Goal: Task Accomplishment & Management: Manage account settings

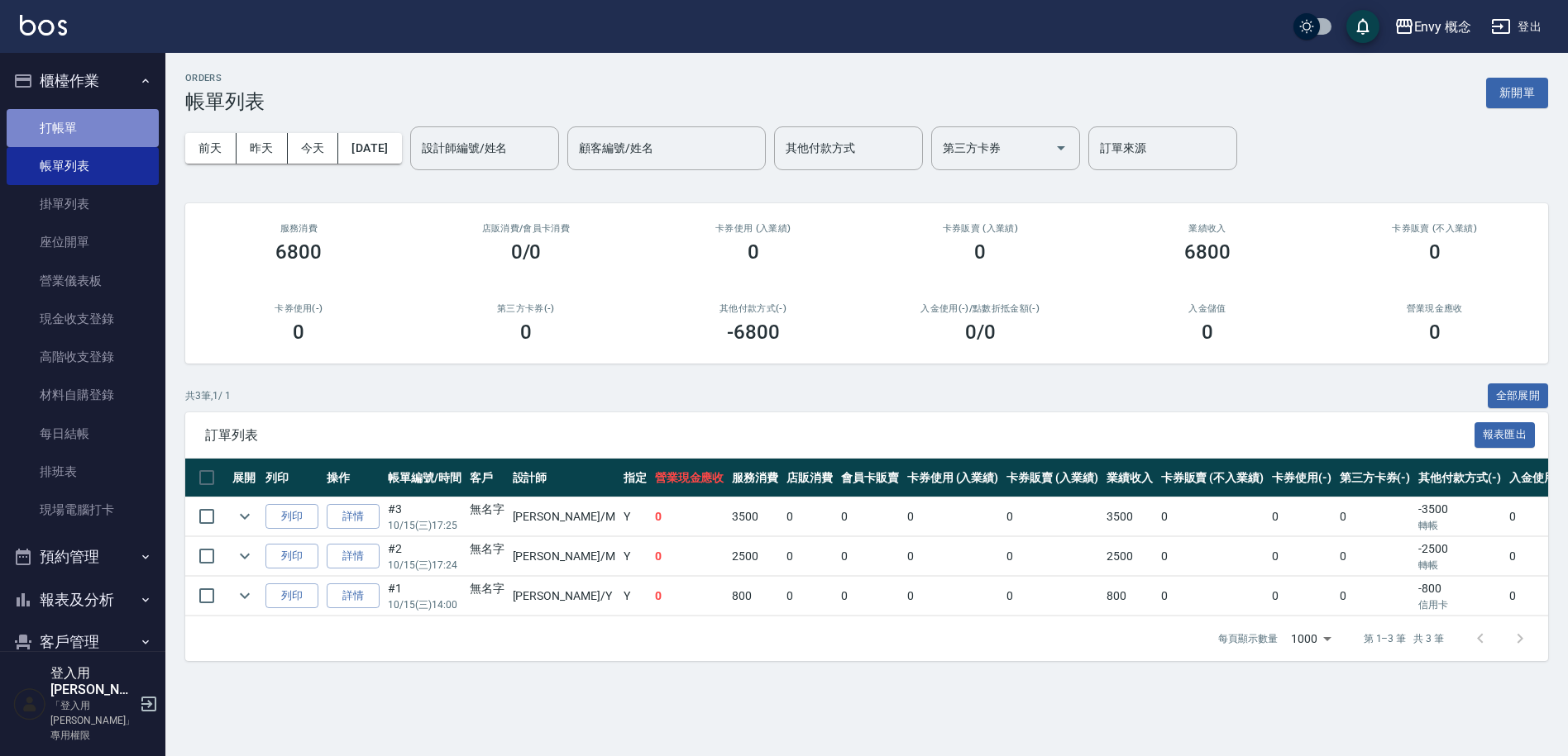
click at [101, 142] on link "打帳單" at bounding box center [83, 128] width 152 height 38
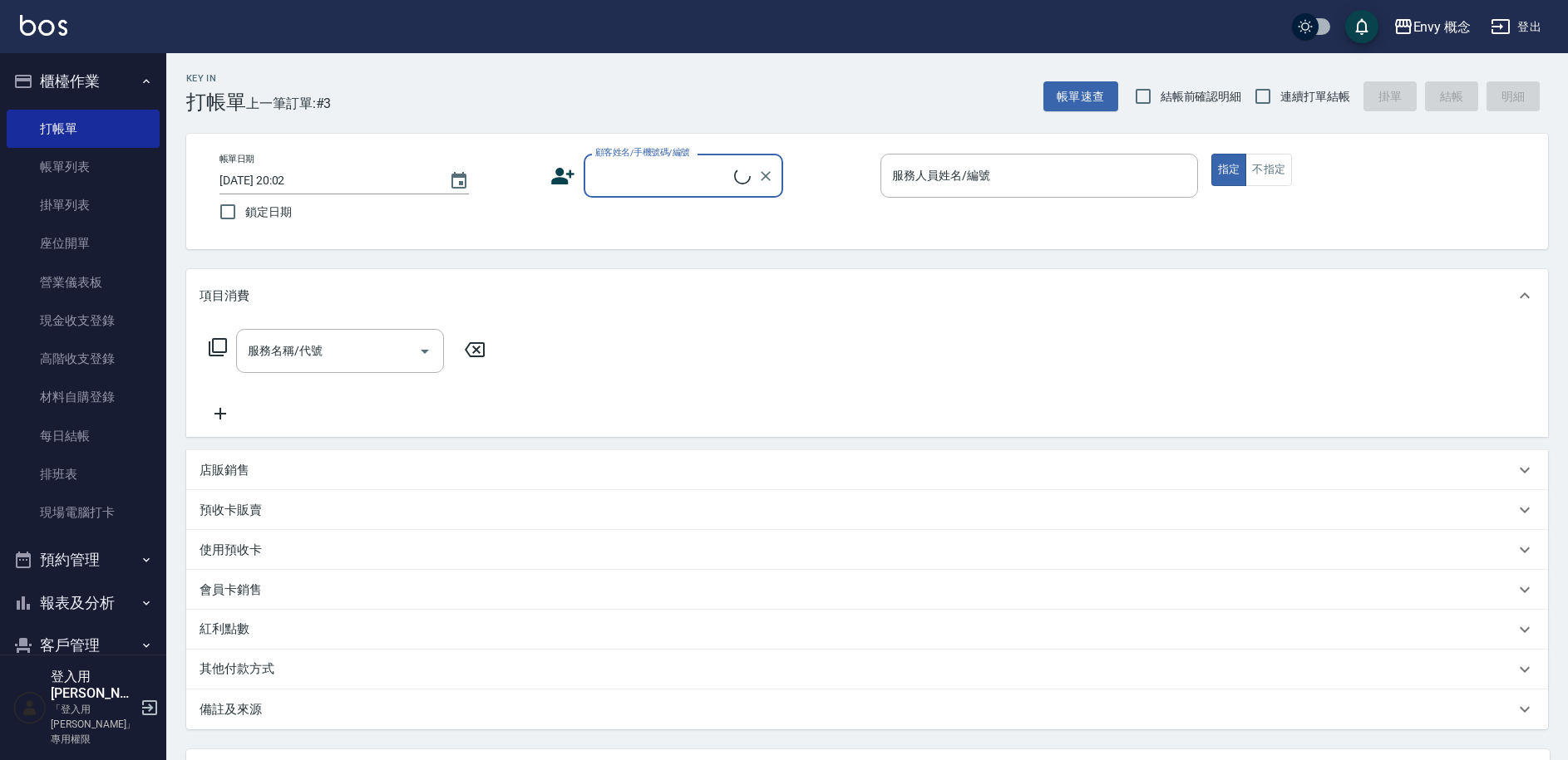
click at [641, 196] on div "顧客姓名/手機號碼/編號" at bounding box center [683, 176] width 200 height 44
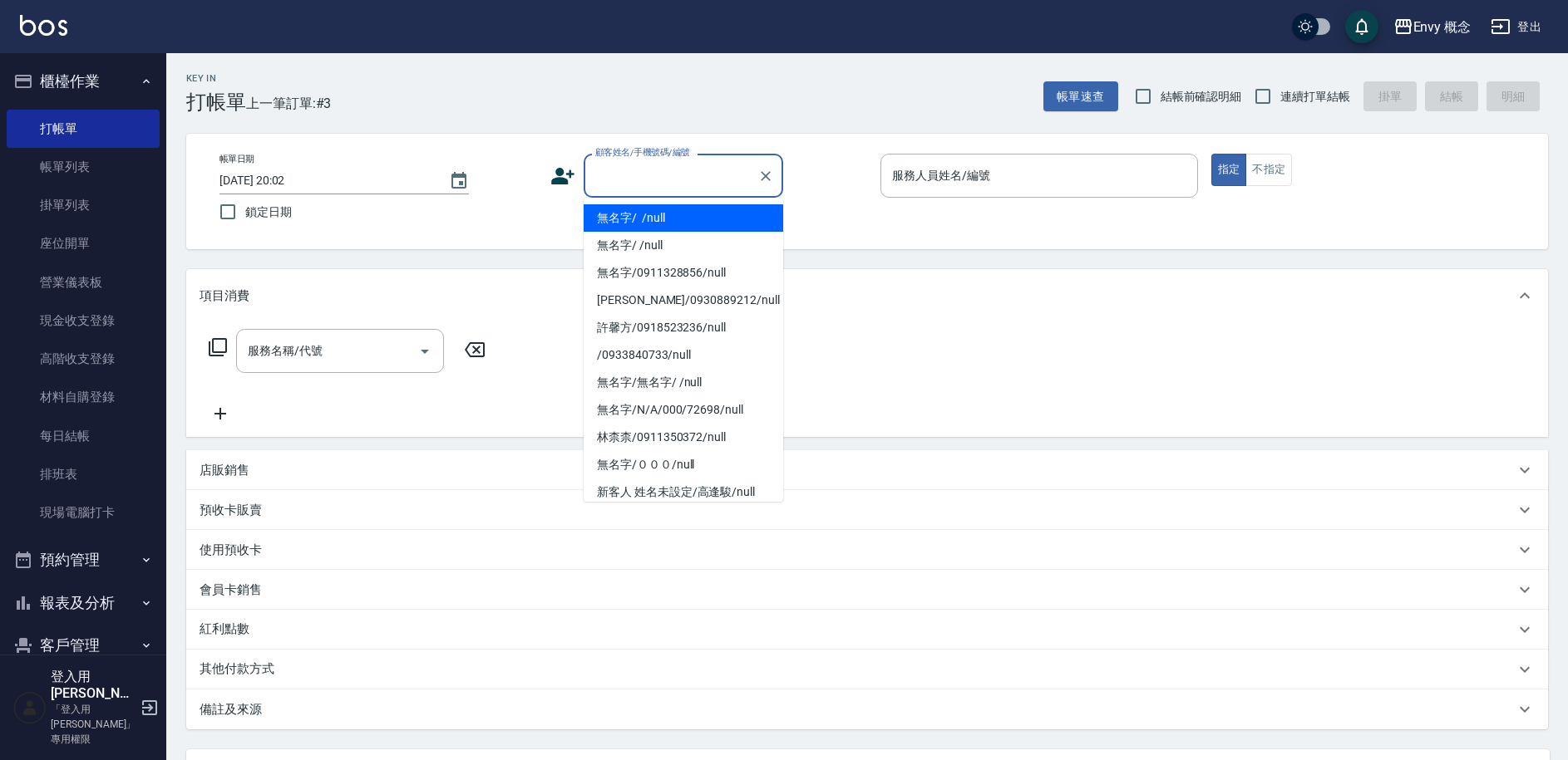
click at [650, 222] on li "無名字/ /null" at bounding box center [683, 218] width 200 height 27
type input "無名字/ /null"
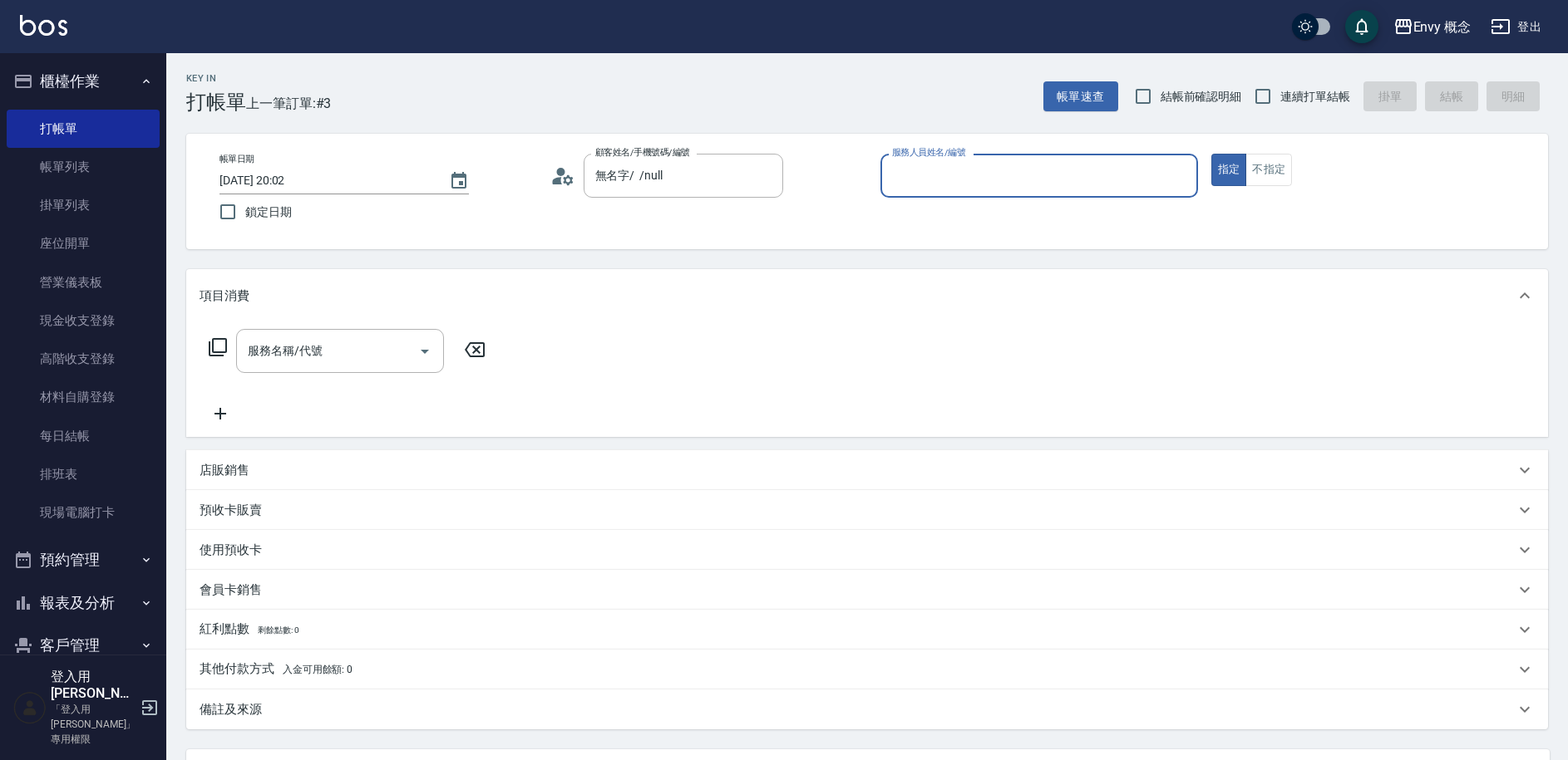
click at [906, 183] on input "服務人員姓名/編號" at bounding box center [1039, 176] width 303 height 29
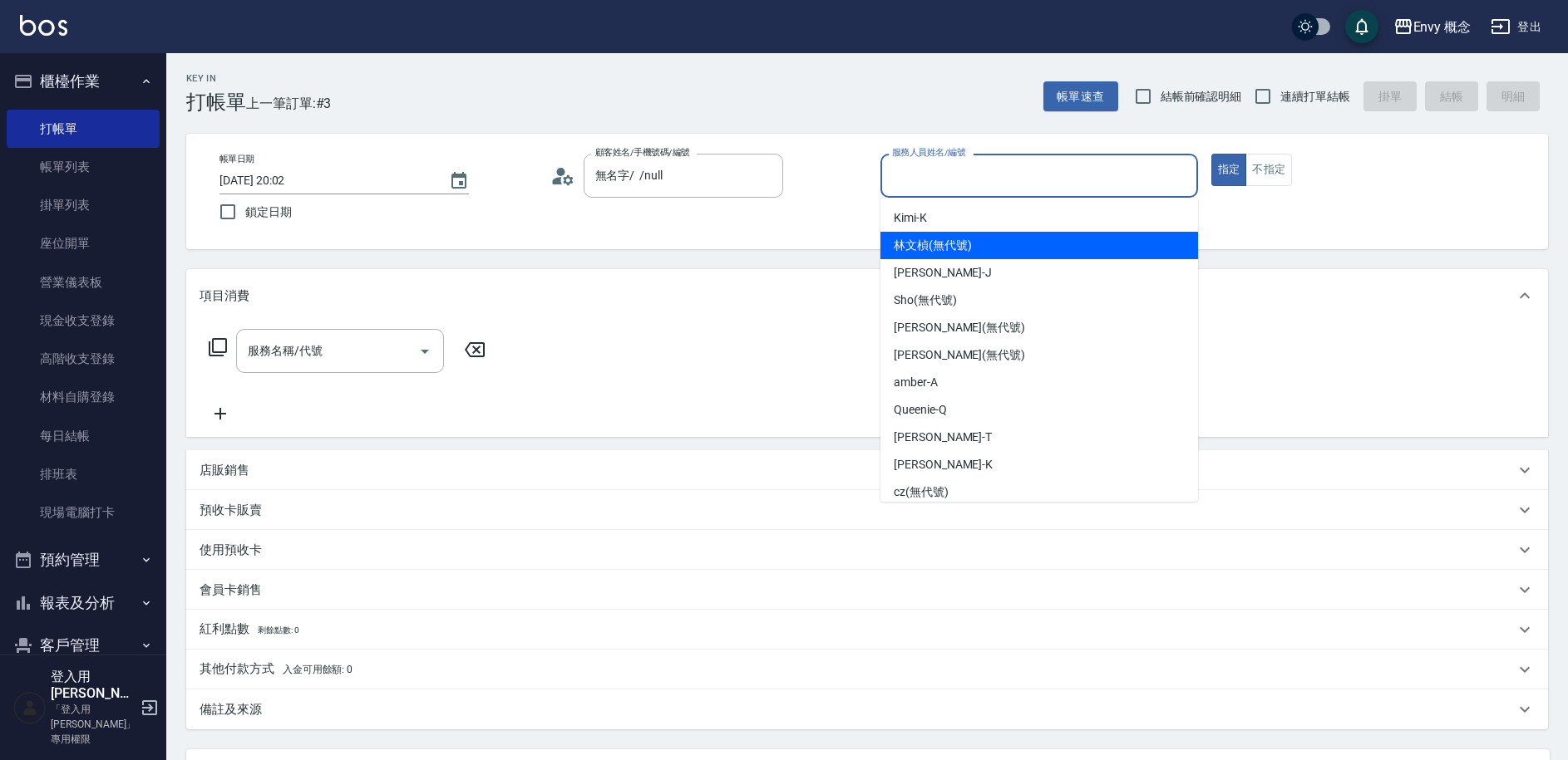
click at [935, 270] on span "[PERSON_NAME]" at bounding box center [942, 273] width 98 height 18
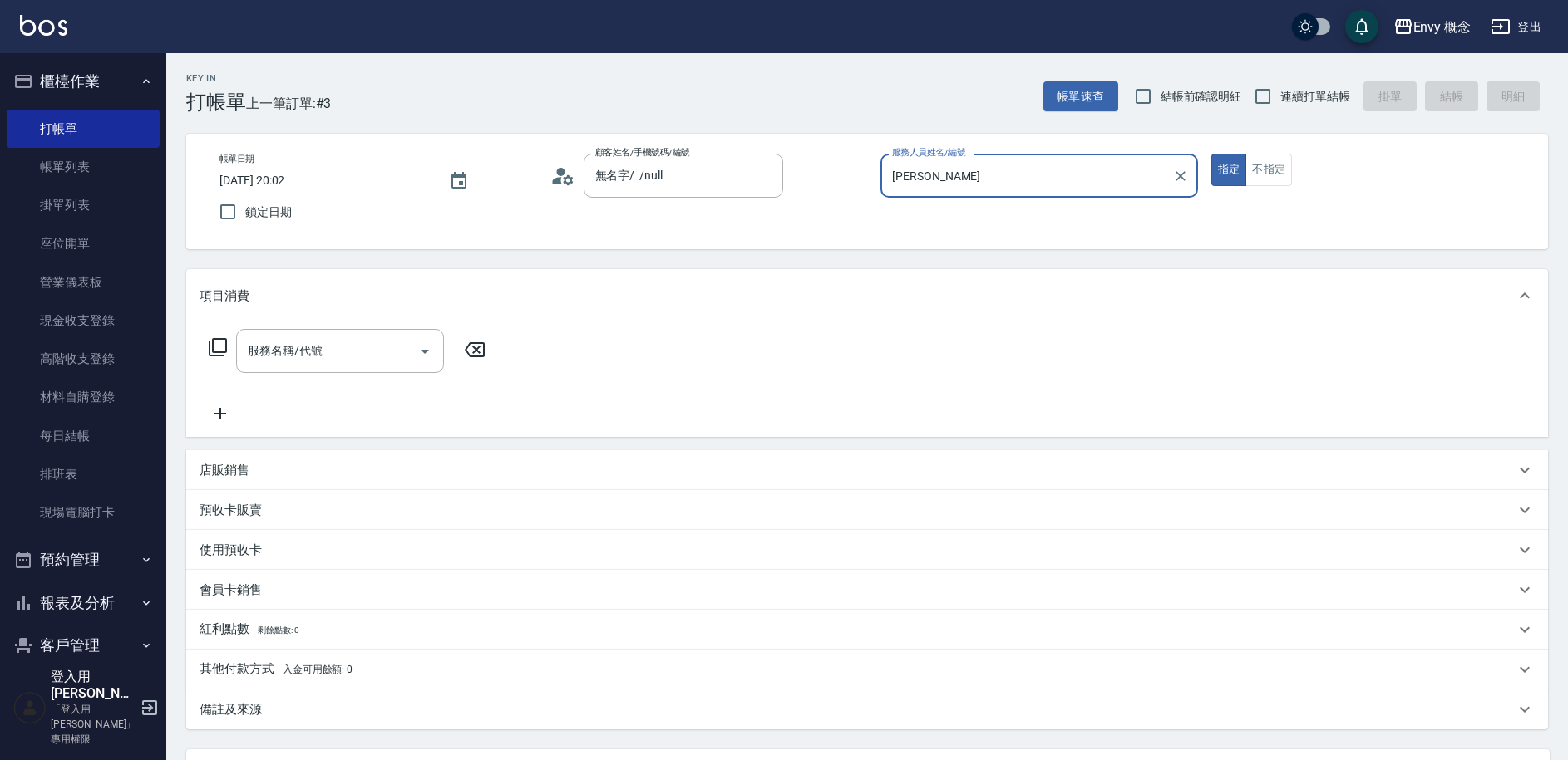
type input "[PERSON_NAME]"
click at [305, 358] on div "服務名稱/代號 服務名稱/代號" at bounding box center [340, 351] width 207 height 44
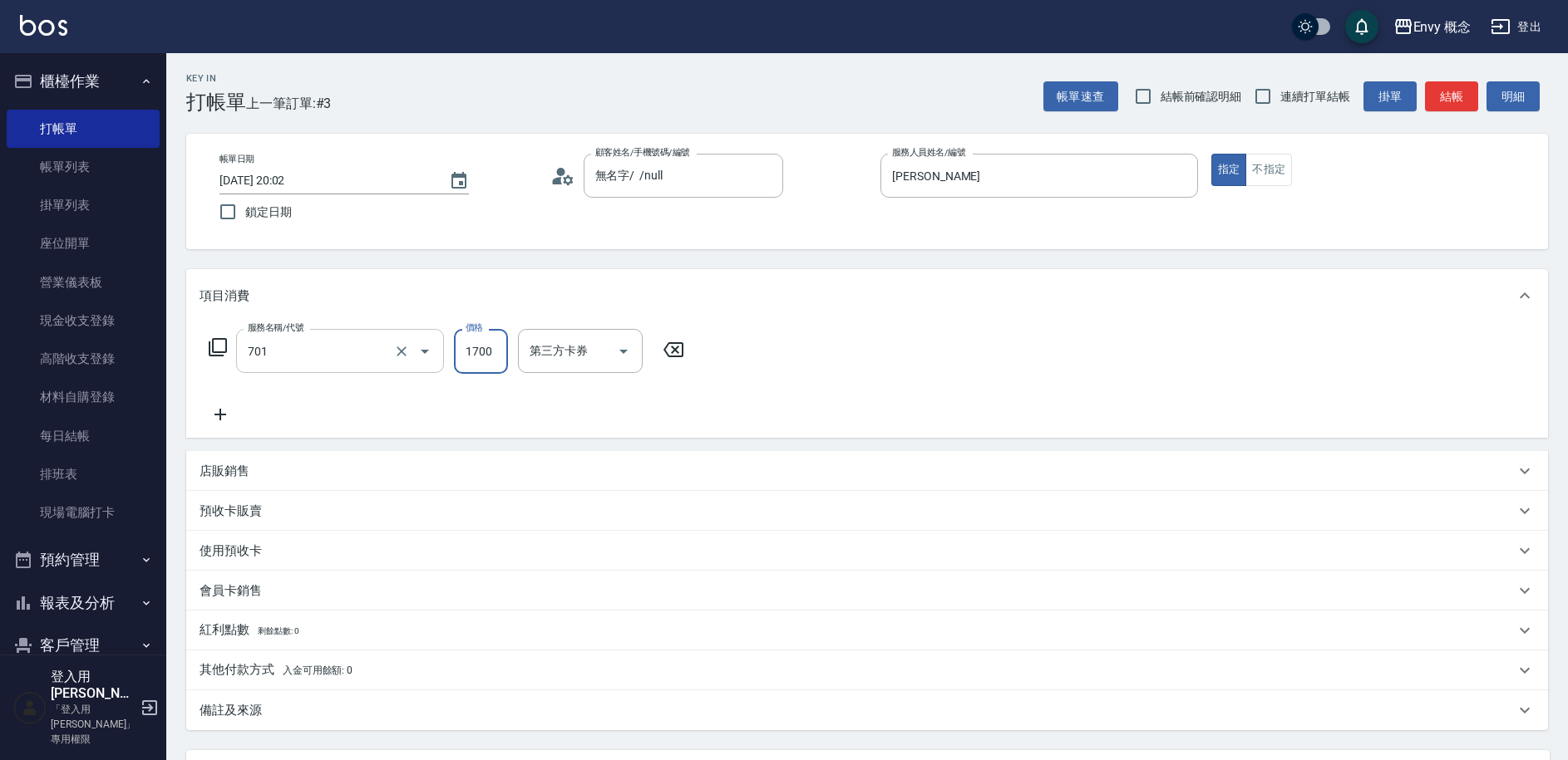
type input "701 染髮(701)"
type input "3000"
click at [237, 678] on p "其他付款方式 入金可用餘額: 0" at bounding box center [276, 671] width 153 height 19
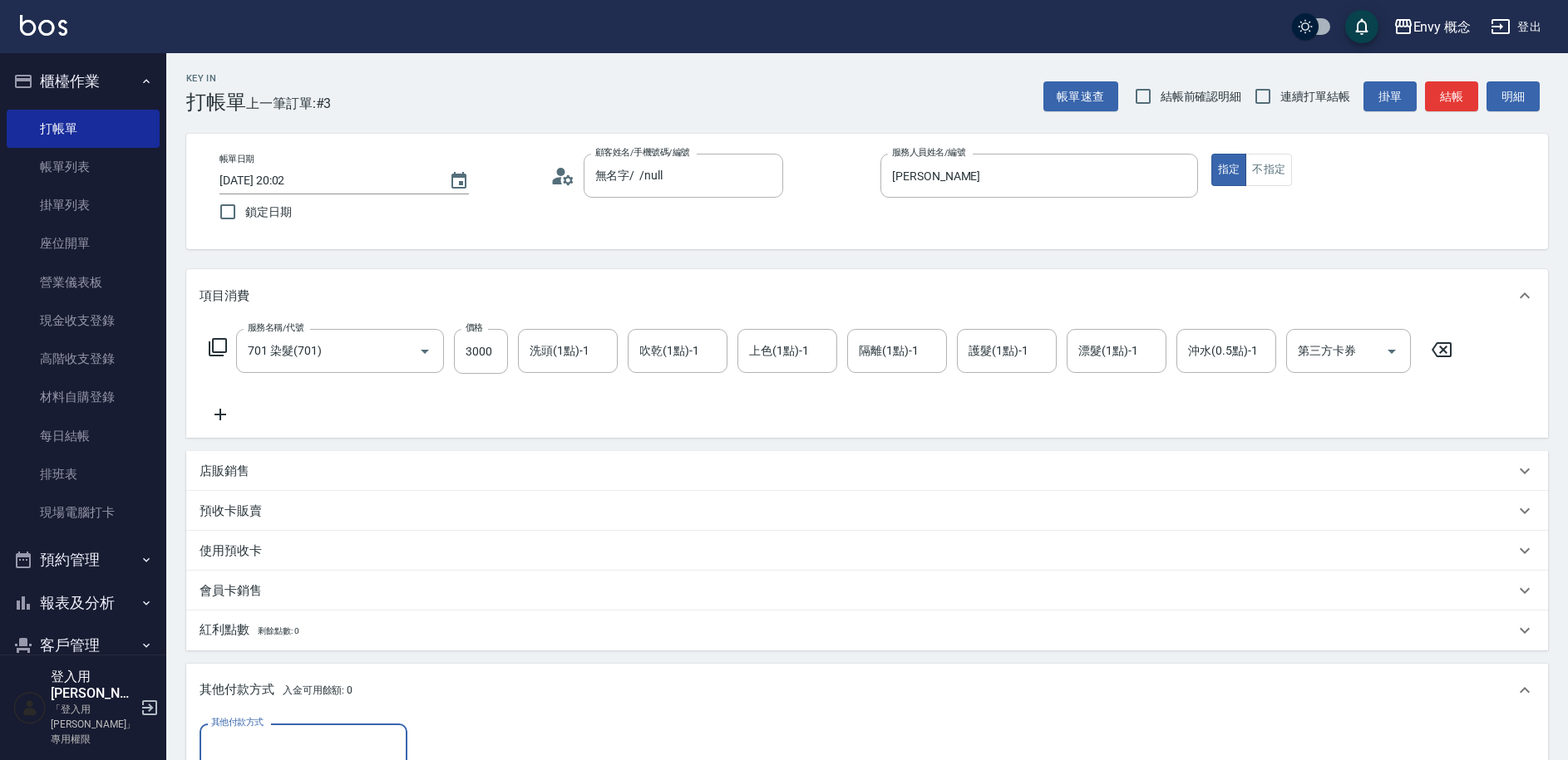
click at [265, 732] on input "其他付款方式" at bounding box center [303, 746] width 193 height 29
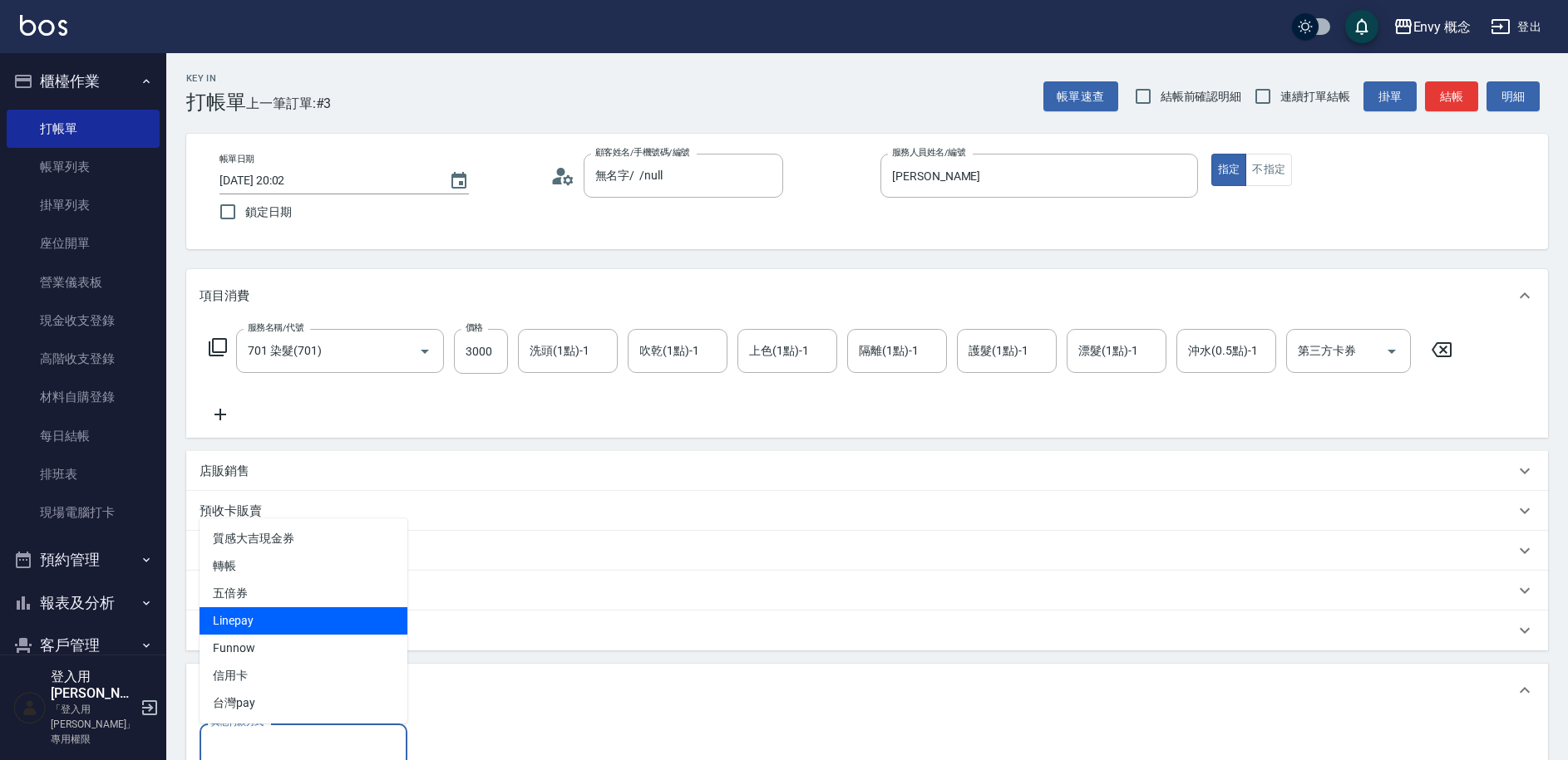
click at [256, 621] on span "Linepay" at bounding box center [304, 621] width 207 height 27
type input "Linepay"
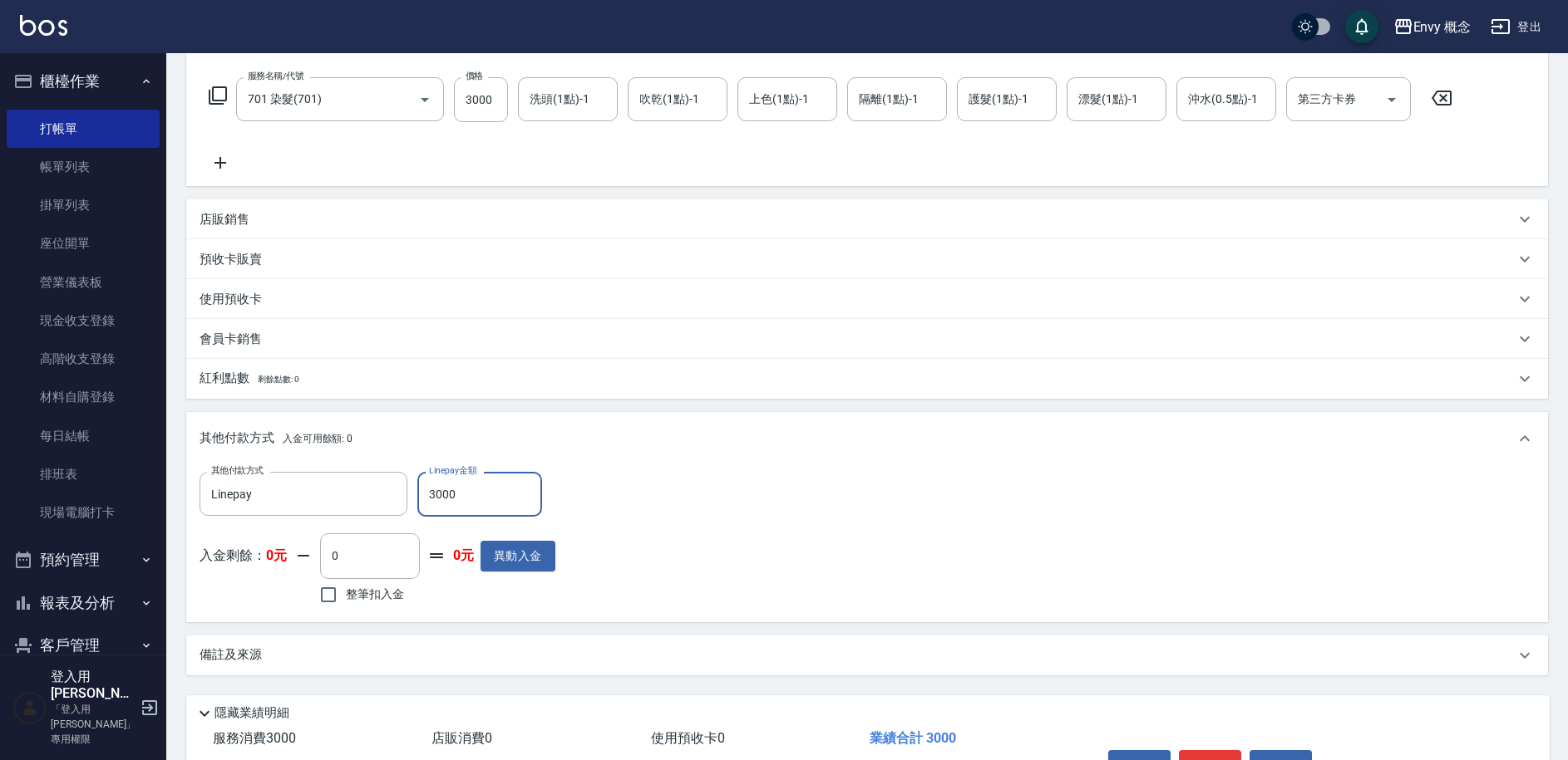
scroll to position [354, 0]
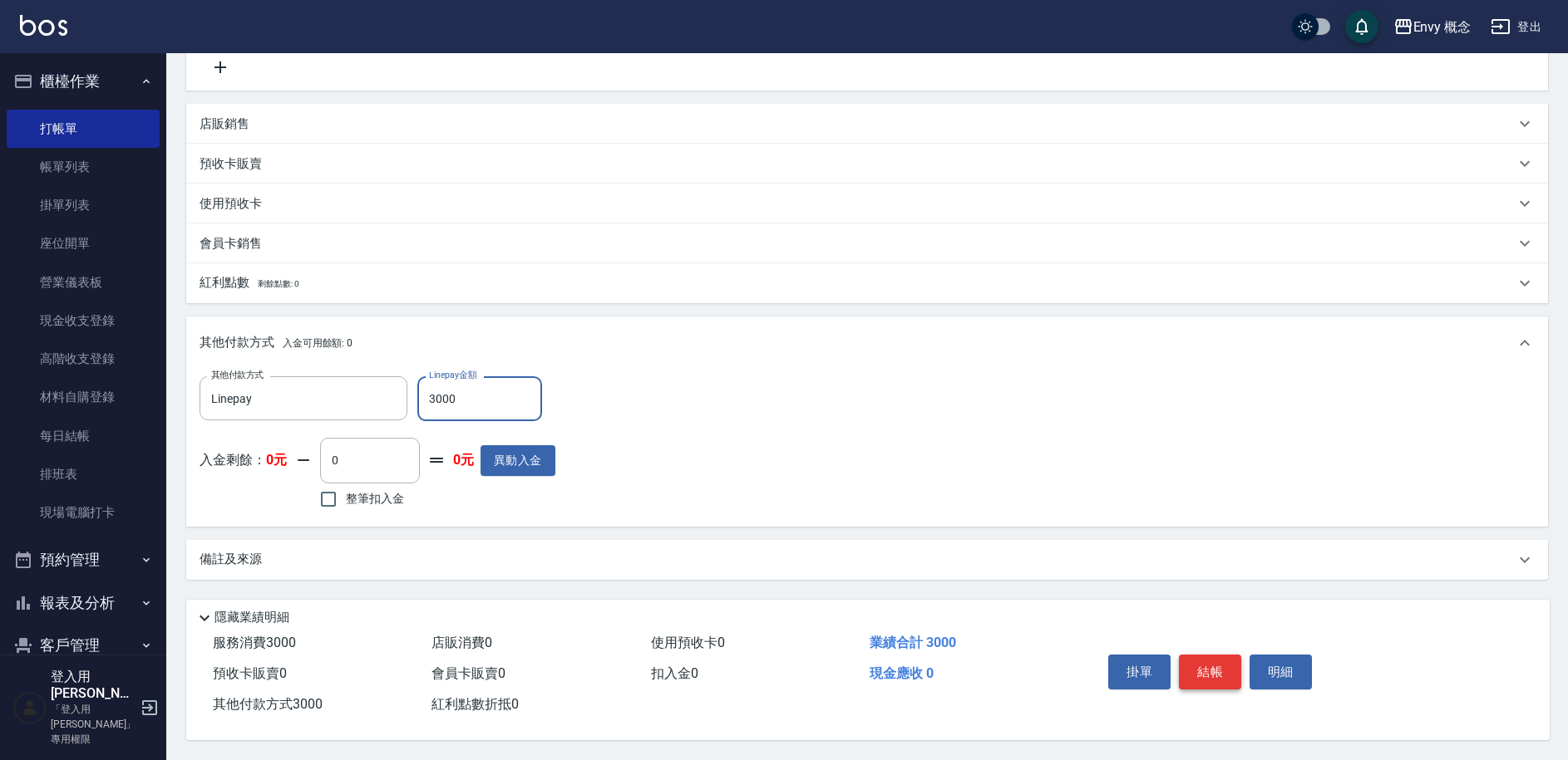
type input "3000"
click at [1191, 675] on button "結帳" at bounding box center [1209, 672] width 62 height 35
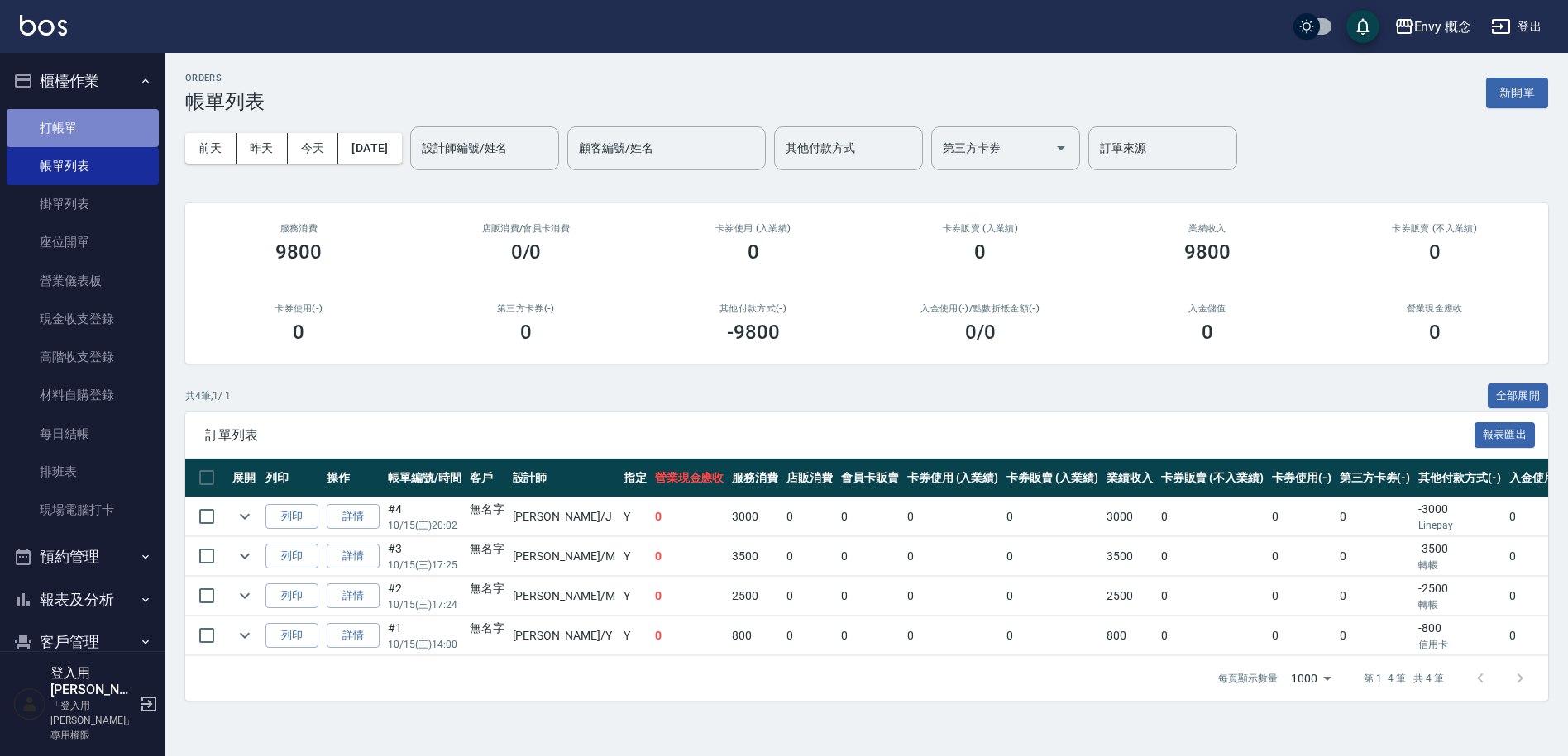
click at [135, 118] on link "打帳單" at bounding box center [83, 128] width 152 height 38
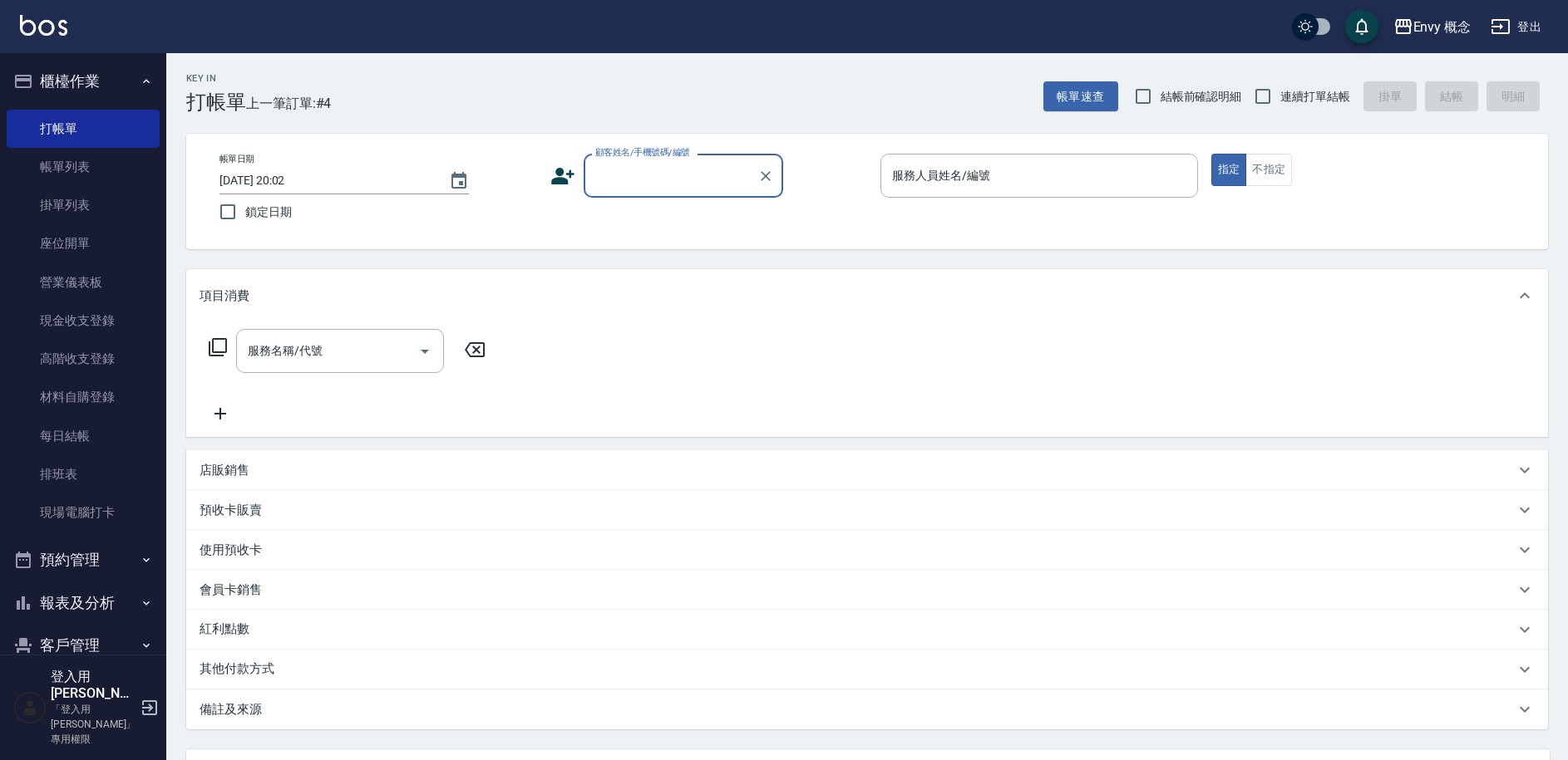
click at [636, 175] on input "顧客姓名/手機號碼/編號" at bounding box center [671, 176] width 160 height 29
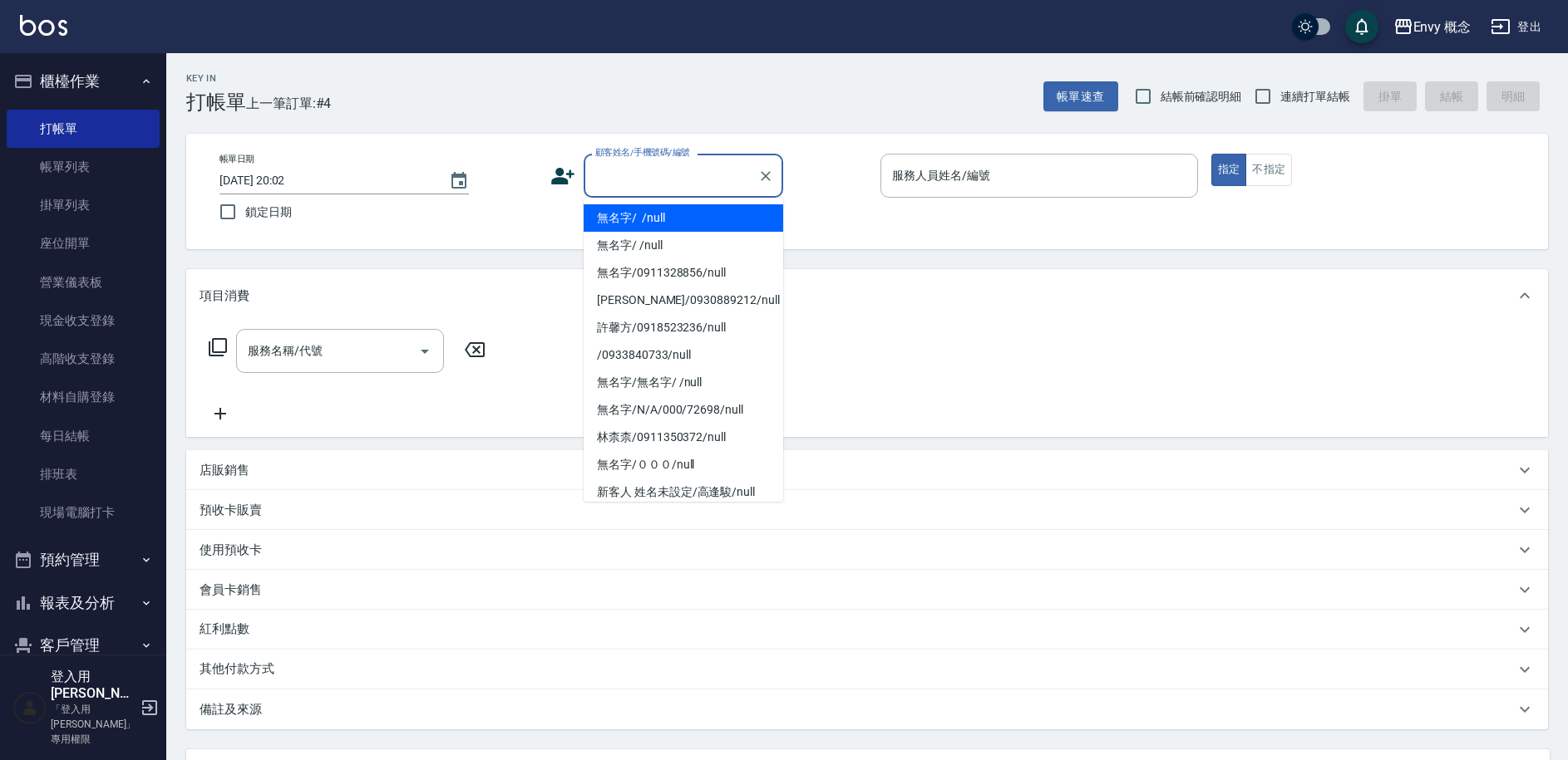
click at [653, 216] on li "無名字/ /null" at bounding box center [683, 218] width 200 height 27
type input "無名字/ /null"
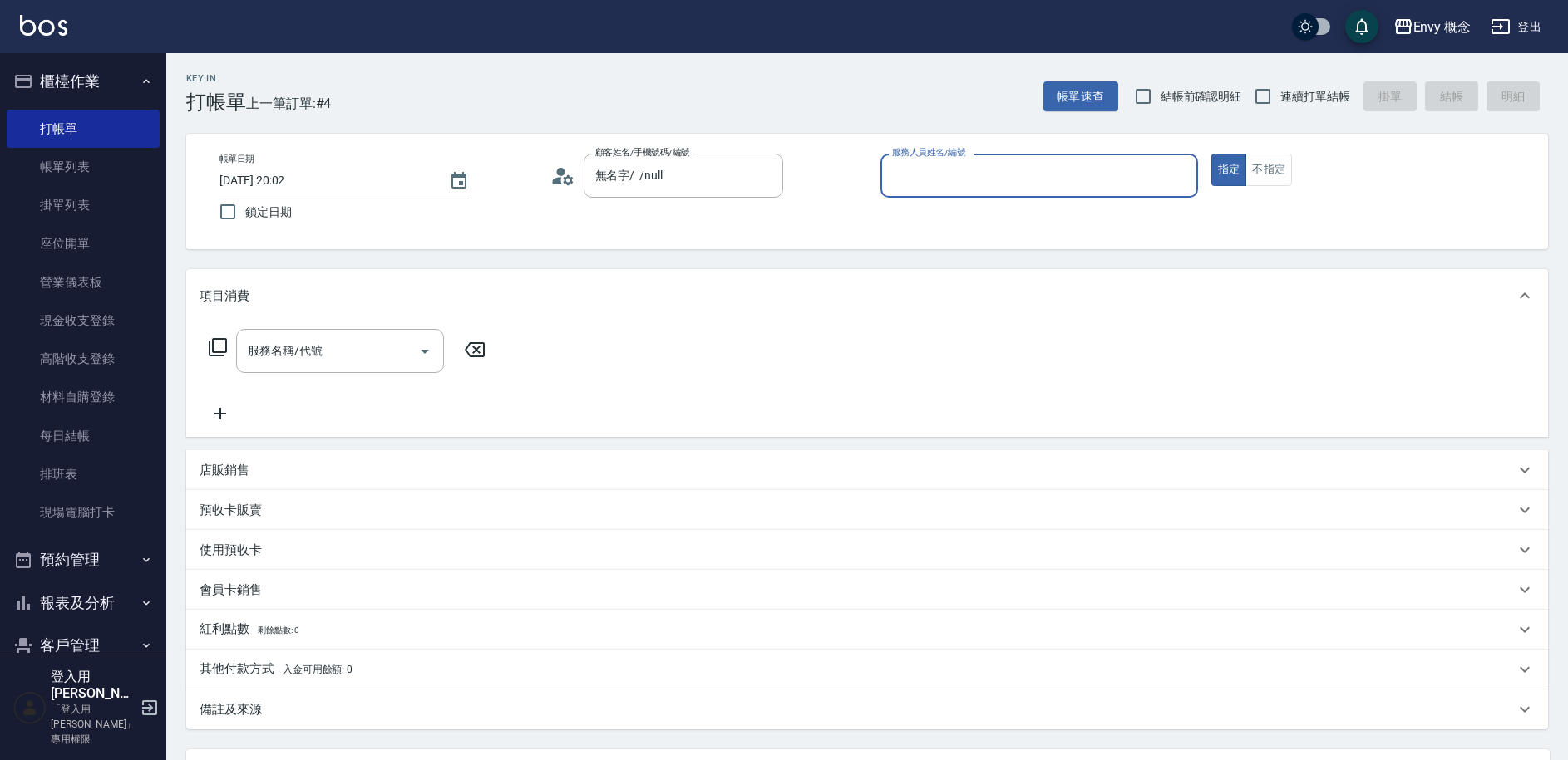
click at [1008, 173] on input "服務人員姓名/編號" at bounding box center [1039, 176] width 303 height 29
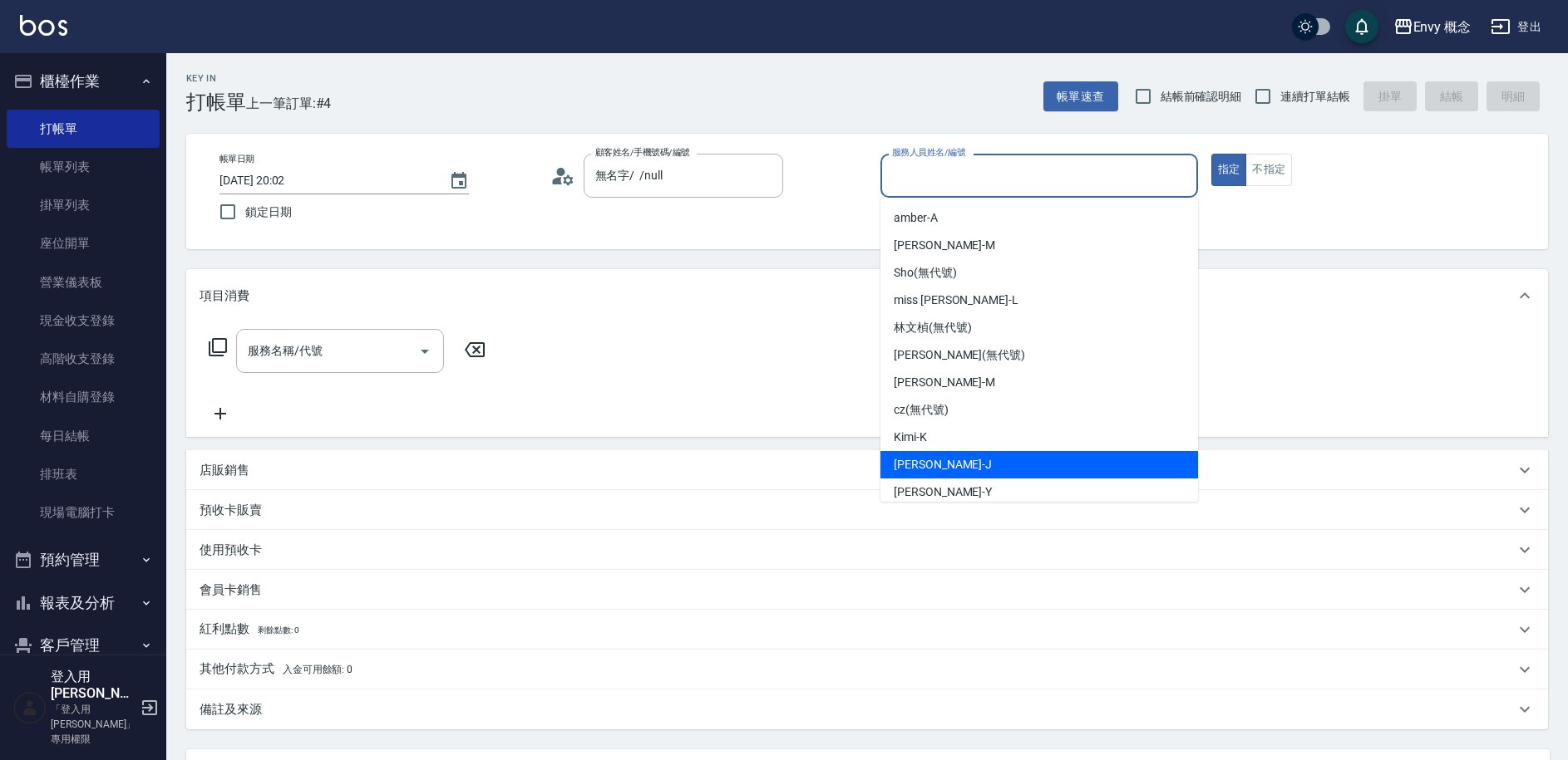
click at [940, 468] on div "[PERSON_NAME]" at bounding box center [1038, 465] width 317 height 27
type input "[PERSON_NAME]"
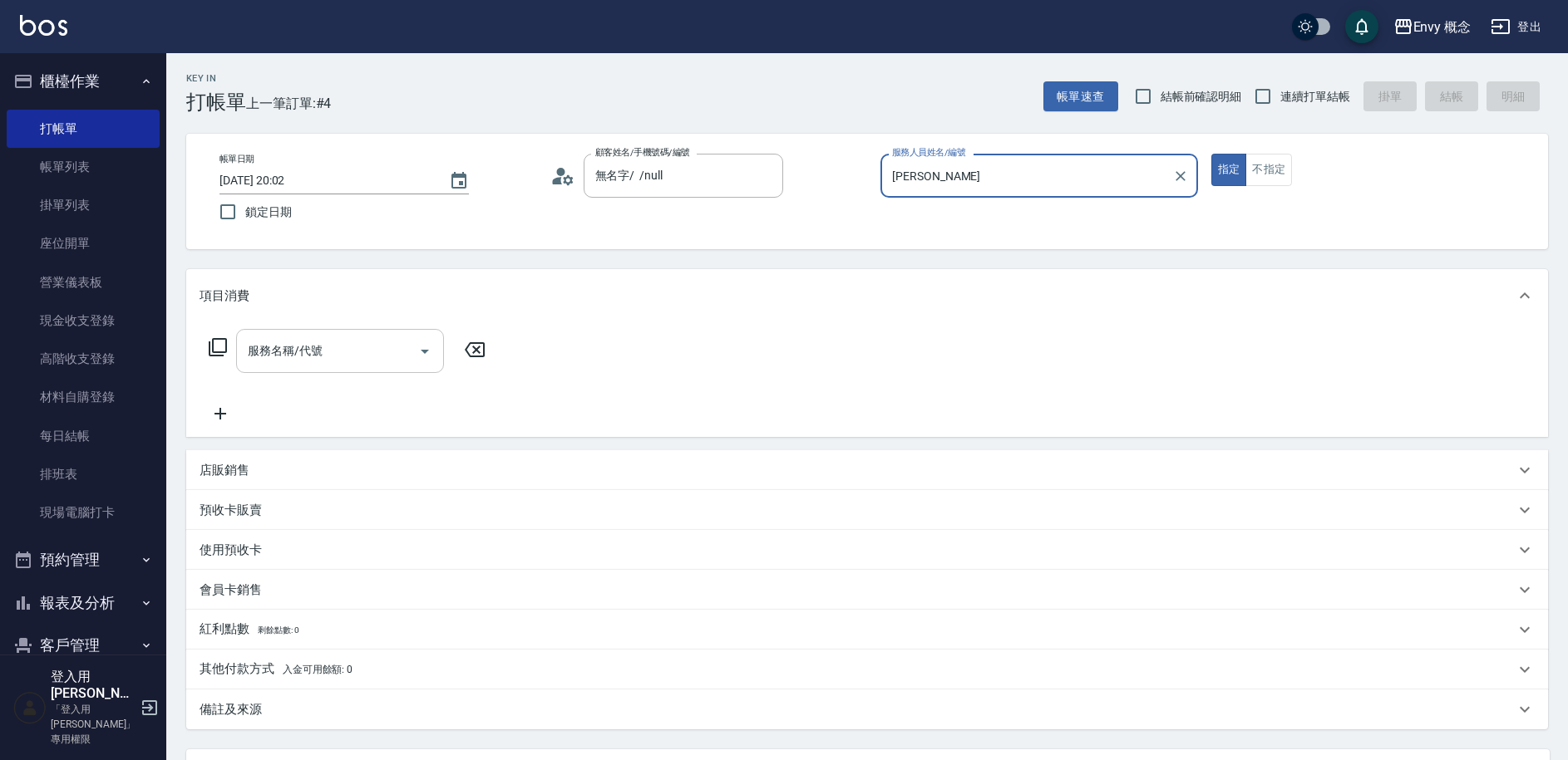
click at [369, 357] on input "服務名稱/代號" at bounding box center [327, 351] width 168 height 29
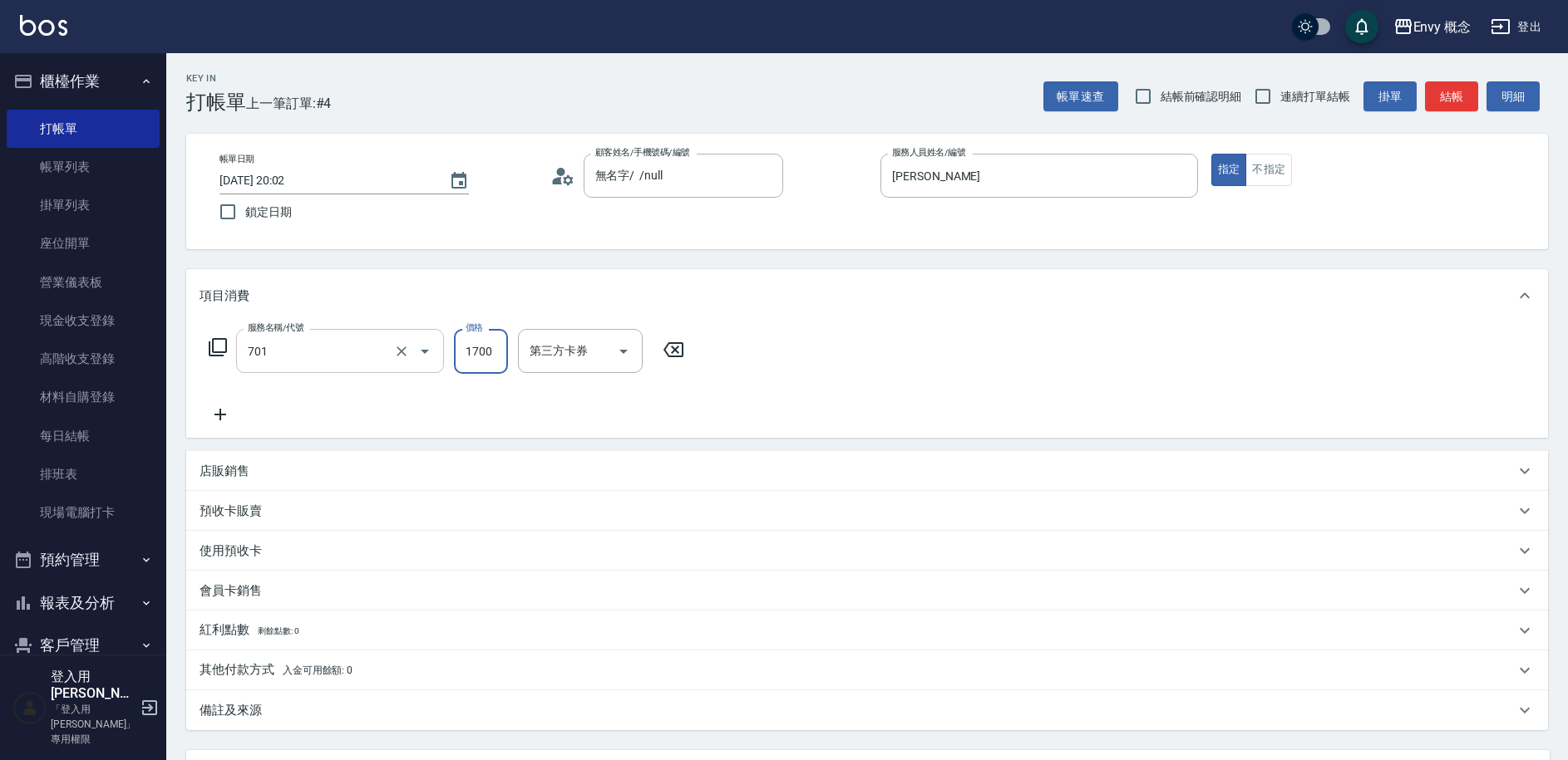
type input "701 染髮(701)"
type input "3500"
click at [281, 672] on p "其他付款方式 入金可用餘額: 0" at bounding box center [276, 671] width 153 height 19
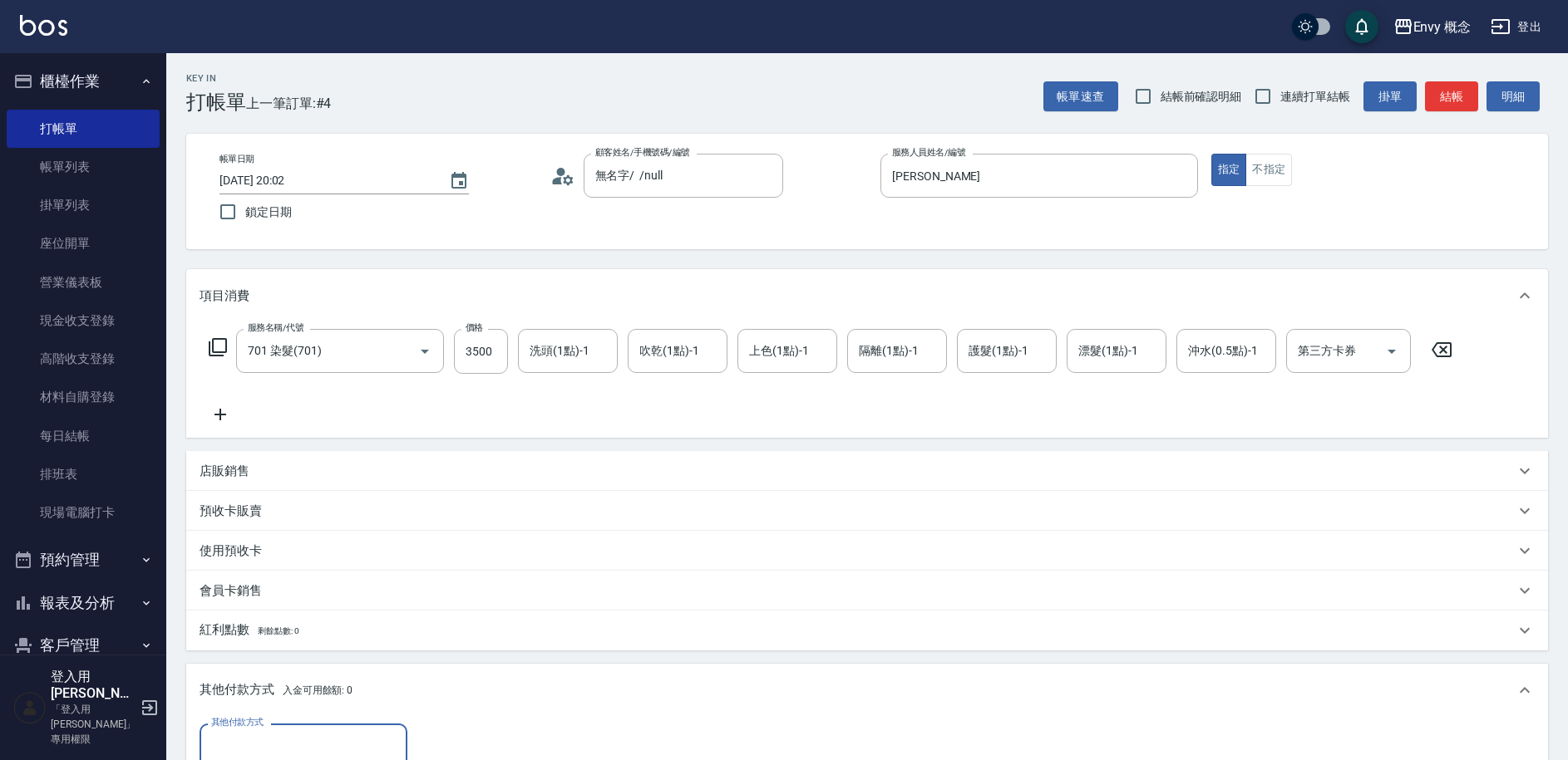
scroll to position [1, 0]
click at [253, 747] on input "其他付款方式" at bounding box center [303, 746] width 193 height 29
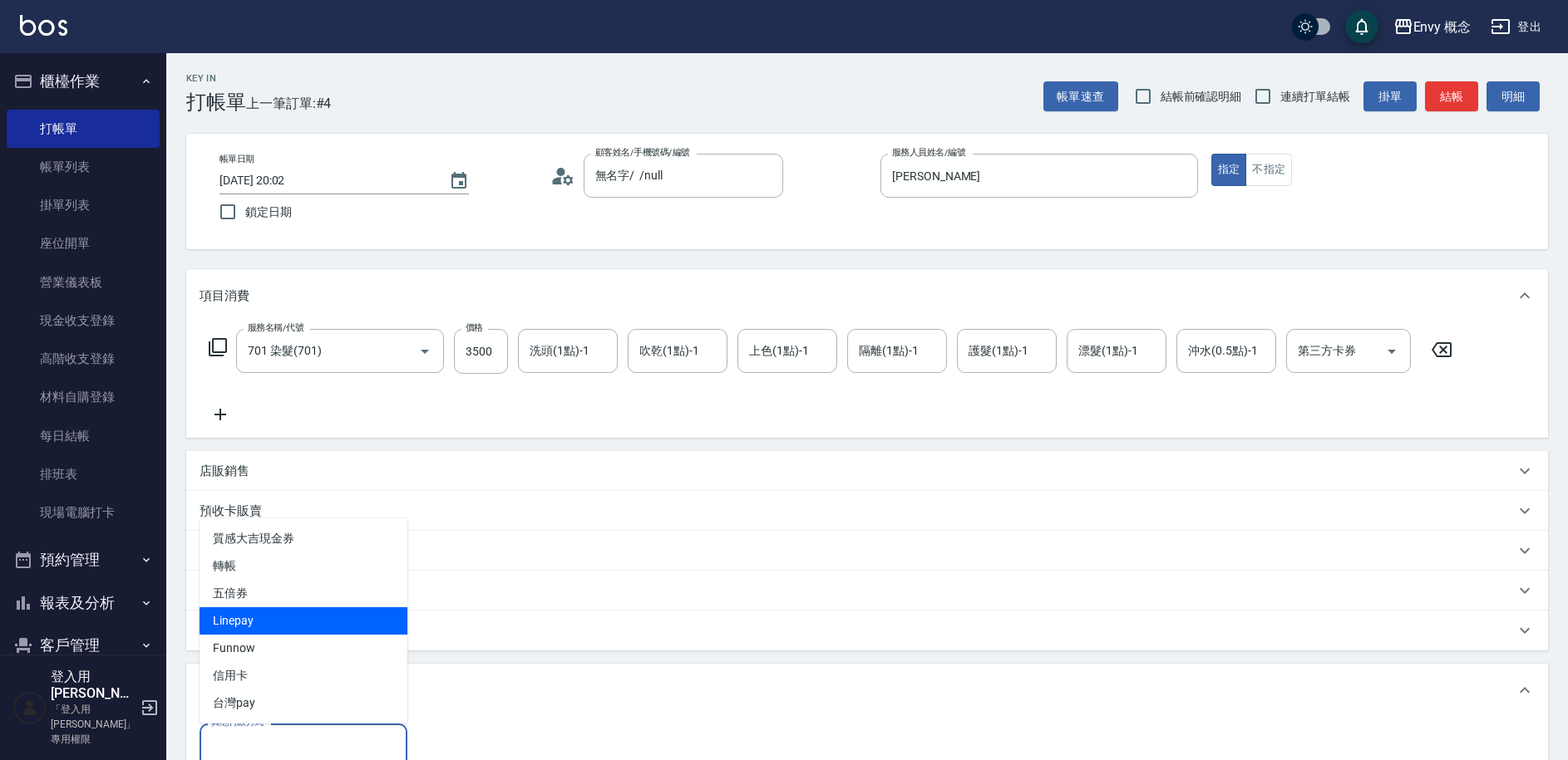
click at [245, 632] on span "Linepay" at bounding box center [304, 621] width 207 height 27
type input "Linepay"
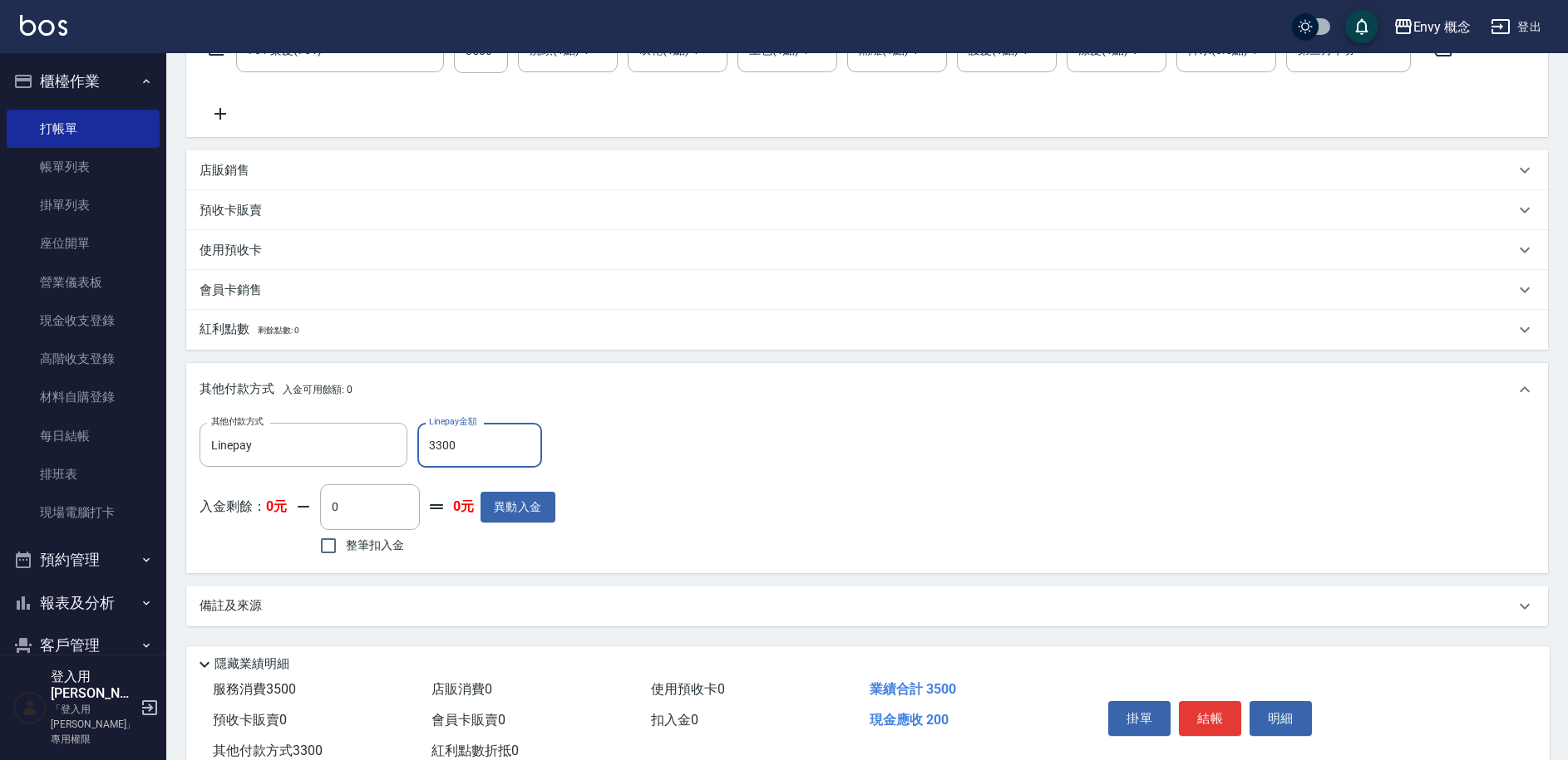
scroll to position [354, 0]
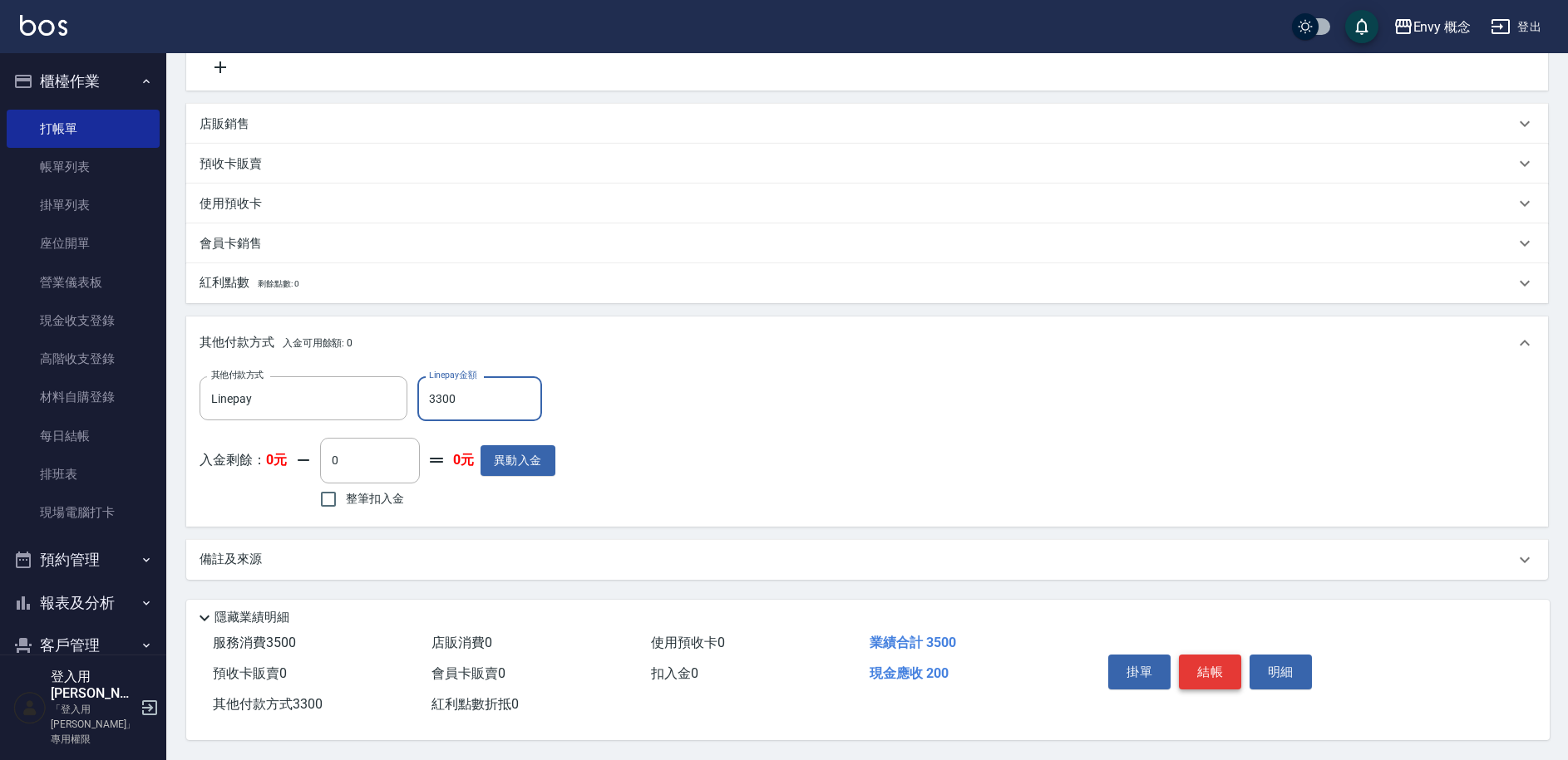
type input "3300"
click at [1237, 655] on button "結帳" at bounding box center [1209, 672] width 62 height 35
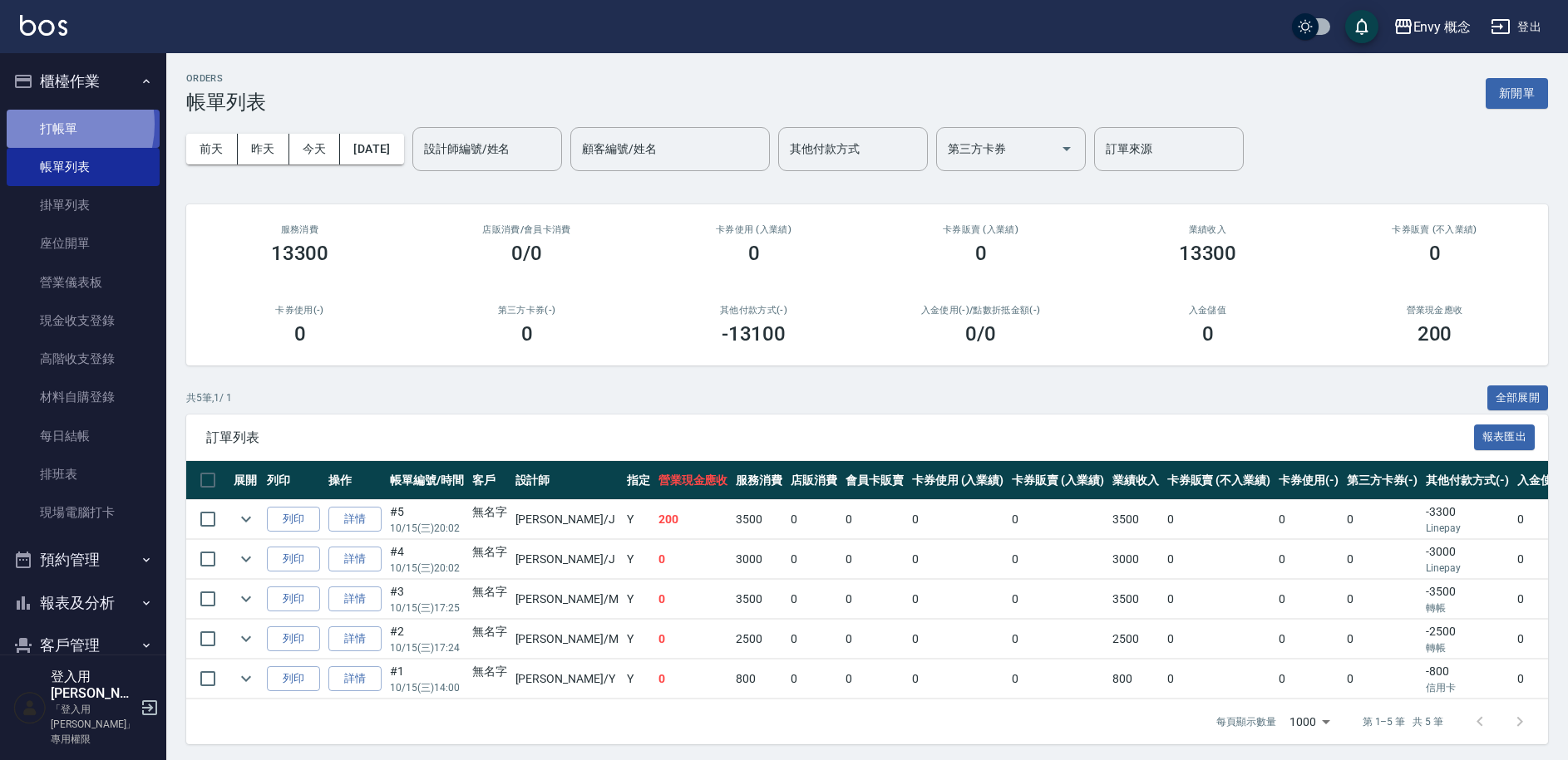
click at [48, 125] on link "打帳單" at bounding box center [83, 128] width 153 height 38
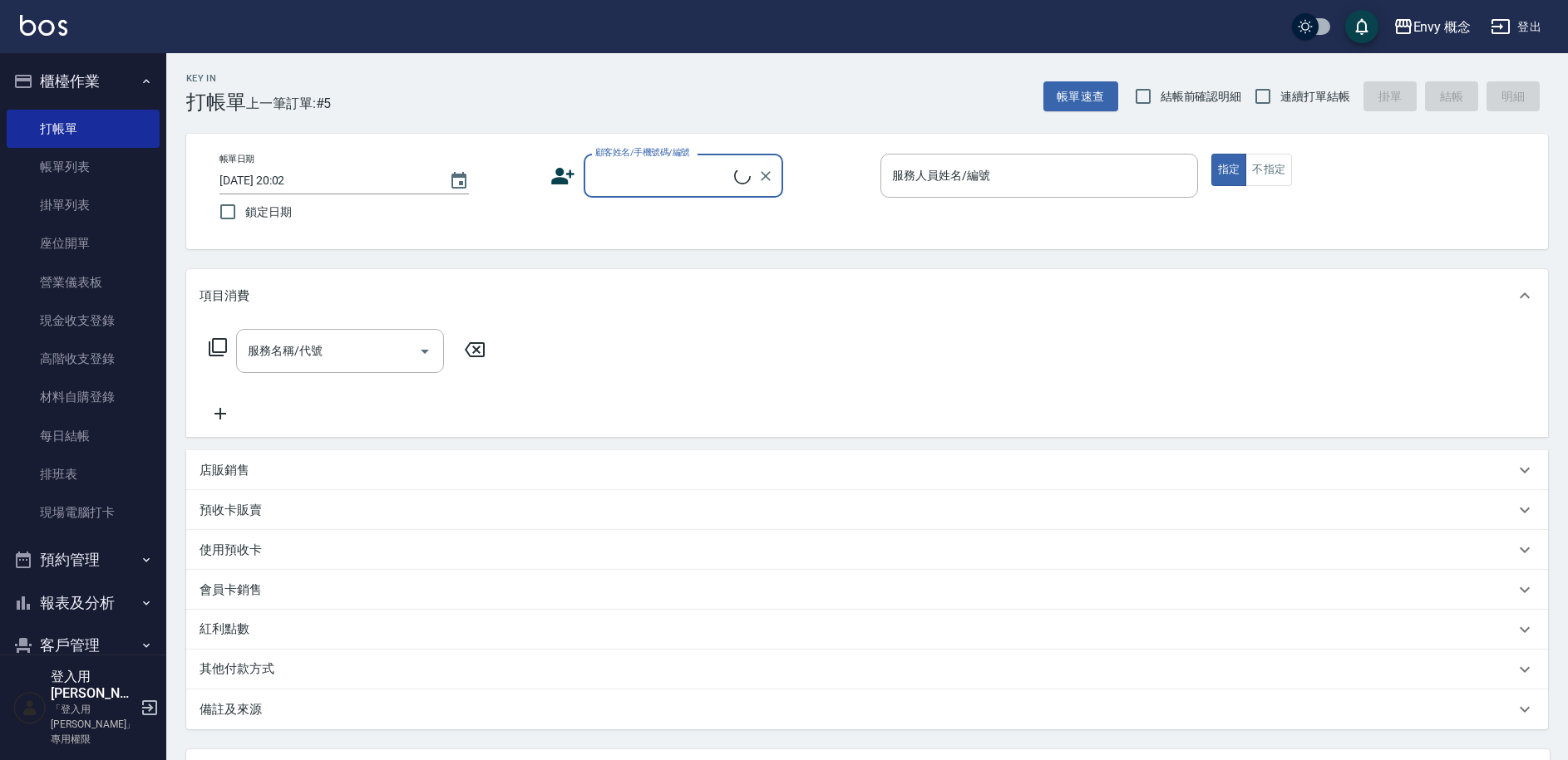
click at [674, 190] on input "顧客姓名/手機號碼/編號" at bounding box center [662, 176] width 143 height 29
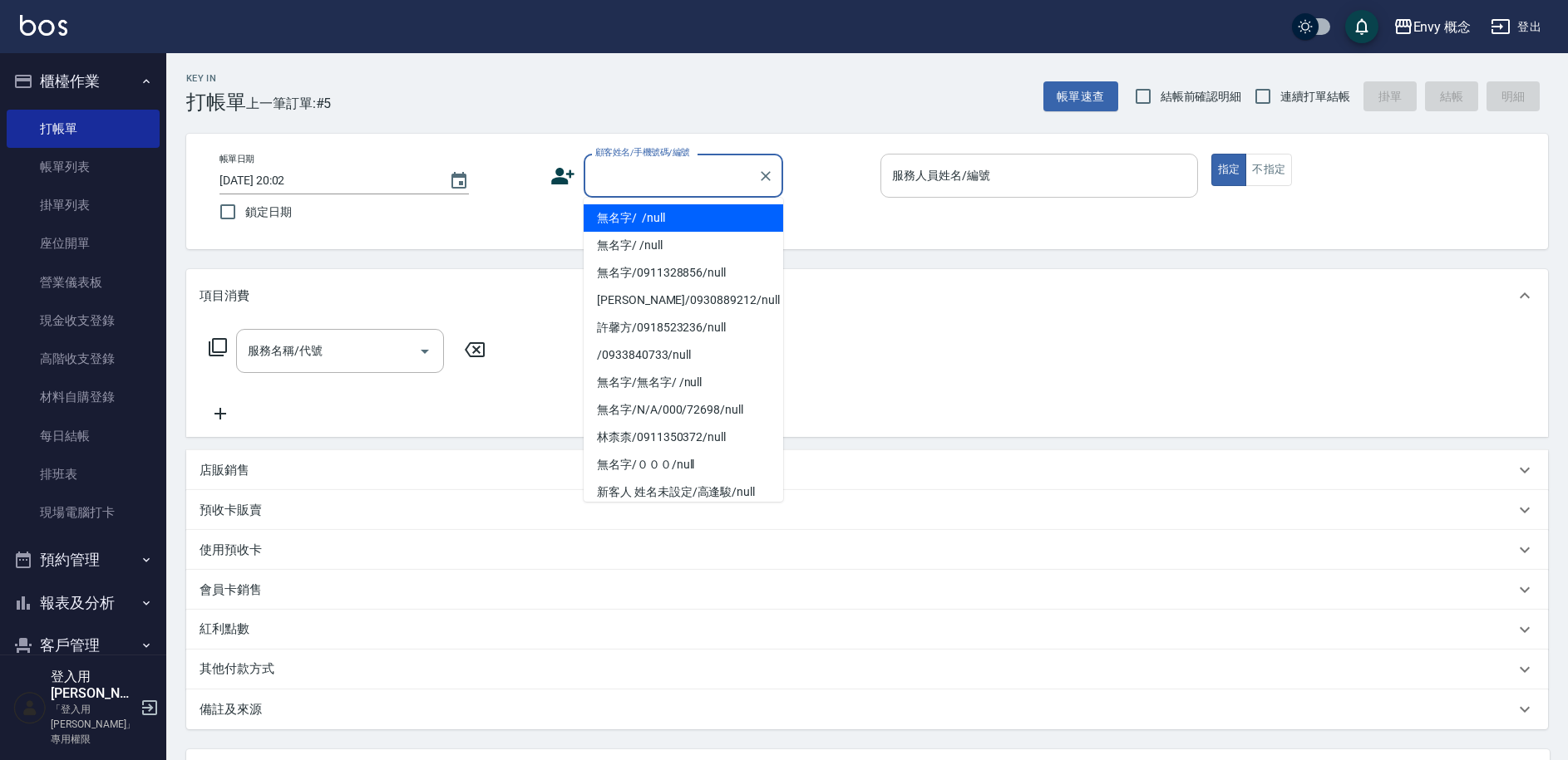
drag, startPoint x: 673, startPoint y: 210, endPoint x: 934, endPoint y: 162, distance: 265.4
click at [673, 211] on li "無名字/ /null" at bounding box center [683, 218] width 200 height 27
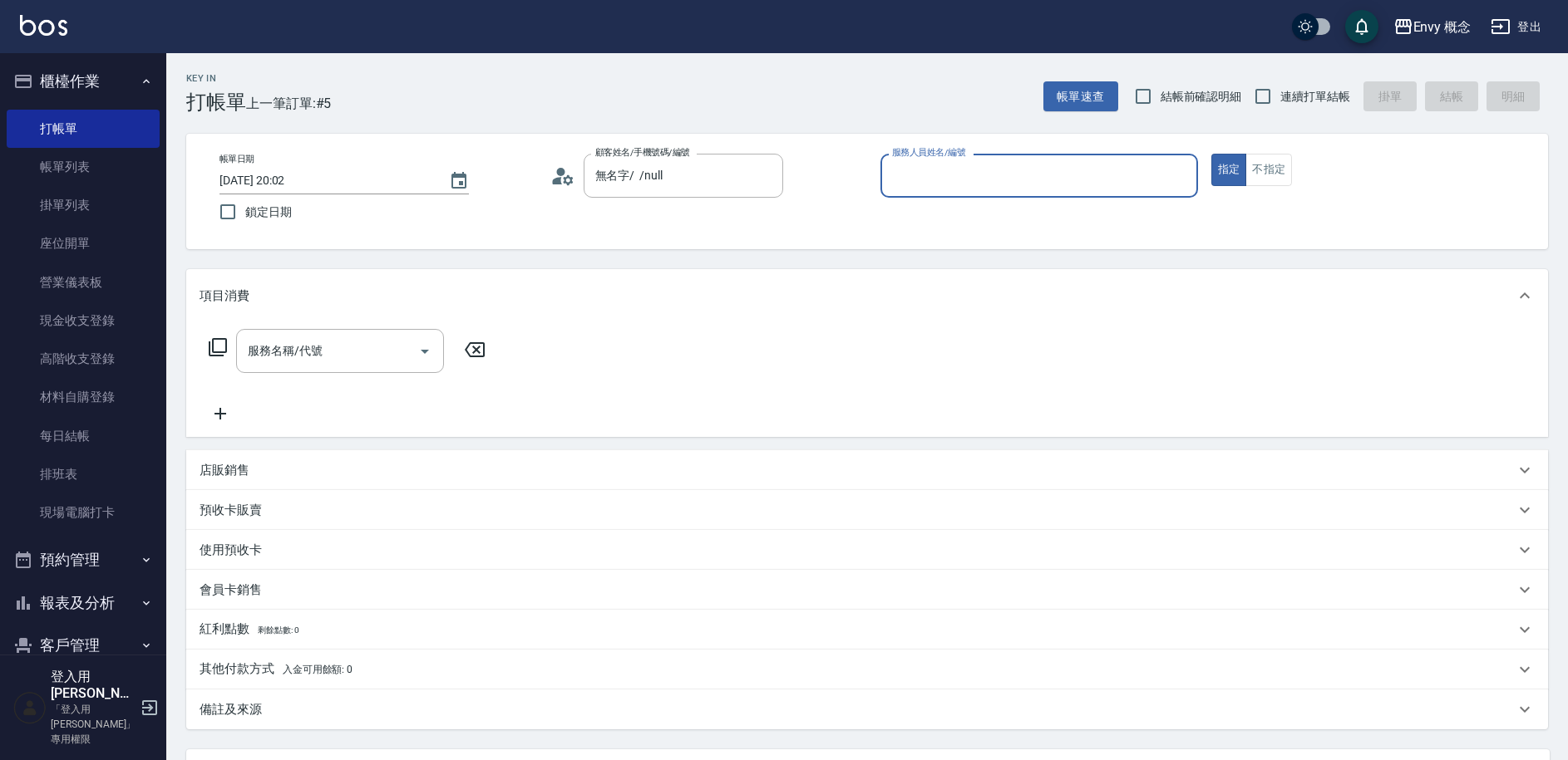
type input "無名字/ /null"
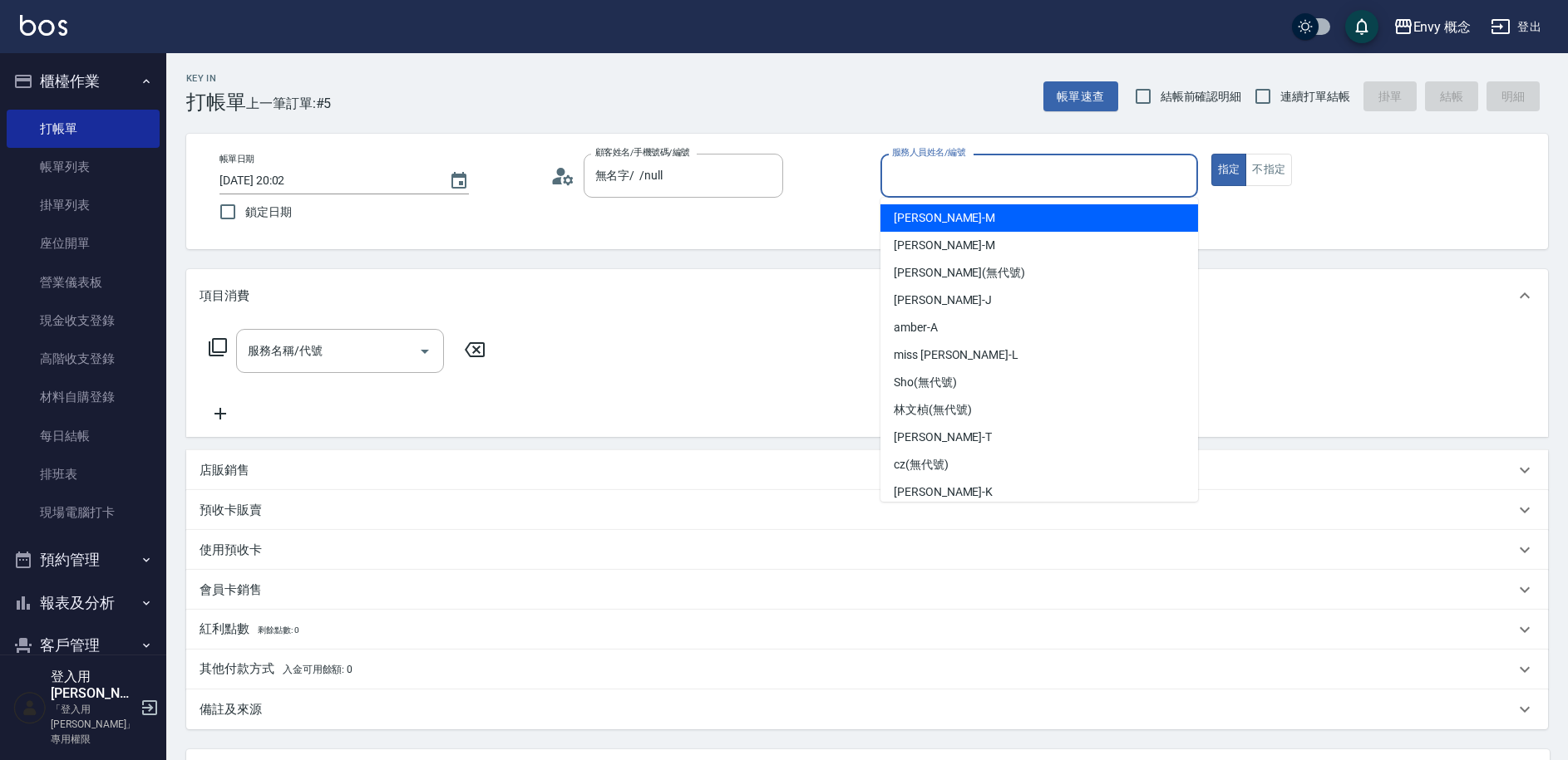
click at [939, 184] on input "服務人員姓名/編號" at bounding box center [1039, 176] width 303 height 29
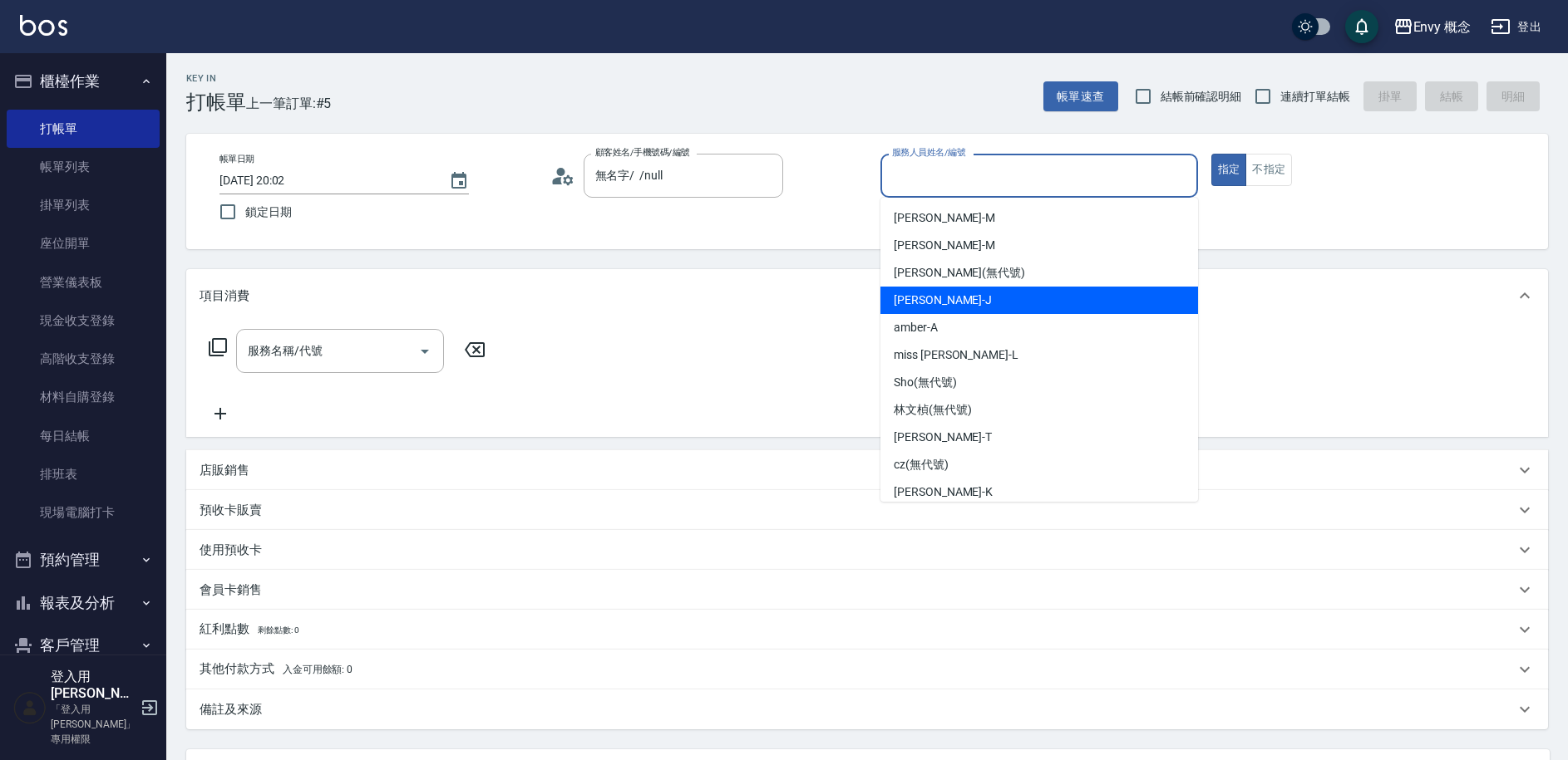
click at [919, 301] on span "[PERSON_NAME]" at bounding box center [942, 300] width 98 height 18
type input "[PERSON_NAME]"
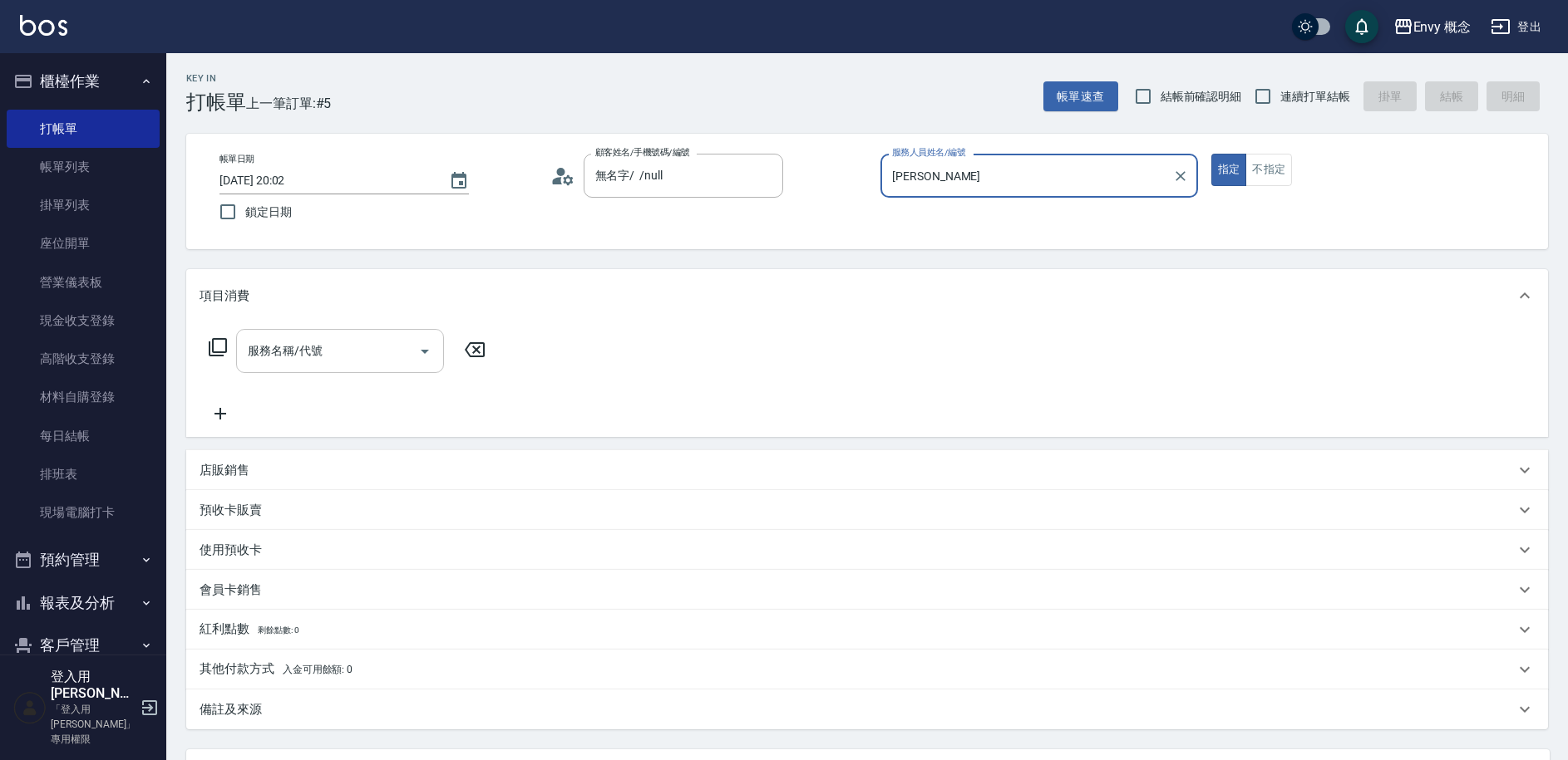
click at [381, 353] on input "服務名稱/代號" at bounding box center [327, 351] width 168 height 29
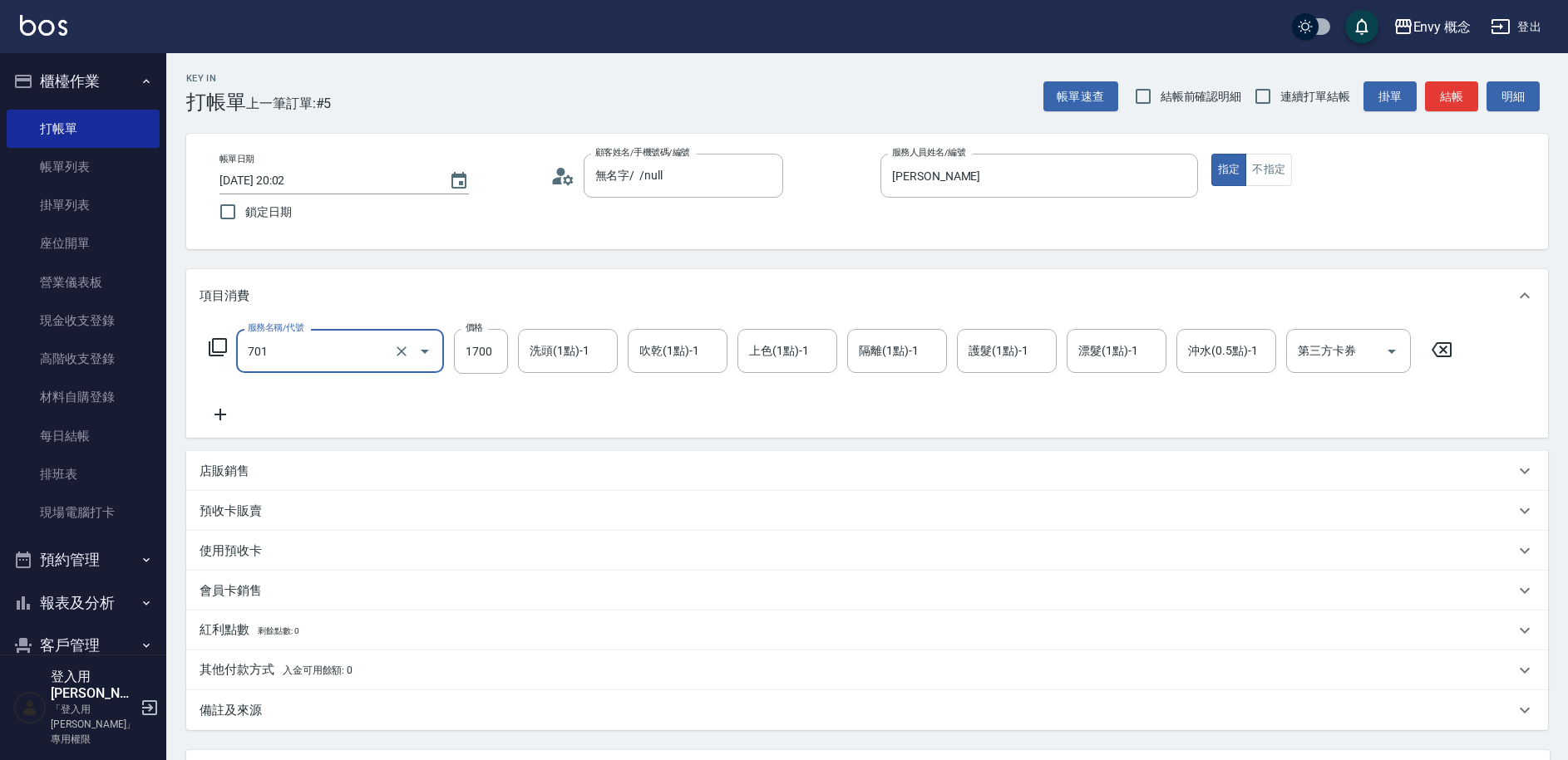
type input "701 染髮(701)"
type input "3000"
click at [304, 678] on p "其他付款方式 入金可用餘額: 0" at bounding box center [276, 671] width 153 height 19
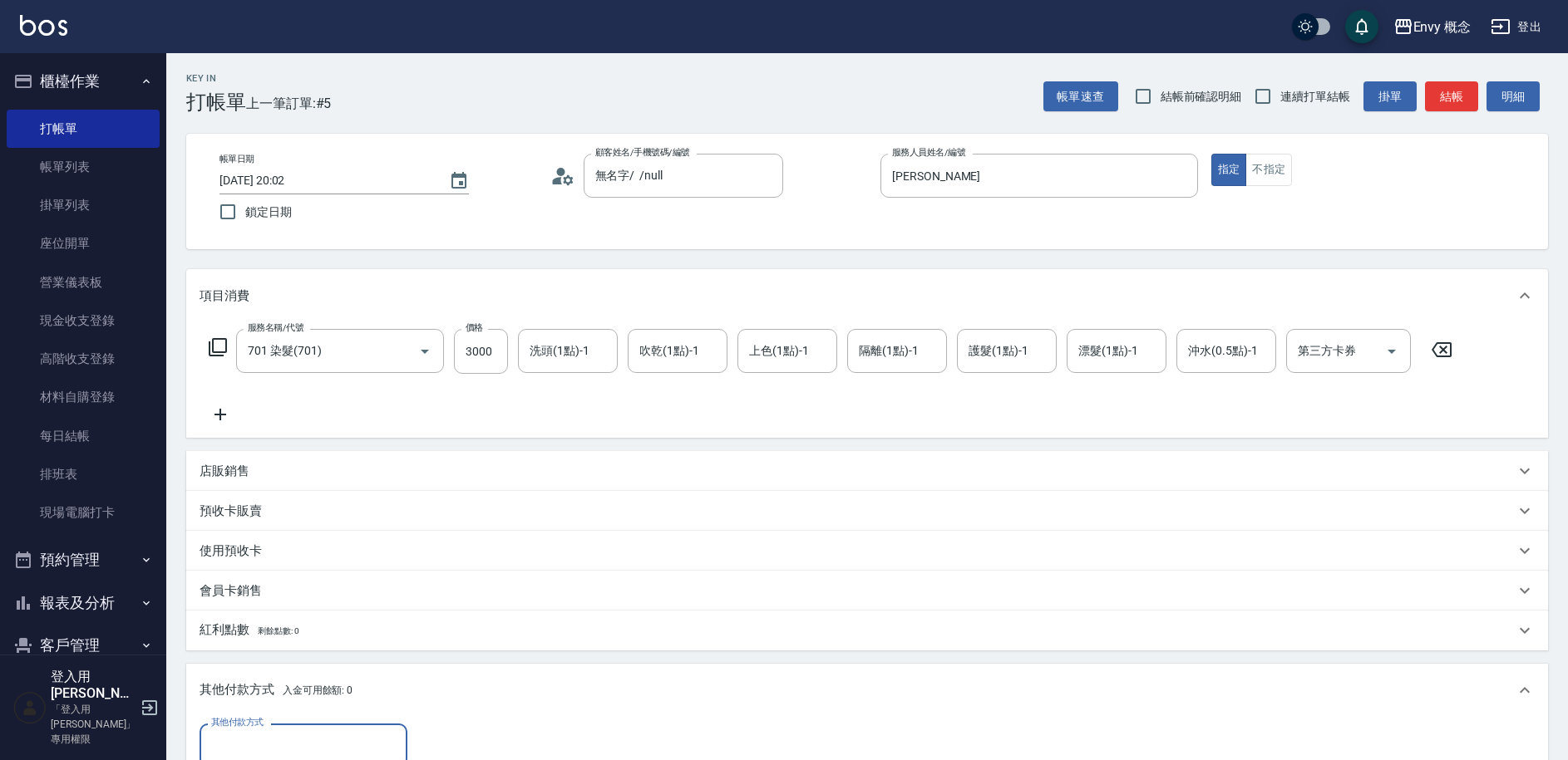
click at [304, 732] on input "其他付款方式" at bounding box center [303, 746] width 193 height 29
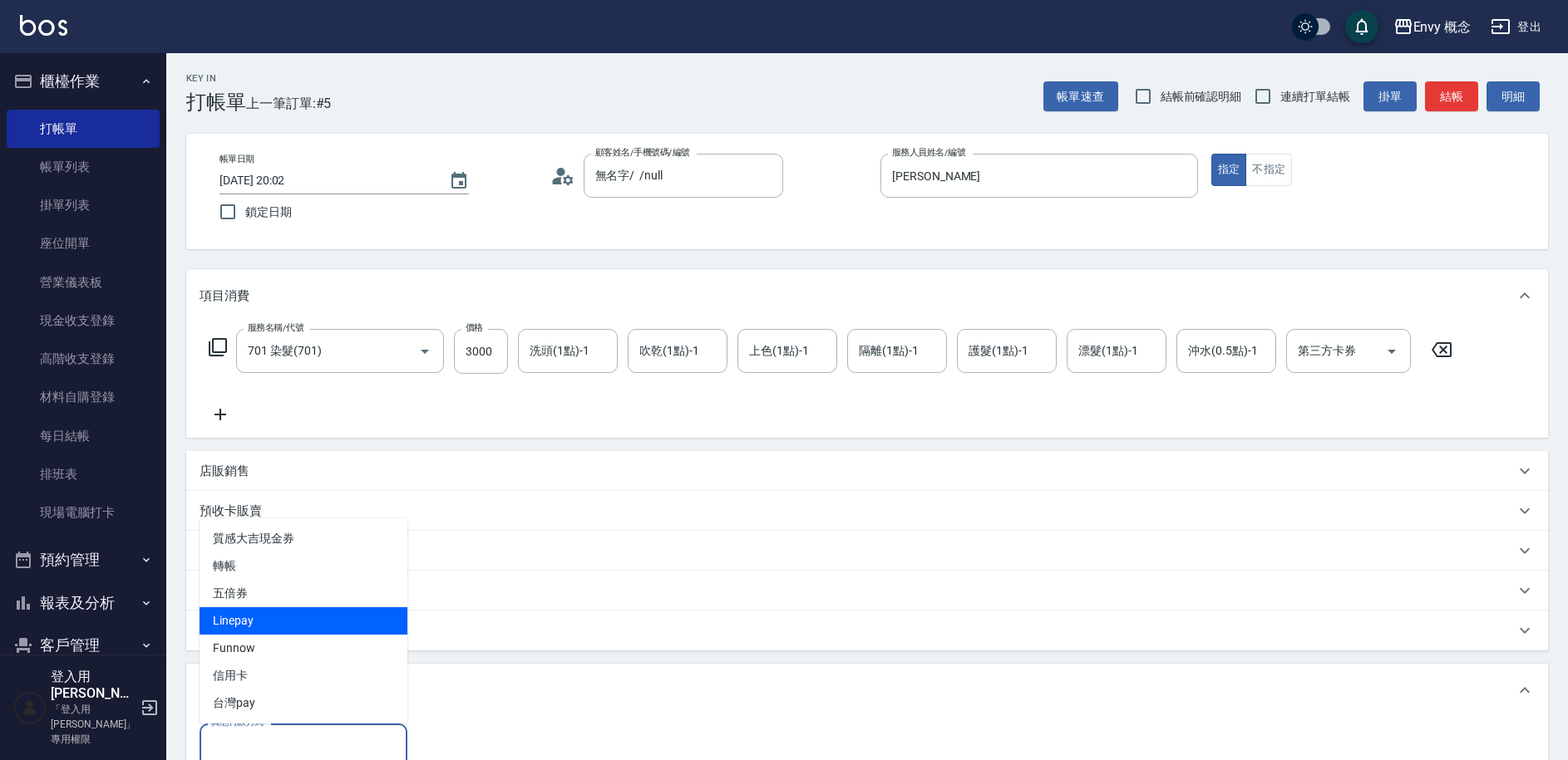
click at [289, 623] on span "Linepay" at bounding box center [304, 621] width 207 height 27
type input "Linepay"
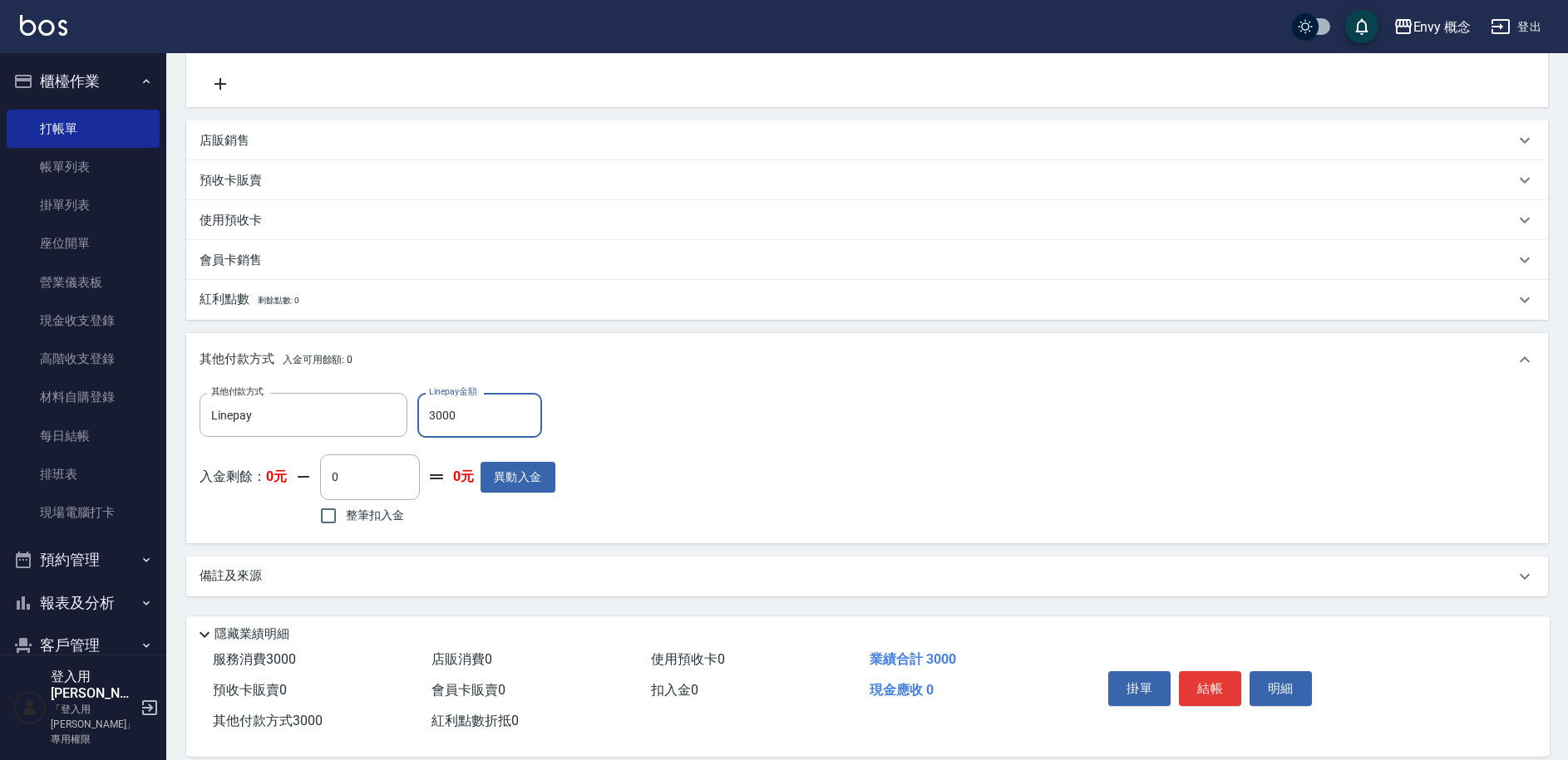
scroll to position [354, 0]
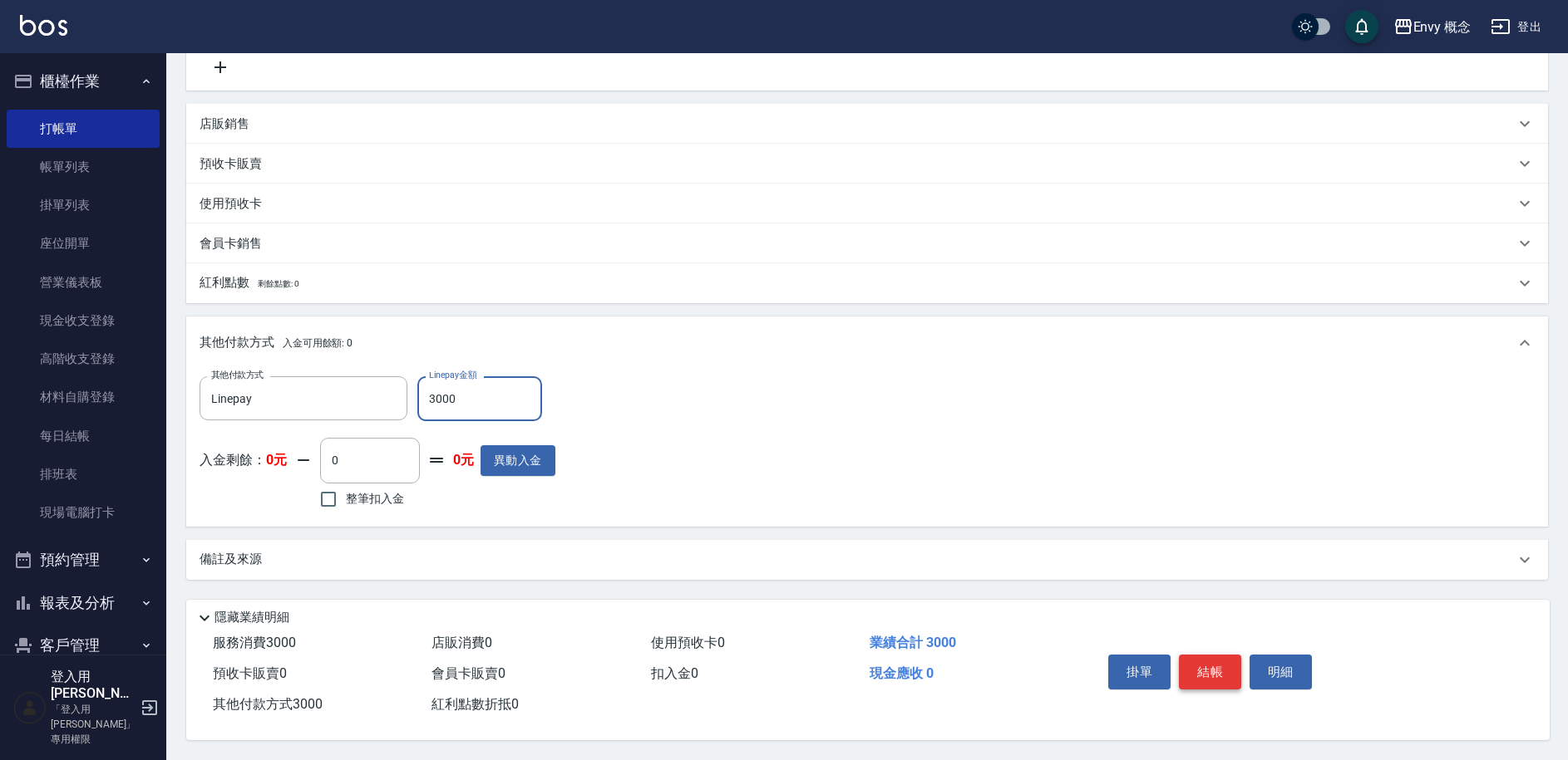
type input "3000"
click at [1179, 659] on button "結帳" at bounding box center [1209, 672] width 62 height 35
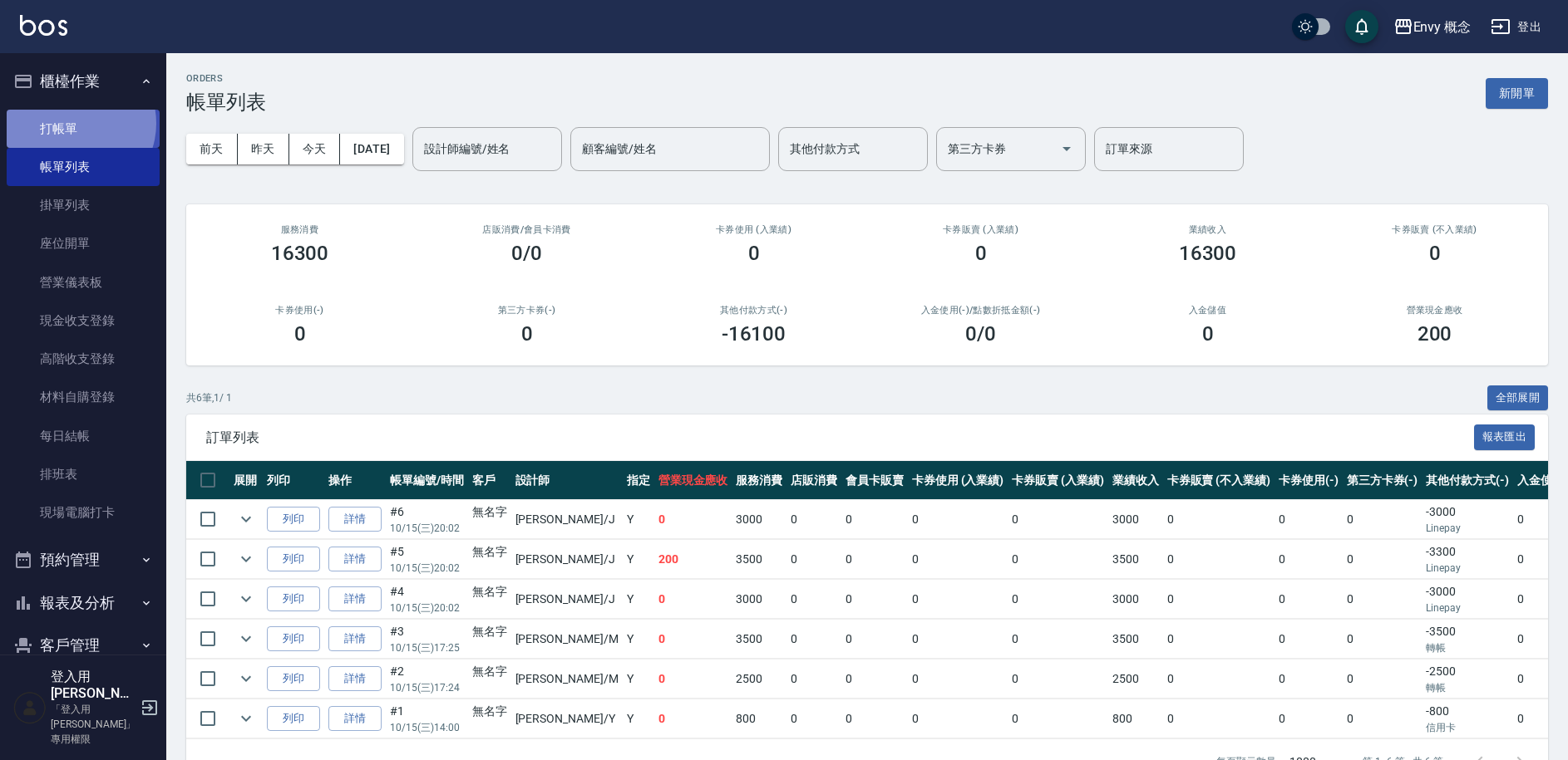
click at [73, 123] on link "打帳單" at bounding box center [83, 128] width 153 height 38
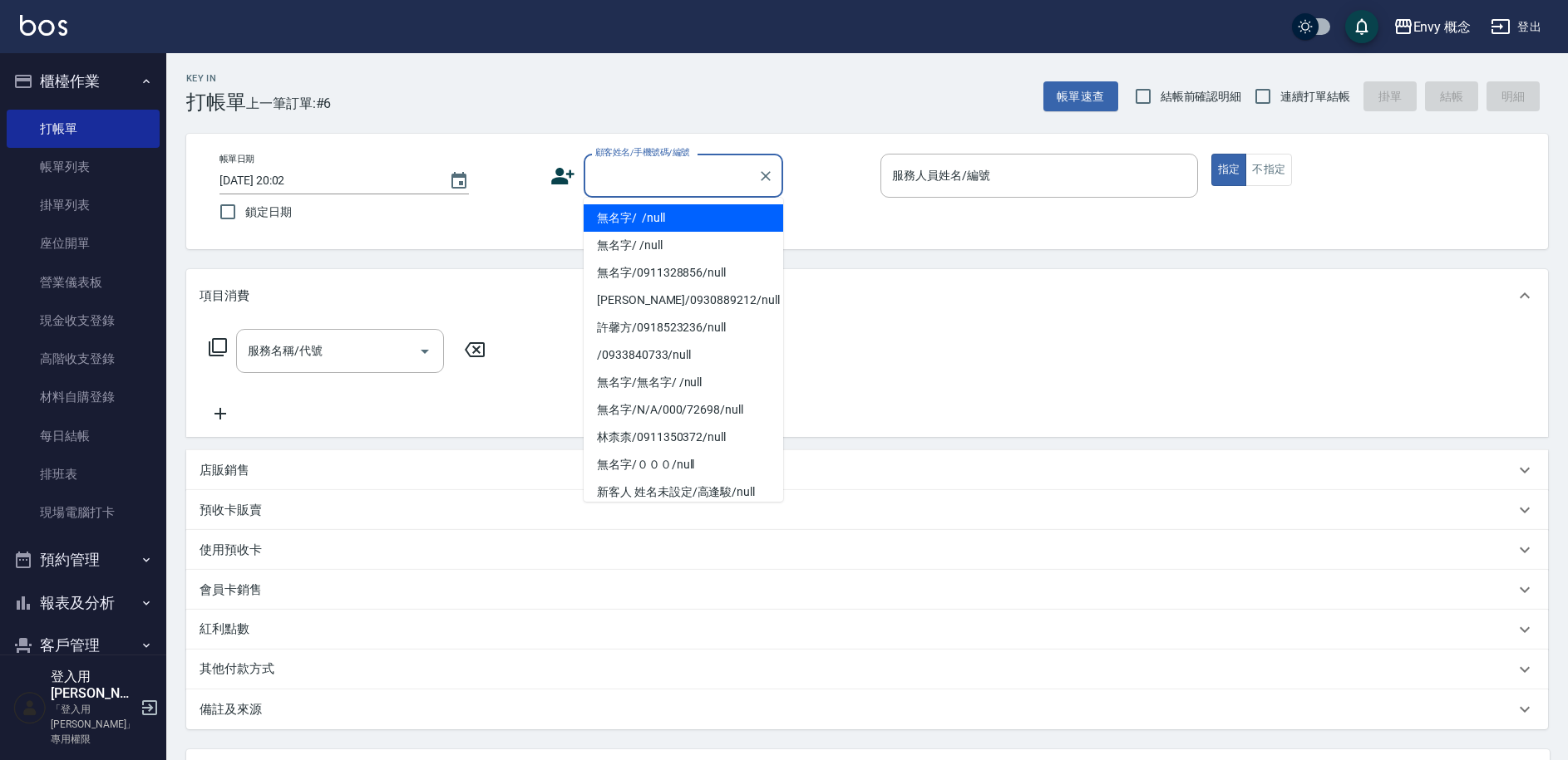
click at [637, 173] on input "顧客姓名/手機號碼/編號" at bounding box center [671, 176] width 160 height 29
click at [643, 209] on li "無名字/ /null" at bounding box center [683, 218] width 200 height 27
type input "無名字/ /null"
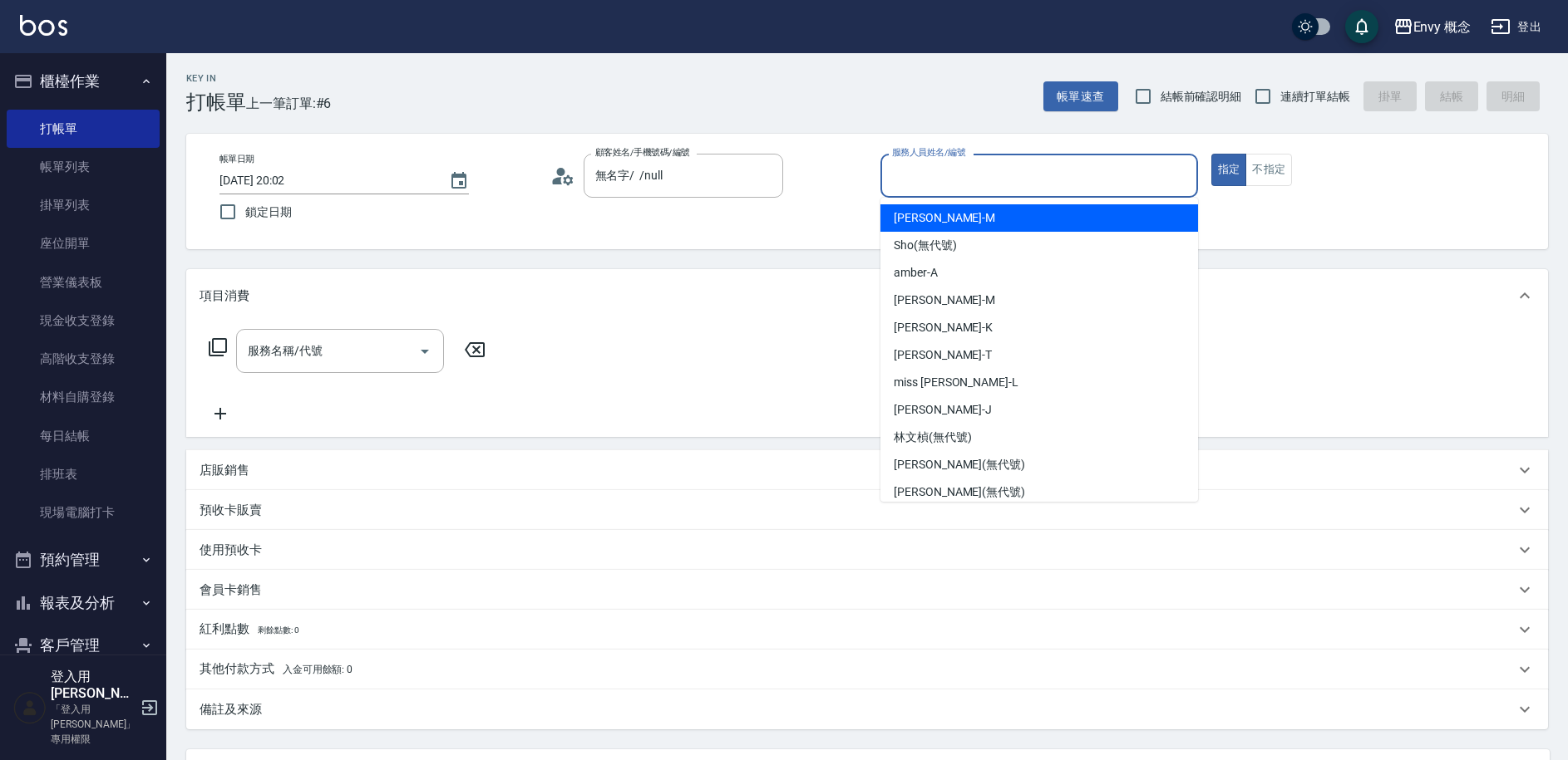
click at [982, 166] on input "服務人員姓名/編號" at bounding box center [1039, 176] width 303 height 29
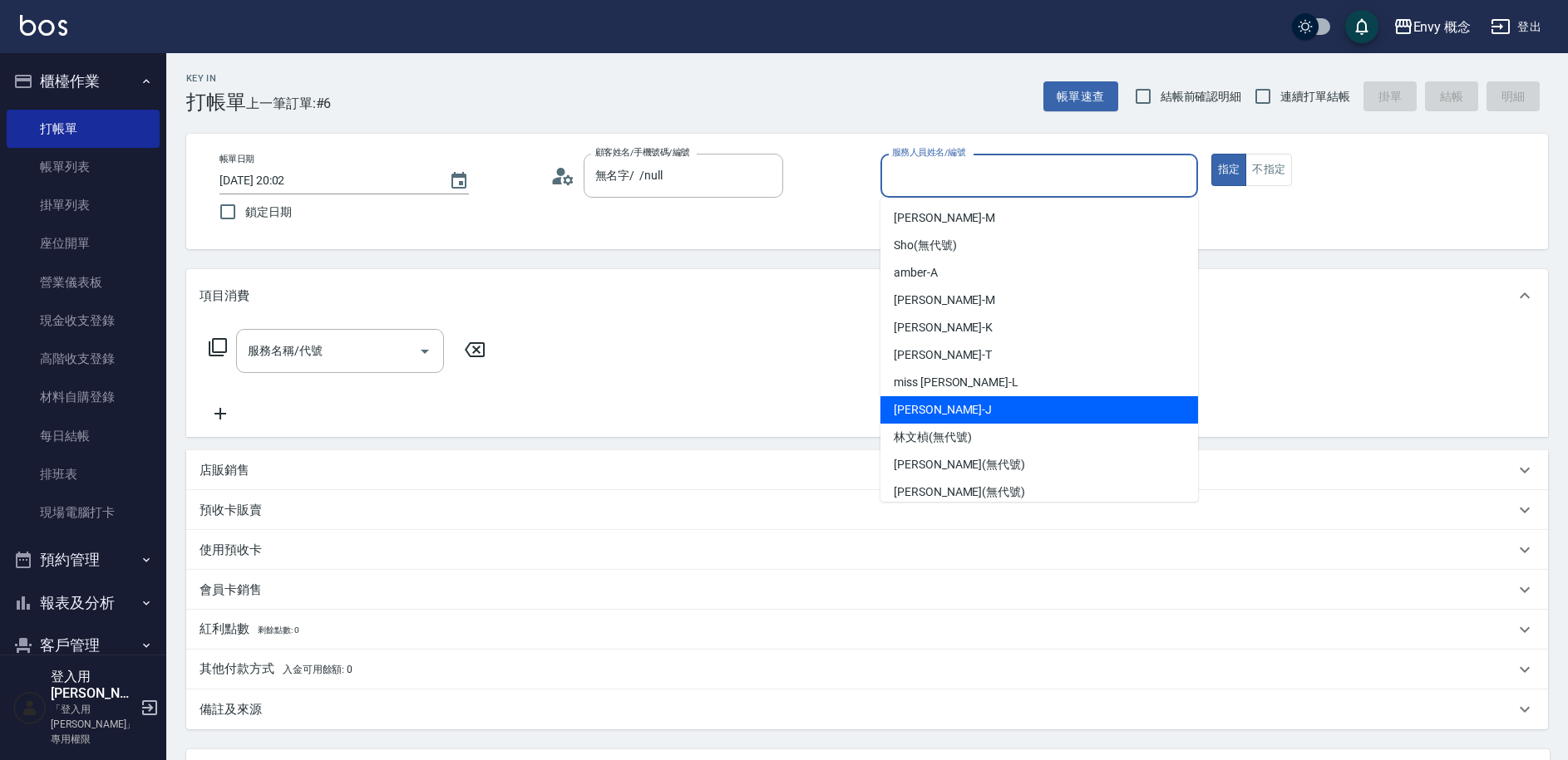
click at [939, 403] on div "[PERSON_NAME]" at bounding box center [1038, 410] width 317 height 27
type input "[PERSON_NAME]"
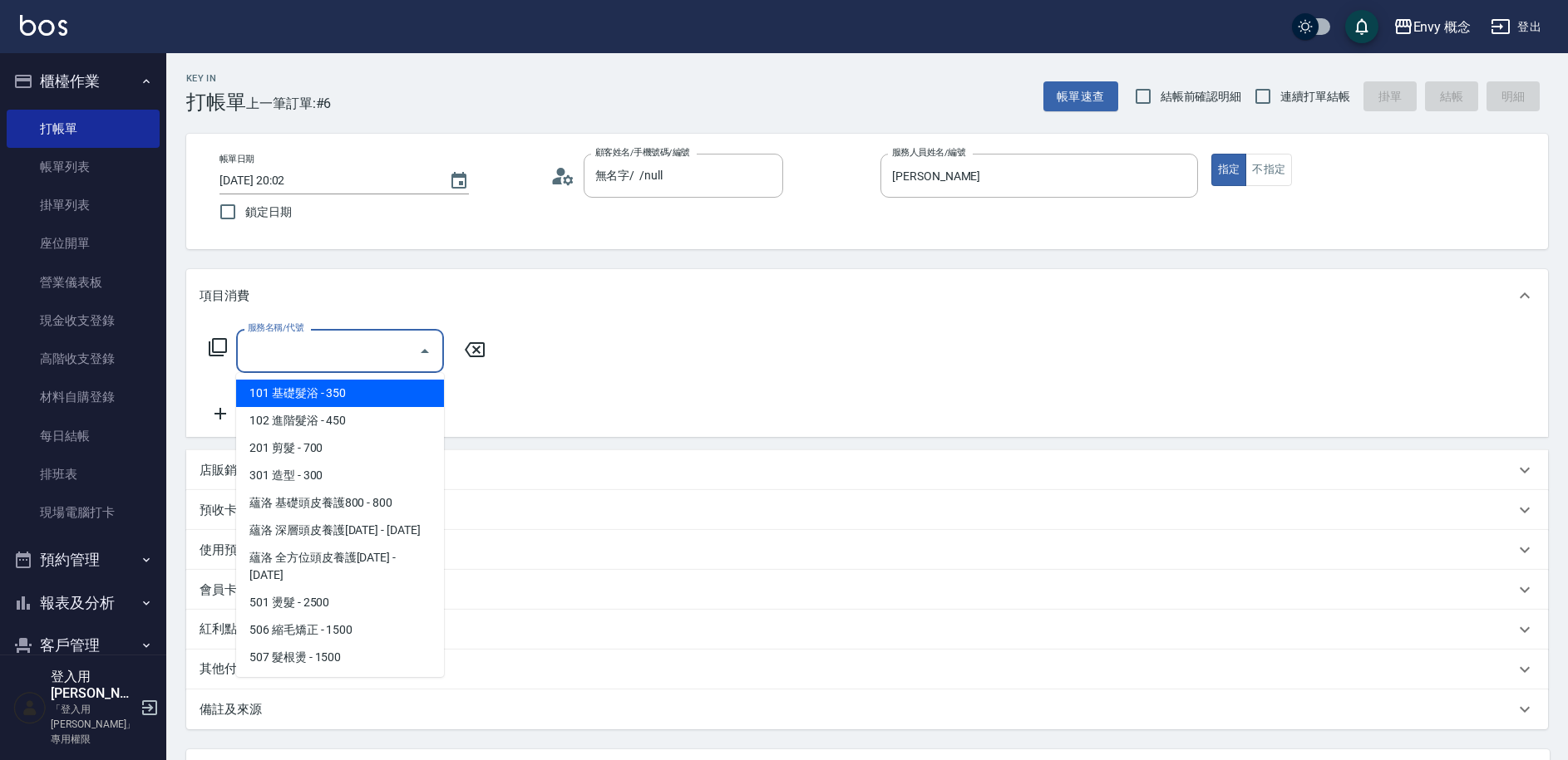
click at [344, 346] on input "服務名稱/代號" at bounding box center [327, 351] width 168 height 29
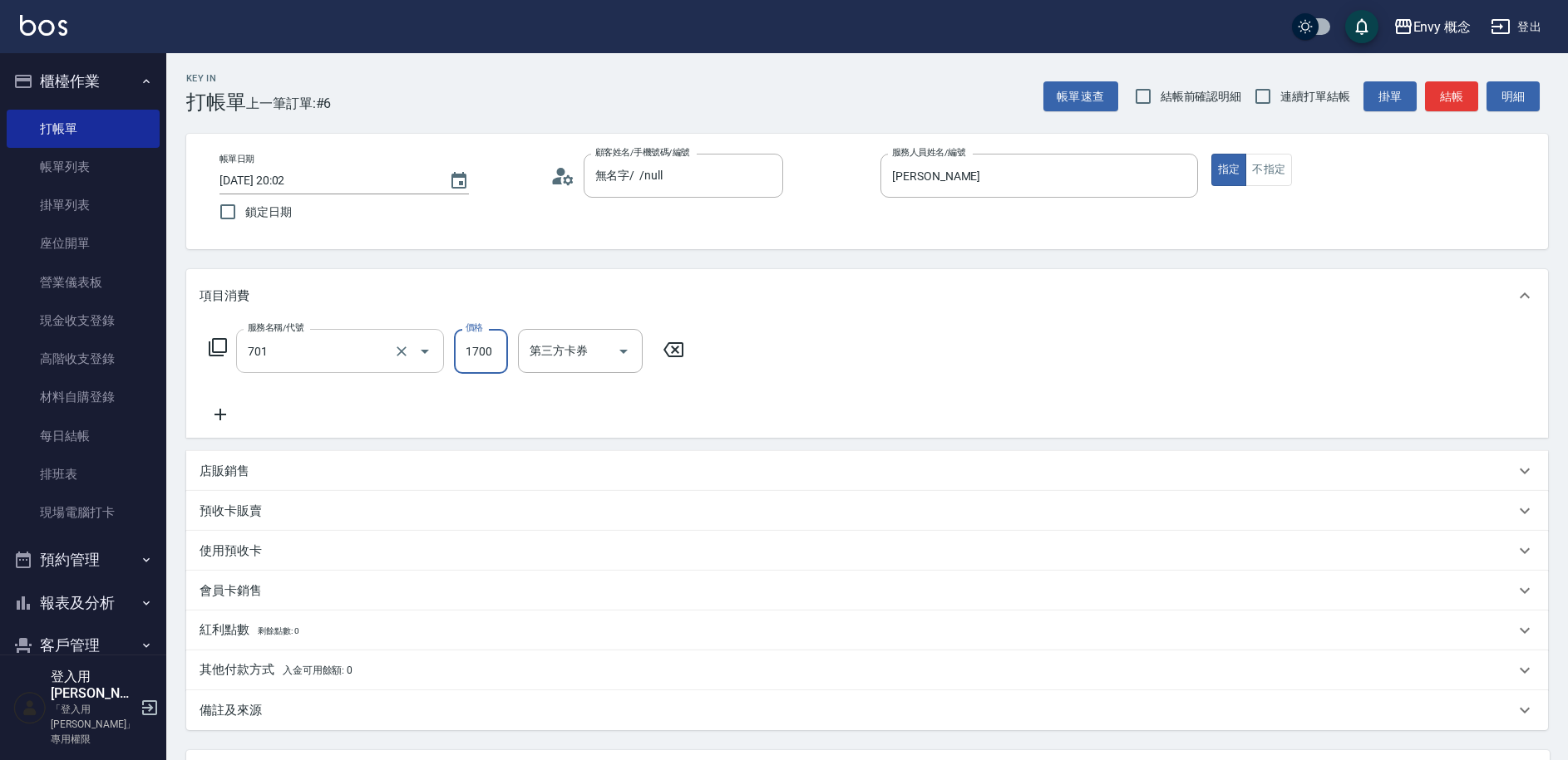
type input "701 染髮(701)"
type input "4500"
click at [239, 665] on p "其他付款方式 入金可用餘額: 0" at bounding box center [276, 671] width 153 height 19
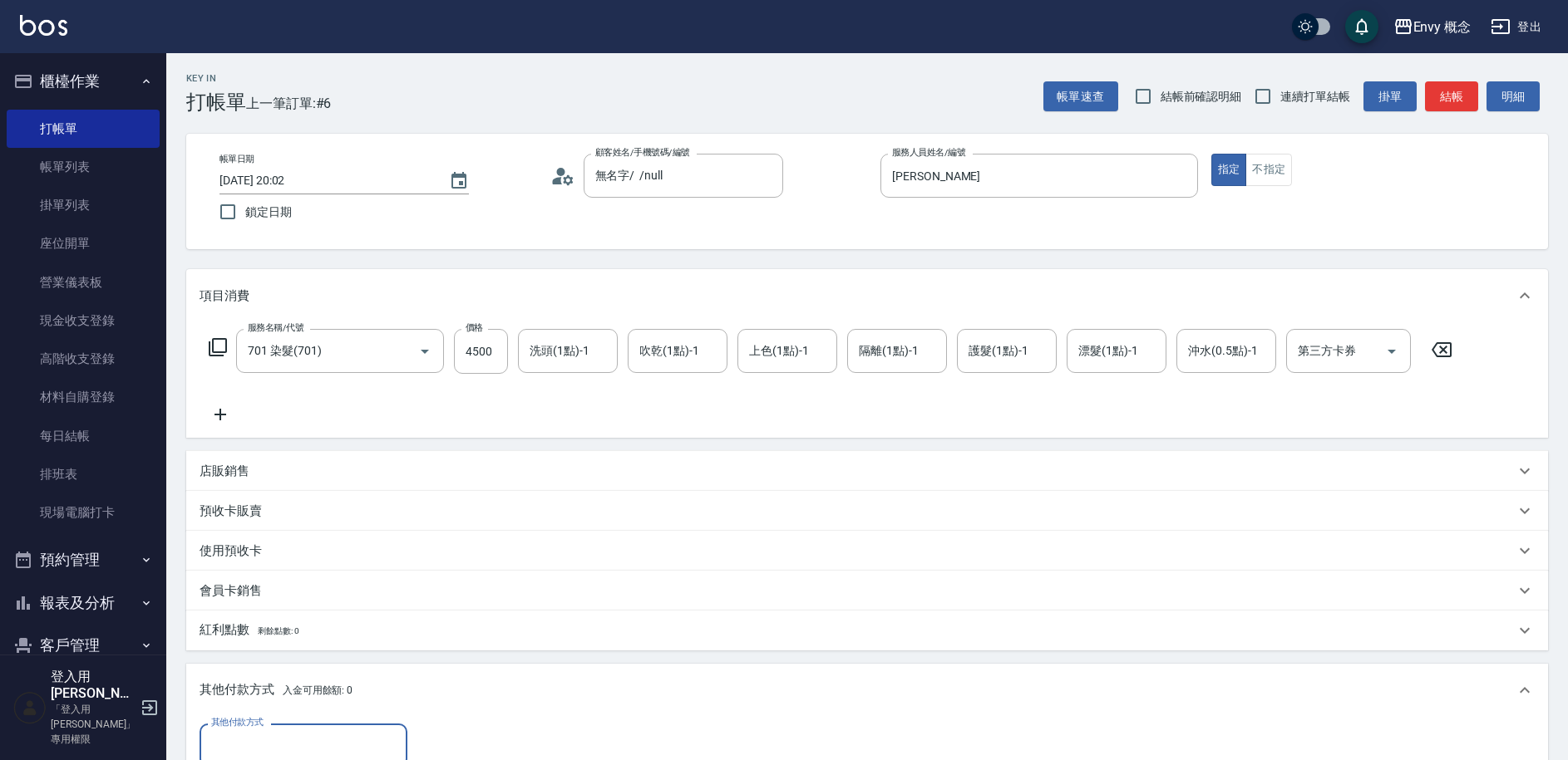
click at [301, 745] on input "其他付款方式" at bounding box center [303, 746] width 193 height 29
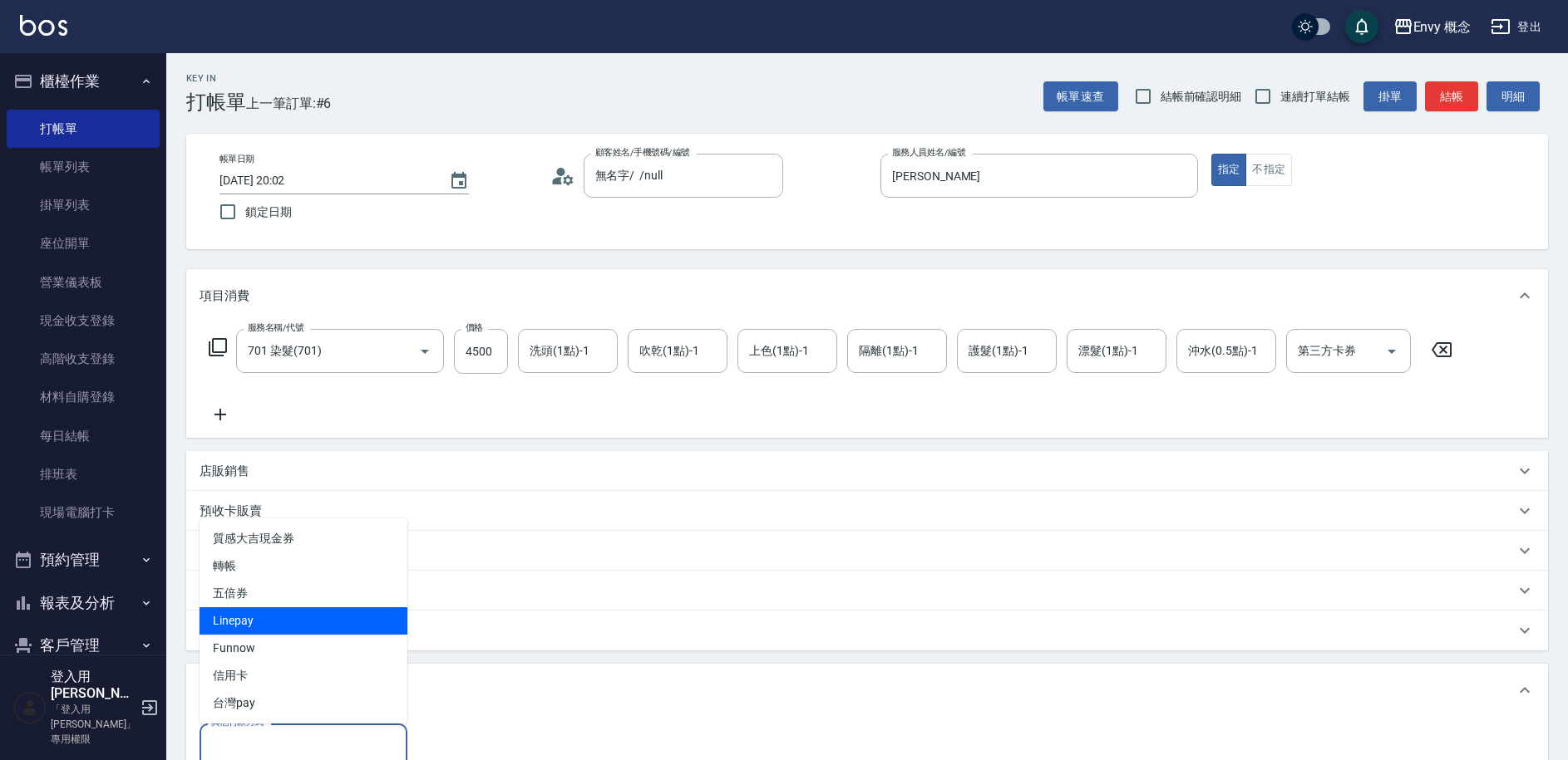
click at [293, 614] on span "Linepay" at bounding box center [304, 621] width 207 height 27
type input "Linepay"
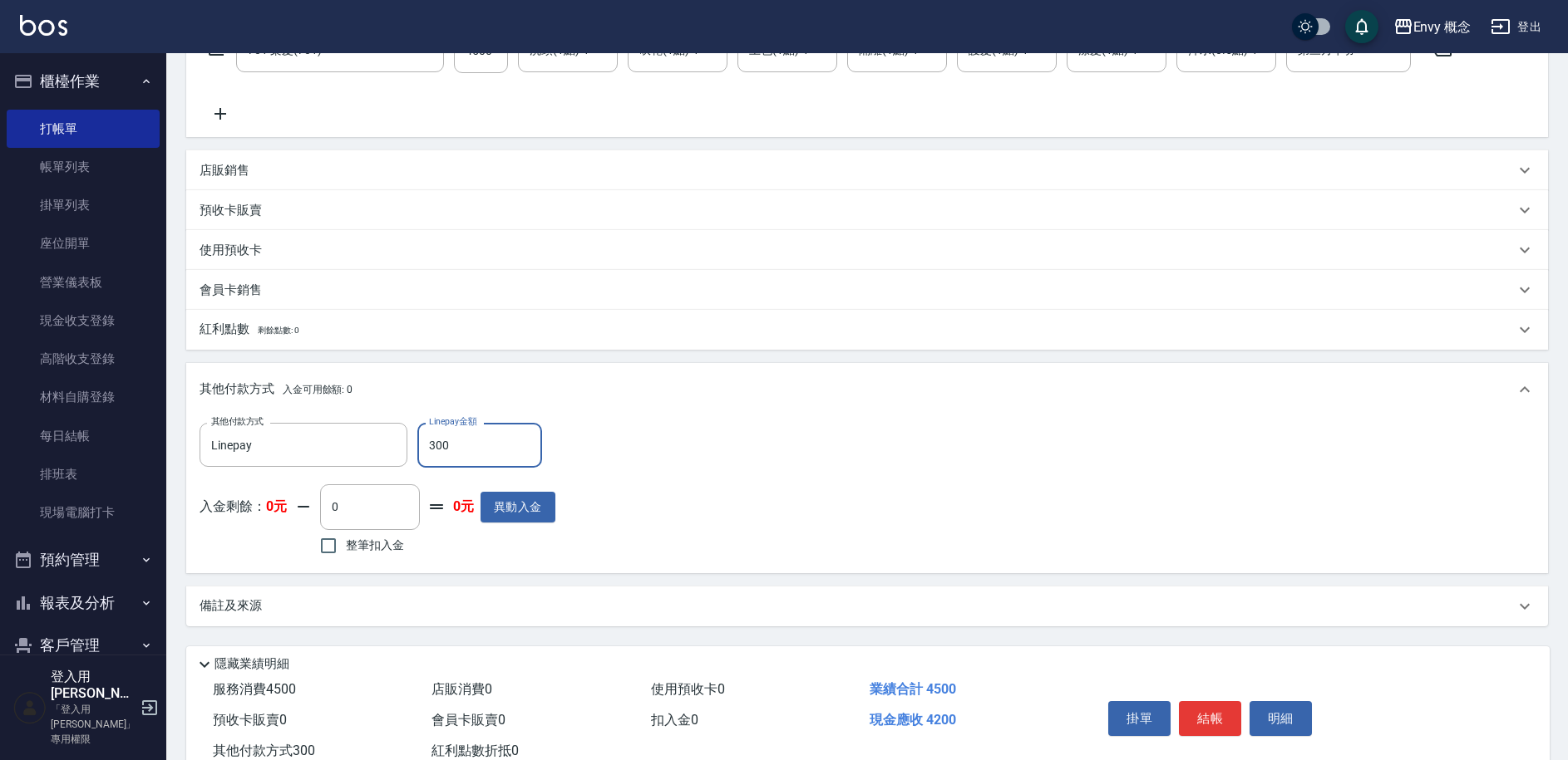
scroll to position [354, 0]
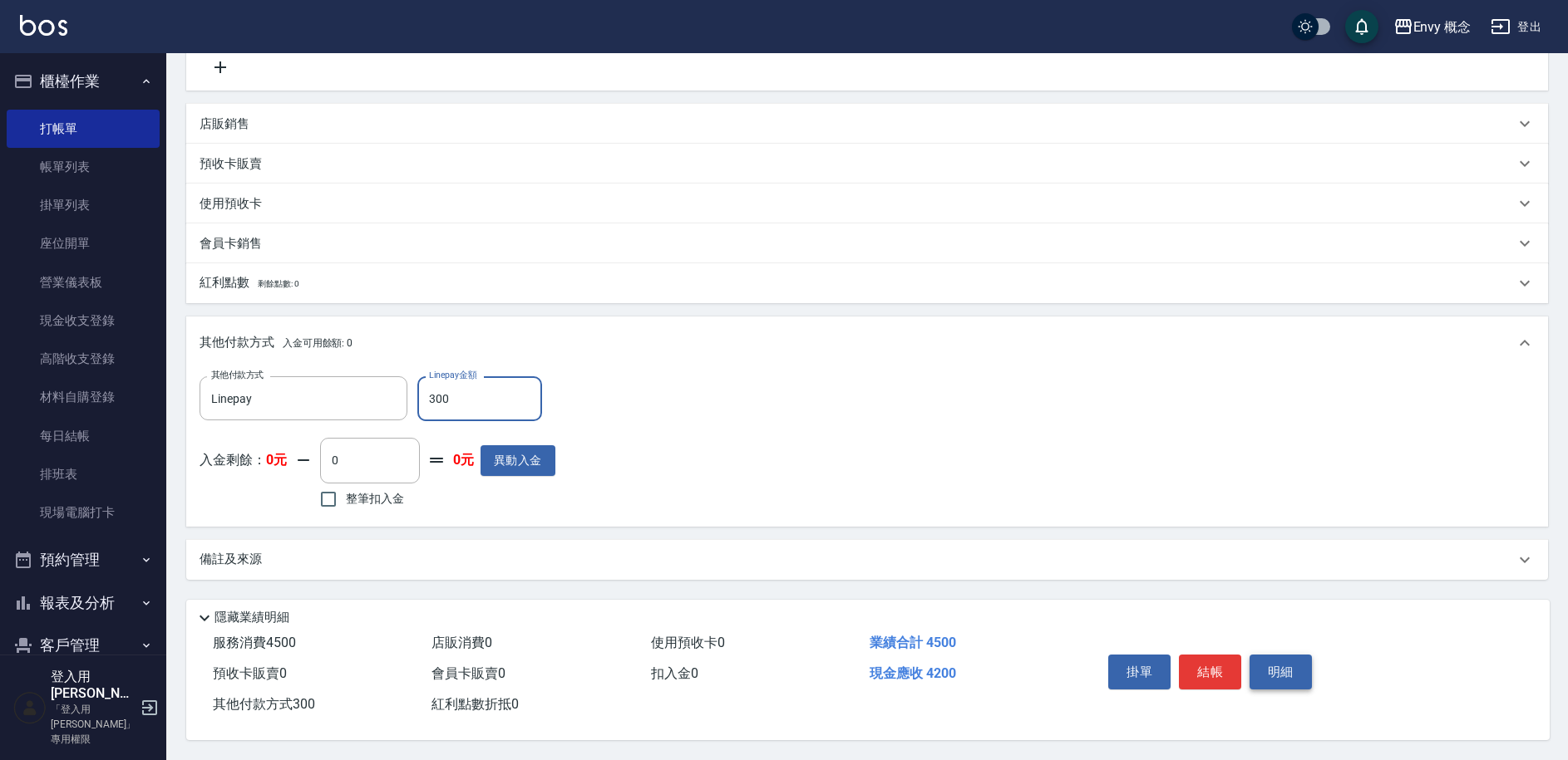
type input "300"
drag, startPoint x: 1253, startPoint y: 674, endPoint x: 1210, endPoint y: 701, distance: 50.8
click at [1210, 701] on div "掛單 結帳 明細" at bounding box center [1305, 674] width 448 height 93
click at [1203, 667] on button "結帳" at bounding box center [1209, 672] width 62 height 35
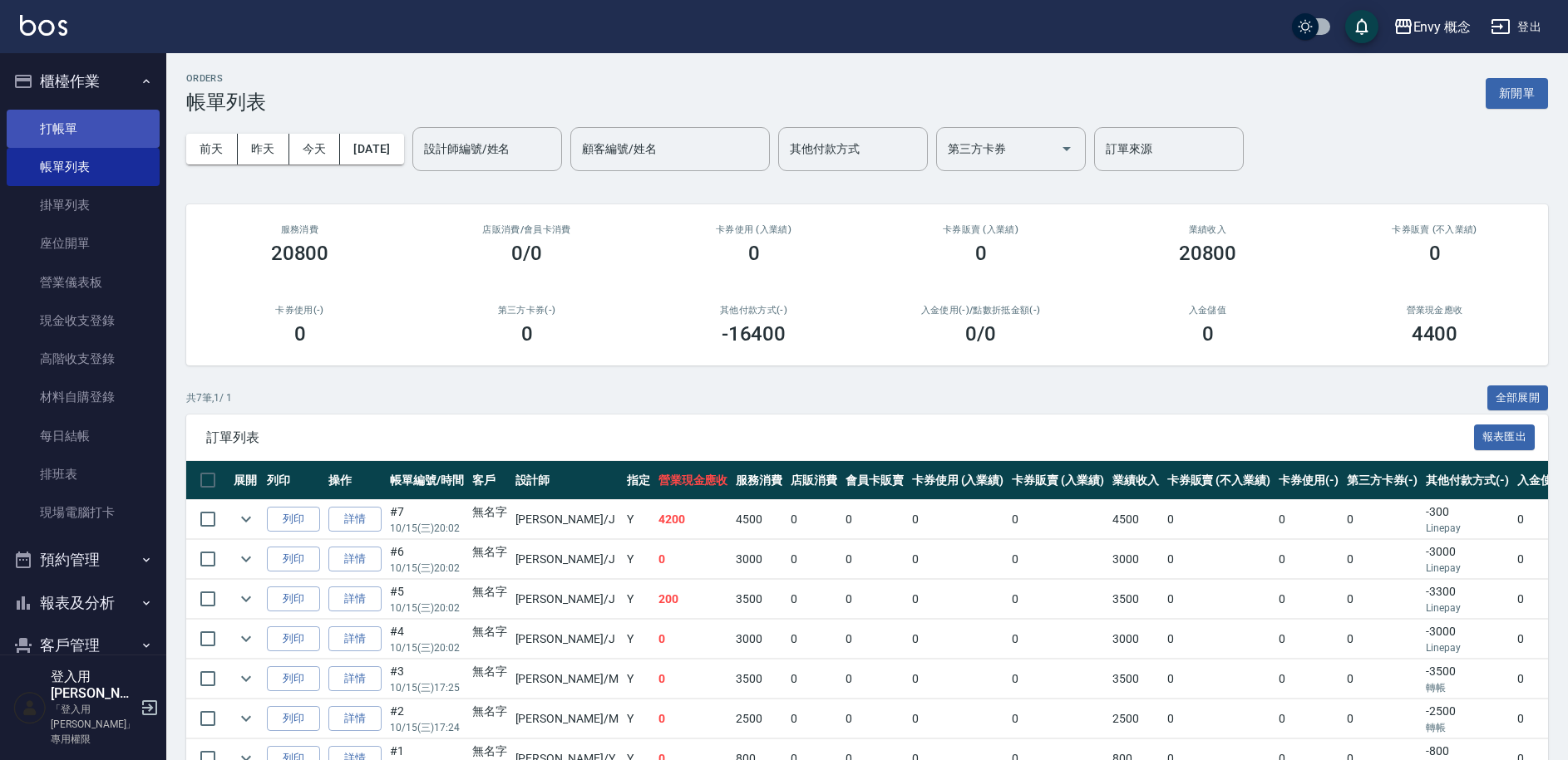
click at [85, 129] on link "打帳單" at bounding box center [83, 128] width 153 height 38
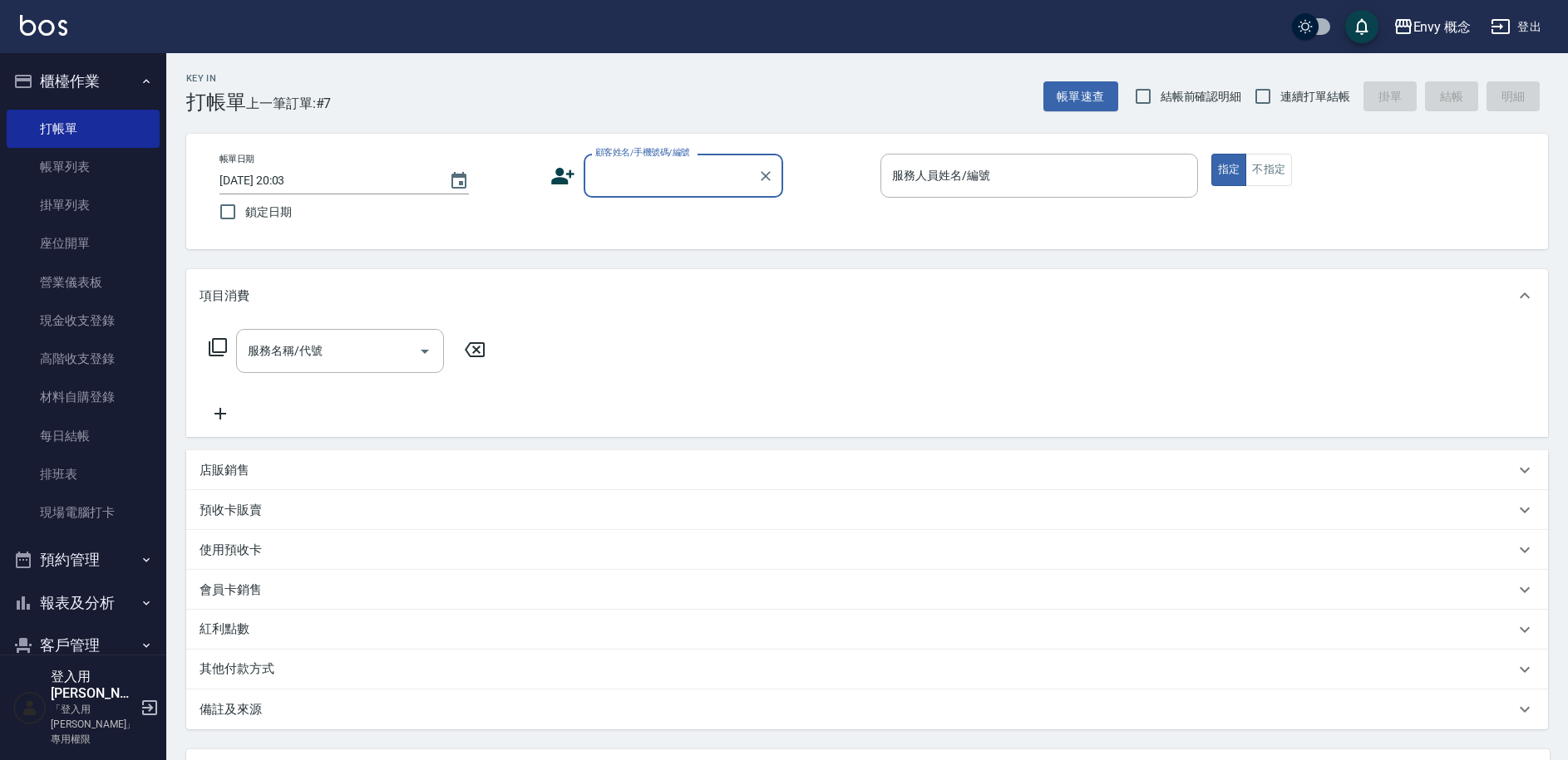
click at [677, 173] on input "顧客姓名/手機號碼/編號" at bounding box center [671, 176] width 160 height 29
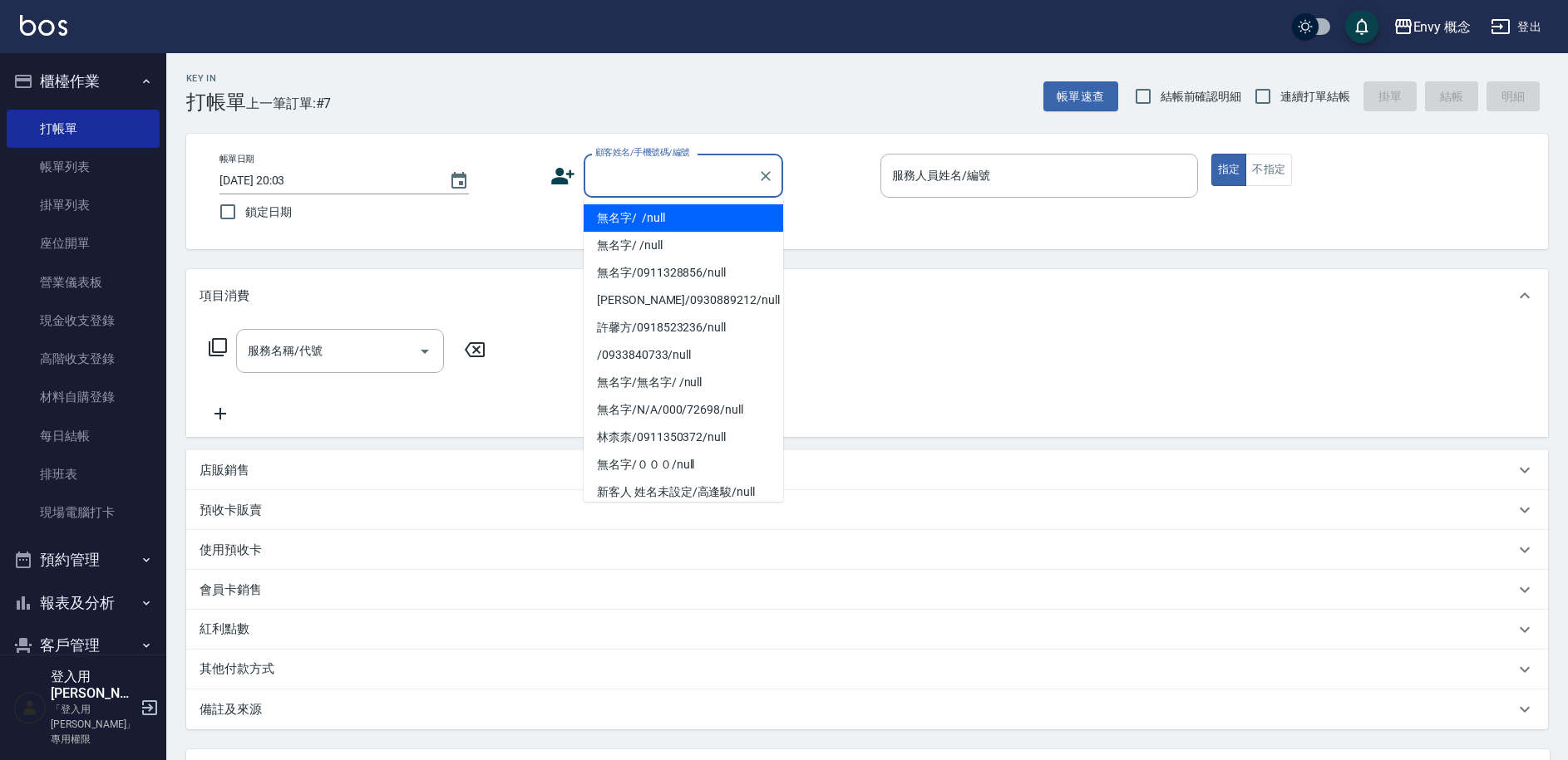
click at [666, 223] on li "無名字/ /null" at bounding box center [683, 218] width 200 height 27
type input "無名字/ /null"
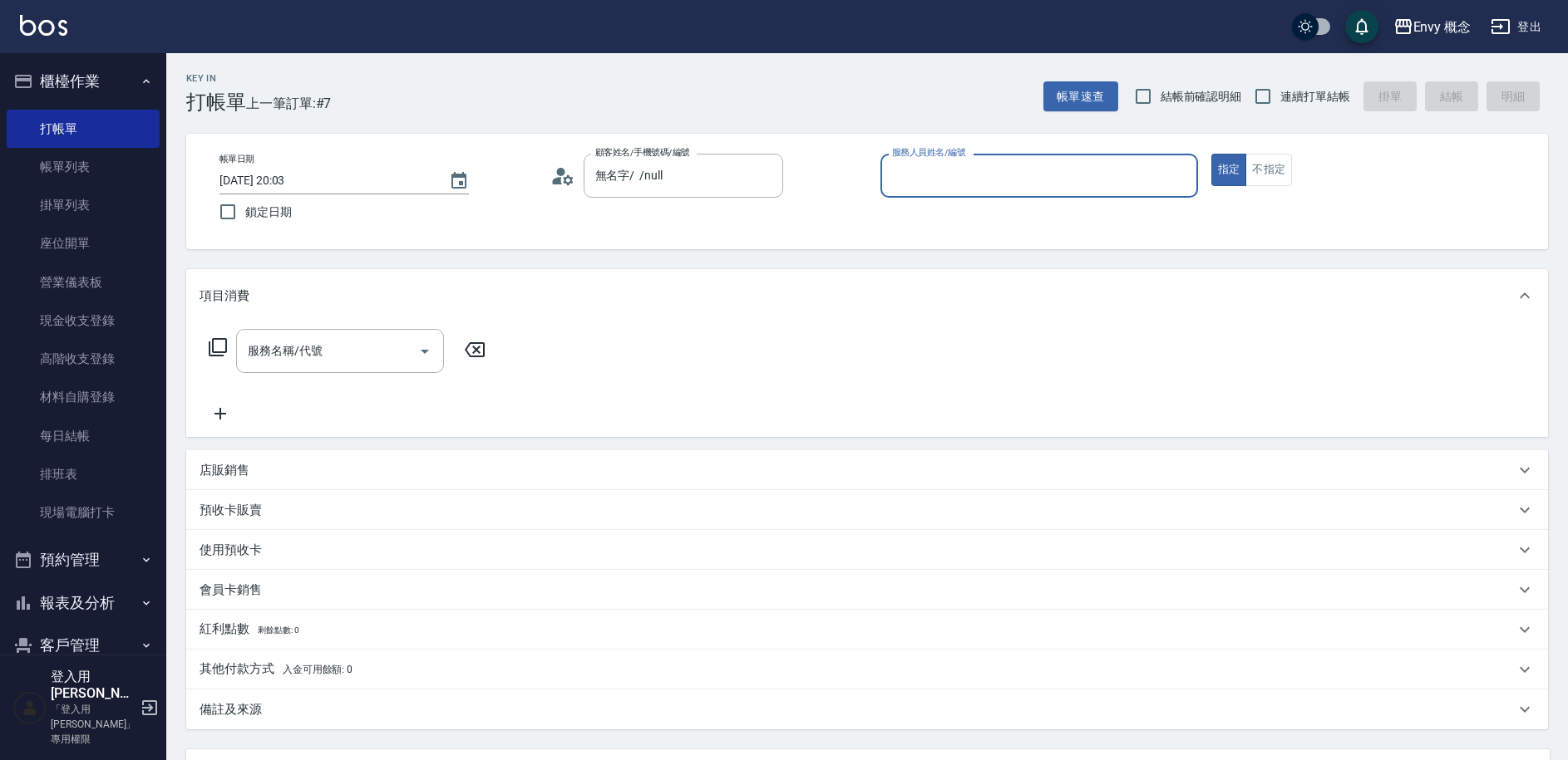
click at [950, 167] on input "服務人員姓名/編號" at bounding box center [1039, 176] width 303 height 29
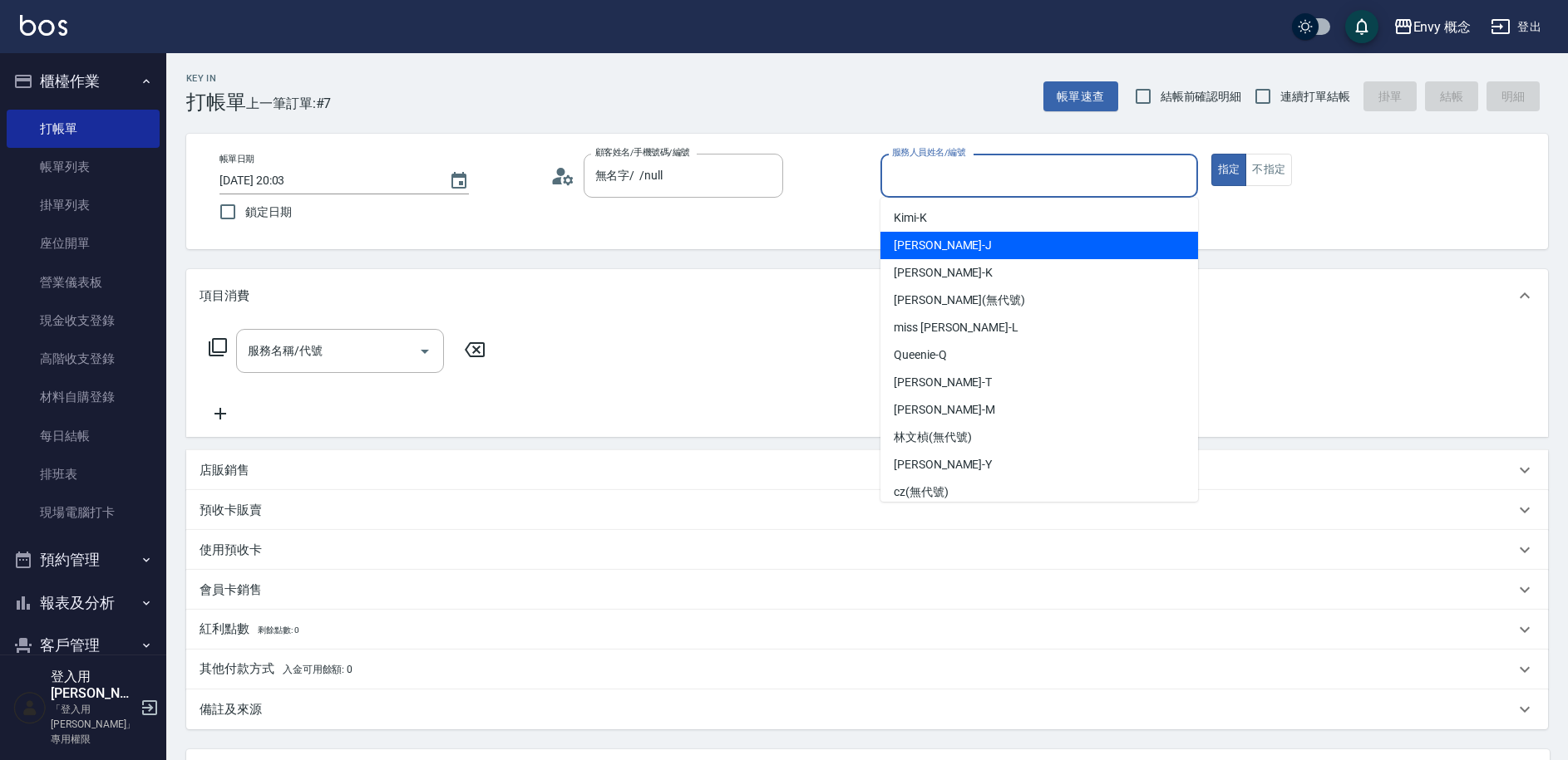
click at [918, 252] on span "[PERSON_NAME]" at bounding box center [942, 246] width 98 height 18
type input "[PERSON_NAME]"
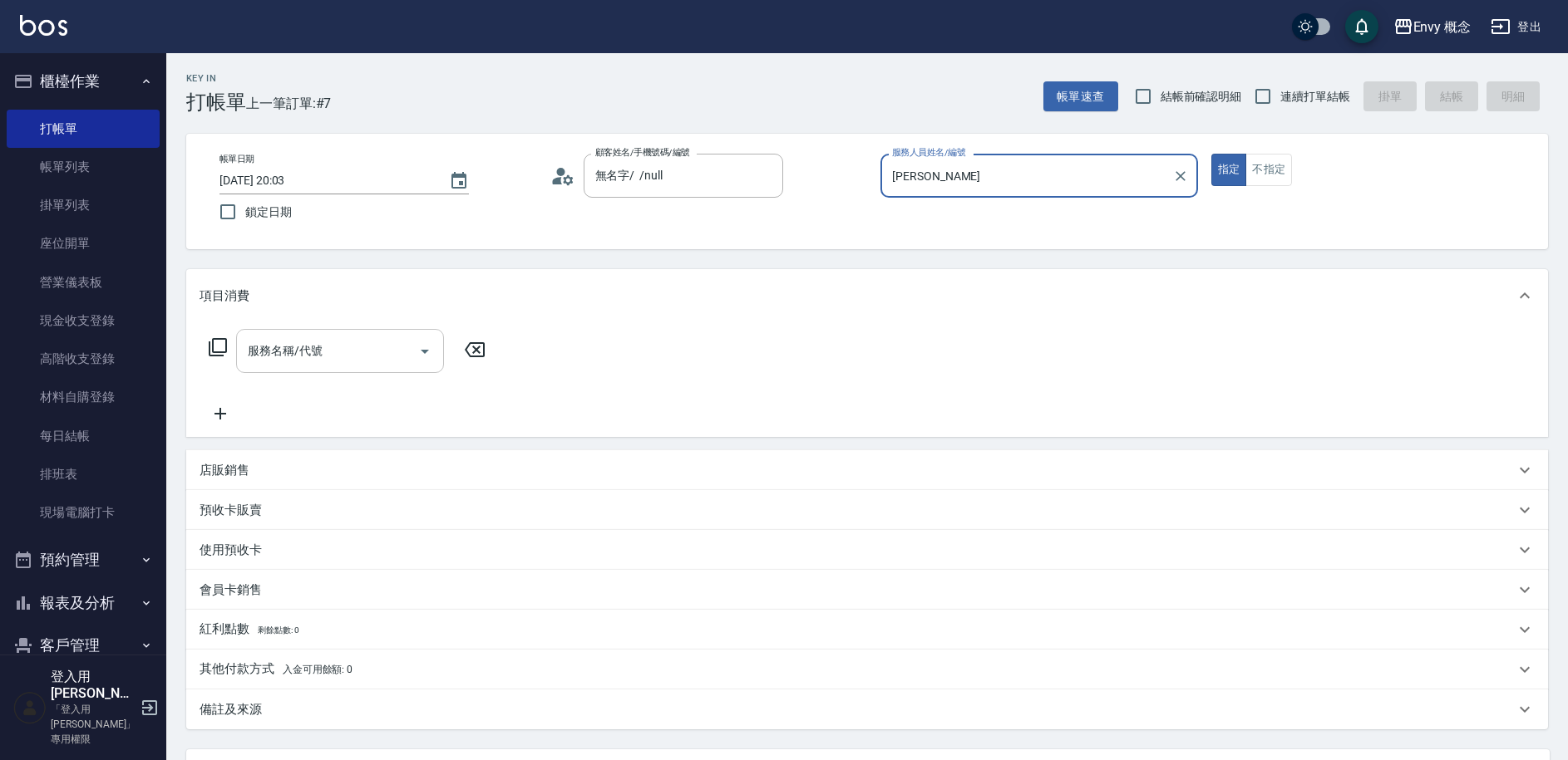
click at [359, 354] on input "服務名稱/代號" at bounding box center [327, 351] width 168 height 29
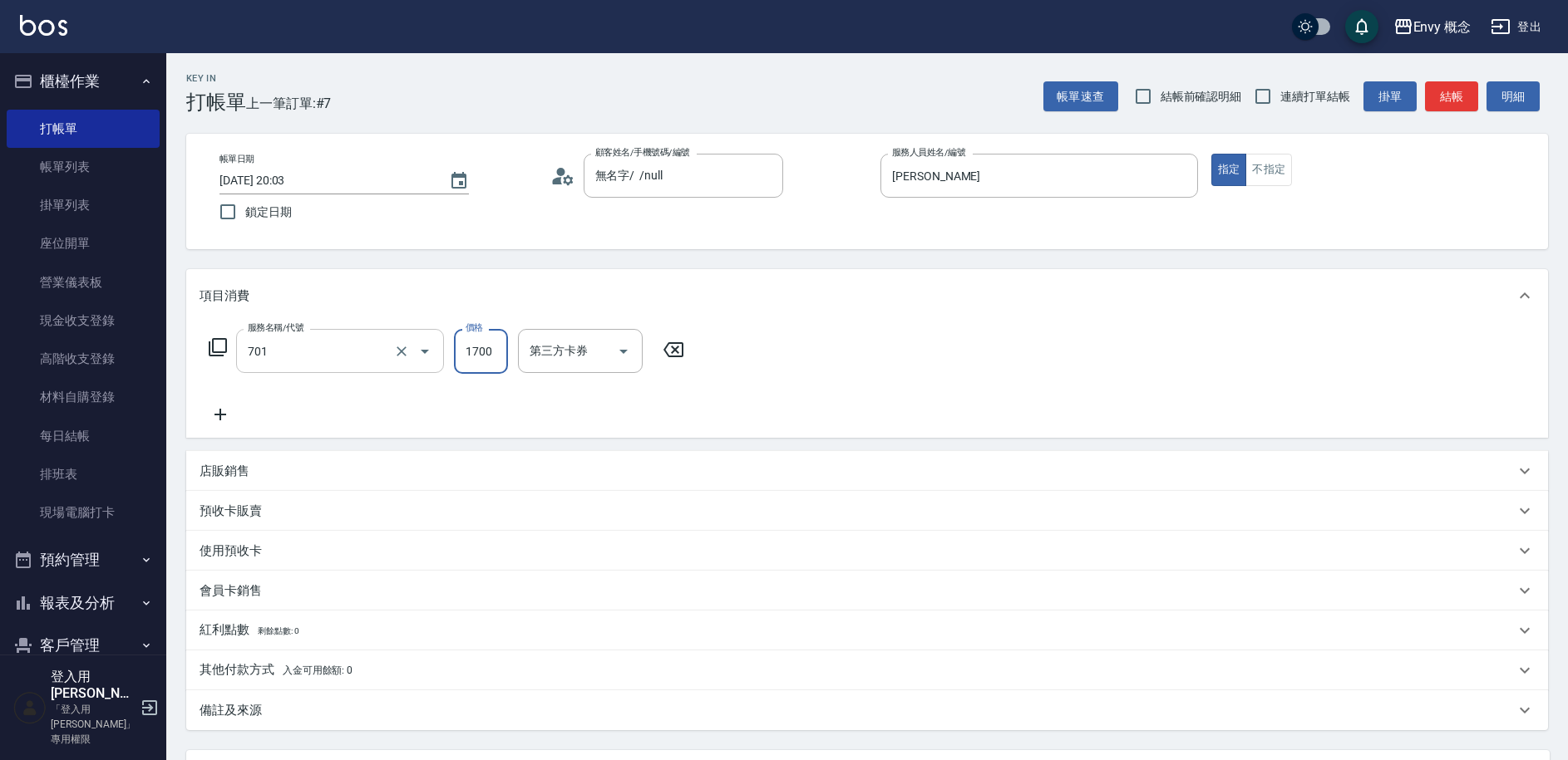
type input "701 染髮(701)"
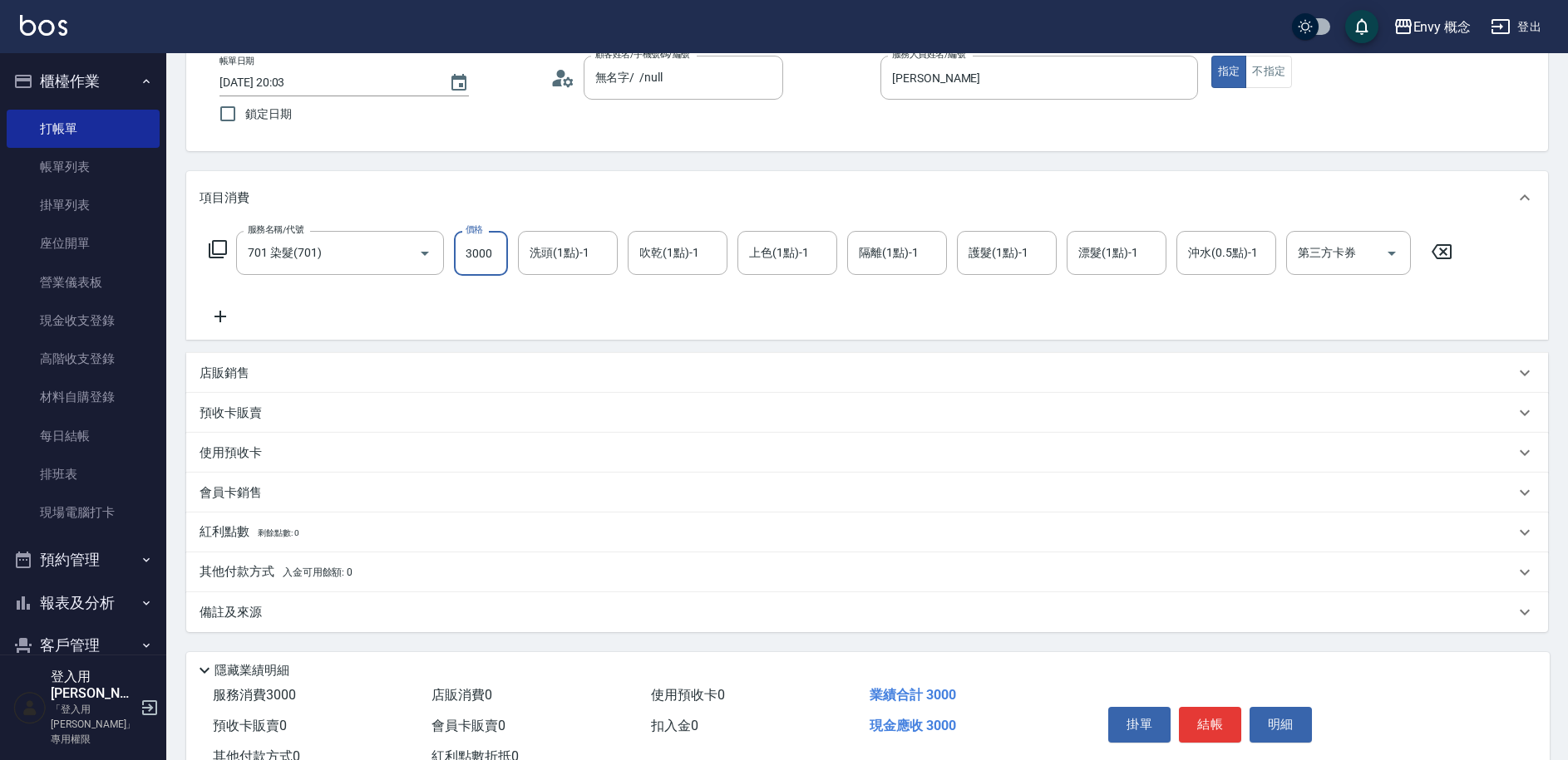
scroll to position [158, 0]
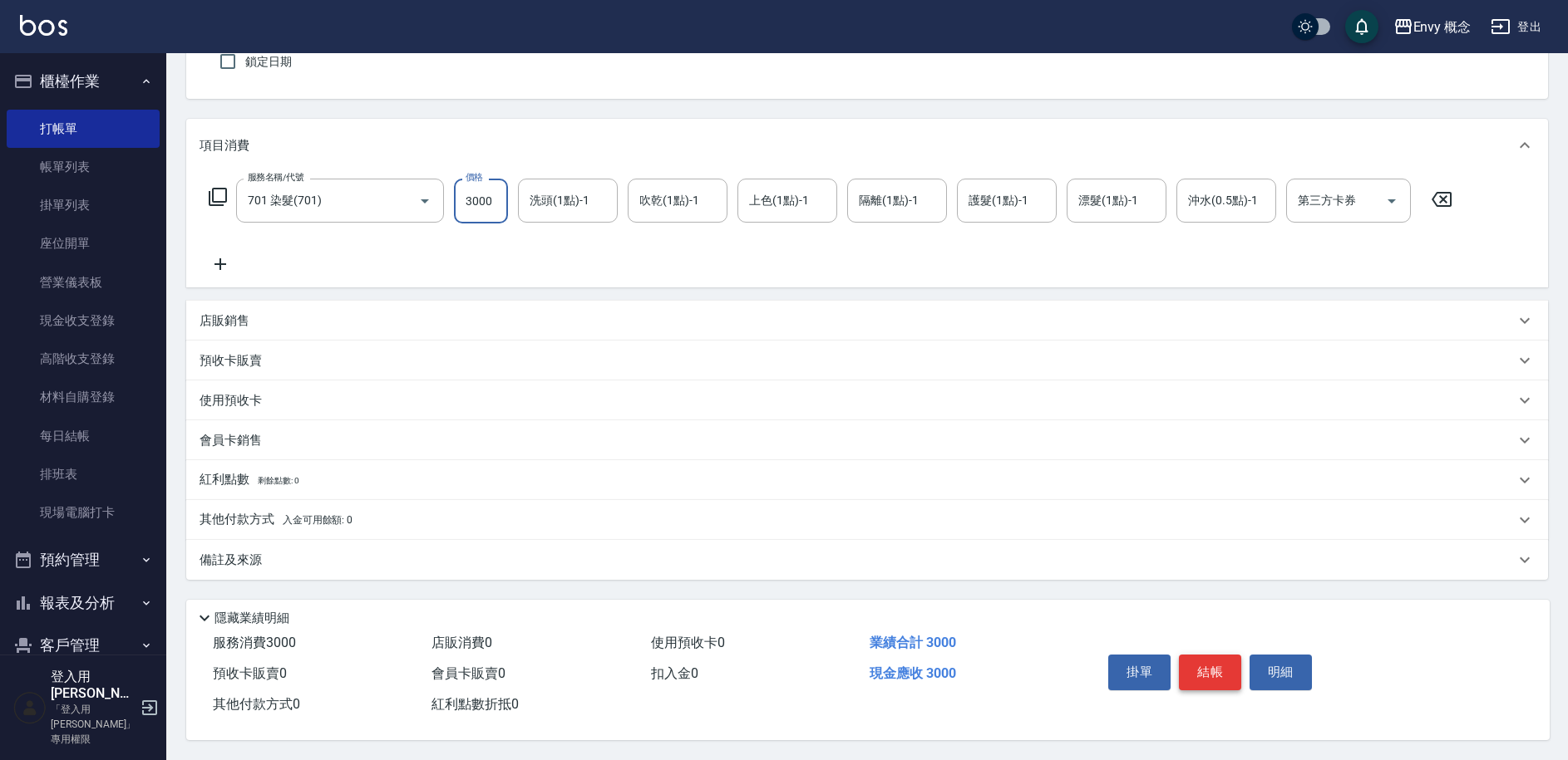
type input "3000"
click at [1202, 655] on button "結帳" at bounding box center [1209, 672] width 62 height 35
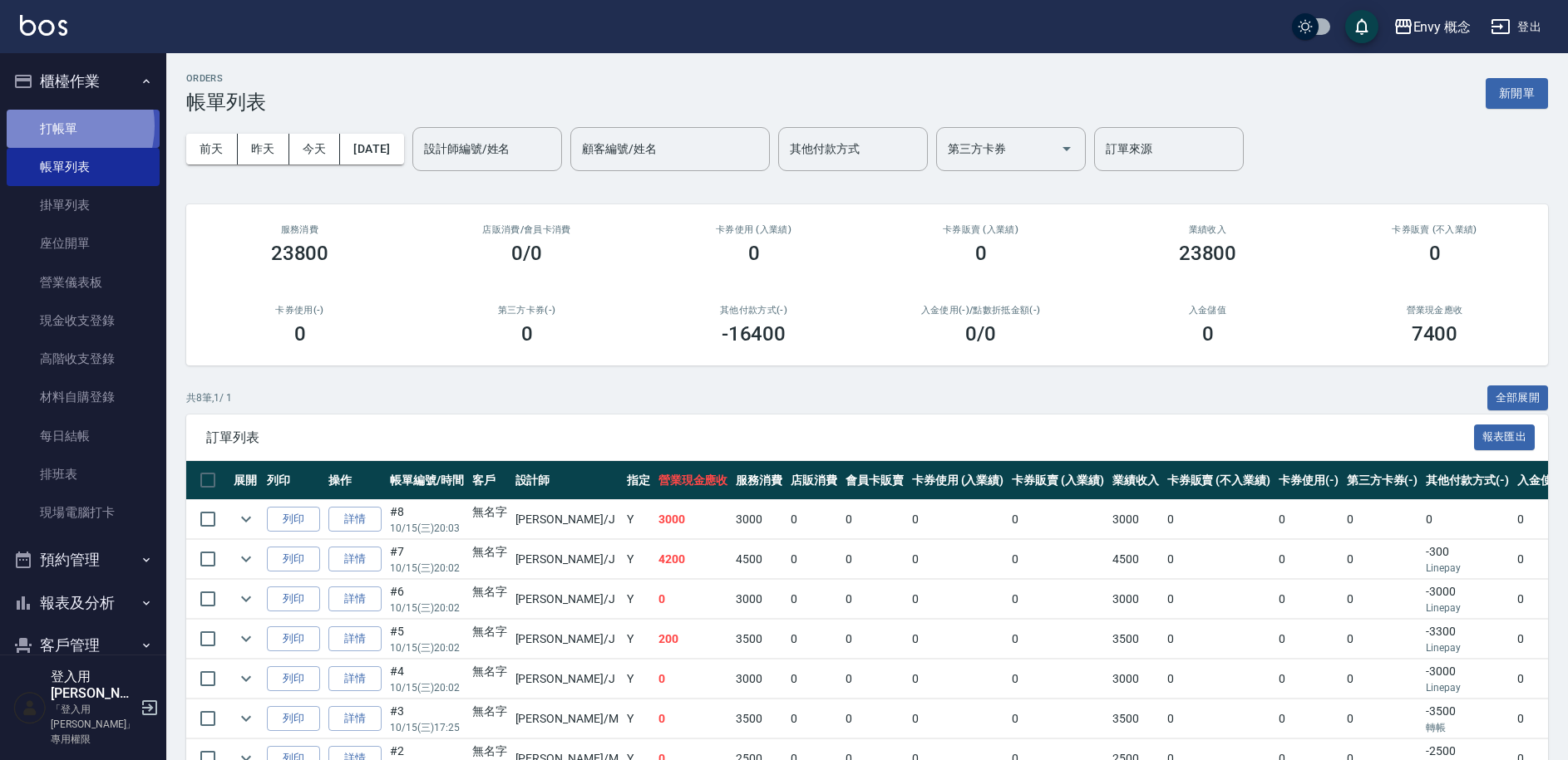
click at [57, 126] on link "打帳單" at bounding box center [83, 128] width 153 height 38
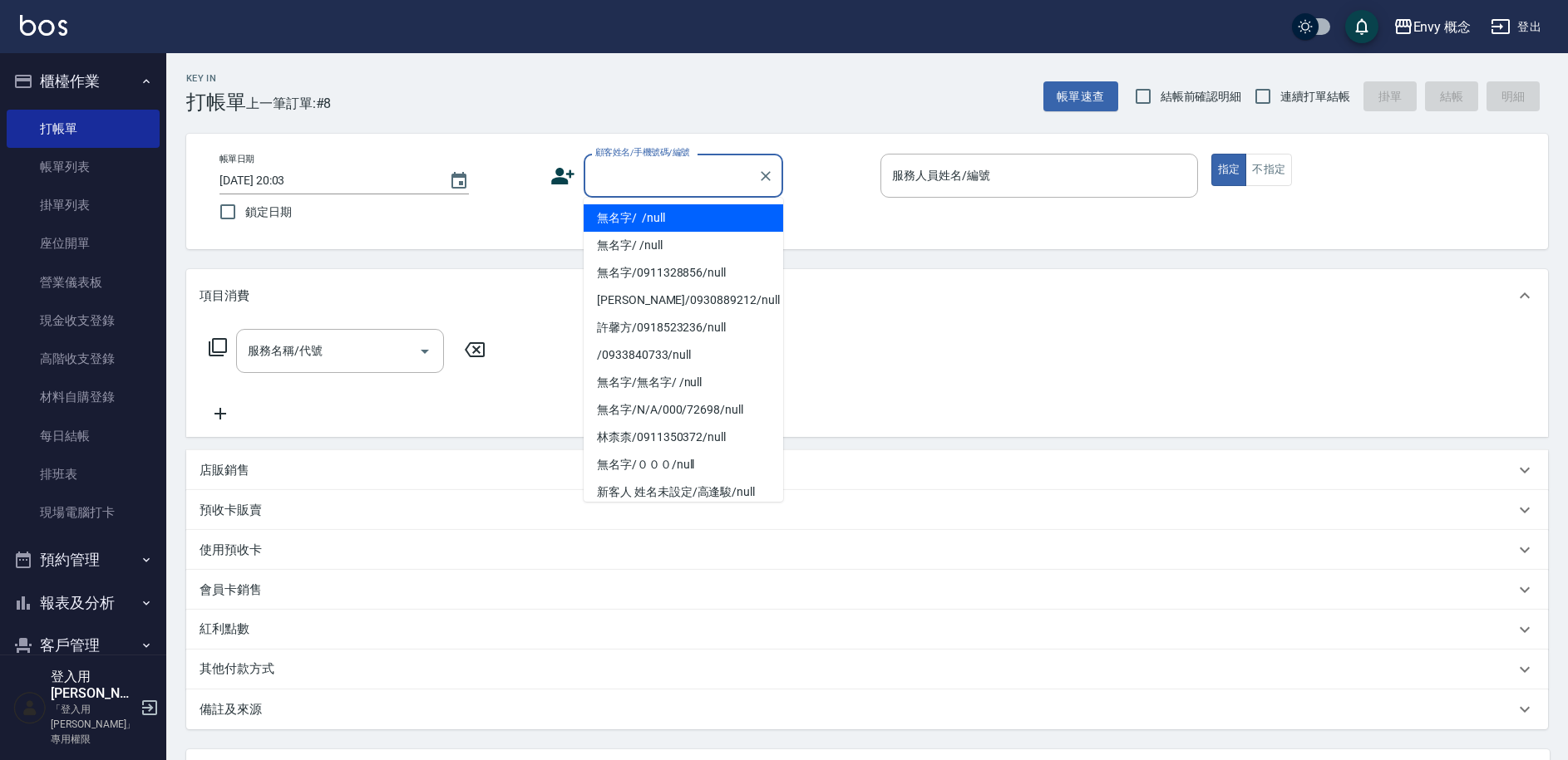
click at [622, 182] on input "顧客姓名/手機號碼/編號" at bounding box center [671, 176] width 160 height 29
click at [630, 213] on li "無名字/ /null" at bounding box center [683, 218] width 200 height 27
type input "無名字/ /null"
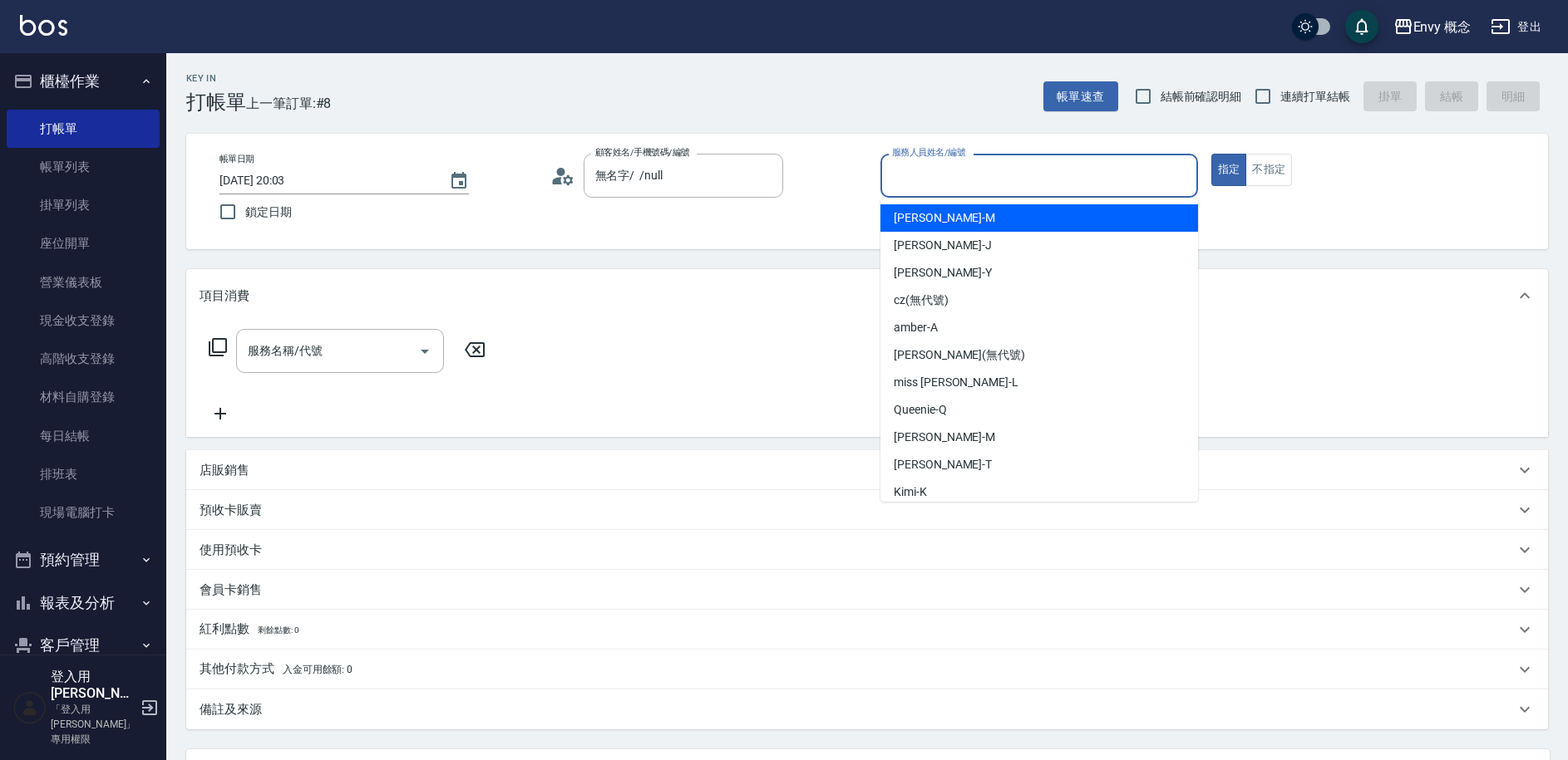
click at [985, 171] on input "服務人員姓名/編號" at bounding box center [1039, 176] width 303 height 29
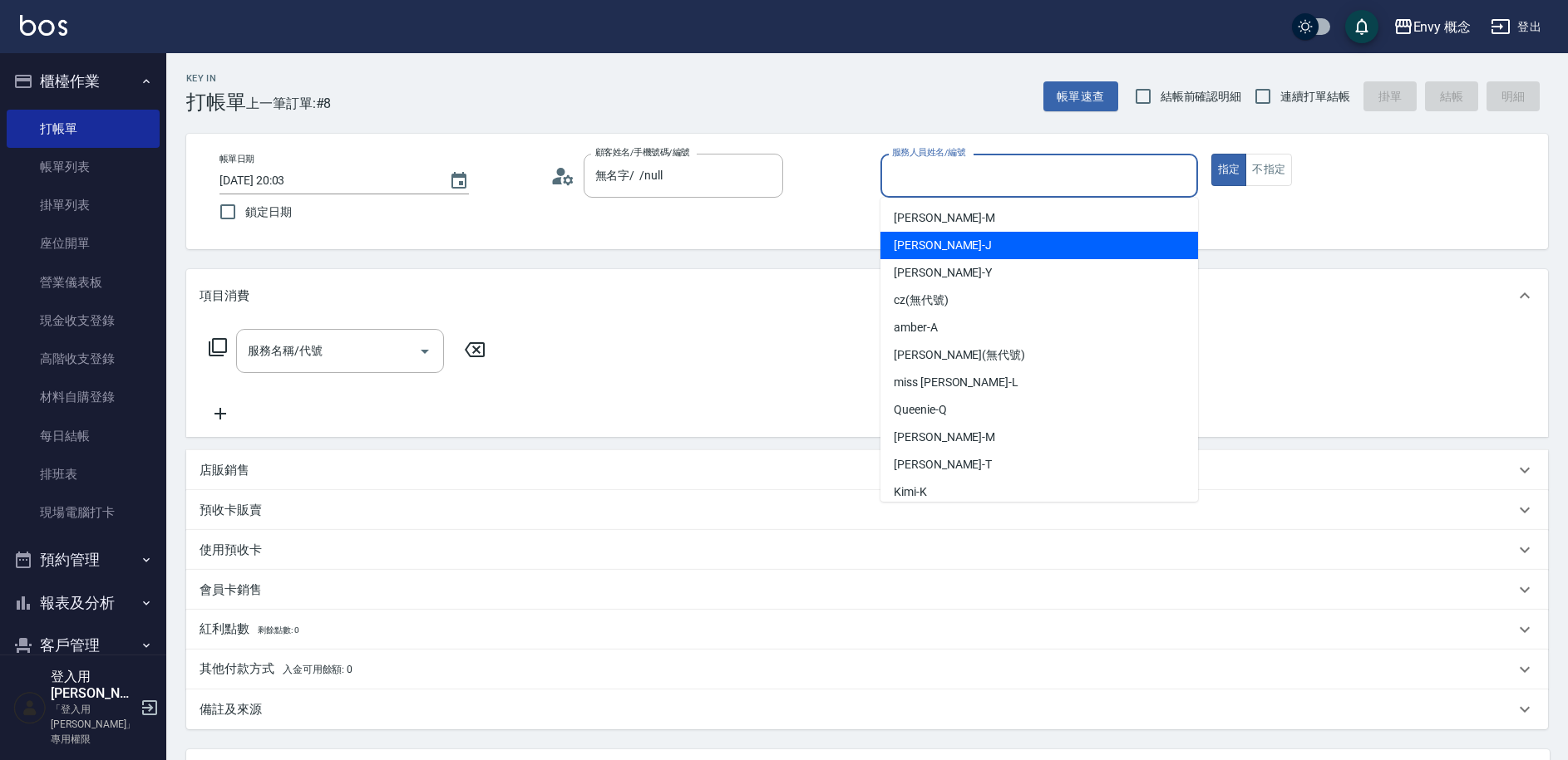
click at [942, 252] on div "[PERSON_NAME]" at bounding box center [1038, 246] width 317 height 27
type input "[PERSON_NAME]"
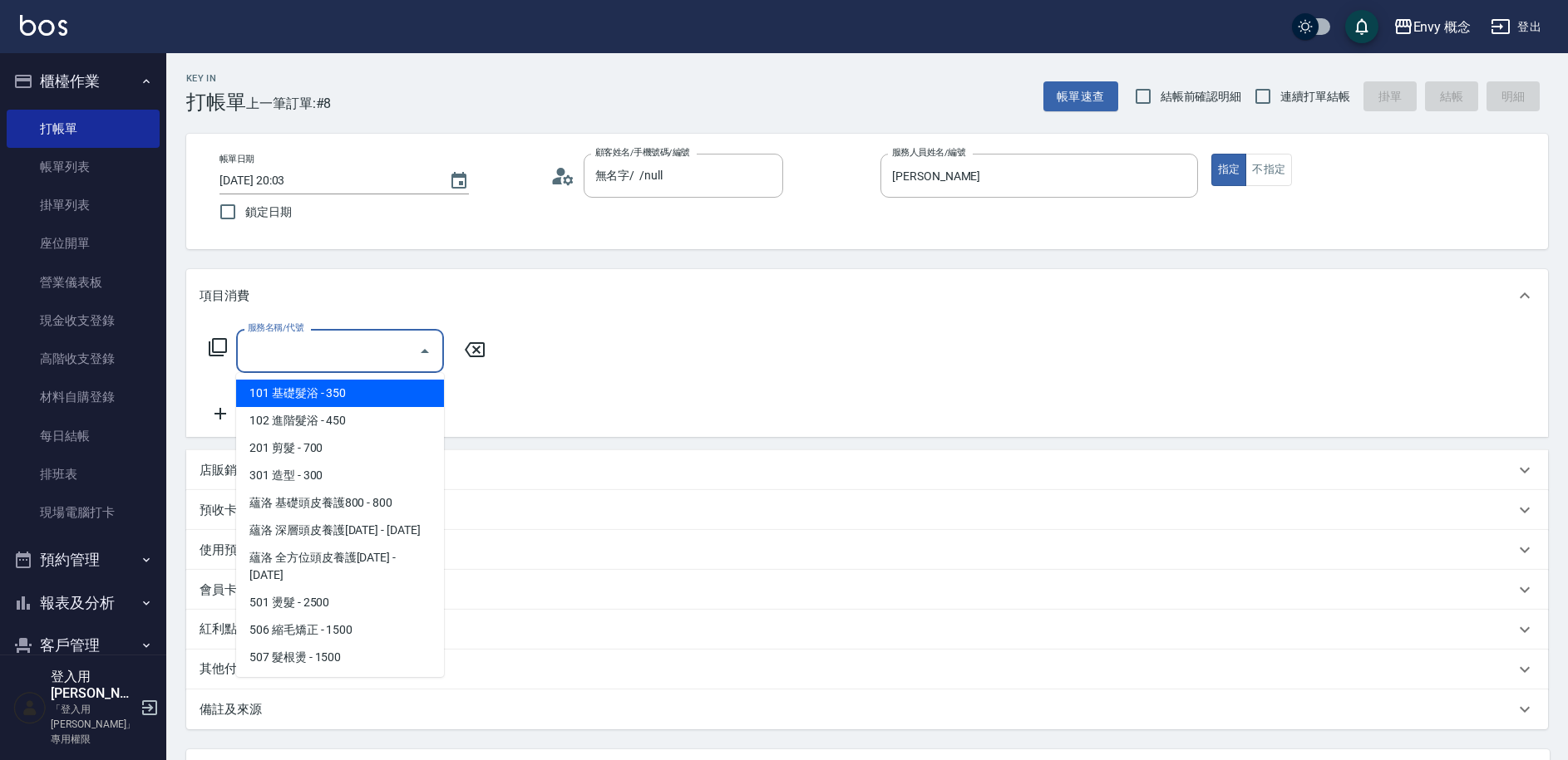
click at [373, 351] on input "服務名稱/代號" at bounding box center [327, 351] width 168 height 29
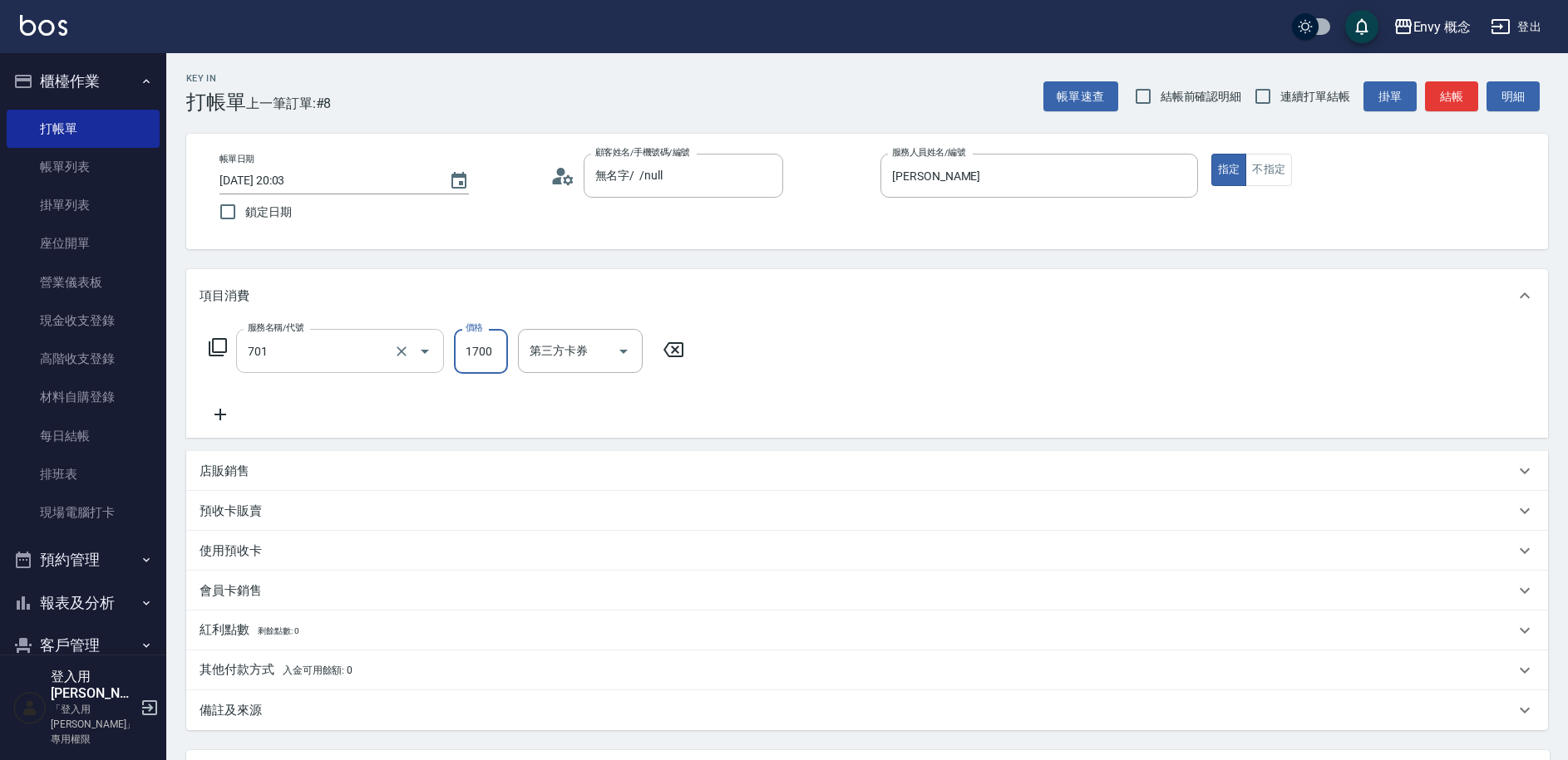
type input "701 染髮(701)"
type input "3500"
click at [239, 678] on p "其他付款方式 入金可用餘額: 0" at bounding box center [276, 671] width 153 height 19
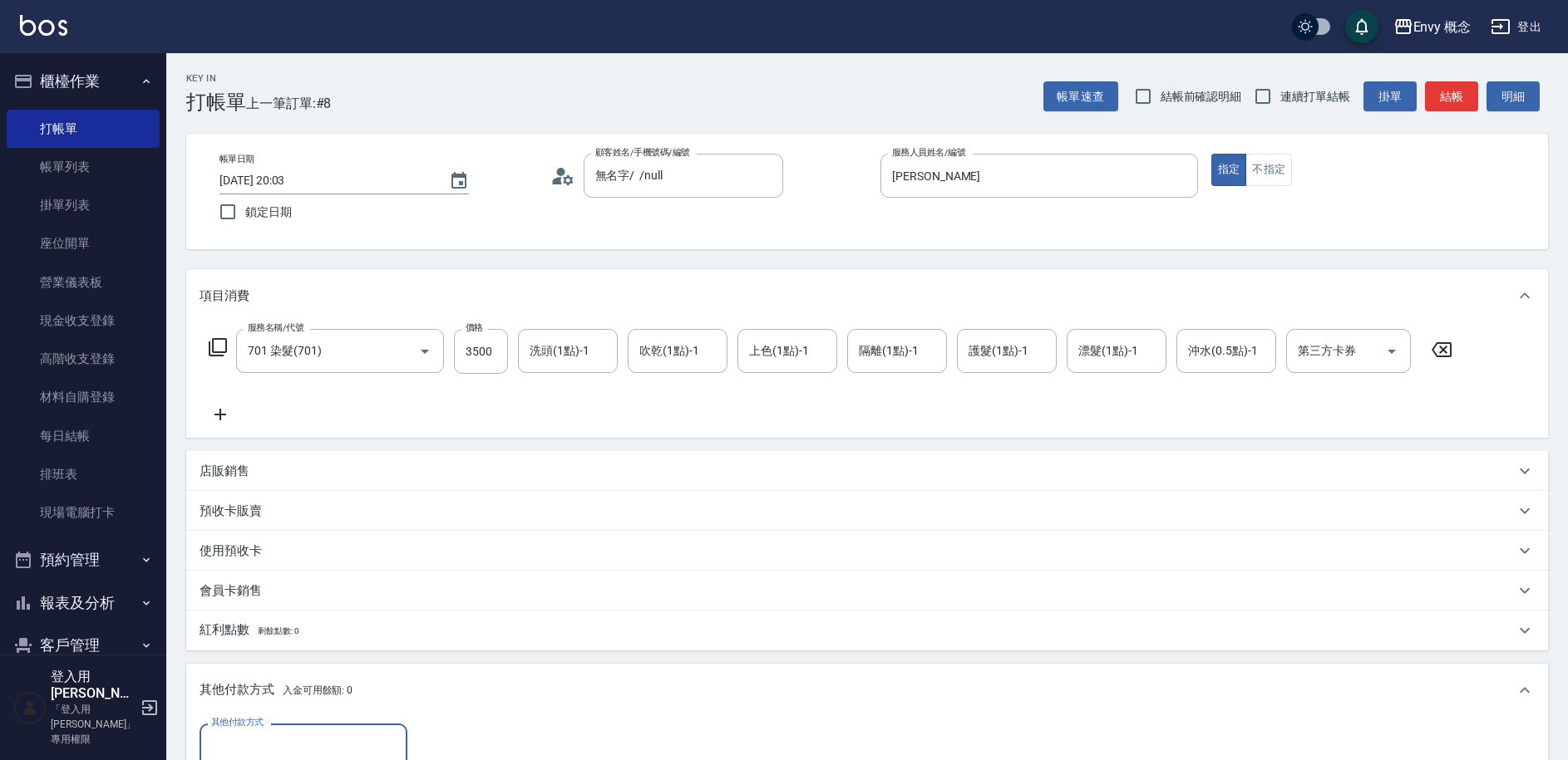
click at [275, 477] on div "店販銷售" at bounding box center [857, 471] width 1315 height 18
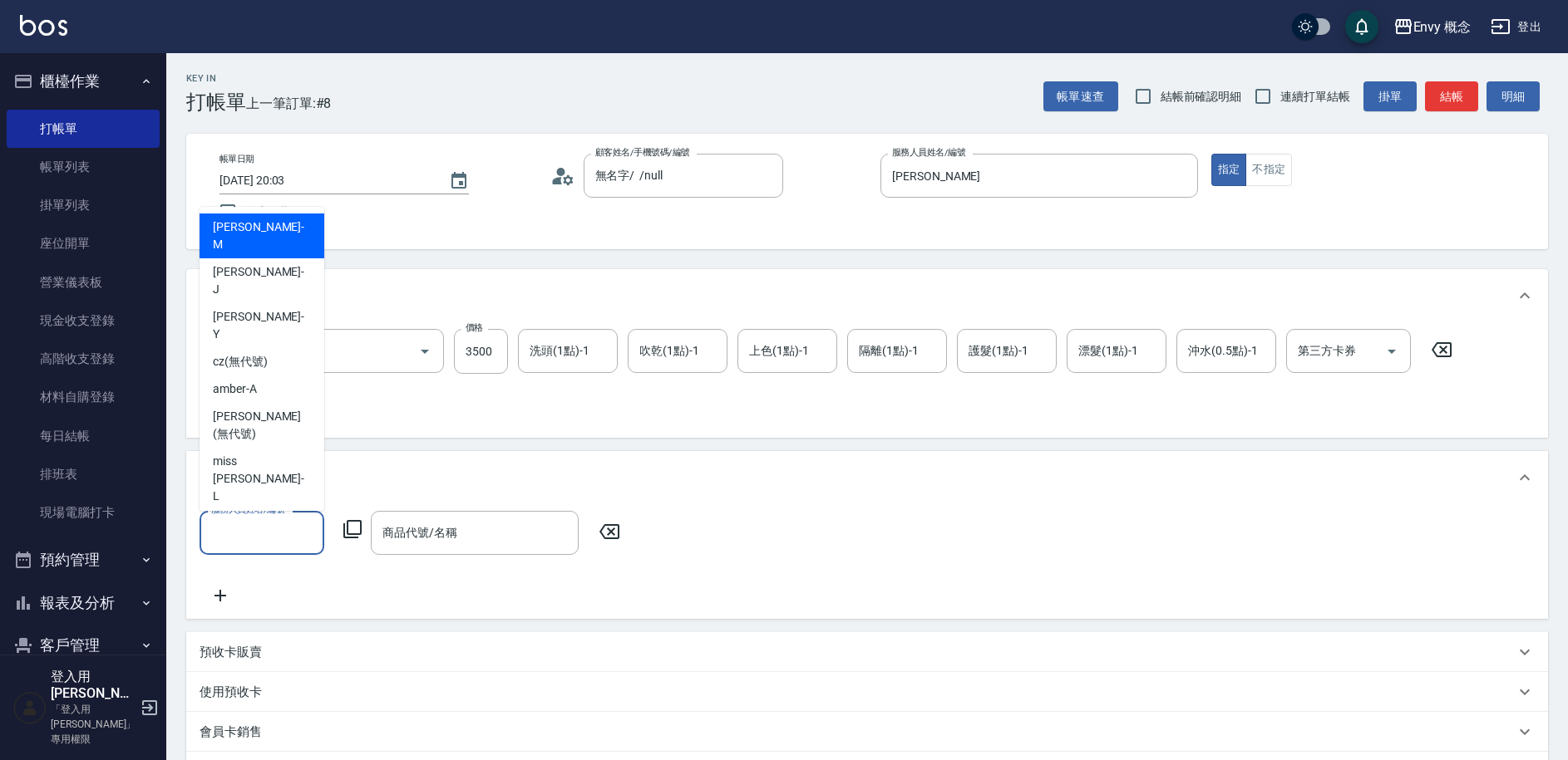
click at [267, 530] on input "服務人員姓名/編號" at bounding box center [261, 533] width 110 height 29
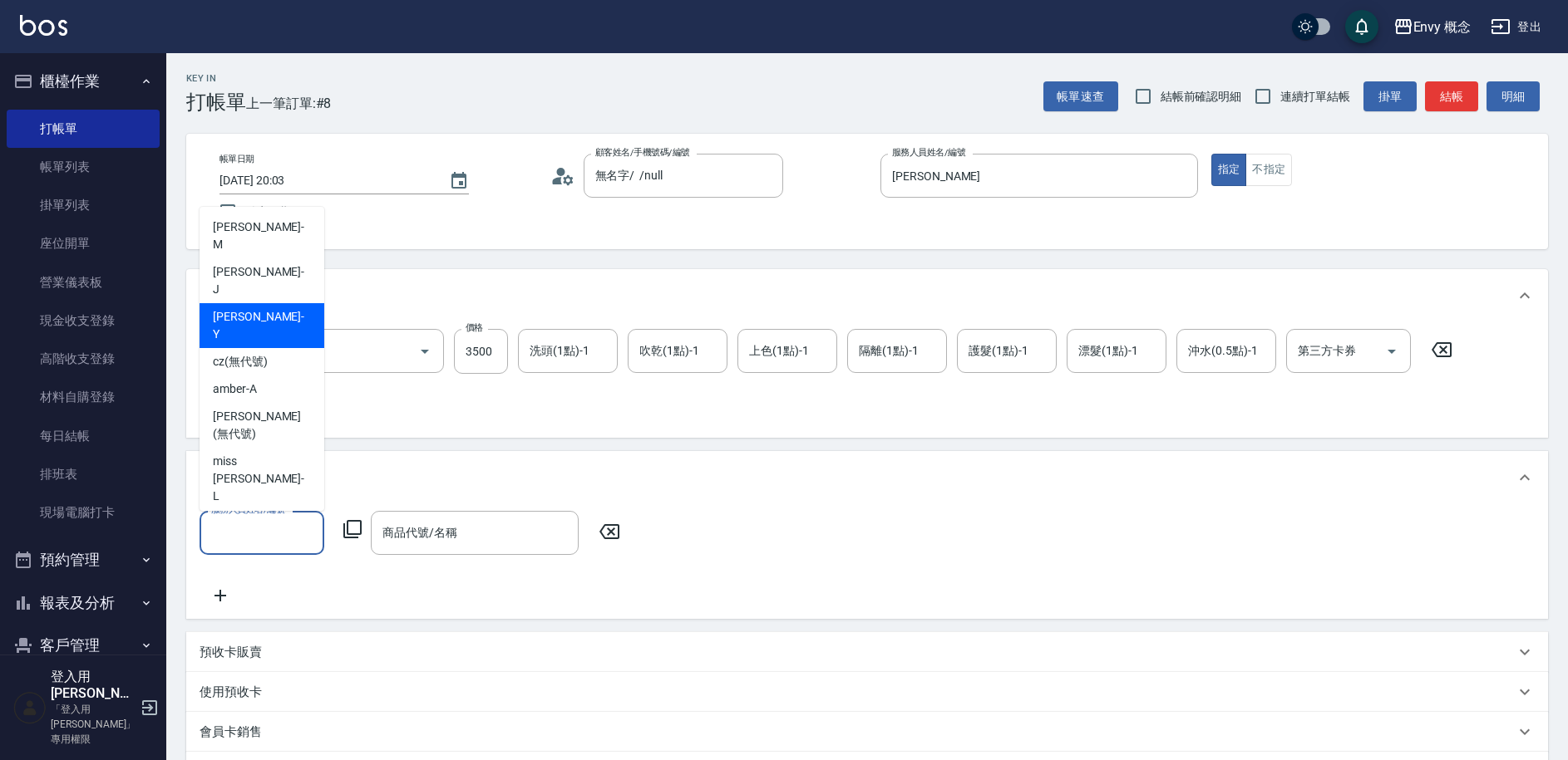
click at [270, 258] on div "[PERSON_NAME]" at bounding box center [262, 281] width 125 height 45
type input "[PERSON_NAME]"
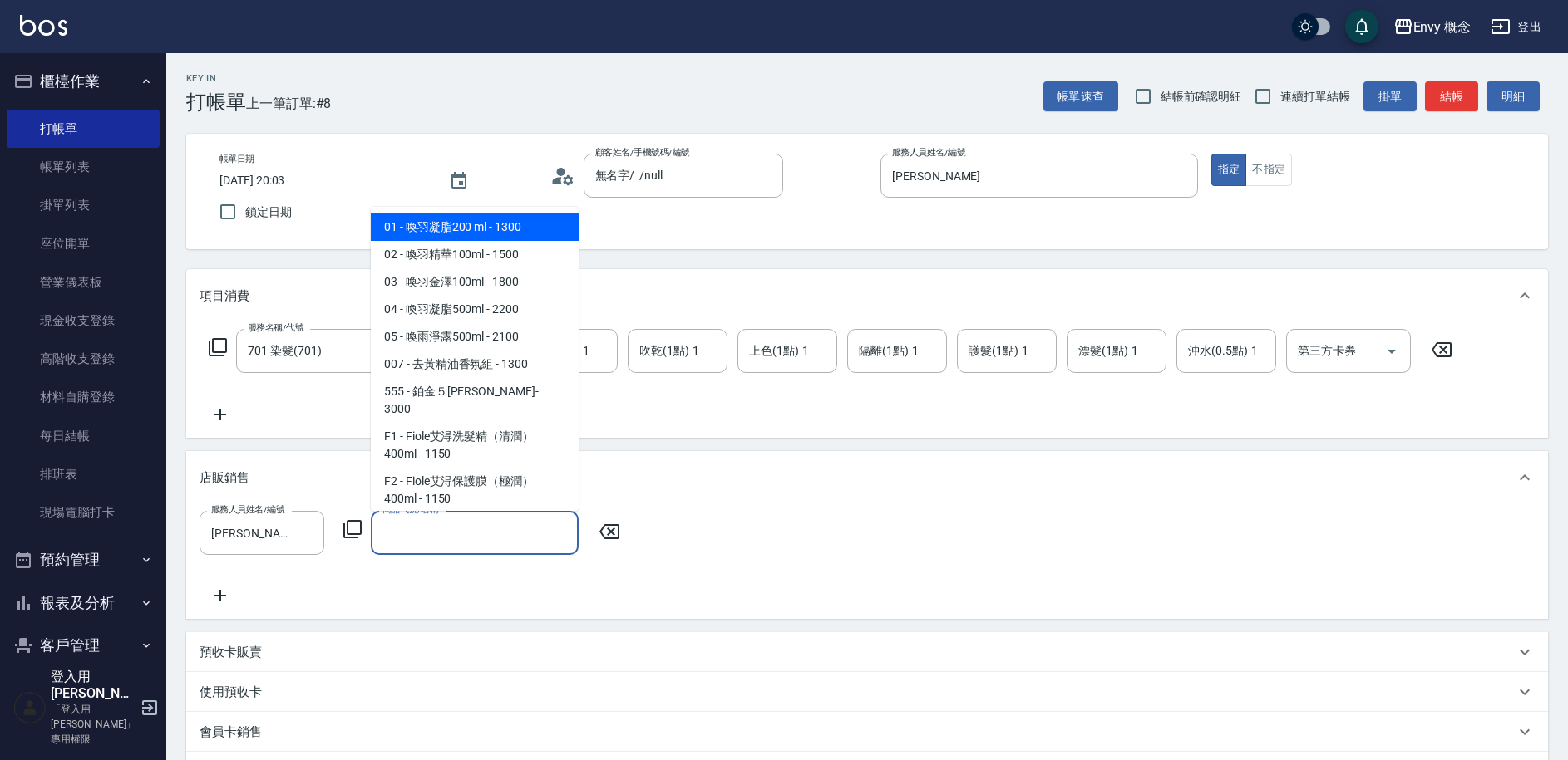
click at [394, 543] on input "商品代號/名稱" at bounding box center [474, 533] width 193 height 29
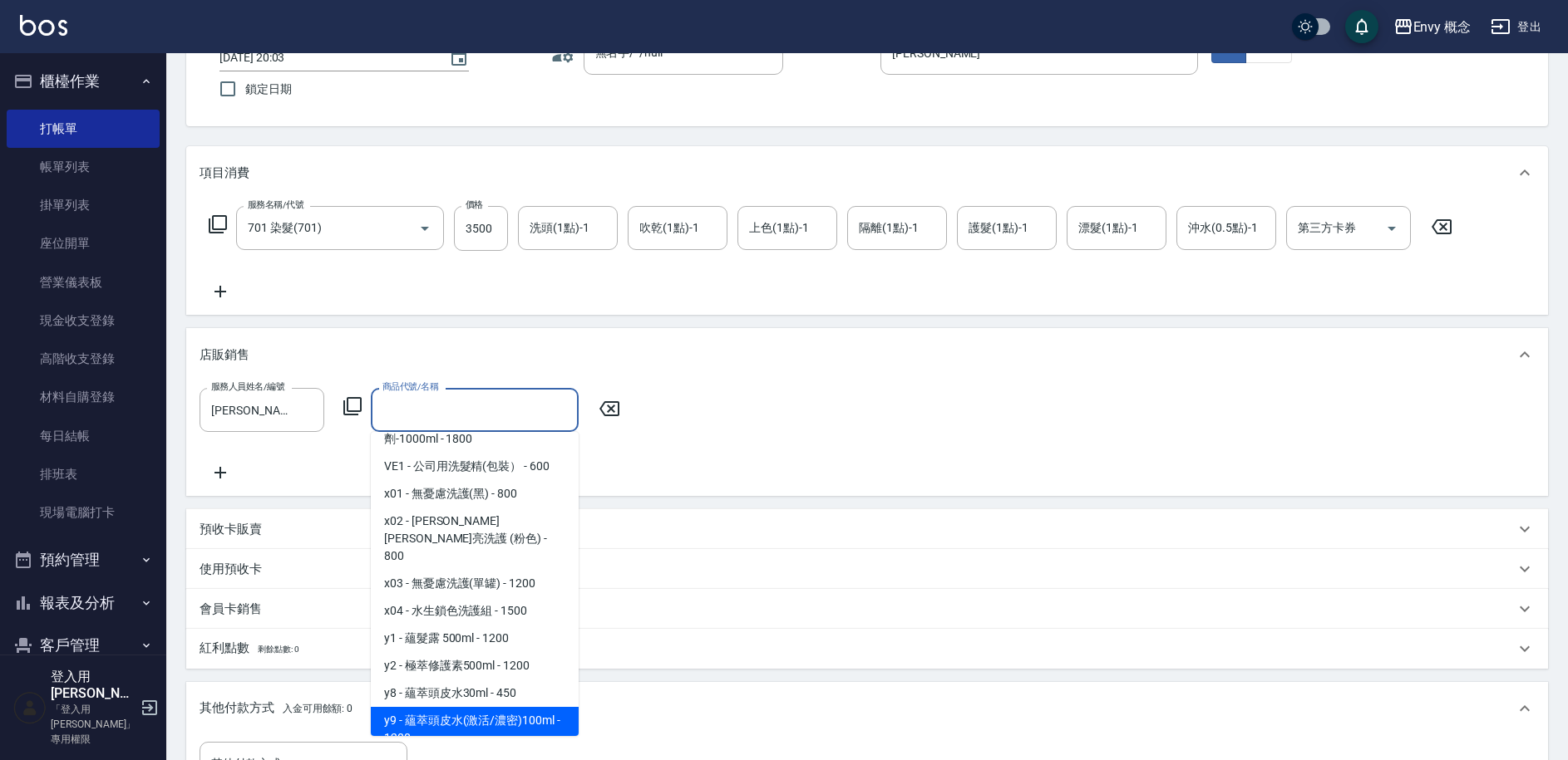
scroll to position [129, 0]
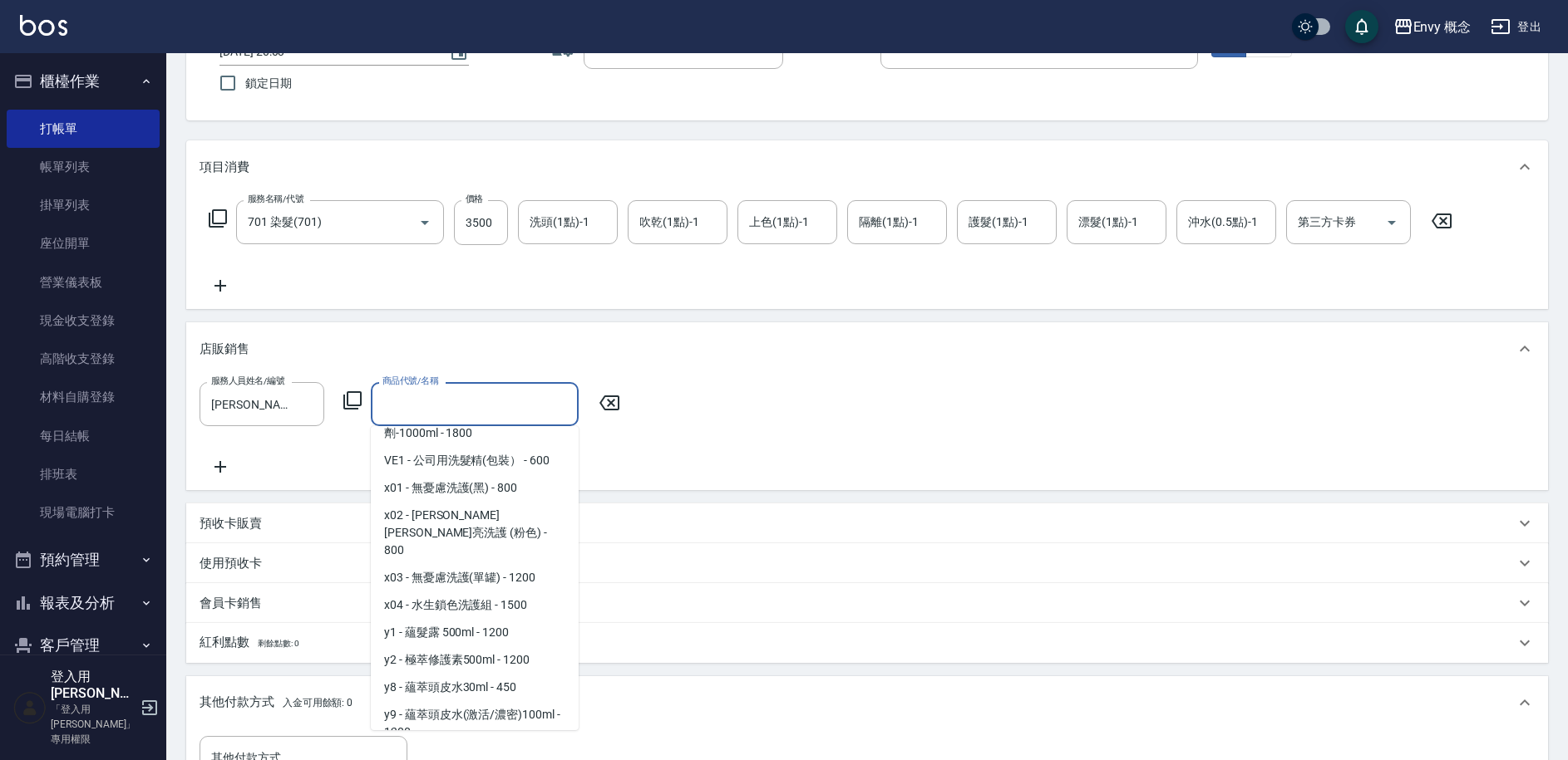
click at [468, 746] on span "y99 - 水生漾澤精華油100ml - 900" at bounding box center [474, 760] width 207 height 27
type input "水生漾澤精華油100ml"
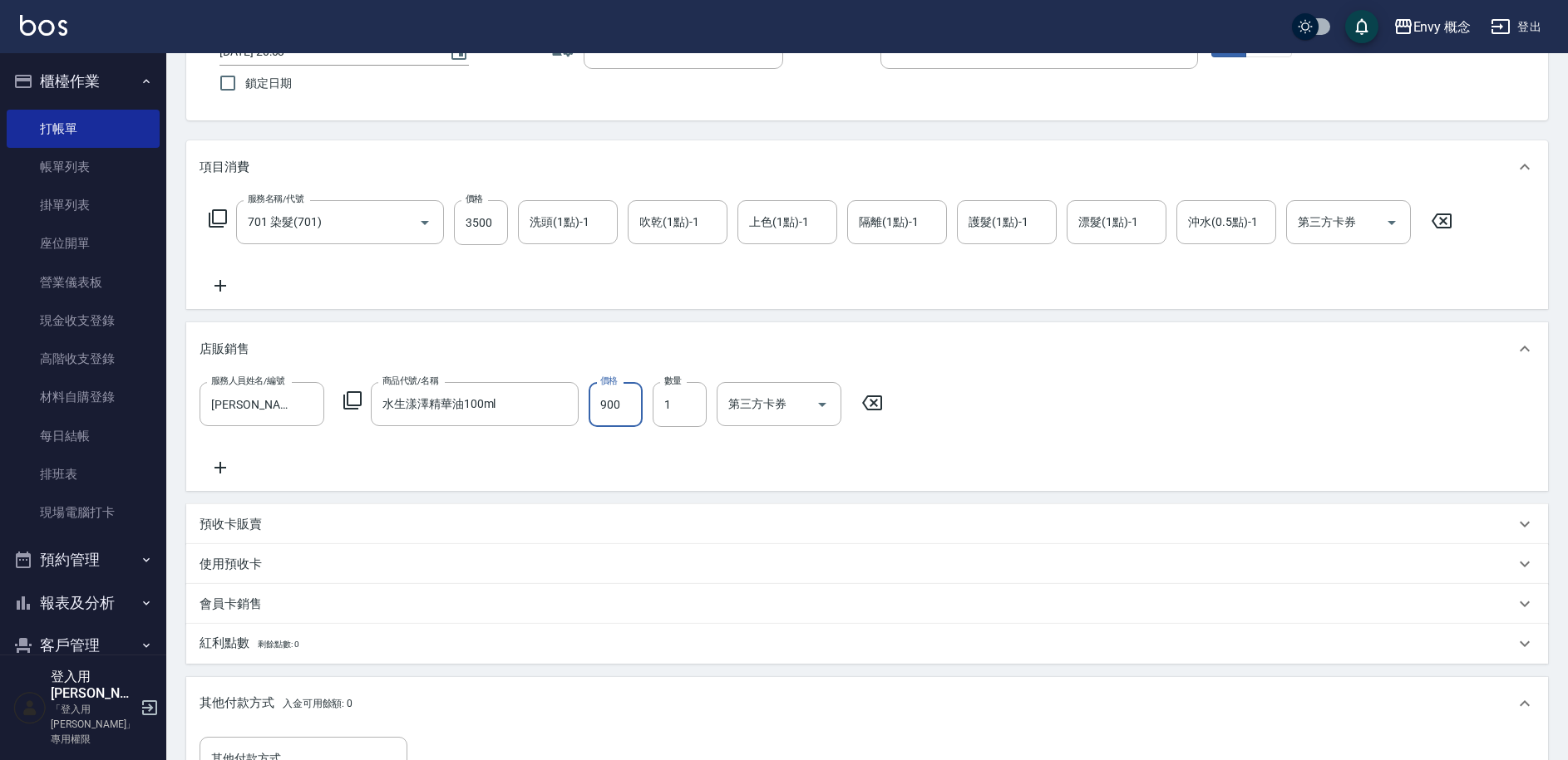
click at [609, 395] on input "900" at bounding box center [616, 405] width 54 height 45
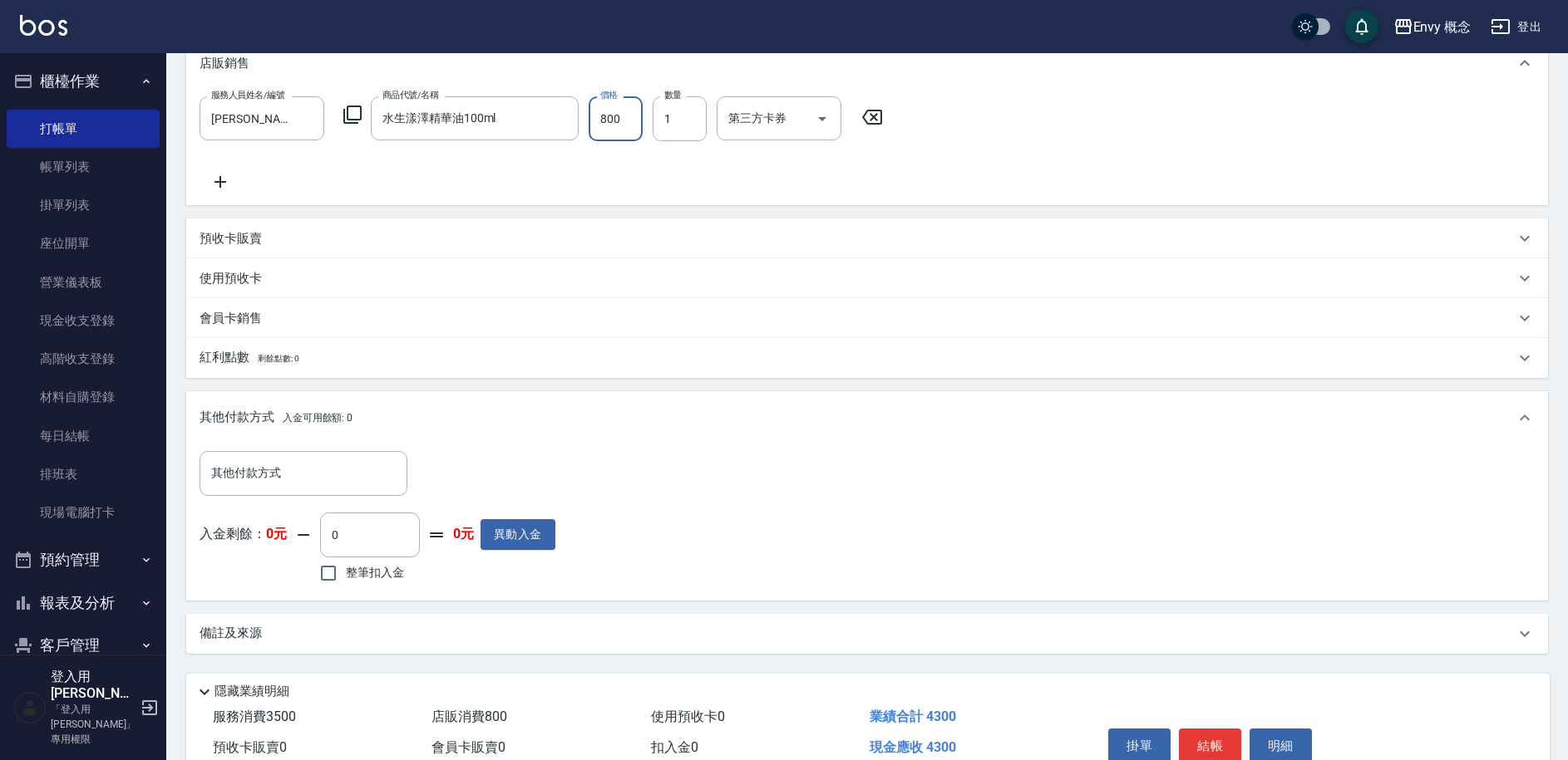
scroll to position [496, 0]
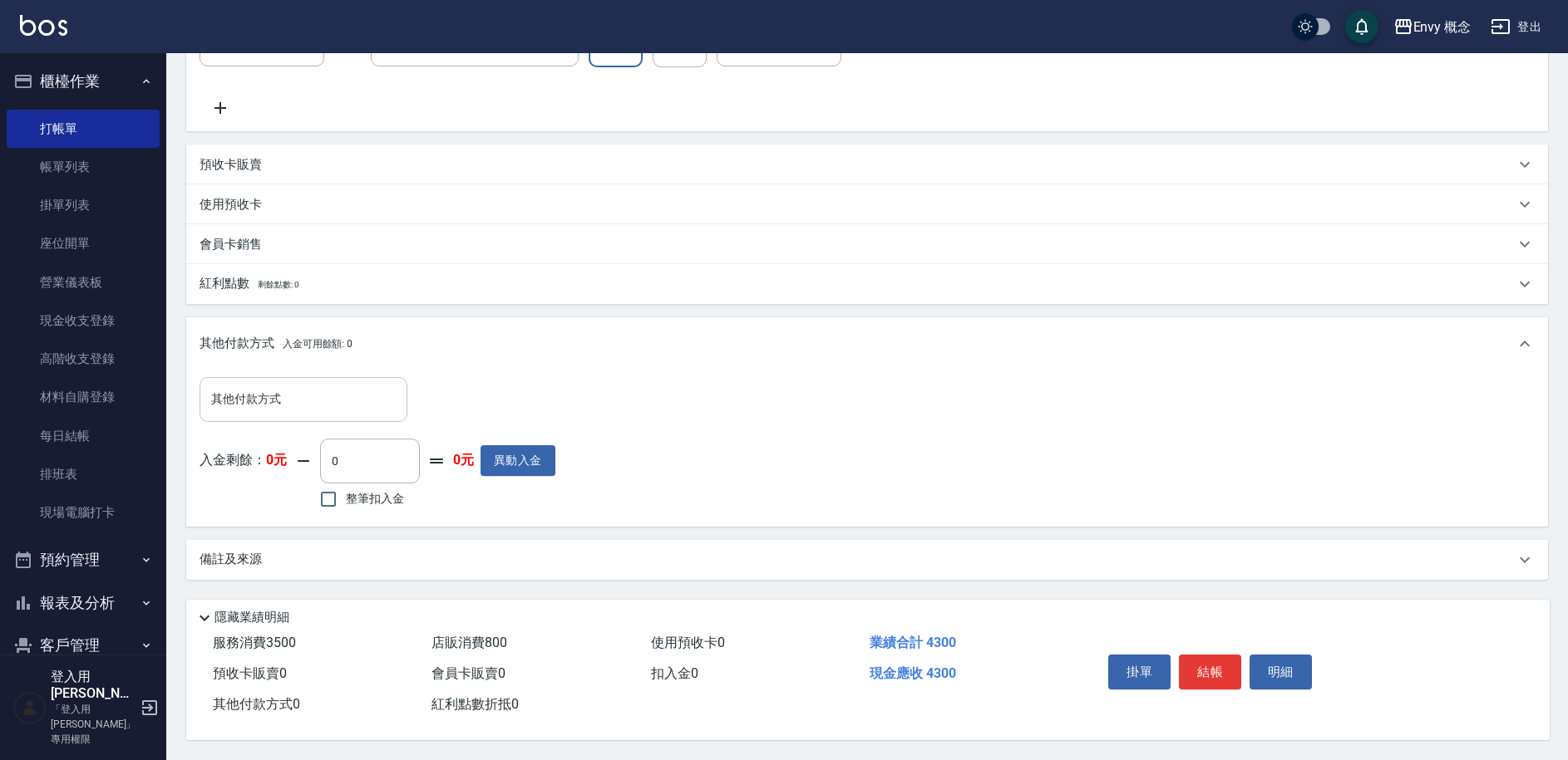
type input "800"
click at [298, 390] on input "其他付款方式" at bounding box center [303, 400] width 193 height 29
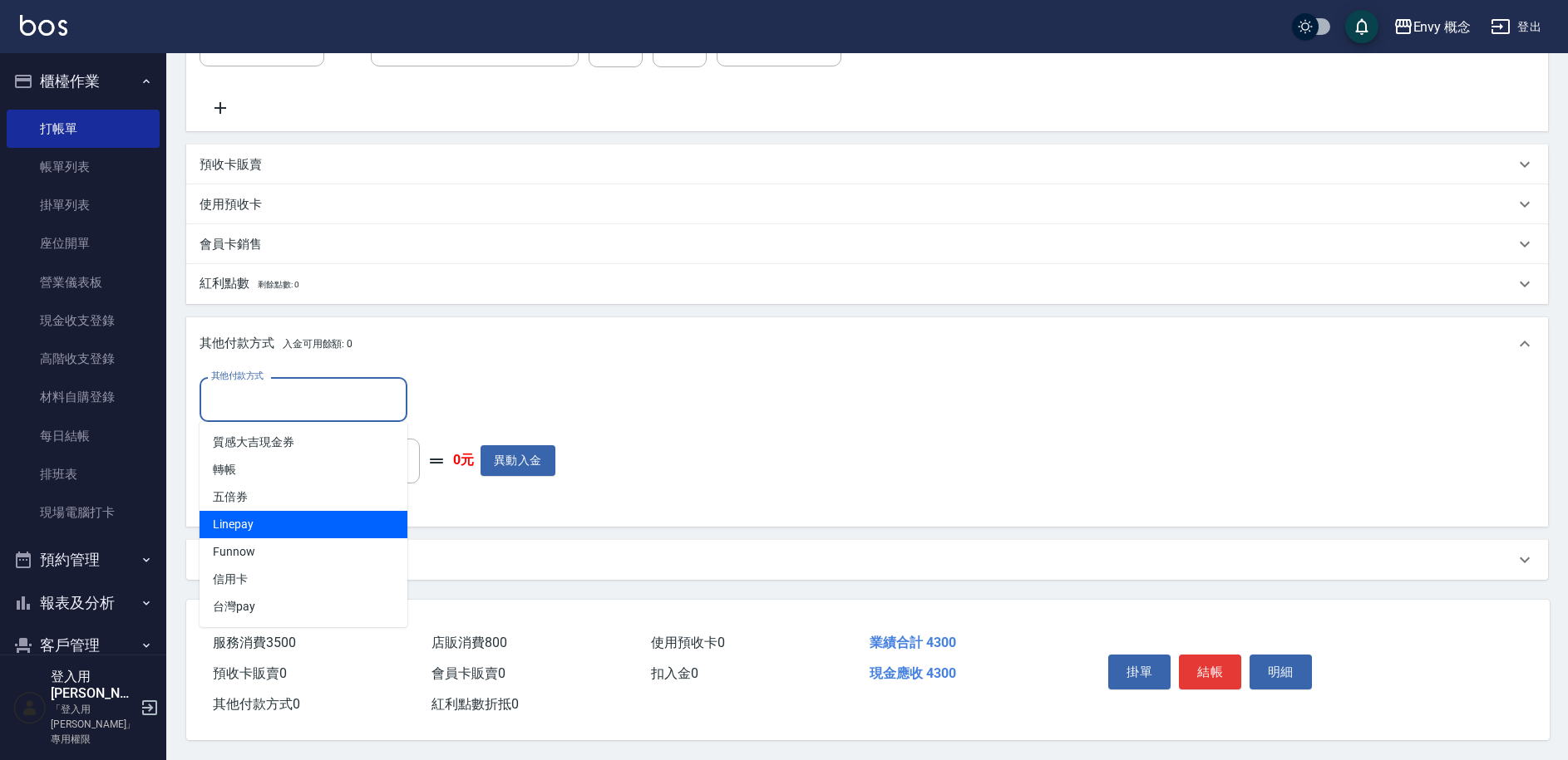
click at [295, 516] on span "Linepay" at bounding box center [304, 525] width 207 height 27
type input "Linepay"
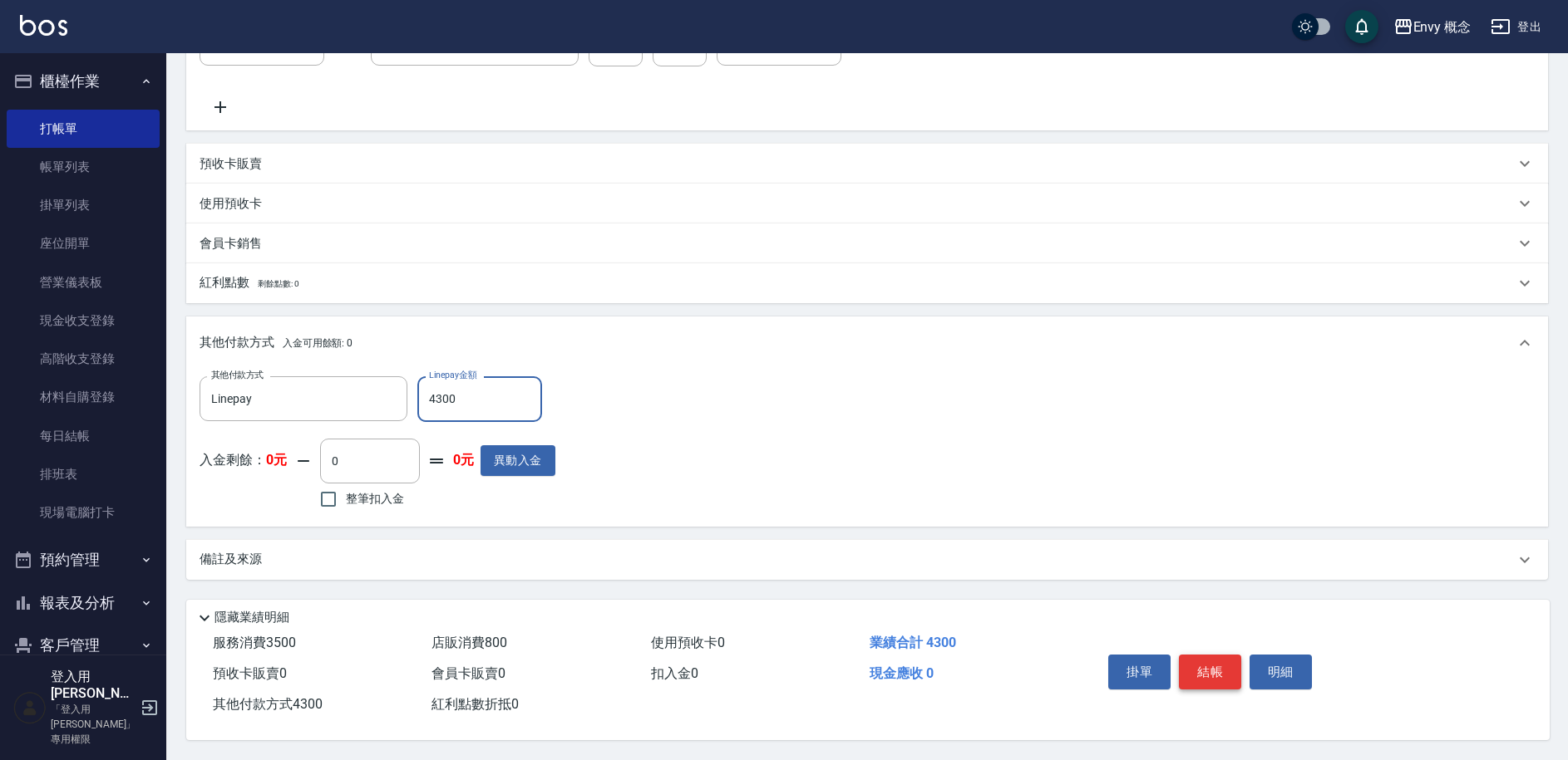
type input "4300"
click at [1206, 658] on button "結帳" at bounding box center [1209, 672] width 62 height 35
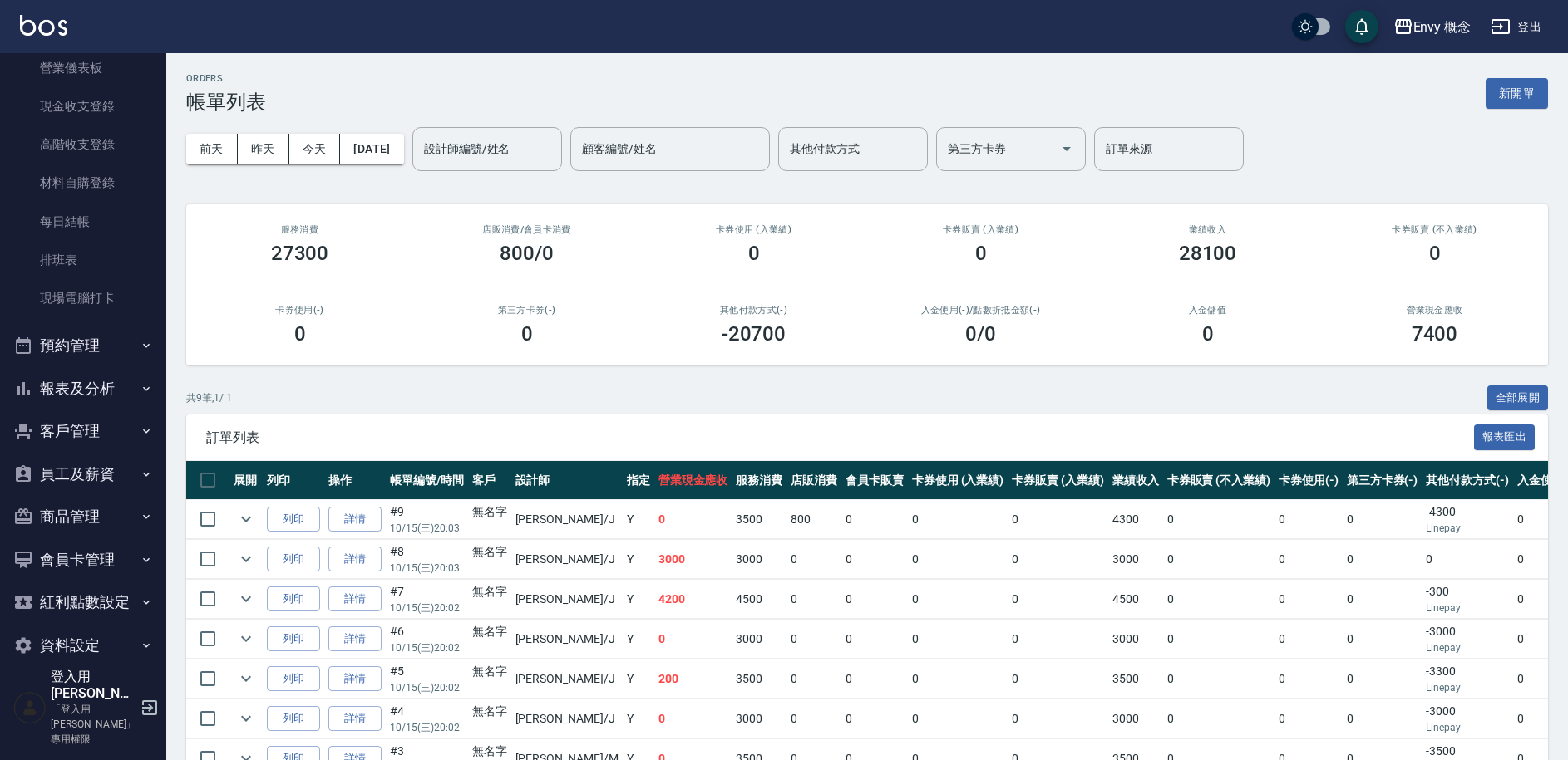
click at [49, 391] on button "報表及分析" at bounding box center [83, 389] width 153 height 43
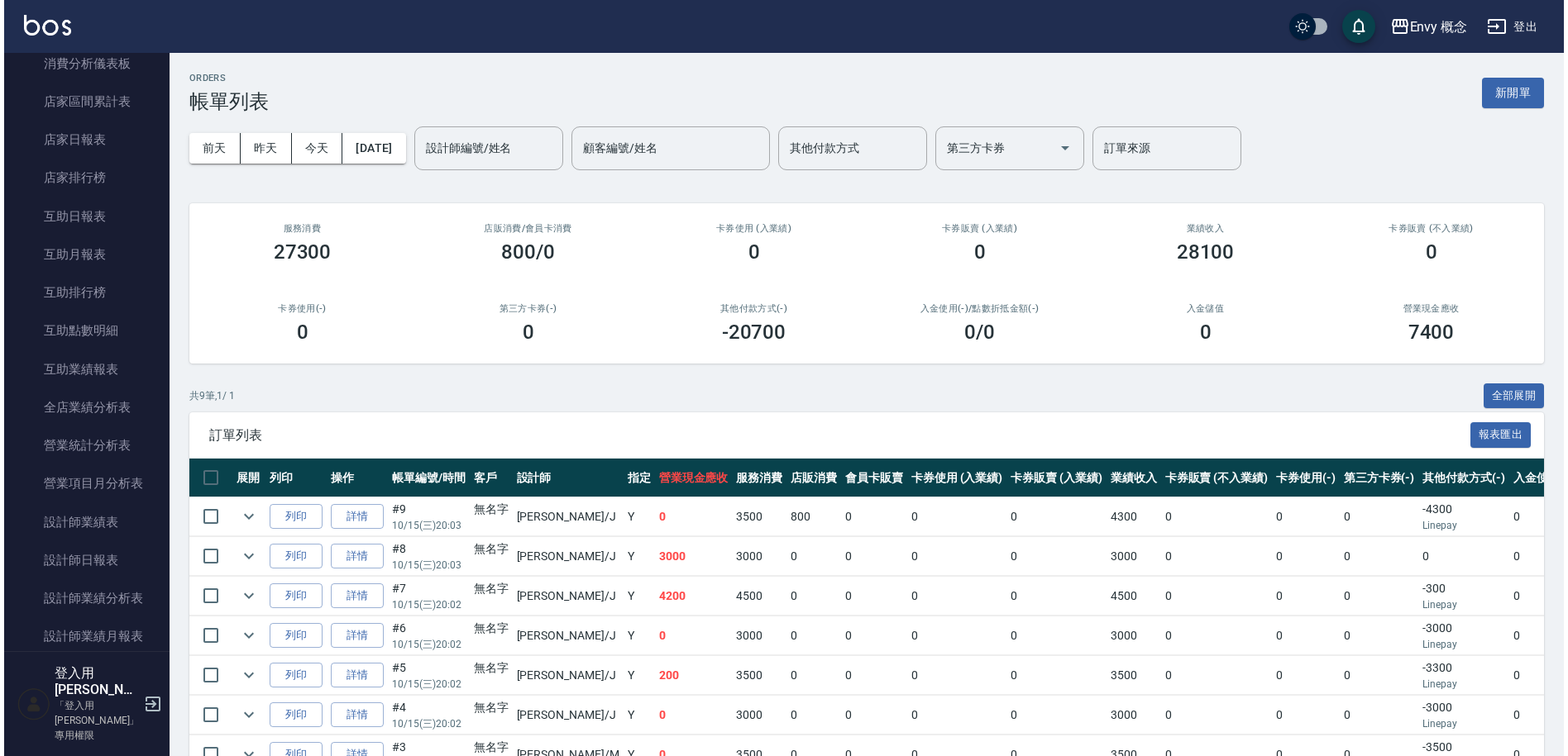
scroll to position [1046, 0]
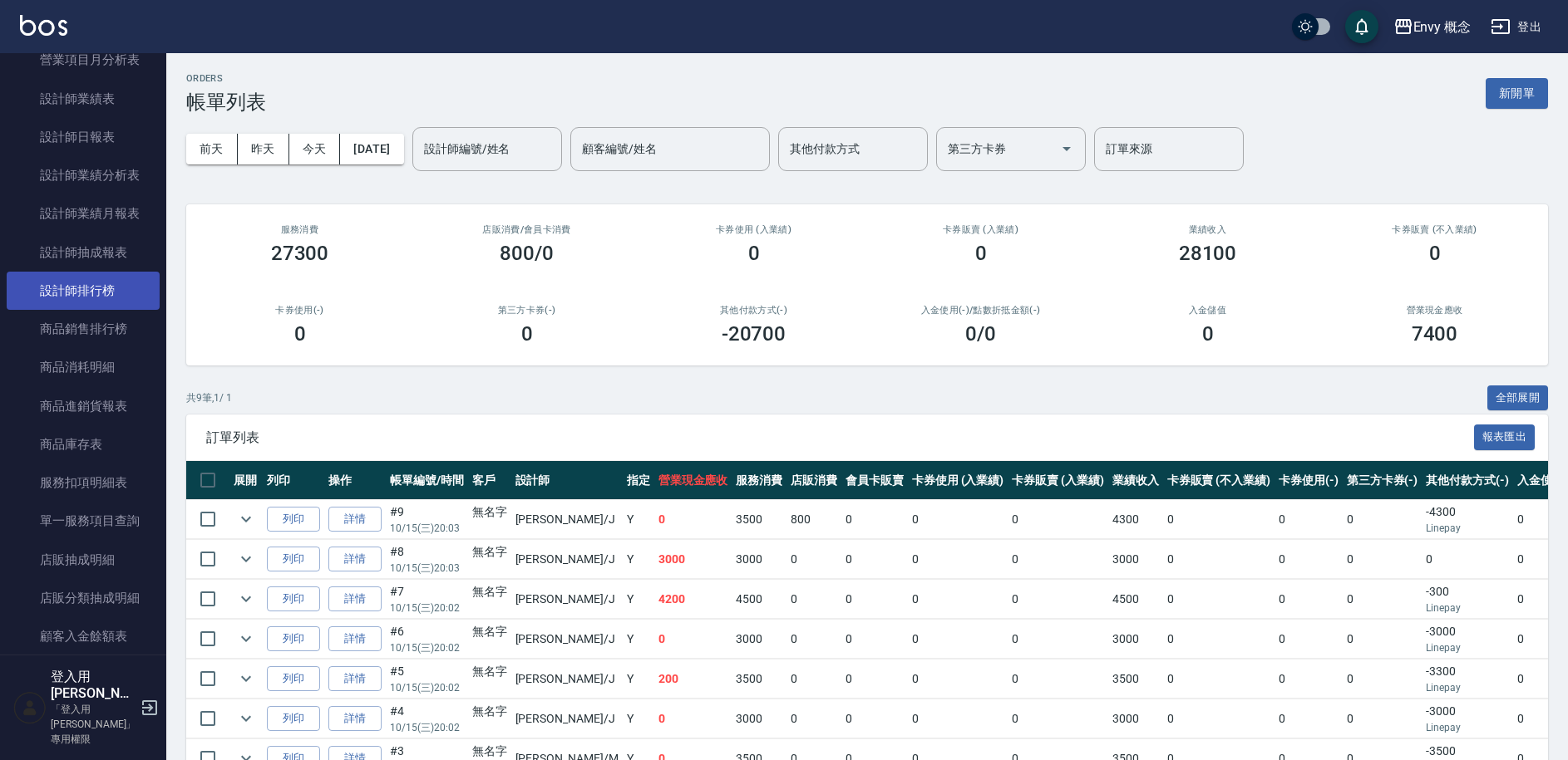
click at [62, 295] on link "設計師排行榜" at bounding box center [83, 291] width 153 height 38
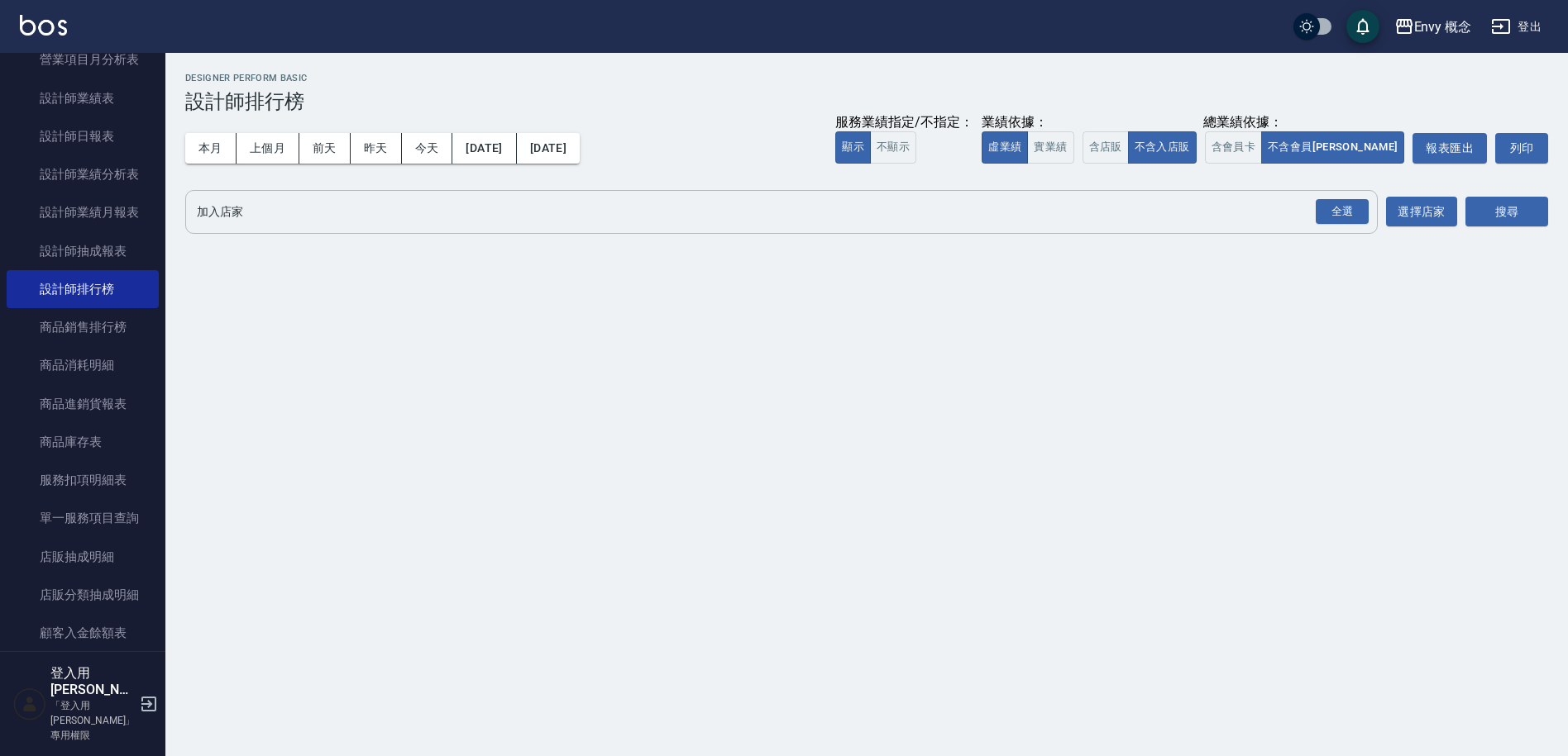
click at [273, 213] on input "加入店家" at bounding box center [769, 212] width 1153 height 29
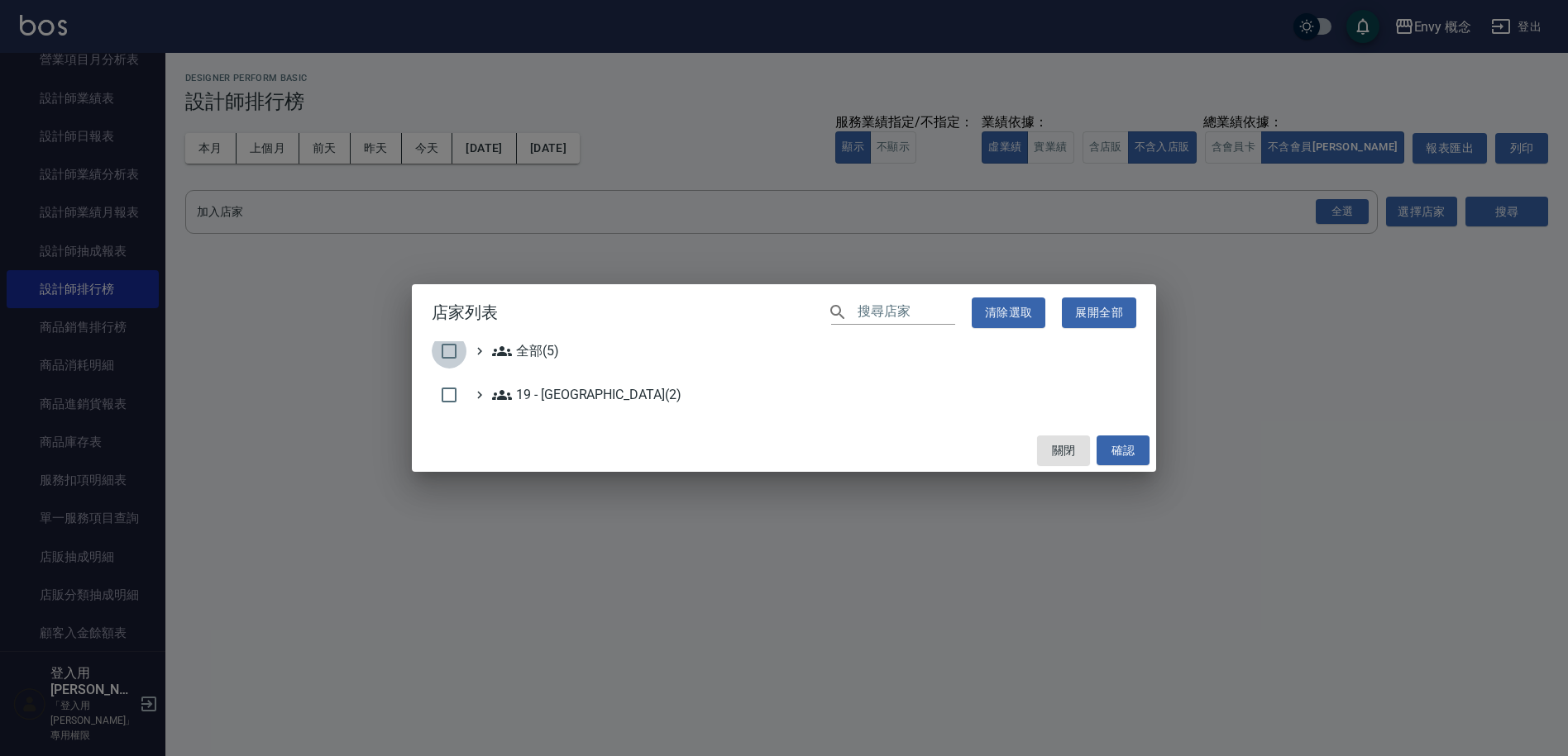
click at [434, 349] on input "checkbox" at bounding box center [448, 351] width 35 height 35
checkbox input "true"
click at [1138, 439] on button "確認" at bounding box center [1123, 451] width 53 height 30
checkbox input "false"
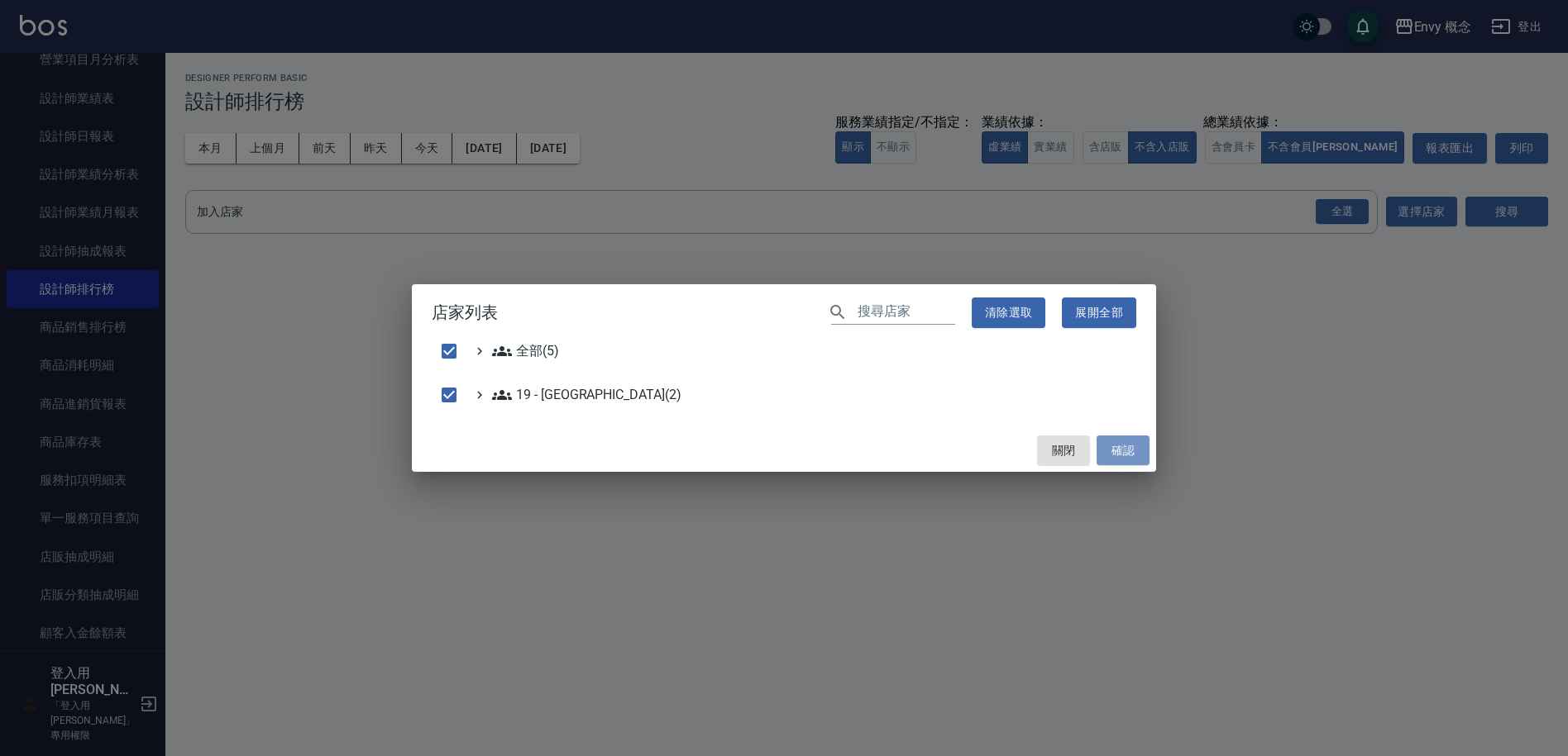
checkbox input "false"
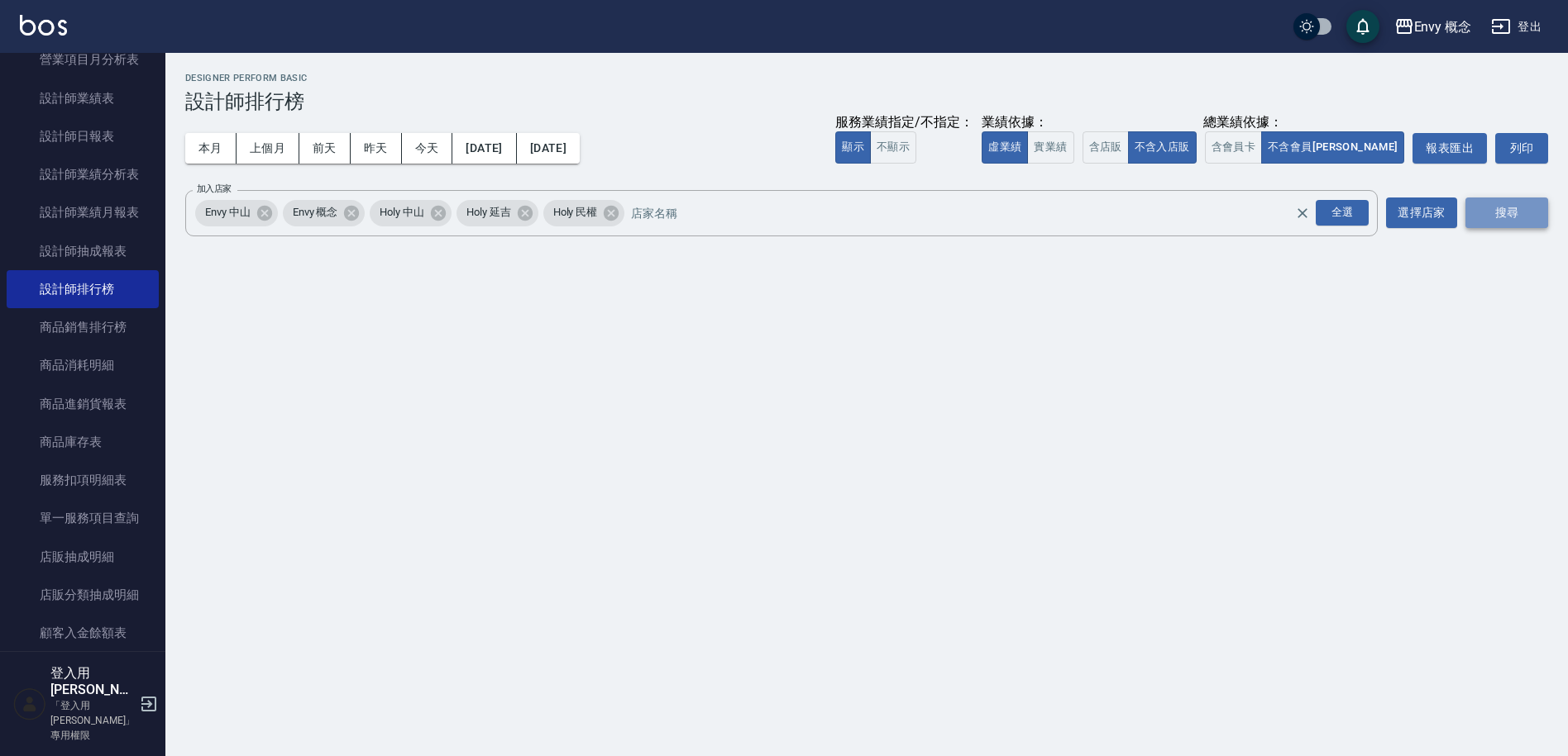
click at [1492, 222] on button "搜尋" at bounding box center [1507, 213] width 83 height 30
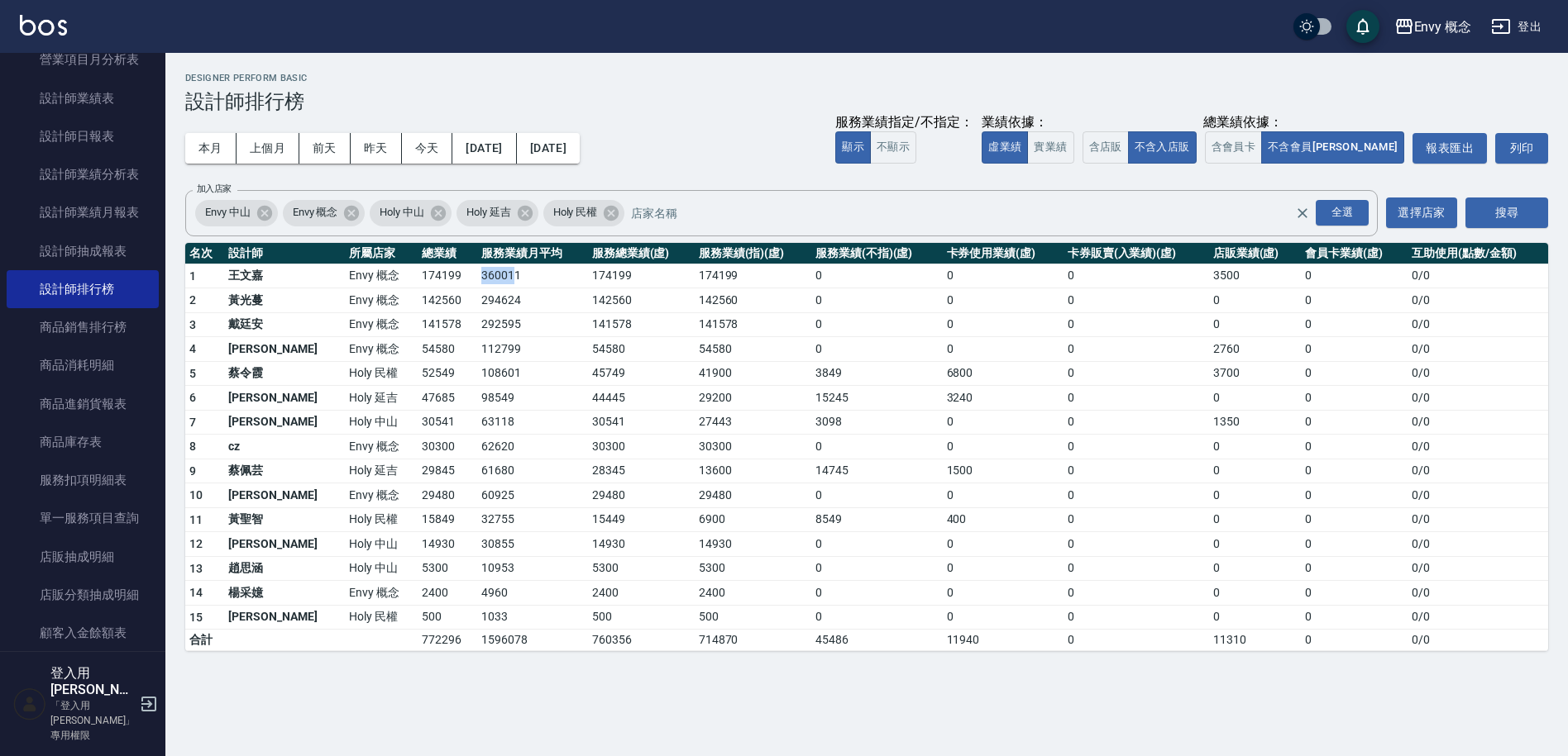
drag, startPoint x: 412, startPoint y: 275, endPoint x: 476, endPoint y: 277, distance: 64.0
click at [476, 277] on tr "1 王文嘉 Envy 概念 174199 360011 174199 174199 0 0 0 3500 0 0 / 0" at bounding box center [867, 276] width 1363 height 25
drag, startPoint x: 476, startPoint y: 277, endPoint x: 453, endPoint y: 277, distance: 23.0
click at [477, 277] on td "360011" at bounding box center [532, 276] width 111 height 25
click at [426, 288] on tbody "1 王文嘉 Envy 概念 174199 360011 174199 174199 0 0 0 3500 0 0 / 0 2 黃光蔓 Envy 概念 1425…" at bounding box center [867, 457] width 1363 height 387
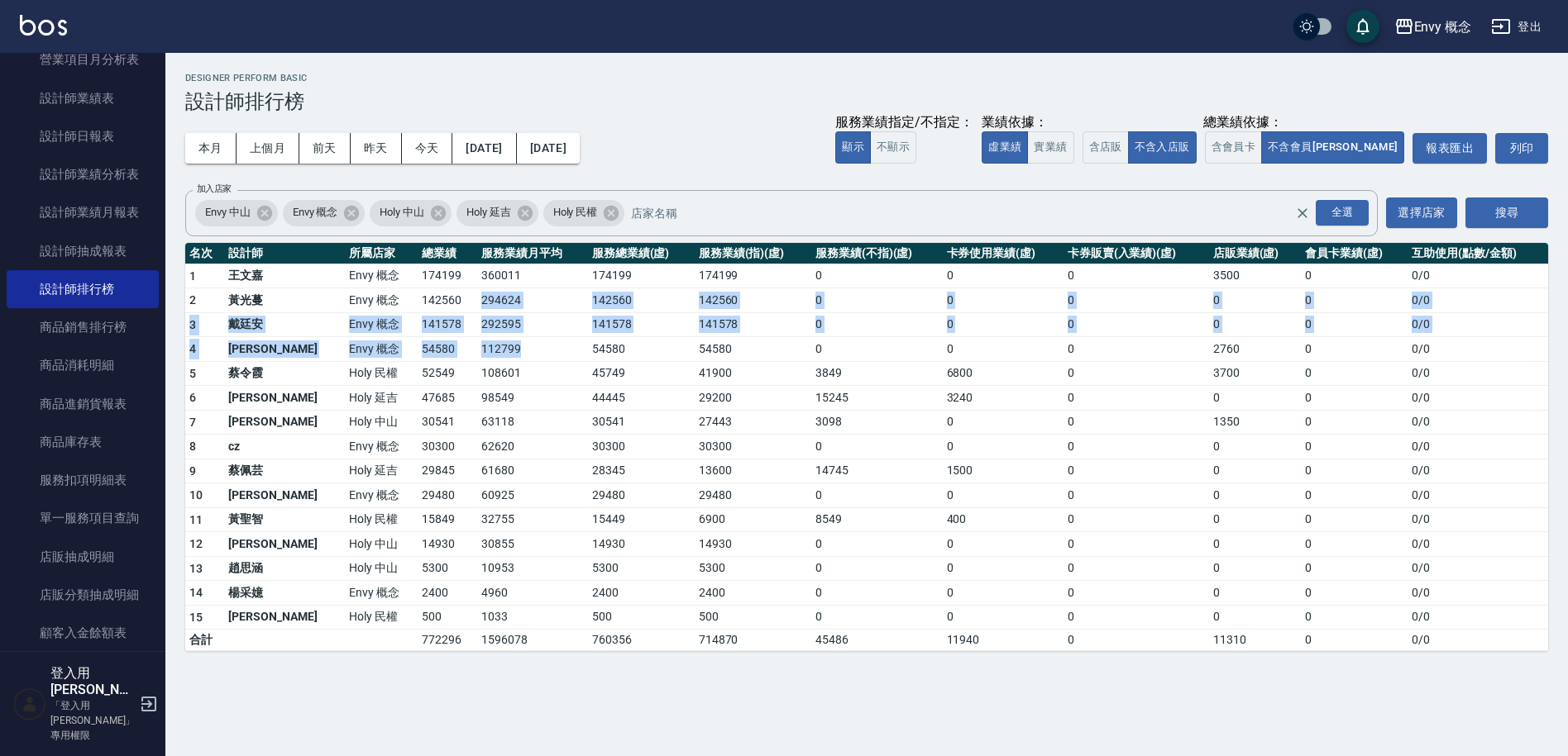
drag, startPoint x: 426, startPoint y: 289, endPoint x: 460, endPoint y: 355, distance: 74.2
click at [460, 355] on tbody "1 王文嘉 Envy 概念 174199 360011 174199 174199 0 0 0 3500 0 0 / 0 2 黃光蔓 Envy 概念 1425…" at bounding box center [867, 457] width 1363 height 387
click at [477, 355] on td "112799" at bounding box center [532, 349] width 111 height 25
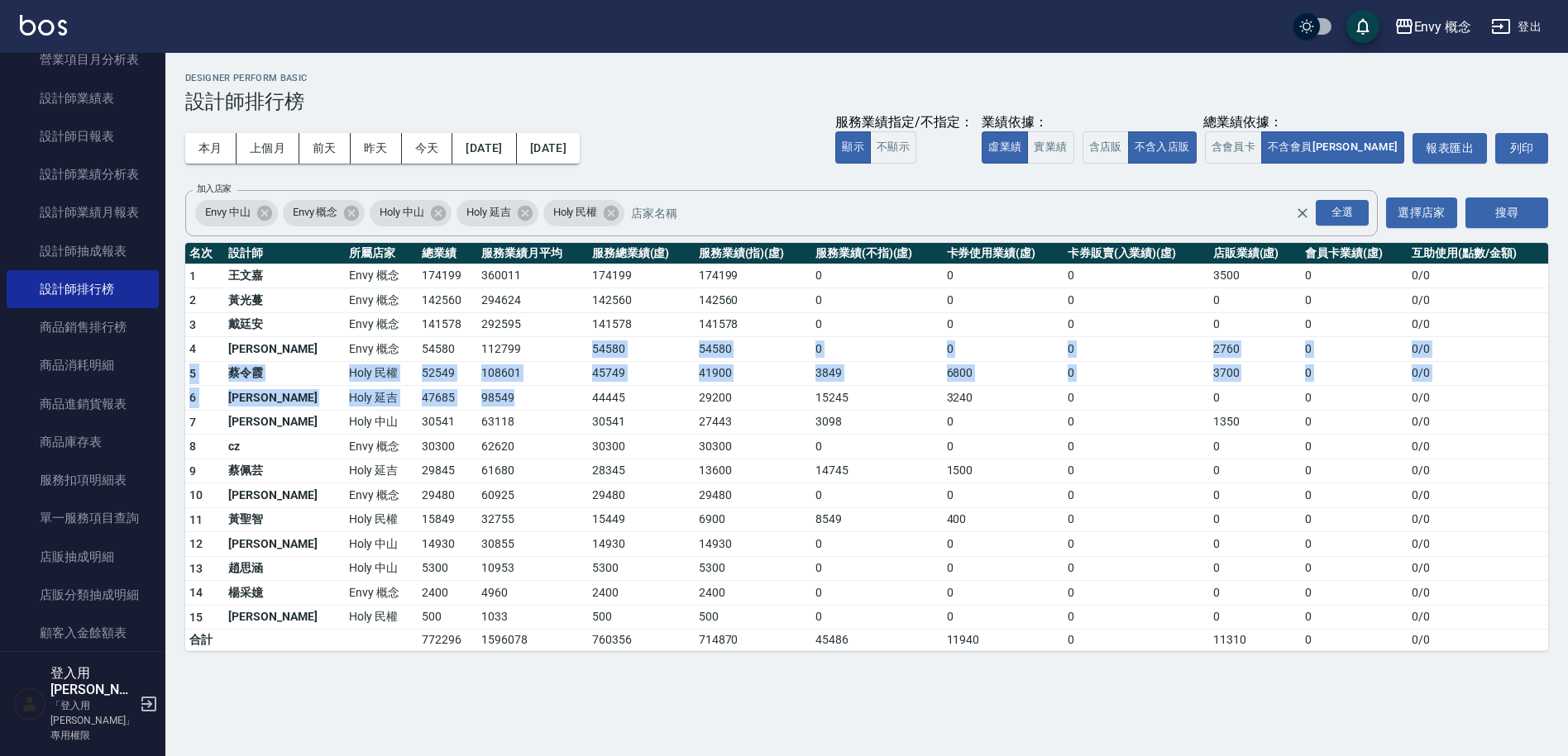
drag, startPoint x: 460, startPoint y: 355, endPoint x: 470, endPoint y: 392, distance: 38.3
click at [470, 392] on tbody "1 王文嘉 Envy 概念 174199 360011 174199 174199 0 0 0 3500 0 0 / 0 2 黃光蔓 Envy 概念 1425…" at bounding box center [867, 457] width 1363 height 387
click at [477, 386] on td "98549" at bounding box center [532, 397] width 111 height 25
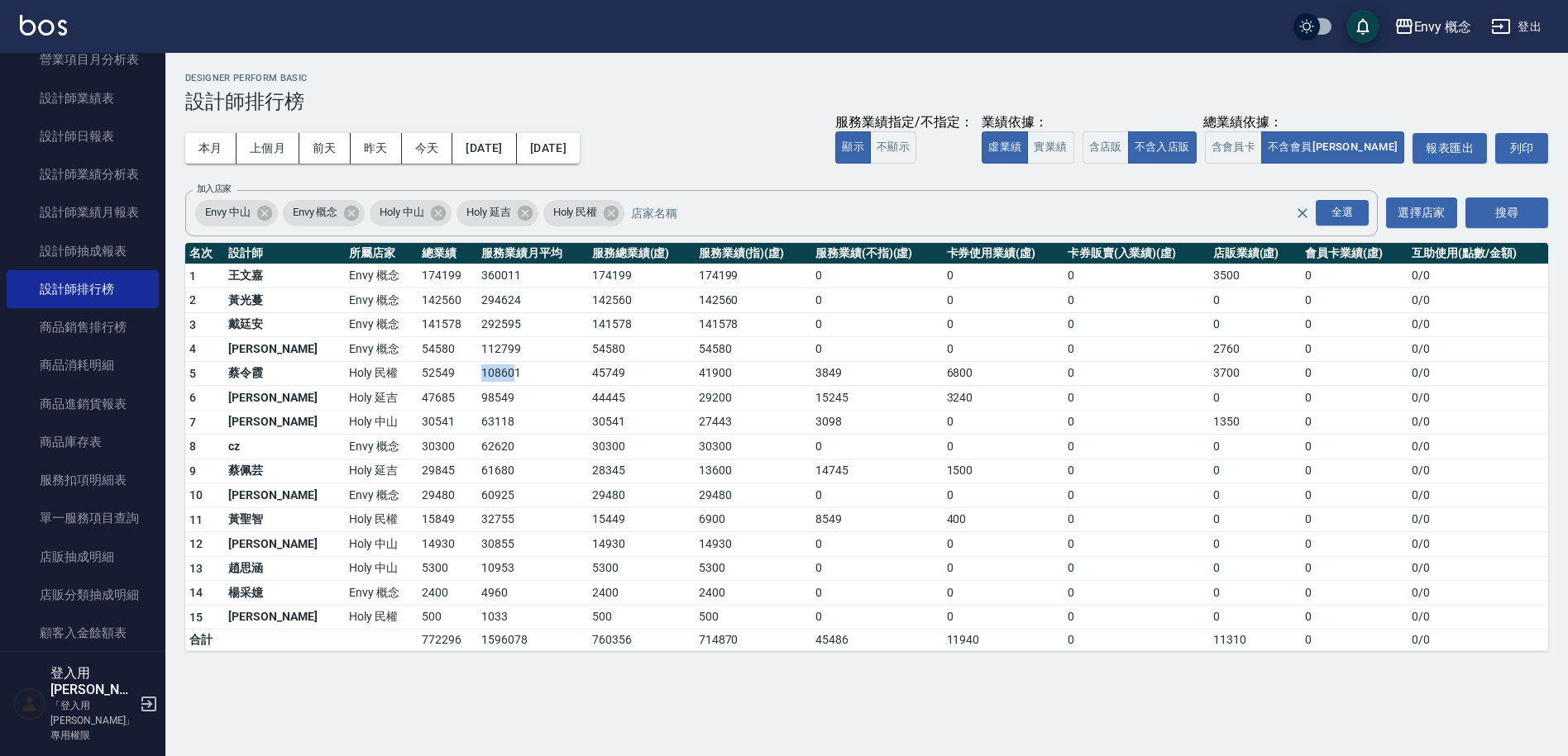
drag, startPoint x: 448, startPoint y: 376, endPoint x: 250, endPoint y: 320, distance: 205.8
click at [386, 358] on tbody "1 王文嘉 Envy 概念 174199 360011 174199 174199 0 0 0 3500 0 0 / 0 2 黃光蔓 Envy 概念 1425…" at bounding box center [867, 457] width 1363 height 387
click at [244, 319] on td "戴廷安" at bounding box center [284, 324] width 121 height 25
drag, startPoint x: 273, startPoint y: 275, endPoint x: 289, endPoint y: 261, distance: 21.3
click at [288, 262] on table "名次 設計師 所屬店家 總業績 服務業績月平均 服務總業績(虛) 服務業績(指)(虛) 服務業績(不指)(虛) 卡券使用業績(虛) 卡券販賣(入業績)(虛) …" at bounding box center [867, 447] width 1363 height 409
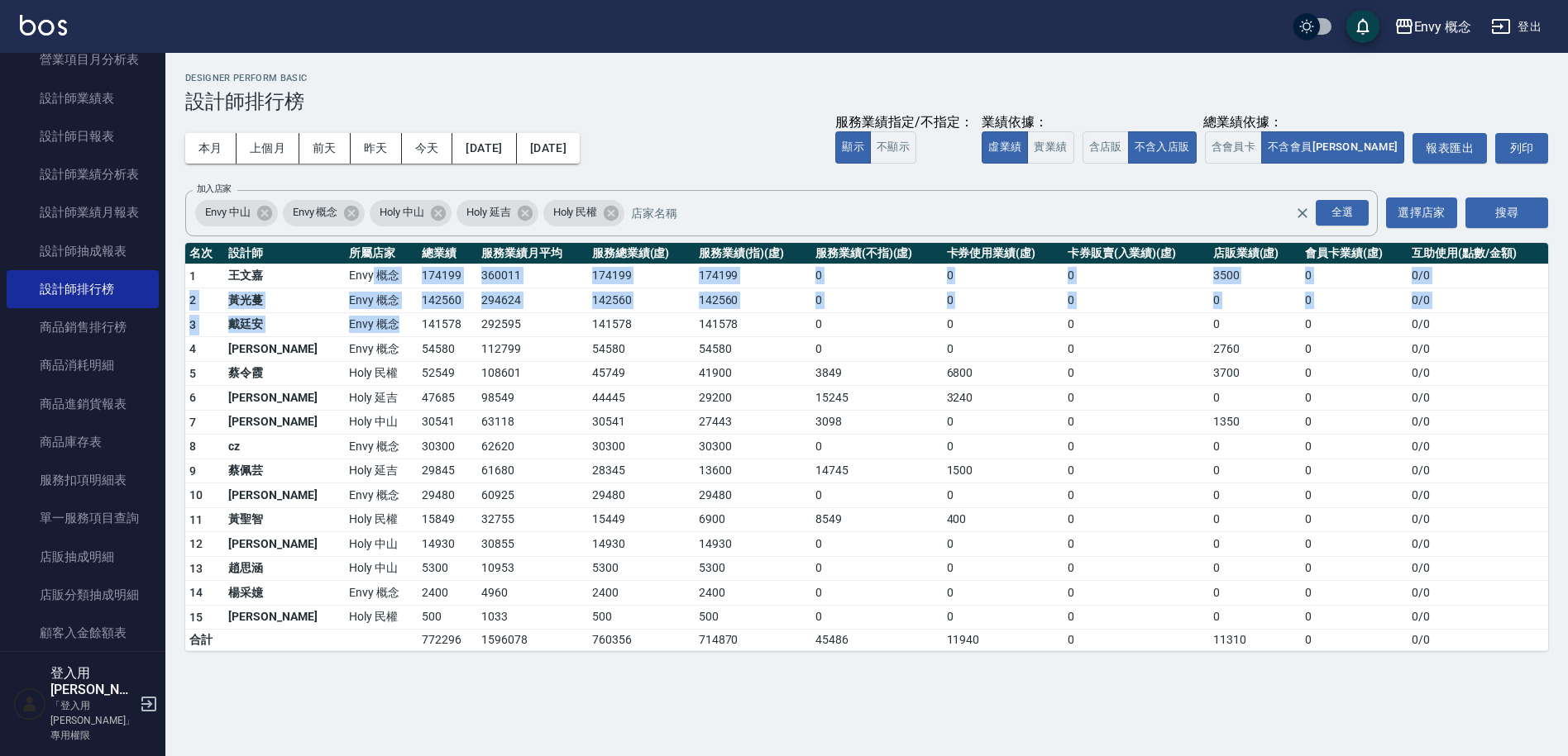
drag, startPoint x: 319, startPoint y: 290, endPoint x: 362, endPoint y: 343, distance: 68.2
click at [361, 342] on tbody "1 王文嘉 Envy 概念 174199 360011 174199 174199 0 0 0 3500 0 0 / 0 2 黃光蔓 Envy 概念 1425…" at bounding box center [867, 457] width 1363 height 387
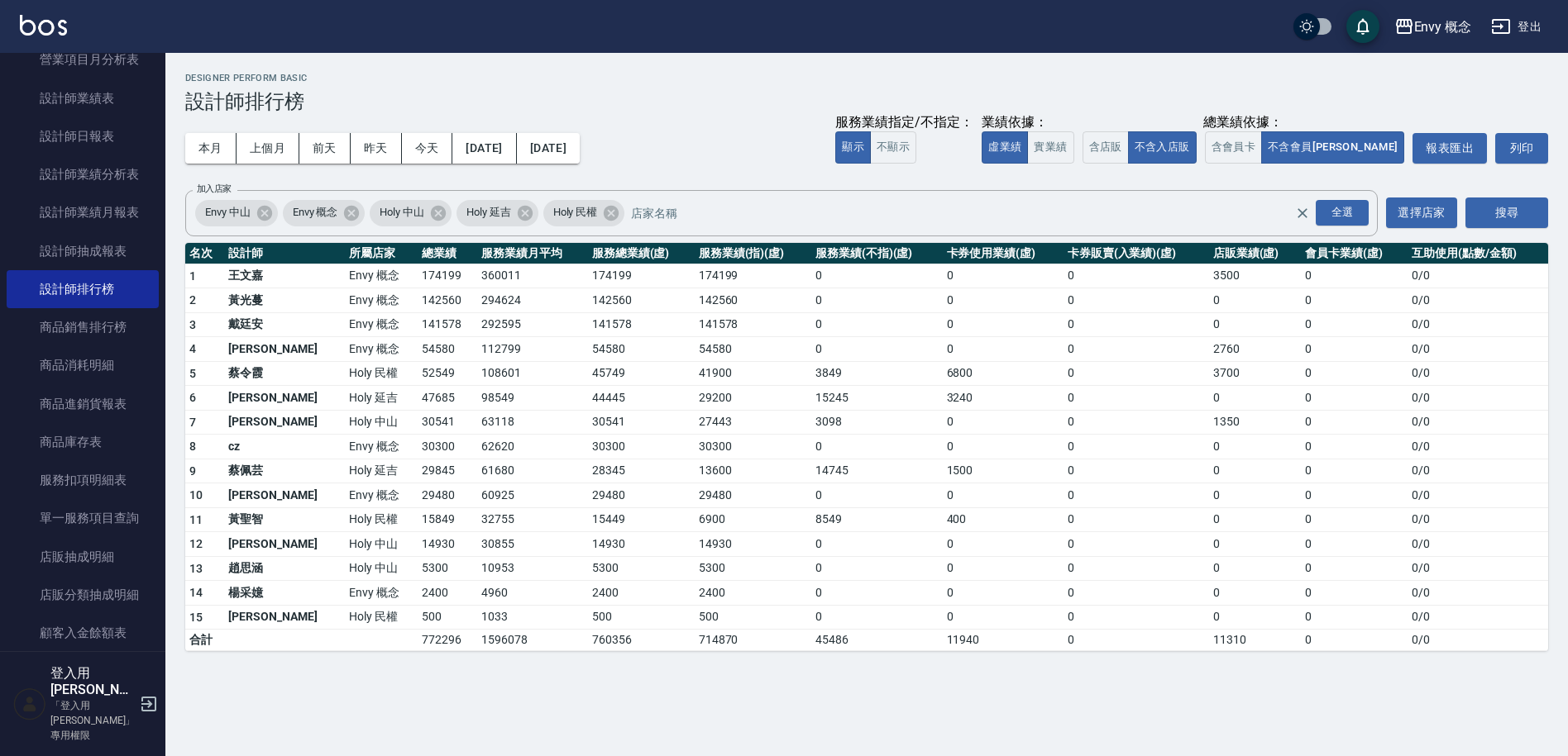
click at [418, 344] on td "54580" at bounding box center [448, 349] width 59 height 25
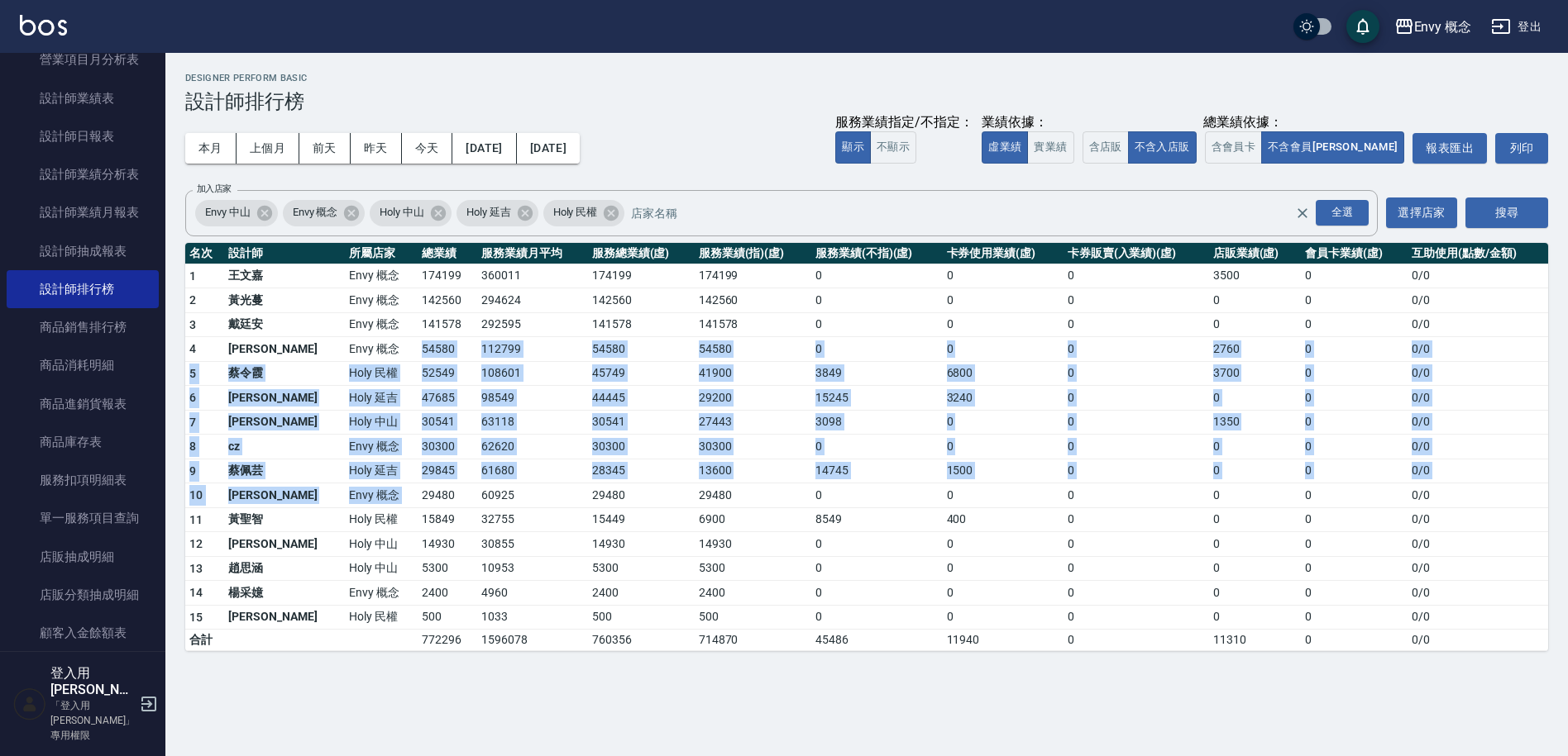
drag, startPoint x: 361, startPoint y: 349, endPoint x: 434, endPoint y: 498, distance: 165.9
click at [434, 498] on tbody "1 王文嘉 Envy 概念 174199 360011 174199 174199 0 0 0 3500 0 0 / 0 2 黃光蔓 Envy 概念 1425…" at bounding box center [867, 457] width 1363 height 387
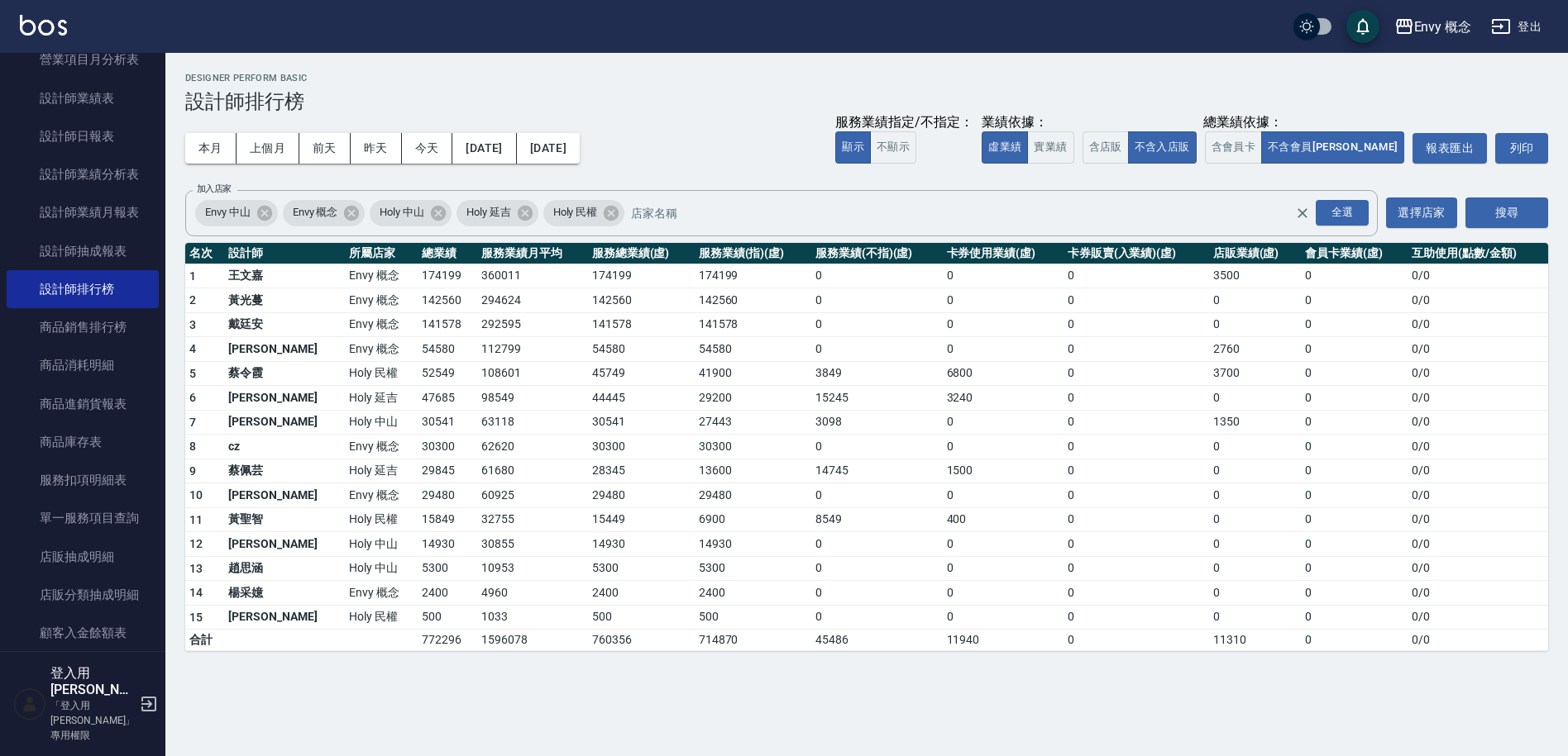
click at [477, 497] on td "60925" at bounding box center [532, 496] width 111 height 25
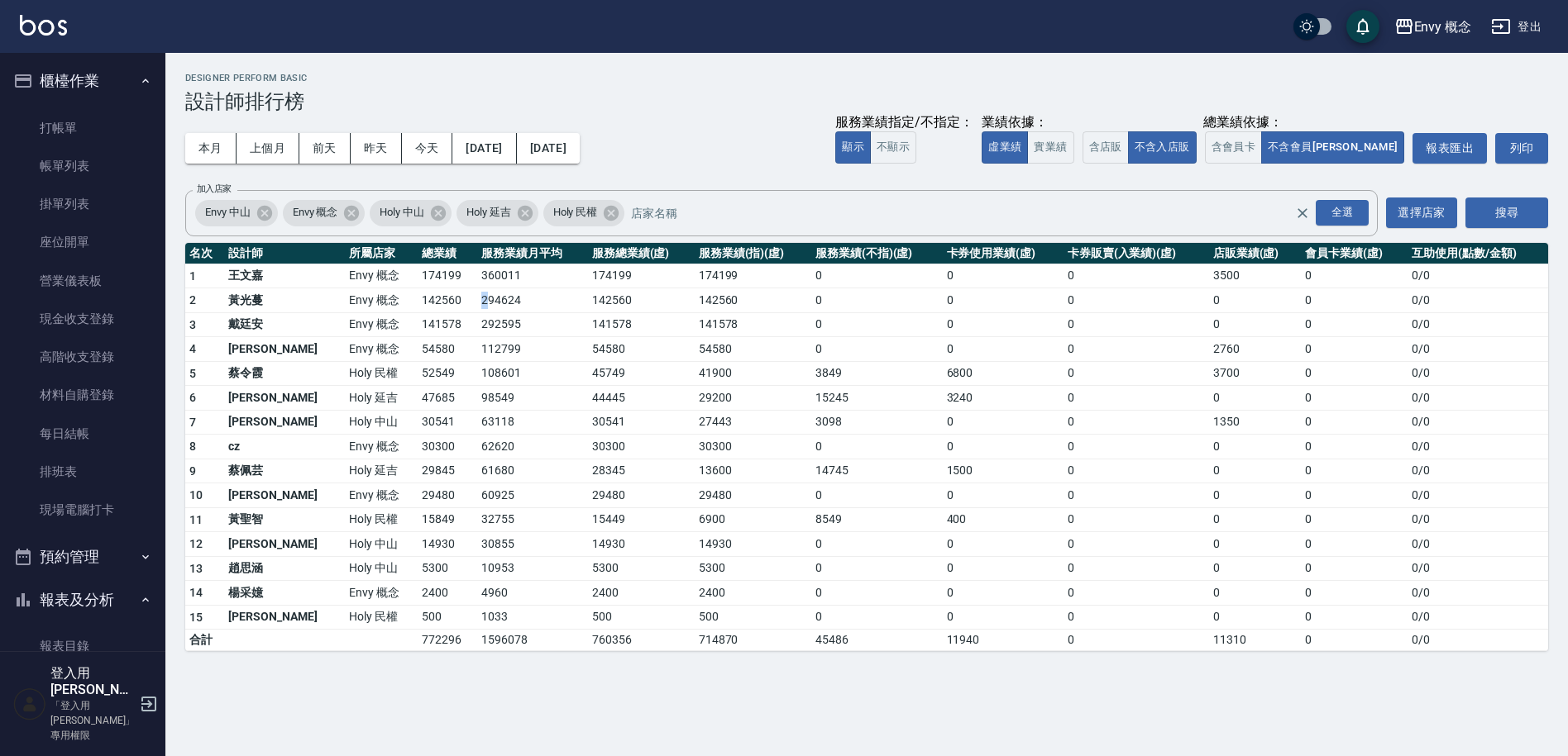
click at [477, 308] on td "294624" at bounding box center [532, 300] width 111 height 25
drag, startPoint x: 429, startPoint y: 307, endPoint x: 383, endPoint y: 297, distance: 47.1
click at [477, 305] on td "294624" at bounding box center [532, 300] width 111 height 25
click at [345, 289] on td "Envy 概念" at bounding box center [382, 300] width 73 height 25
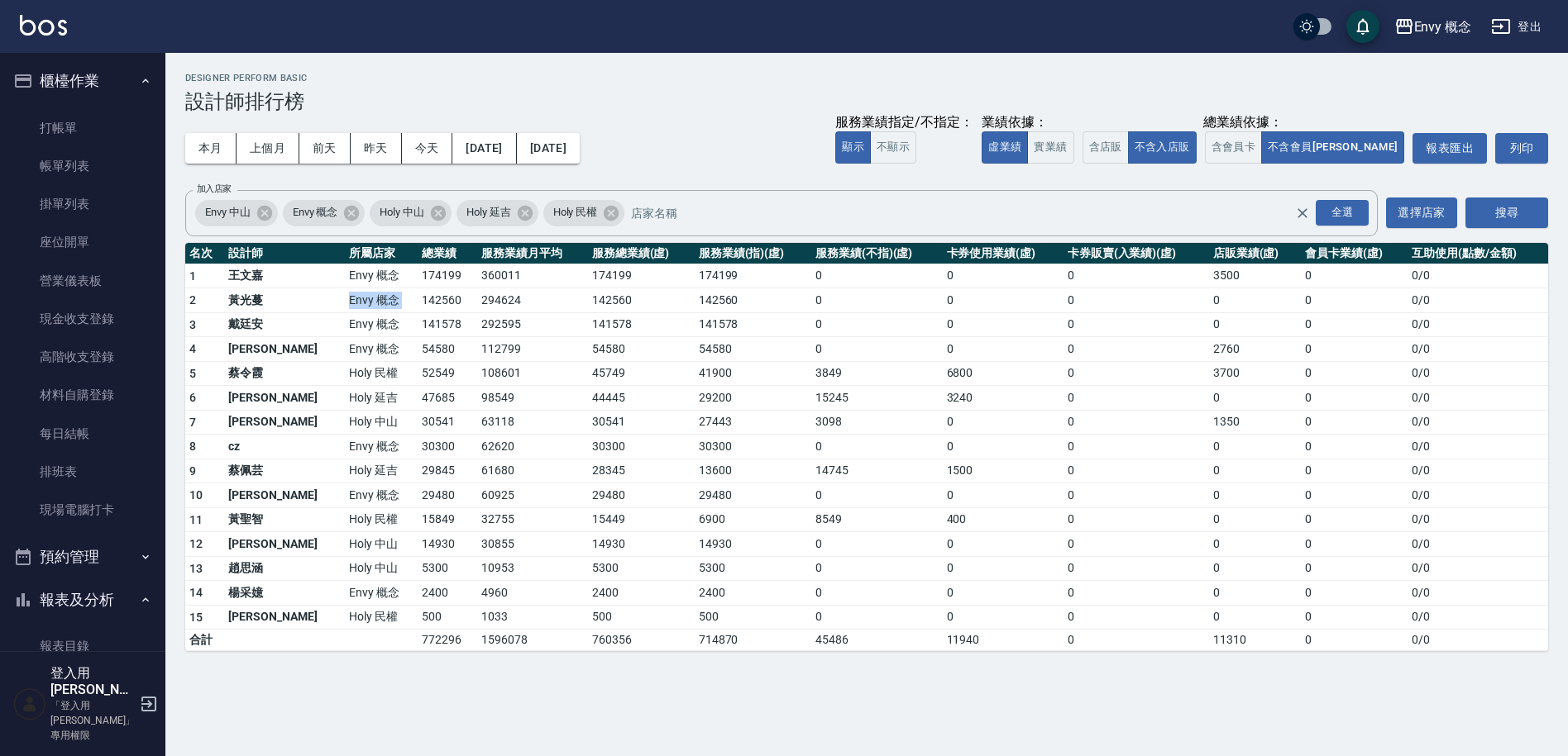
click at [345, 289] on td "Envy 概念" at bounding box center [382, 300] width 73 height 25
click at [1422, 212] on button "選擇店家" at bounding box center [1422, 213] width 71 height 30
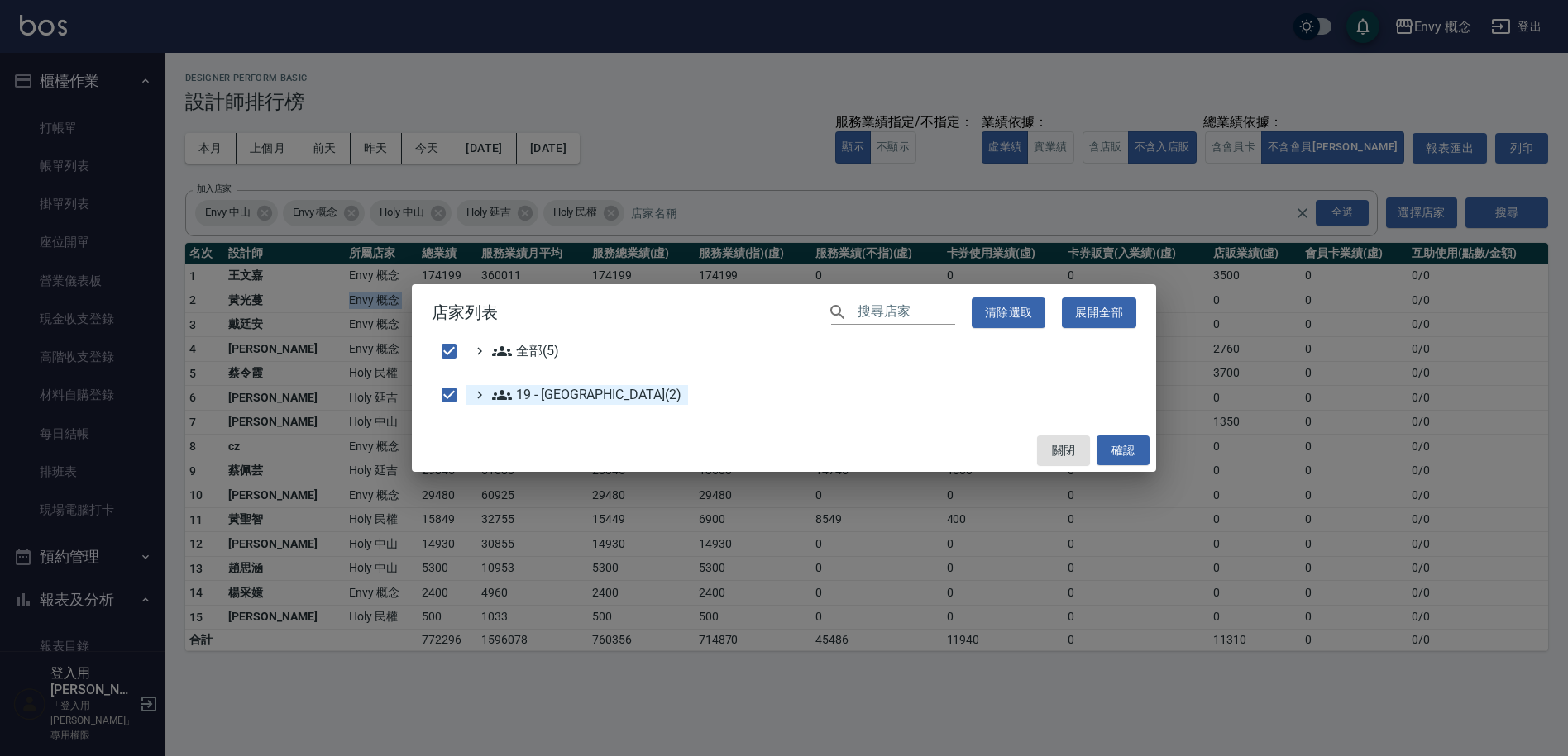
click at [545, 396] on 新城區\(2\) "19 - [GEOGRAPHIC_DATA](2)" at bounding box center [587, 395] width 190 height 19
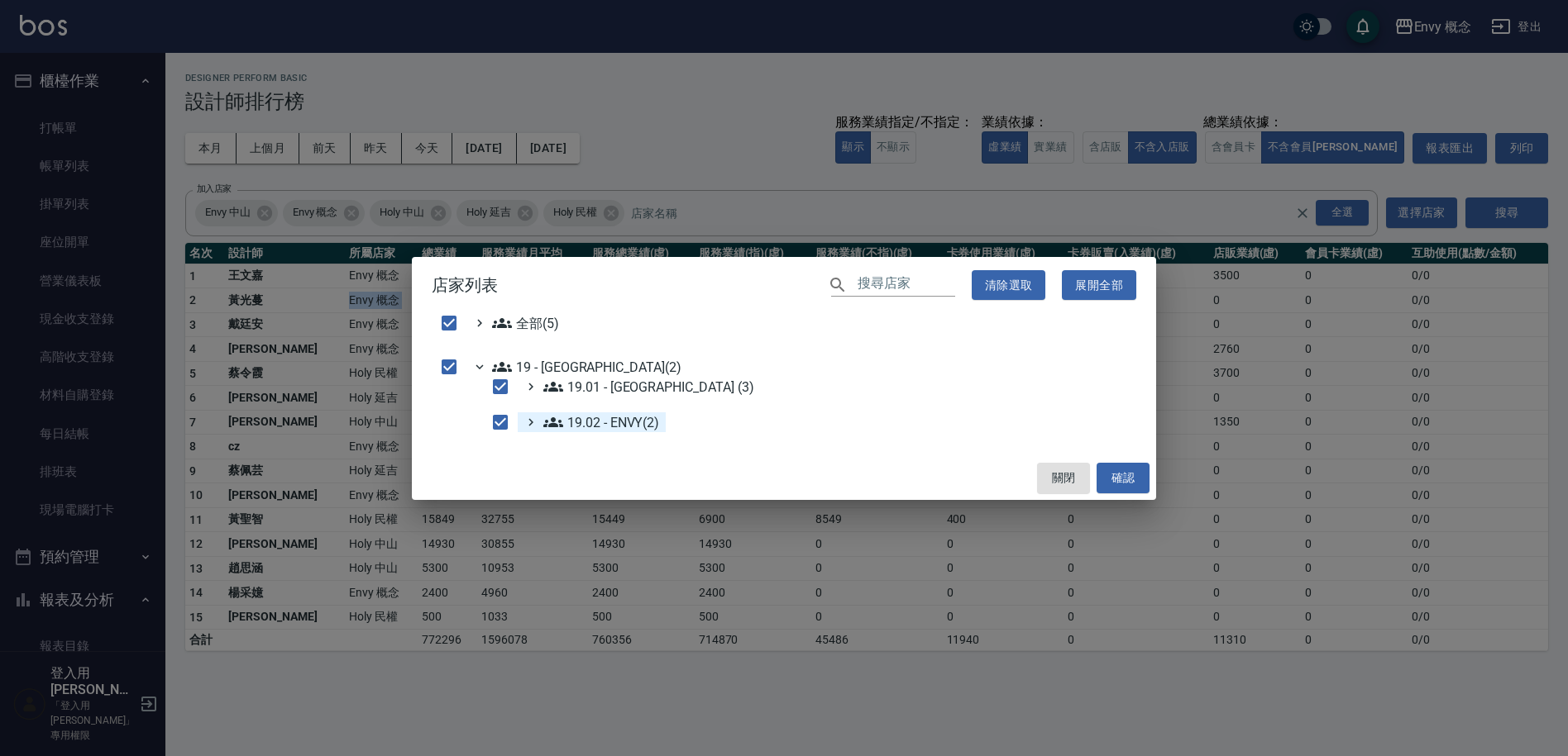
click at [645, 426] on ENVY\(2\) "19.02 - ENVY(2)" at bounding box center [601, 422] width 116 height 19
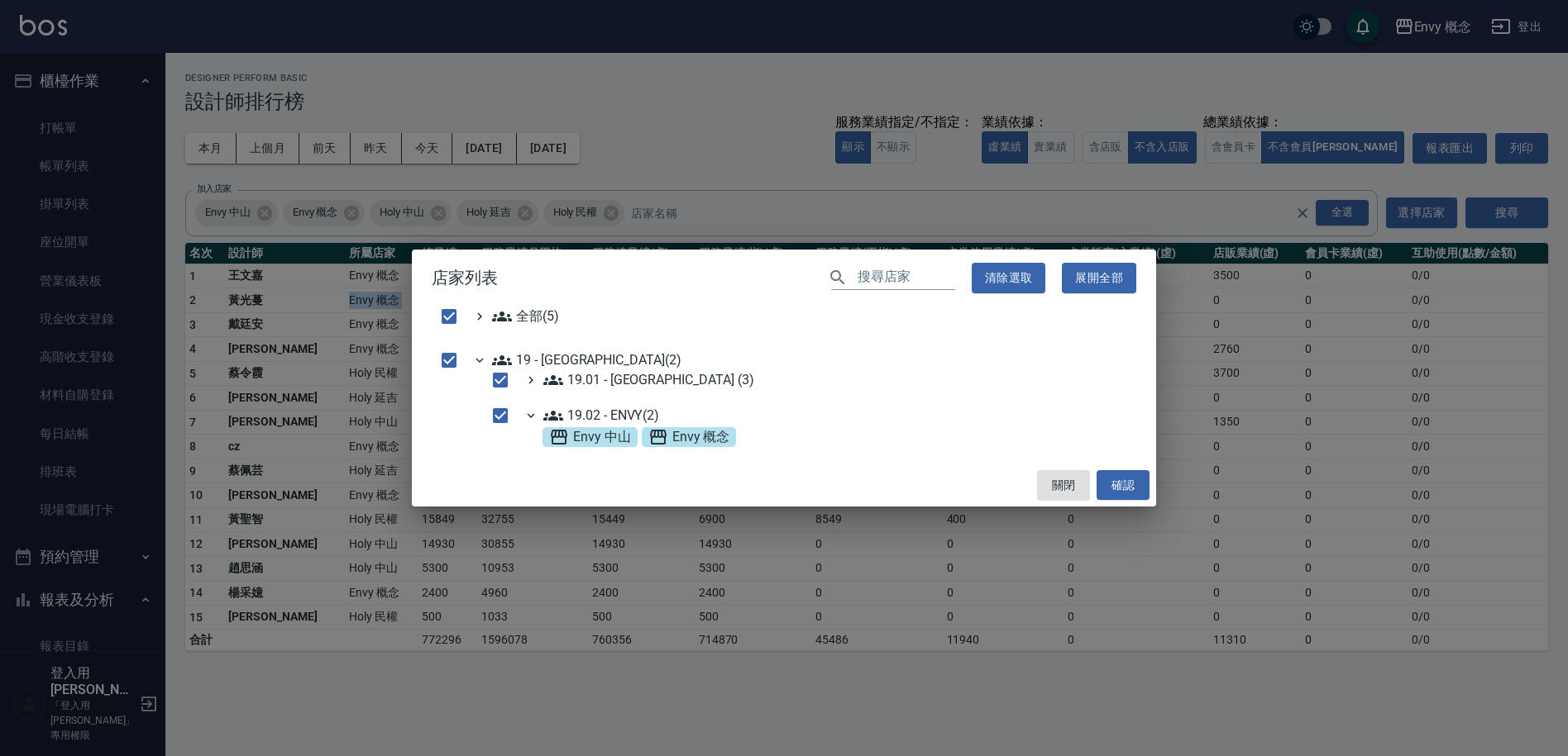
click at [710, 396] on div "19.01 - 新城區 (3)" at bounding box center [622, 384] width 278 height 27
click at [646, 387] on \(3\) "19.01 - 新城區 (3)" at bounding box center [648, 380] width 211 height 19
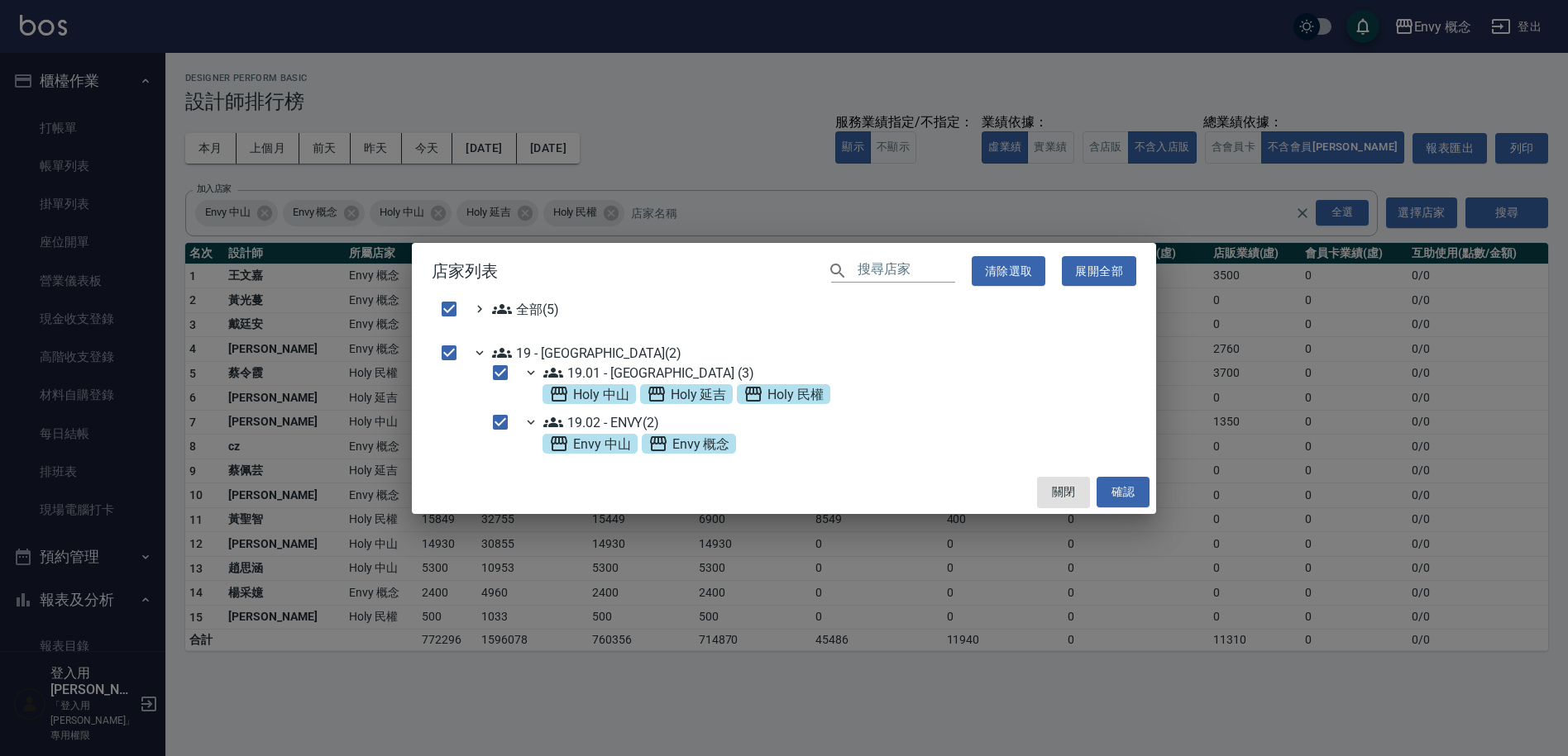
click at [730, 243] on h2 "店家列表 ​ 清除選取 展開全部" at bounding box center [784, 271] width 745 height 57
click at [539, 312] on span "全部(5)" at bounding box center [525, 309] width 67 height 19
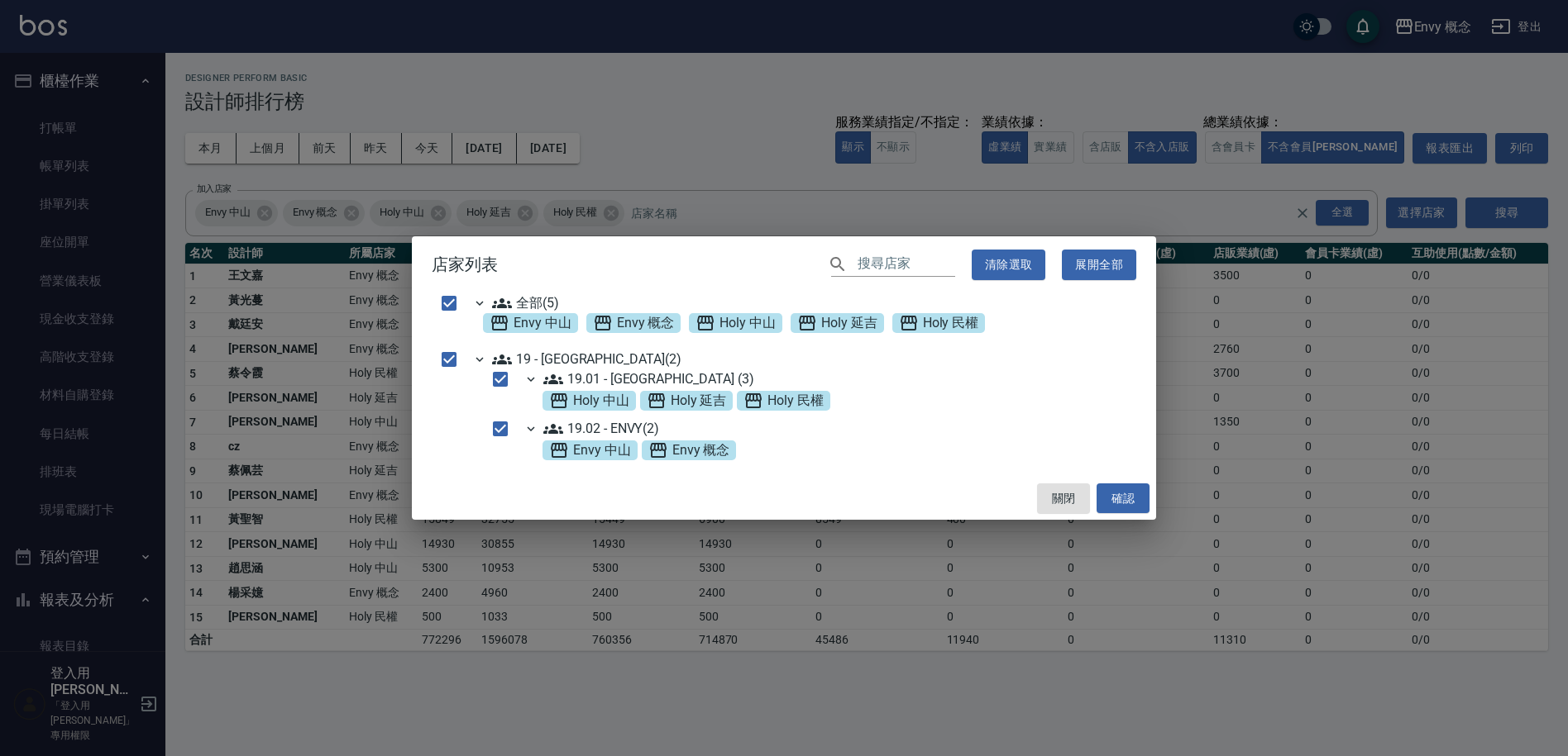
click at [639, 233] on div "店家列表 ​ 清除選取 展開全部 全部(5) Envy 中山 Envy 概念 Holy 中山 Holy 延吉 Holy 民權 19 - 新城區(2) 19.0…" at bounding box center [784, 378] width 1568 height 756
checkbox input "false"
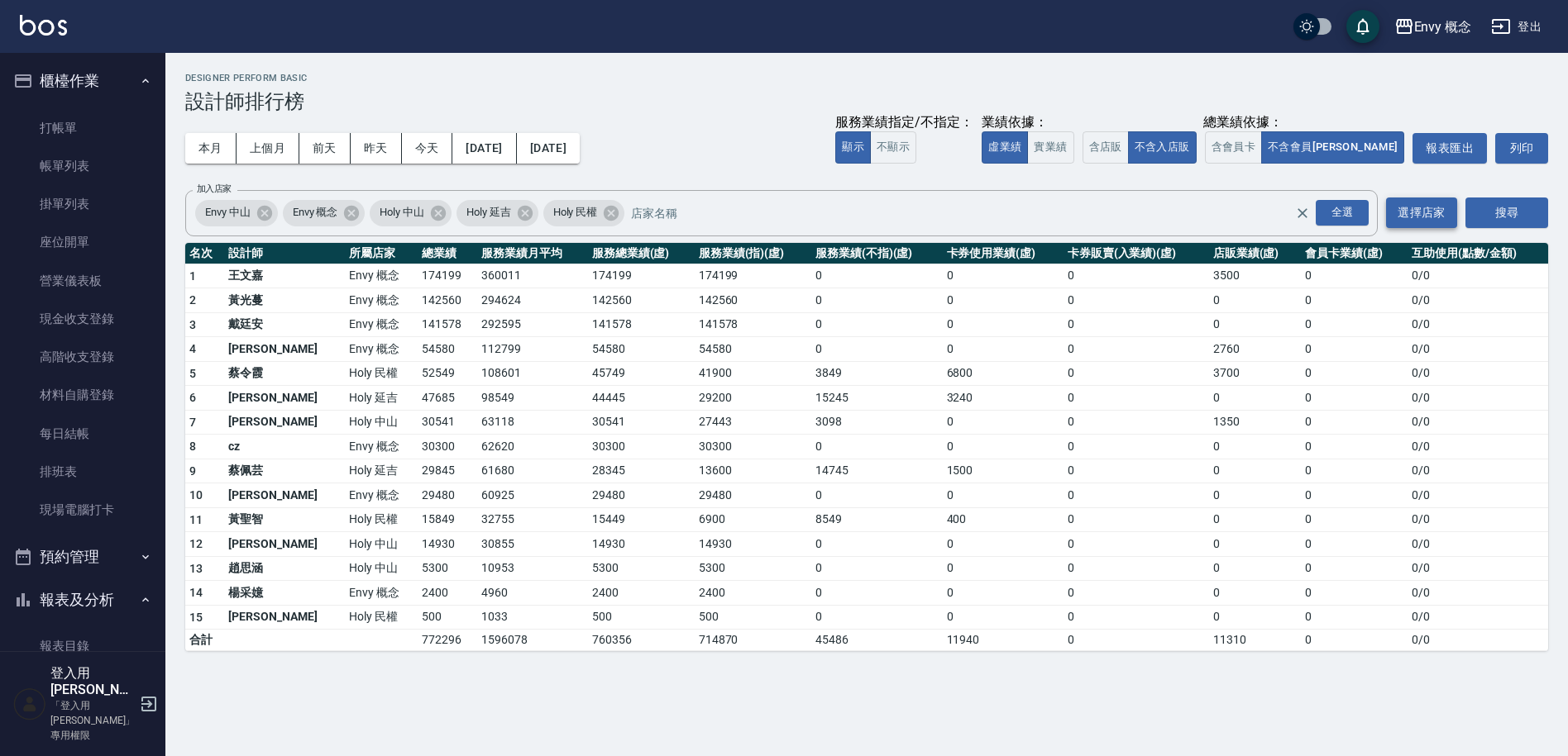
click at [1450, 206] on button "選擇店家" at bounding box center [1422, 213] width 71 height 30
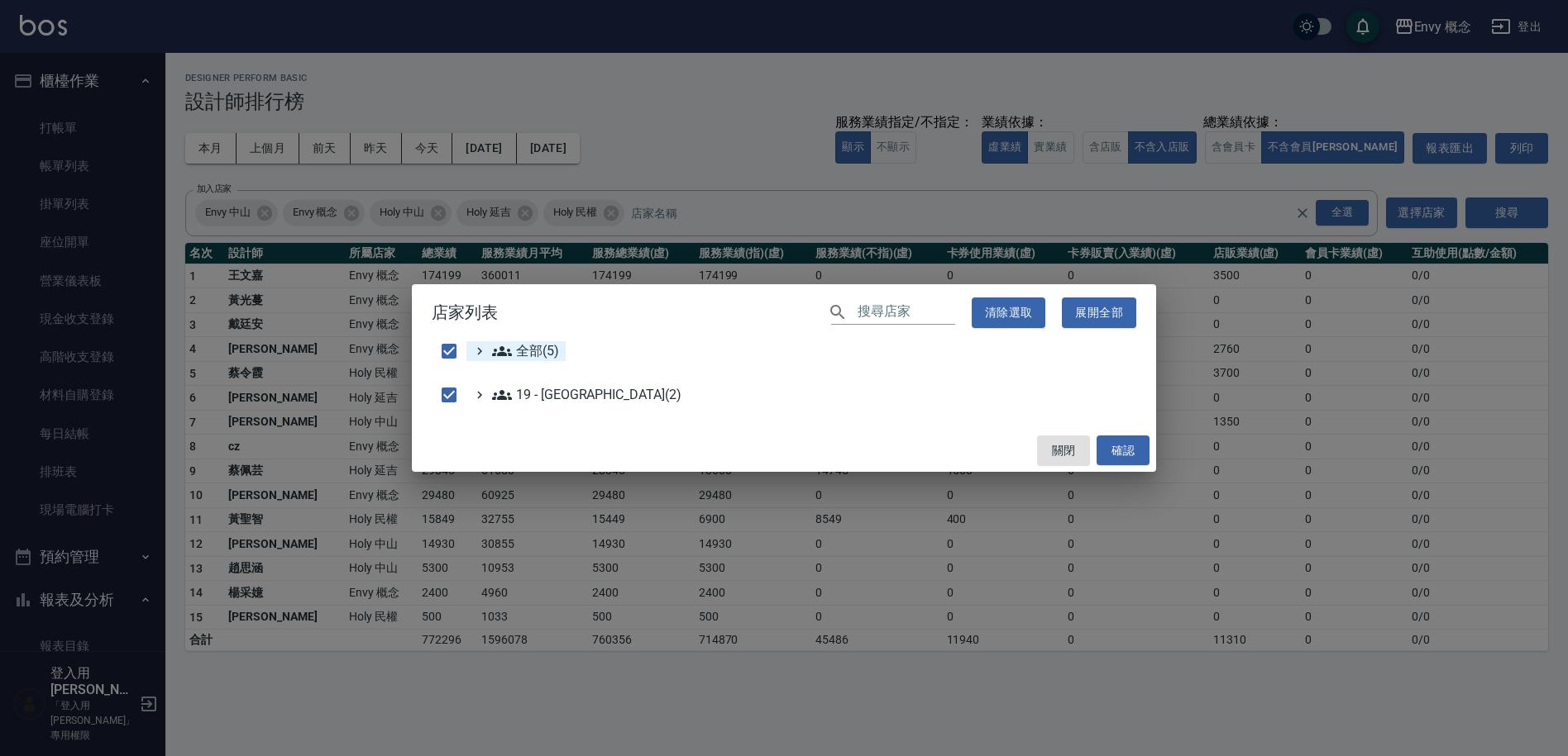
click at [535, 352] on span "全部(5)" at bounding box center [525, 351] width 67 height 19
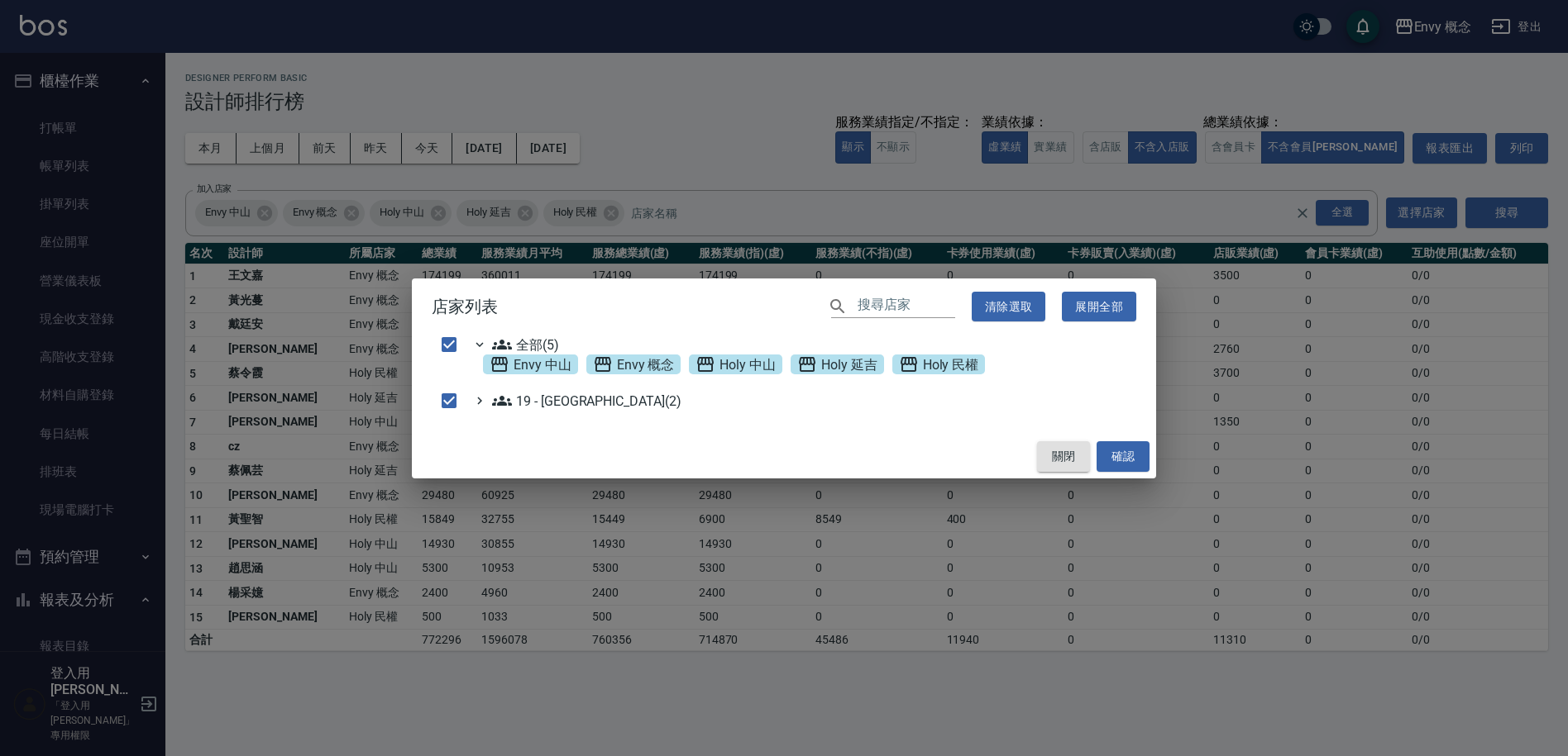
click at [1075, 459] on button "關閉" at bounding box center [1064, 457] width 53 height 30
checkbox input "false"
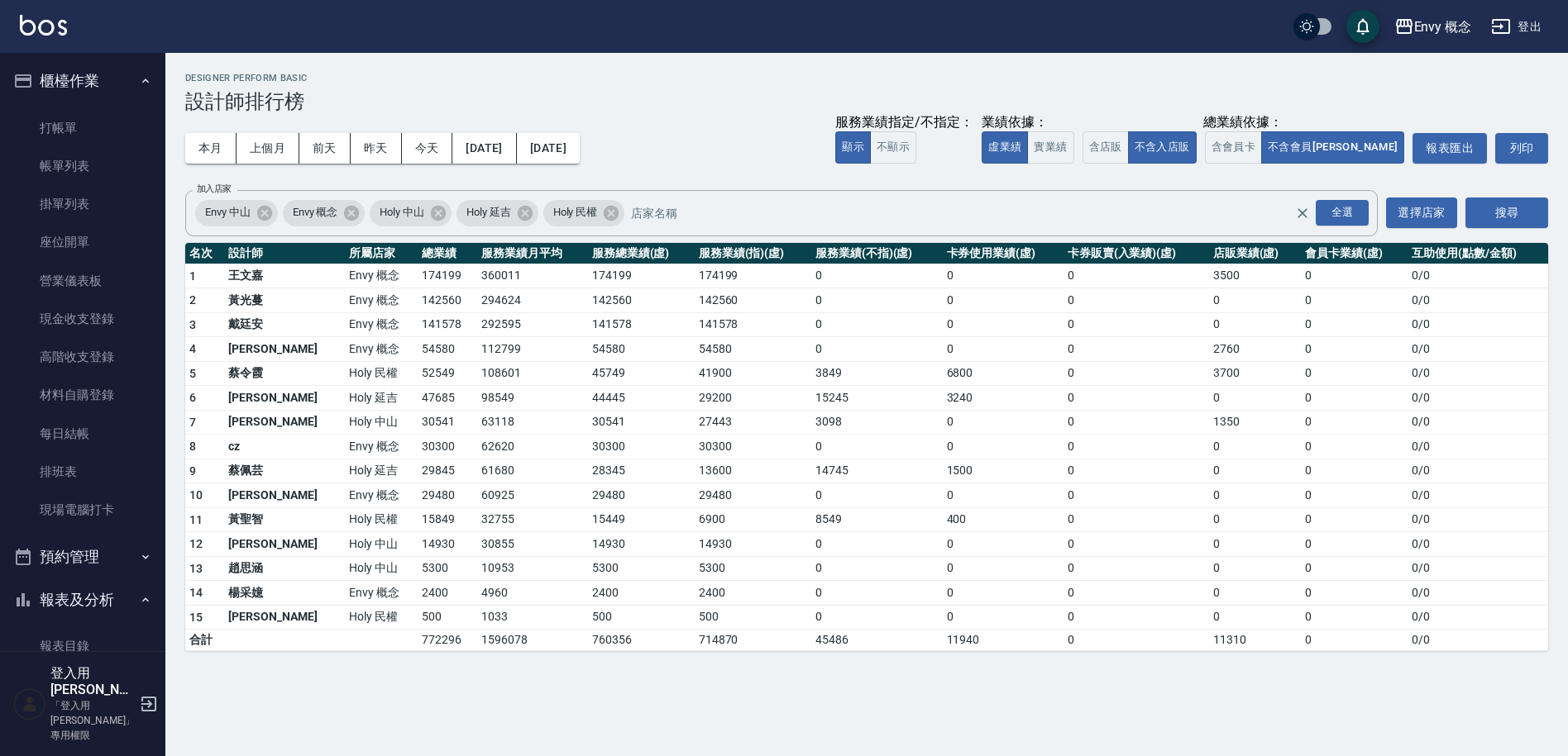
click at [1521, 26] on button "登出" at bounding box center [1516, 27] width 63 height 30
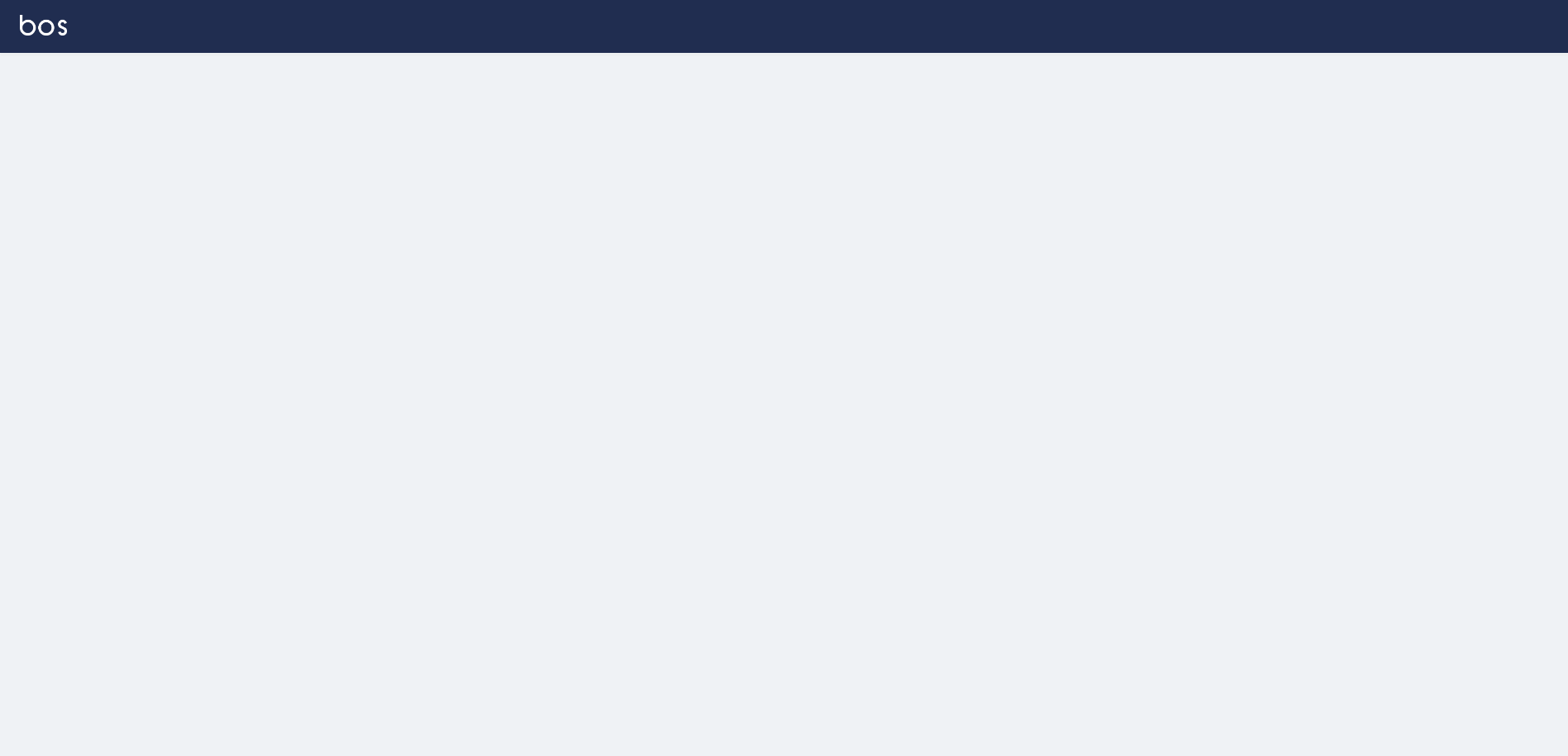
click at [671, 359] on div at bounding box center [784, 378] width 1568 height 756
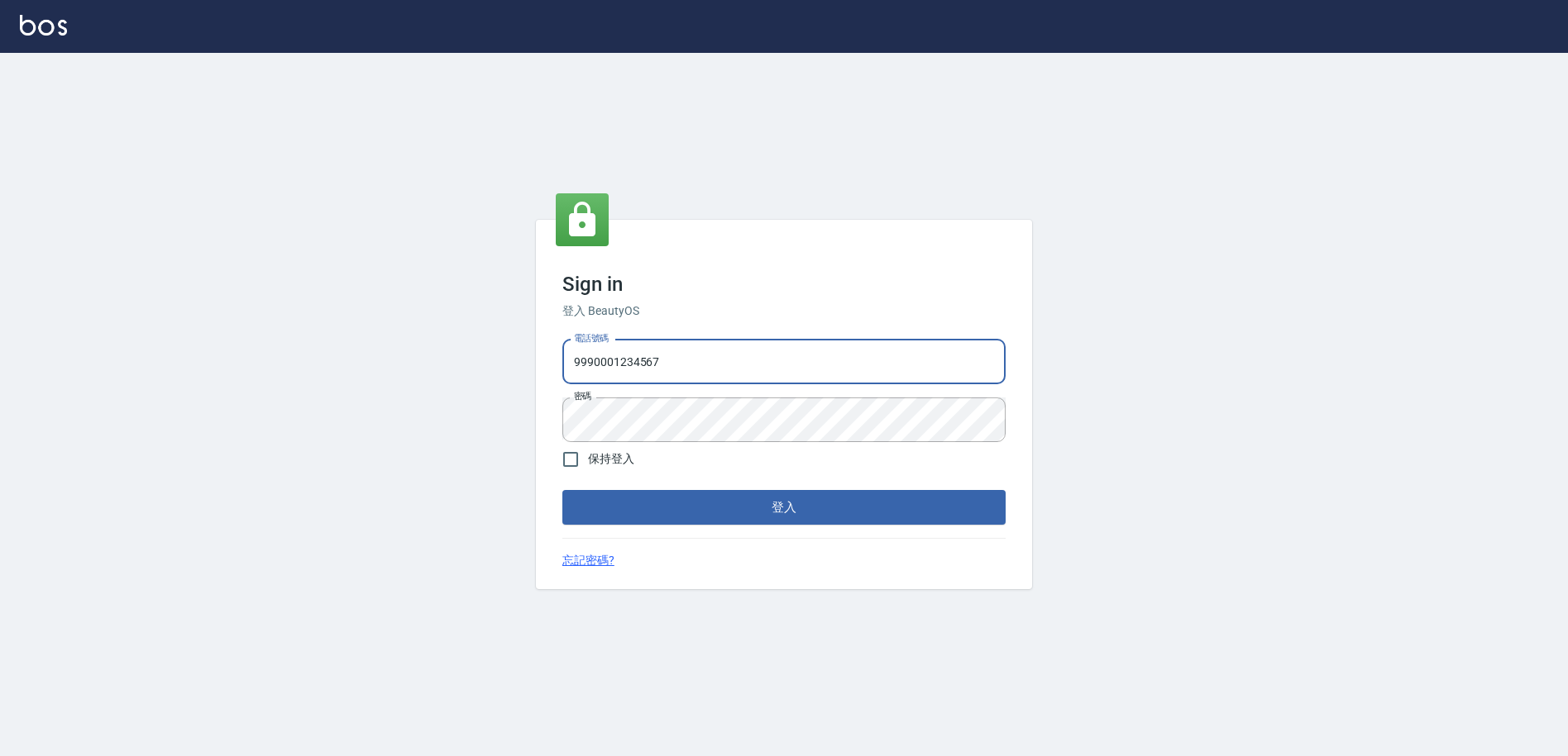
click at [677, 359] on input "9990001234567" at bounding box center [784, 362] width 443 height 45
type input "9"
click at [759, 376] on input "電話號碼" at bounding box center [784, 362] width 443 height 45
click at [769, 355] on input "09" at bounding box center [784, 362] width 443 height 45
type input "0930889212"
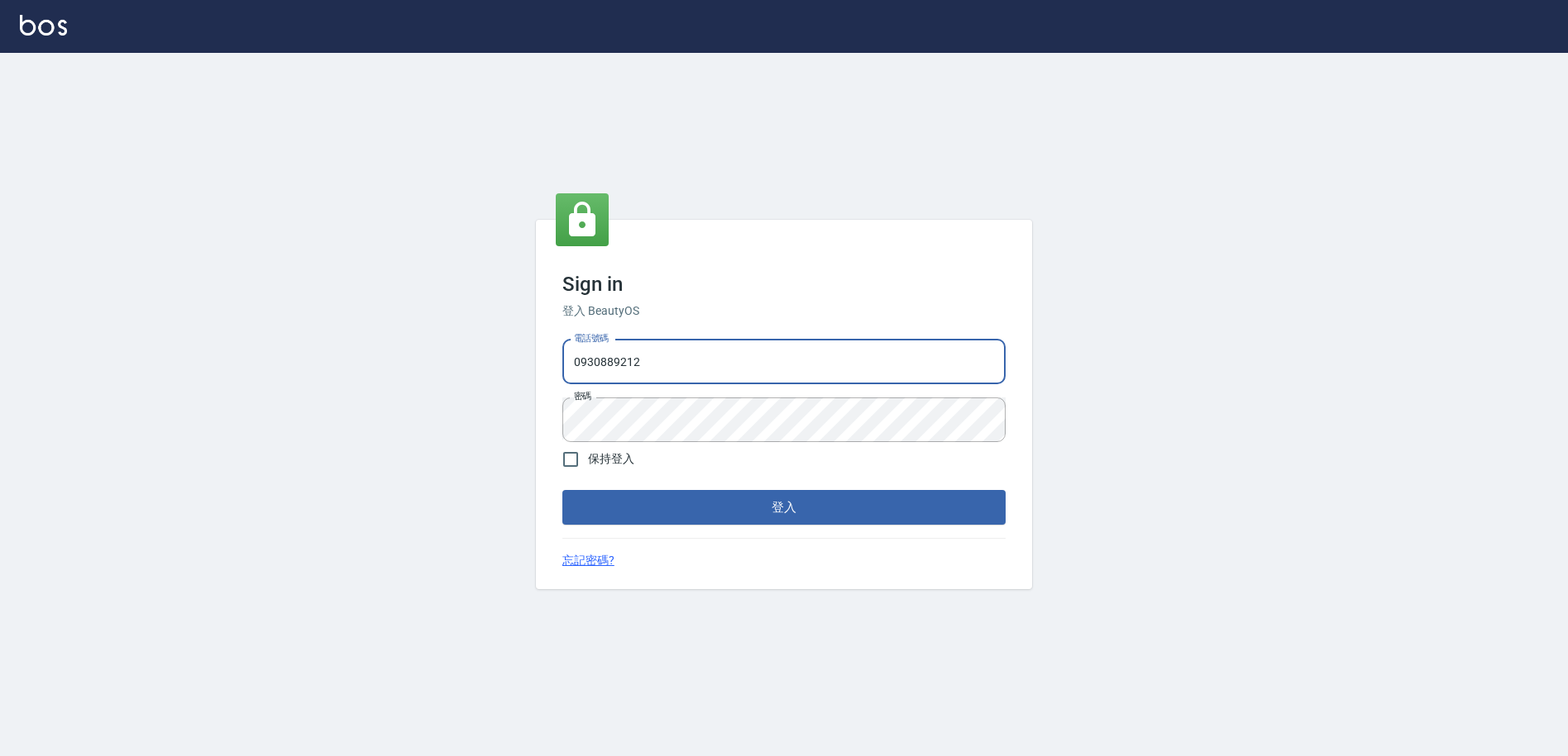
click at [873, 457] on form "電話號碼 0930889212 電話號碼 密碼 密碼 保持登入 登入" at bounding box center [784, 429] width 443 height 192
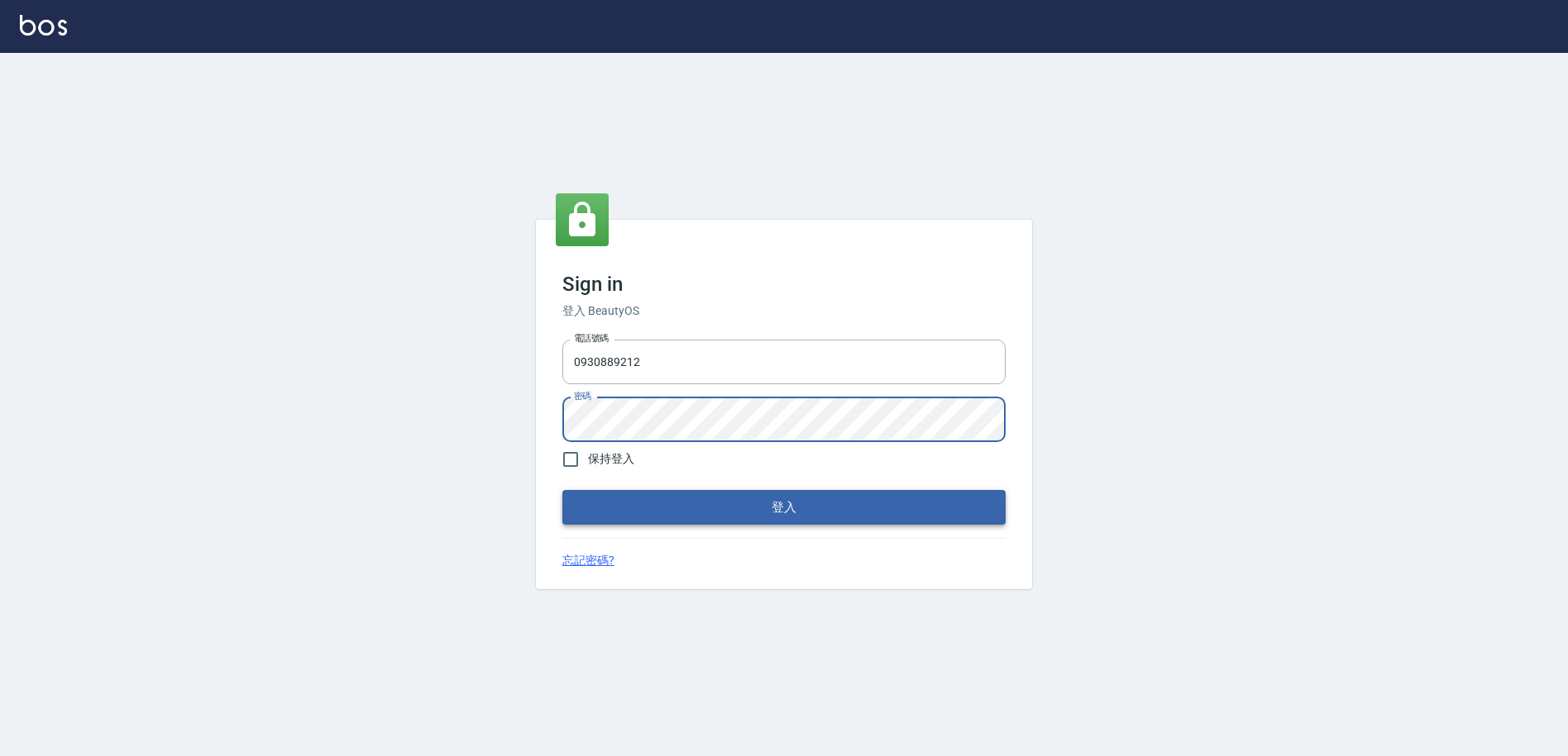
click at [819, 512] on button "登入" at bounding box center [784, 507] width 443 height 35
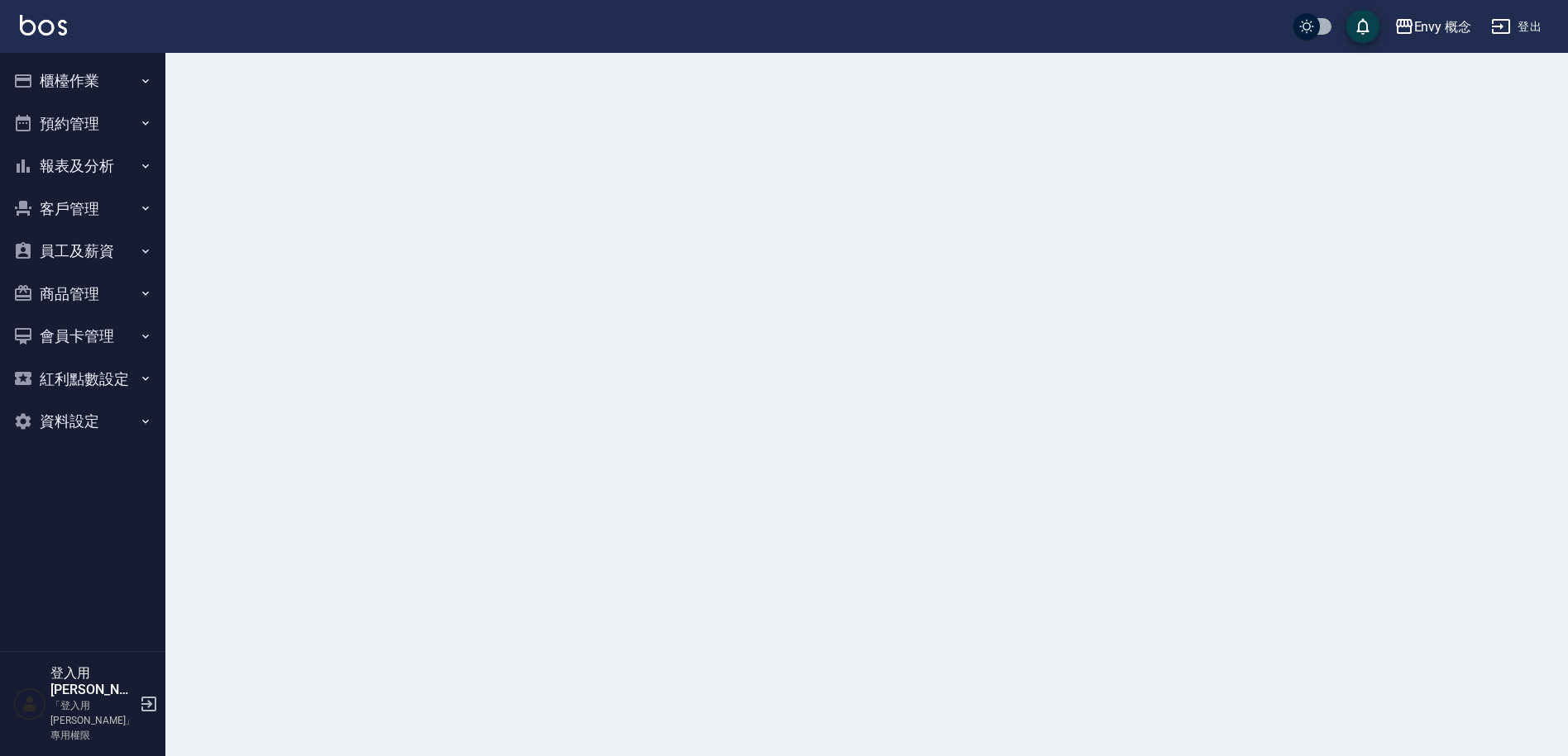
click at [102, 121] on button "預約管理" at bounding box center [83, 123] width 152 height 43
click at [106, 98] on button "櫃檯作業" at bounding box center [83, 80] width 152 height 43
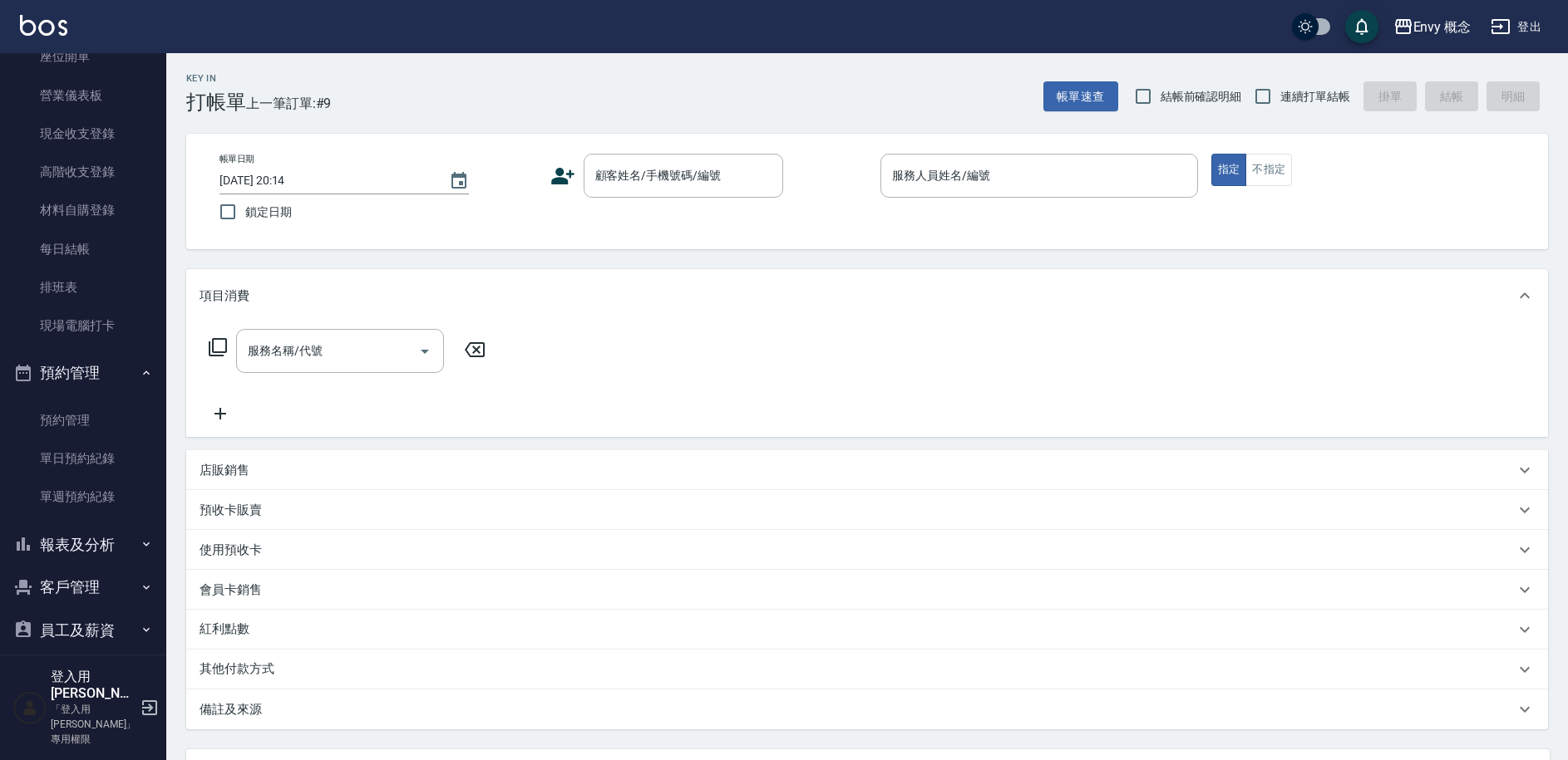
scroll to position [343, 0]
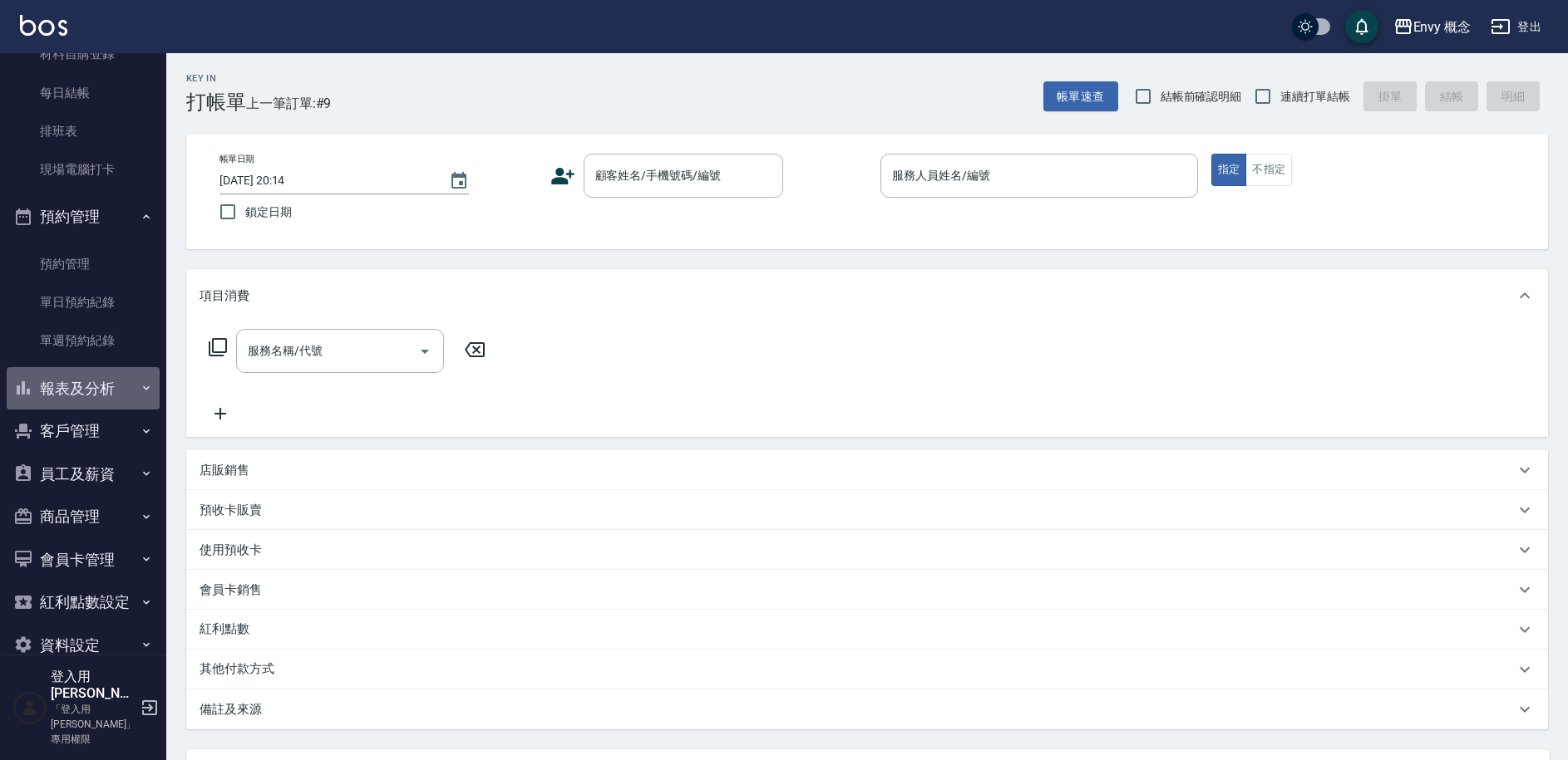
click at [100, 389] on button "報表及分析" at bounding box center [83, 389] width 153 height 43
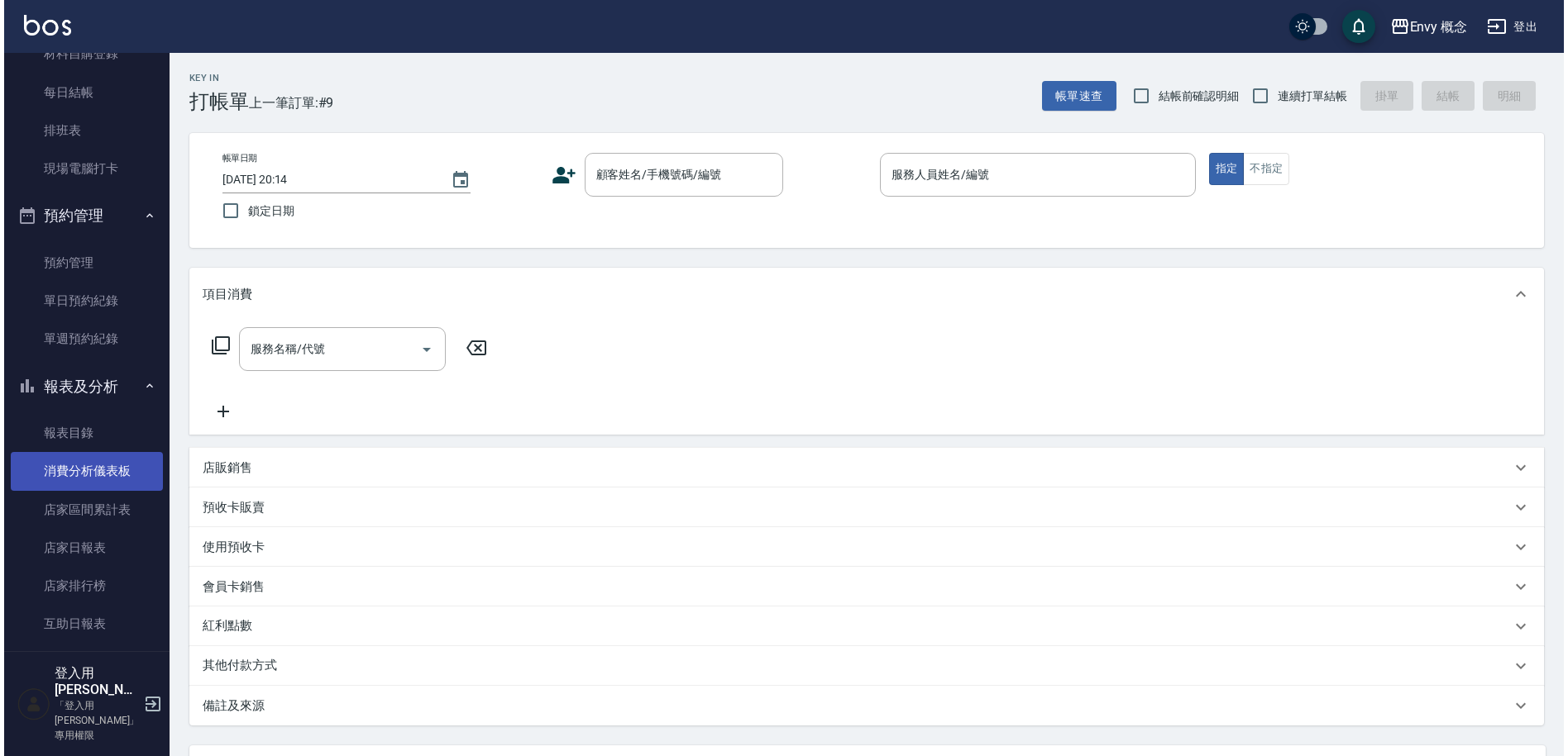
scroll to position [480, 0]
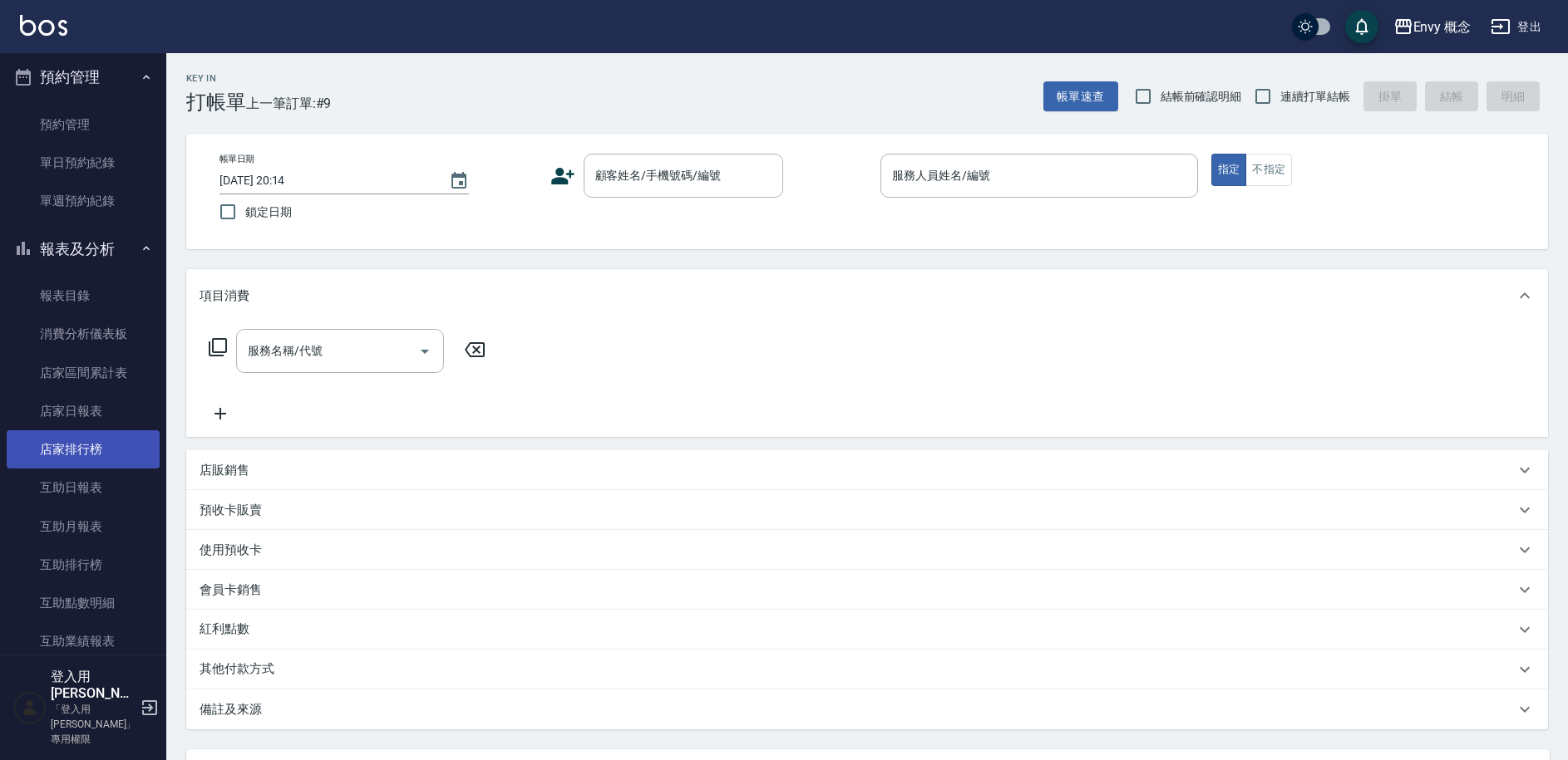
click at [117, 451] on link "店家排行榜" at bounding box center [83, 449] width 153 height 38
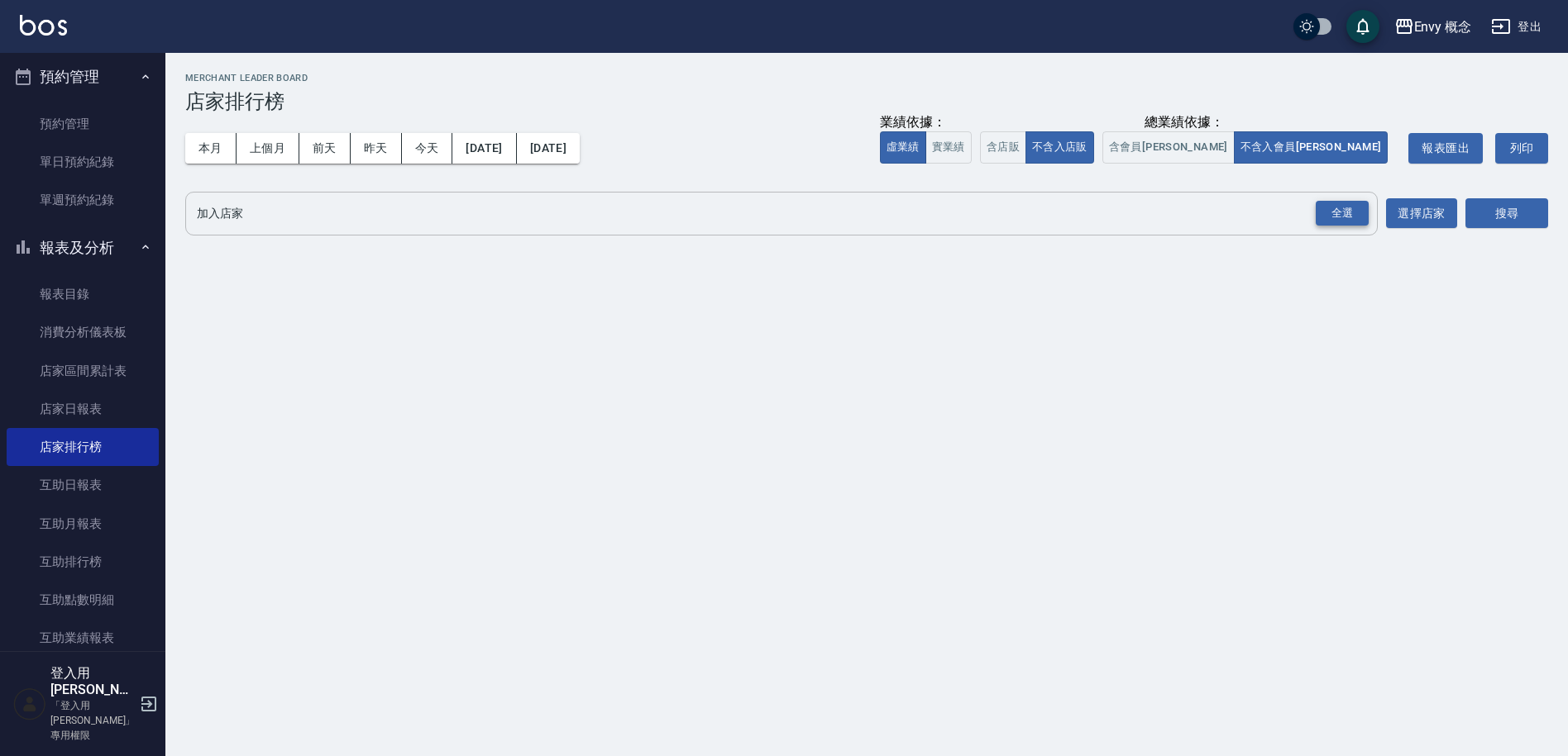
click at [1356, 216] on div "全選" at bounding box center [1342, 214] width 53 height 25
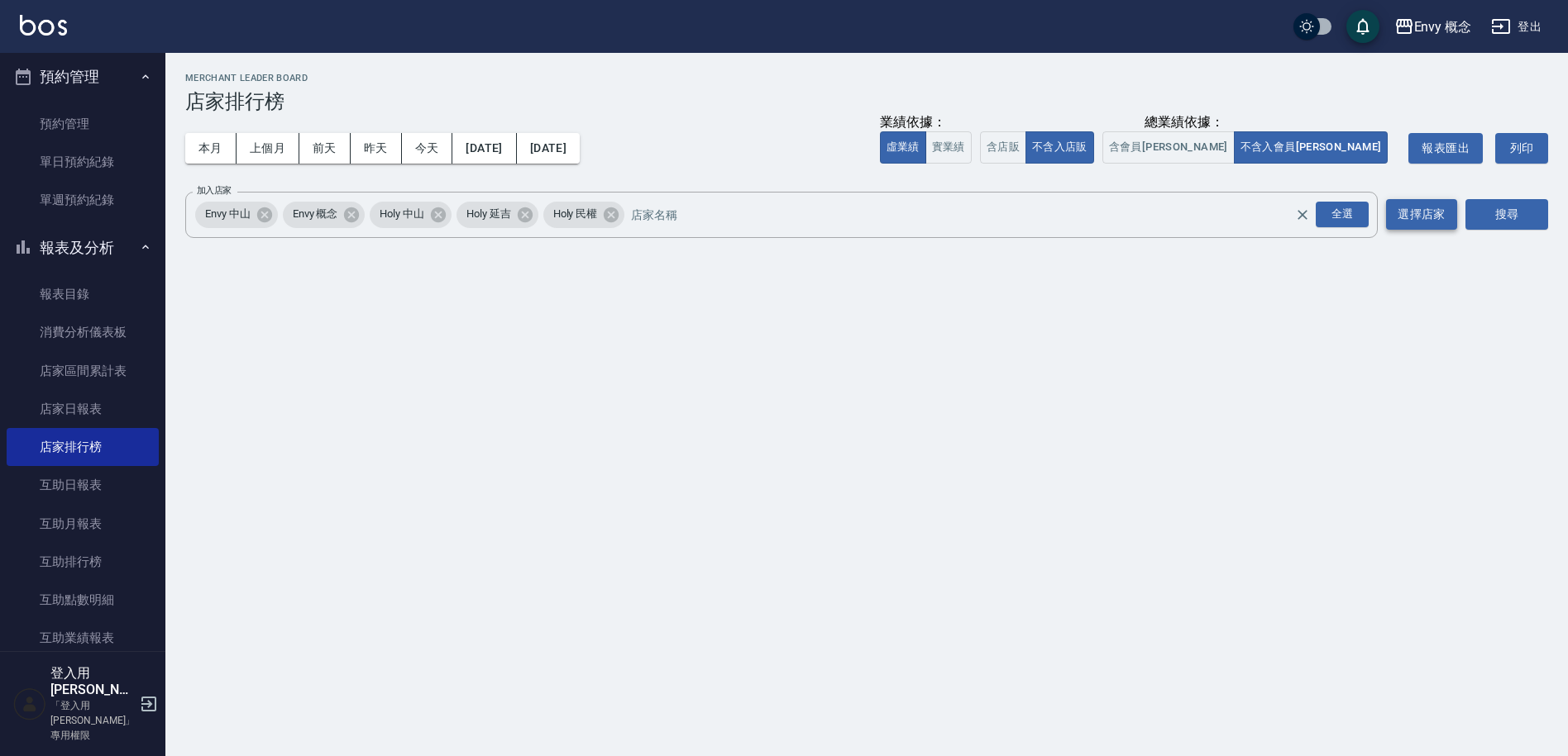
click at [1405, 216] on button "選擇店家" at bounding box center [1422, 215] width 71 height 30
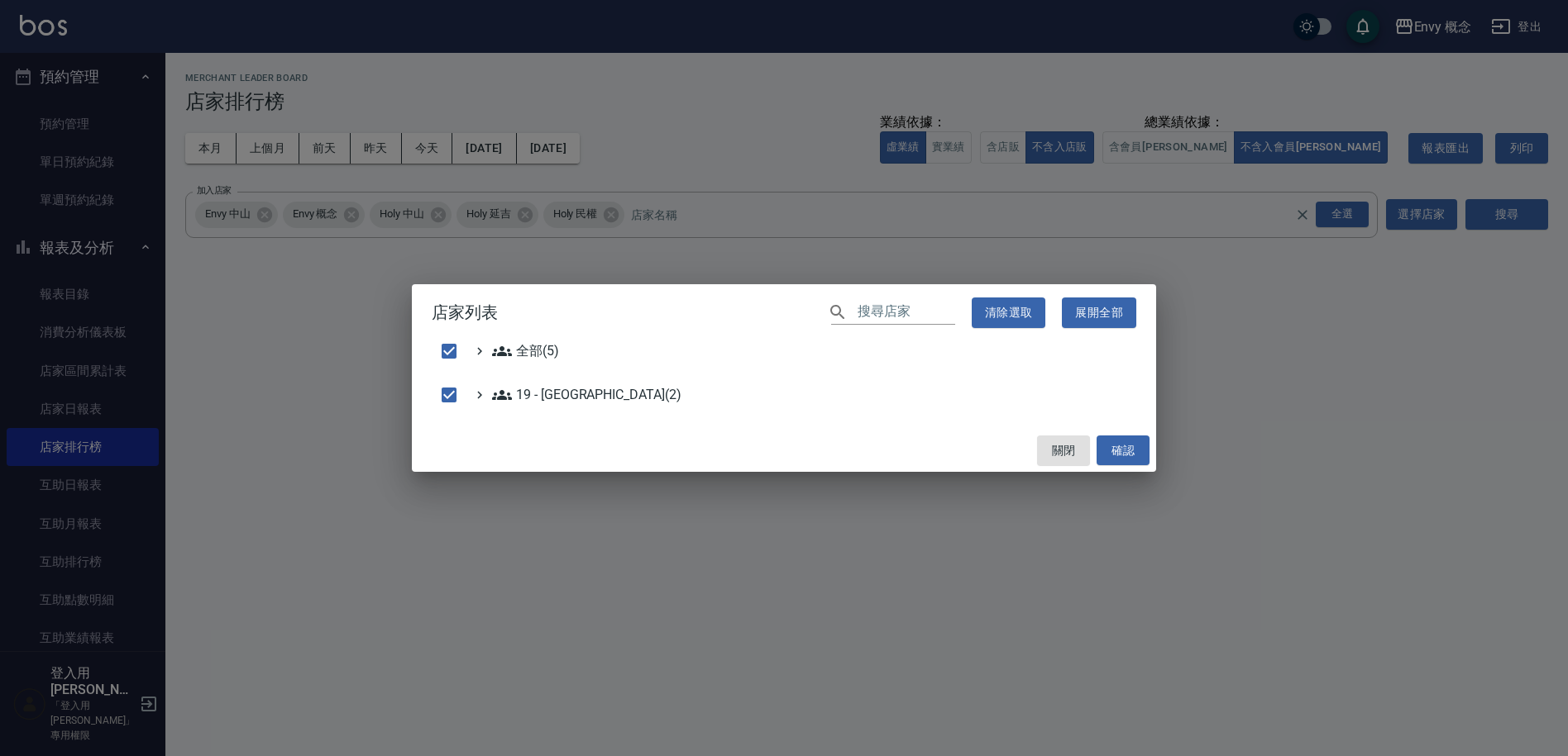
click at [1437, 369] on div "店家列表 ​ 清除選取 展開全部 全部(5) 19 - 新城區(2) 關閉 確認" at bounding box center [784, 378] width 1568 height 756
checkbox input "false"
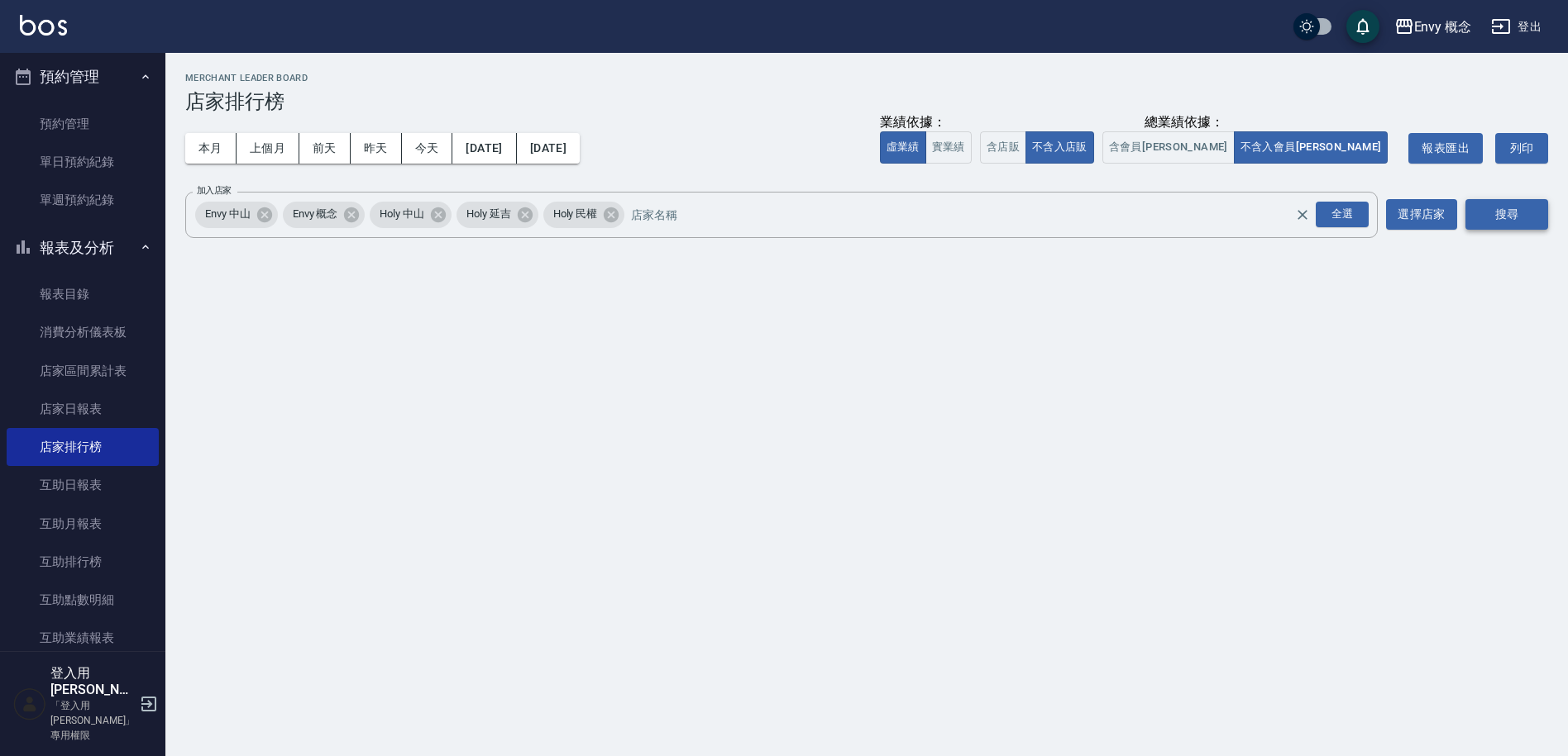
click at [1516, 224] on button "搜尋" at bounding box center [1507, 215] width 83 height 30
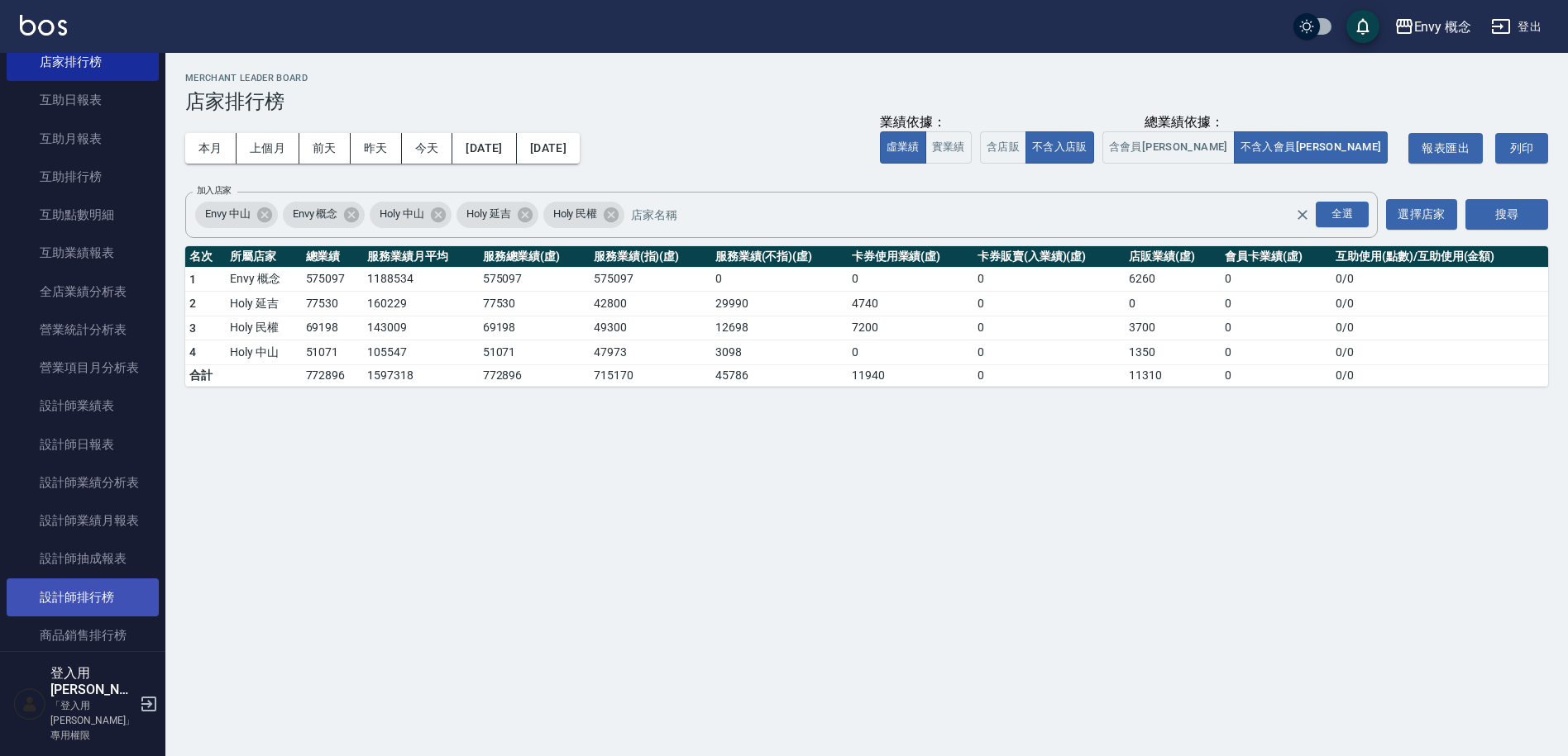
scroll to position [866, 0]
click at [114, 605] on link "設計師排行榜" at bounding box center [83, 596] width 152 height 38
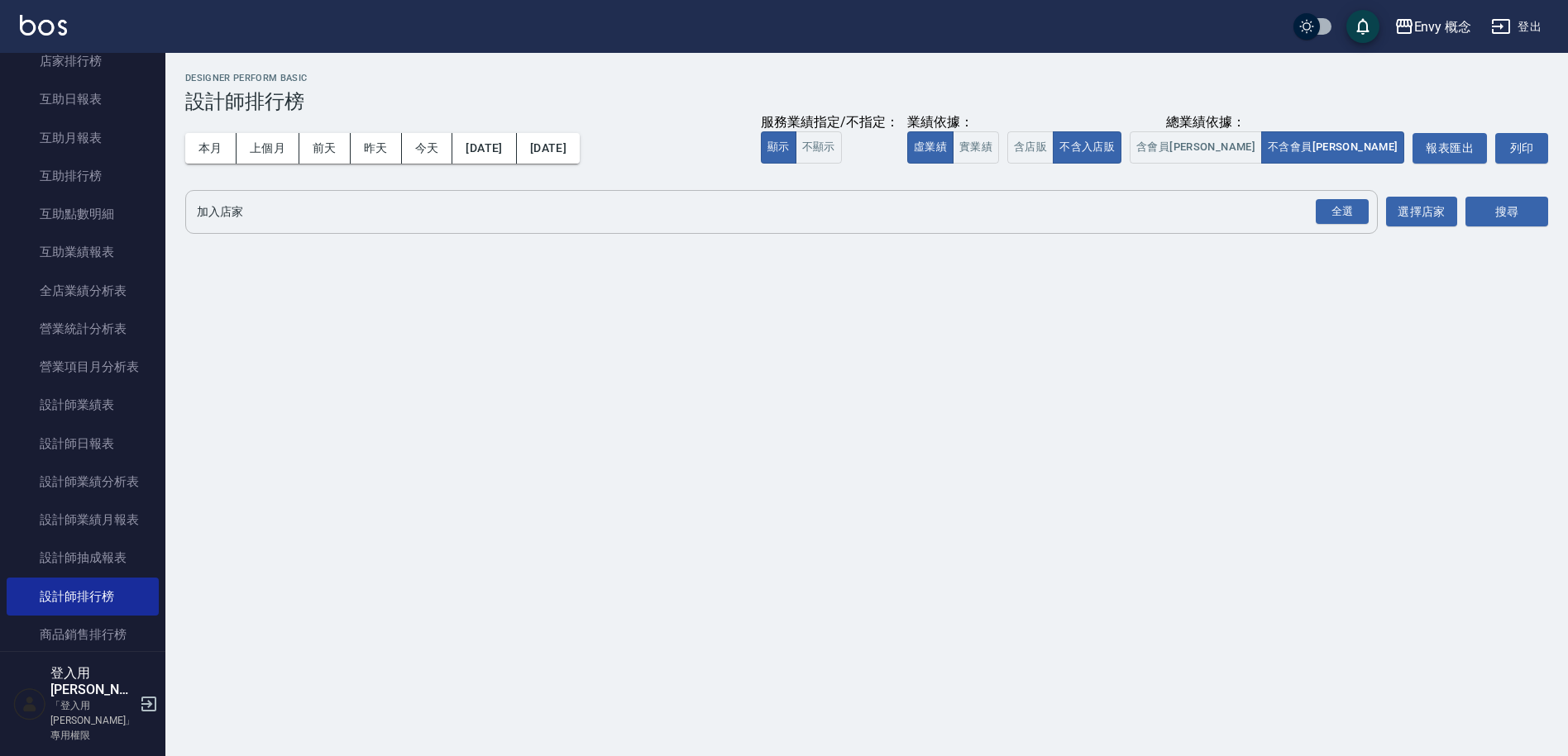
click at [1374, 215] on div "全選 加入店家" at bounding box center [782, 212] width 1193 height 44
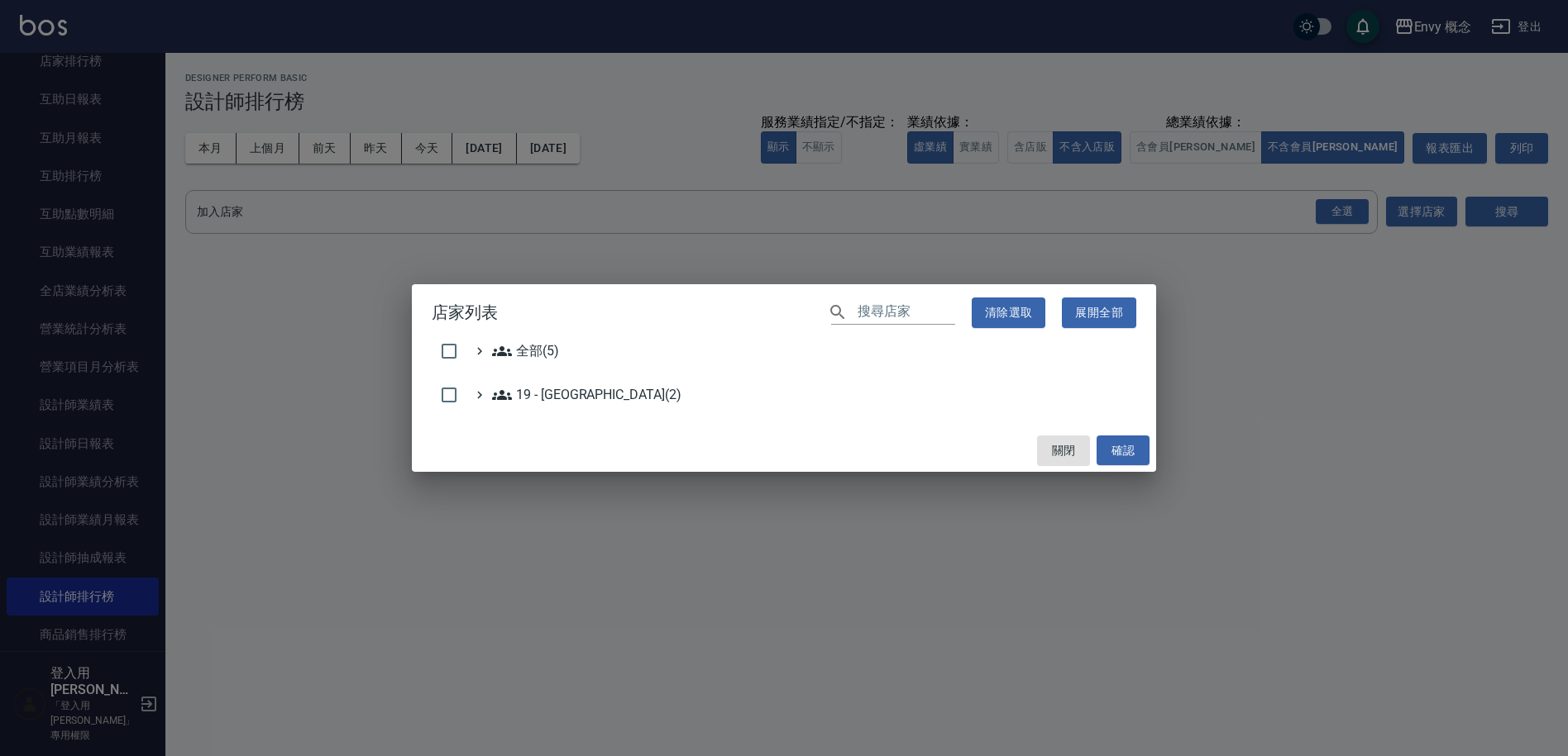
click at [1357, 210] on div "店家列表 ​ 清除選取 展開全部 全部(5) 19 - 新城區(2) 關閉 確認" at bounding box center [784, 378] width 1568 height 756
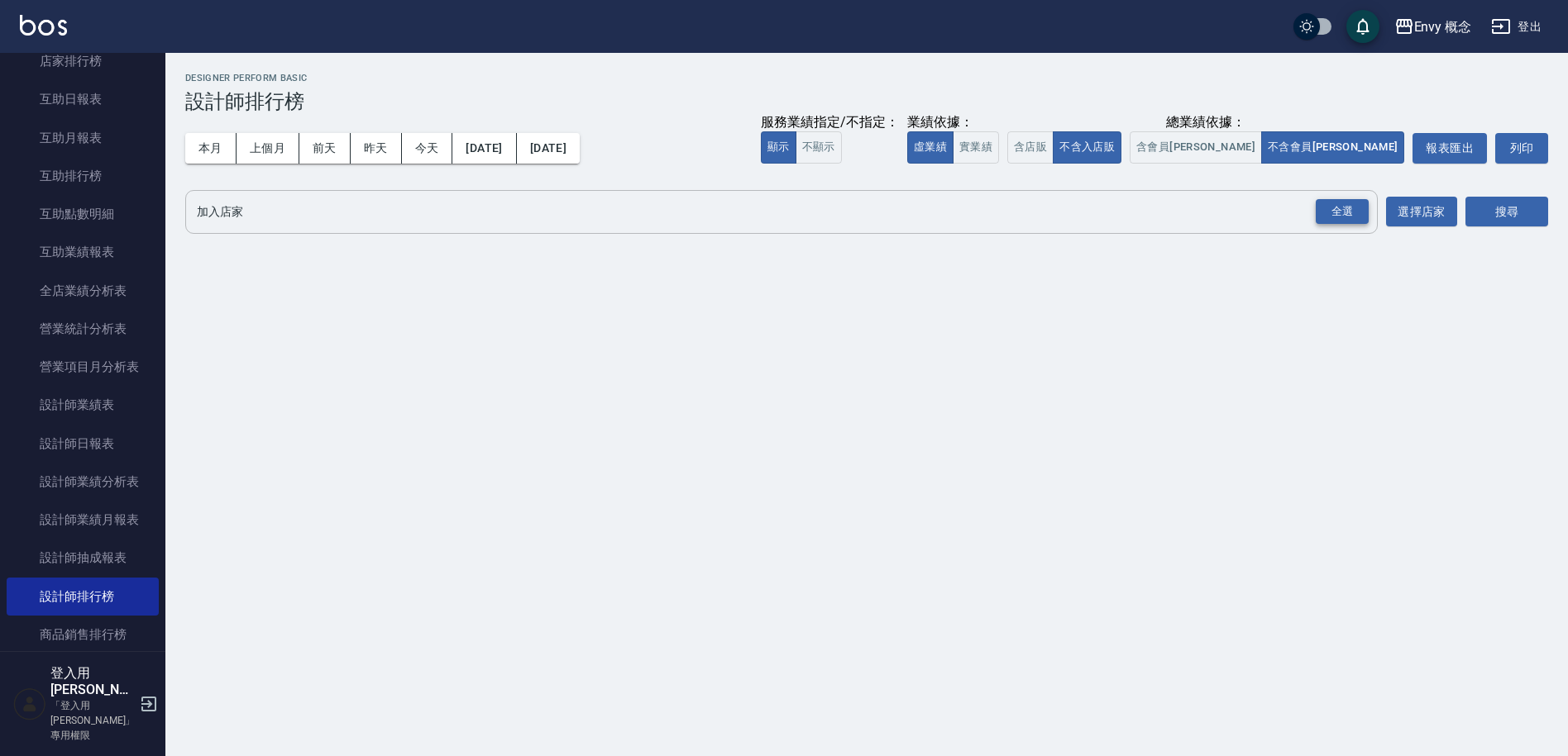
click at [1353, 210] on div "全選" at bounding box center [1342, 212] width 53 height 25
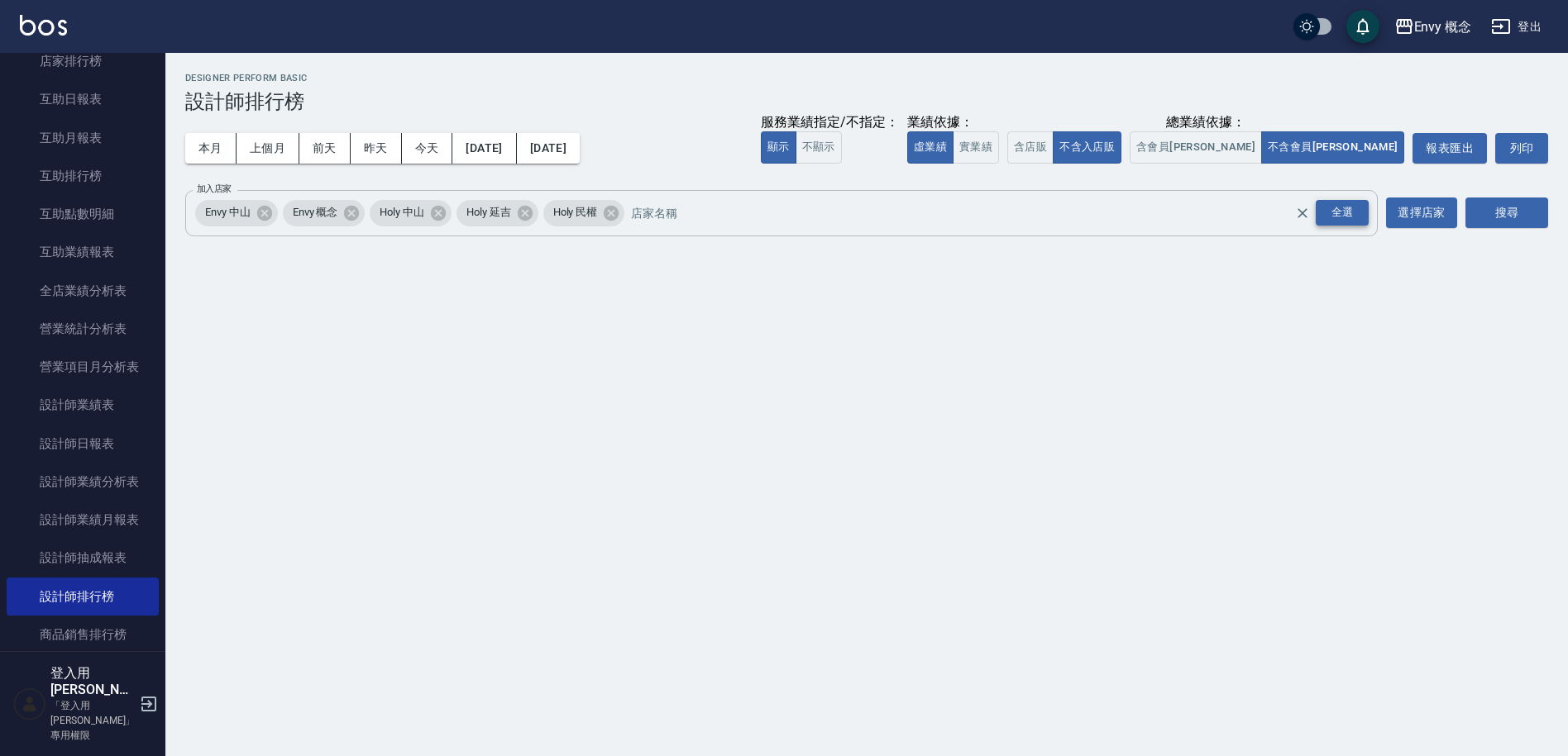
click at [1353, 210] on div "全選" at bounding box center [1342, 213] width 53 height 25
click at [1439, 213] on button "選擇店家" at bounding box center [1422, 213] width 71 height 30
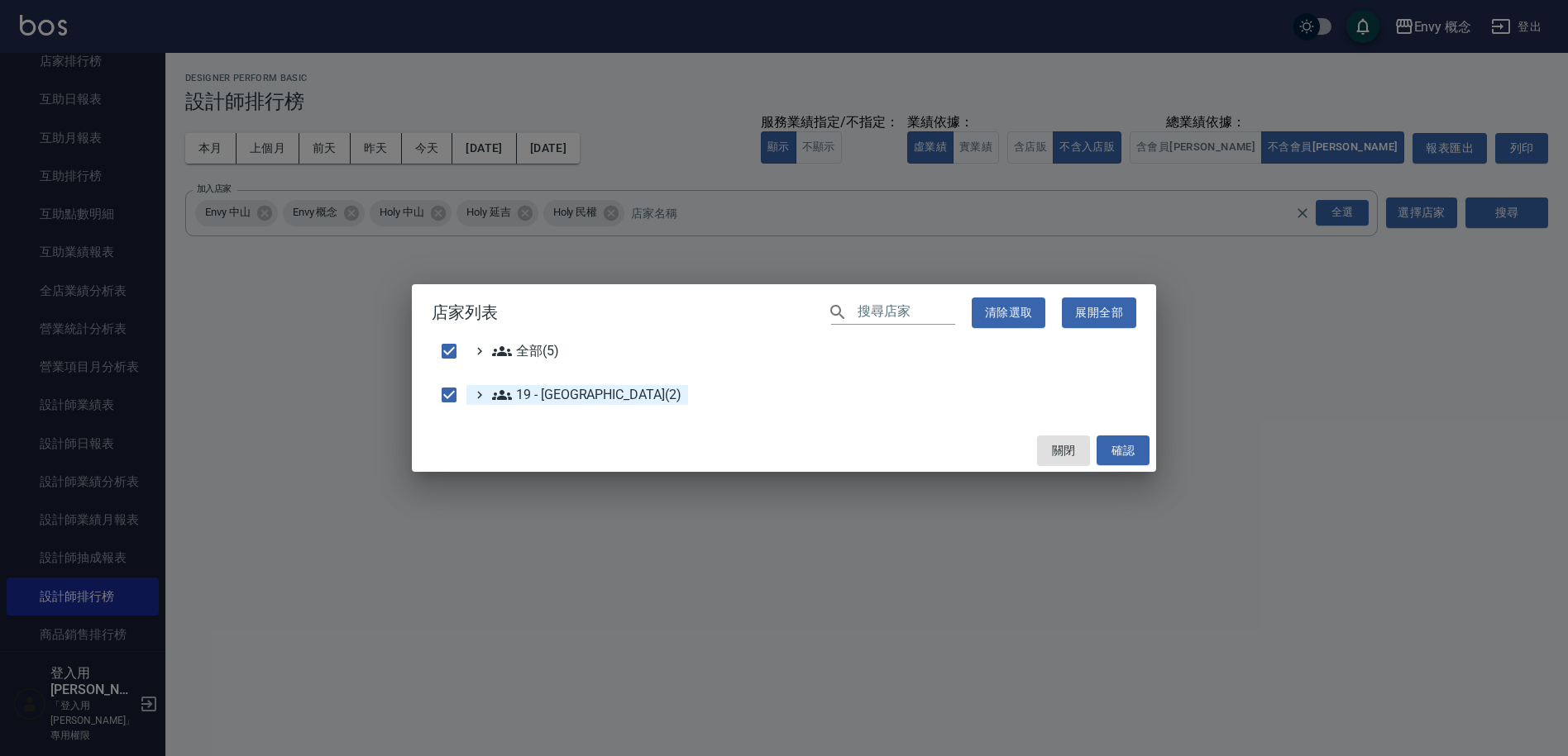
click at [548, 399] on 新城區\(2\) "19 - [GEOGRAPHIC_DATA](2)" at bounding box center [587, 395] width 190 height 19
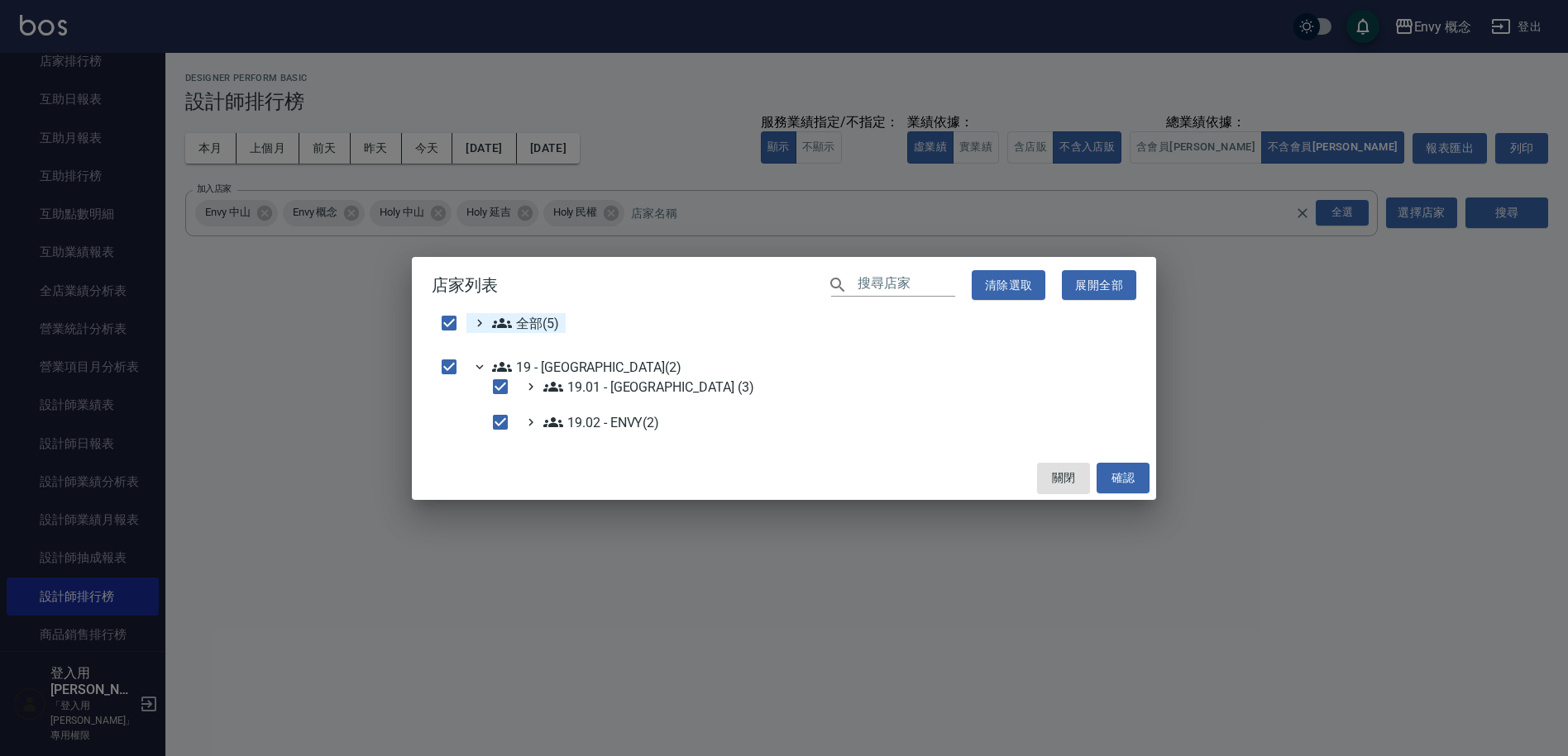
click at [537, 322] on span "全部(5)" at bounding box center [525, 322] width 67 height 19
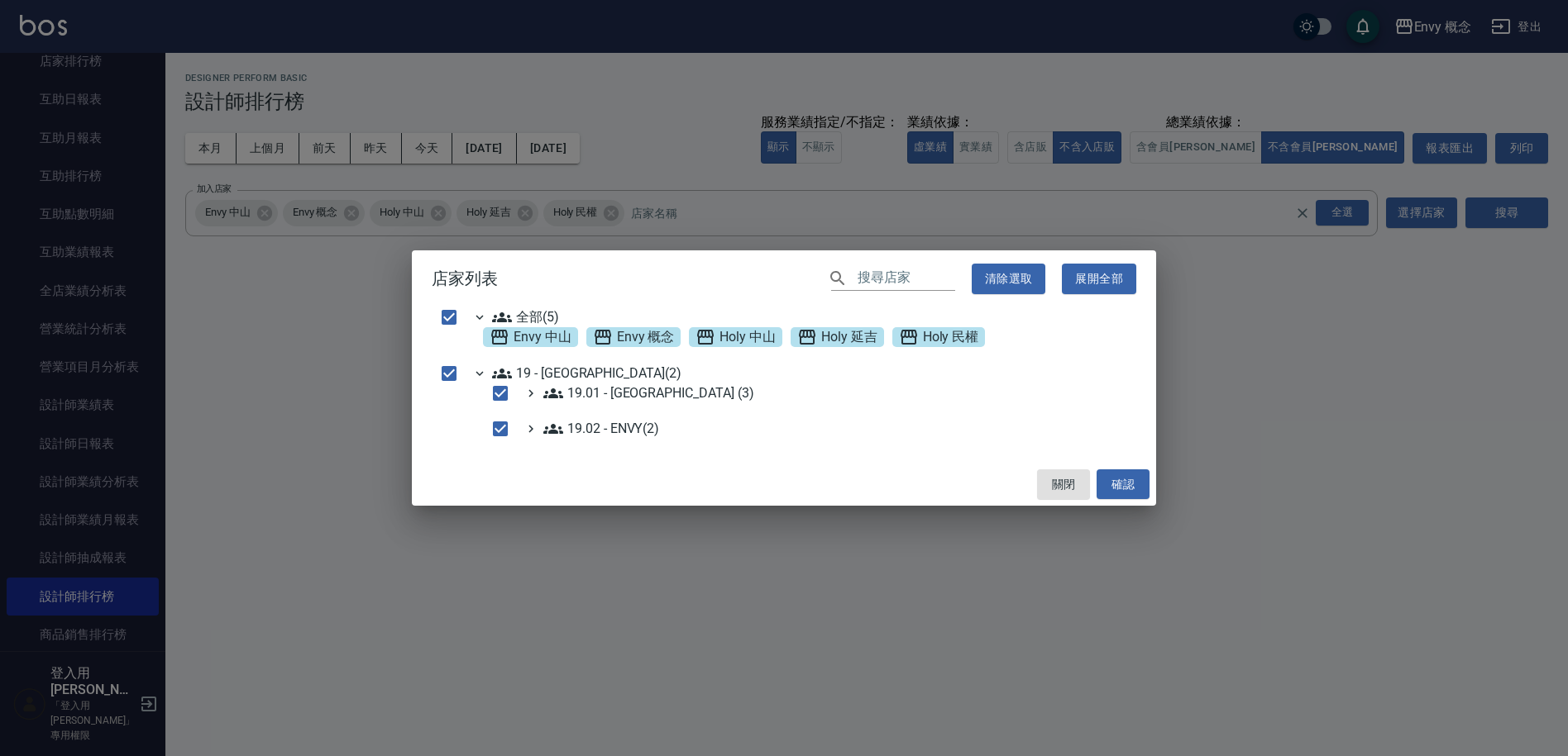
click at [1372, 372] on div "店家列表 ​ 清除選取 展開全部 全部(5) Envy 中山 Envy 概念 Holy 中山 Holy 延吉 Holy 民權 19 - 新城區(2) 19.0…" at bounding box center [784, 378] width 1568 height 756
checkbox input "false"
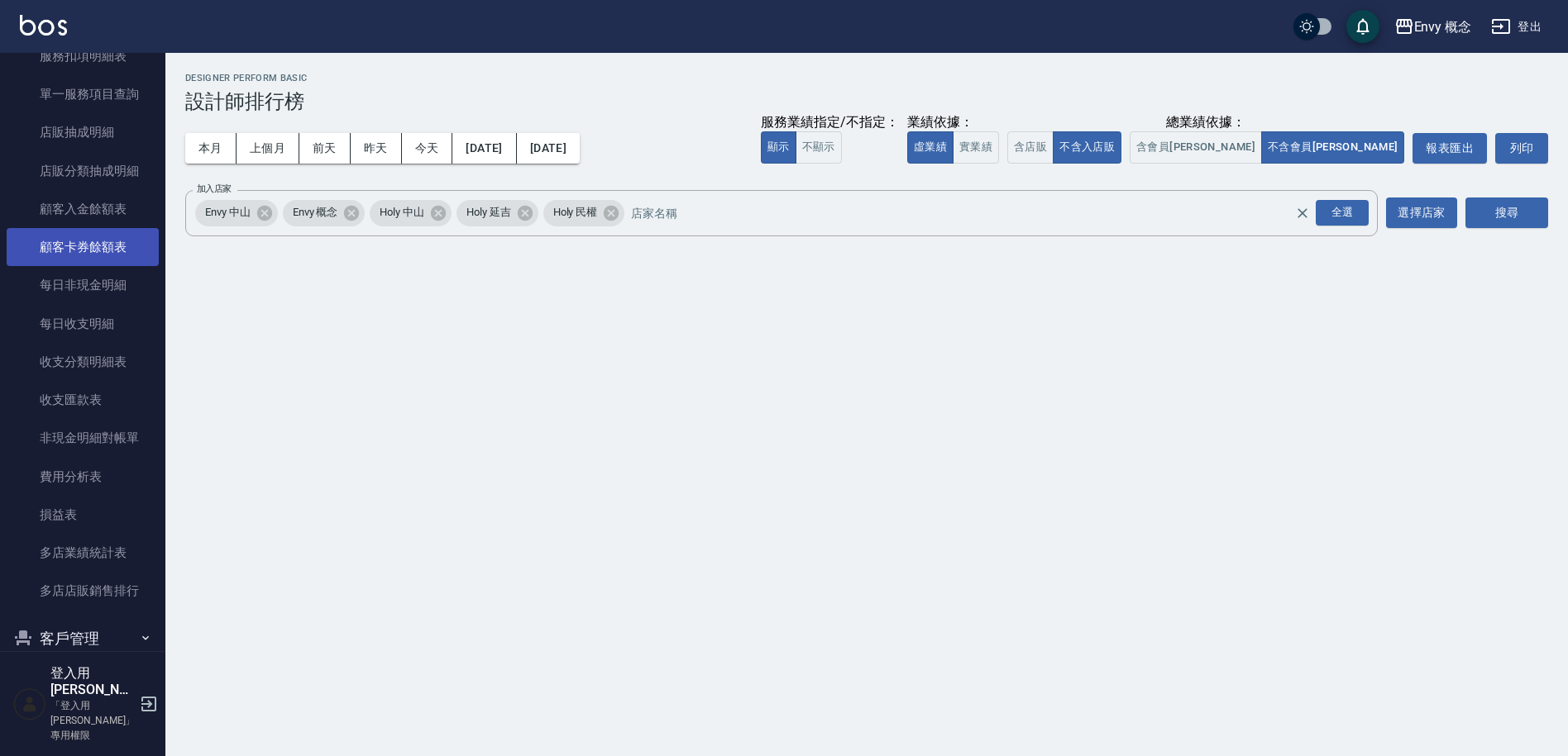
scroll to position [1808, 0]
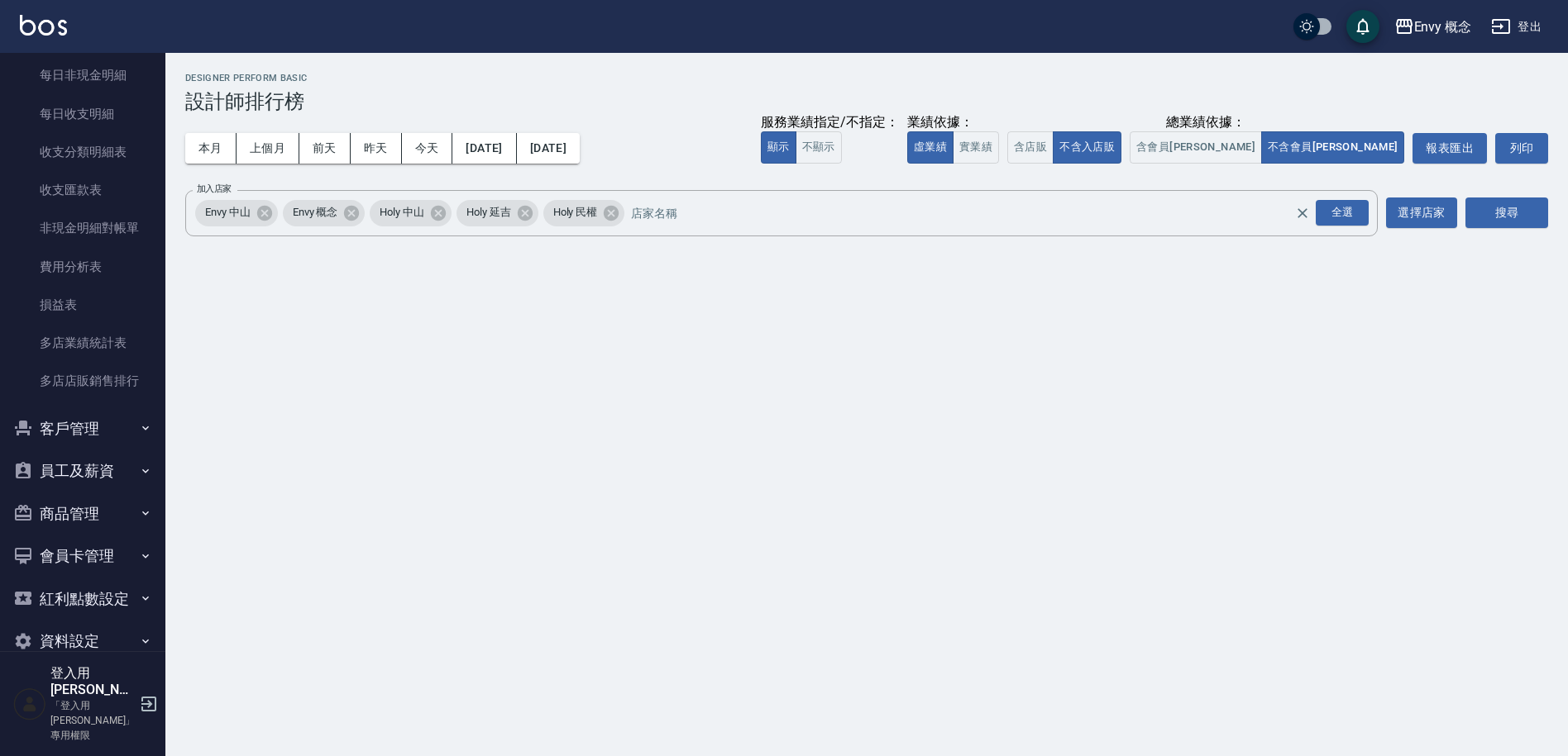
click at [127, 430] on button "客戶管理" at bounding box center [83, 429] width 152 height 43
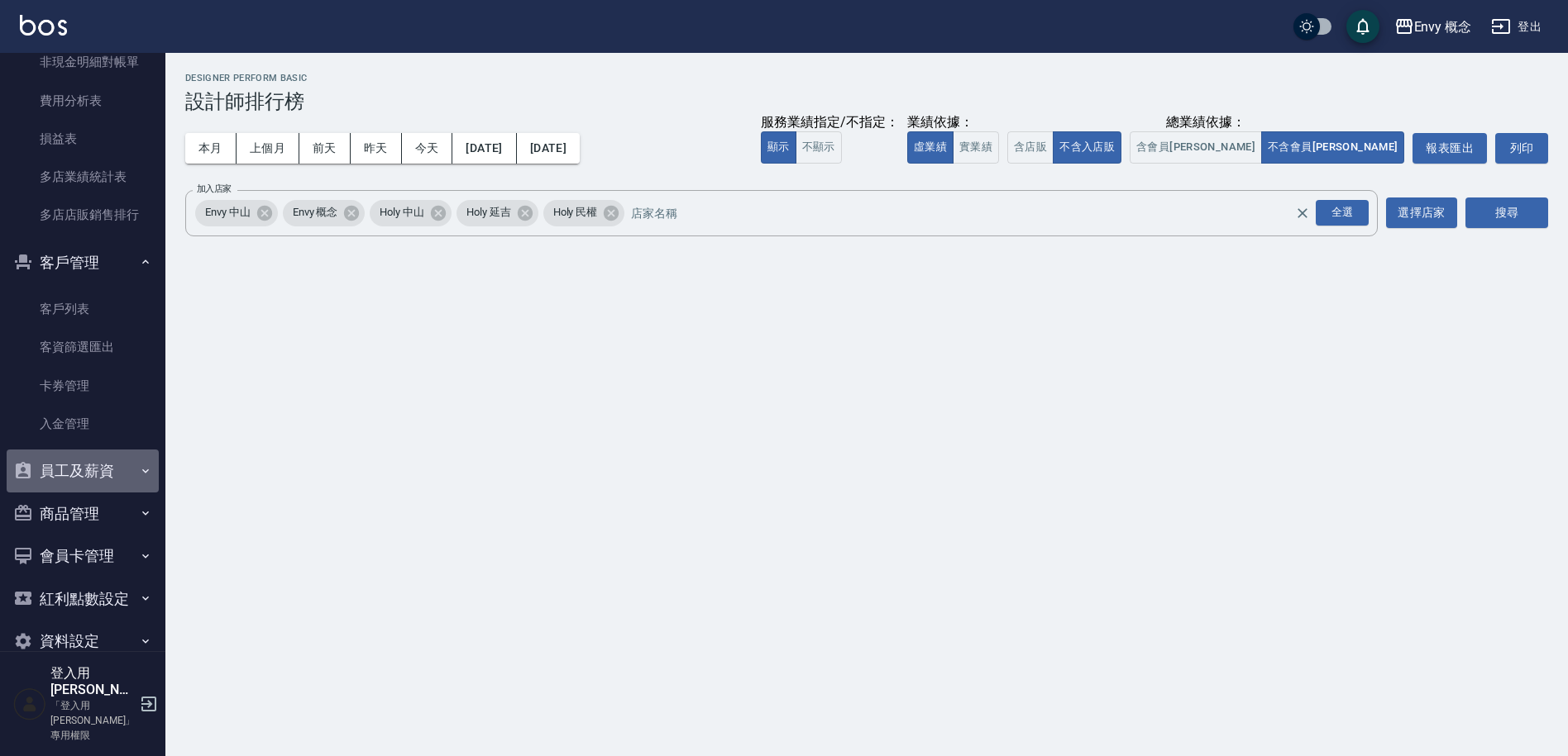
click at [101, 469] on button "員工及薪資" at bounding box center [83, 471] width 152 height 43
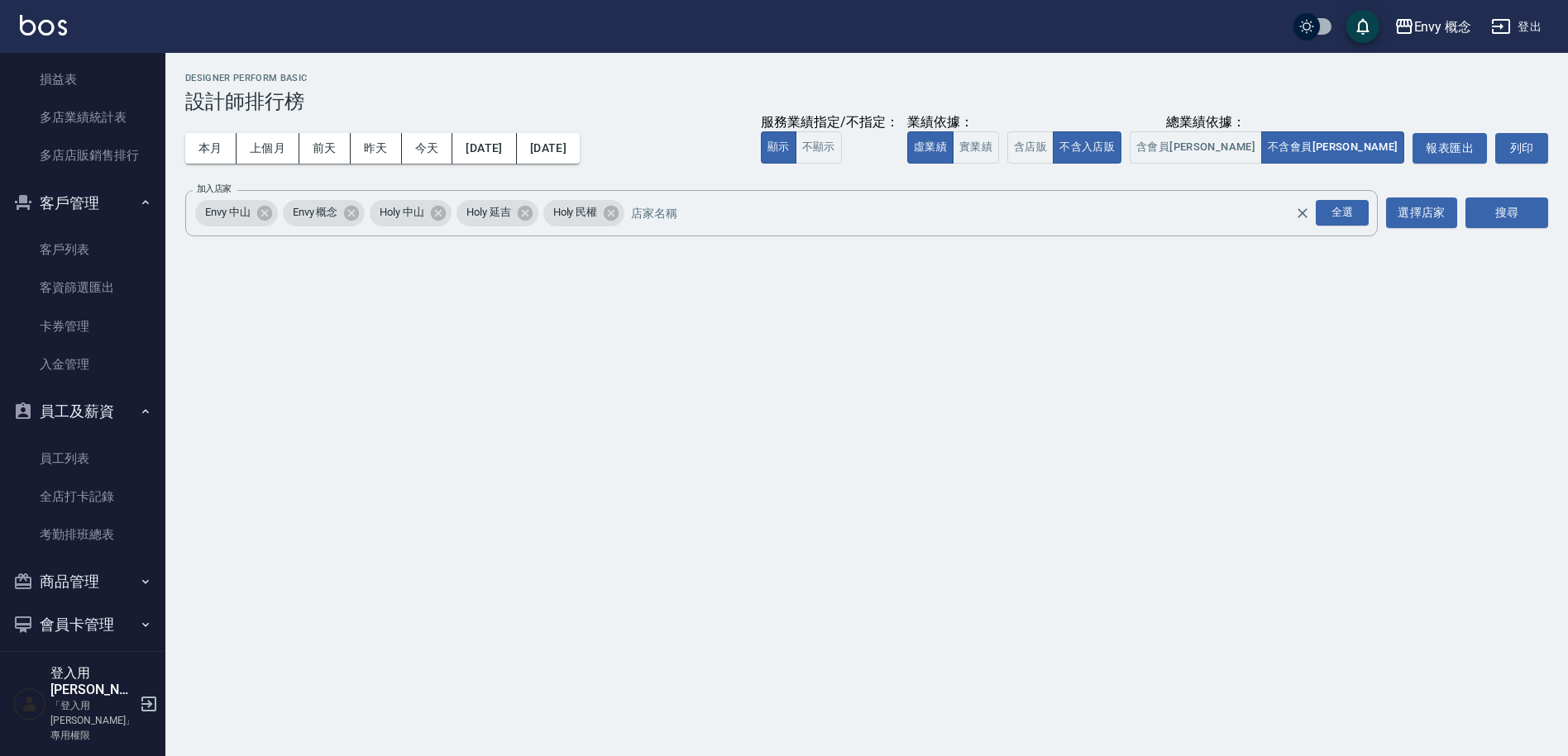
scroll to position [2101, 0]
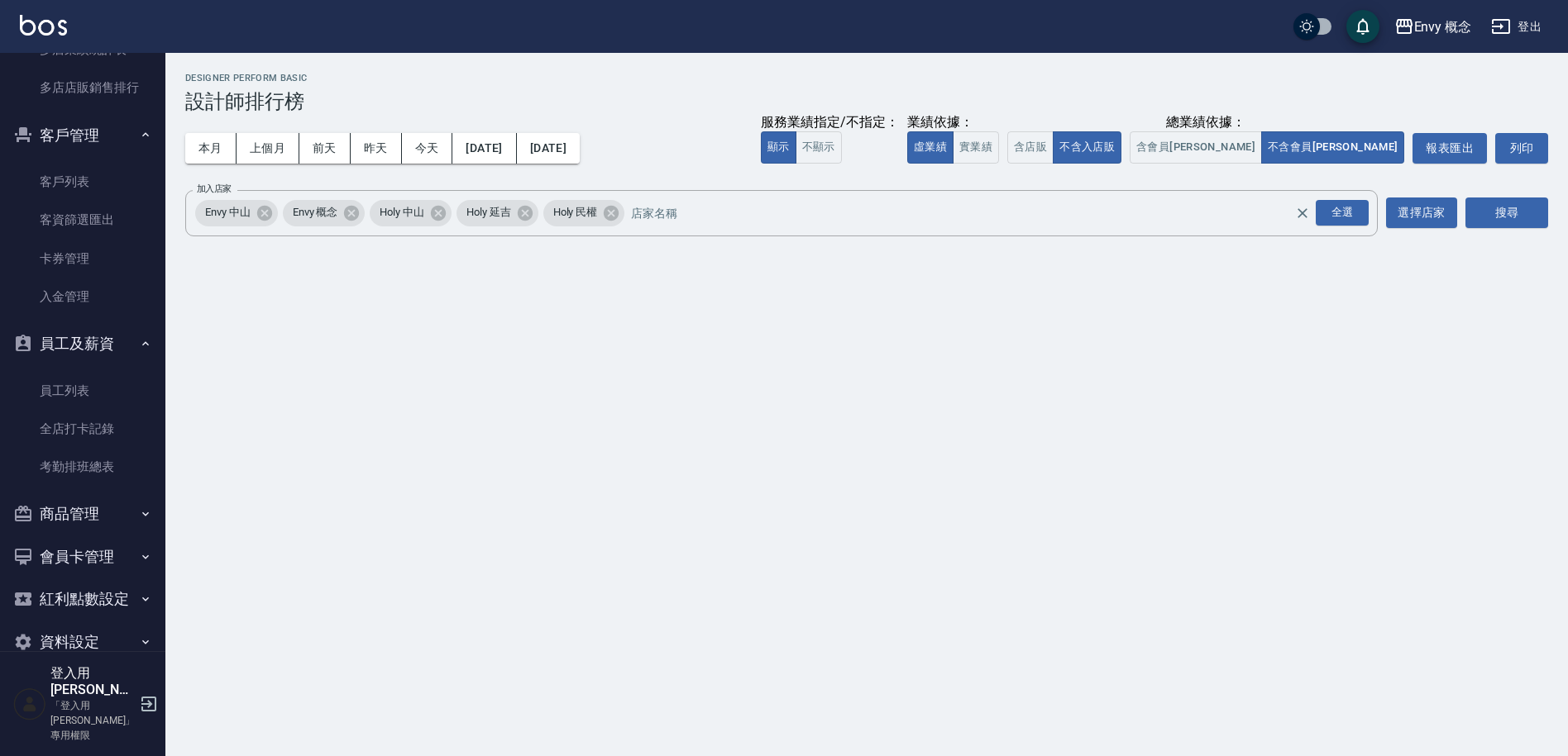
click at [115, 510] on button "商品管理" at bounding box center [83, 514] width 152 height 43
click at [107, 561] on button "會員卡管理" at bounding box center [83, 556] width 152 height 43
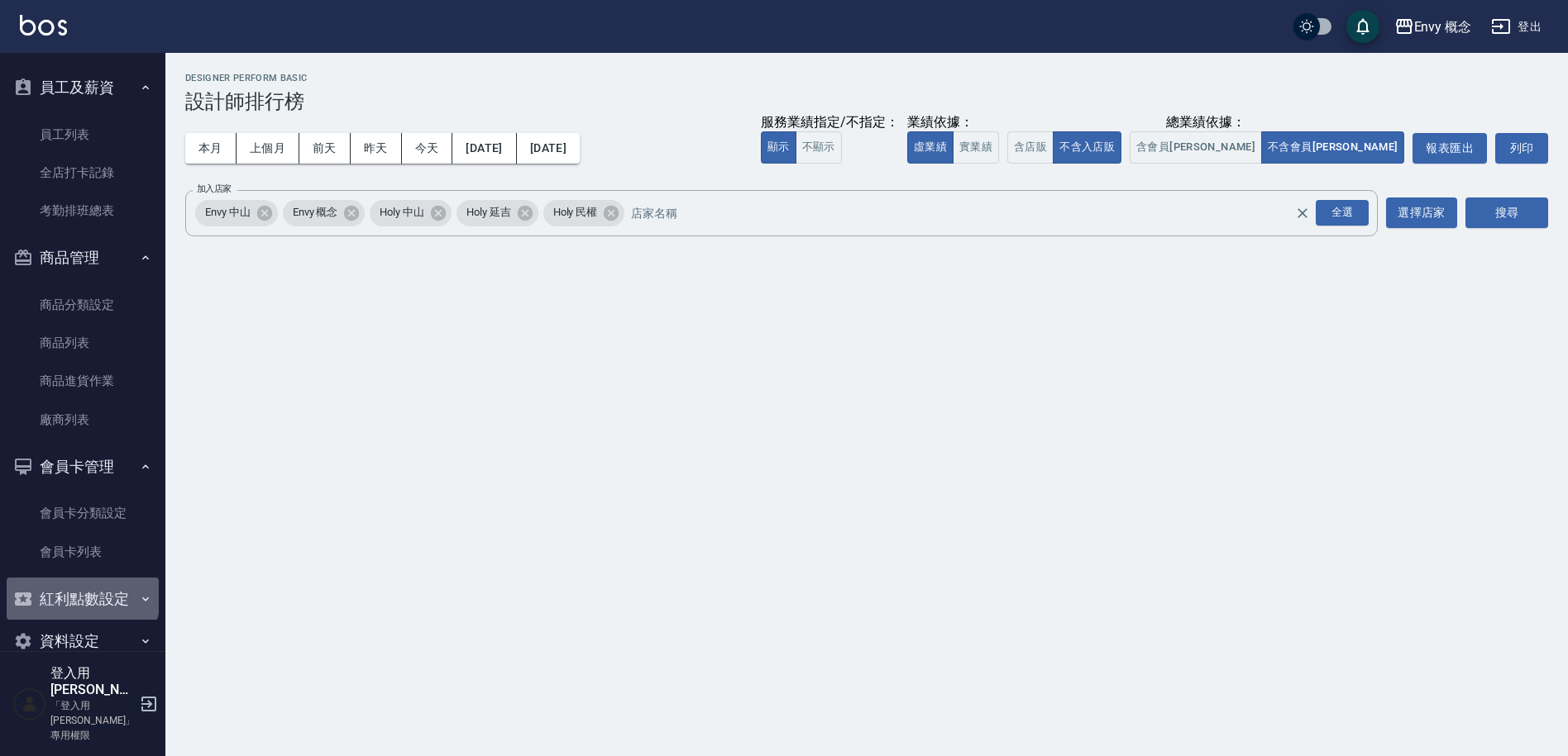
click at [81, 598] on button "紅利點數設定" at bounding box center [83, 599] width 152 height 43
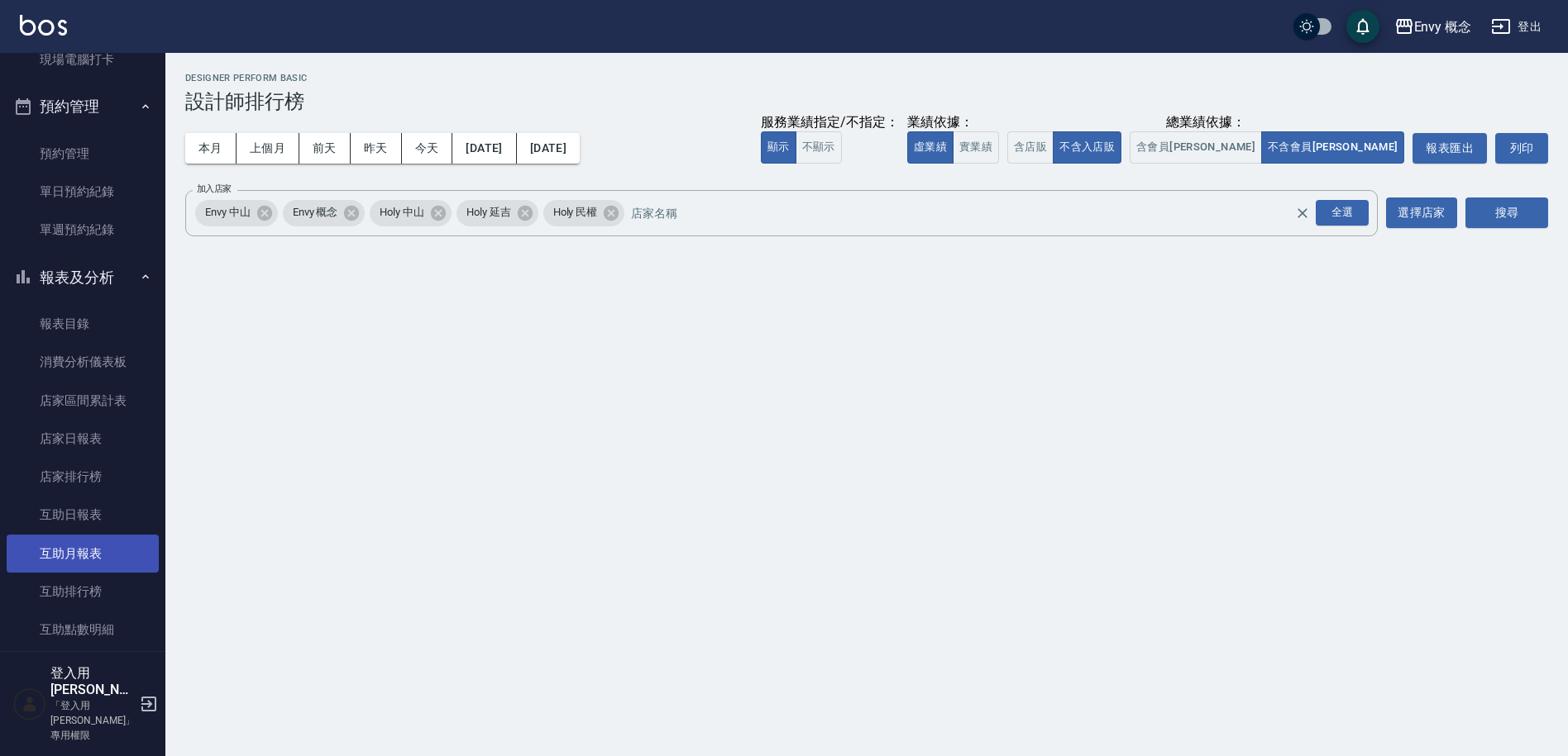
scroll to position [0, 0]
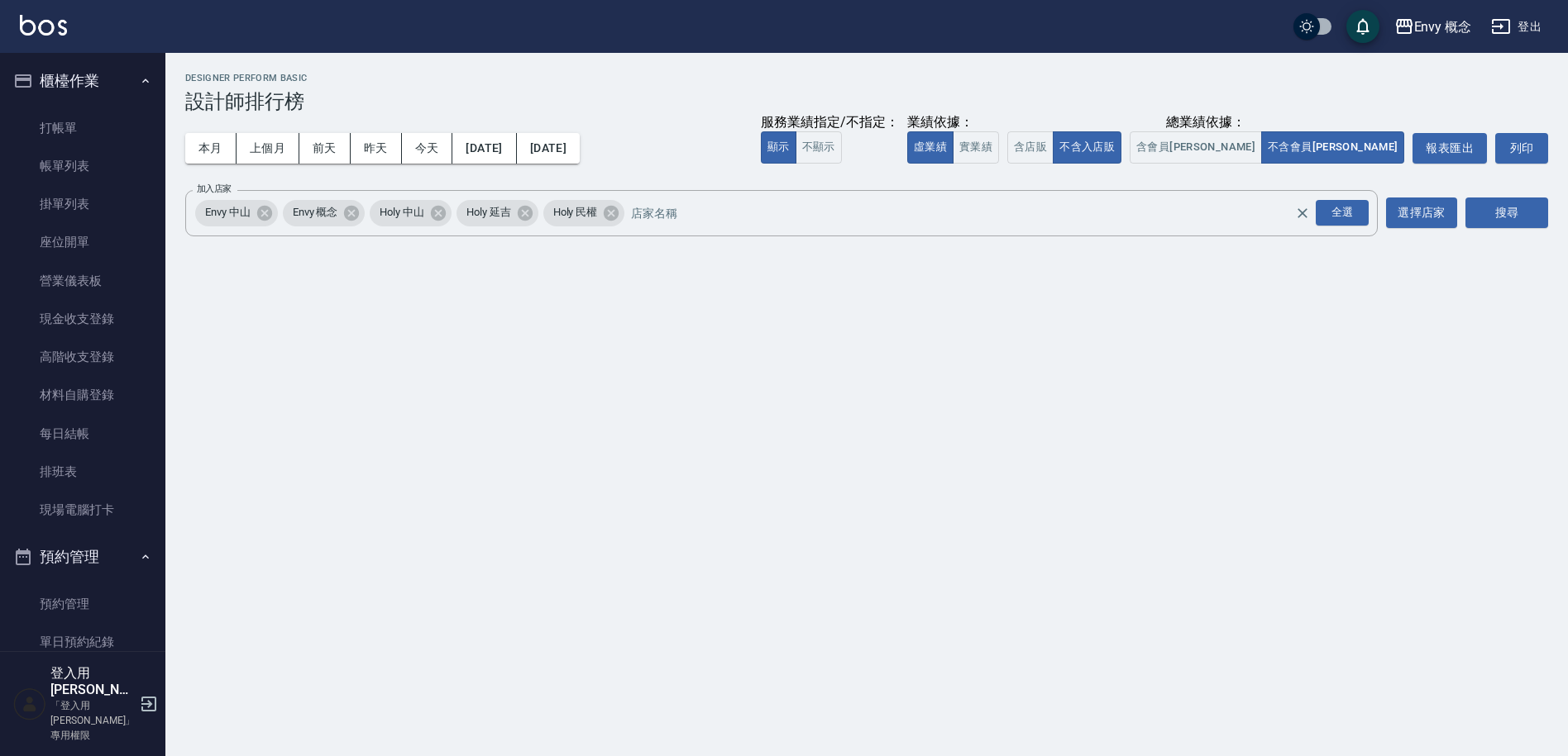
click at [1532, 21] on button "登出" at bounding box center [1516, 27] width 63 height 30
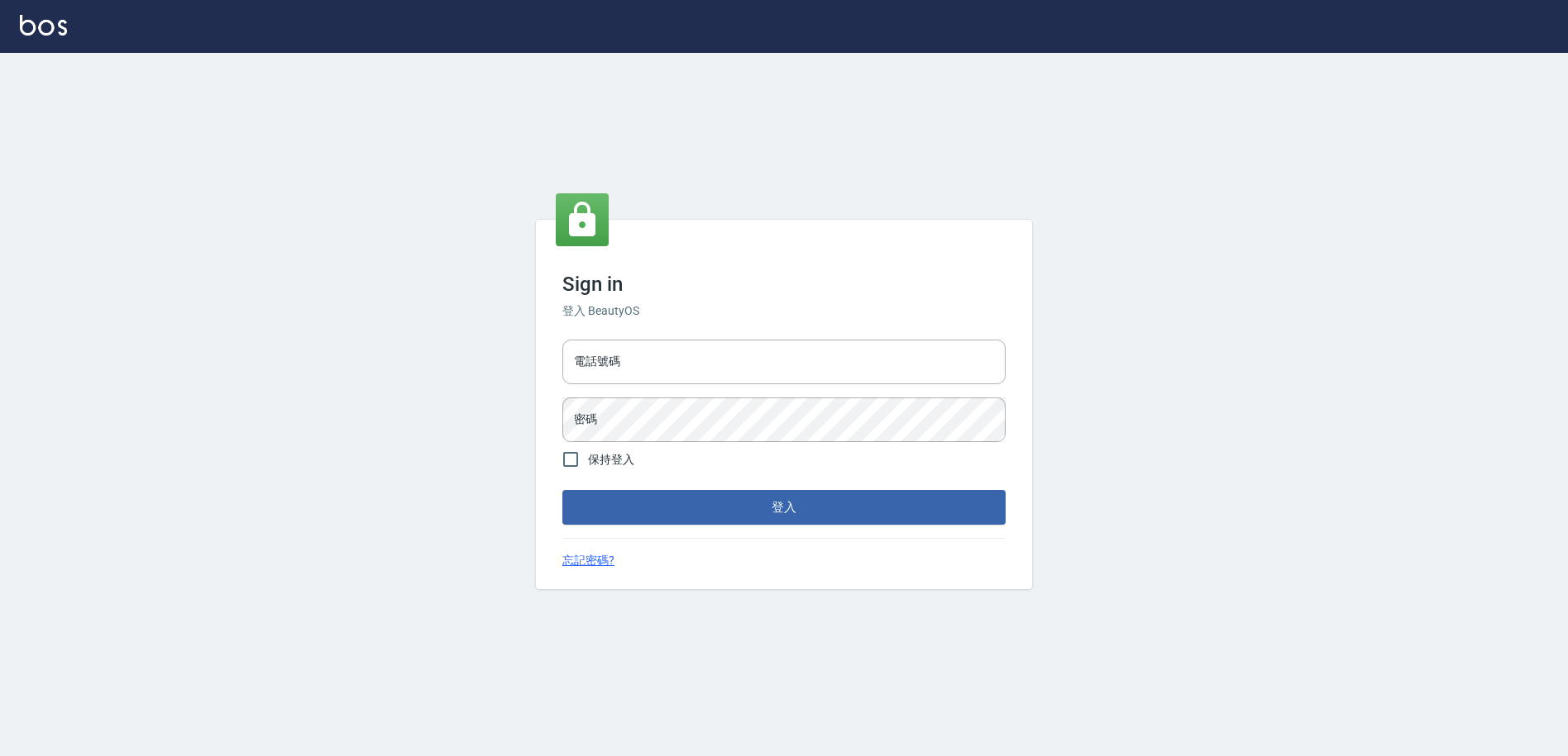
type input "9990001234567"
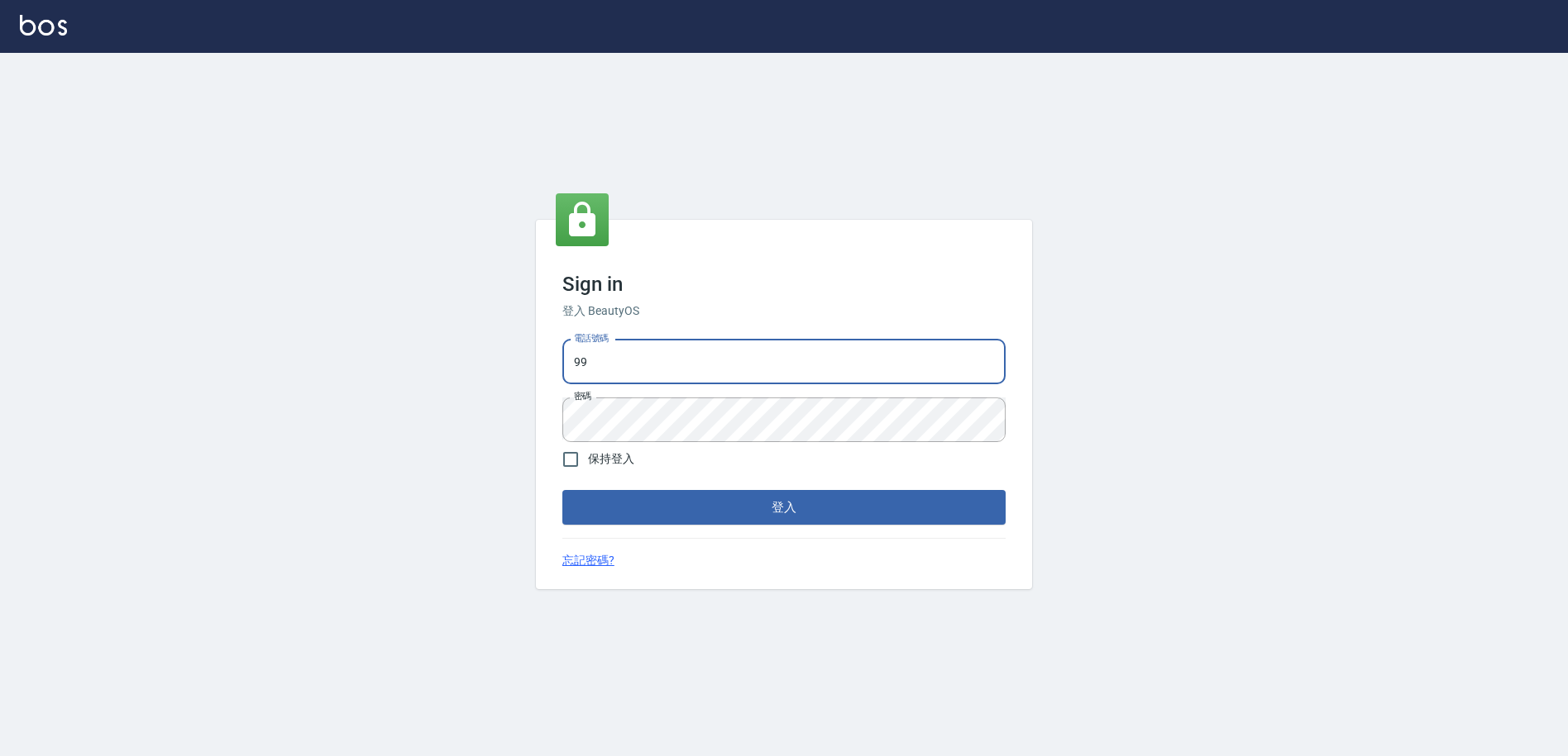
type input "9"
type input "0930889212"
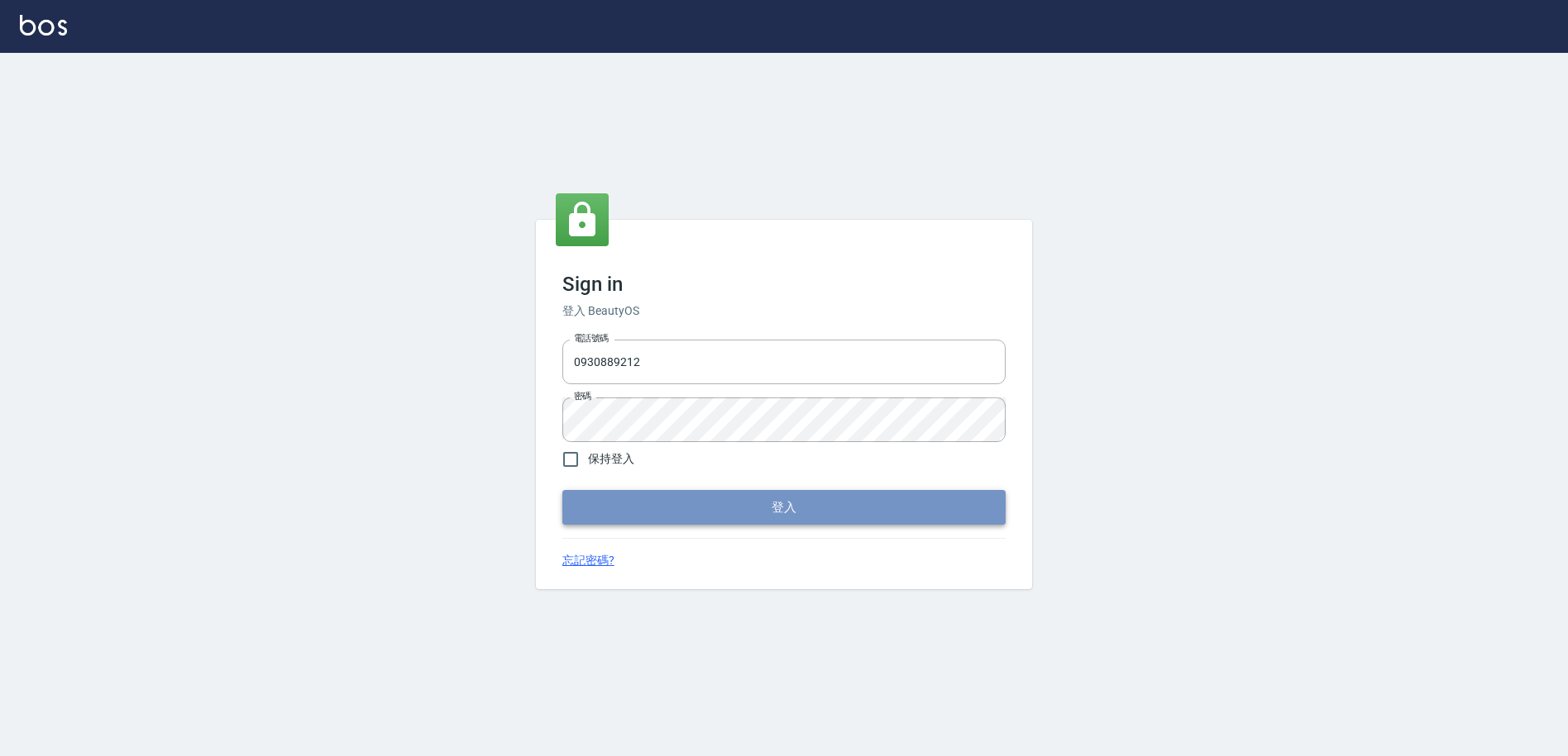
click at [799, 507] on button "登入" at bounding box center [784, 507] width 443 height 35
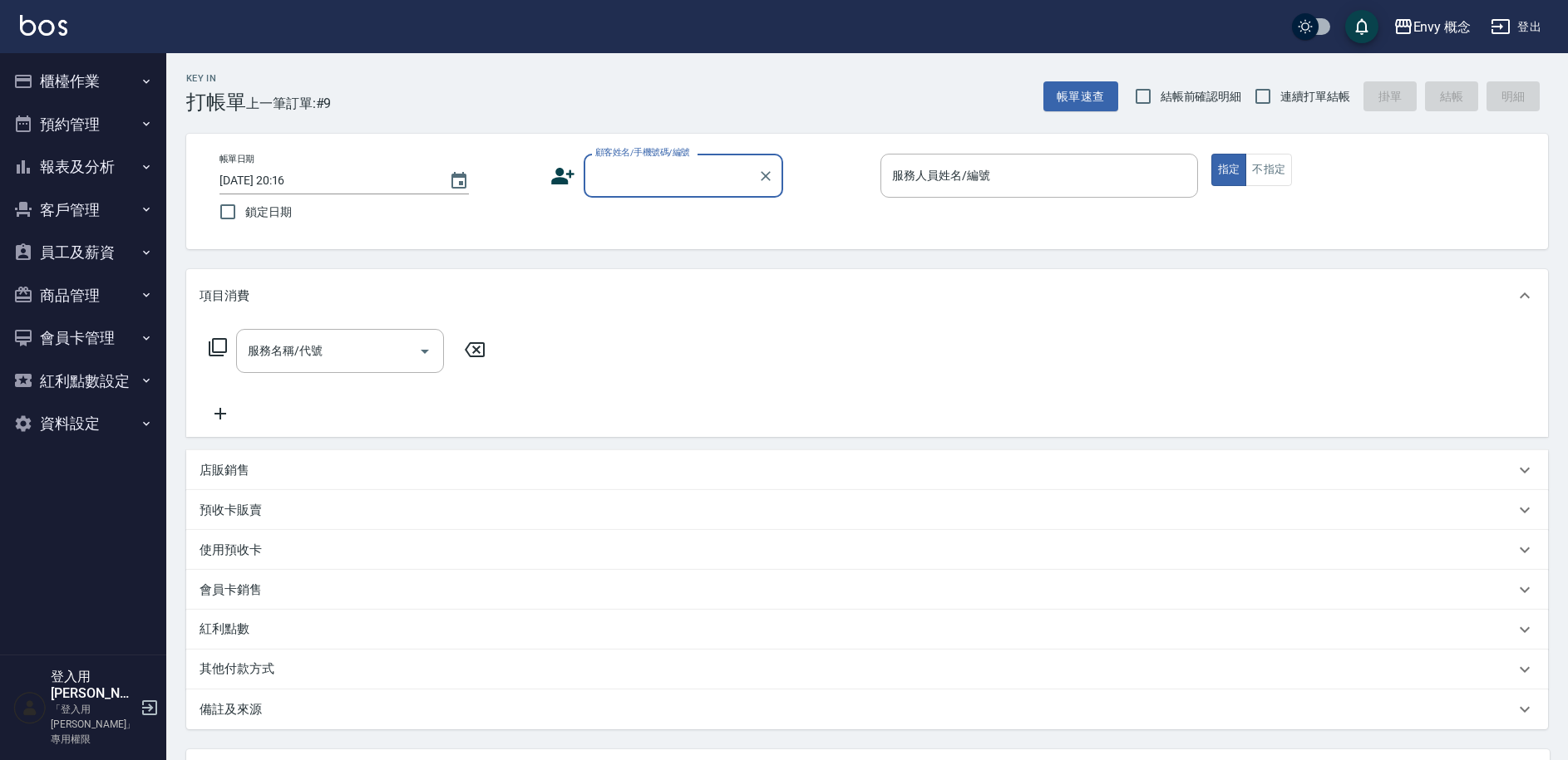
click at [123, 132] on button "預約管理" at bounding box center [83, 124] width 153 height 43
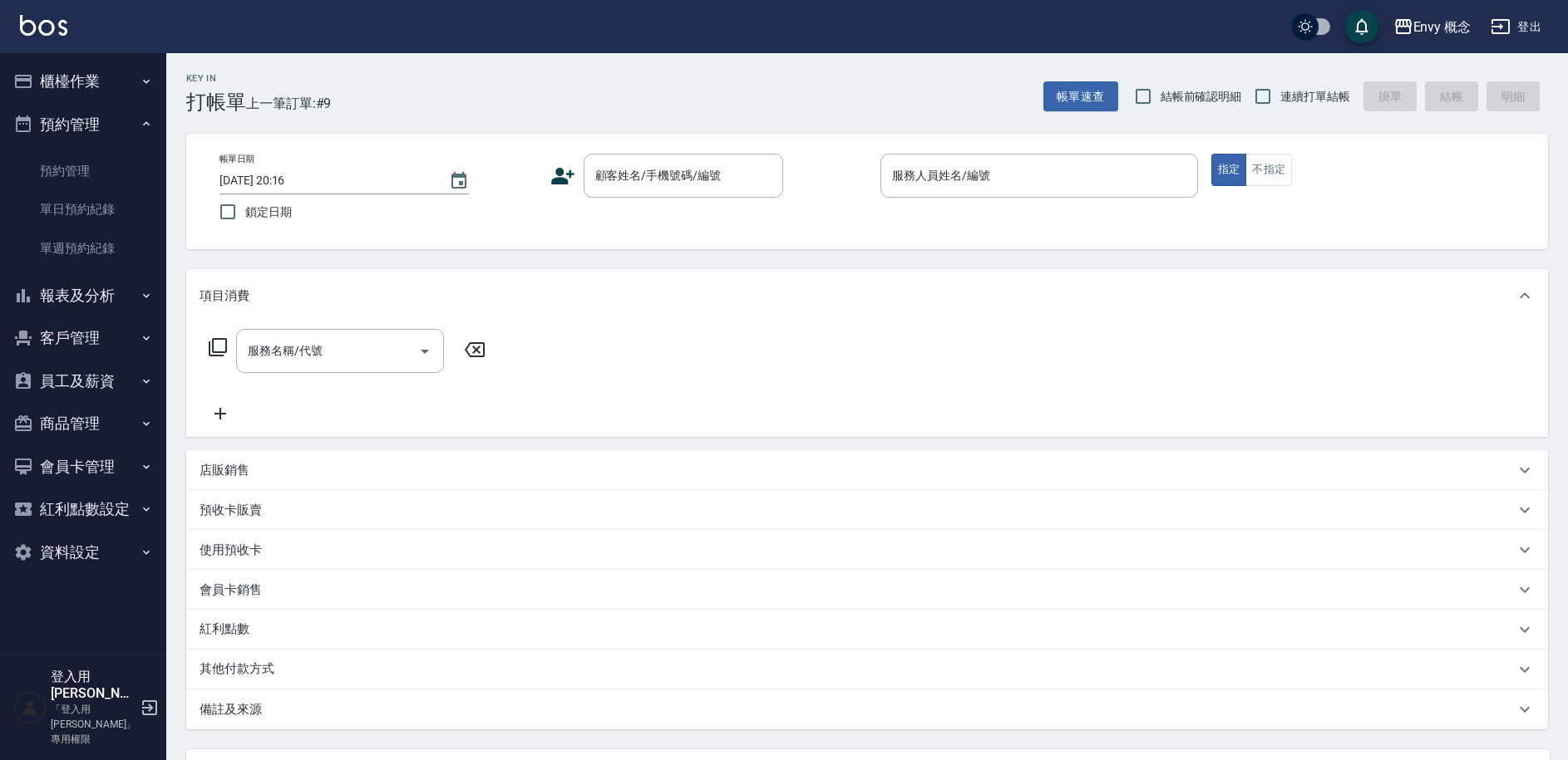
click at [101, 307] on button "報表及分析" at bounding box center [83, 296] width 153 height 43
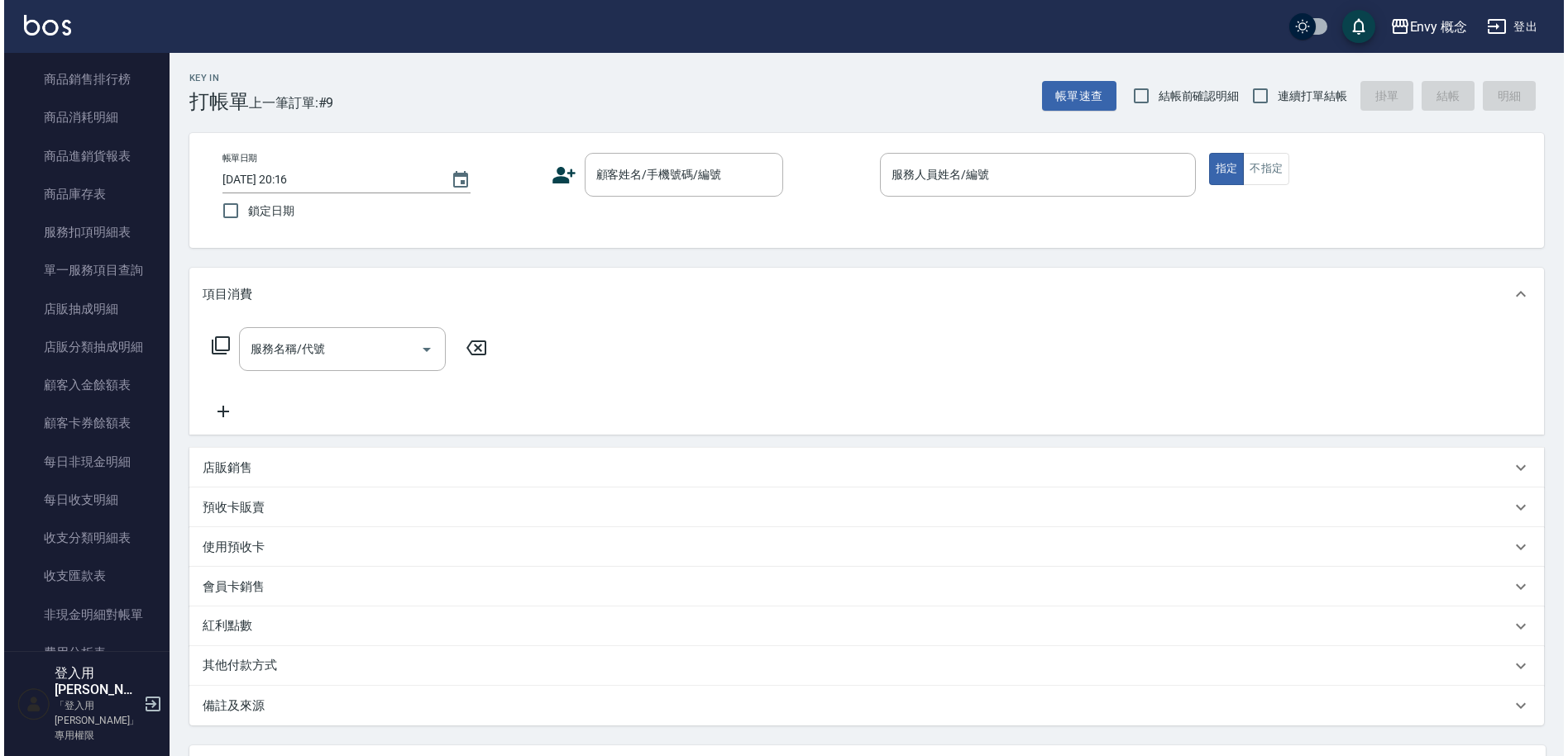
scroll to position [183, 0]
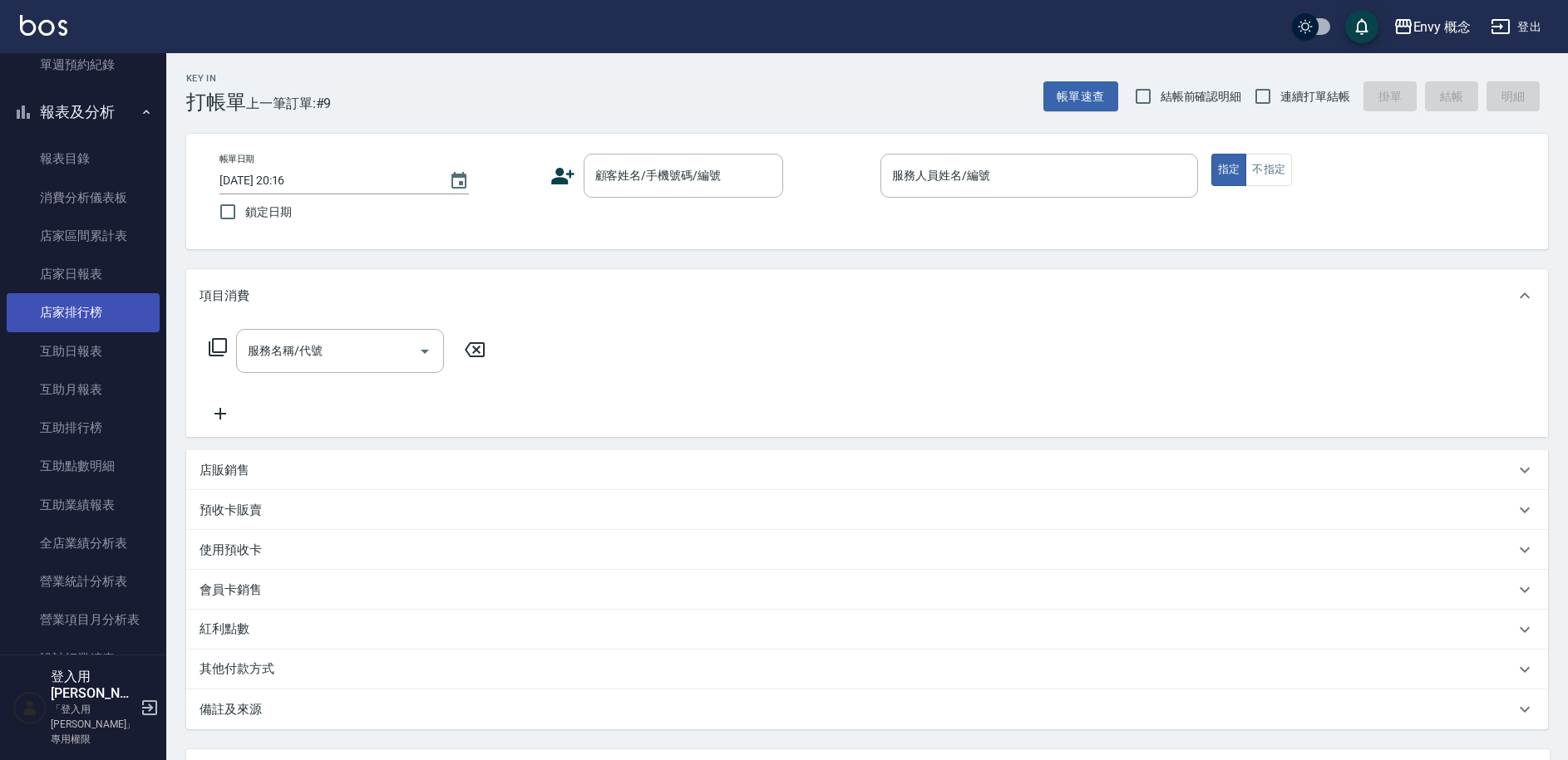
click at [102, 305] on link "店家排行榜" at bounding box center [83, 312] width 153 height 38
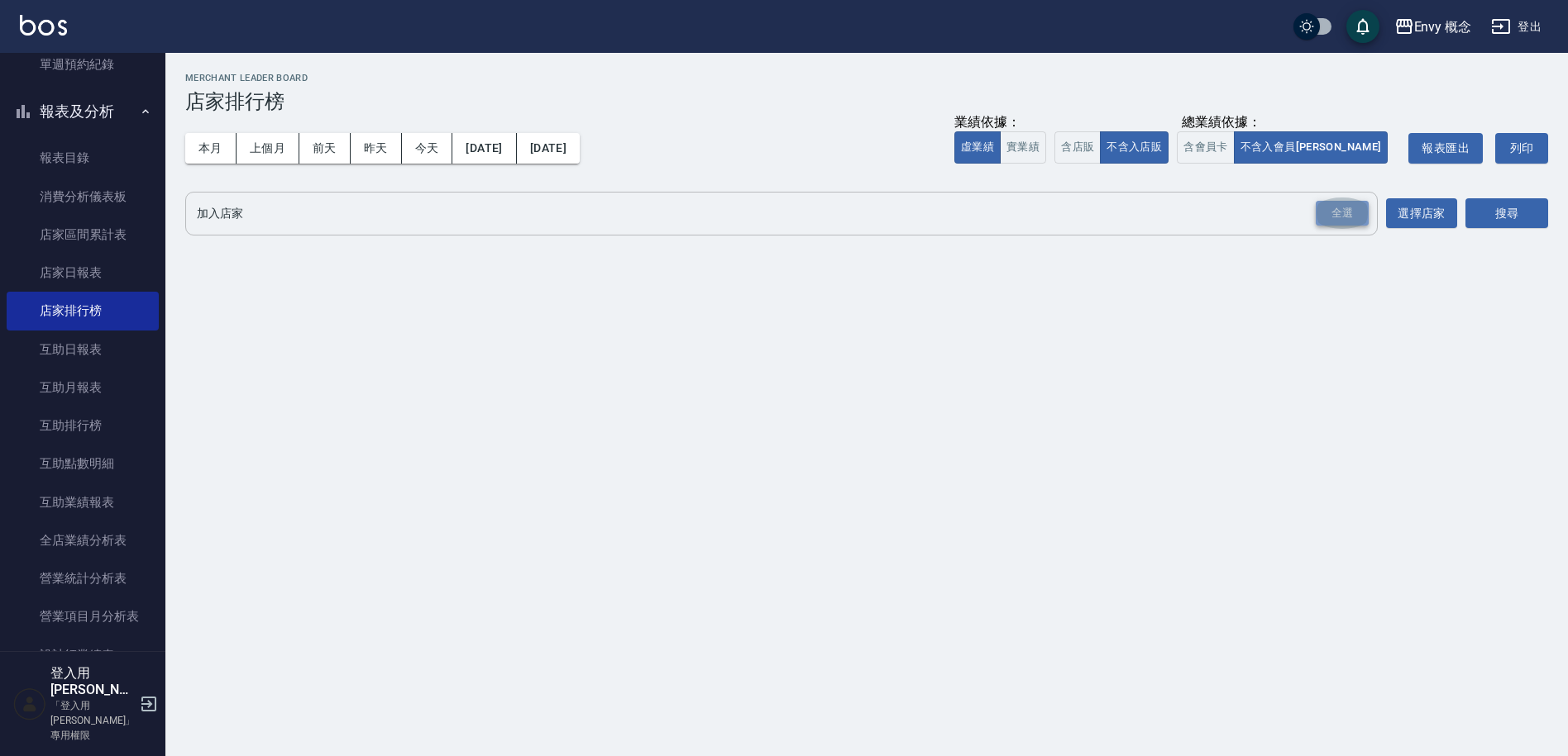
click at [1329, 212] on div "全選" at bounding box center [1342, 214] width 53 height 25
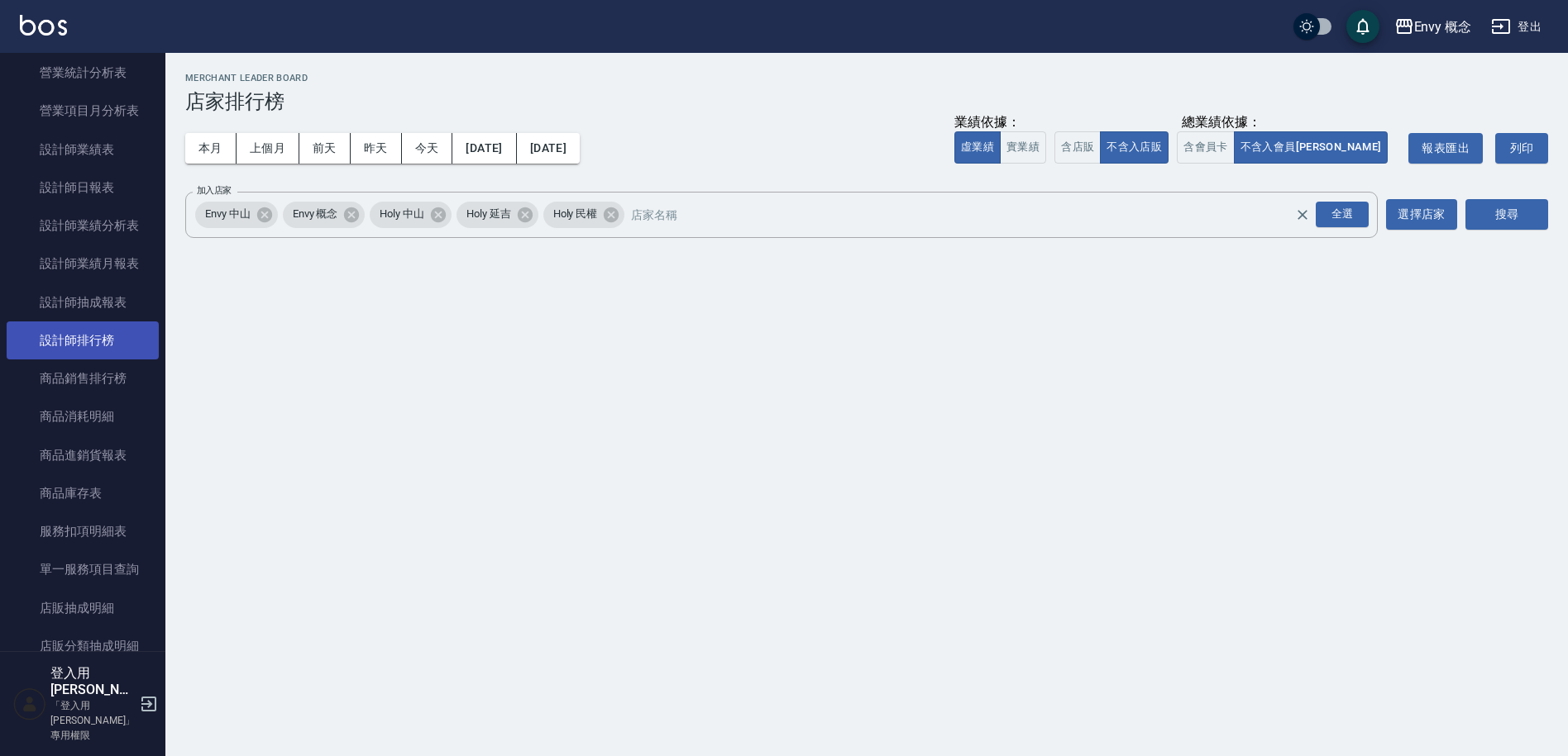
scroll to position [688, 0]
click at [92, 346] on link "設計師排行榜" at bounding box center [83, 341] width 152 height 38
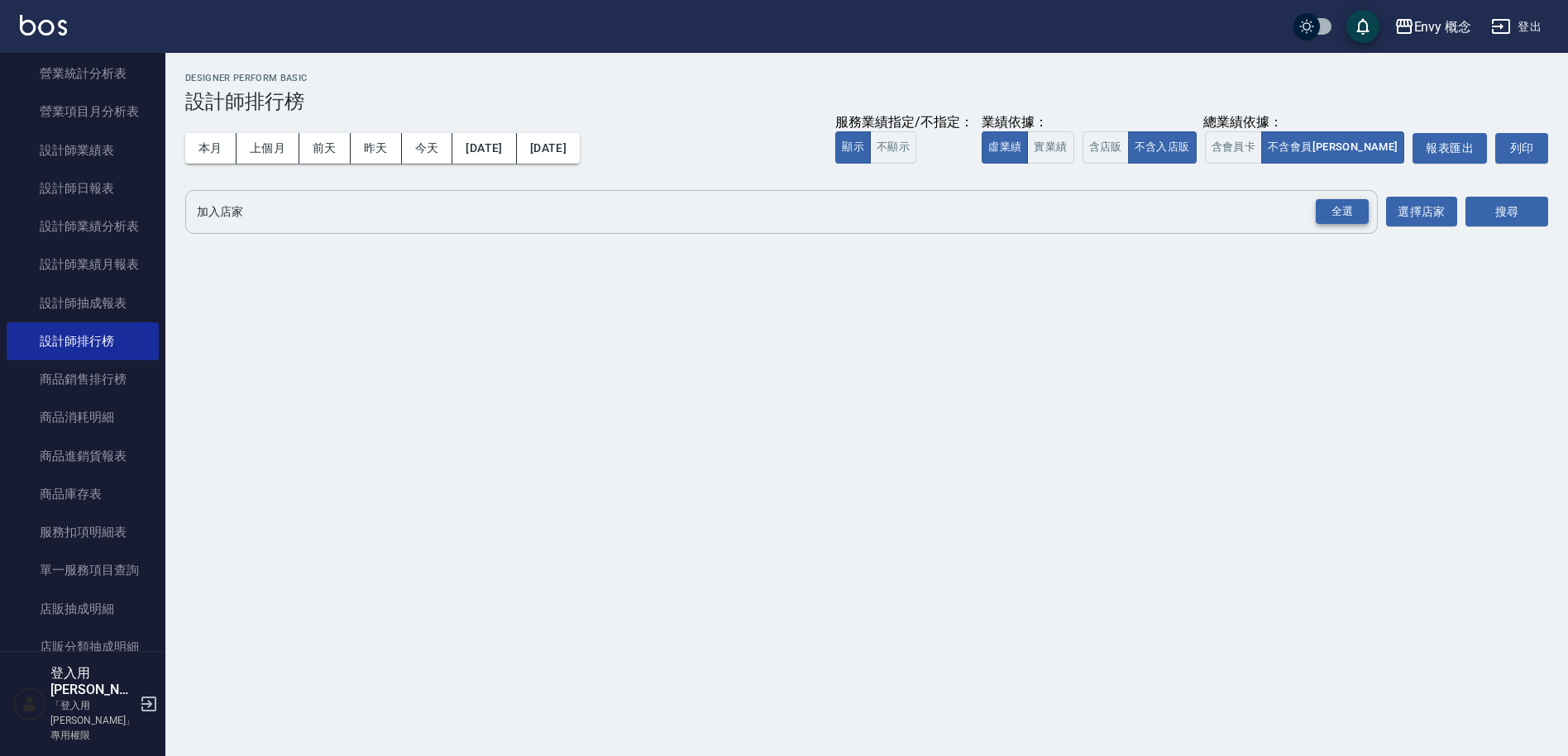
click at [1341, 217] on div "全選" at bounding box center [1342, 212] width 53 height 25
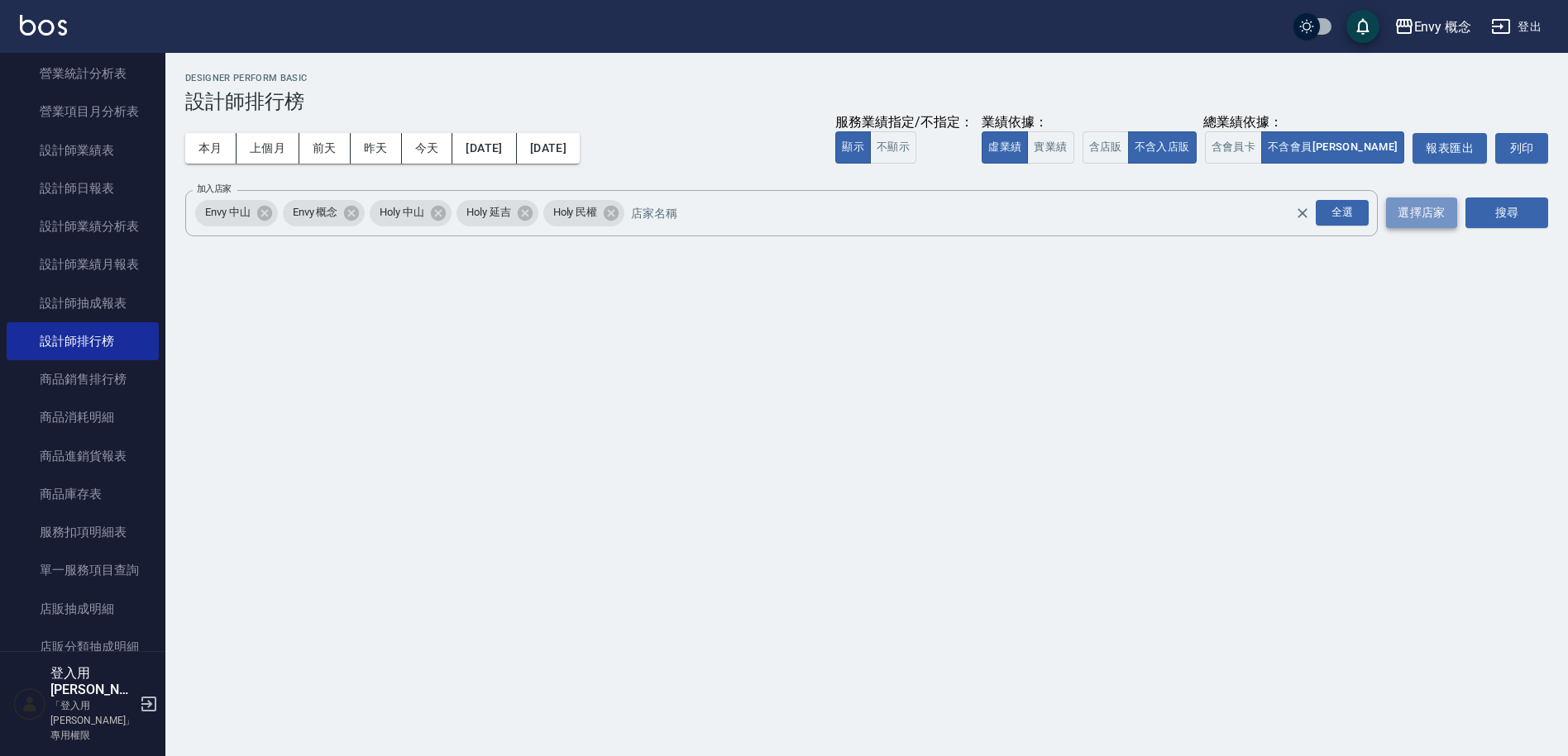
click at [1441, 218] on button "選擇店家" at bounding box center [1422, 213] width 71 height 30
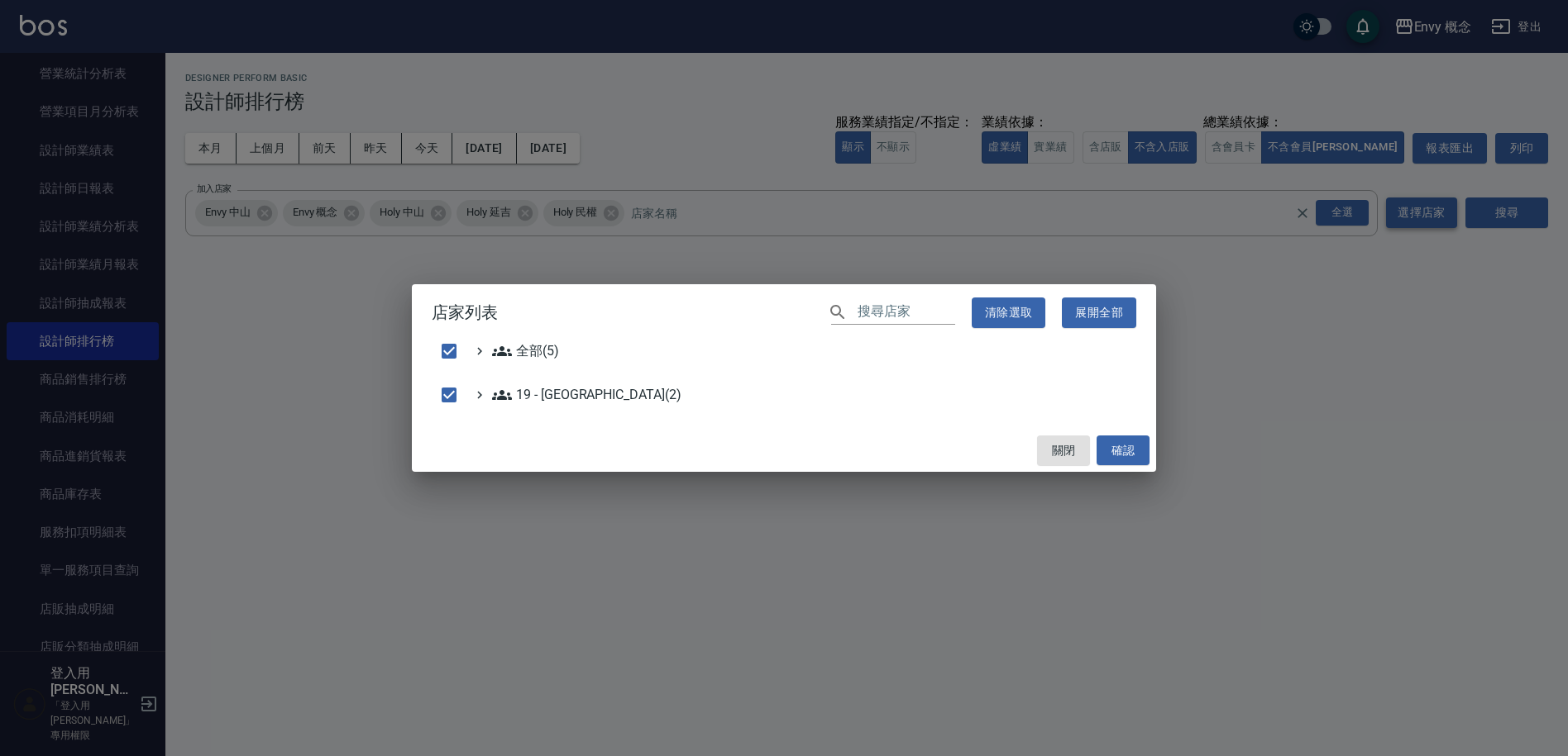
click at [1441, 218] on div "店家列表 ​ 清除選取 展開全部 全部(5) 19 - 新城區(2) 關閉 確認" at bounding box center [784, 378] width 1568 height 756
checkbox input "false"
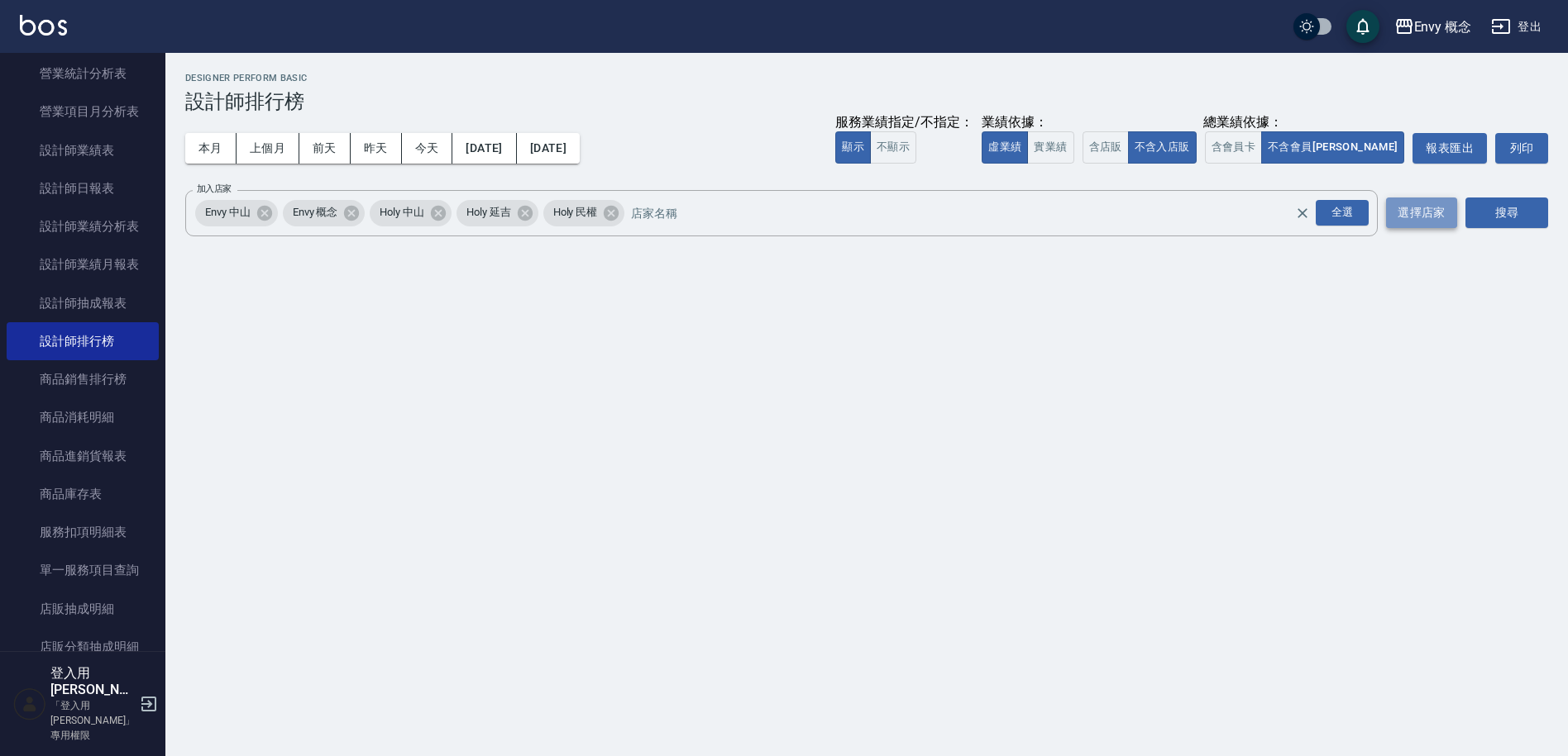
click at [1441, 218] on button "選擇店家" at bounding box center [1422, 213] width 71 height 30
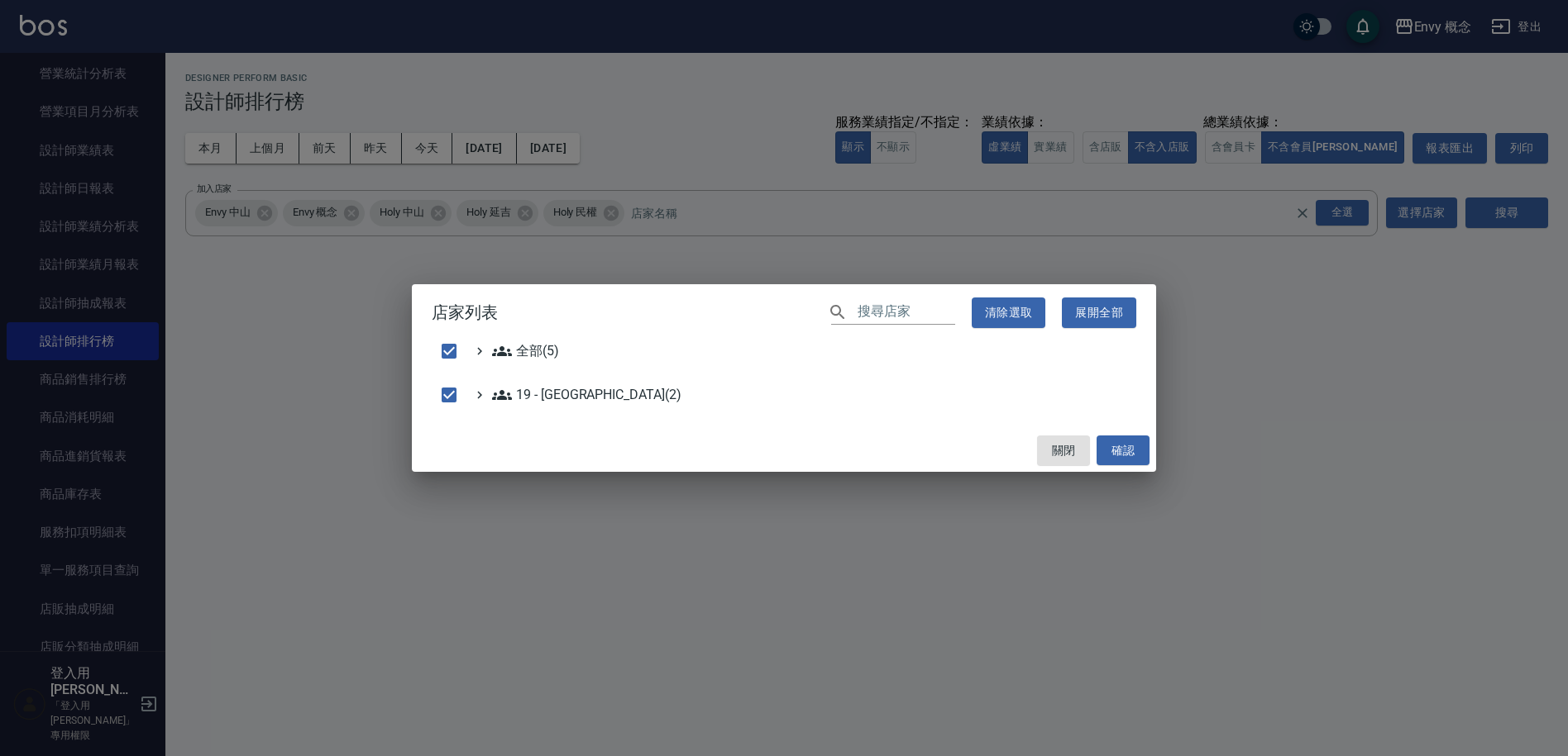
click at [885, 313] on input "text" at bounding box center [906, 313] width 97 height 24
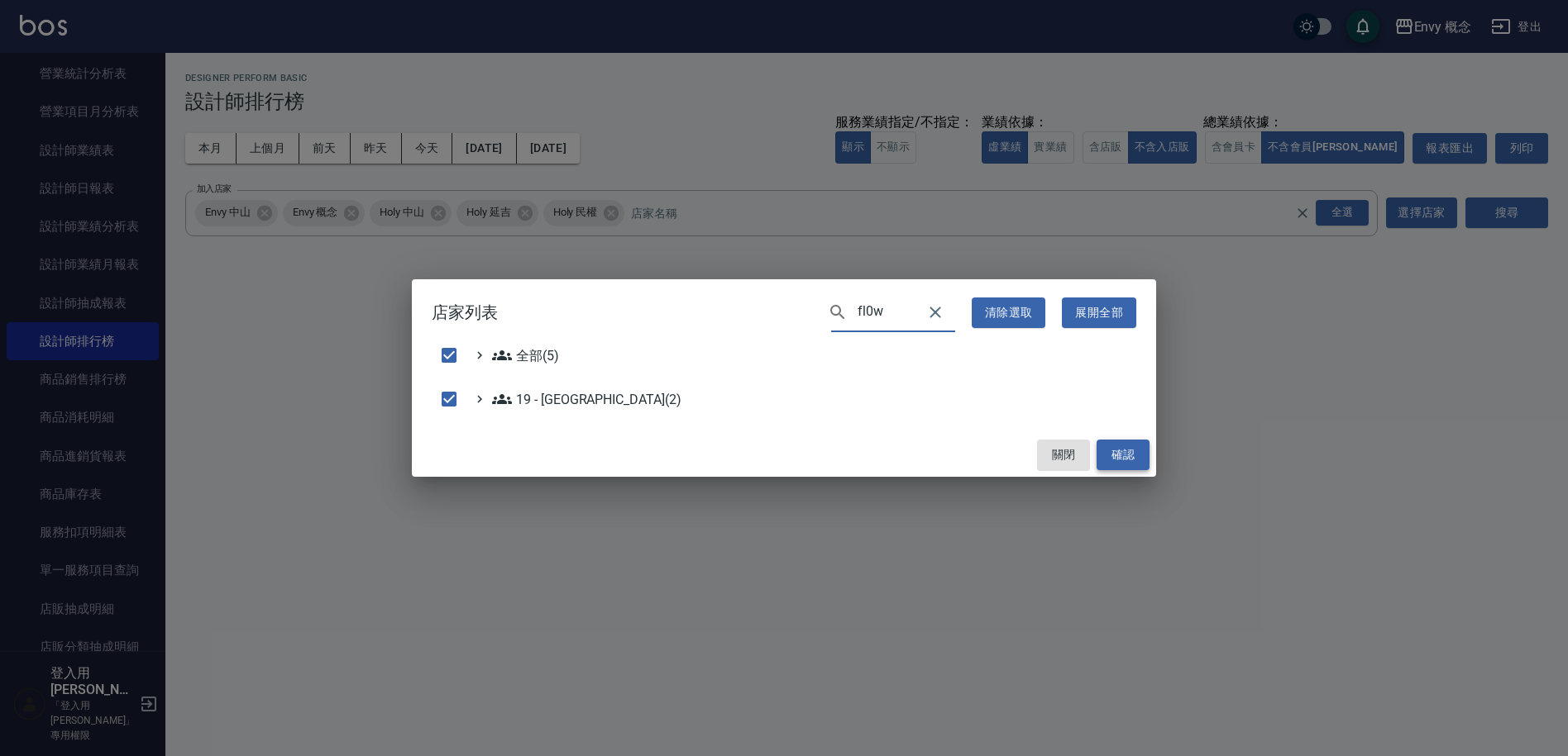
type input "fl0w"
click at [1133, 450] on button "確認" at bounding box center [1123, 455] width 53 height 30
checkbox input "false"
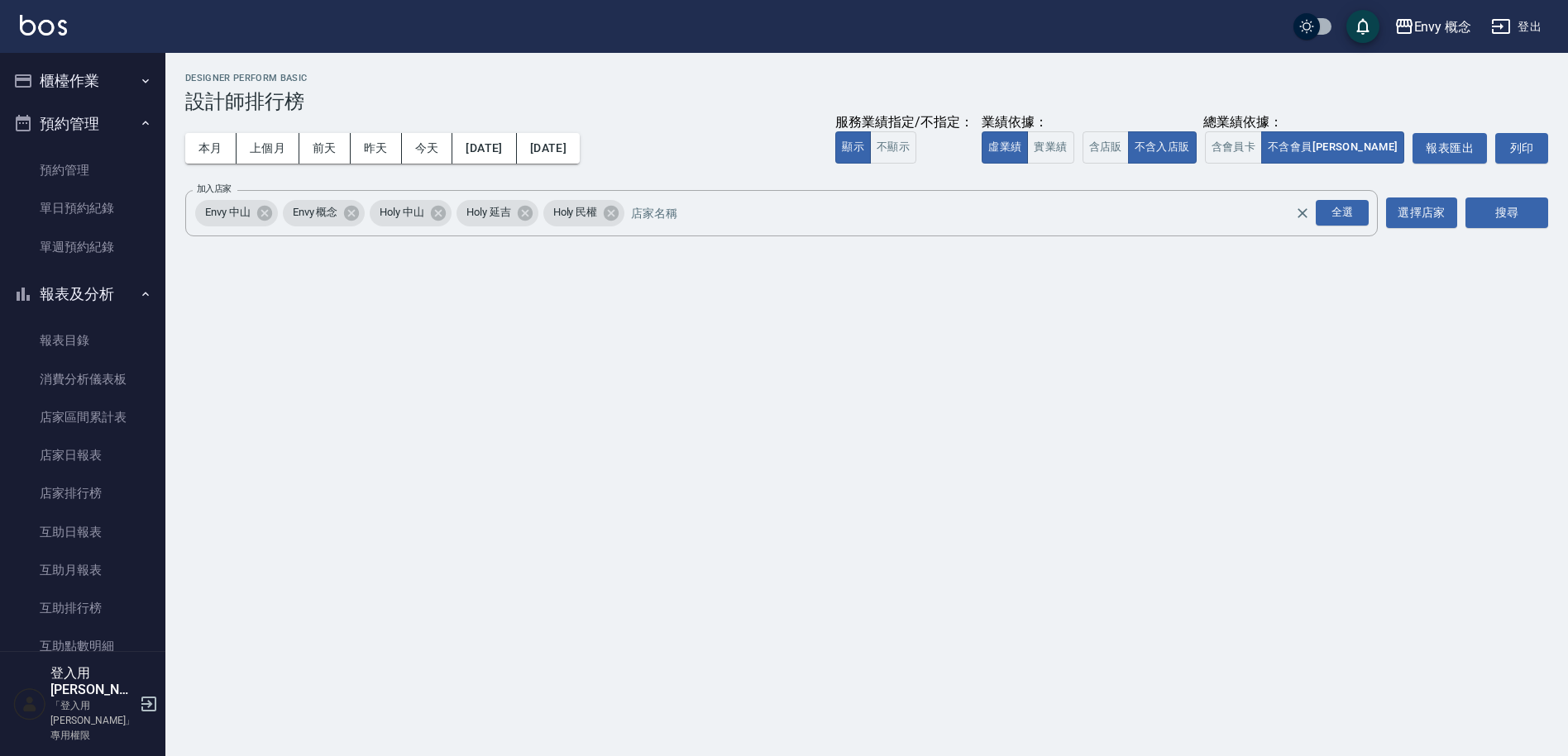
click at [114, 83] on button "櫃檯作業" at bounding box center [83, 80] width 152 height 43
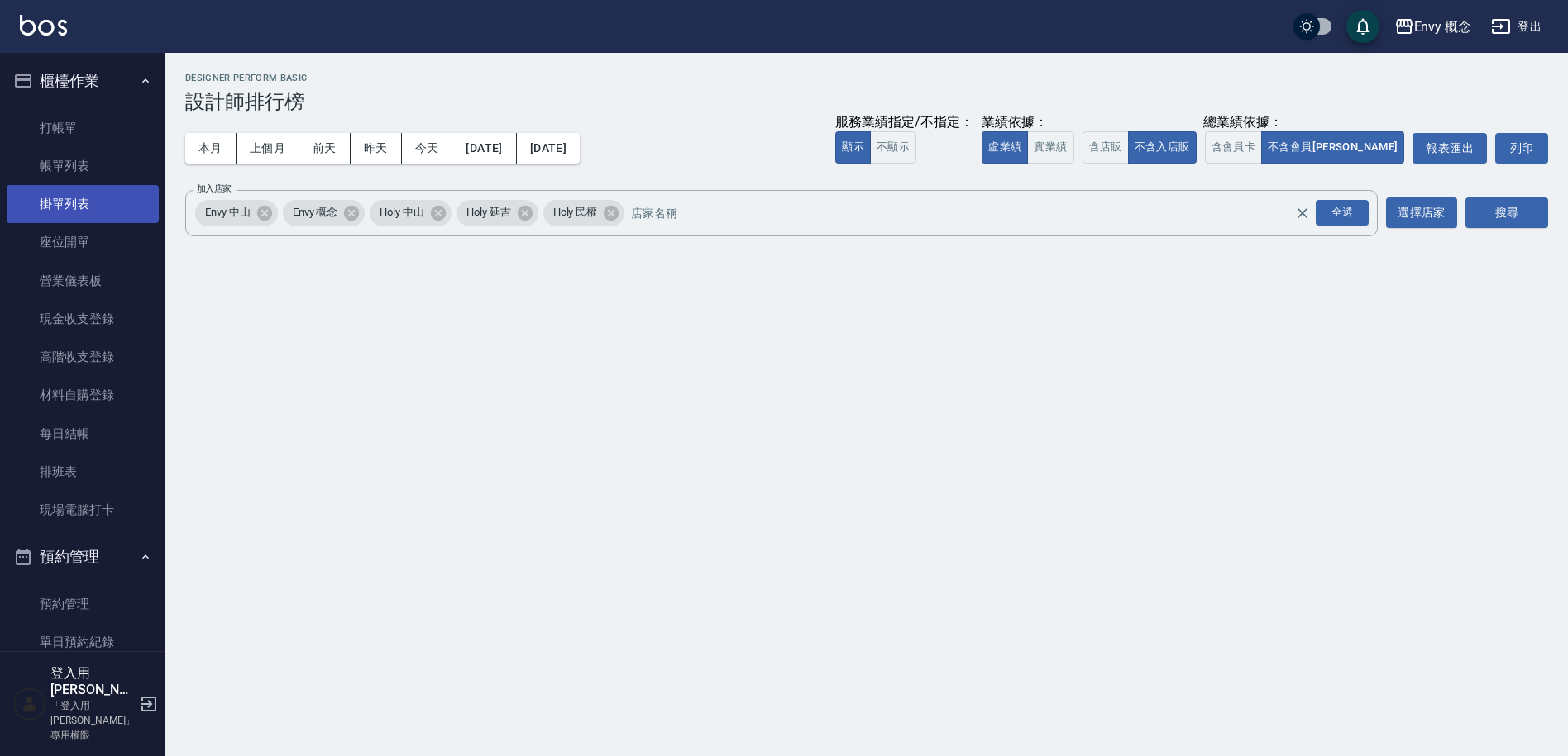
click at [104, 193] on link "掛單列表" at bounding box center [83, 204] width 152 height 38
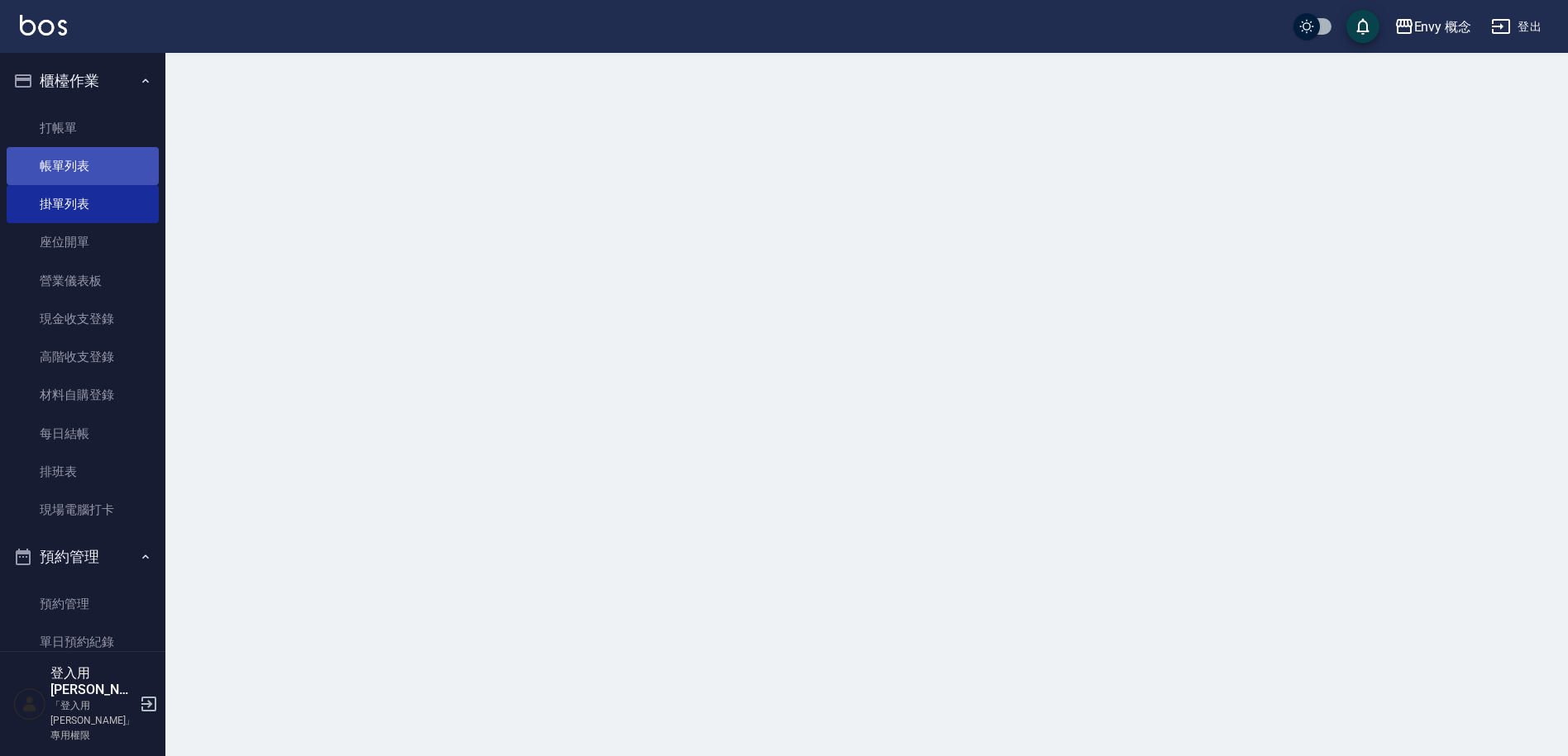
click at [99, 162] on link "帳單列表" at bounding box center [83, 166] width 152 height 38
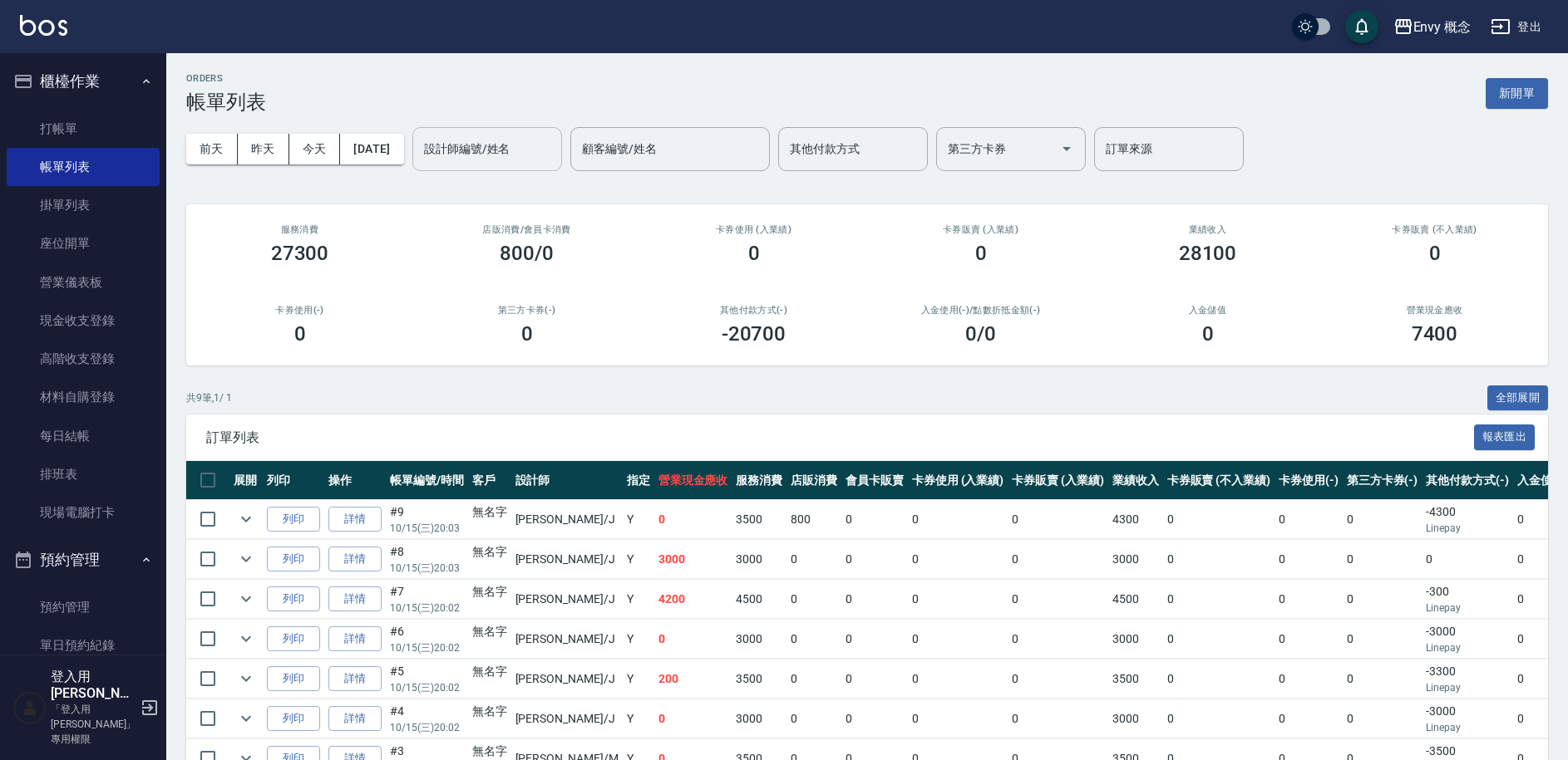
click at [503, 152] on input "設計師編號/姓名" at bounding box center [487, 149] width 134 height 29
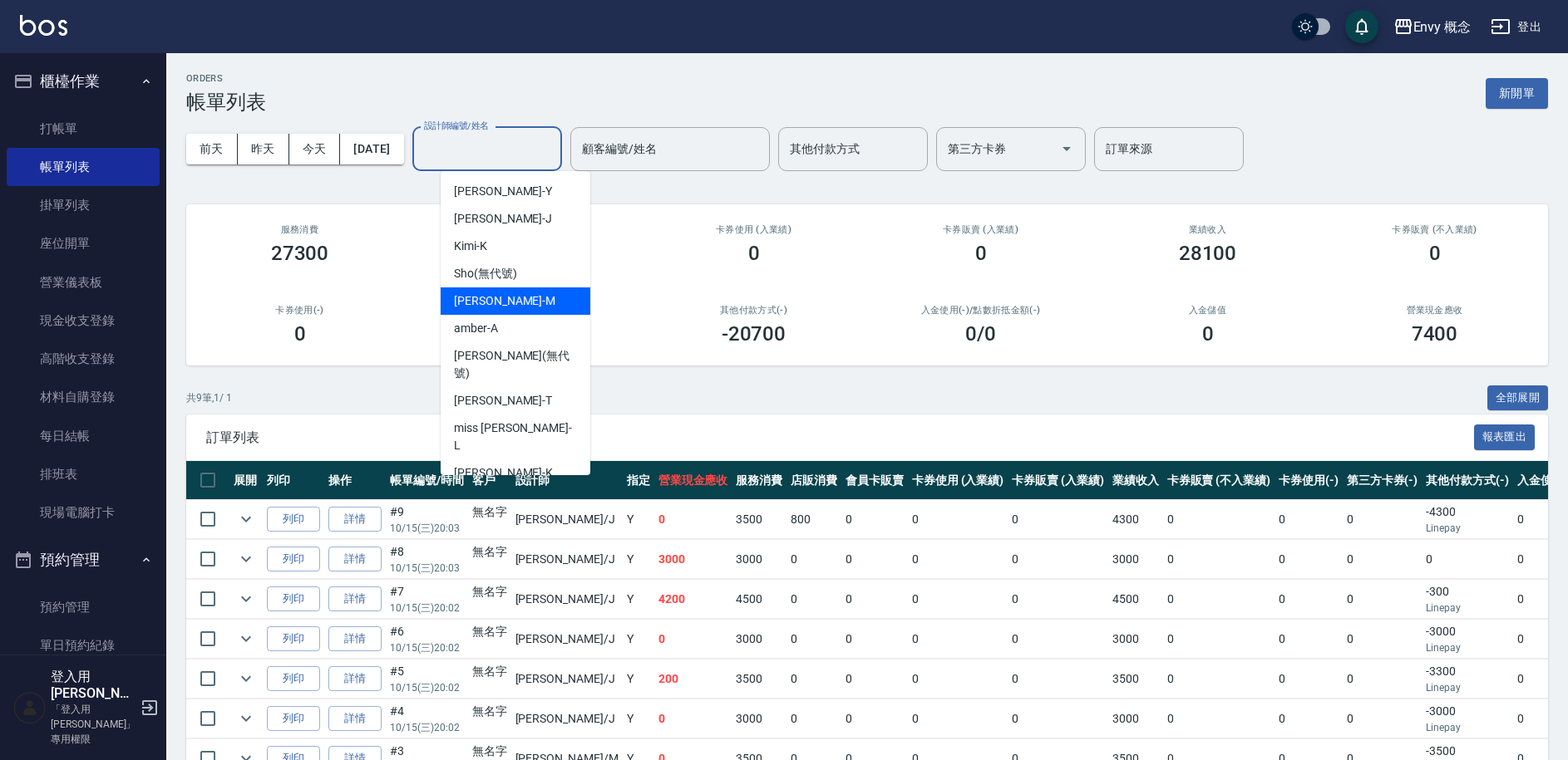
click at [538, 306] on div "[PERSON_NAME]" at bounding box center [515, 301] width 150 height 27
type input "[PERSON_NAME]"
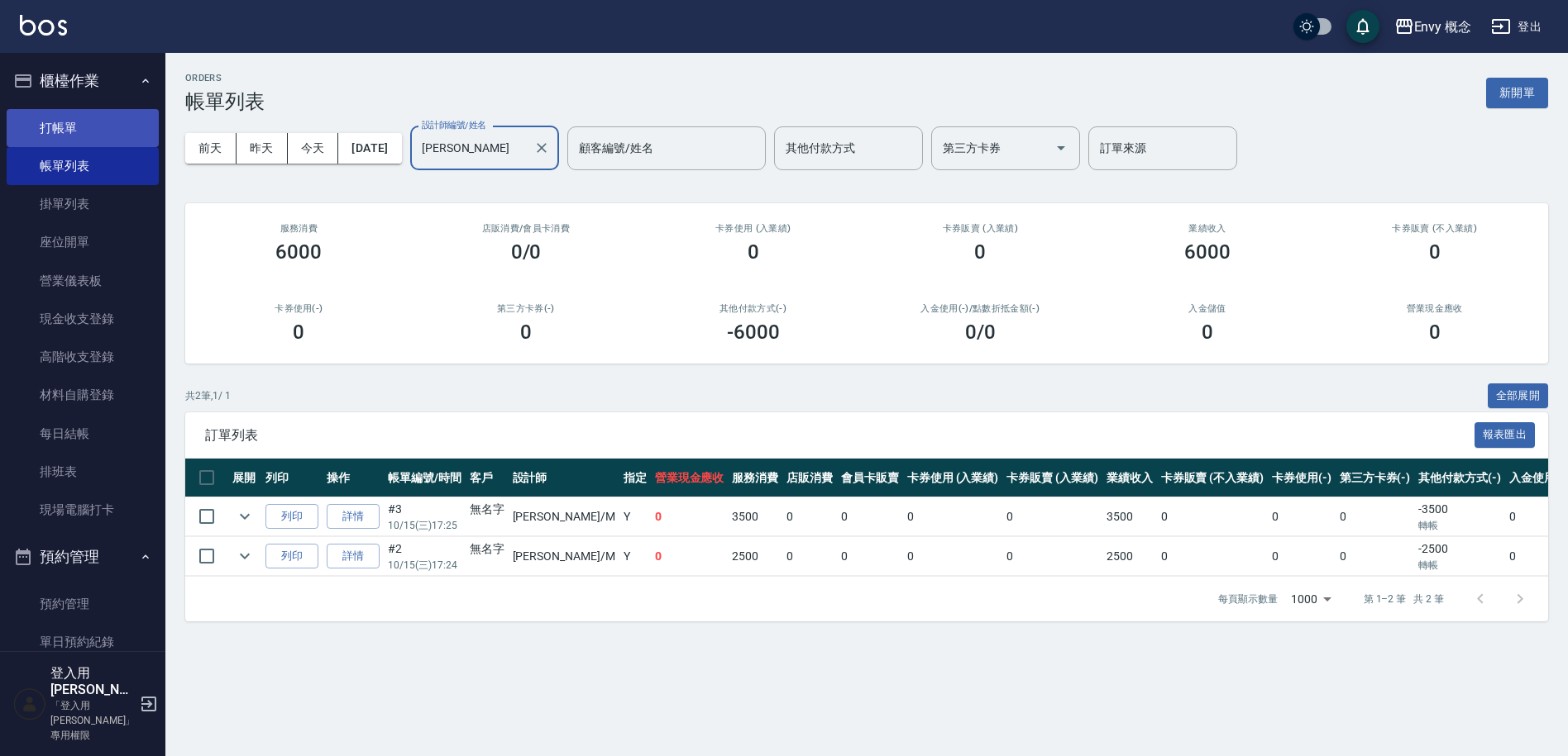
click at [58, 130] on link "打帳單" at bounding box center [83, 128] width 152 height 38
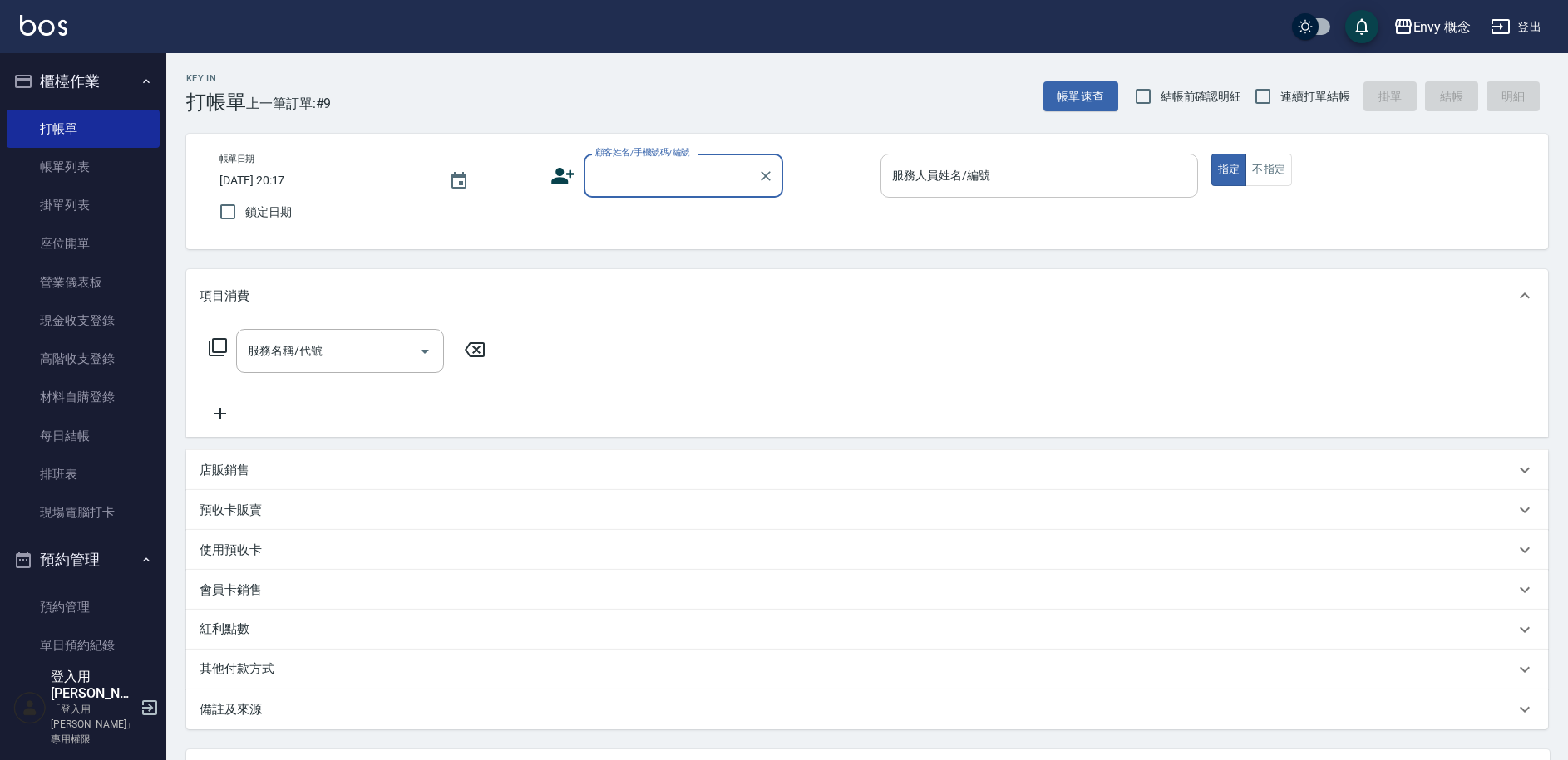
click at [970, 173] on div "服務人員姓名/編號 服務人員姓名/編號" at bounding box center [1038, 176] width 317 height 44
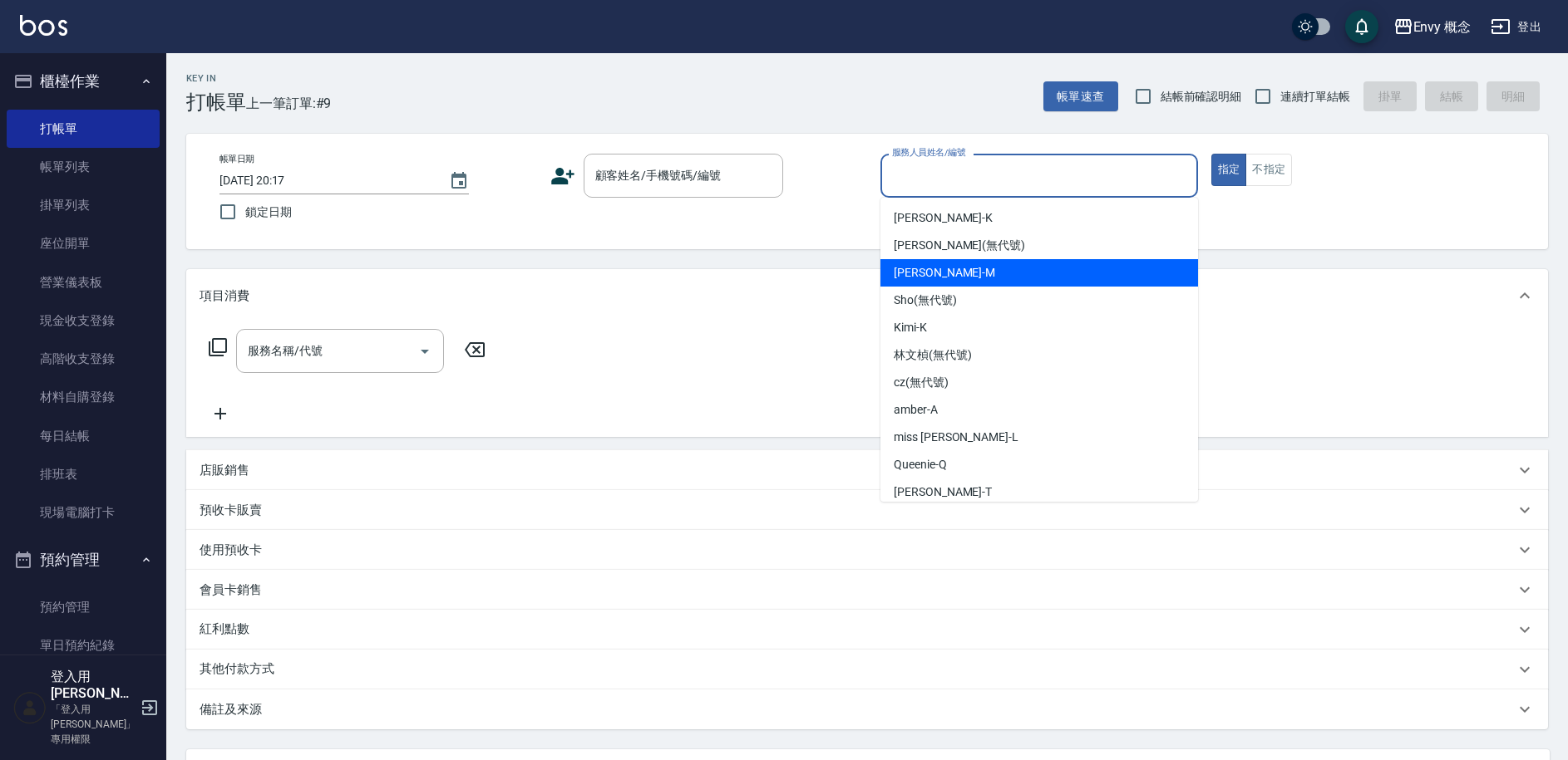
click at [957, 268] on div "[PERSON_NAME]" at bounding box center [1038, 273] width 317 height 27
type input "[PERSON_NAME]"
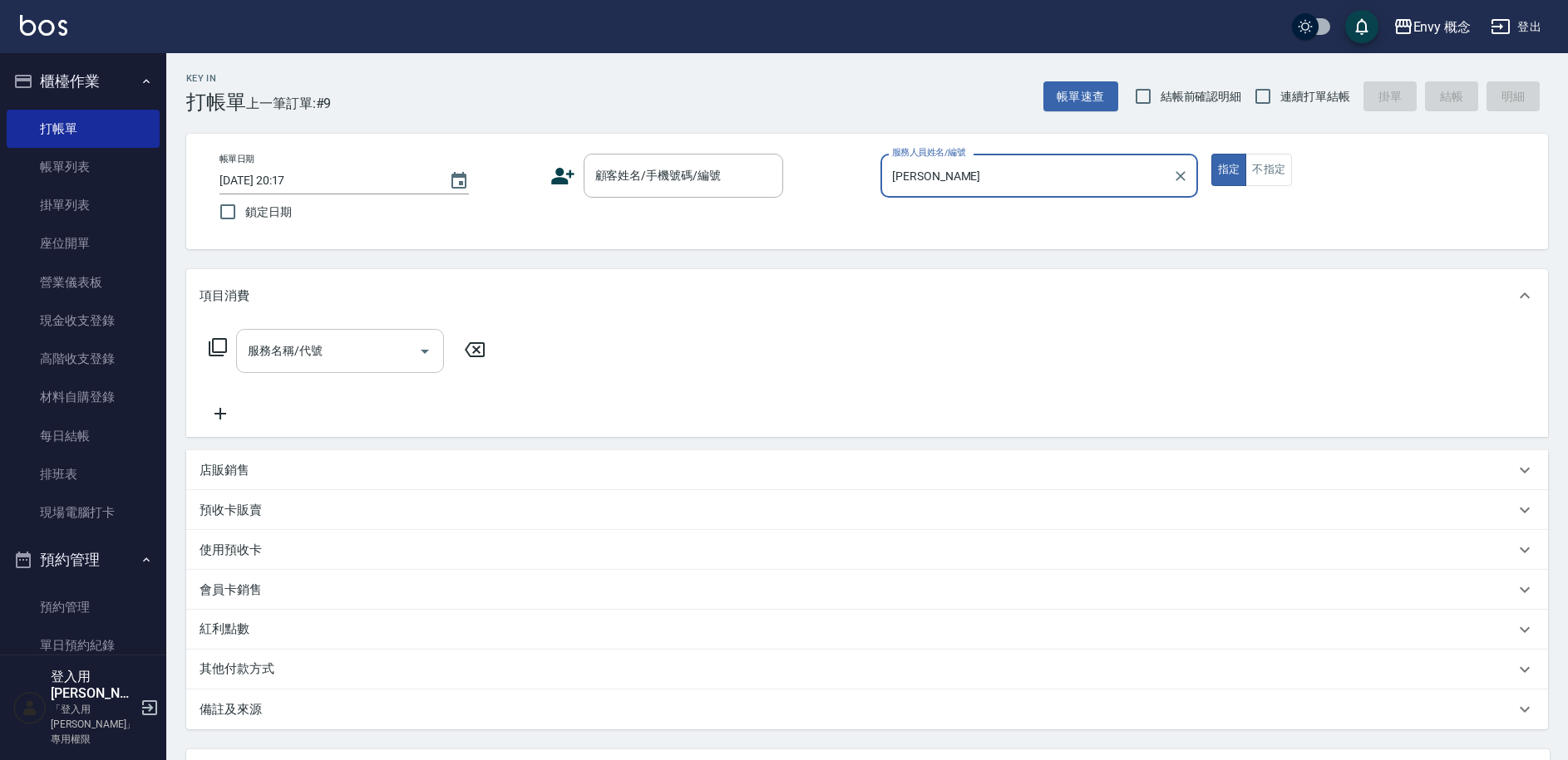
click at [322, 356] on input "服務名稱/代號" at bounding box center [327, 351] width 168 height 29
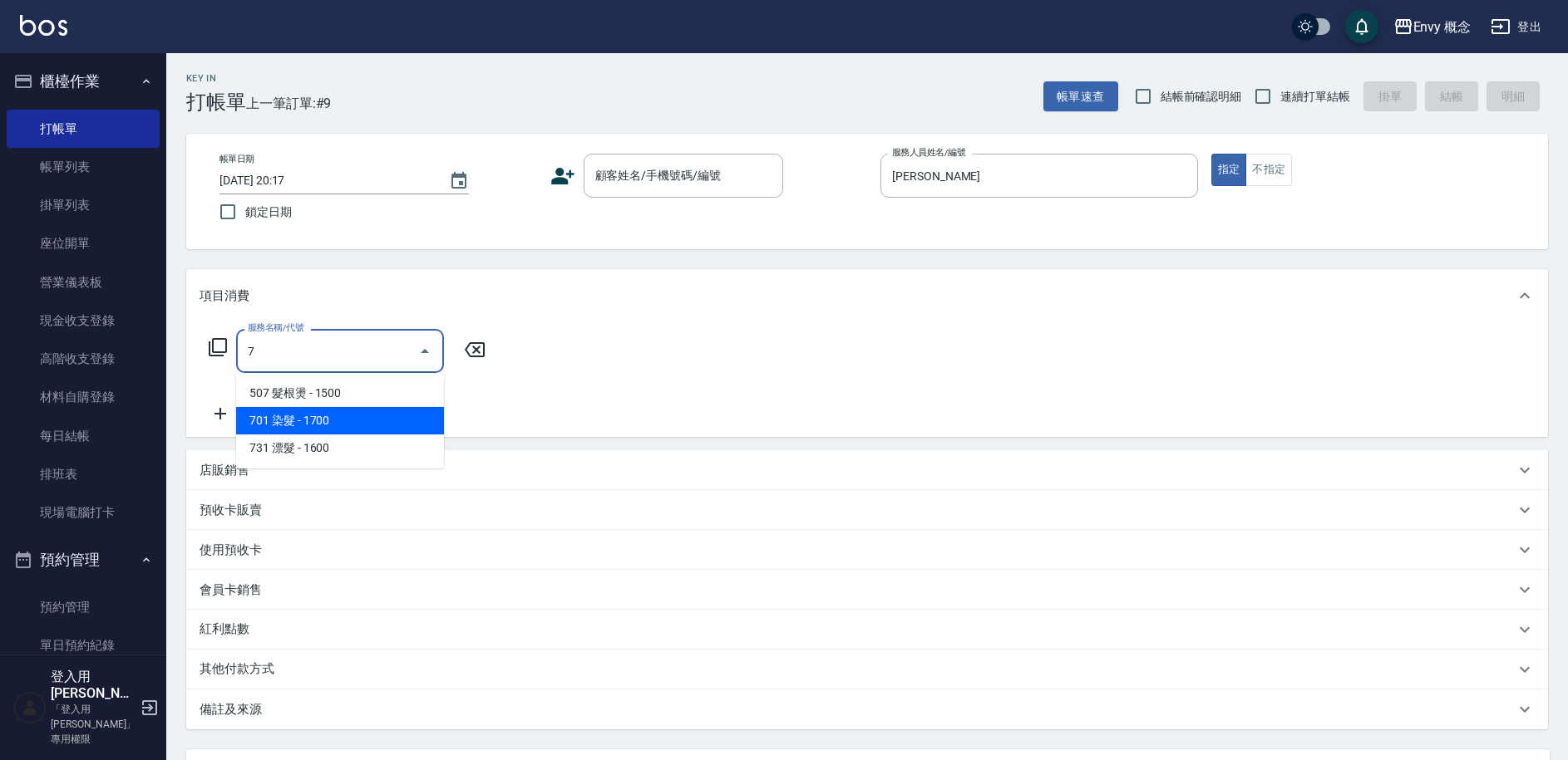
click at [375, 424] on span "701 染髮 - 1700" at bounding box center [340, 421] width 207 height 27
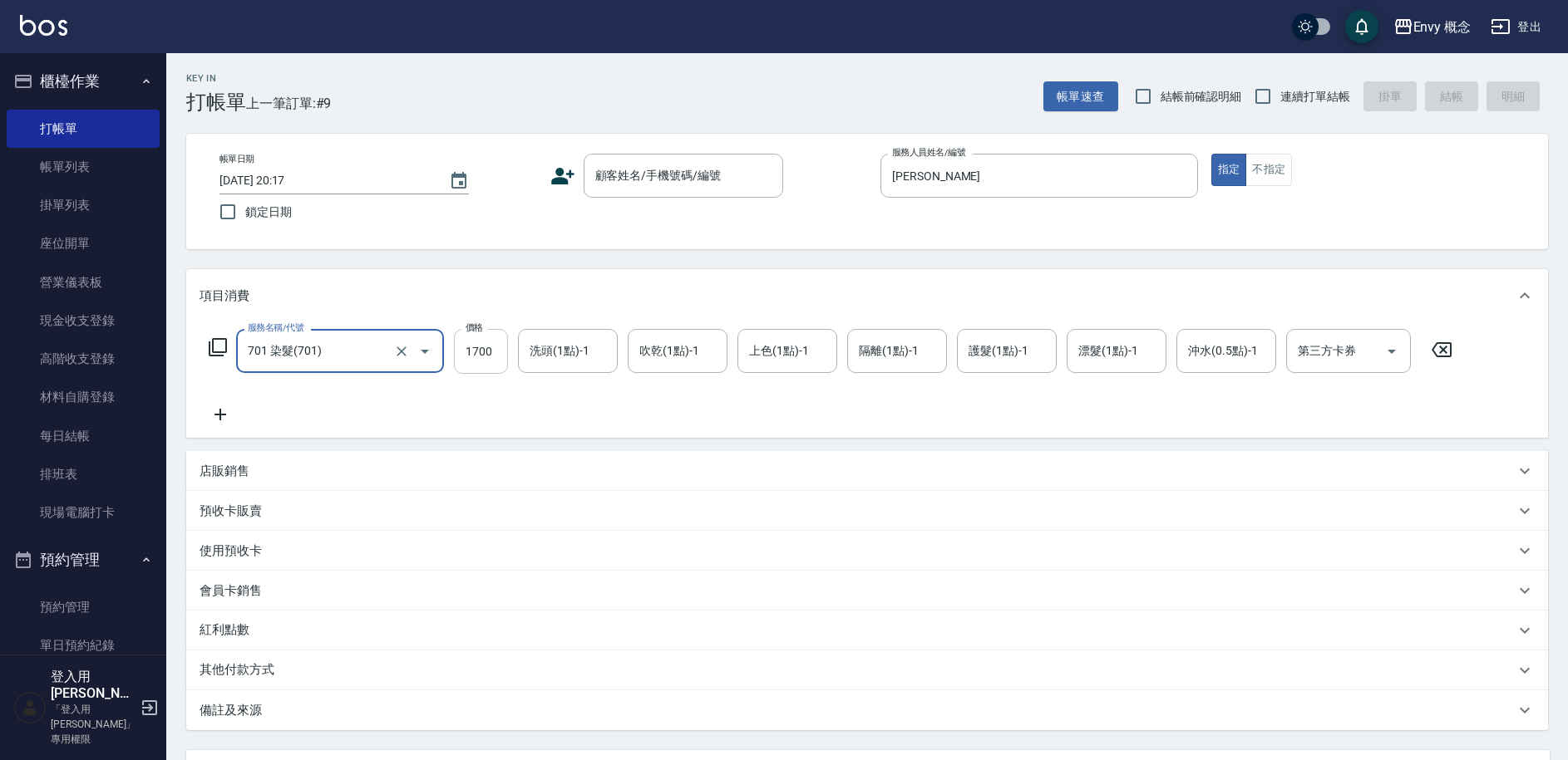
type input "701 染髮(701)"
click at [491, 354] on input "1700" at bounding box center [481, 351] width 54 height 45
click at [256, 668] on p "其他付款方式" at bounding box center [241, 671] width 83 height 19
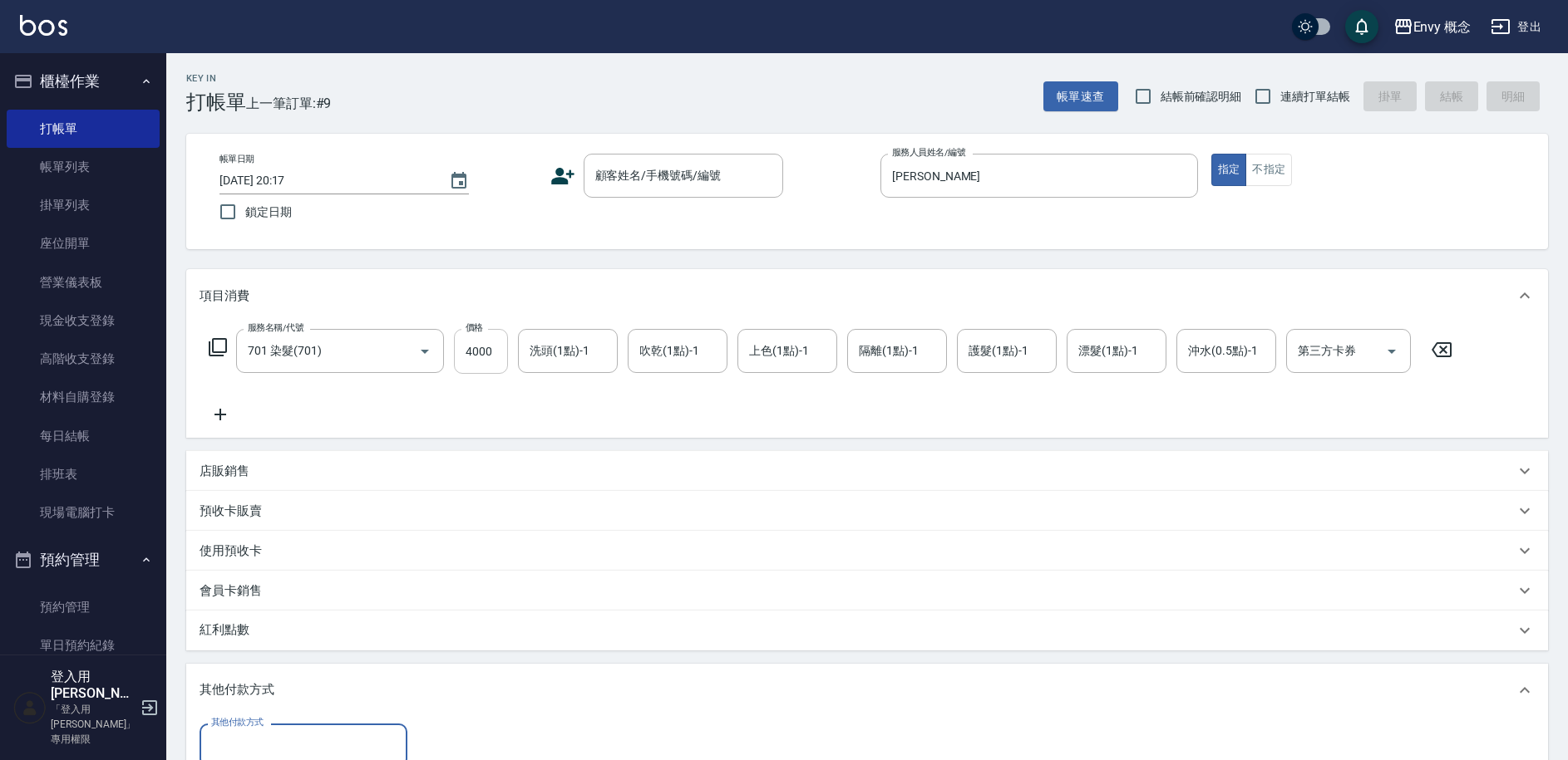
click at [503, 349] on input "4000" at bounding box center [481, 351] width 54 height 45
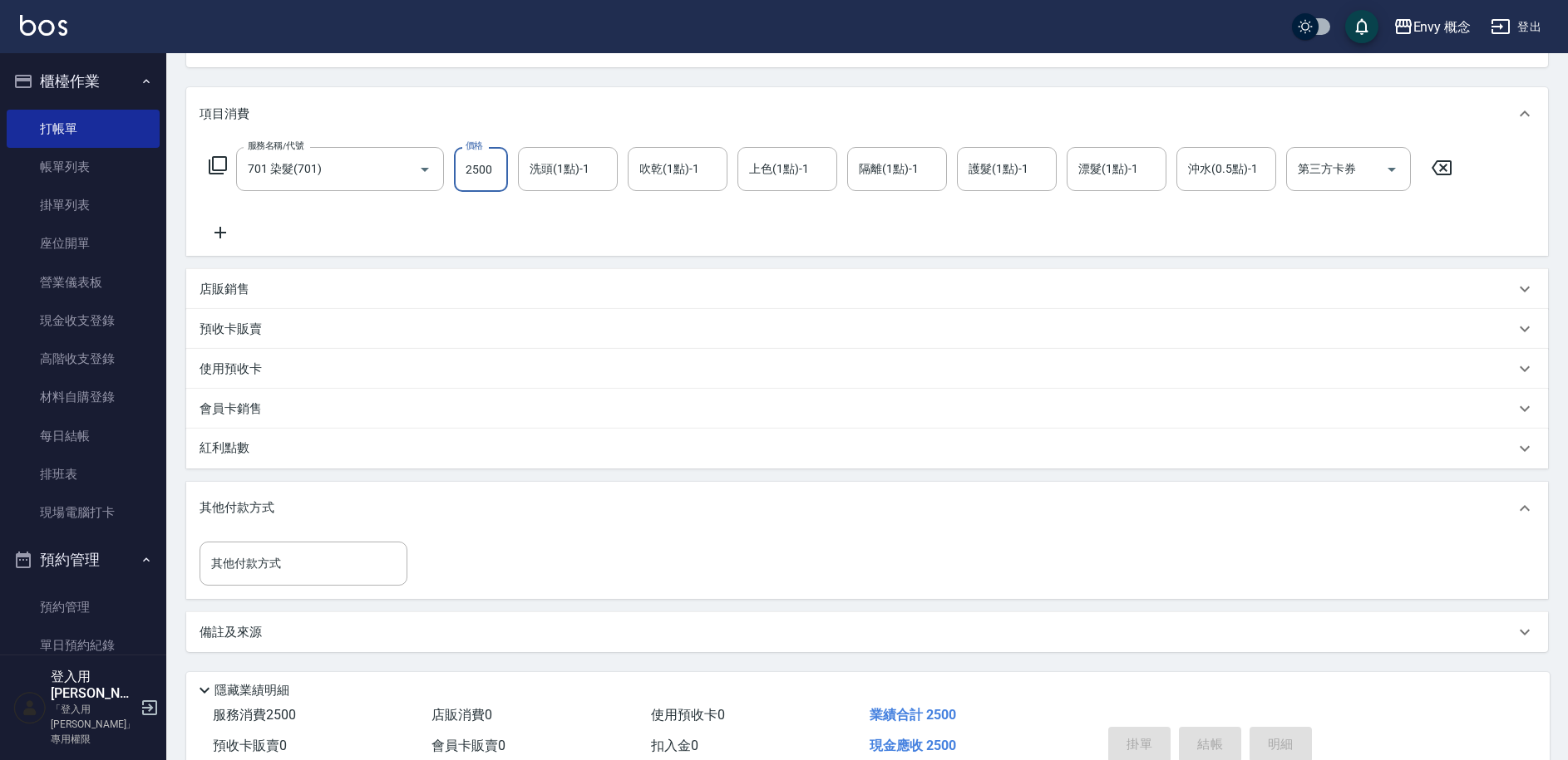
scroll to position [168, 0]
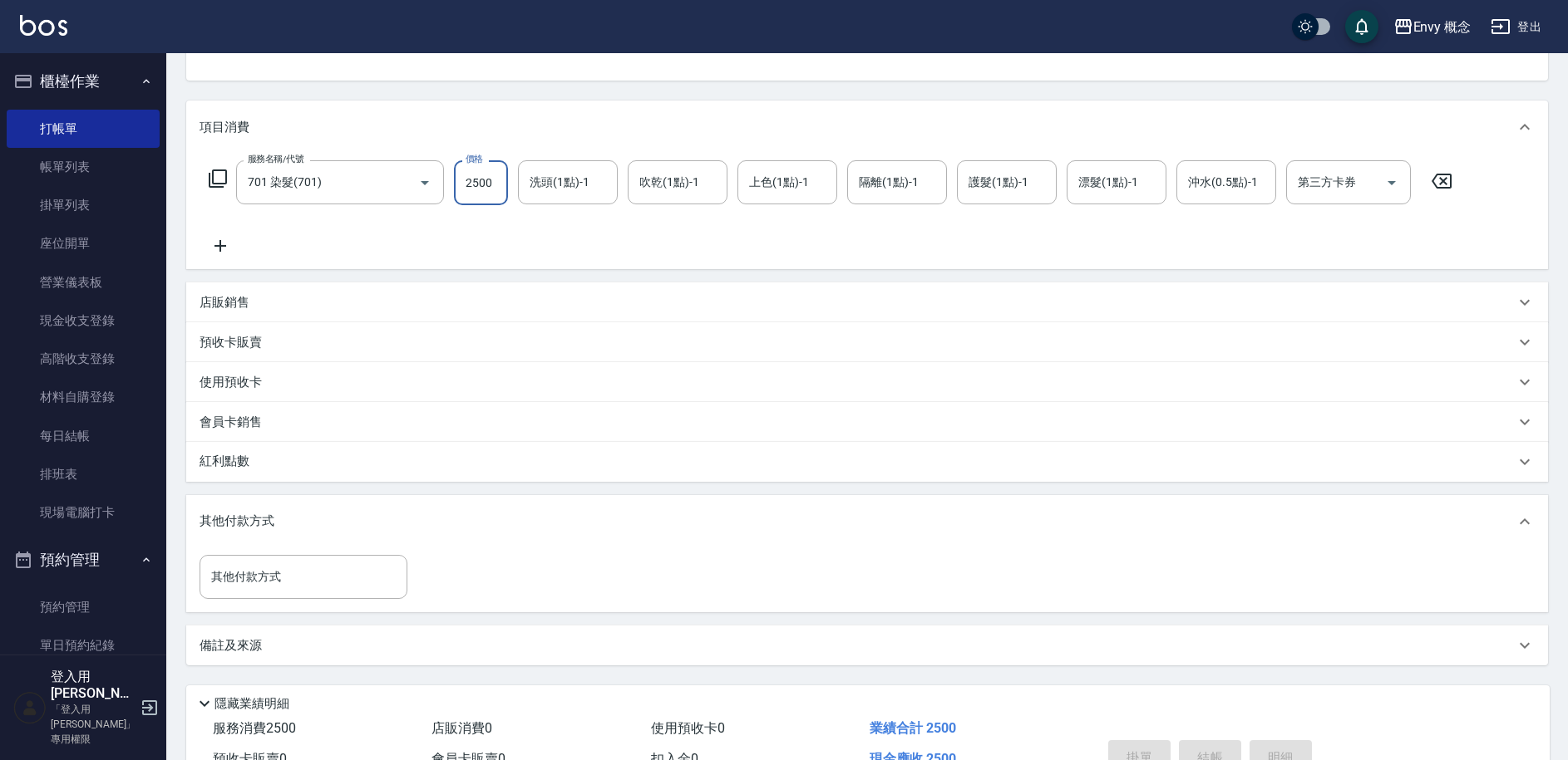
type input "2500"
click at [258, 345] on p "預收卡販賣" at bounding box center [230, 343] width 62 height 18
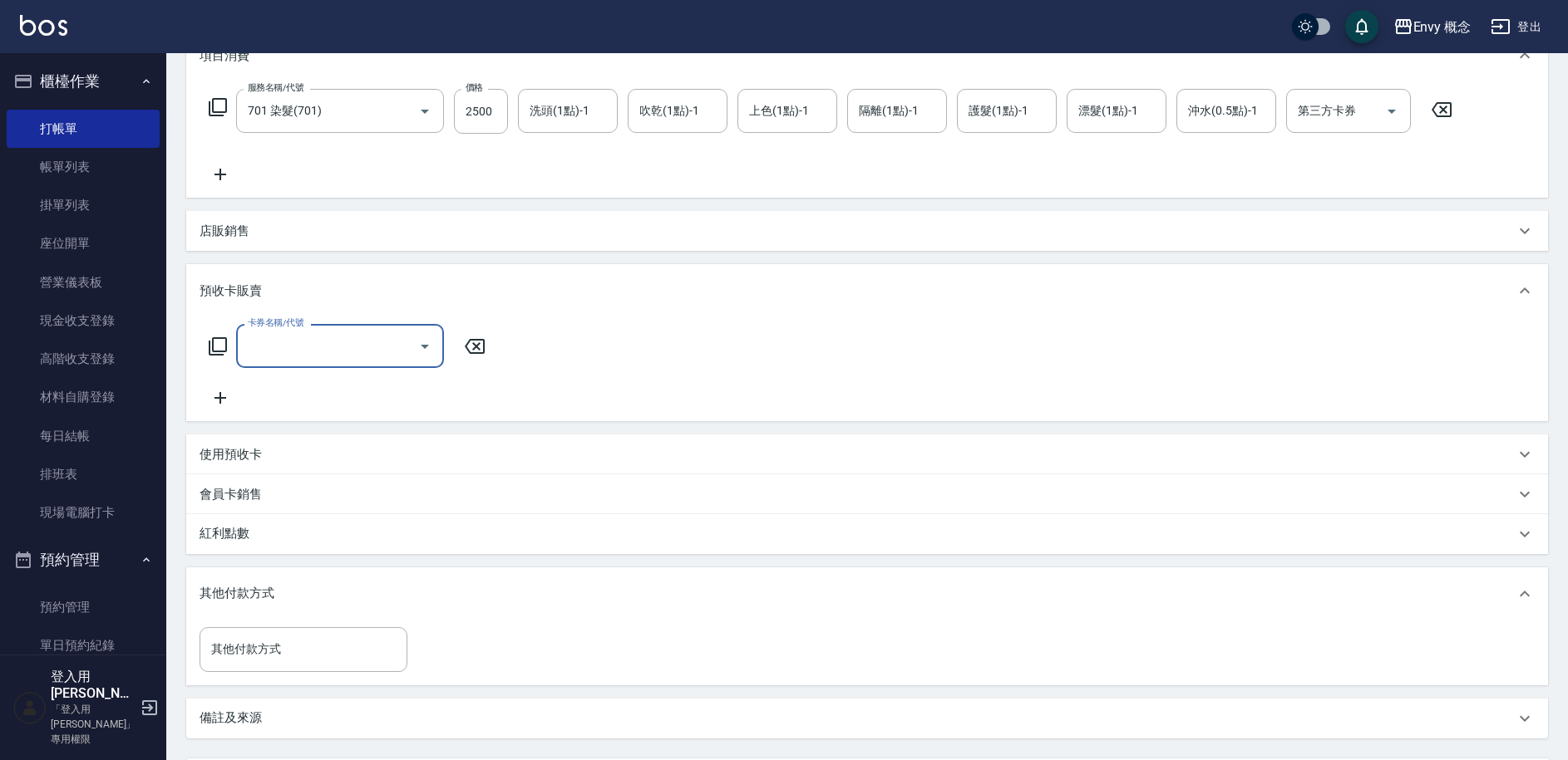
scroll to position [315, 0]
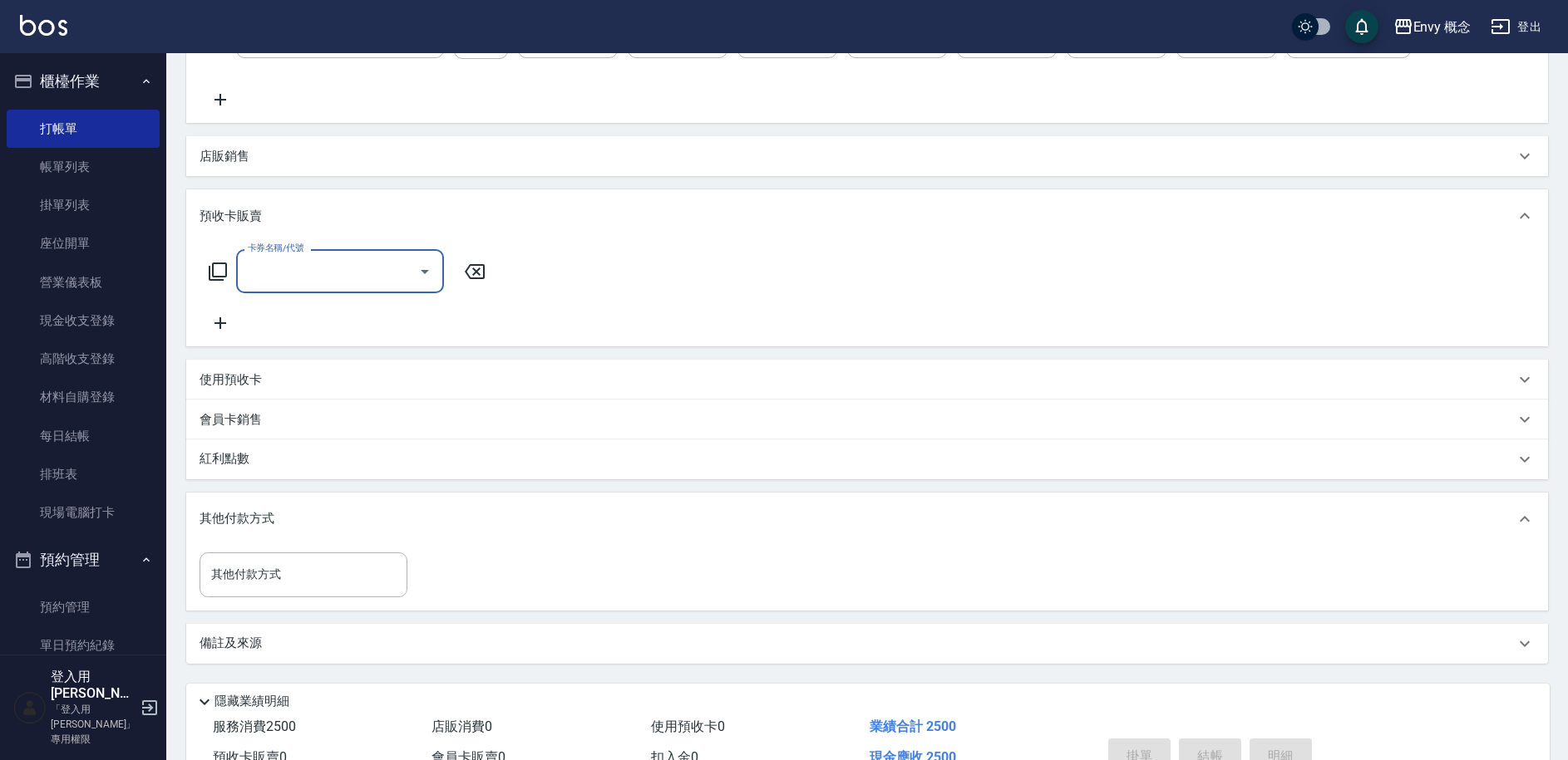
click at [241, 383] on p "使用預收卡" at bounding box center [230, 380] width 62 height 18
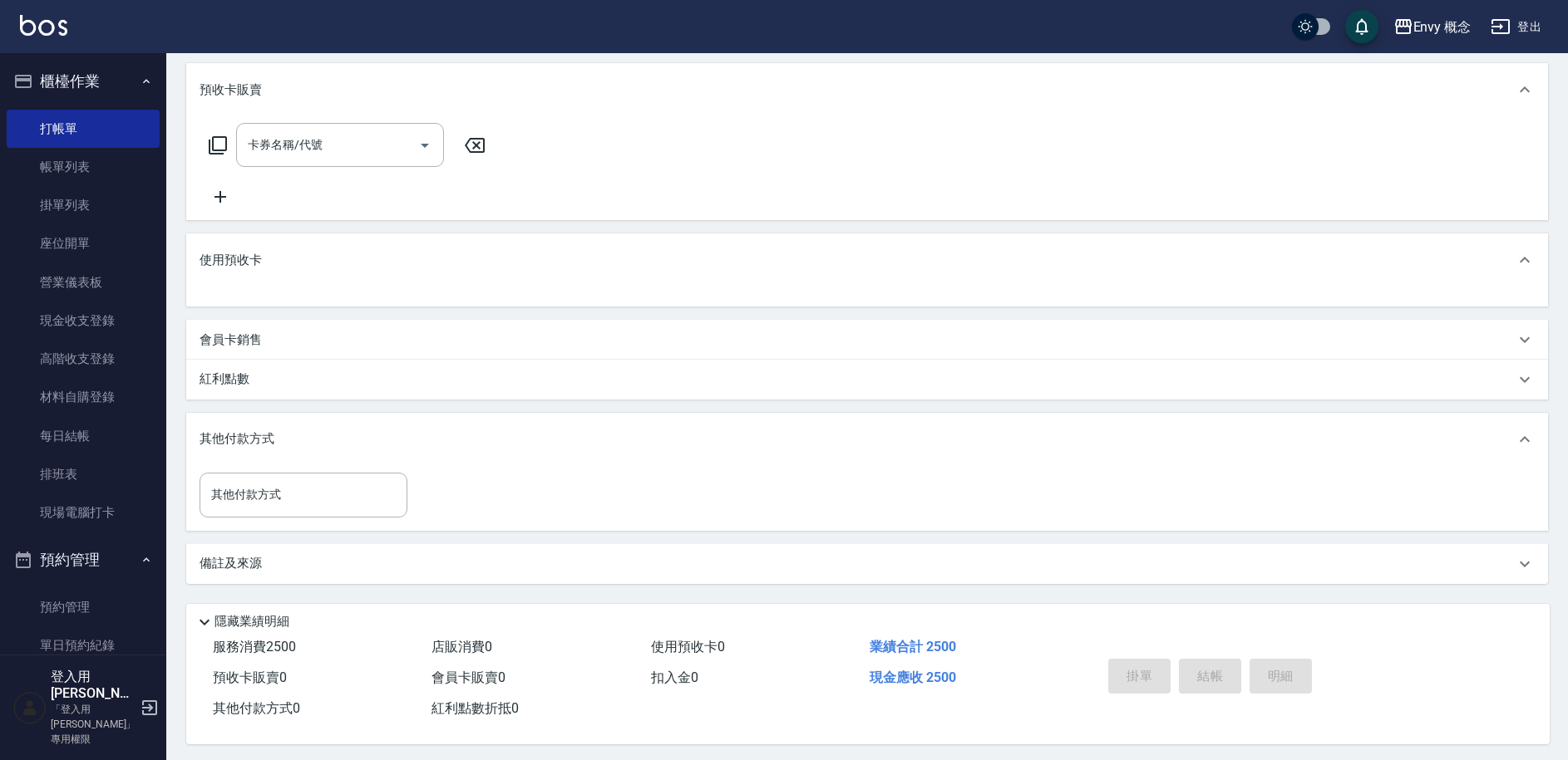
scroll to position [446, 0]
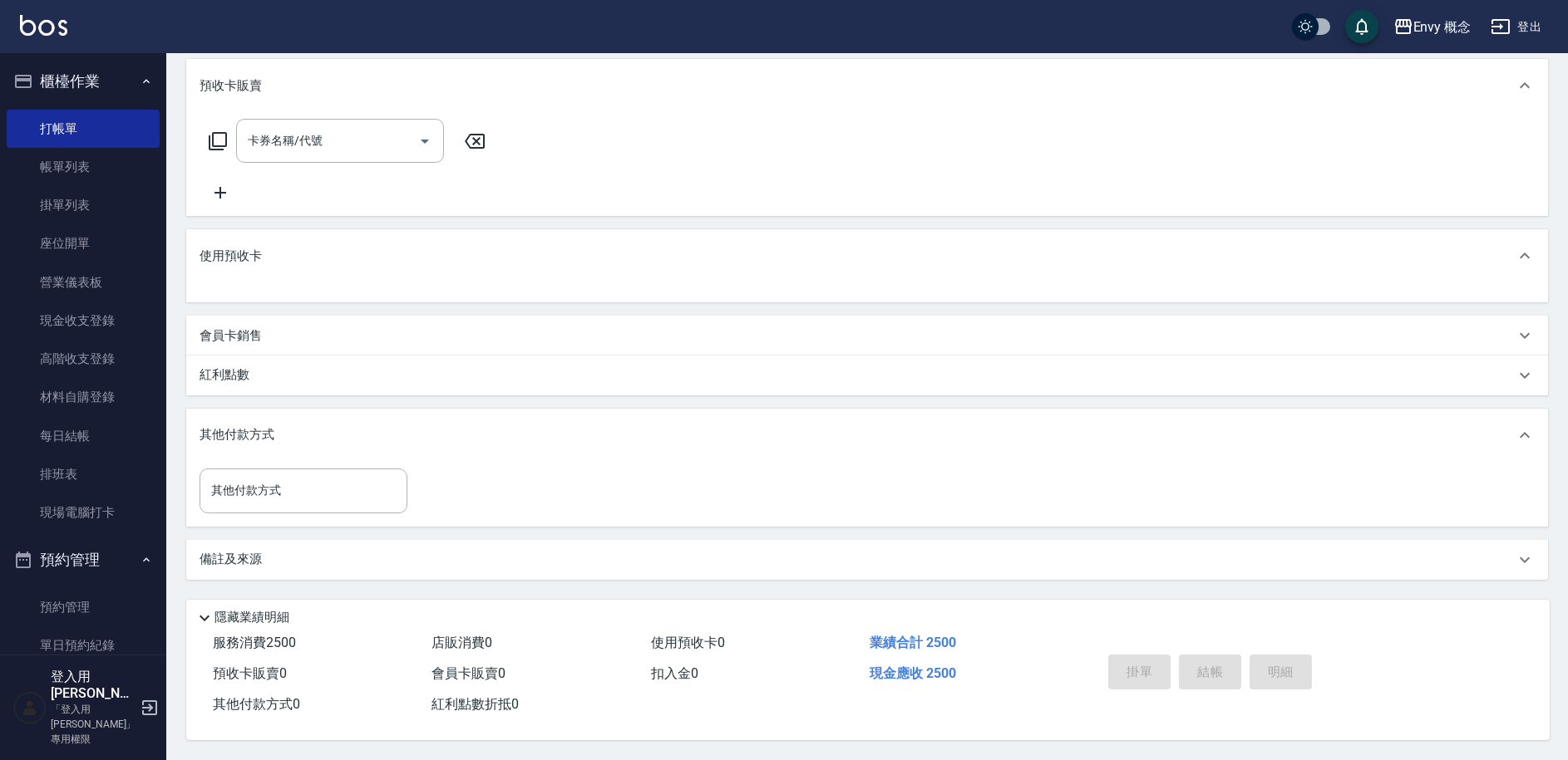
click at [241, 343] on div "會員卡銷售" at bounding box center [866, 335] width 1361 height 40
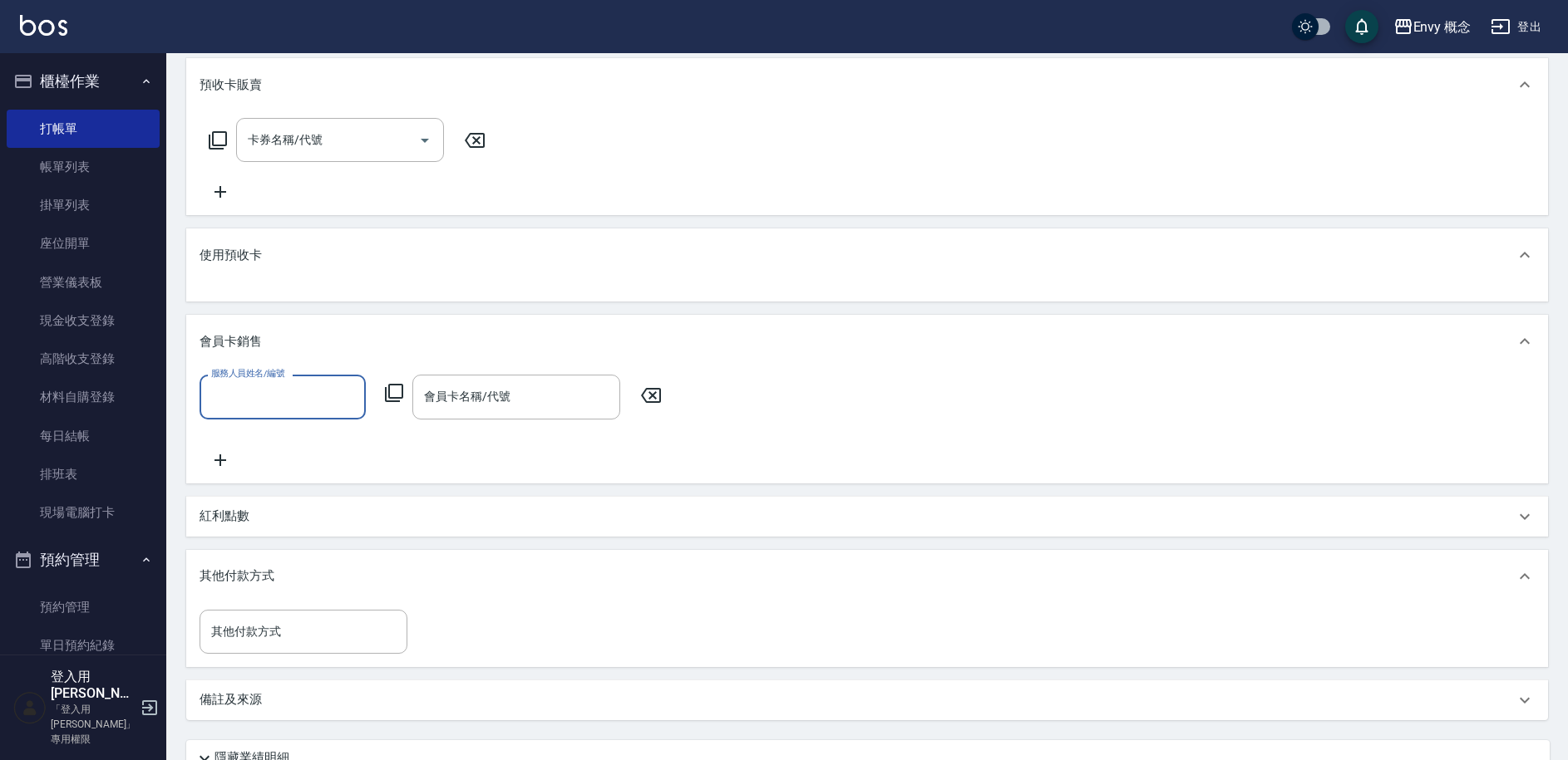
scroll to position [0, 0]
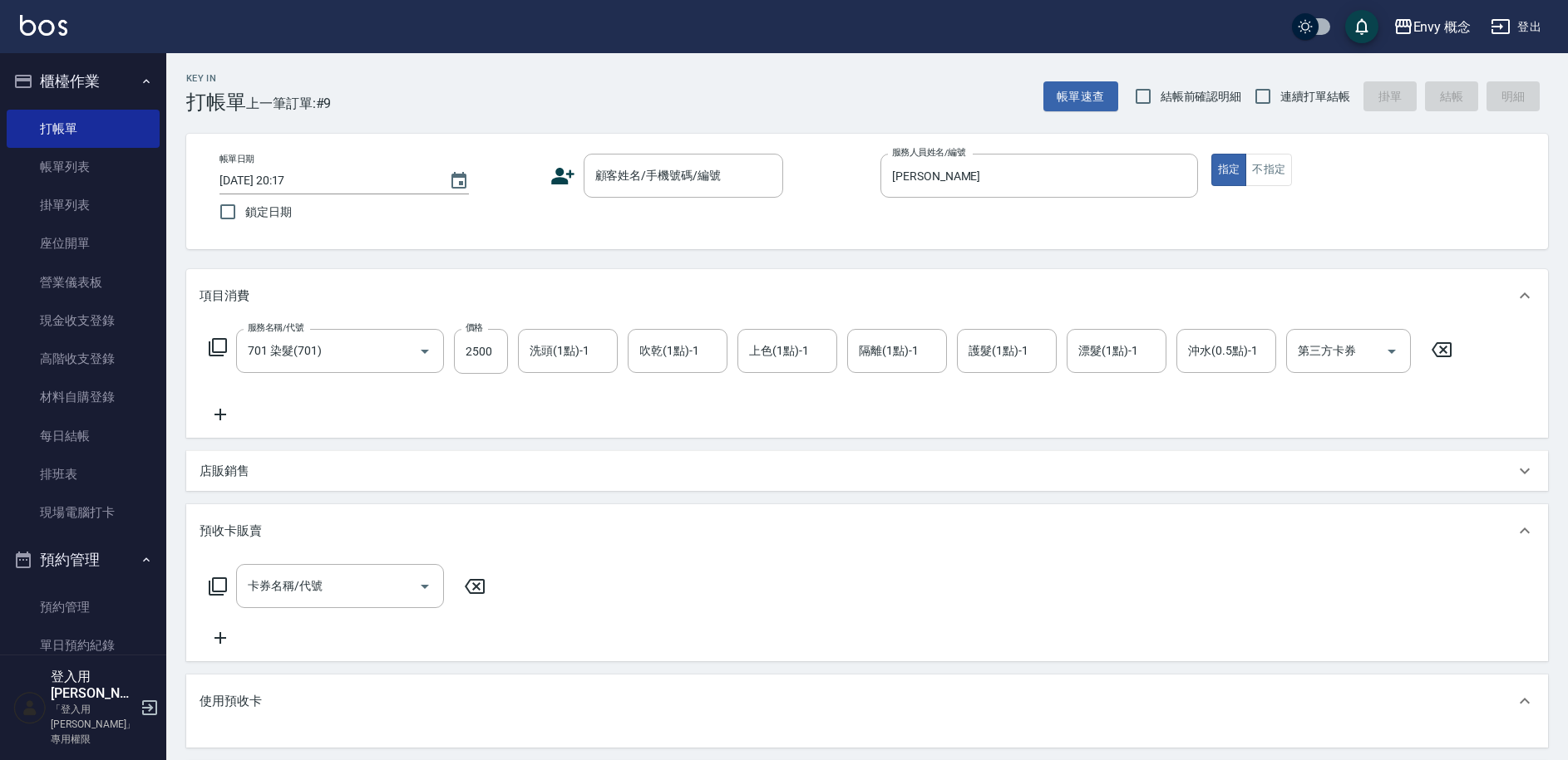
click at [238, 476] on p "店販銷售" at bounding box center [224, 471] width 50 height 18
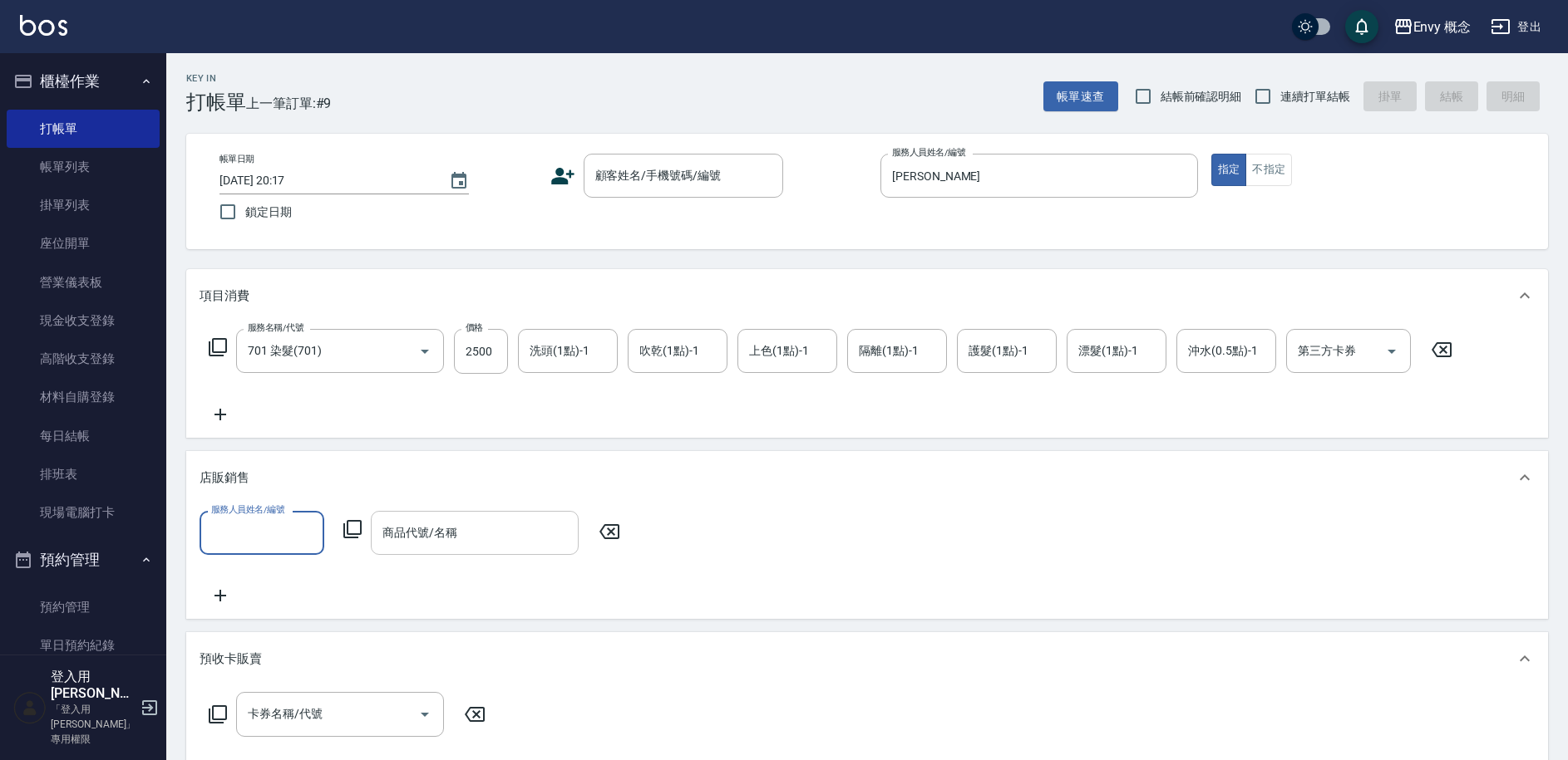
click at [406, 537] on div "商品代號/名稱 商品代號/名稱" at bounding box center [474, 533] width 207 height 44
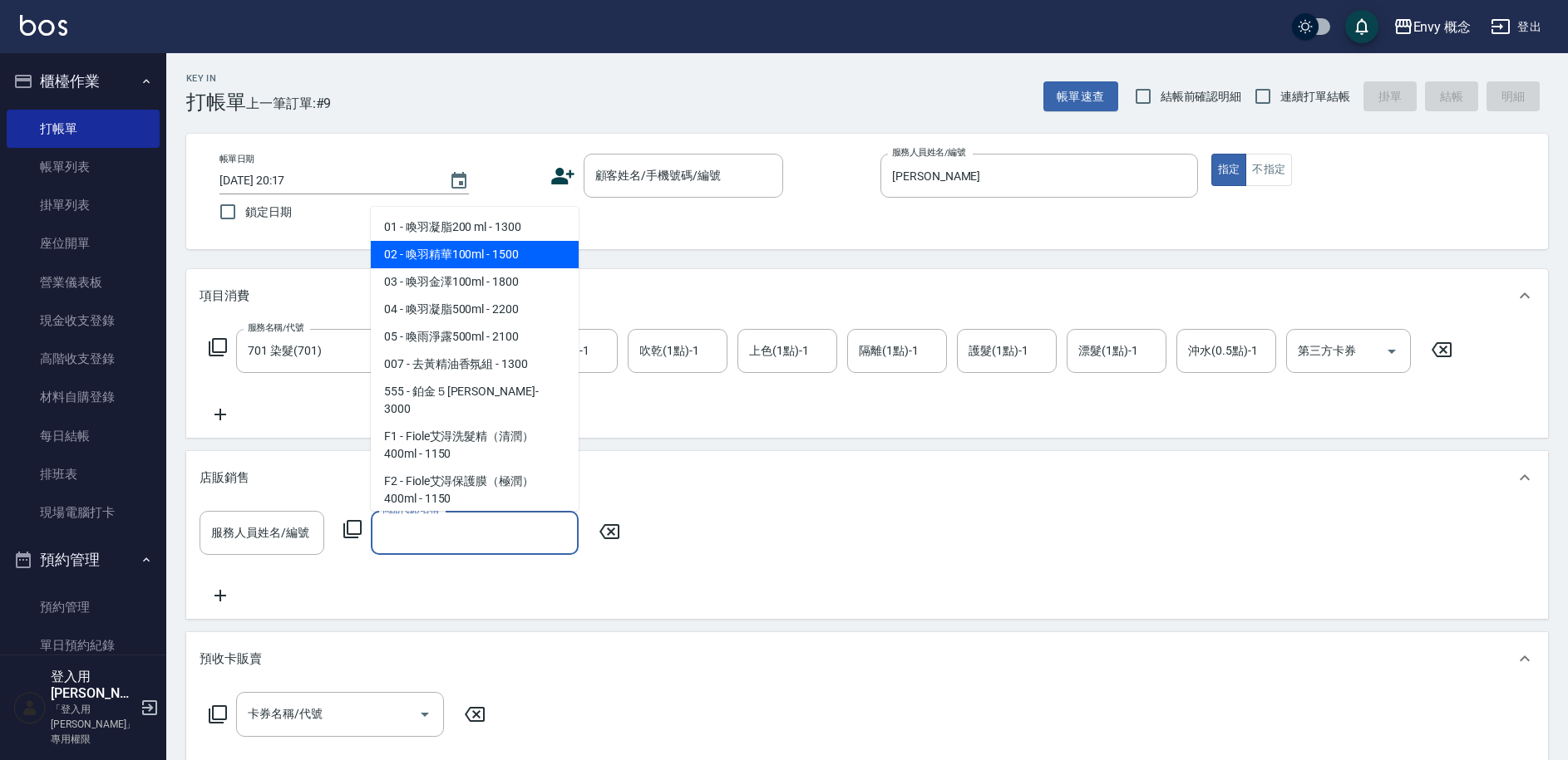
click at [479, 258] on span "02 - 喚羽精華100ml - 1500" at bounding box center [474, 254] width 207 height 27
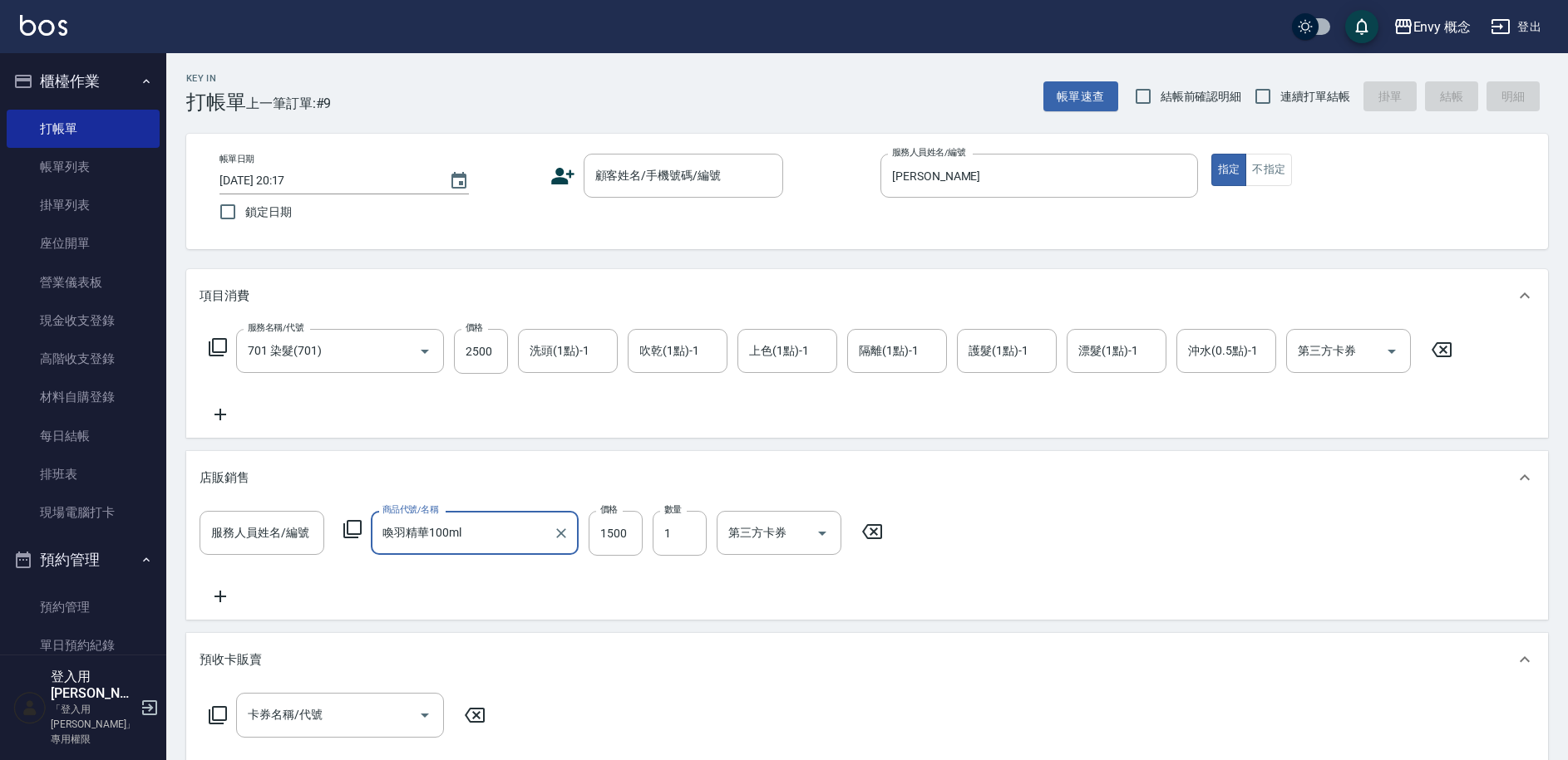
click at [536, 538] on input "喚羽精華100ml" at bounding box center [462, 533] width 168 height 29
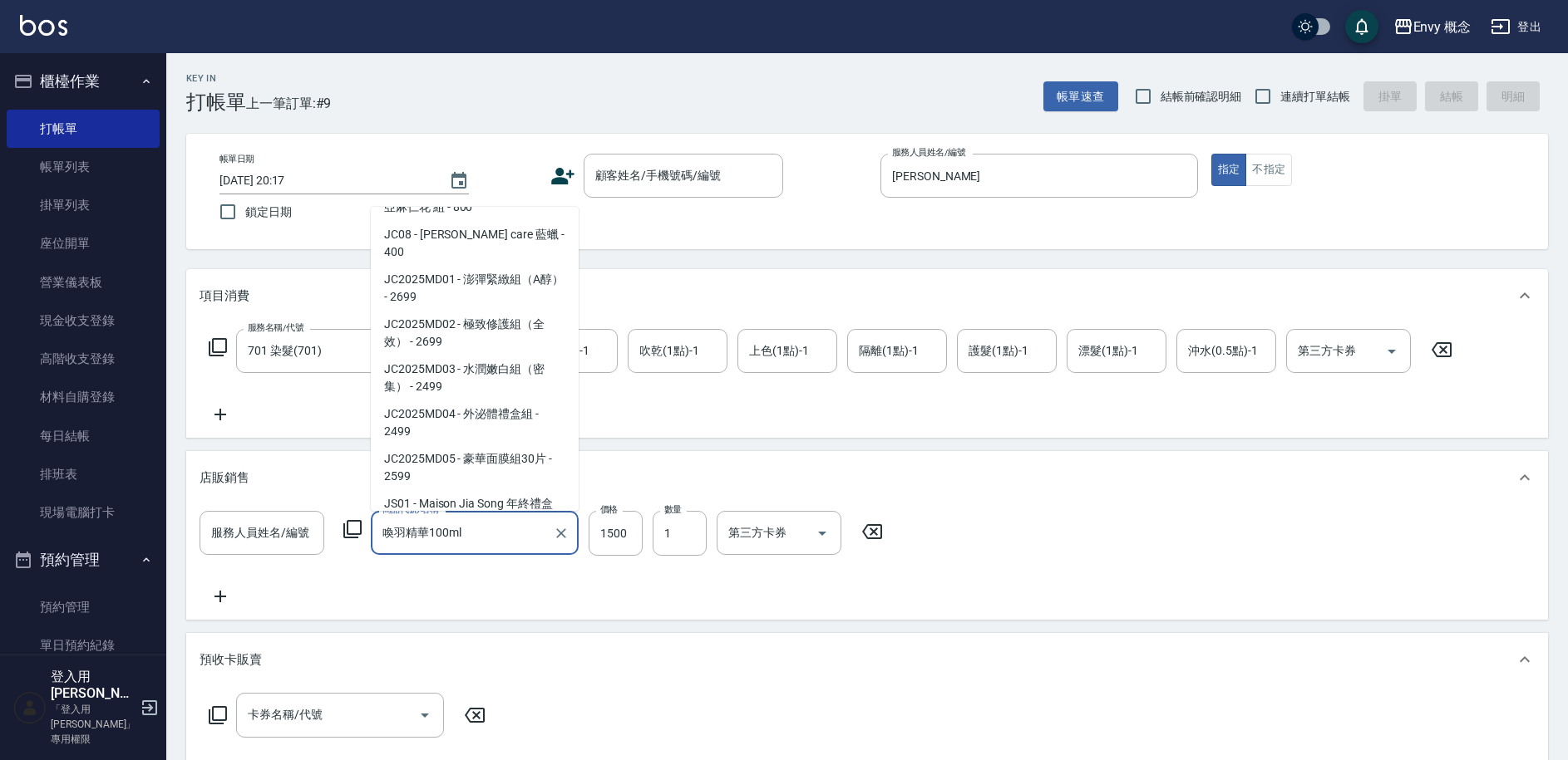
scroll to position [1397, 0]
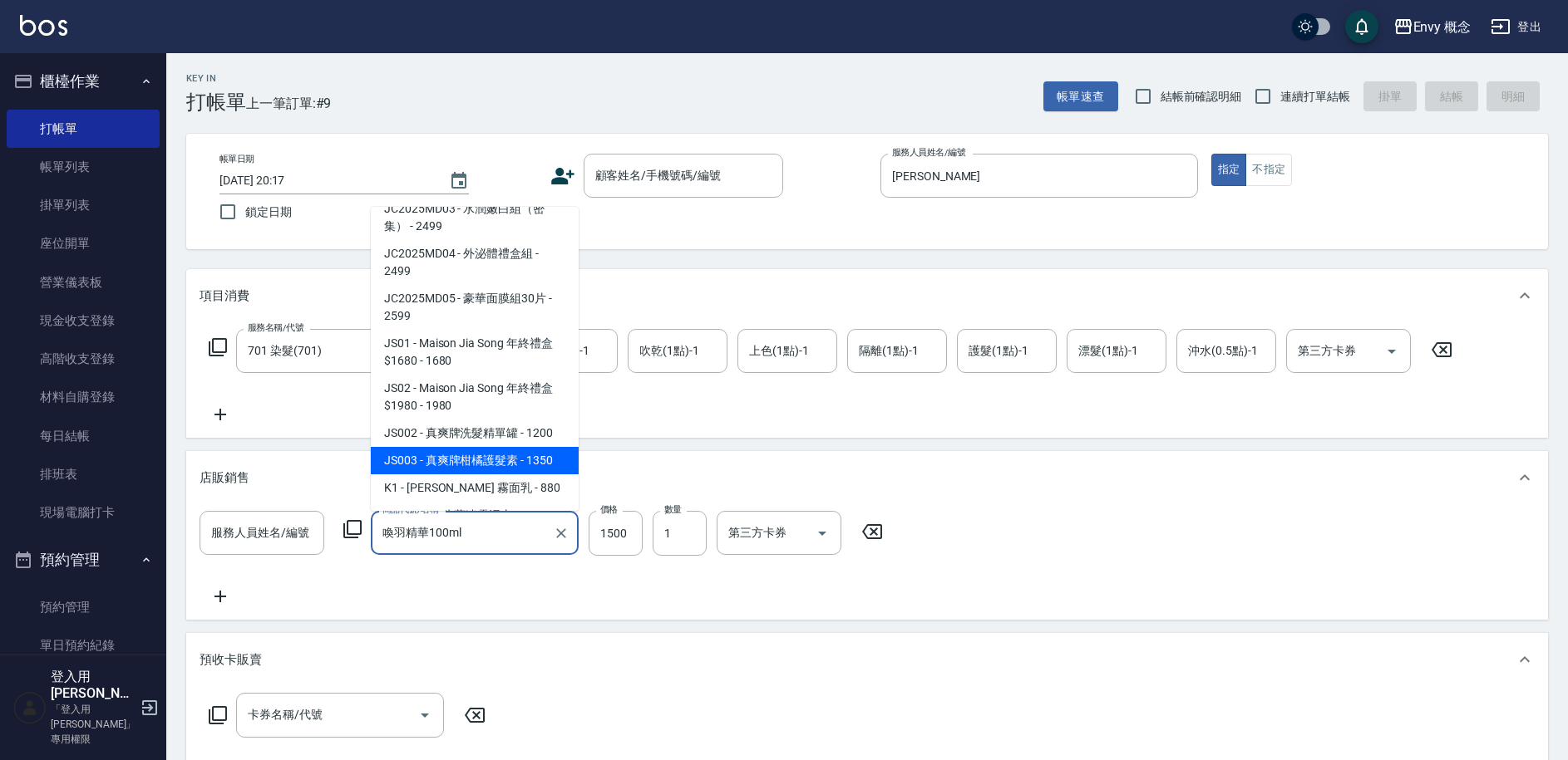
click at [503, 447] on span "JS003 - 真爽牌柑橘護髮素 - 1350" at bounding box center [474, 461] width 207 height 27
type input "真爽牌柑橘護髮素"
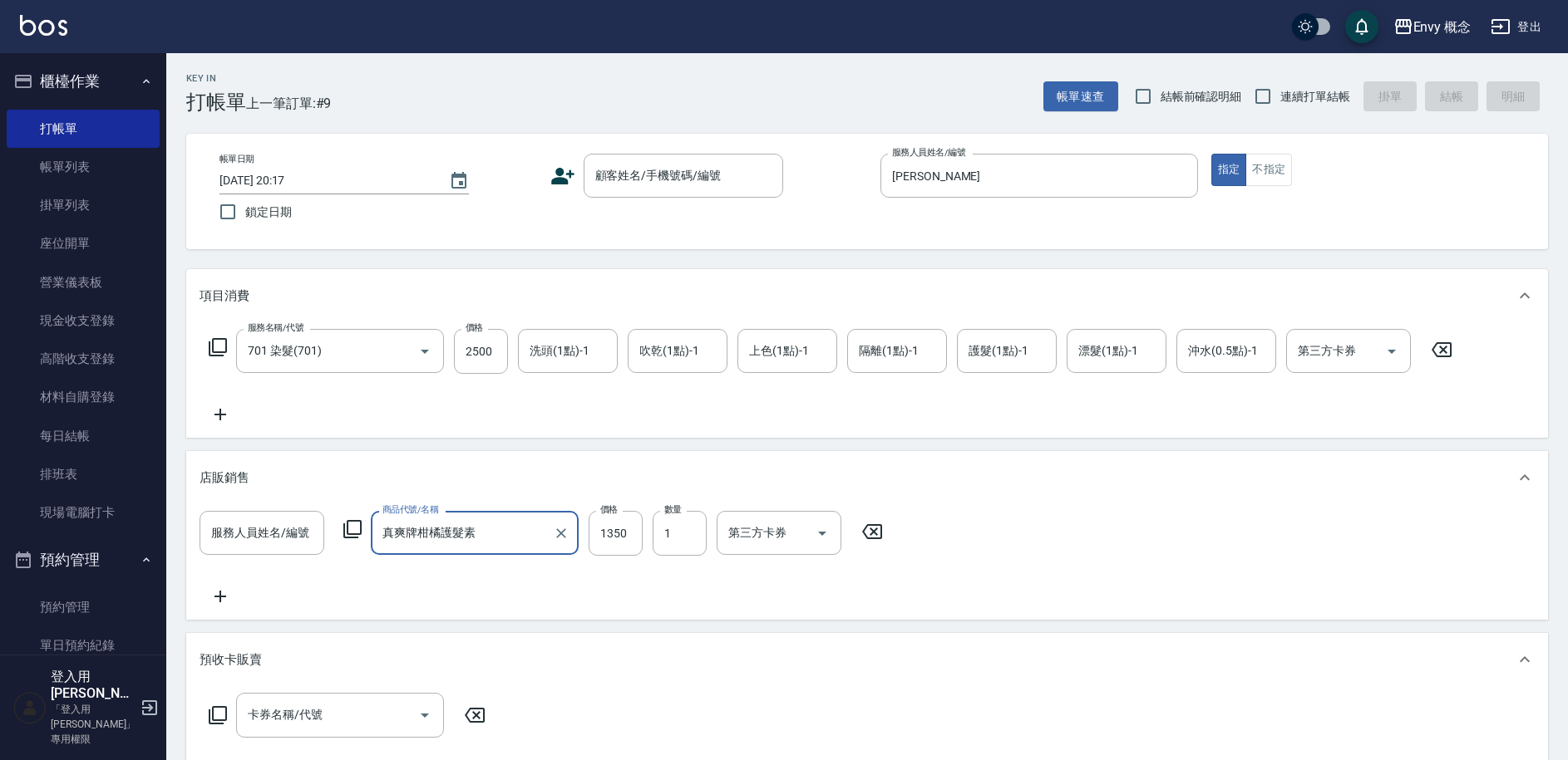
click at [534, 536] on input "真爽牌柑橘護髮素" at bounding box center [462, 533] width 168 height 29
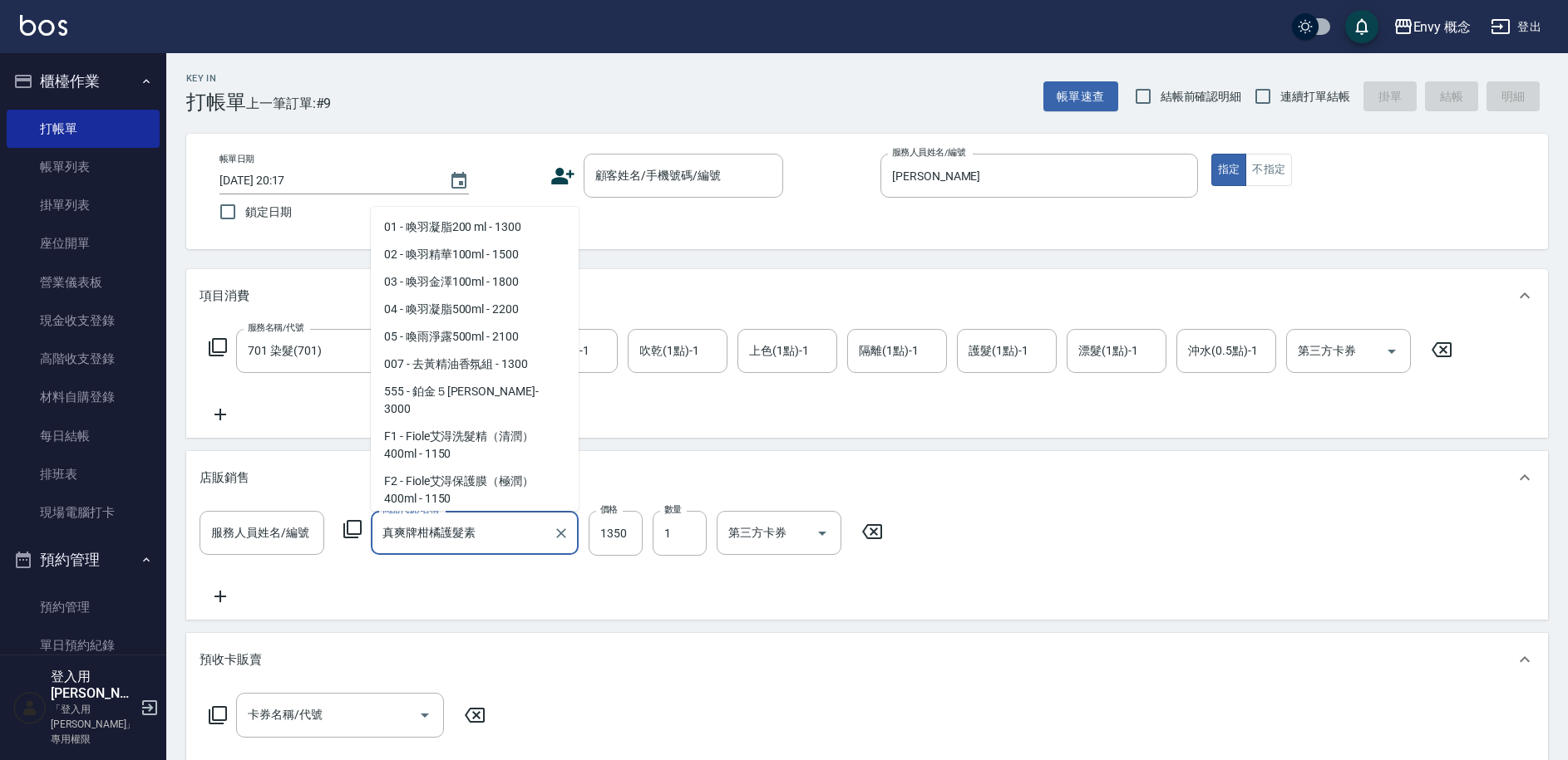
scroll to position [1308, 0]
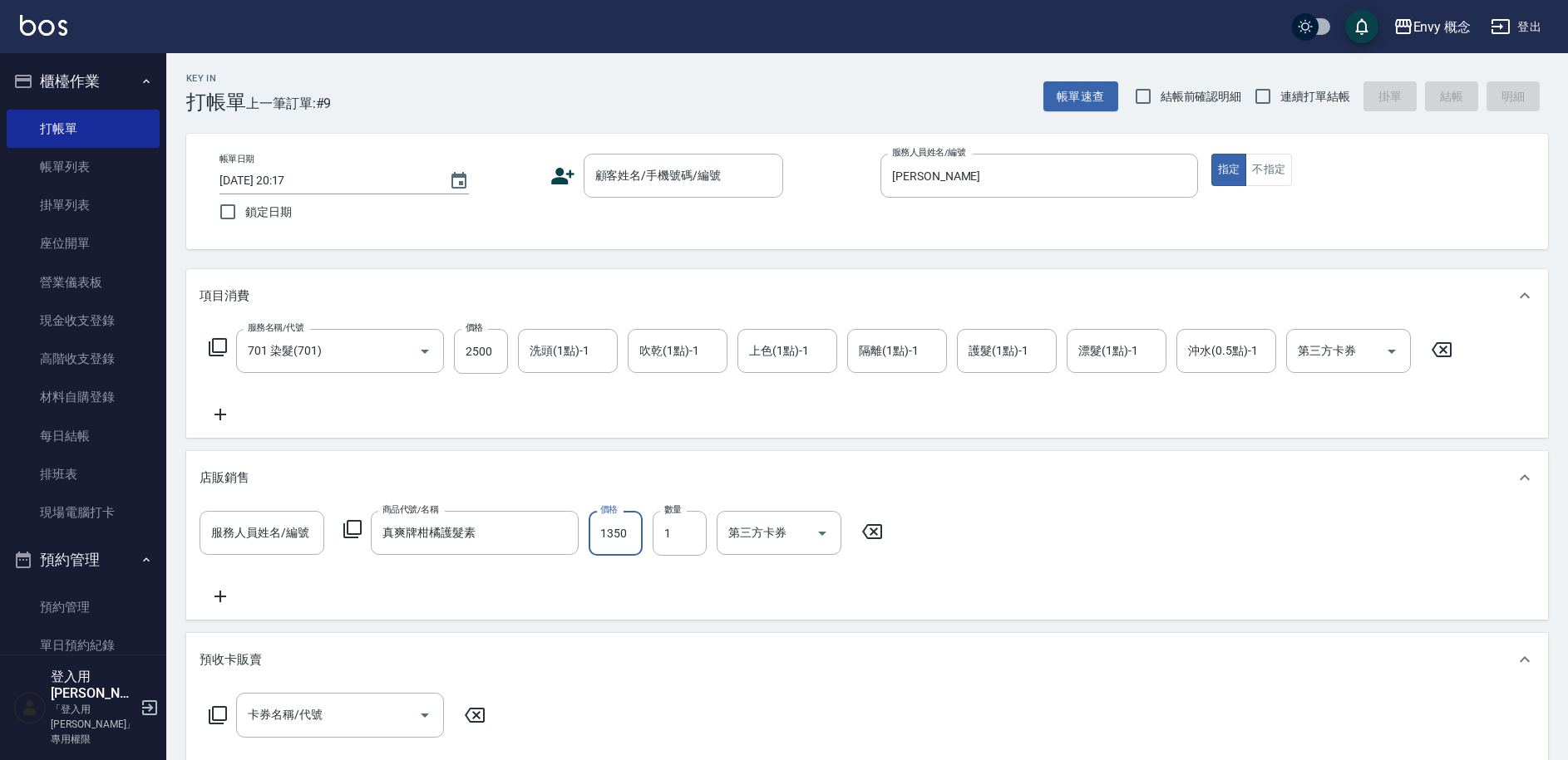
click at [637, 534] on input "1350" at bounding box center [616, 533] width 54 height 45
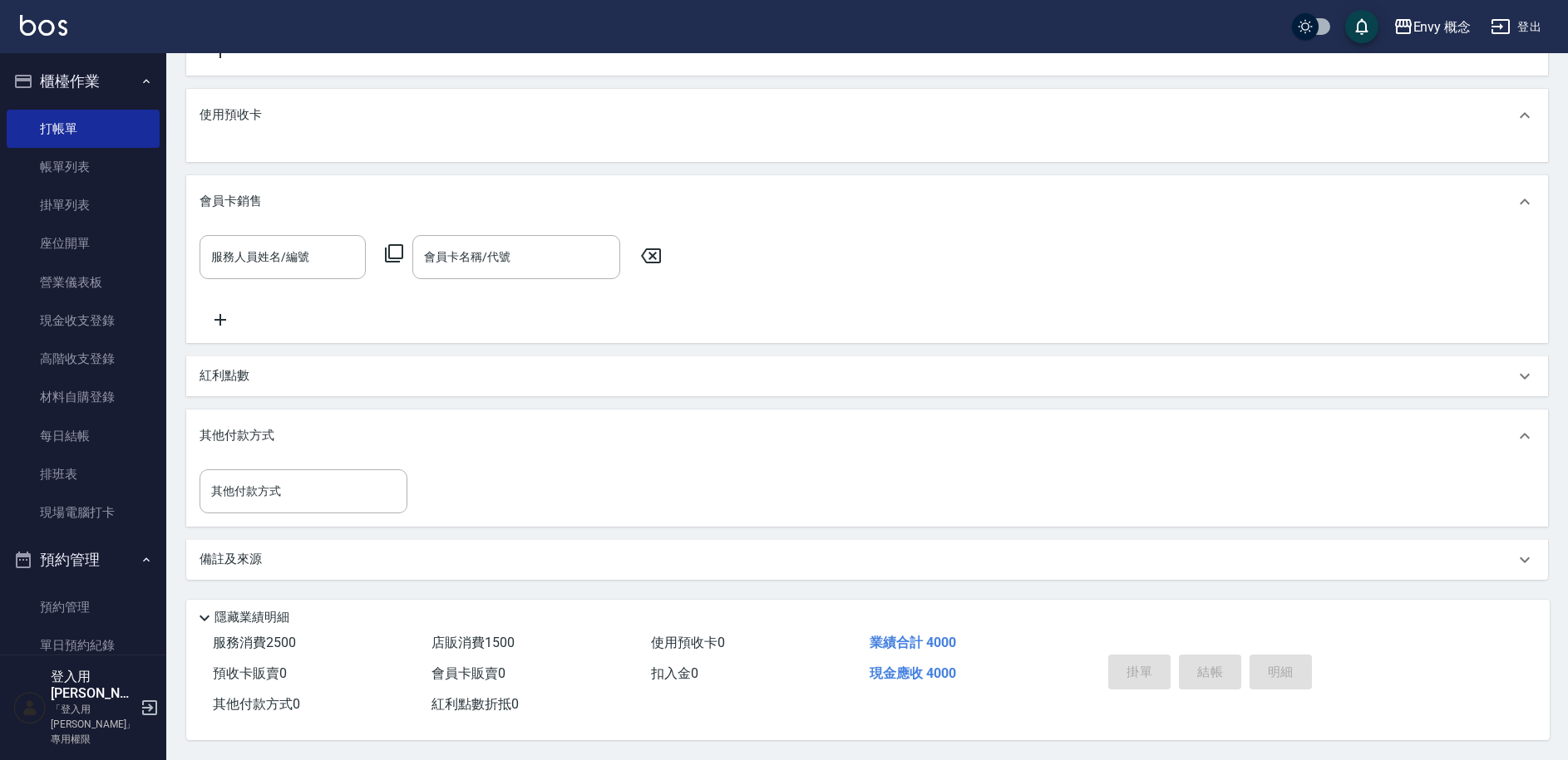
scroll to position [723, 0]
type input "1500"
click at [331, 488] on input "其他付款方式" at bounding box center [303, 491] width 193 height 29
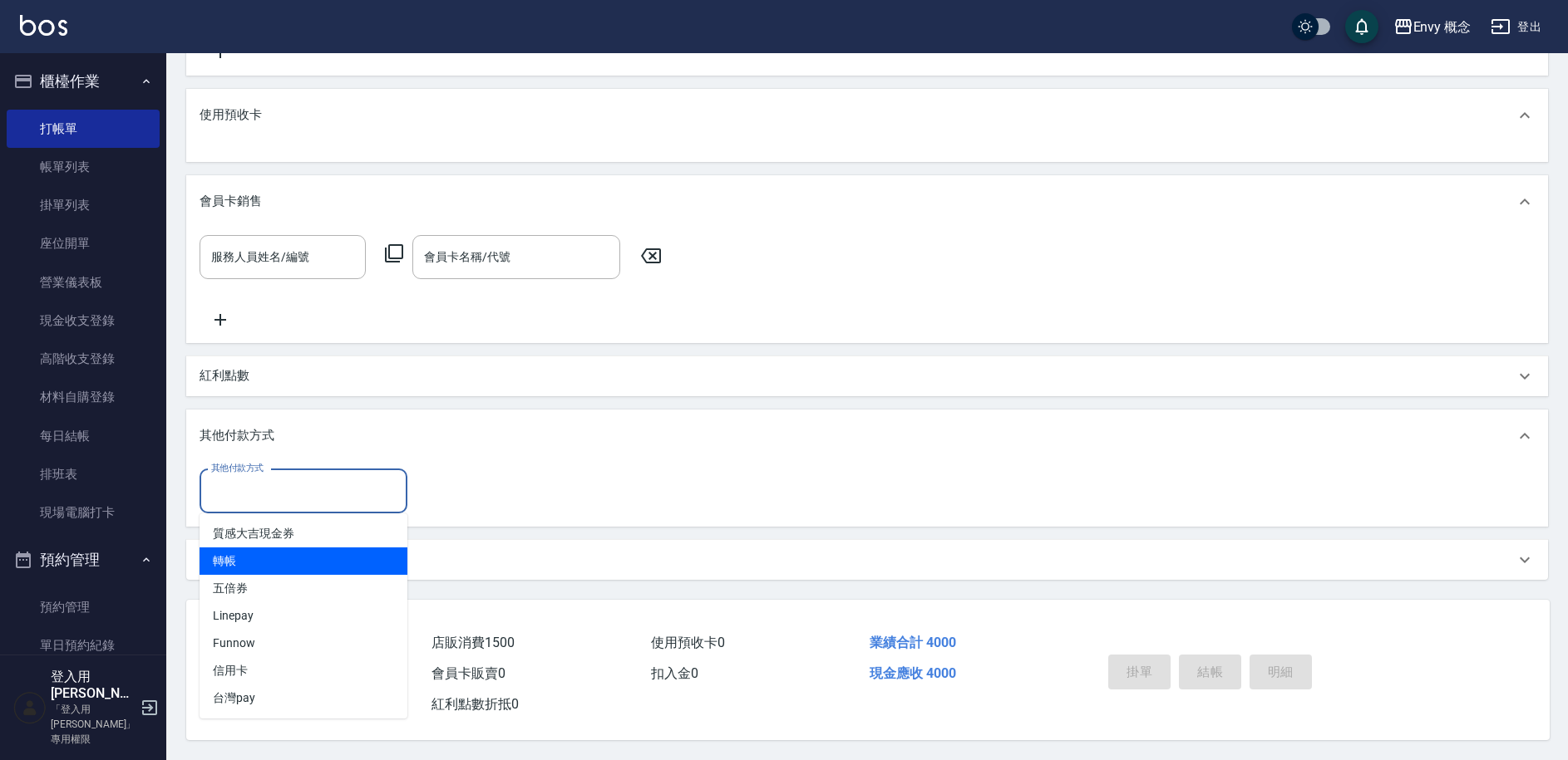
click at [319, 562] on span "轉帳" at bounding box center [304, 561] width 207 height 27
type input "轉帳"
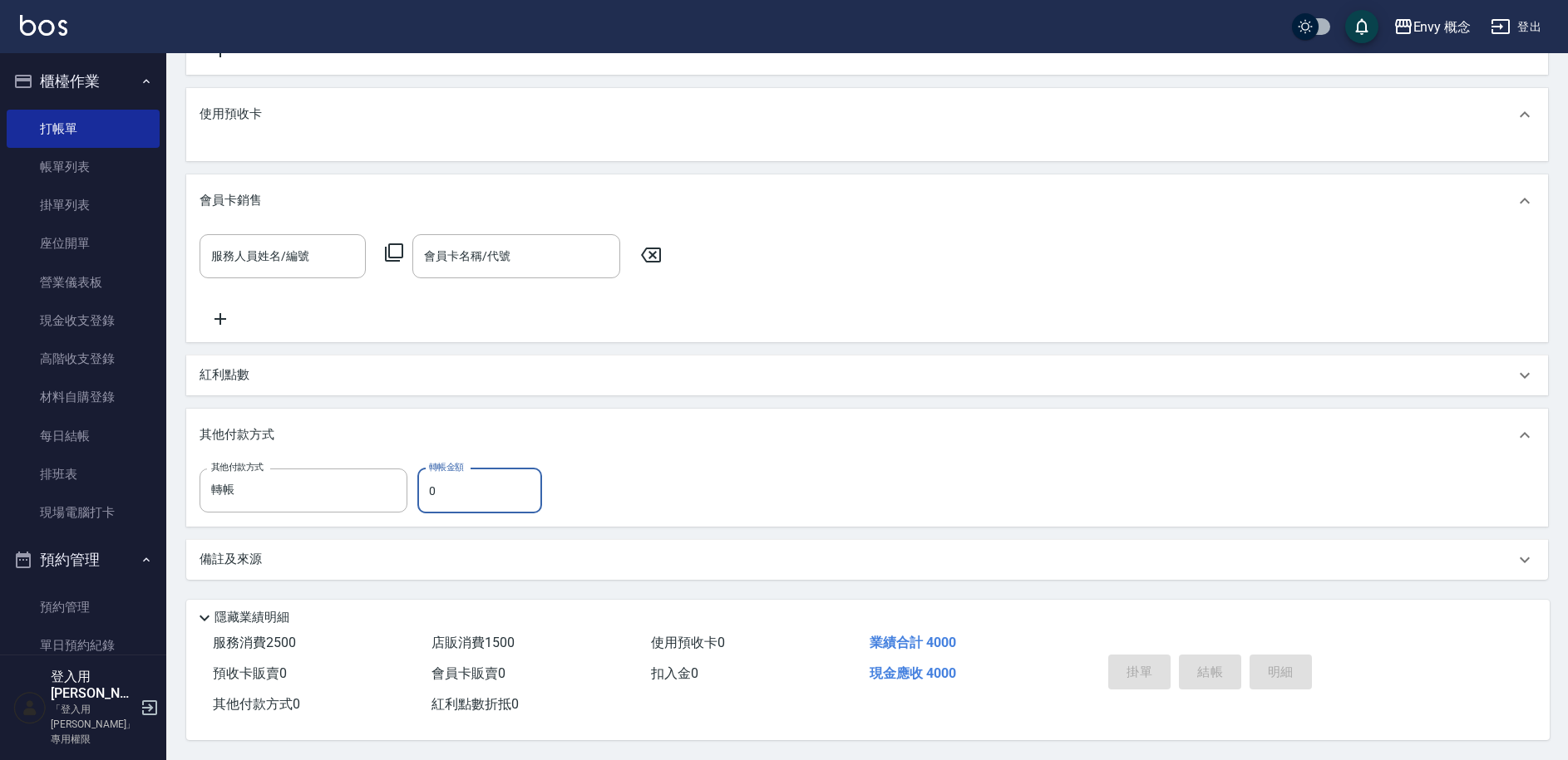
click at [470, 490] on input "0" at bounding box center [480, 491] width 125 height 45
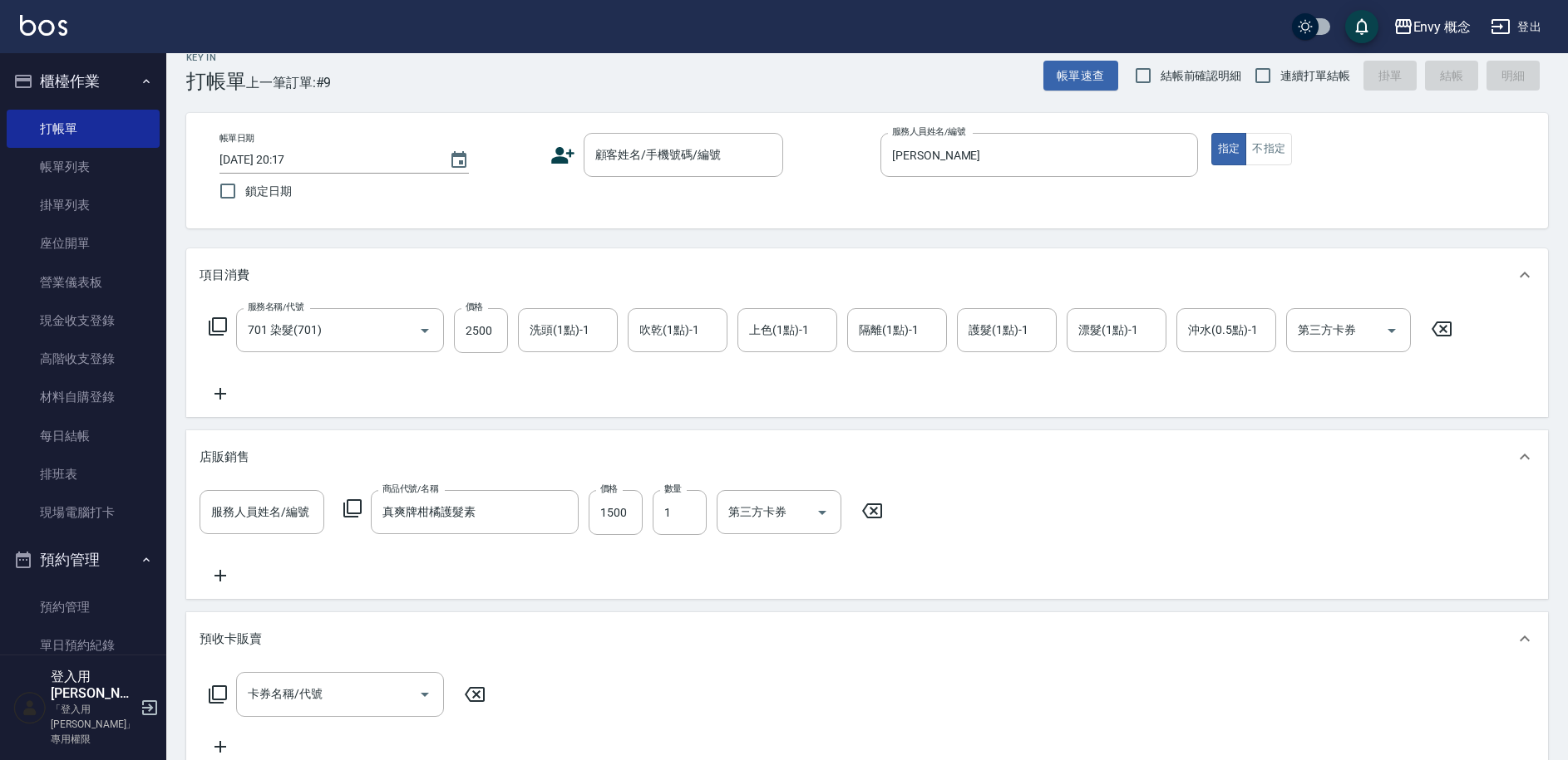
scroll to position [0, 0]
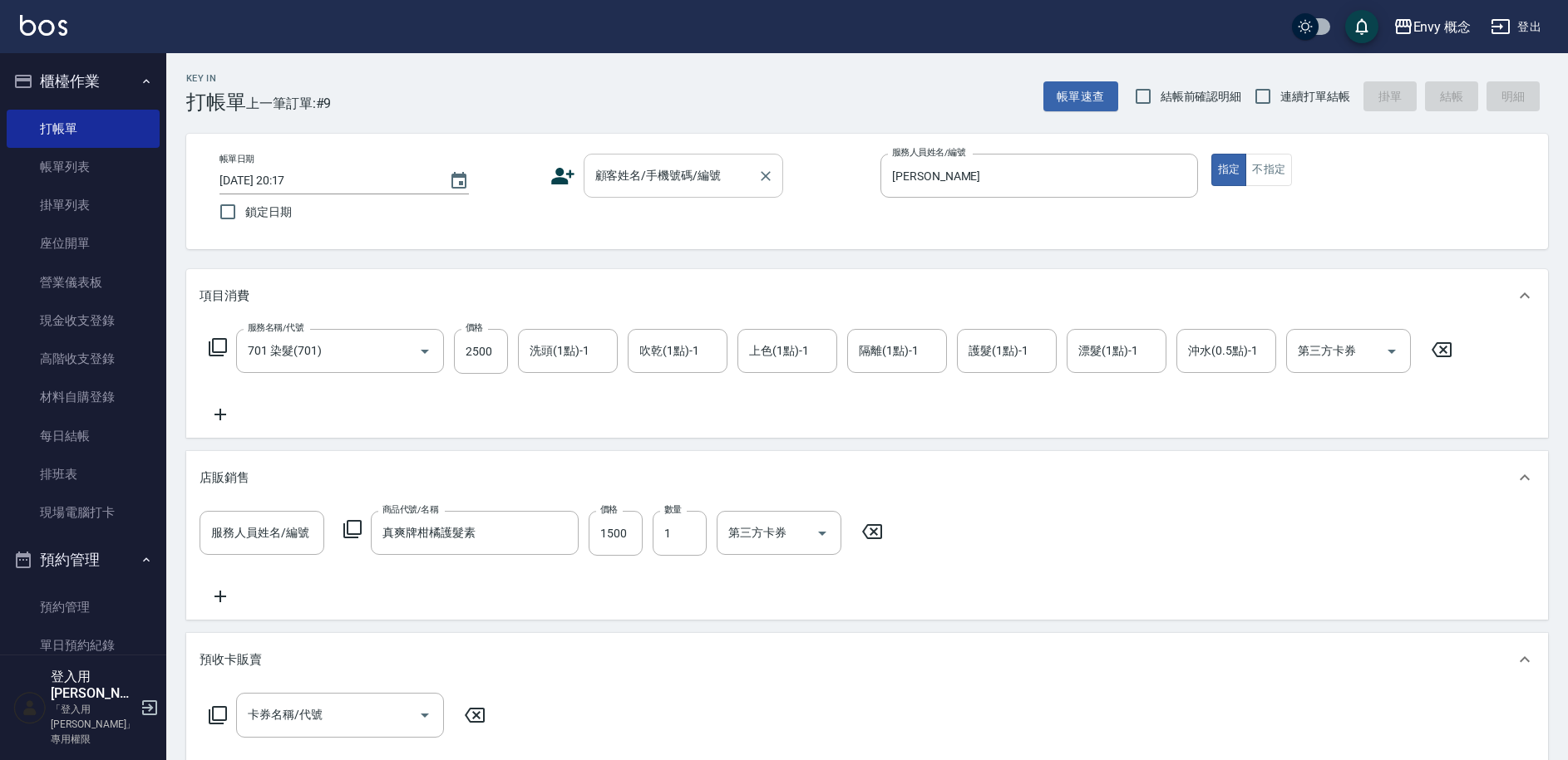
type input "1500"
click at [690, 188] on input "顧客姓名/手機號碼/編號" at bounding box center [671, 176] width 160 height 29
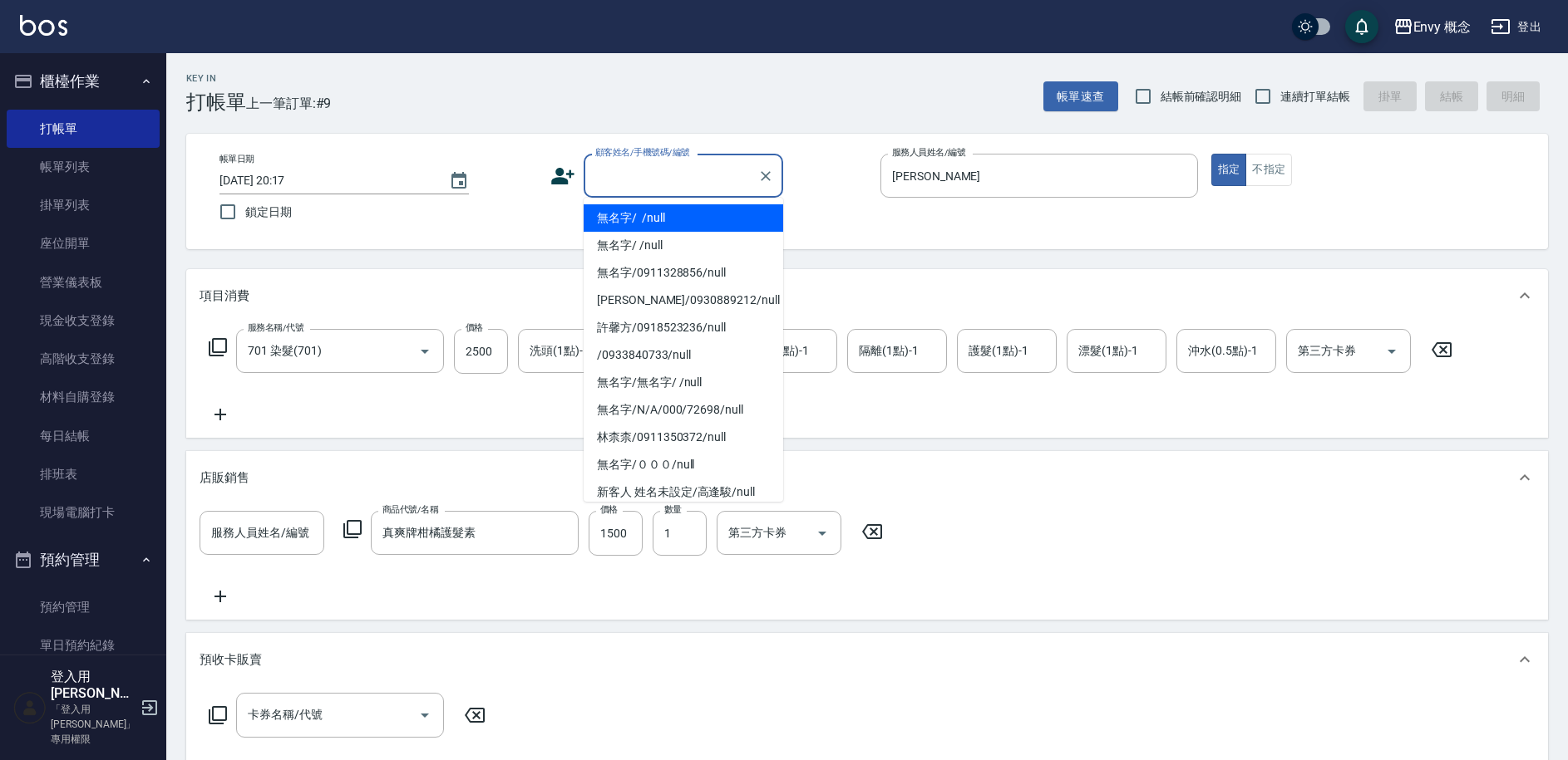
click at [696, 230] on li "無名字/ /null" at bounding box center [683, 218] width 200 height 27
type input "無名字/ /null"
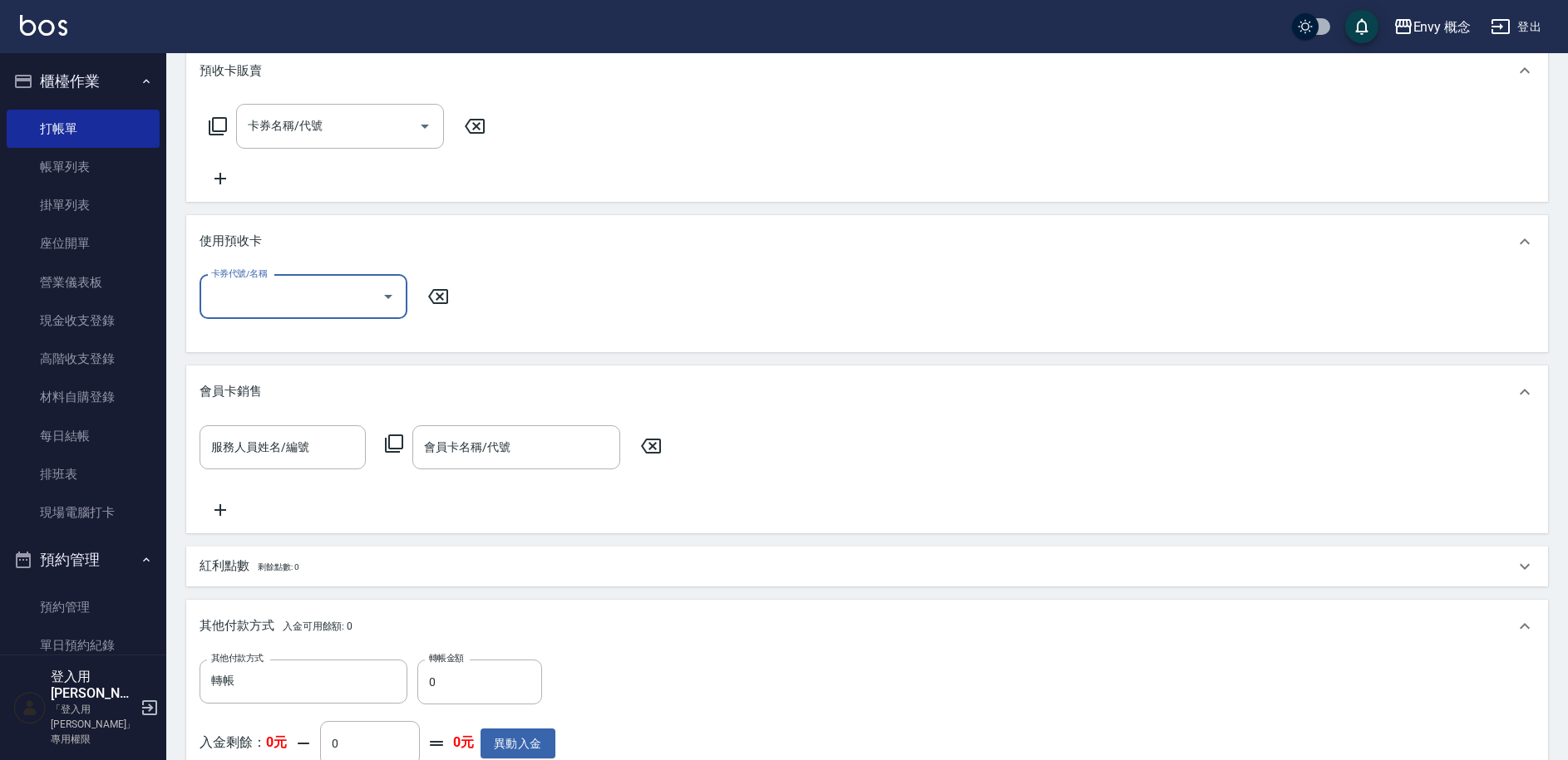
scroll to position [879, 0]
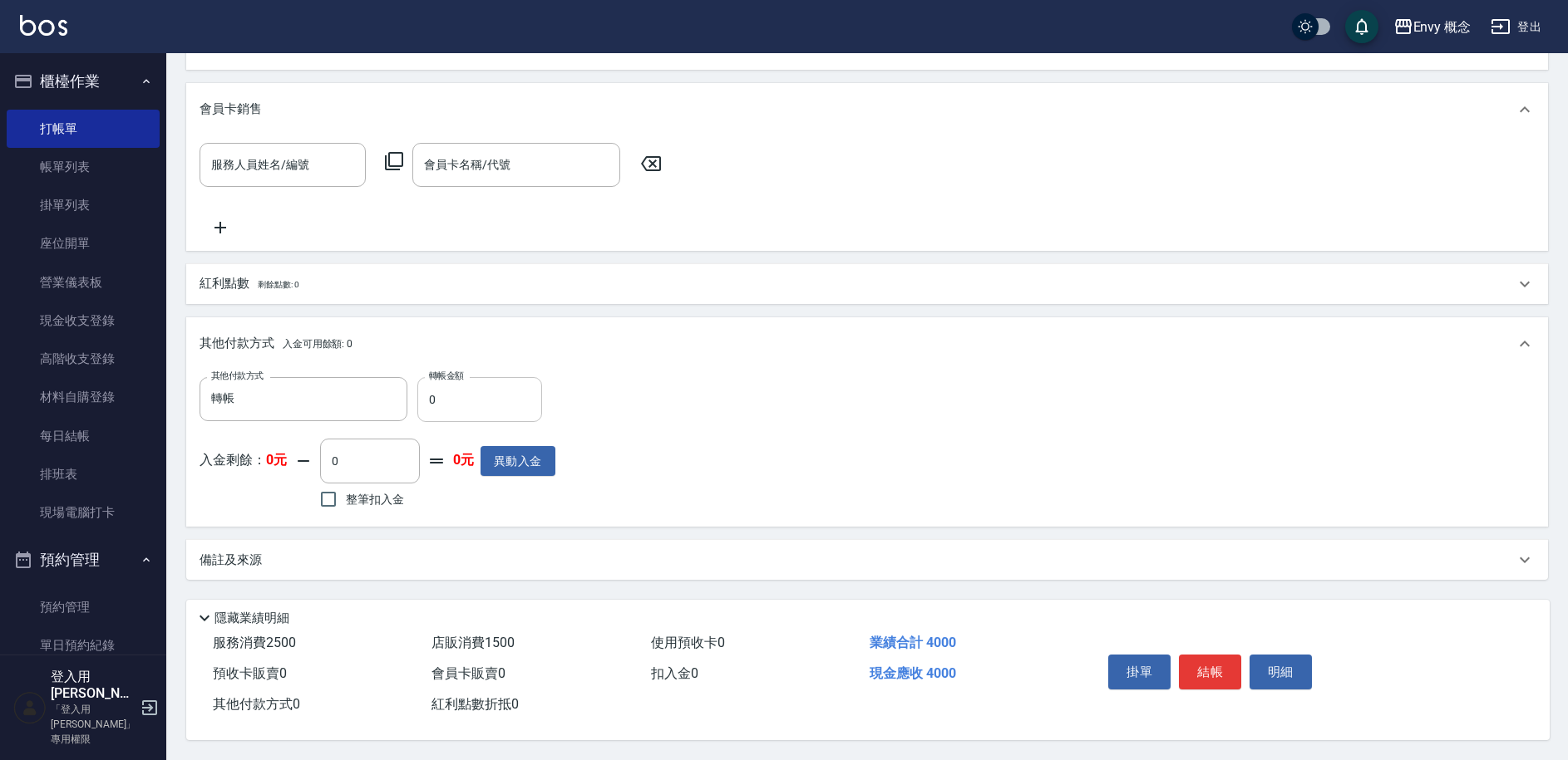
click at [460, 399] on input "0" at bounding box center [480, 400] width 125 height 45
type input "4000"
click at [1204, 677] on button "結帳" at bounding box center [1209, 672] width 62 height 35
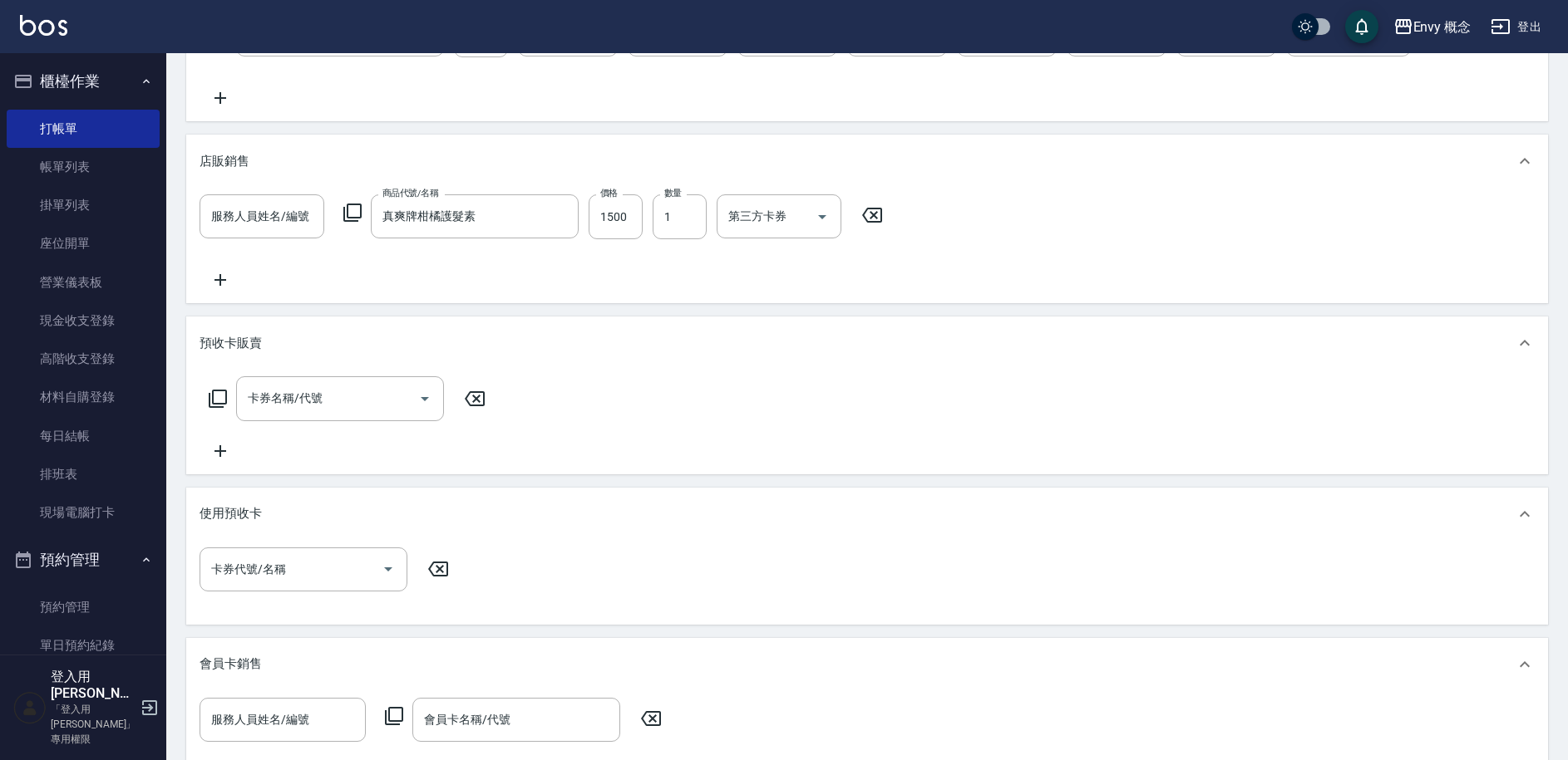
scroll to position [212, 0]
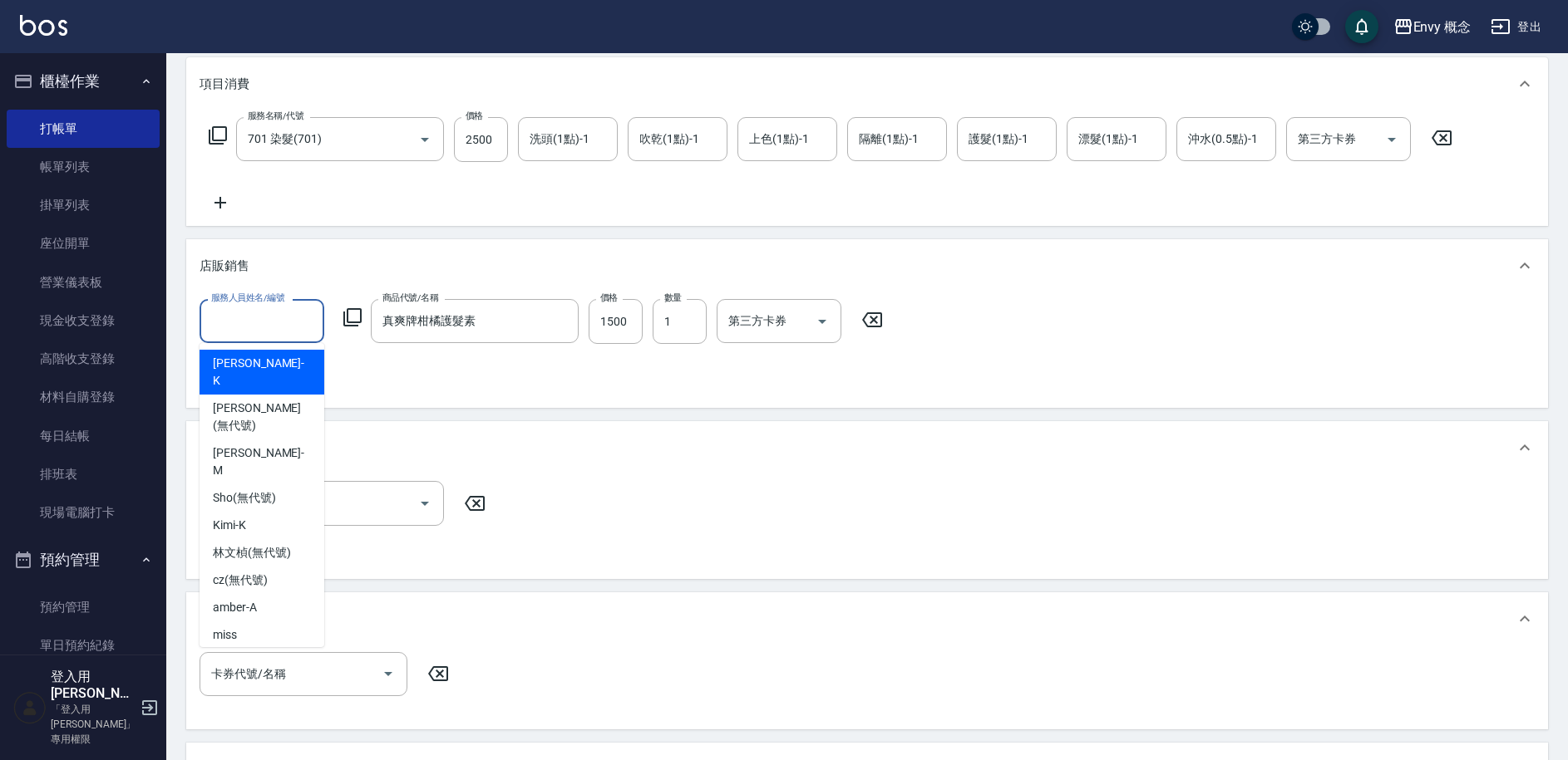
click at [287, 326] on input "服務人員姓名/編號" at bounding box center [261, 321] width 110 height 29
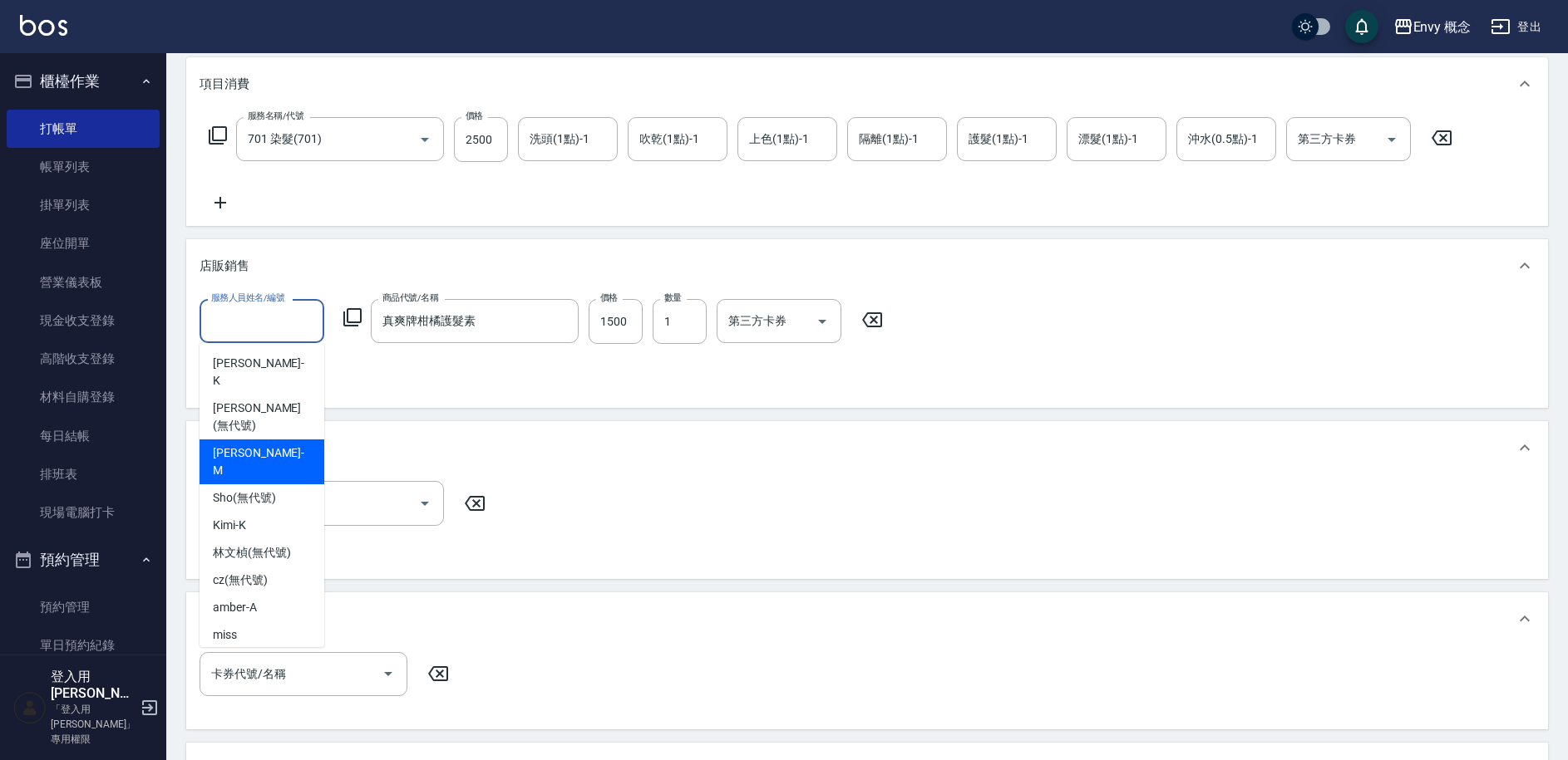
click at [271, 440] on div "[PERSON_NAME]" at bounding box center [262, 462] width 125 height 45
type input "[PERSON_NAME]"
type input "0"
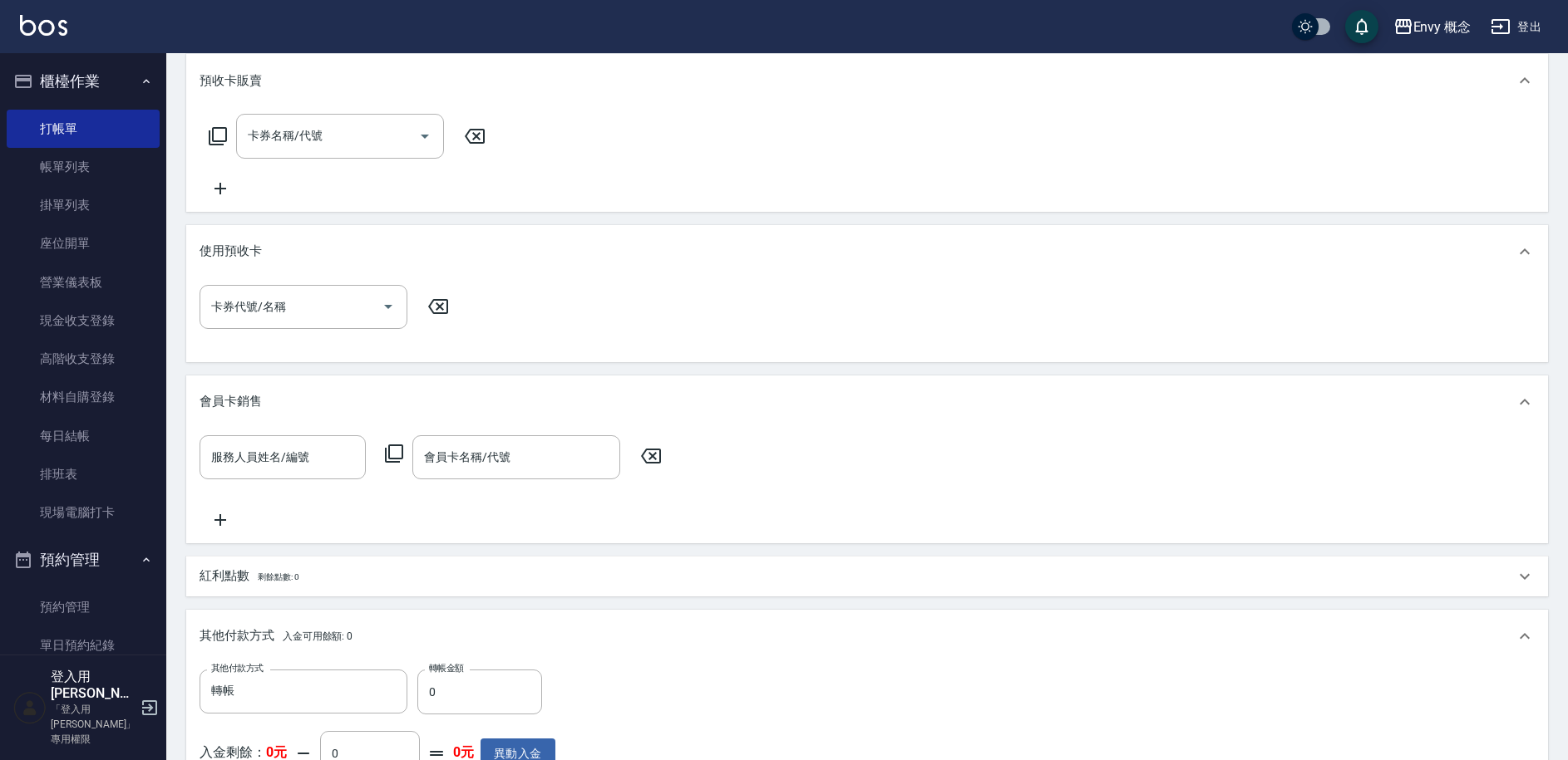
scroll to position [782, 0]
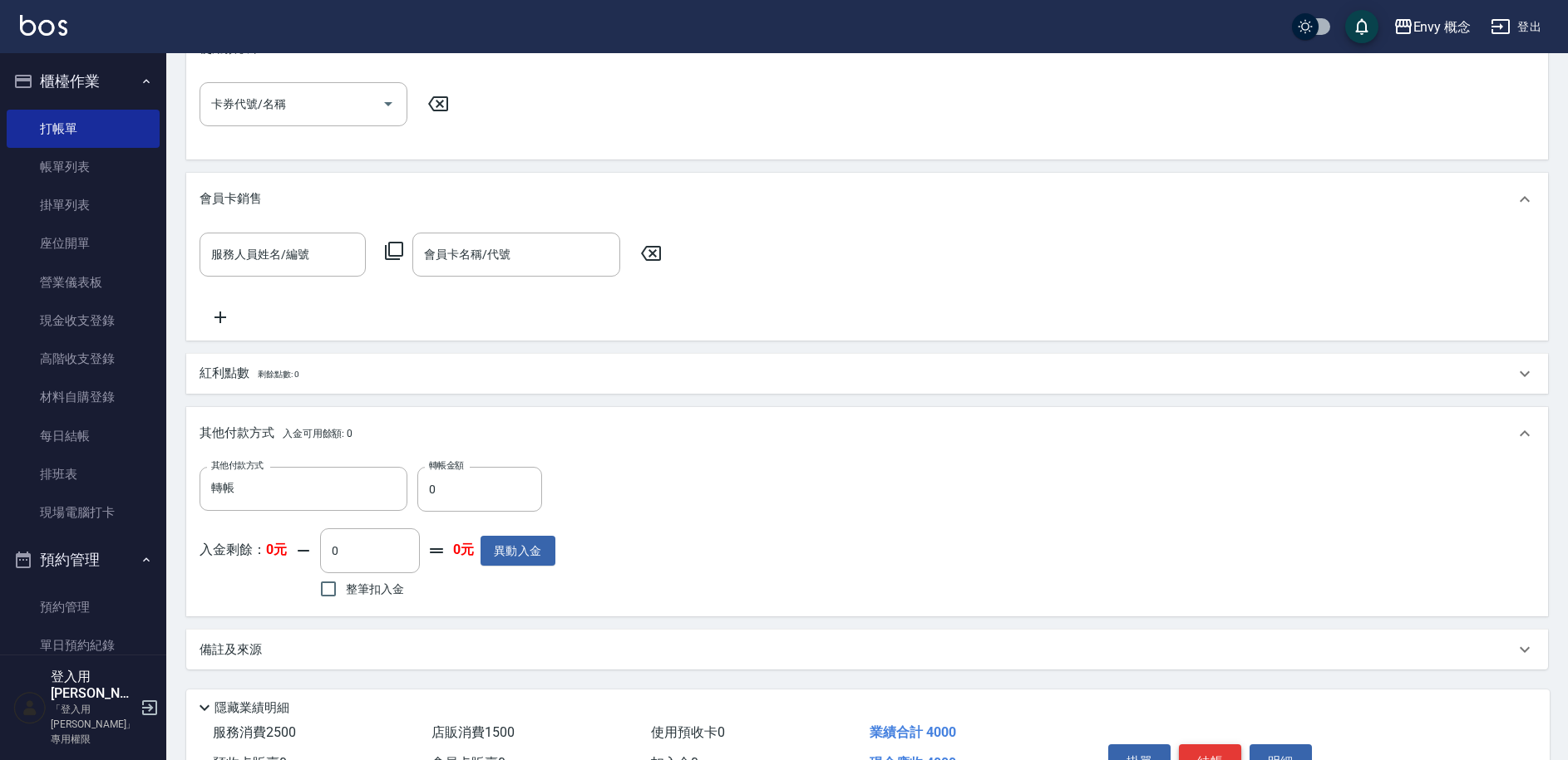
click at [1197, 752] on button "結帳" at bounding box center [1209, 762] width 62 height 35
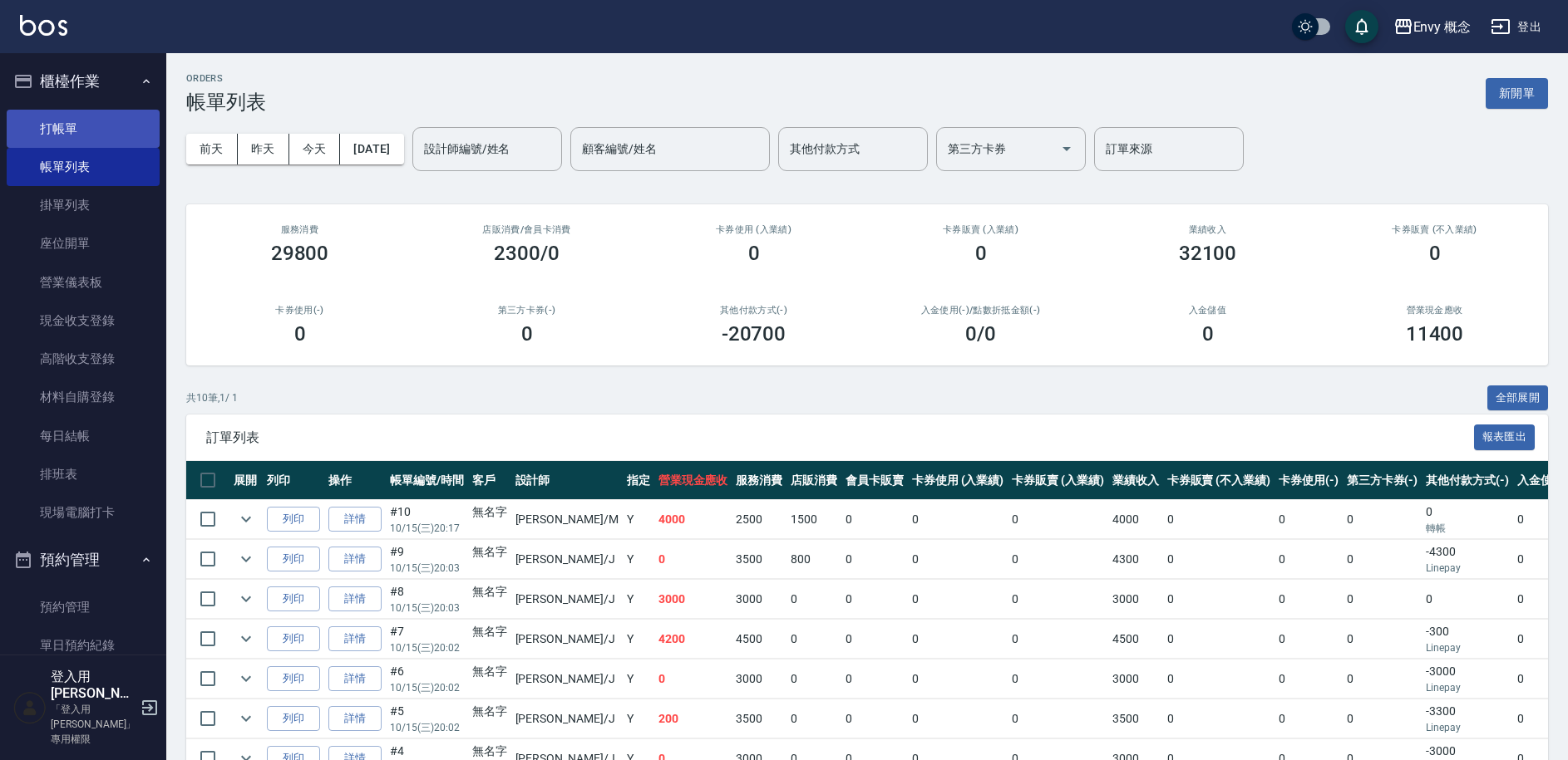
click at [48, 133] on link "打帳單" at bounding box center [83, 128] width 153 height 38
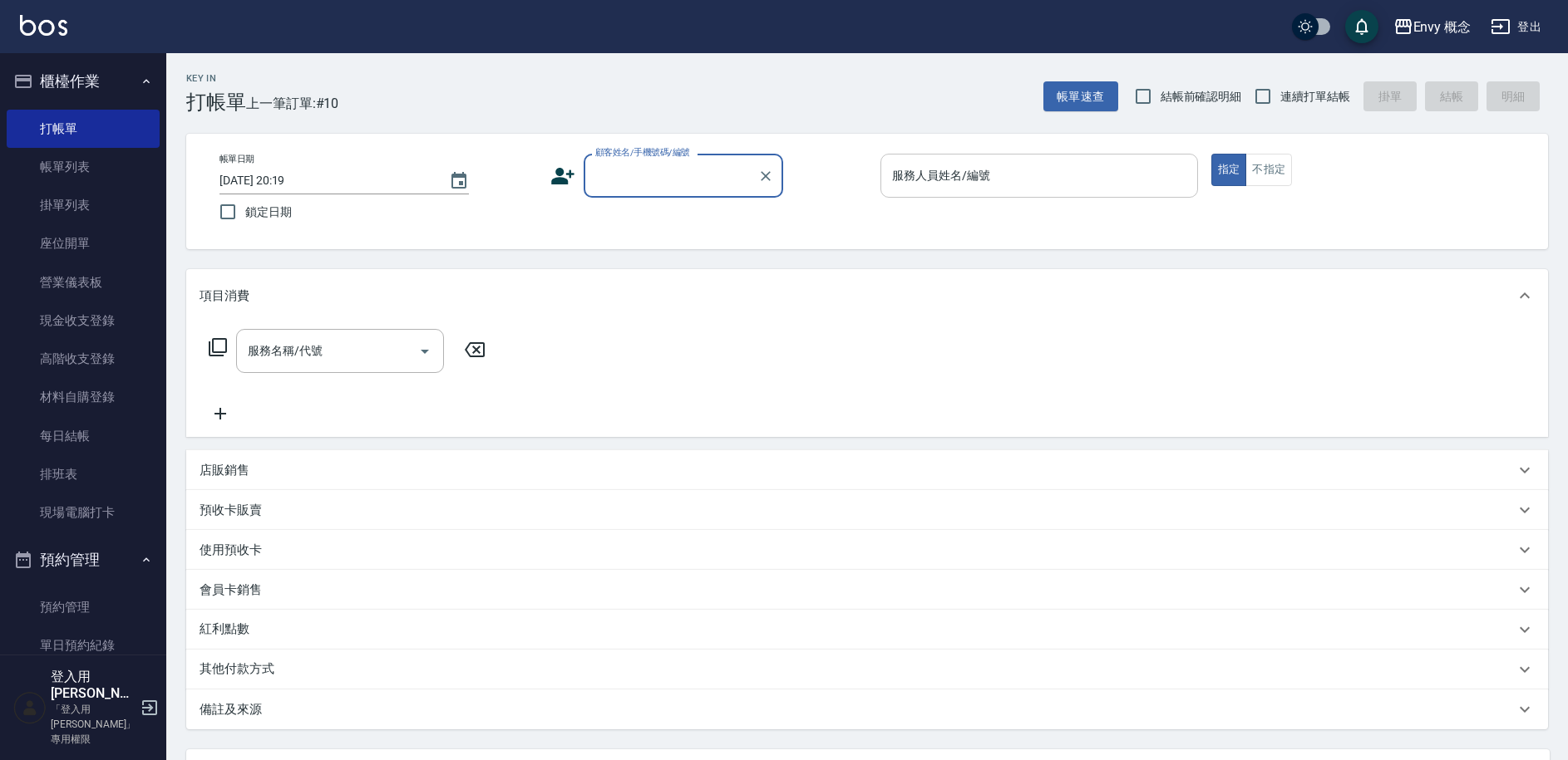
click at [1009, 173] on input "服務人員姓名/編號" at bounding box center [1039, 176] width 303 height 29
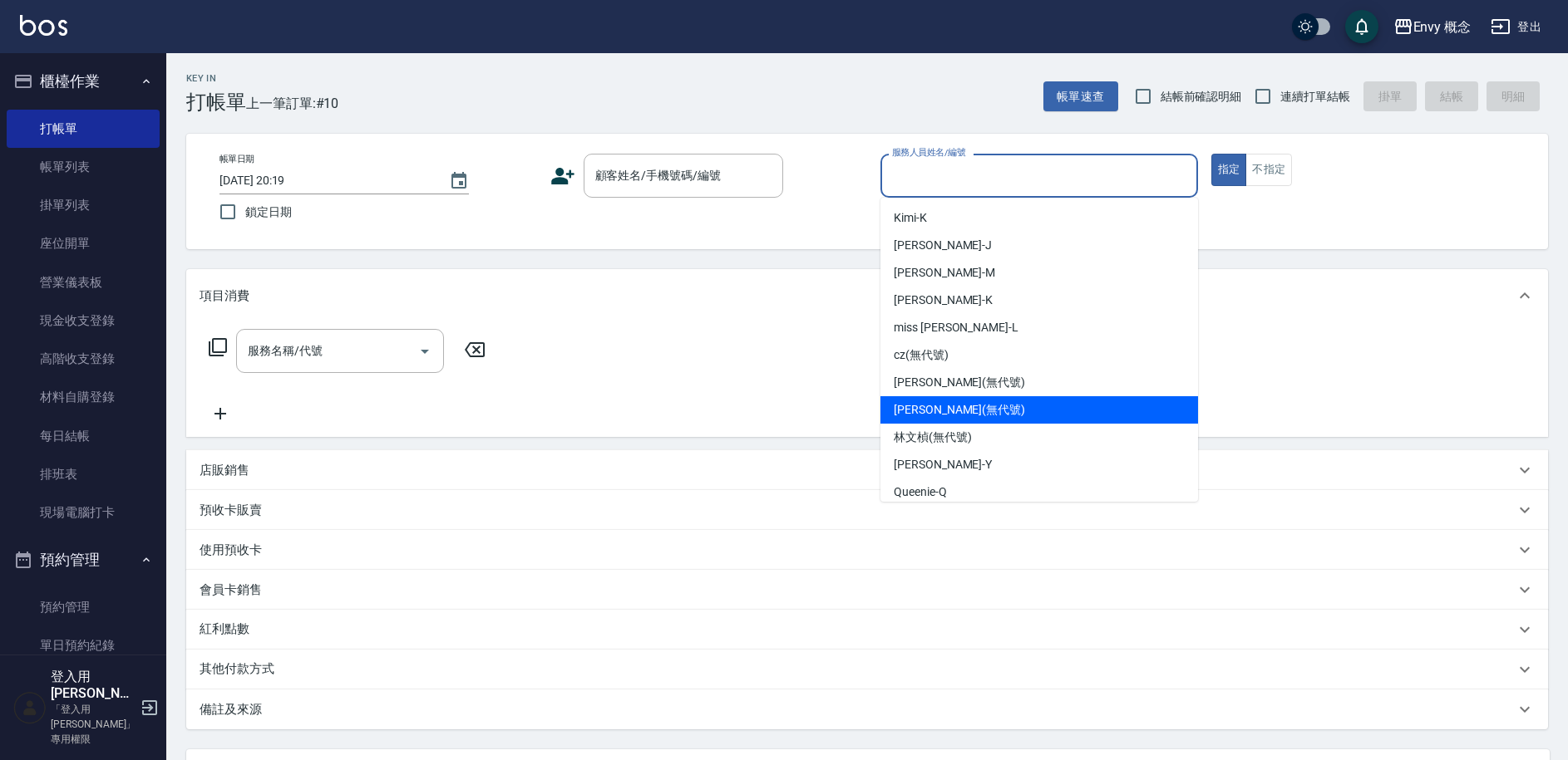
scroll to position [121, 0]
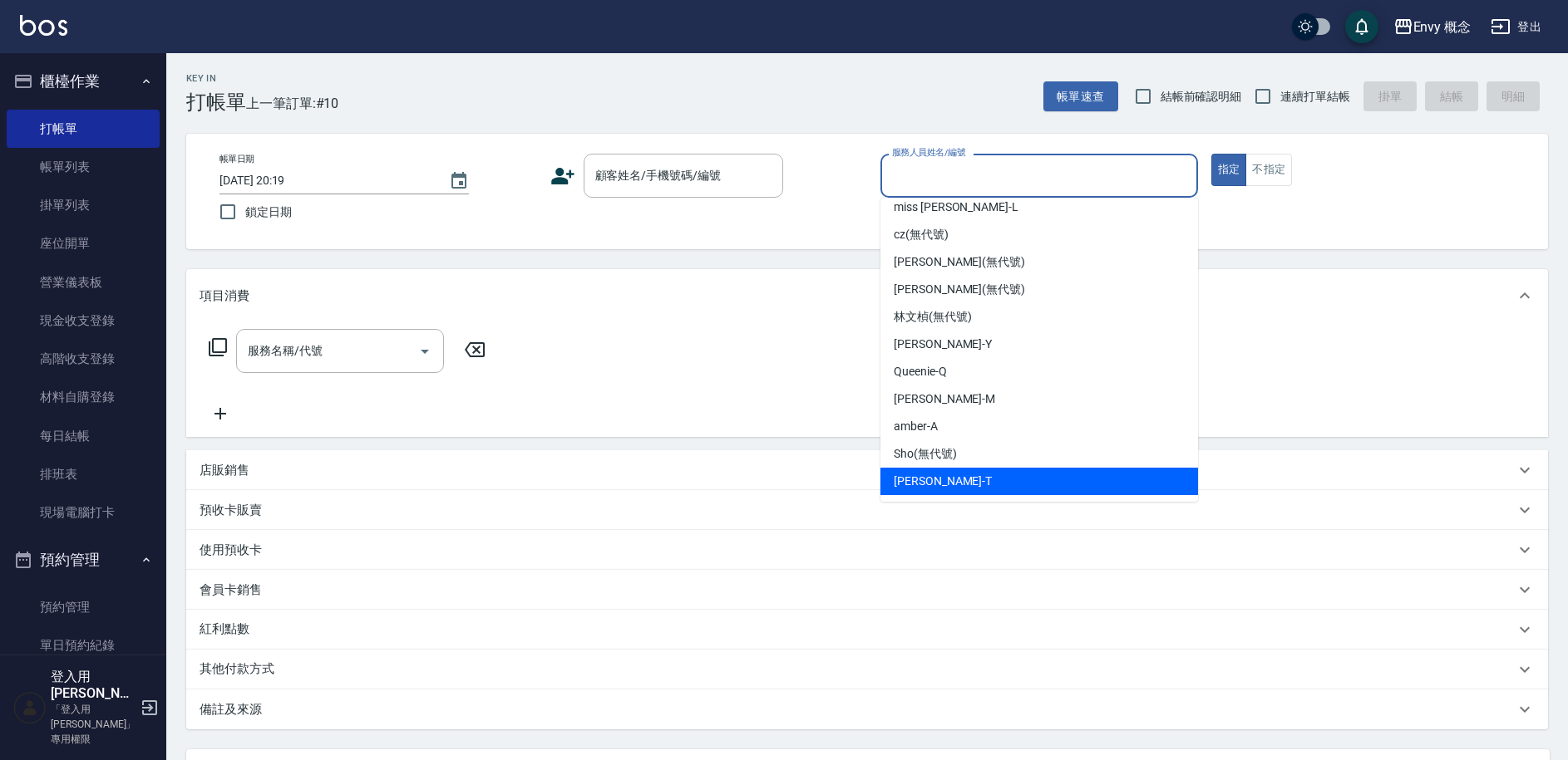
click at [979, 482] on div "[PERSON_NAME]" at bounding box center [1038, 481] width 317 height 27
type input "[PERSON_NAME]"
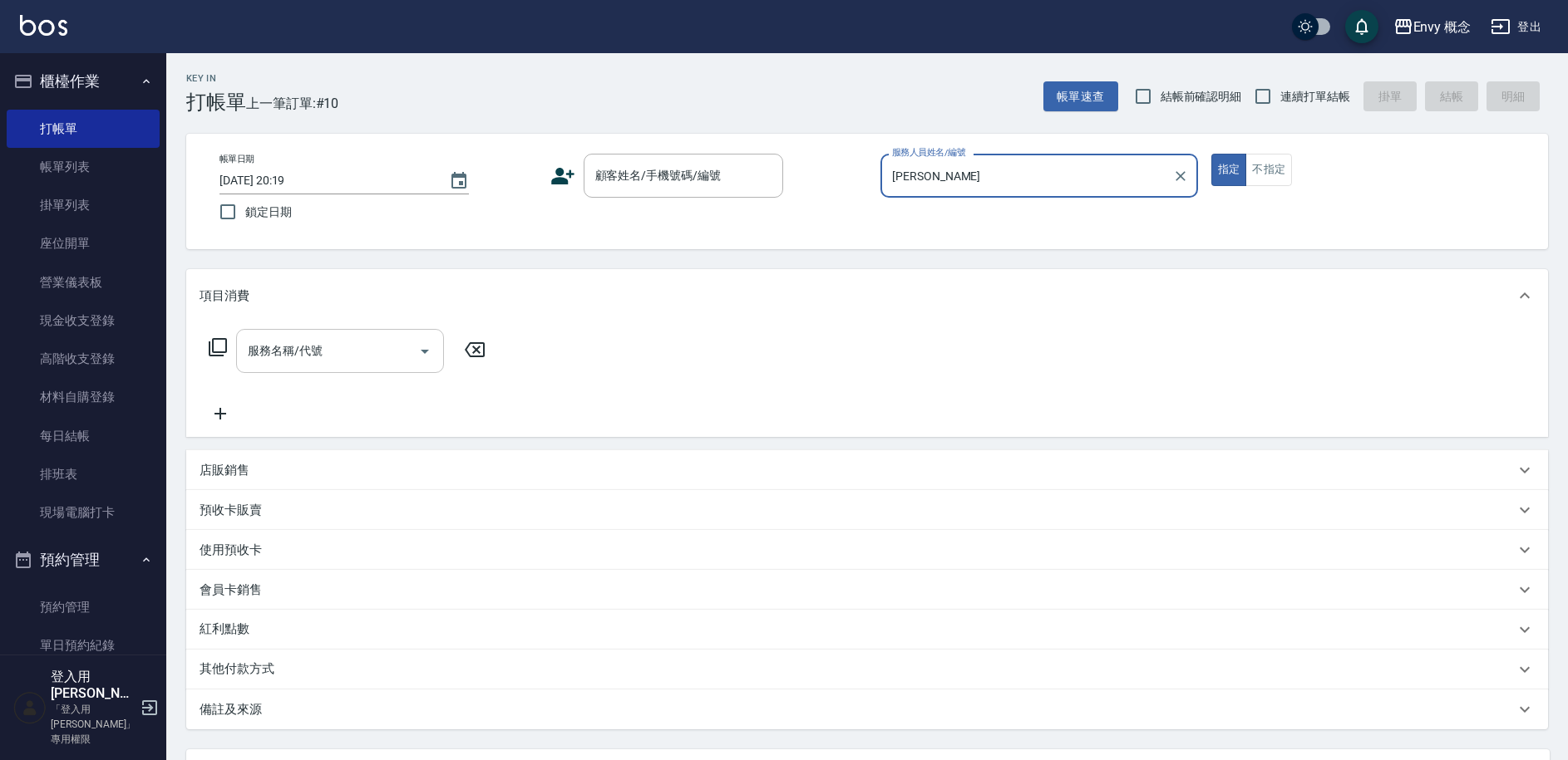
click at [342, 356] on input "服務名稱/代號" at bounding box center [327, 351] width 168 height 29
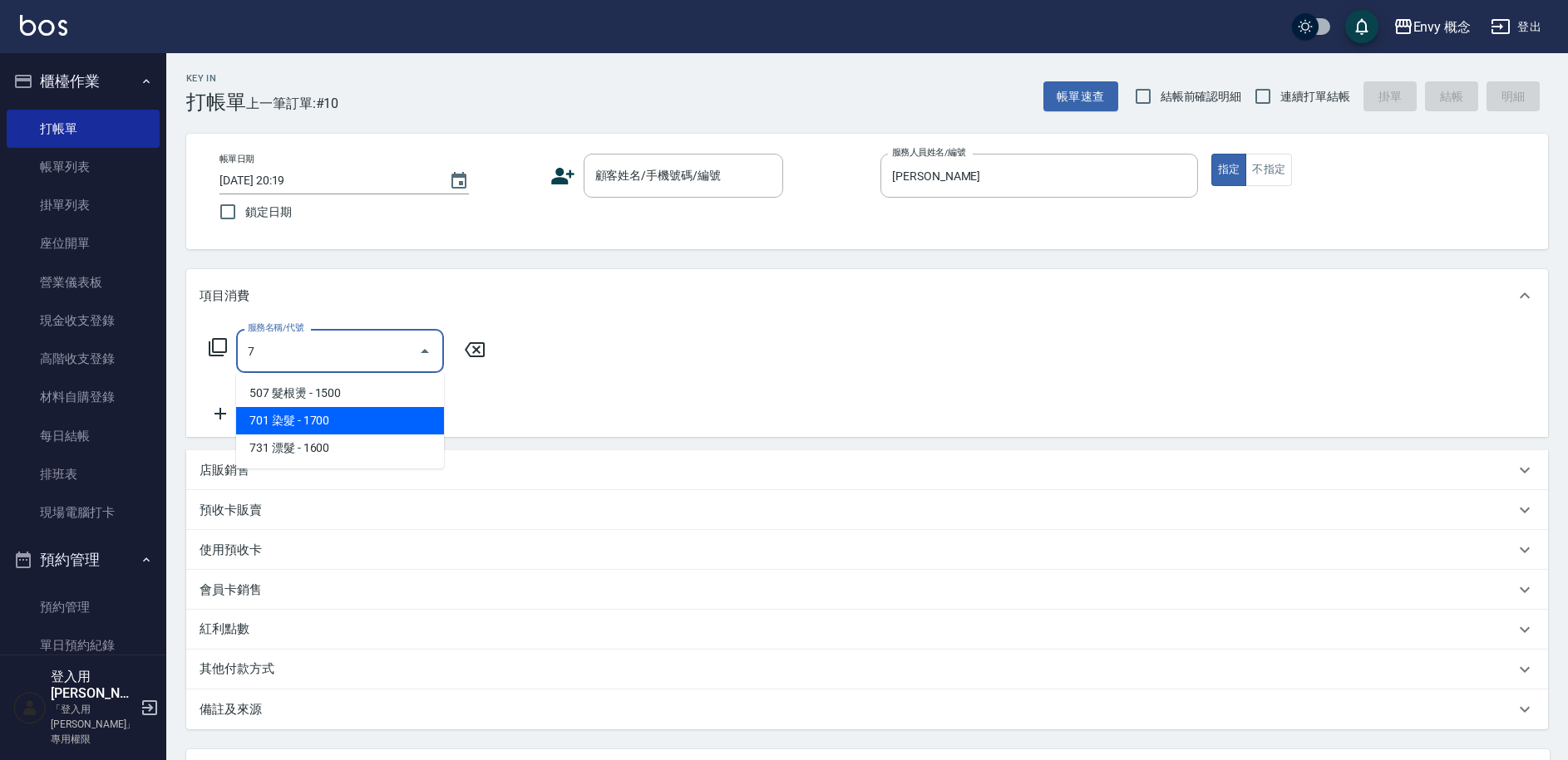
click at [339, 416] on span "701 染髮 - 1700" at bounding box center [340, 421] width 207 height 27
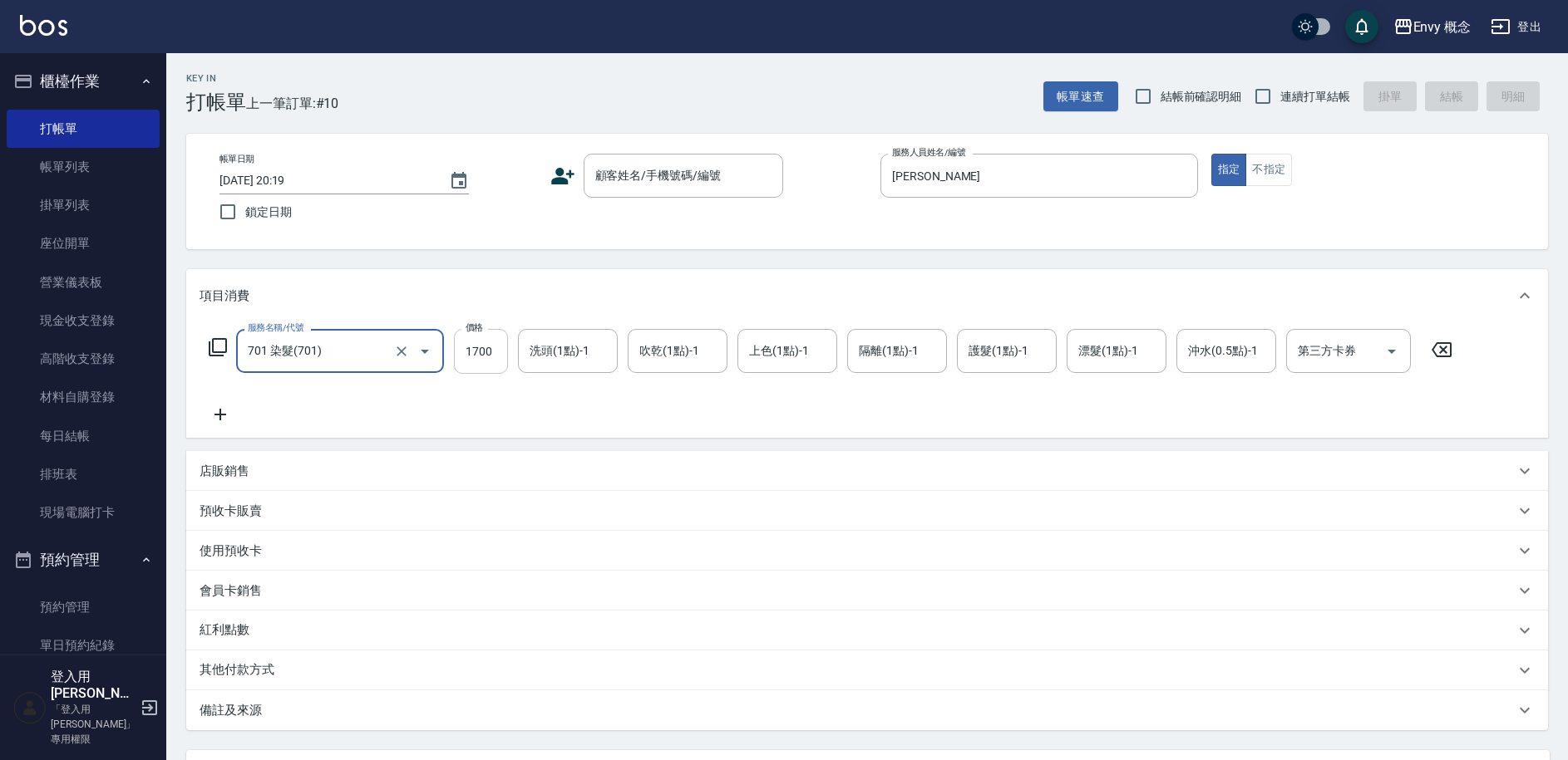
type input "701 染髮(701)"
click at [496, 354] on input "1700" at bounding box center [481, 351] width 54 height 45
type input "4500"
click at [262, 670] on p "其他付款方式" at bounding box center [241, 671] width 83 height 19
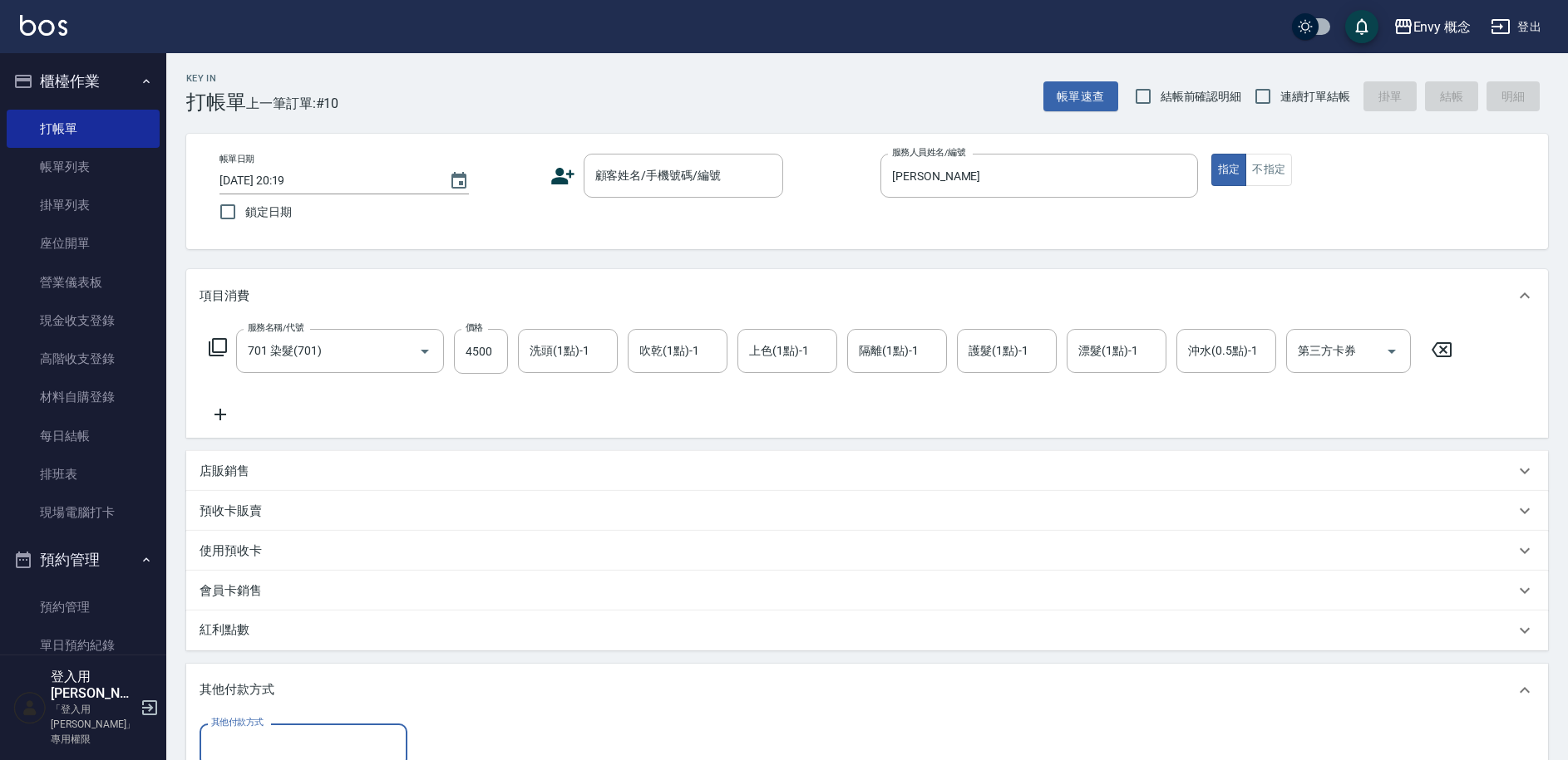
scroll to position [0, 0]
click at [325, 739] on input "其他付款方式" at bounding box center [303, 746] width 193 height 29
click at [341, 664] on span "信用卡" at bounding box center [304, 676] width 207 height 27
type input "信用卡"
type input "4500"
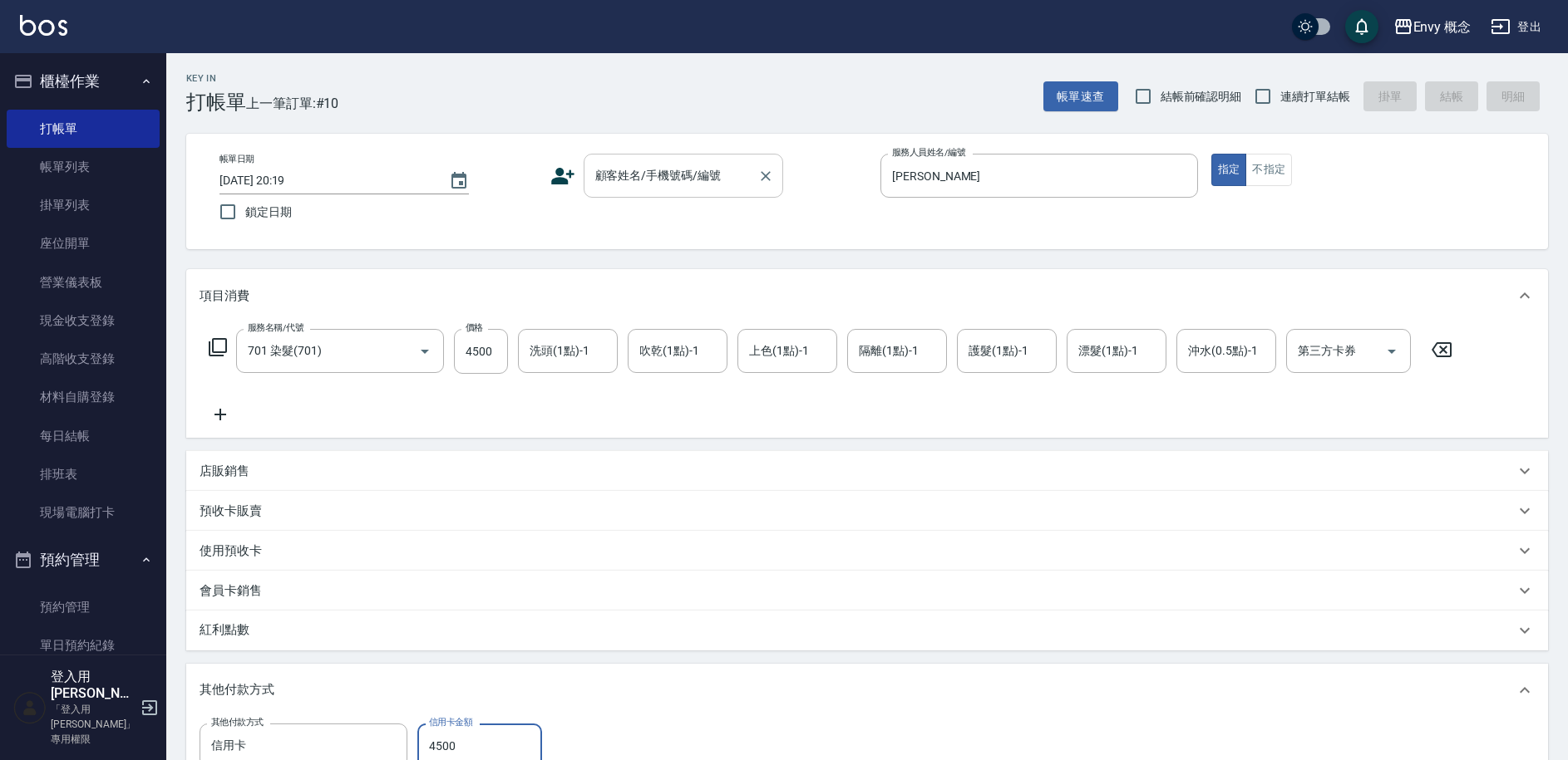
click at [693, 175] on div "顧客姓名/手機號碼/編號 顧客姓名/手機號碼/編號" at bounding box center [683, 176] width 200 height 44
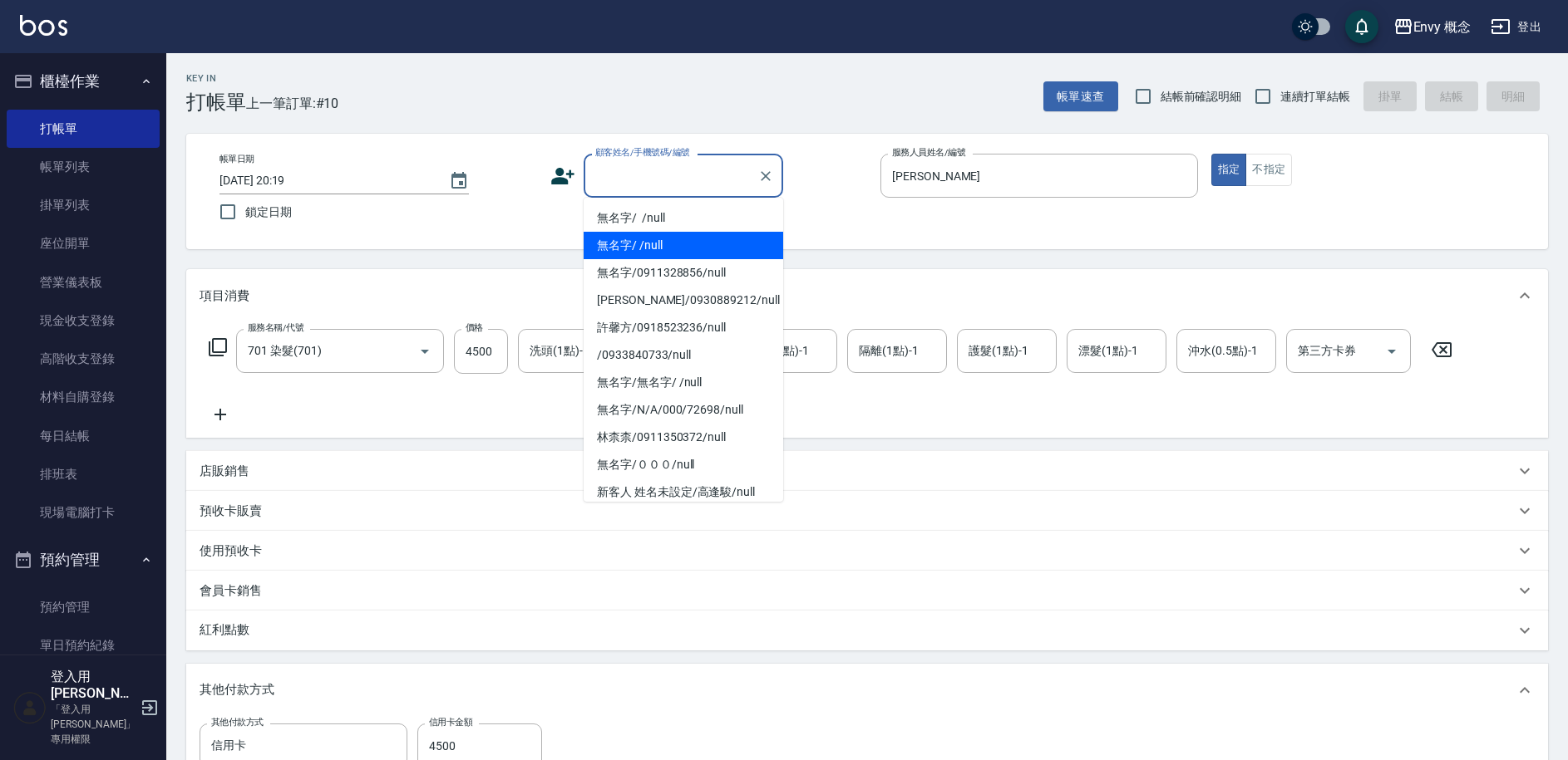
click at [679, 233] on li "無名字/ /null" at bounding box center [683, 246] width 200 height 27
type input "無名字/ /null"
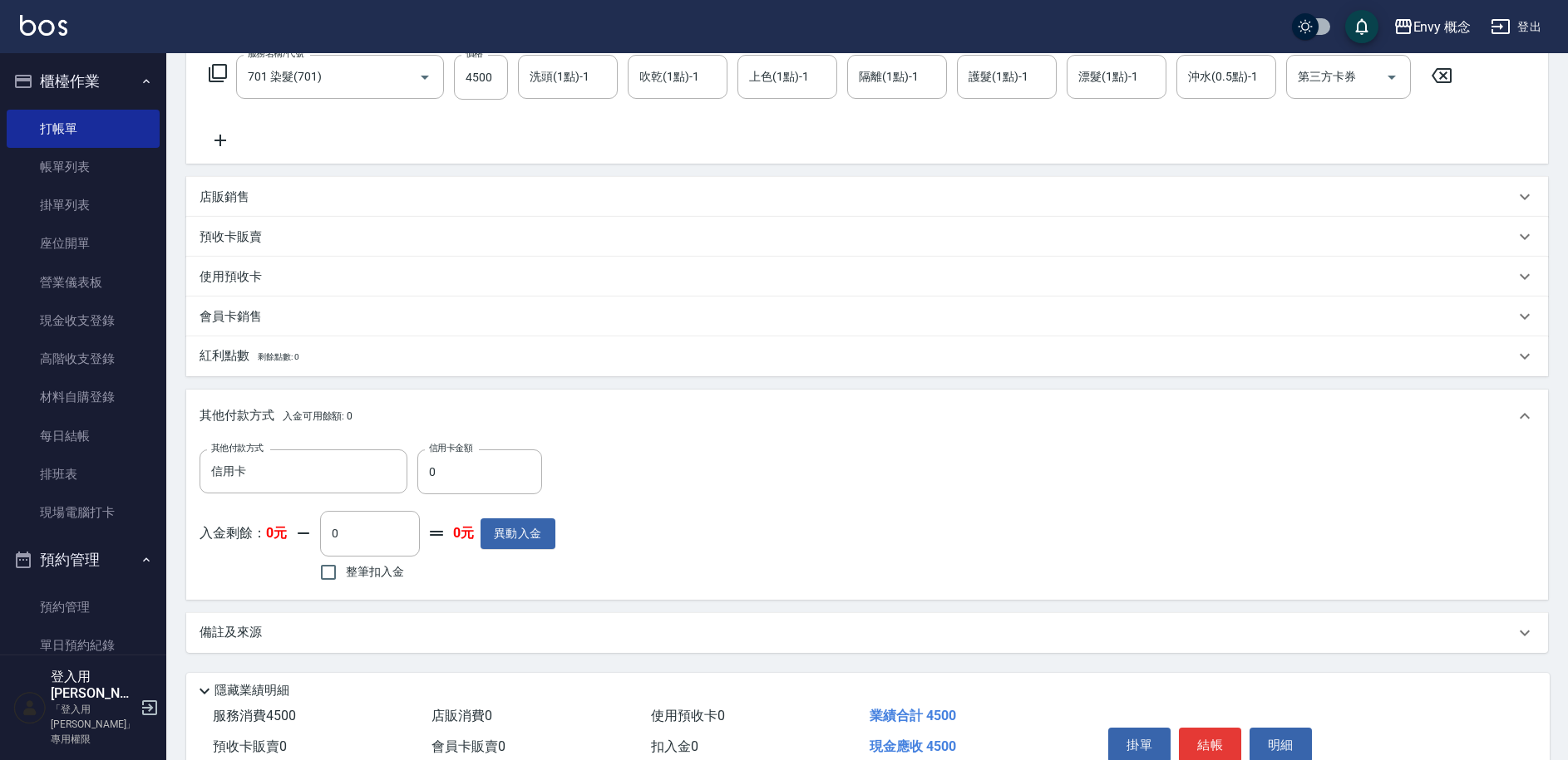
scroll to position [354, 0]
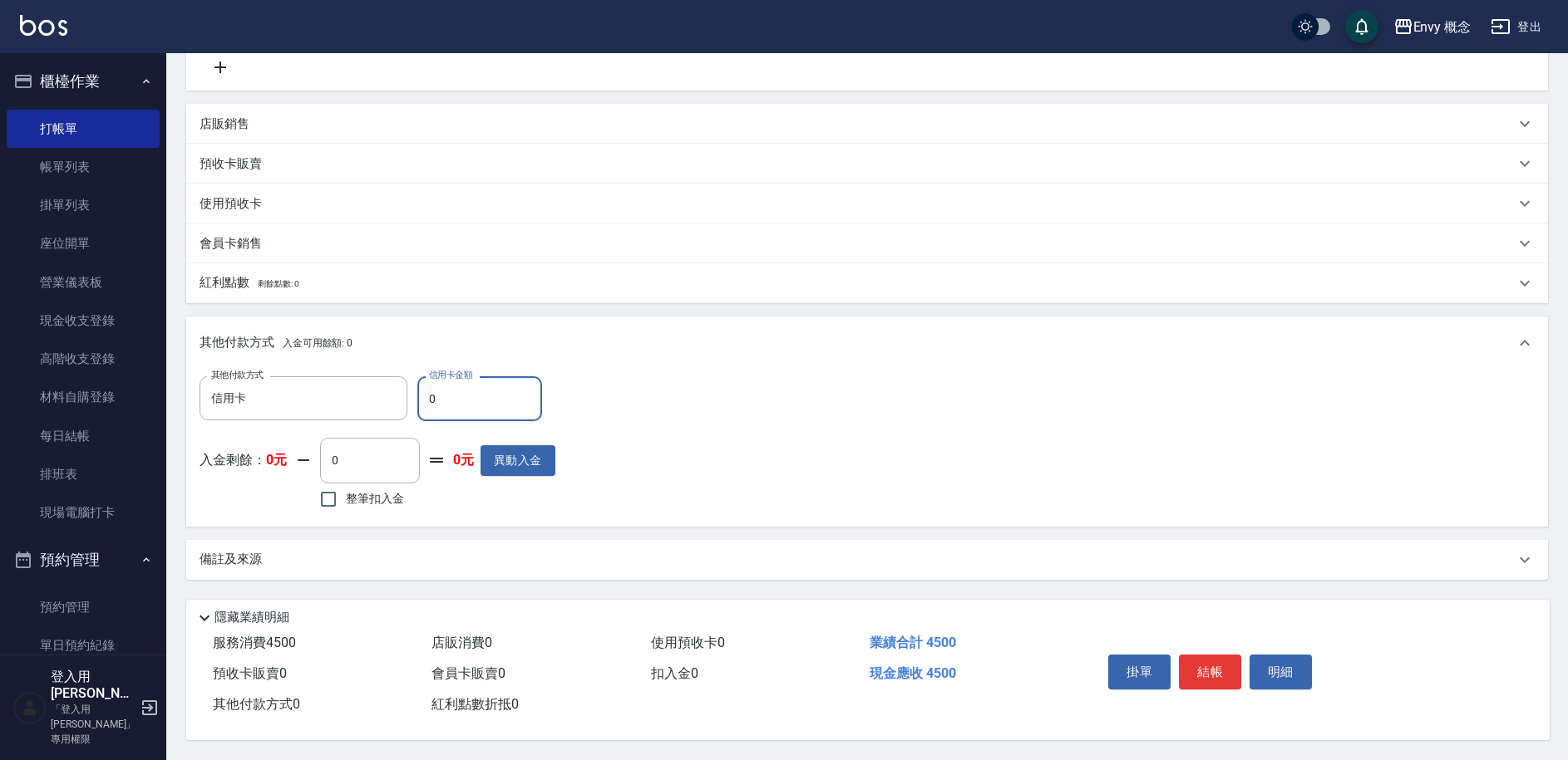
click at [533, 392] on input "0" at bounding box center [480, 399] width 125 height 45
type input "4500"
click at [1204, 660] on button "結帳" at bounding box center [1209, 672] width 62 height 35
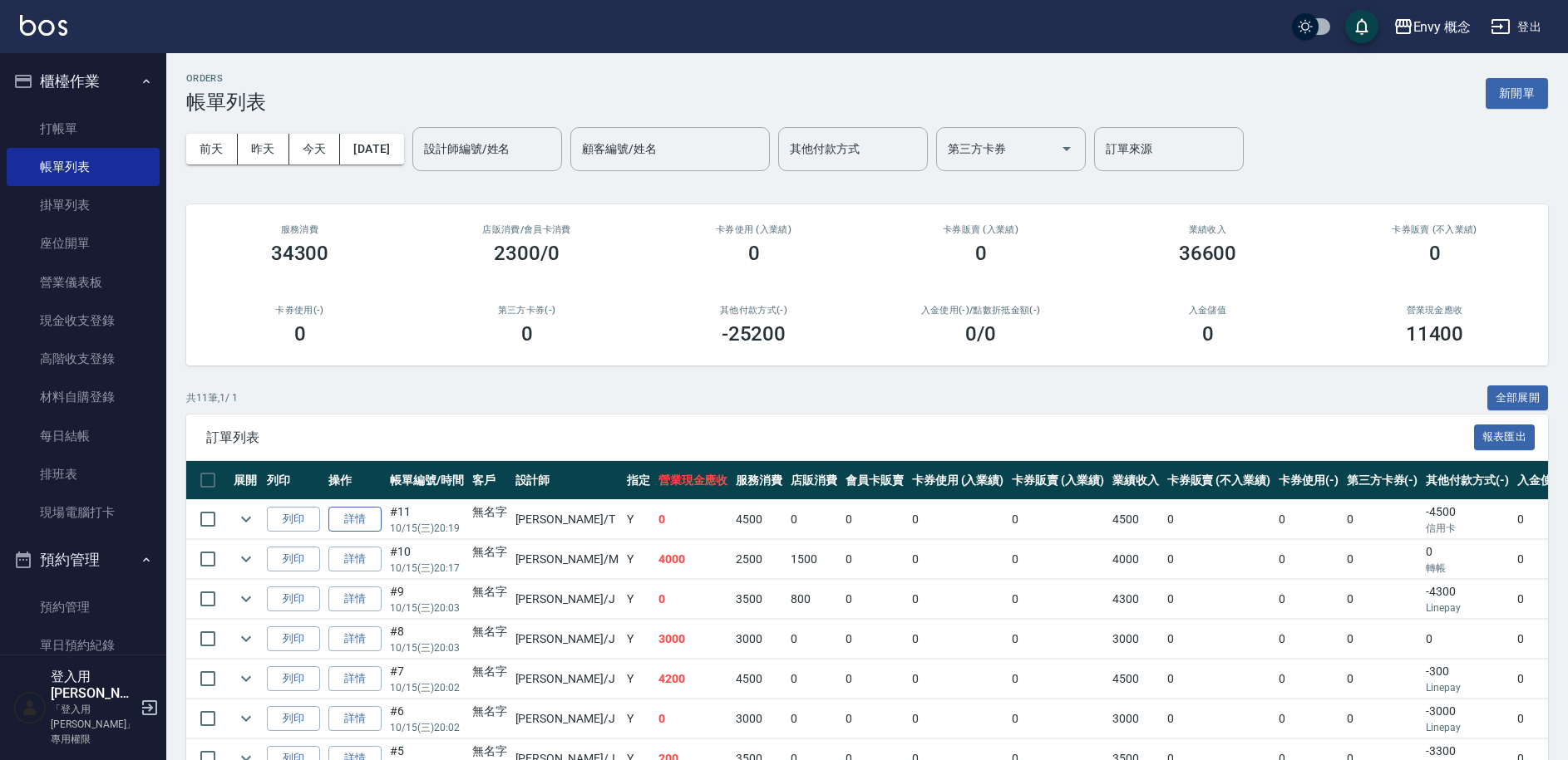
click at [363, 517] on link "詳情" at bounding box center [355, 519] width 54 height 26
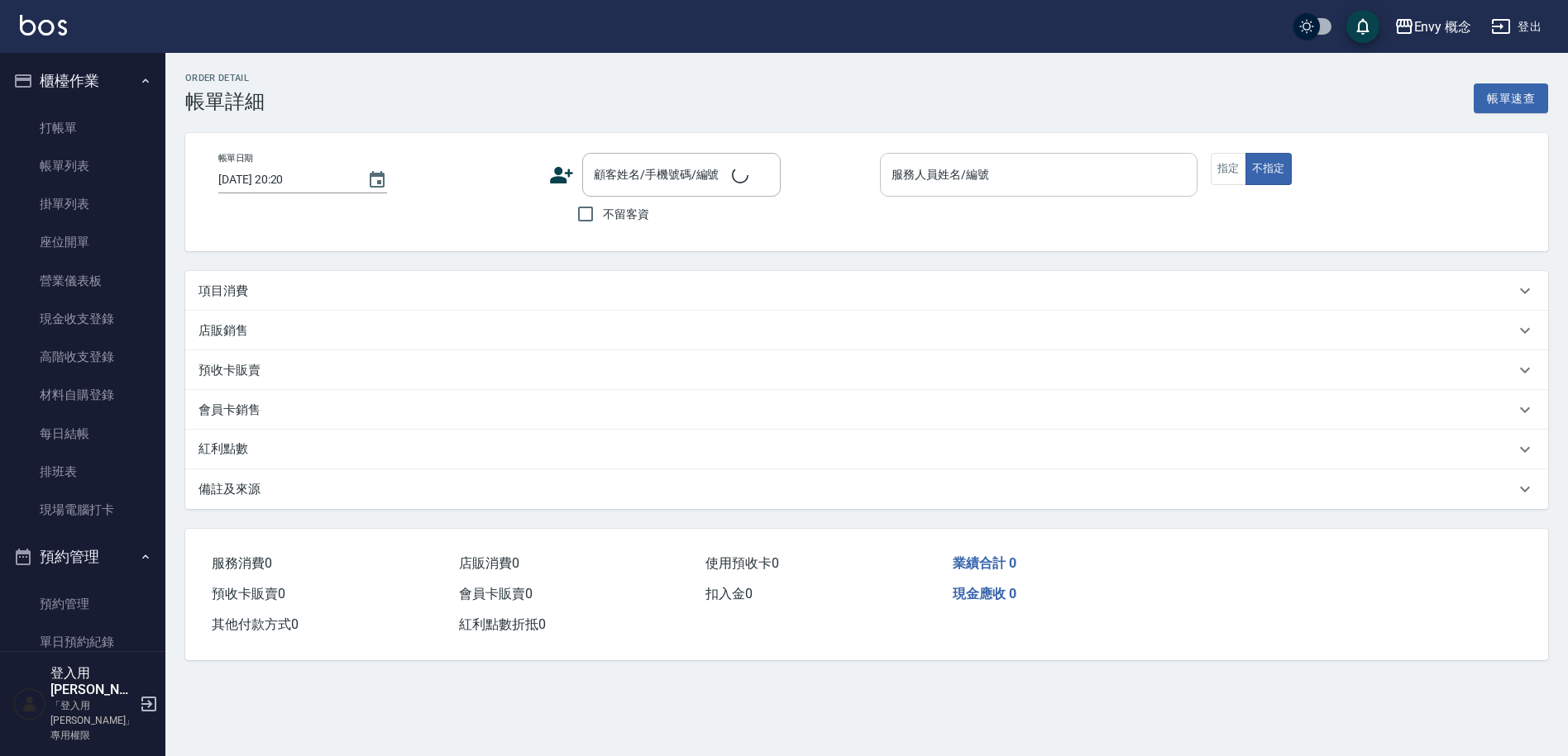
click at [1010, 180] on input "服務人員姓名/編號" at bounding box center [1039, 175] width 303 height 29
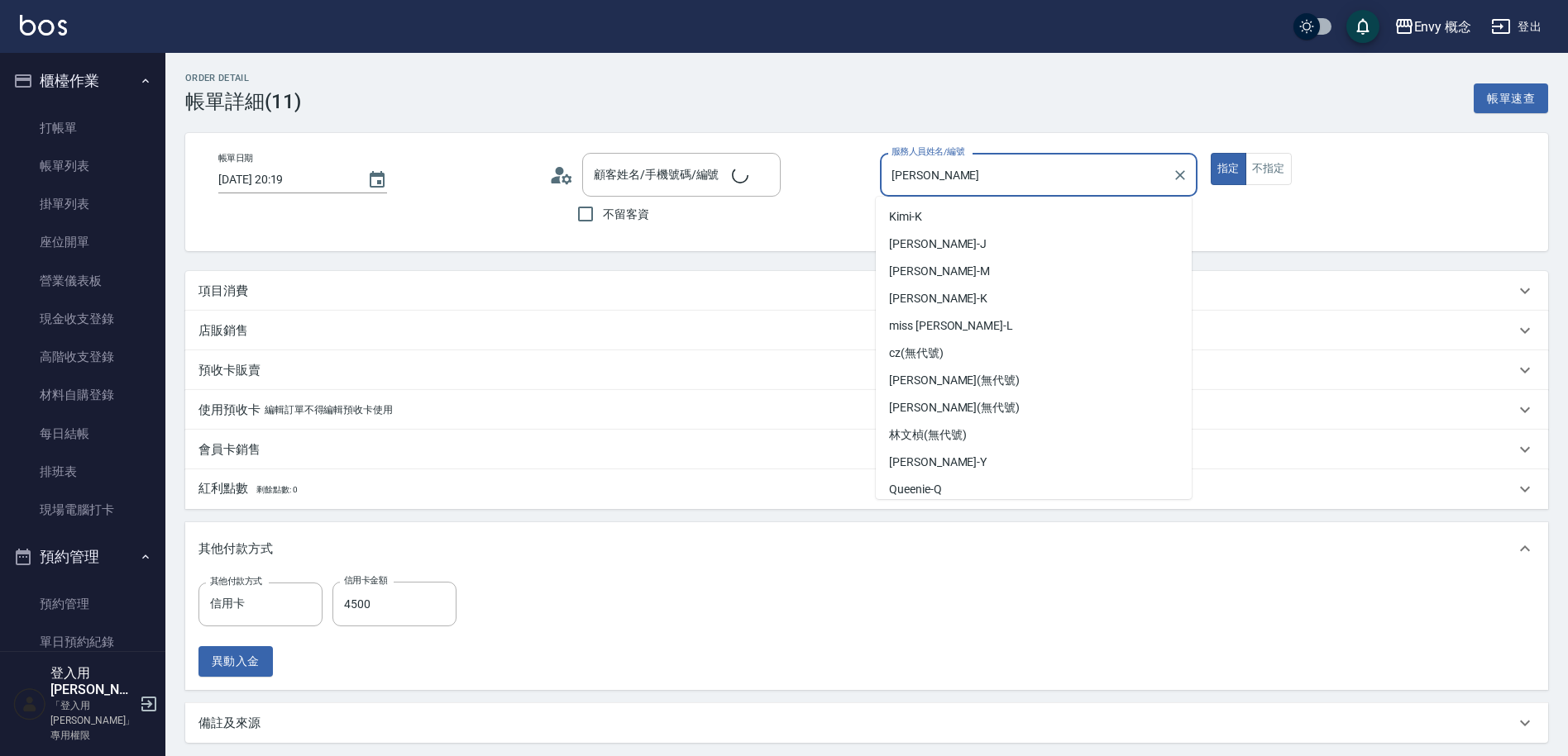
type input "[DATE] 20:19"
type input "[PERSON_NAME]"
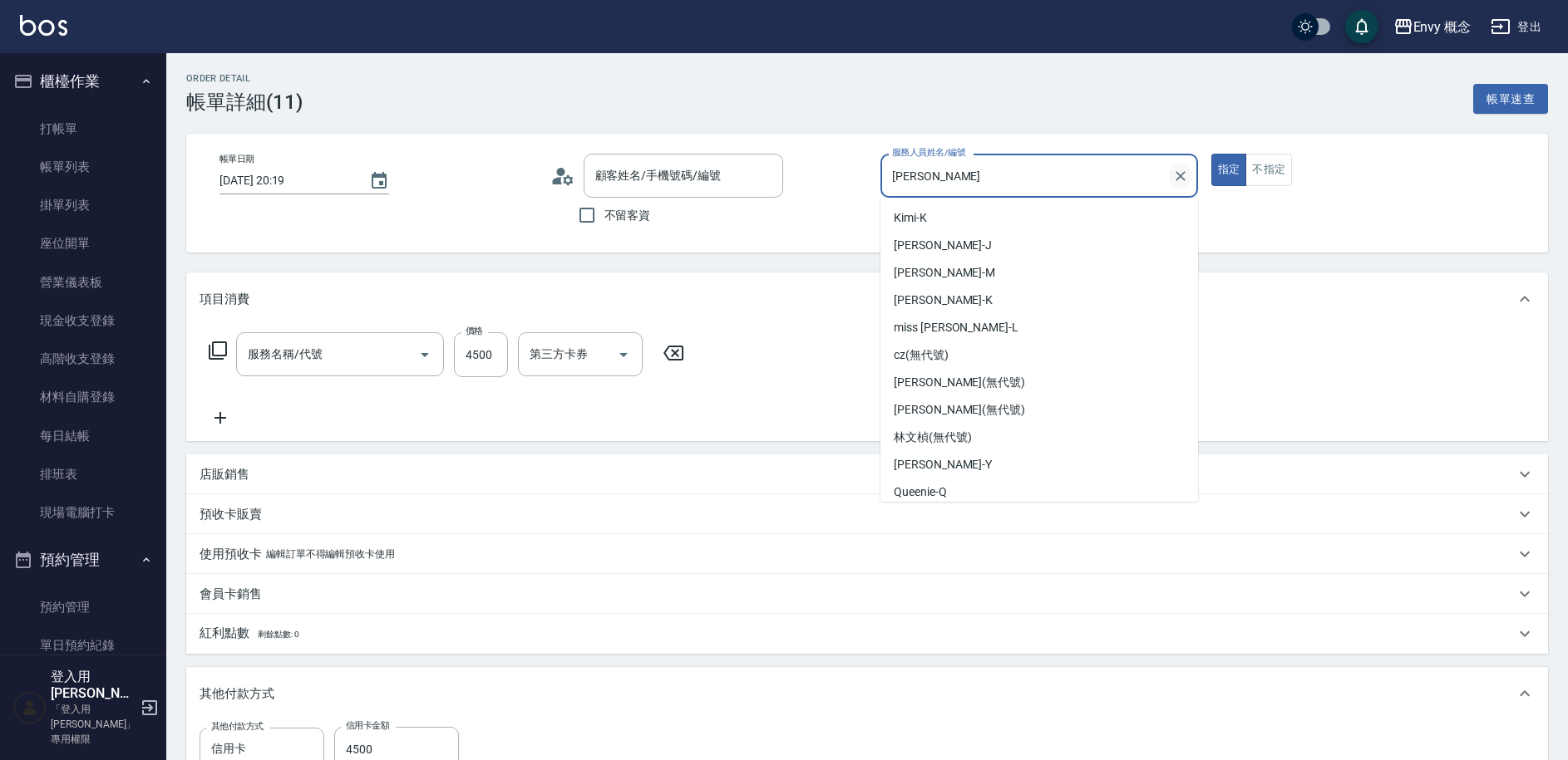
type input "無名字/ /null"
type input "701 染髮(701)"
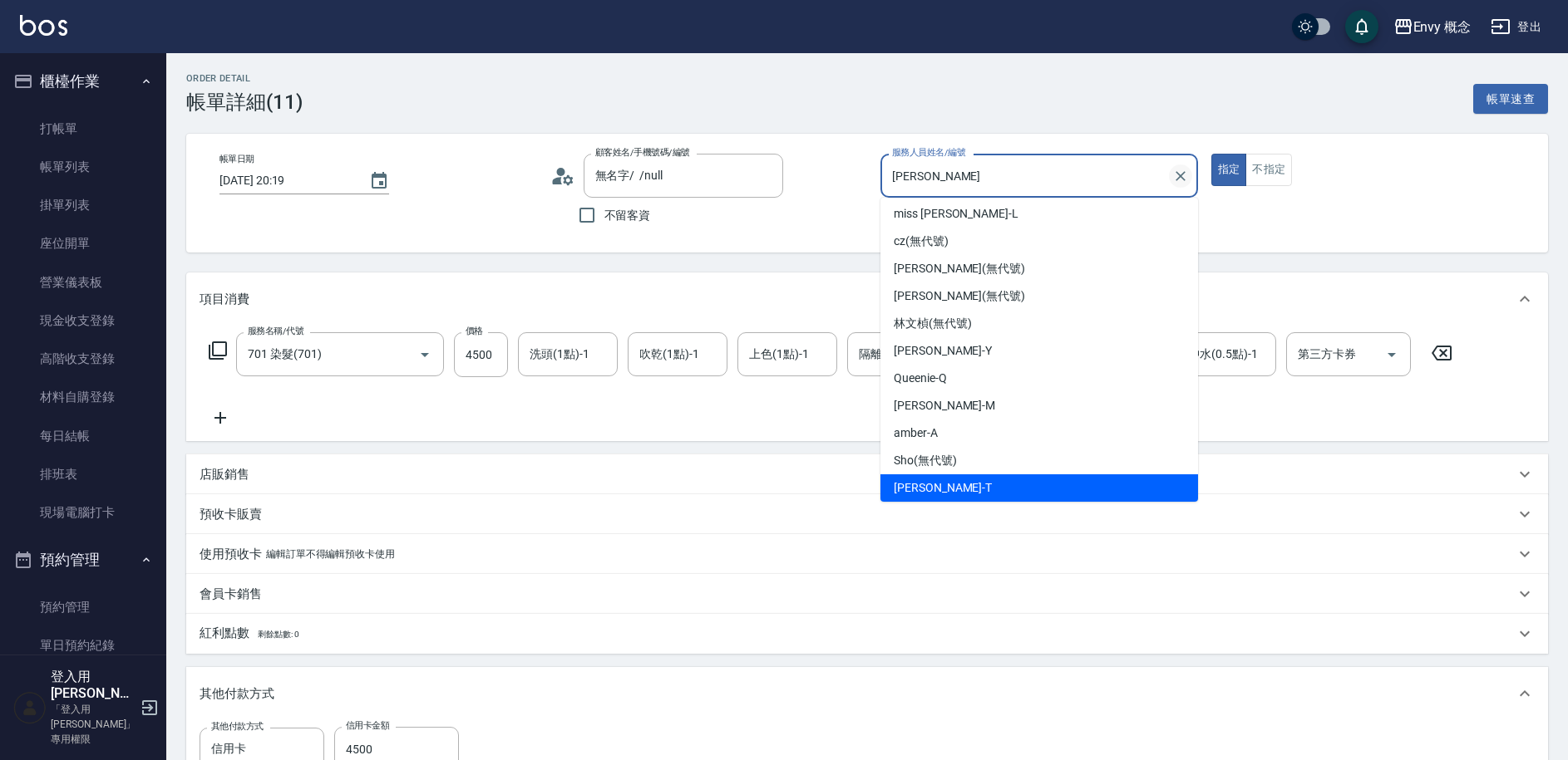
click at [1185, 181] on icon "Clear" at bounding box center [1180, 176] width 17 height 17
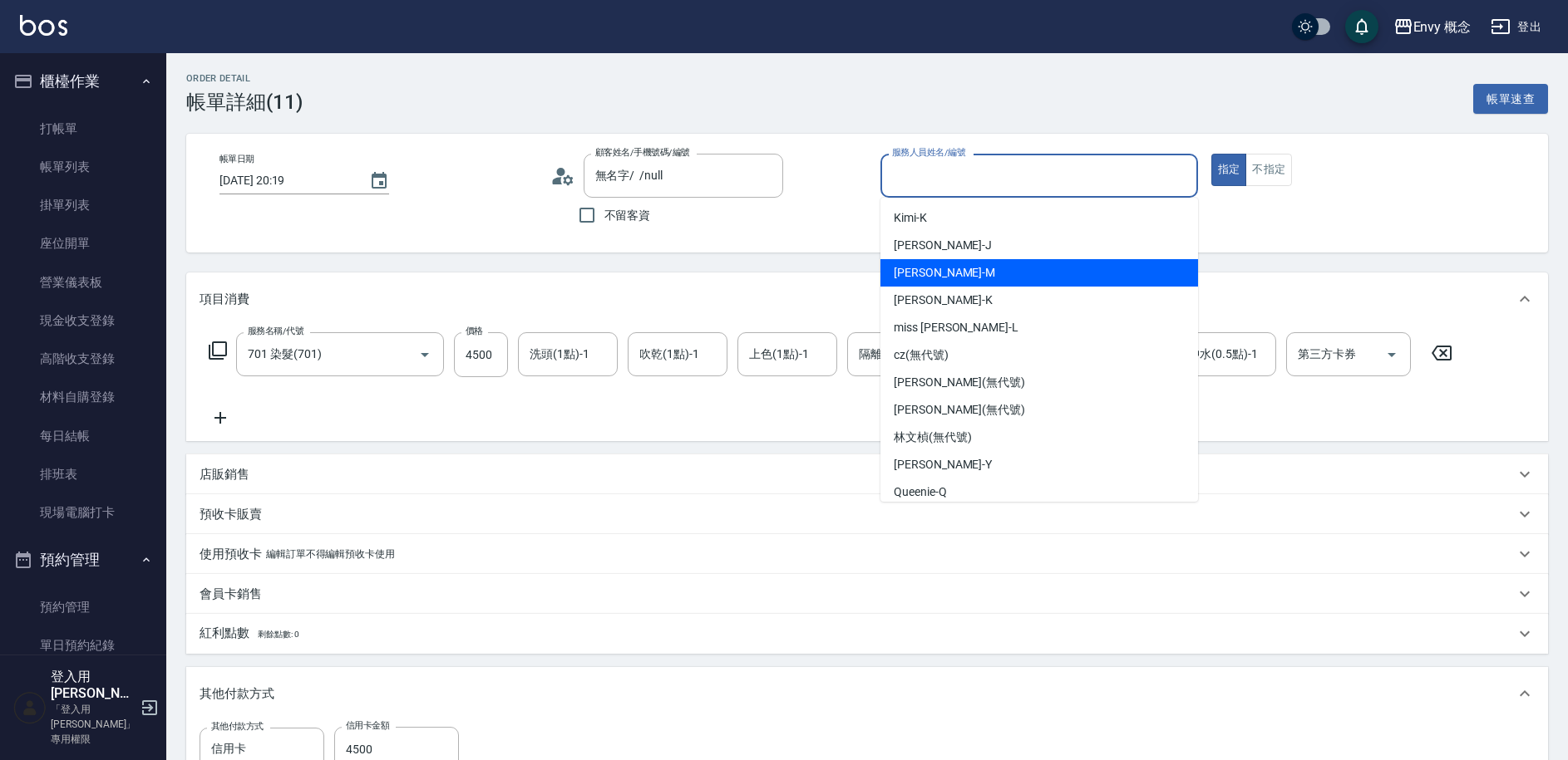
click at [951, 285] on div "[PERSON_NAME]" at bounding box center [1038, 273] width 317 height 27
type input "[PERSON_NAME]"
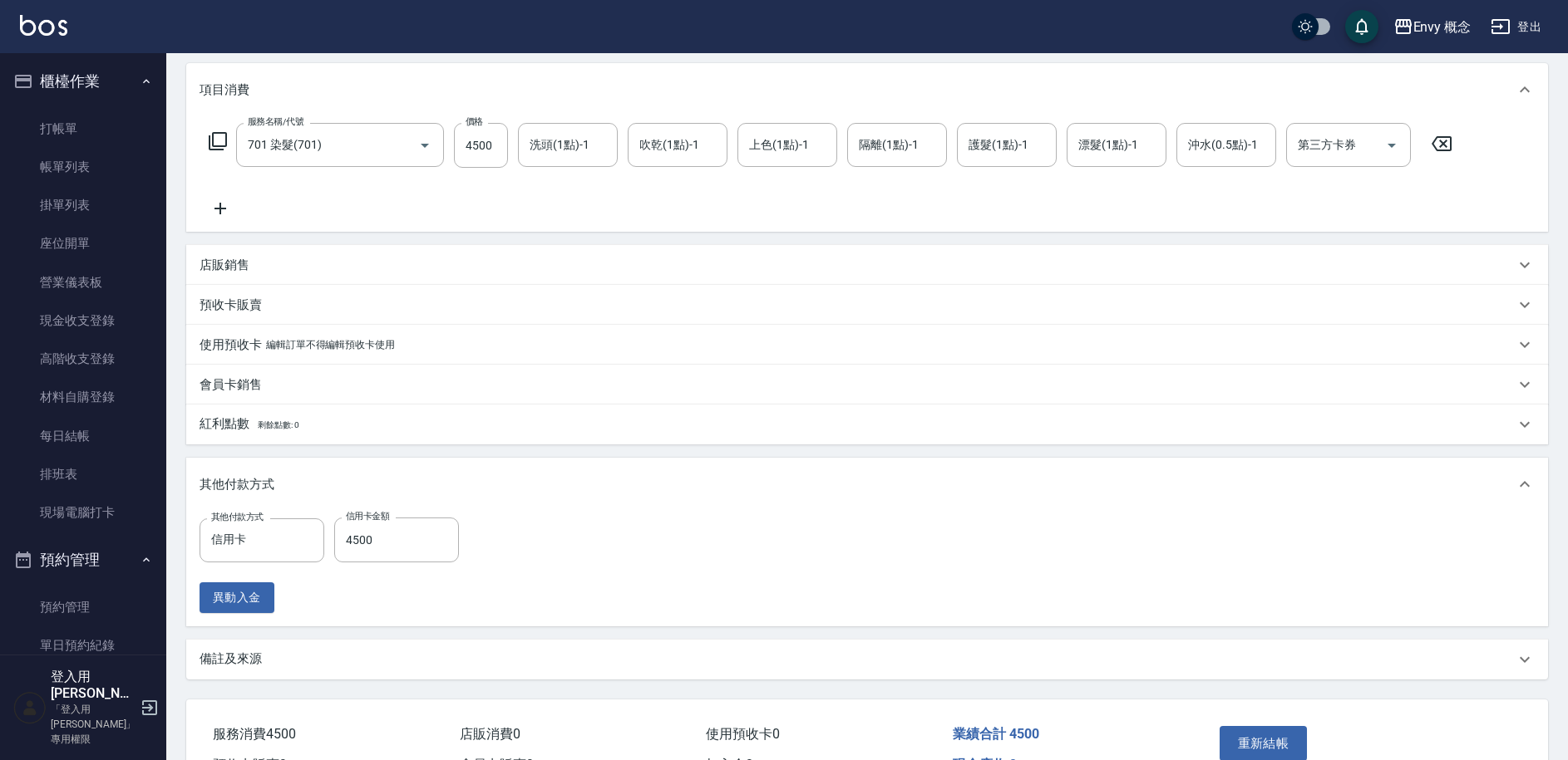
scroll to position [309, 0]
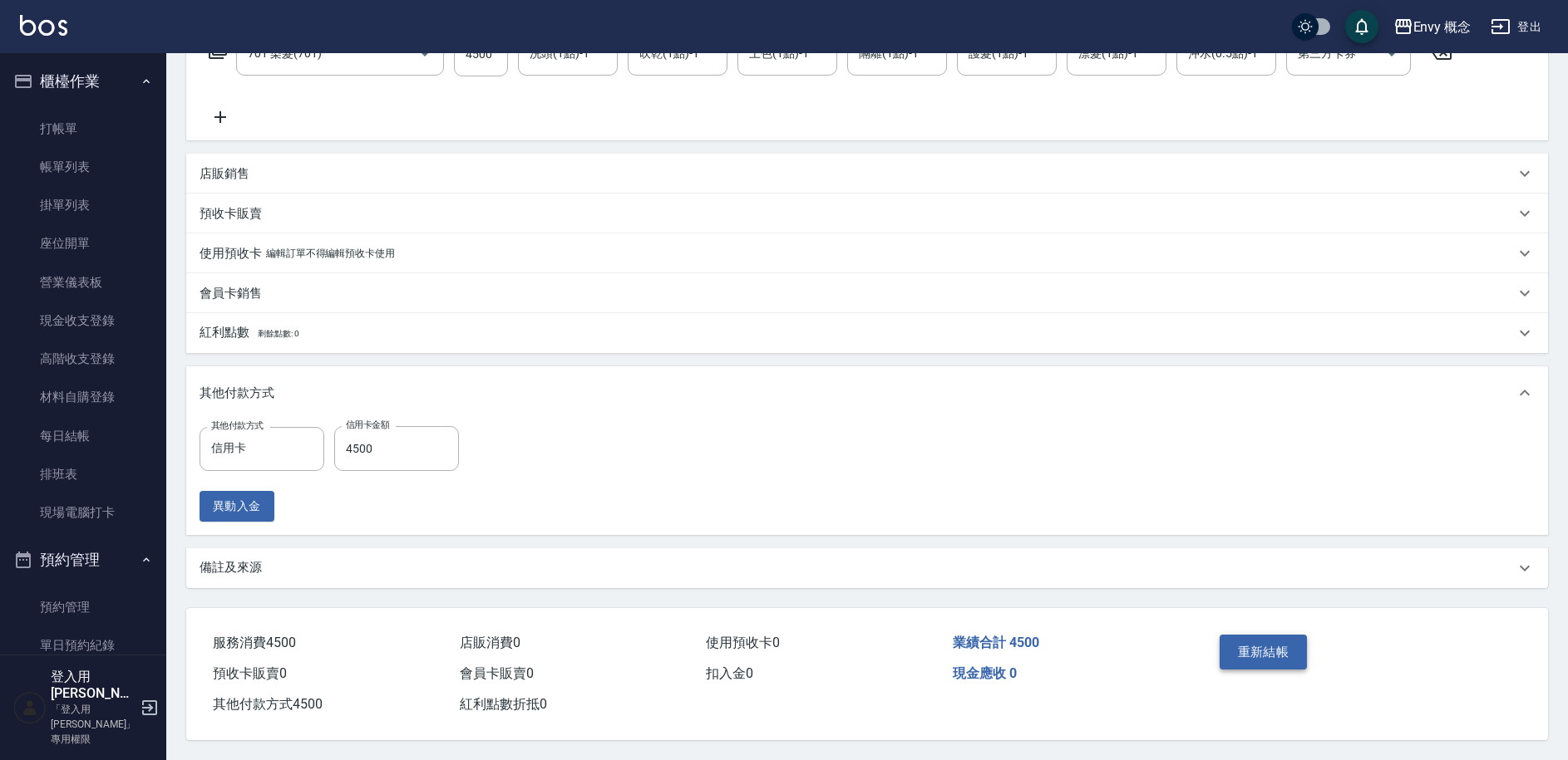
click at [1255, 646] on button "重新結帳" at bounding box center [1264, 652] width 88 height 35
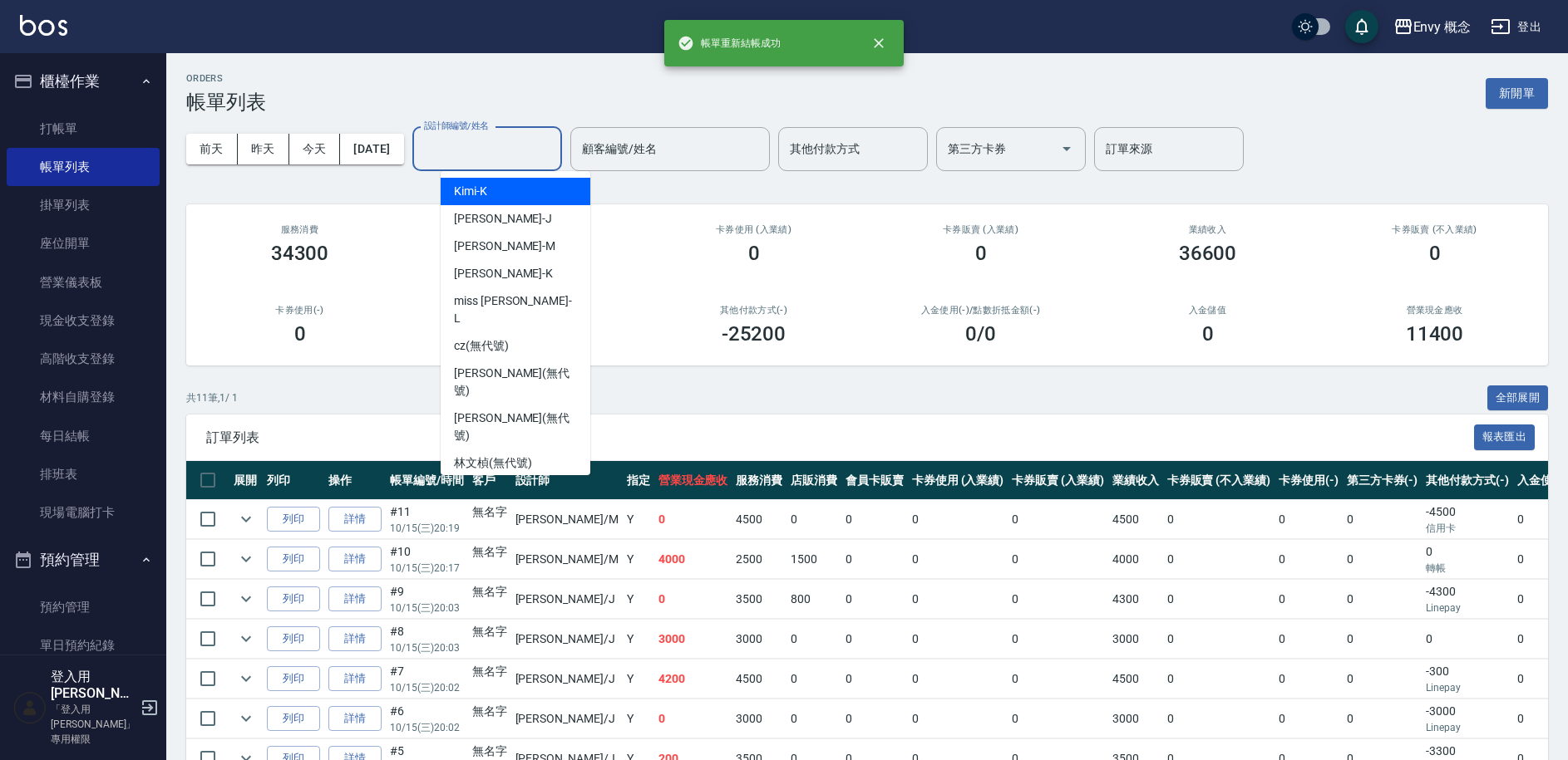
click at [473, 161] on input "設計師編號/姓名" at bounding box center [487, 149] width 134 height 29
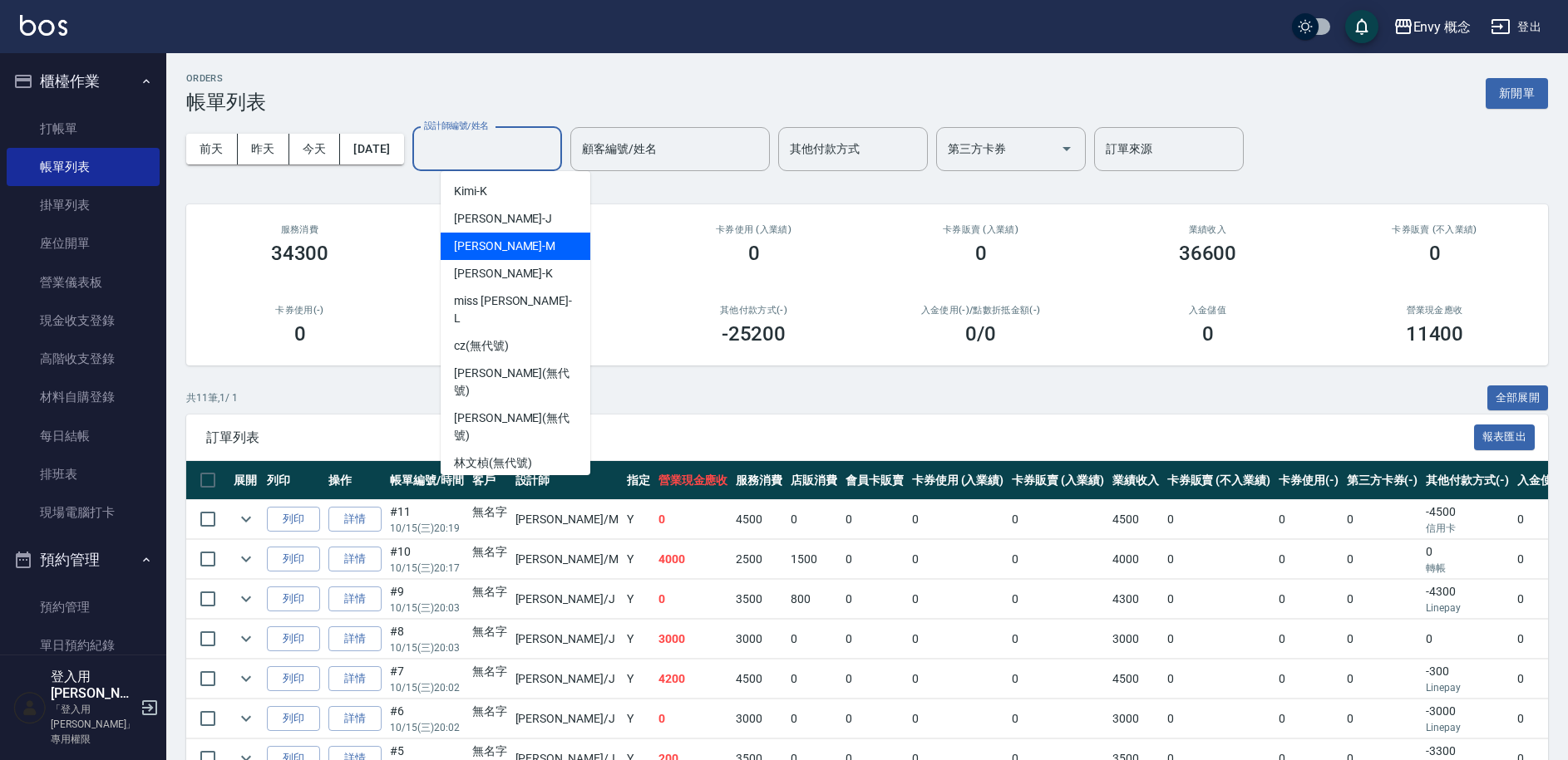
click at [478, 247] on span "[PERSON_NAME]" at bounding box center [504, 247] width 101 height 18
type input "[PERSON_NAME]"
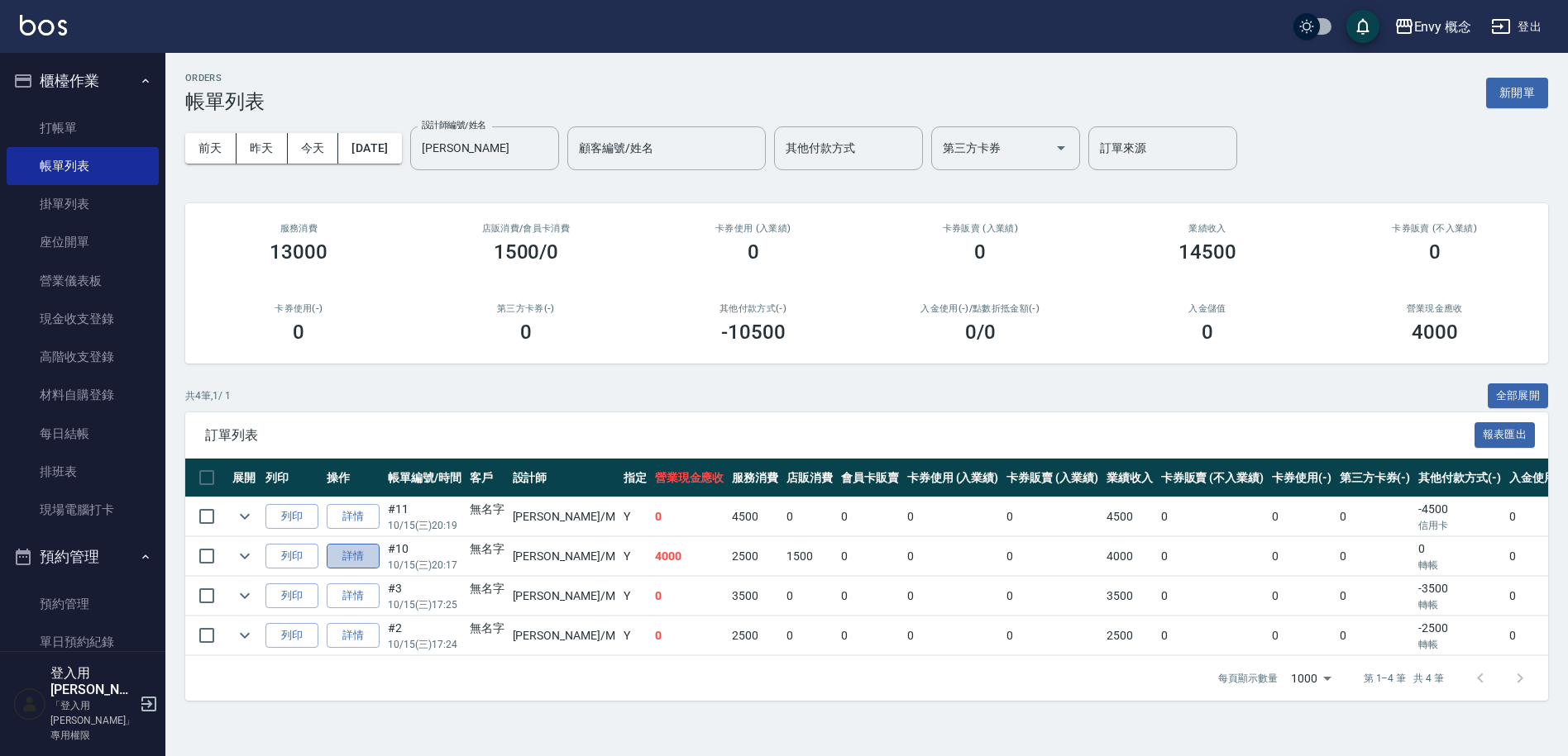
click at [343, 562] on link "詳情" at bounding box center [353, 556] width 53 height 25
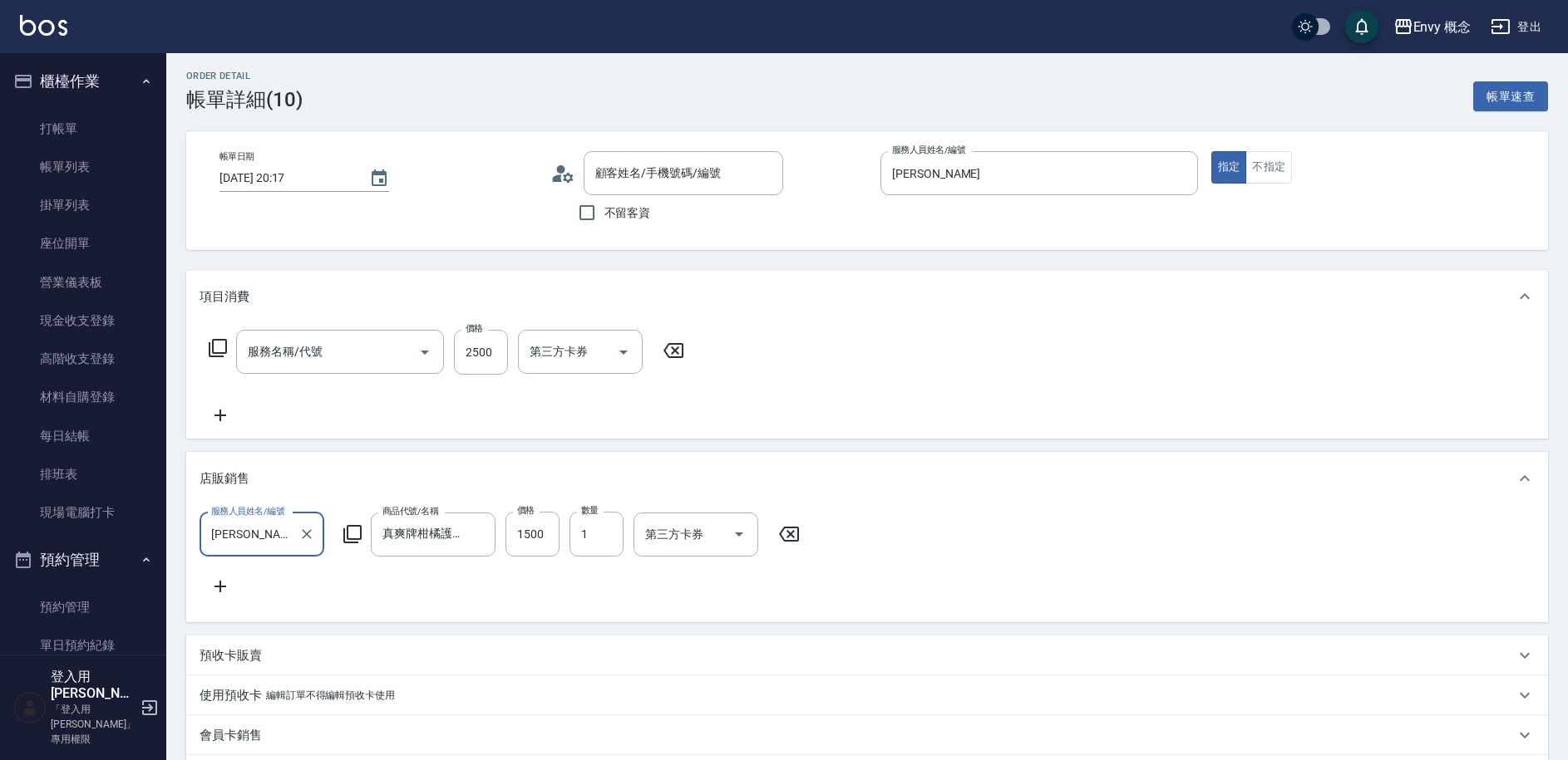
type input "[DATE] 20:17"
type input "[PERSON_NAME]"
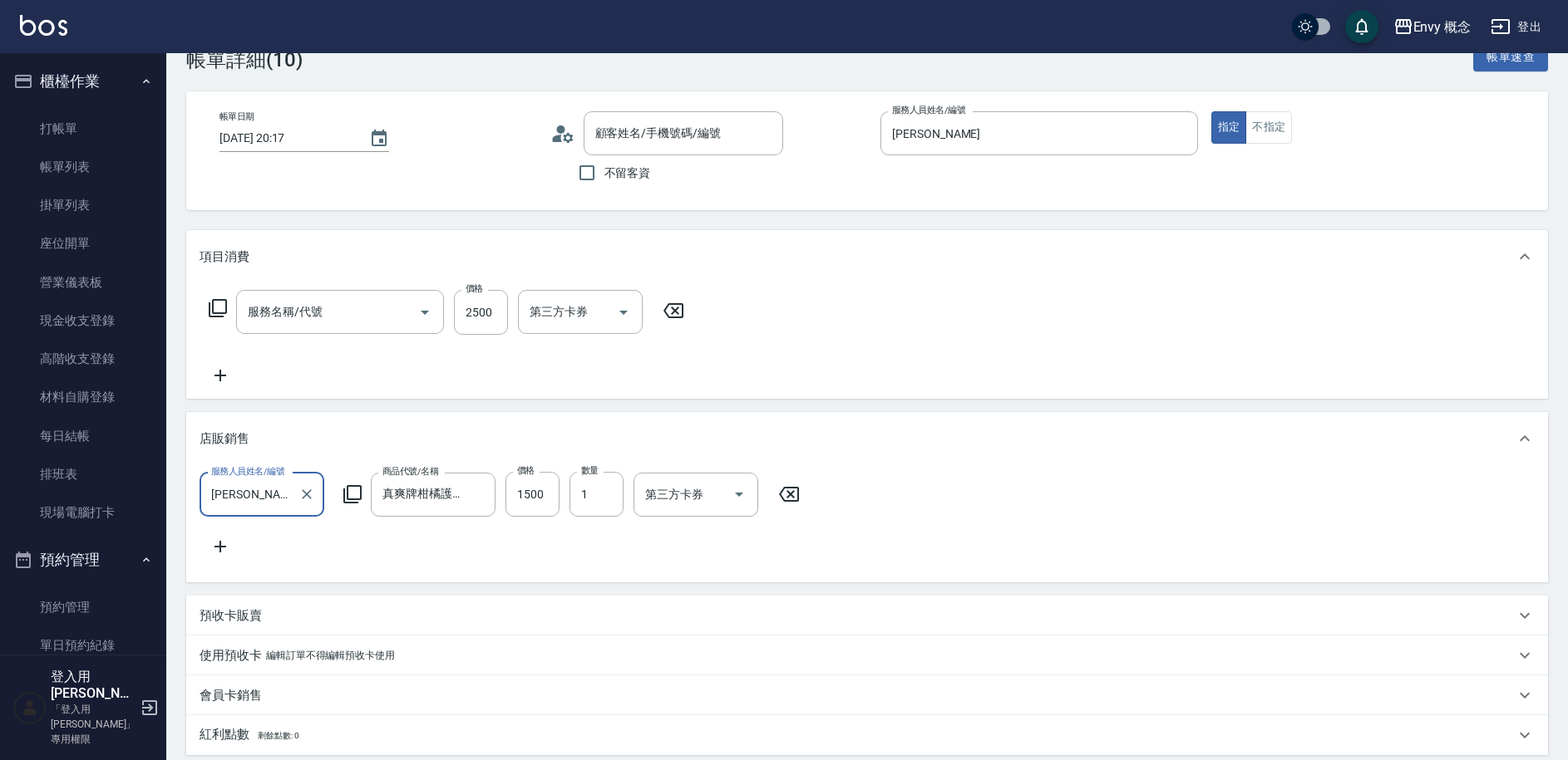
type input "701 染髮(701)"
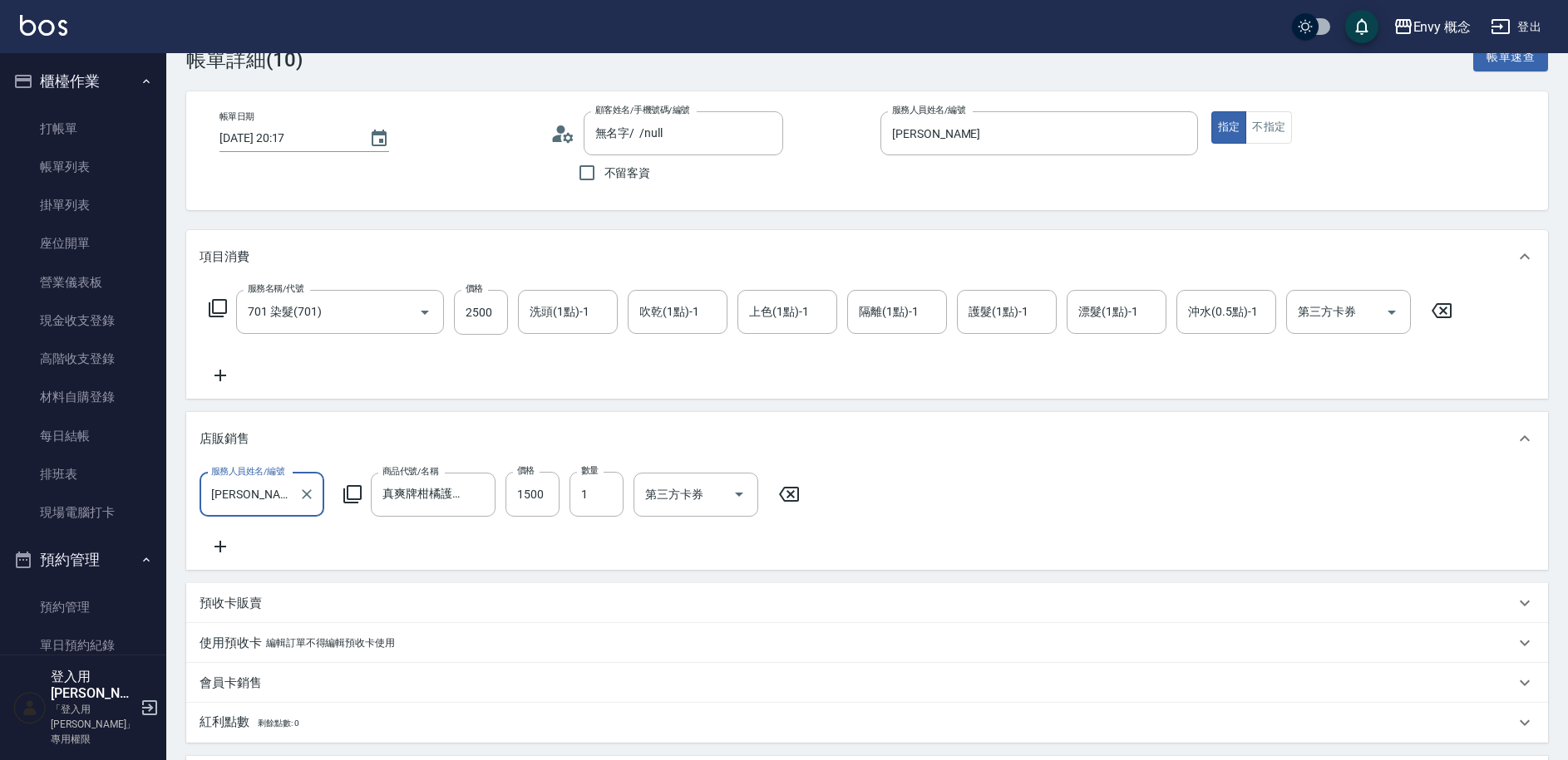
type input "無名字/ /null"
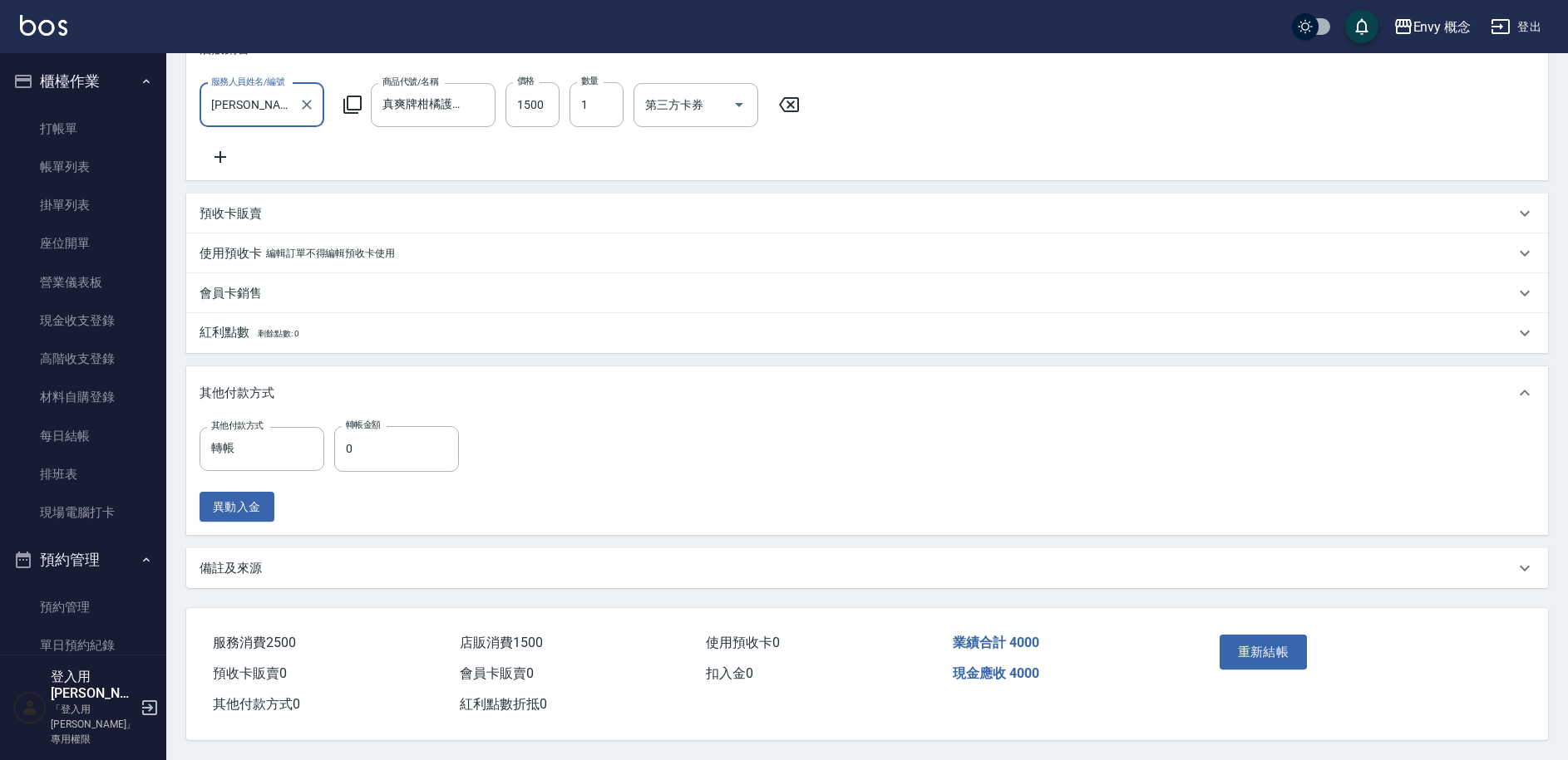
scroll to position [452, 0]
click at [395, 445] on input "0" at bounding box center [396, 448] width 125 height 45
type input "4000"
click at [1248, 643] on button "重新結帳" at bounding box center [1264, 652] width 88 height 35
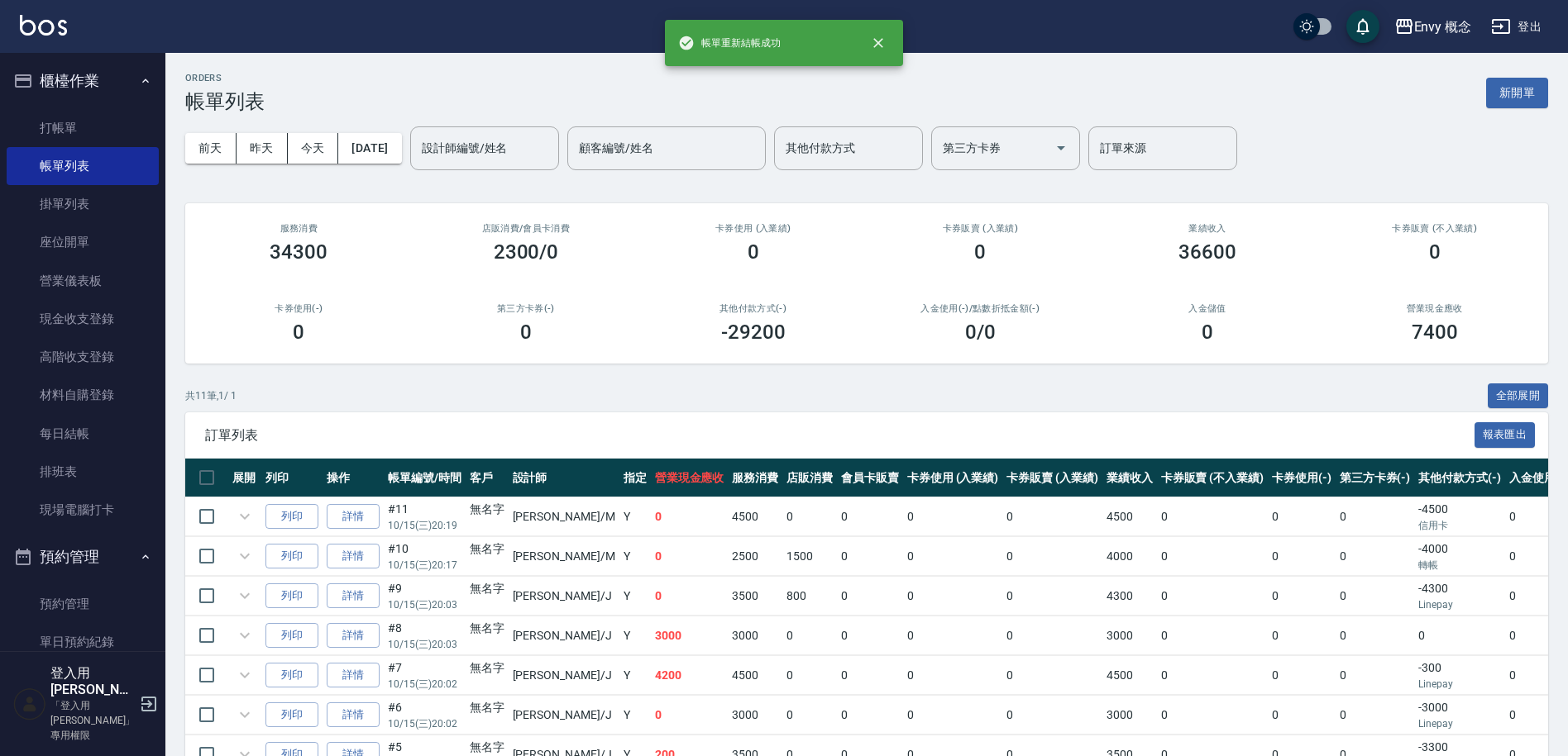
click at [437, 135] on div "[DATE] [DATE] [DATE] [DATE] 設計師編號/姓名 設計師編號/姓名 顧客編號/姓名 顧客編號/姓名 其他付款方式 其他付款方式 第三方…" at bounding box center [867, 148] width 1363 height 70
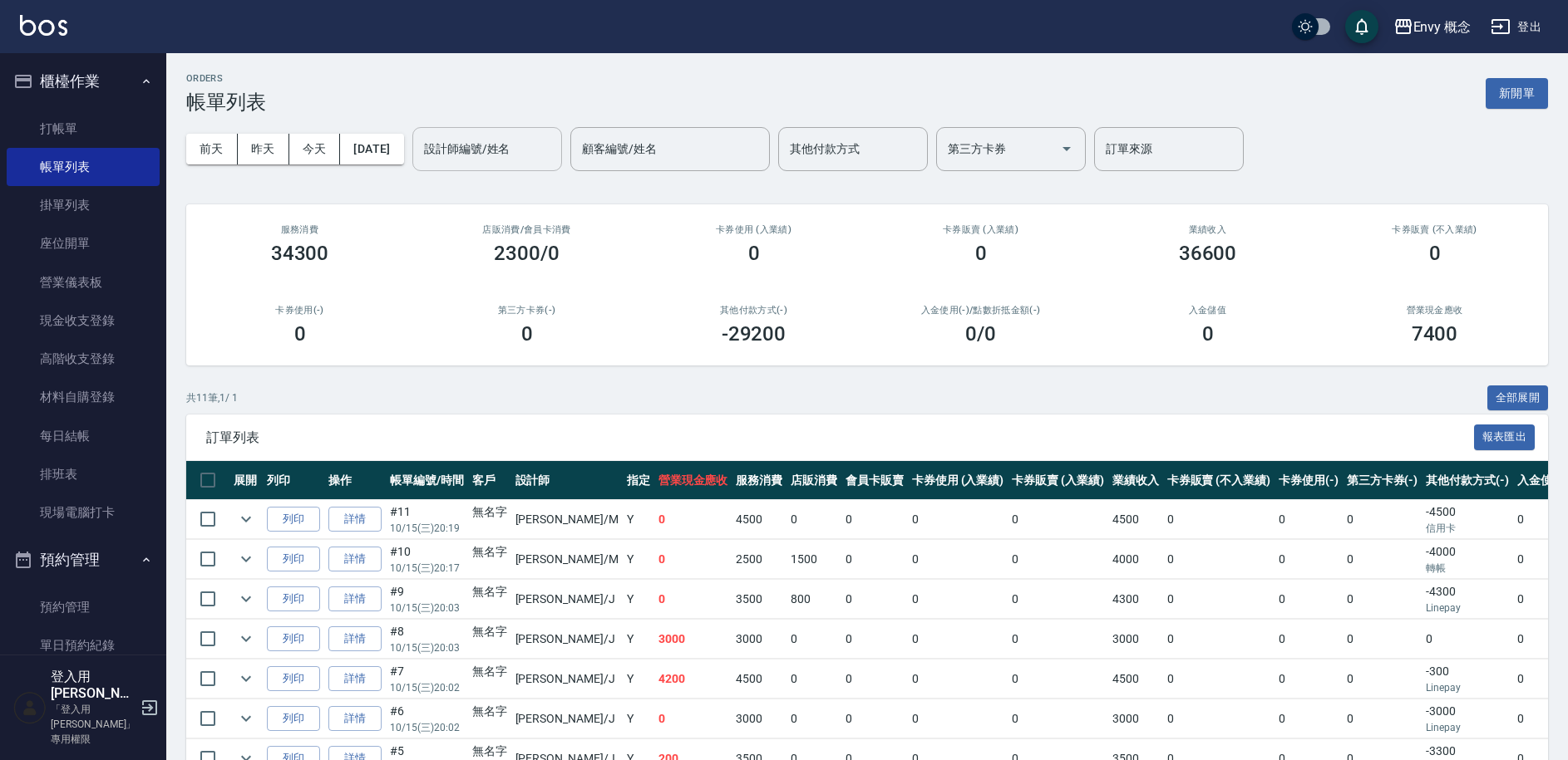
click at [474, 151] on input "設計師編號/姓名" at bounding box center [487, 149] width 134 height 29
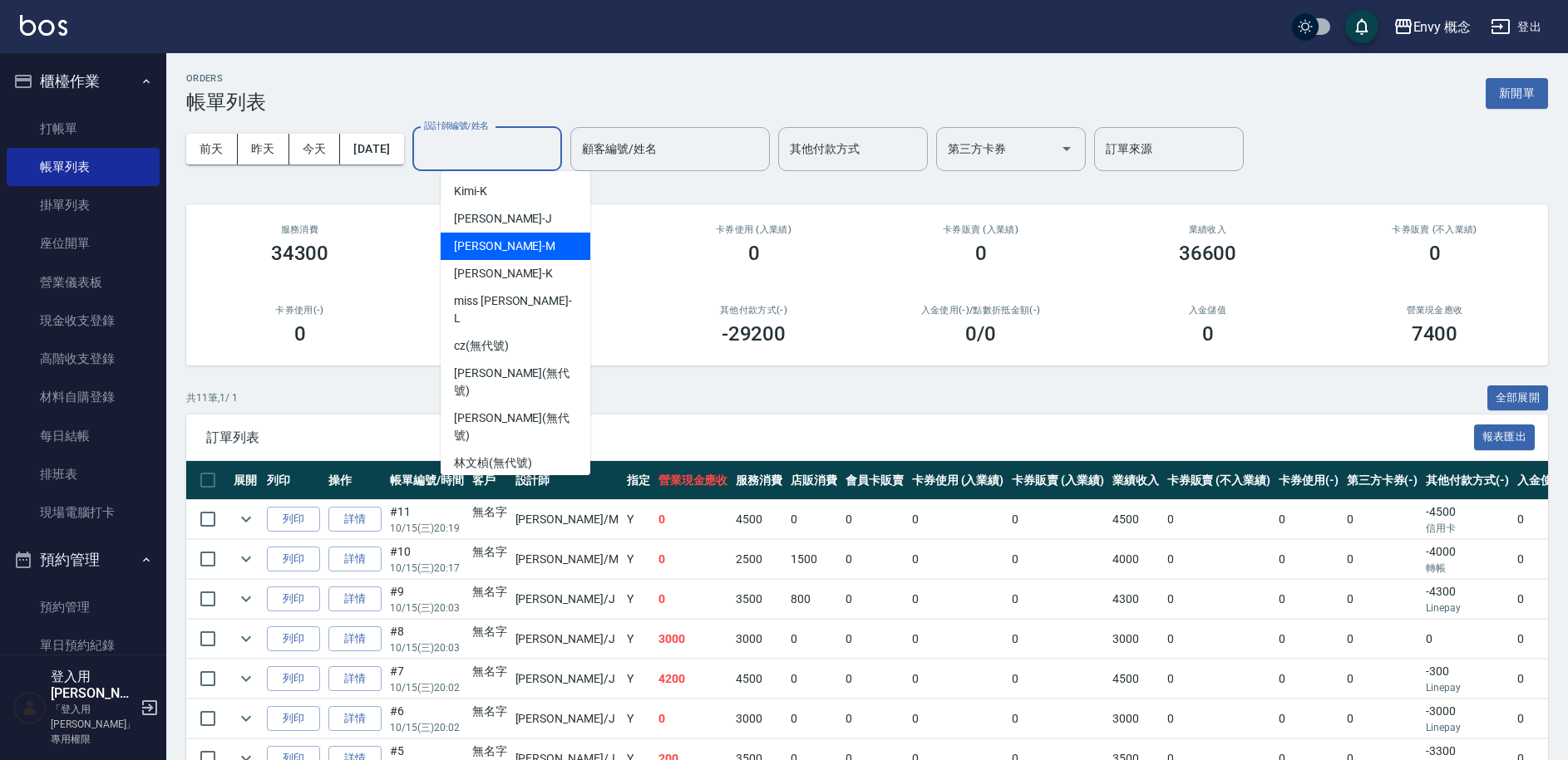
click at [517, 253] on div "[PERSON_NAME]" at bounding box center [515, 247] width 150 height 27
type input "[PERSON_NAME]"
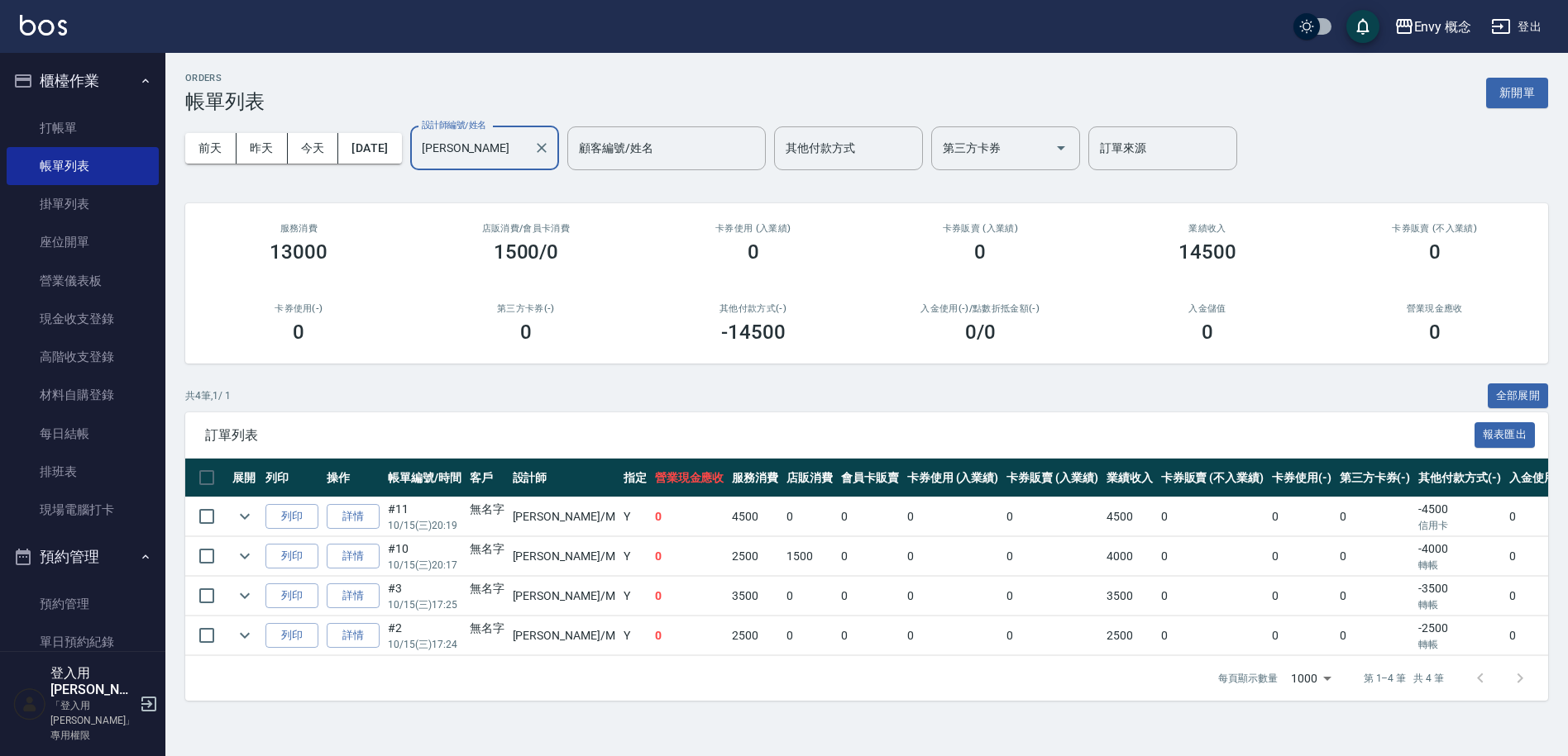
click at [550, 142] on icon "Clear" at bounding box center [542, 148] width 17 height 17
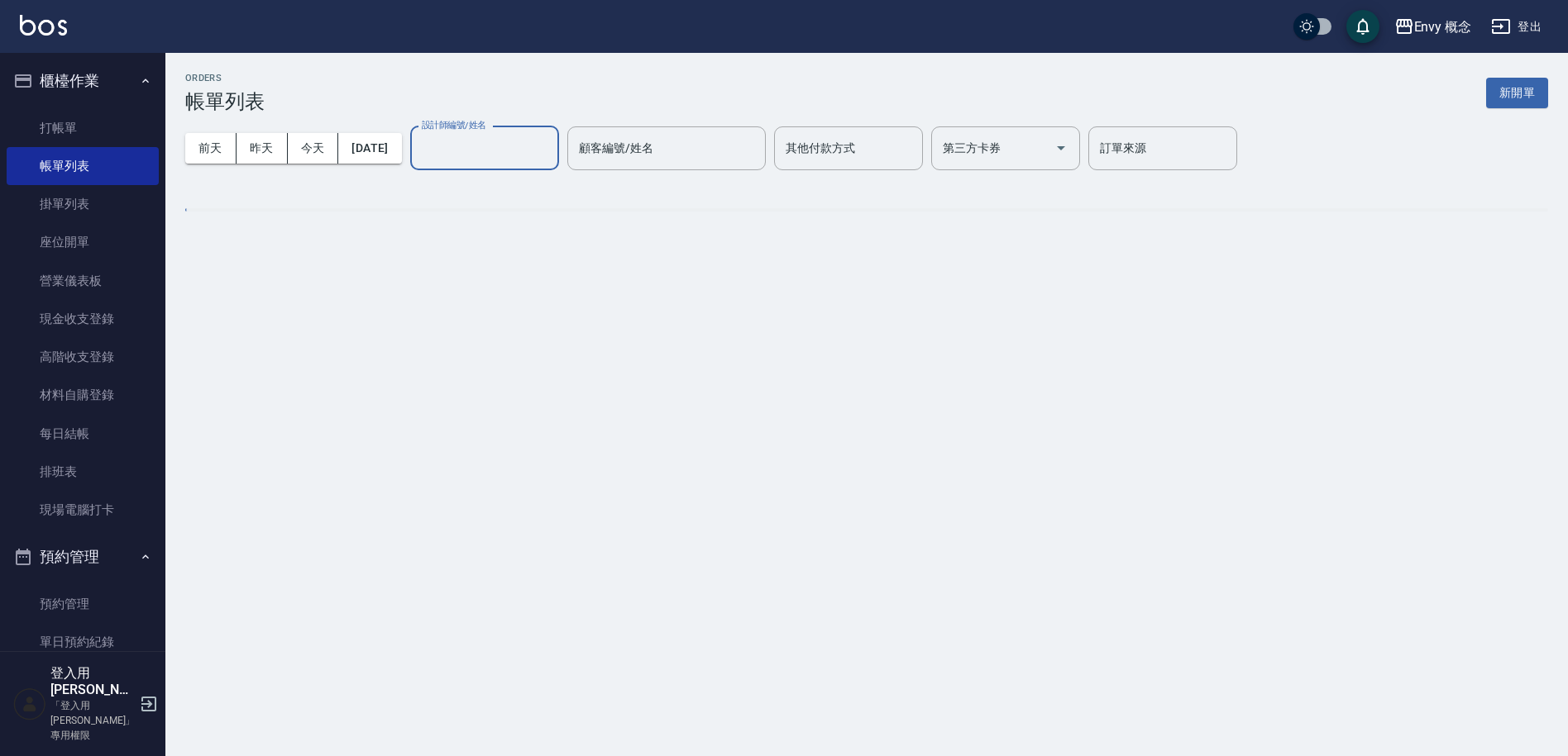
click at [505, 158] on input "設計師編號/姓名" at bounding box center [485, 148] width 134 height 29
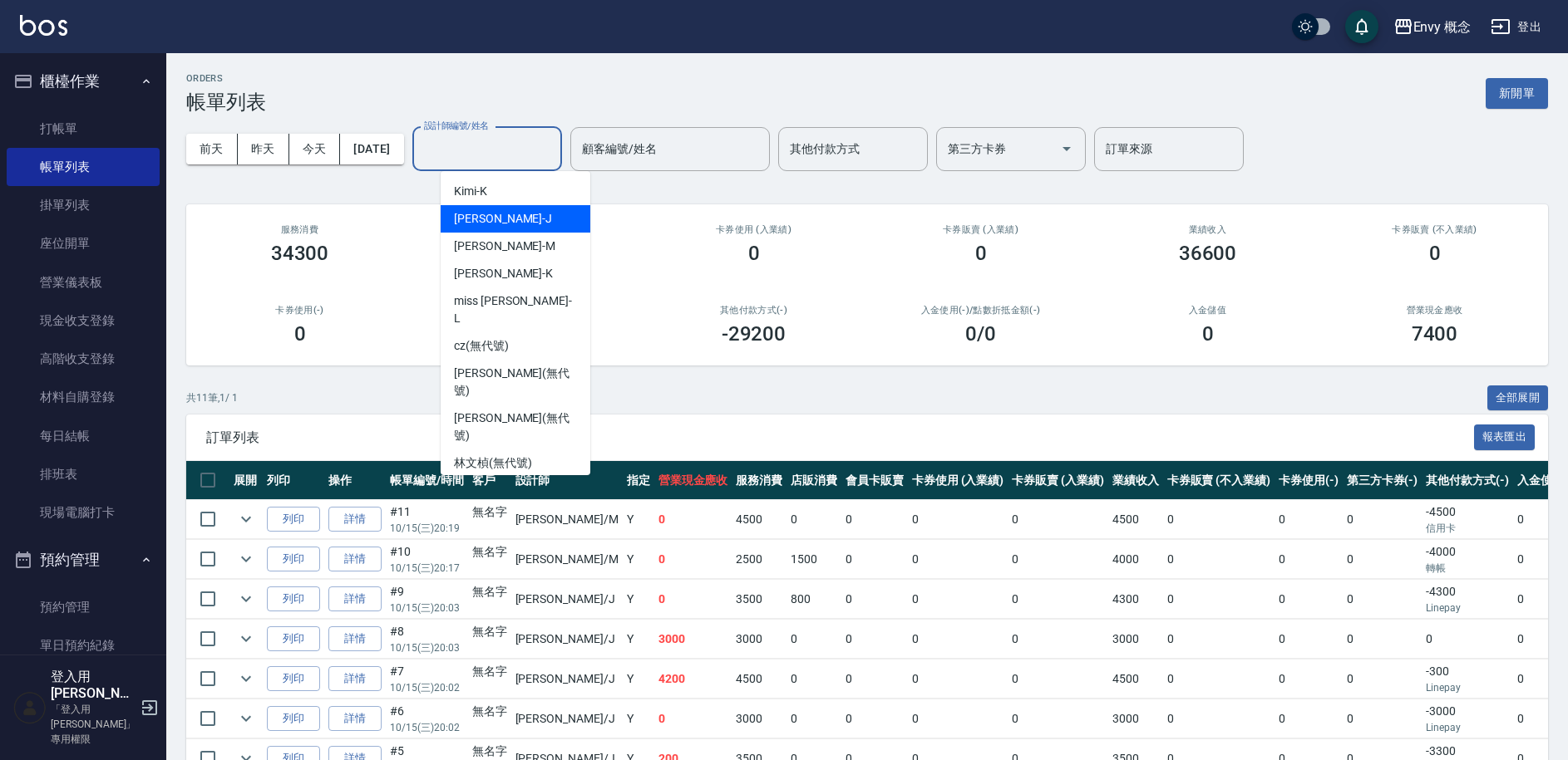
click at [506, 222] on div "[PERSON_NAME]" at bounding box center [515, 218] width 150 height 27
type input "[PERSON_NAME]"
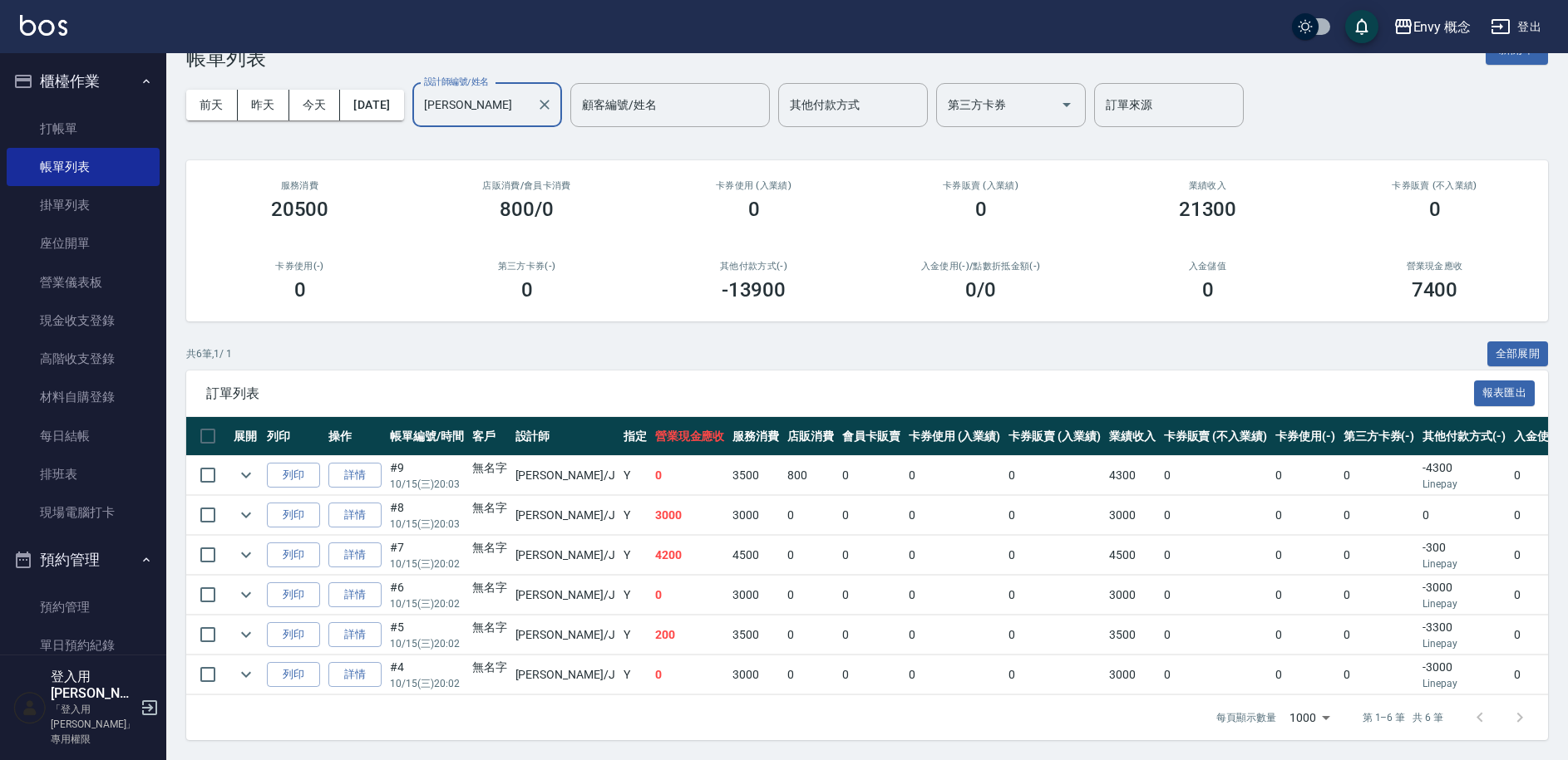
scroll to position [56, 0]
click at [549, 99] on icon "Clear" at bounding box center [544, 105] width 10 height 10
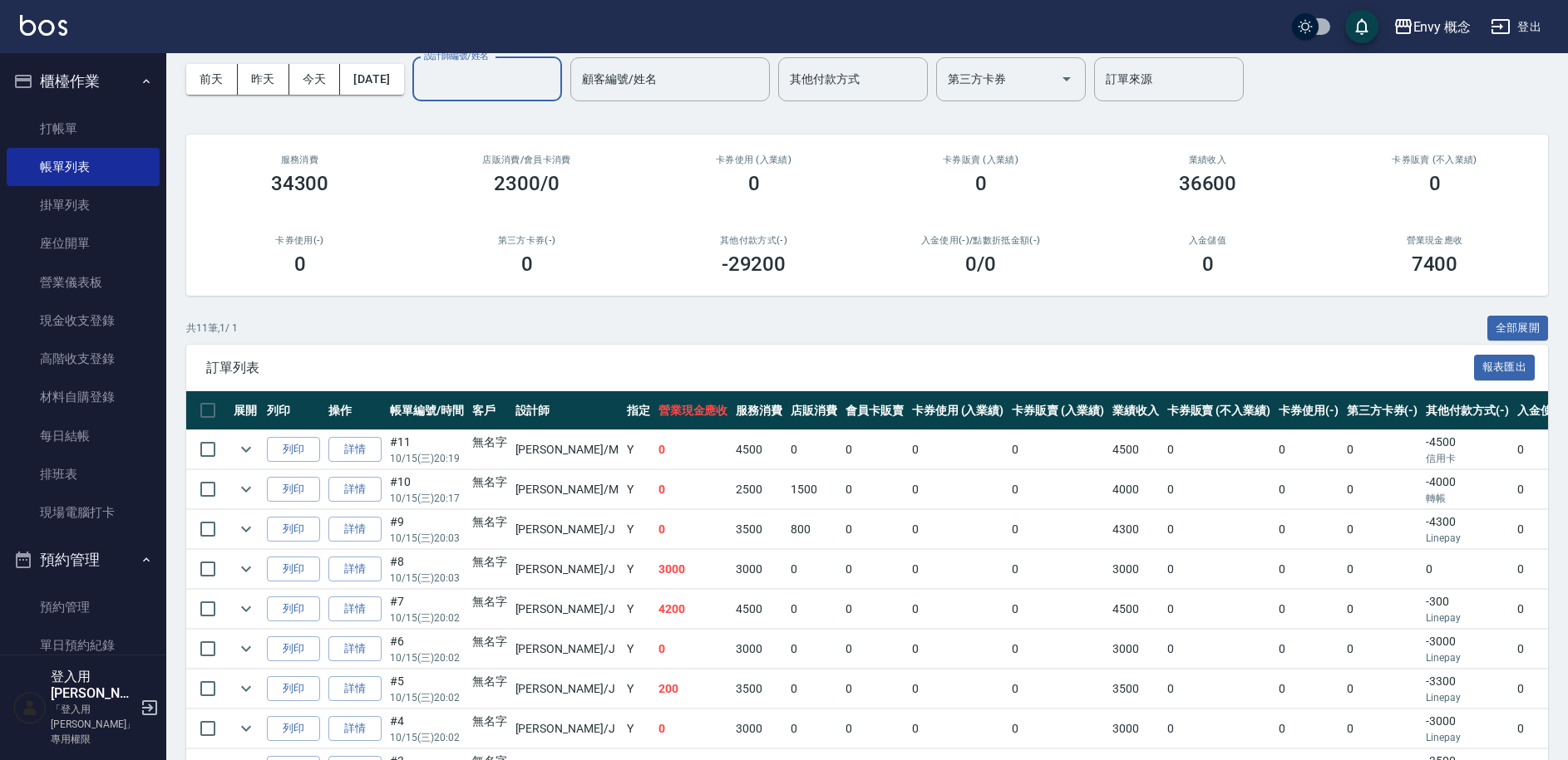
scroll to position [0, 0]
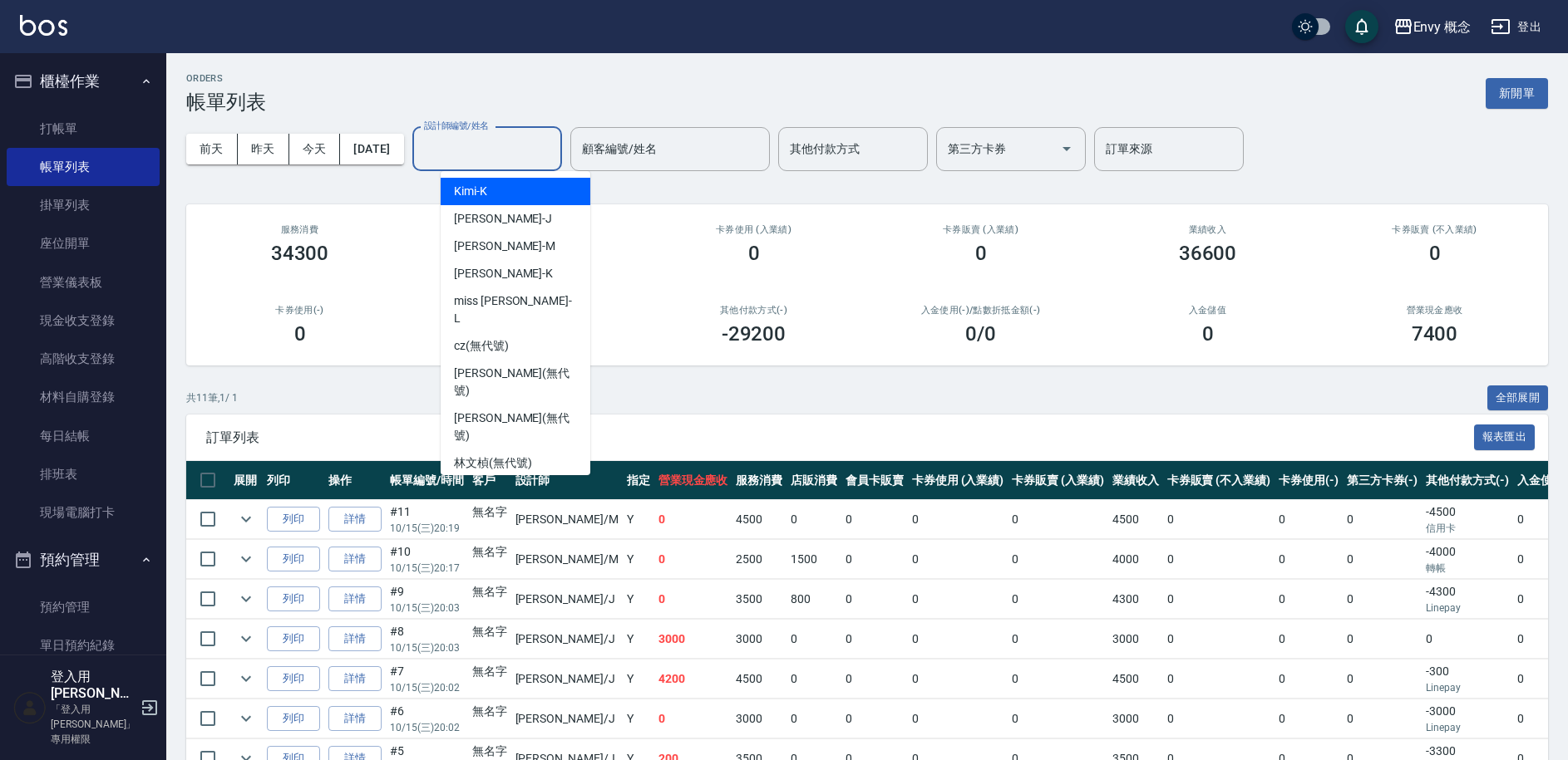
click at [526, 144] on input "設計師編號/姓名" at bounding box center [487, 149] width 134 height 29
click at [503, 226] on div "[PERSON_NAME]" at bounding box center [515, 218] width 150 height 27
type input "[PERSON_NAME]"
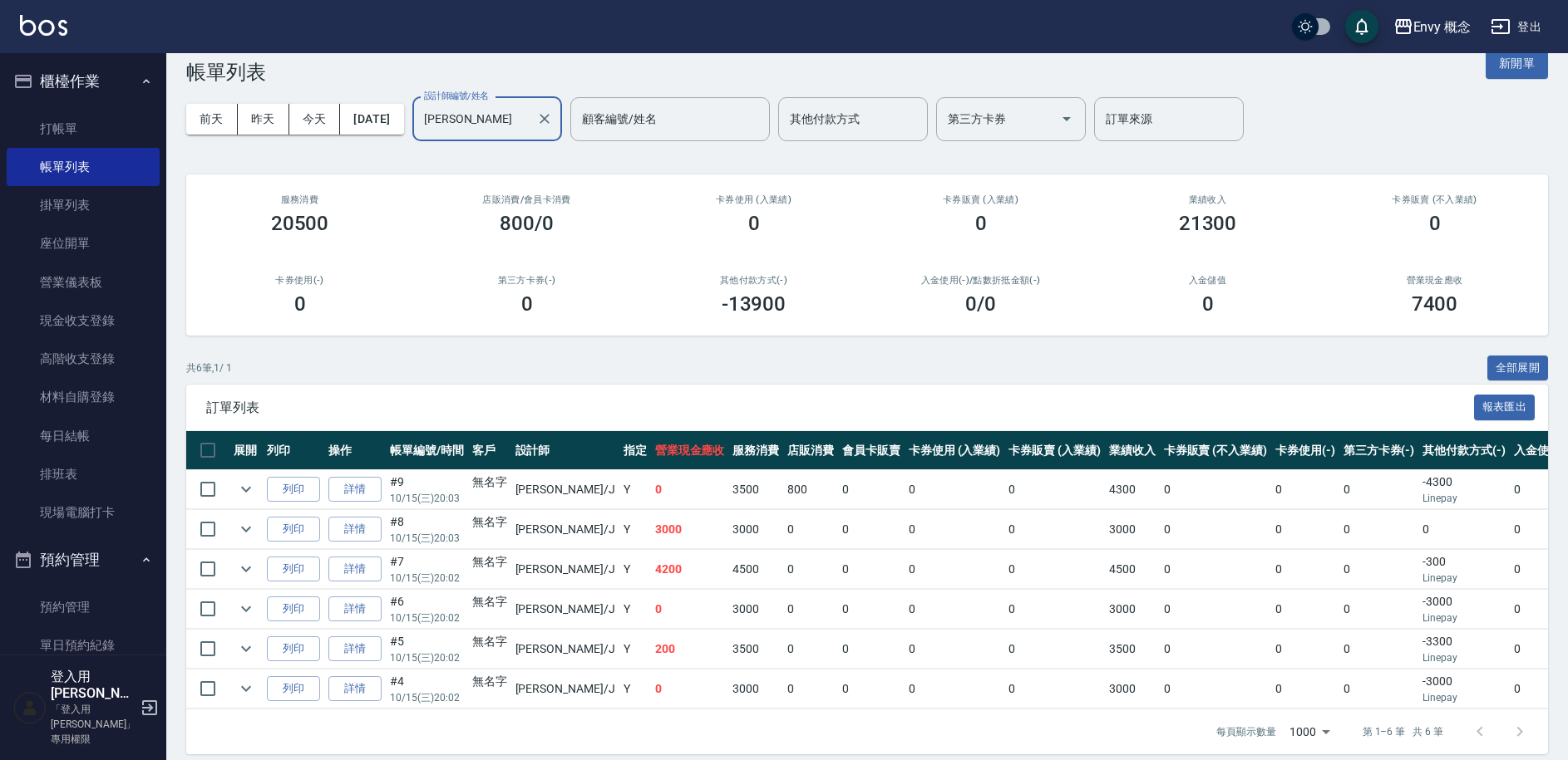
scroll to position [56, 0]
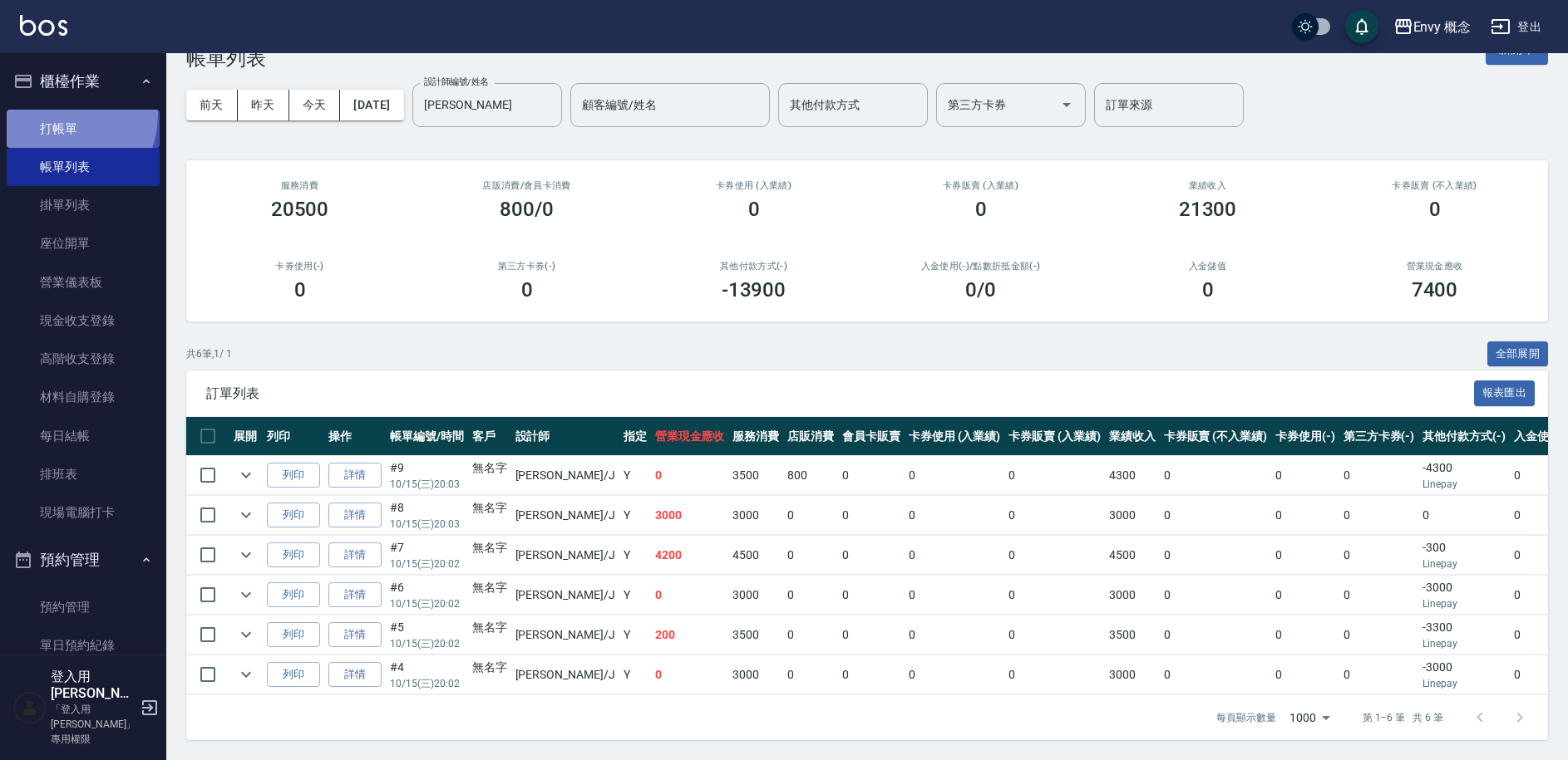
click at [54, 114] on link "打帳單" at bounding box center [83, 128] width 153 height 38
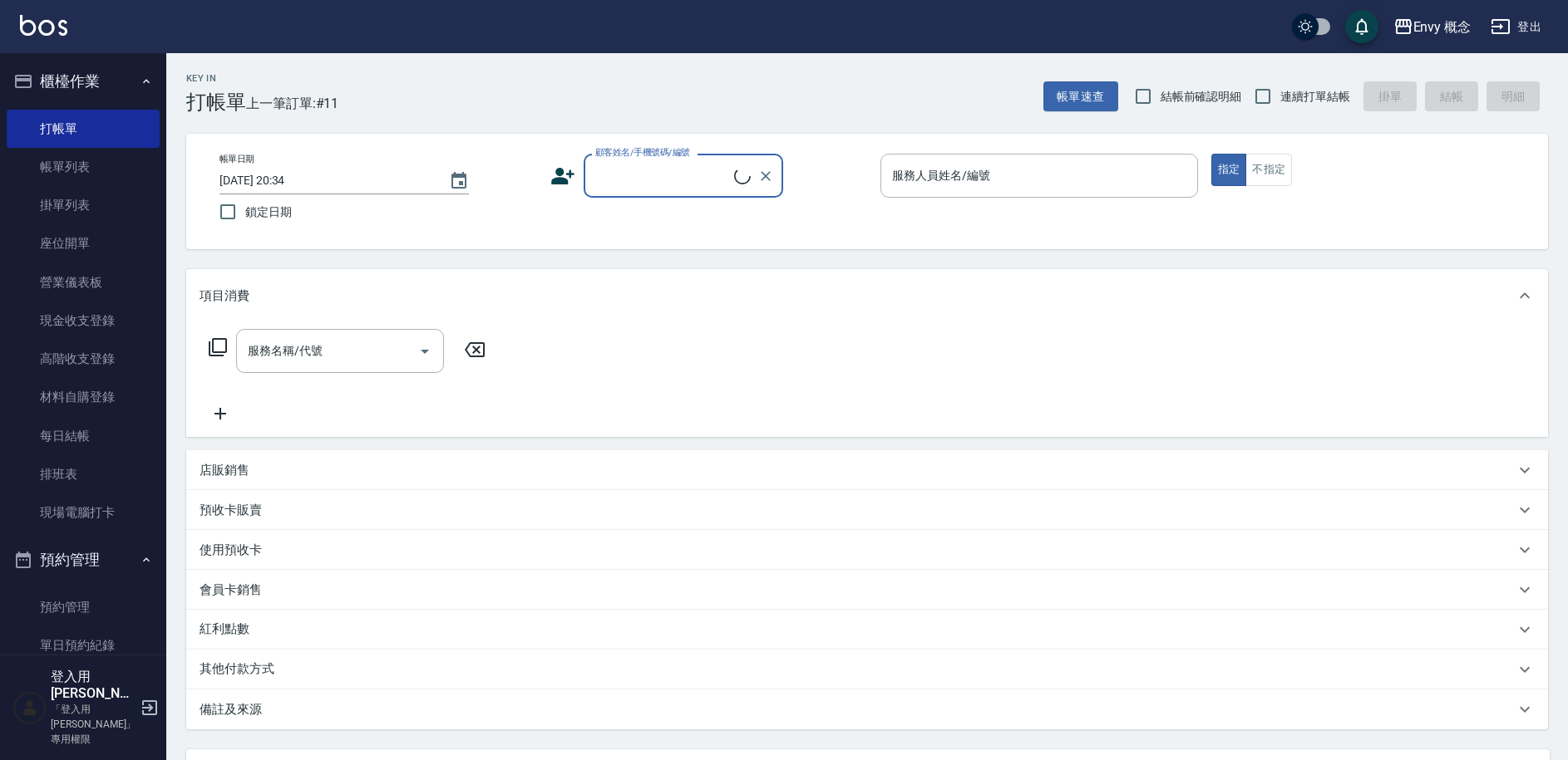
click at [626, 174] on input "顧客姓名/手機號碼/編號" at bounding box center [662, 176] width 143 height 29
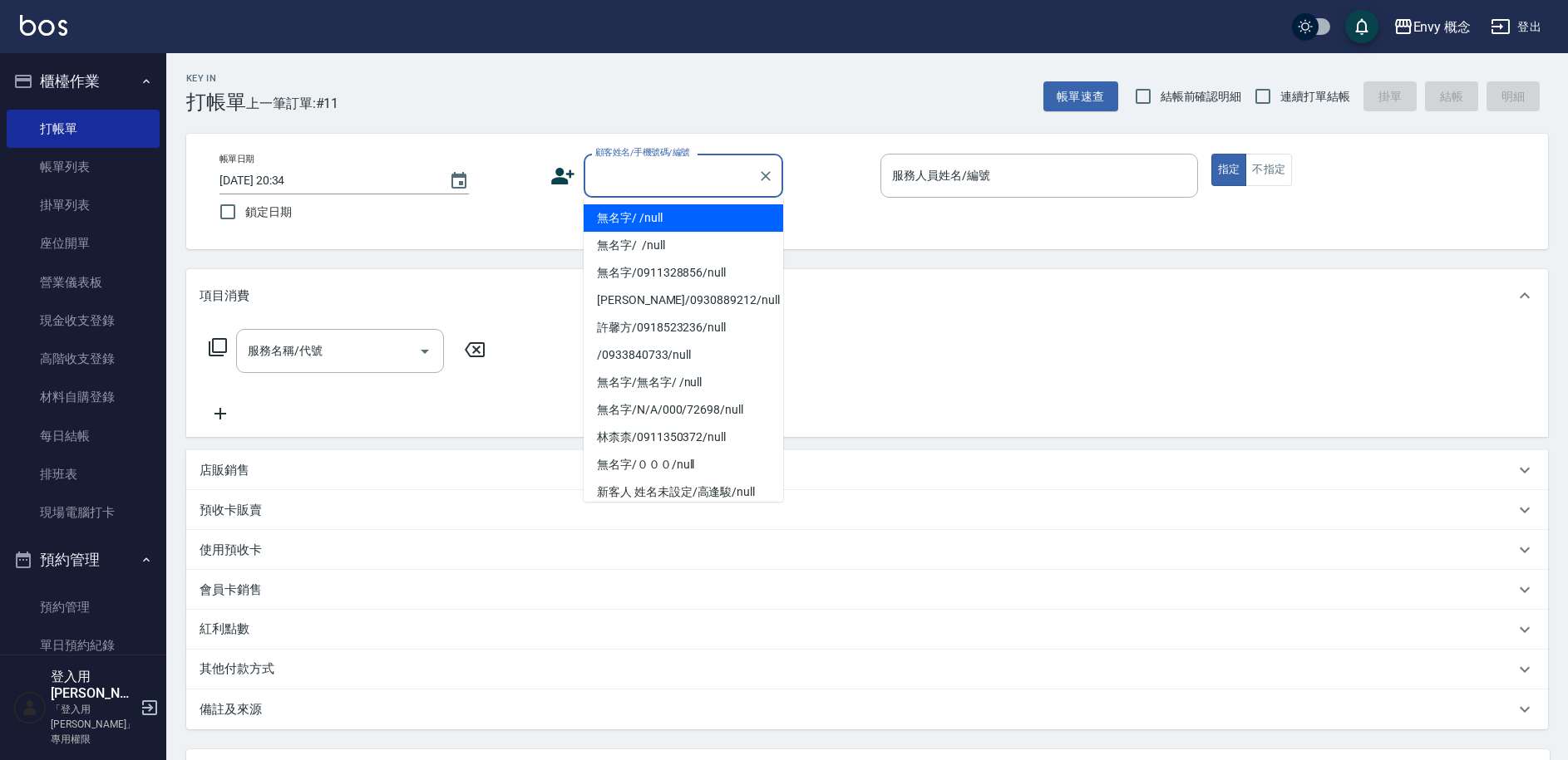
drag, startPoint x: 639, startPoint y: 231, endPoint x: 638, endPoint y: 218, distance: 13.0
click at [638, 218] on ul "無名字/ /null 無名字/ /null 無名字/0911328856/null [PERSON_NAME]/0930889212/null [PERSON…" at bounding box center [683, 350] width 200 height 304
click at [638, 218] on li "無名字/ /null" at bounding box center [683, 218] width 200 height 27
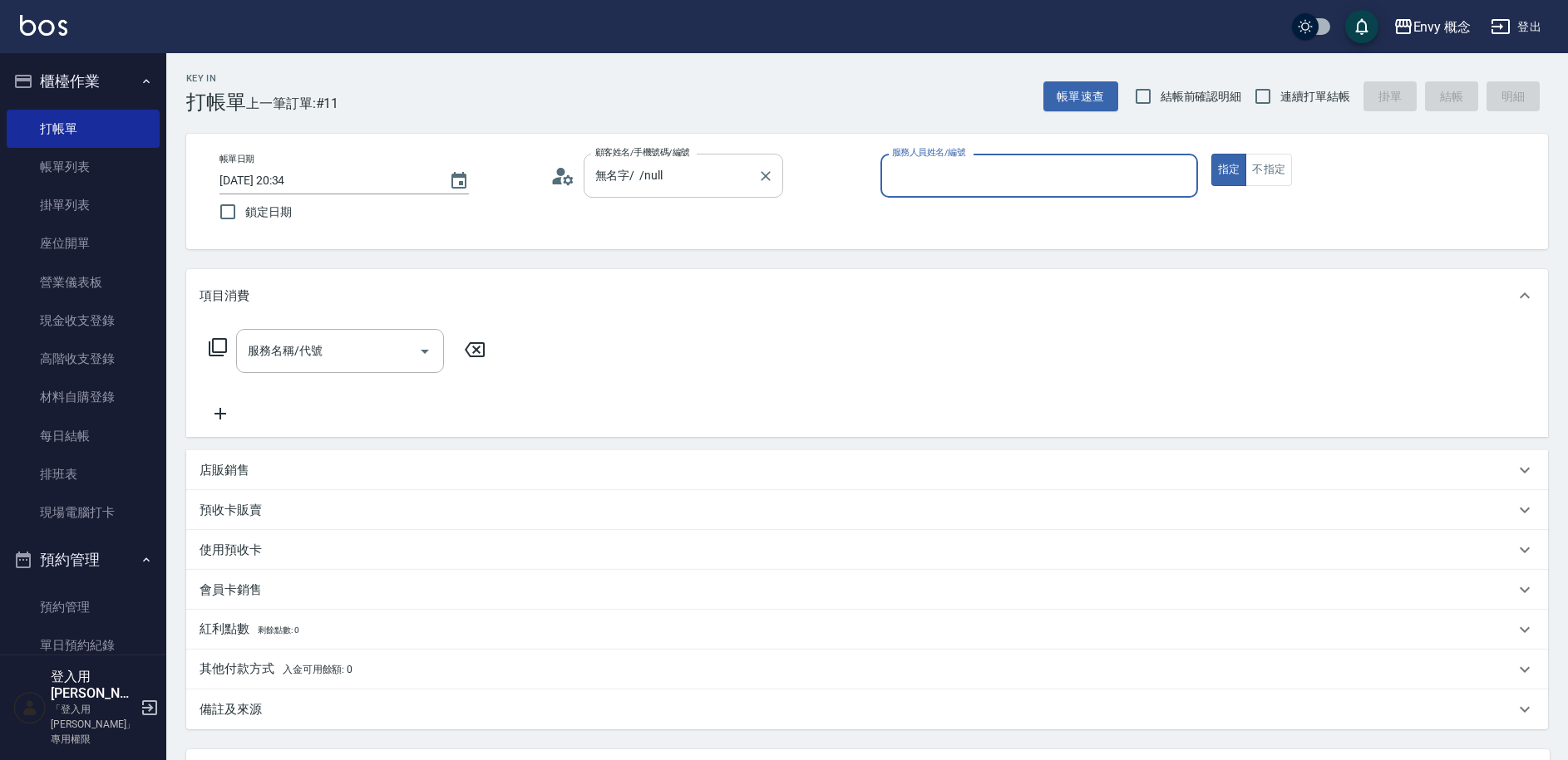
type input "無名字/ /null"
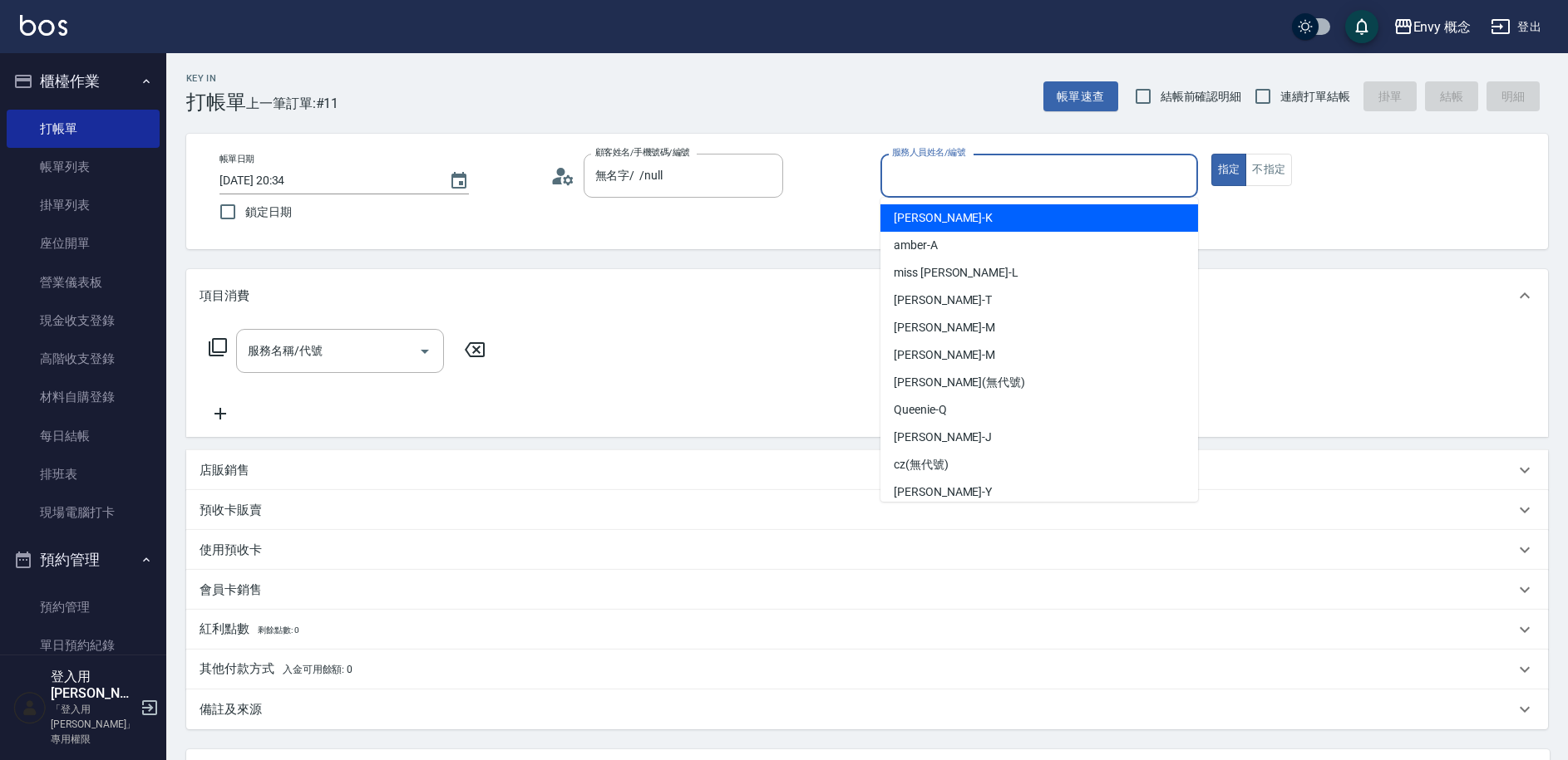
drag, startPoint x: 887, startPoint y: 163, endPoint x: 933, endPoint y: 173, distance: 47.1
click at [888, 163] on input "服務人員姓名/編號" at bounding box center [1039, 176] width 303 height 29
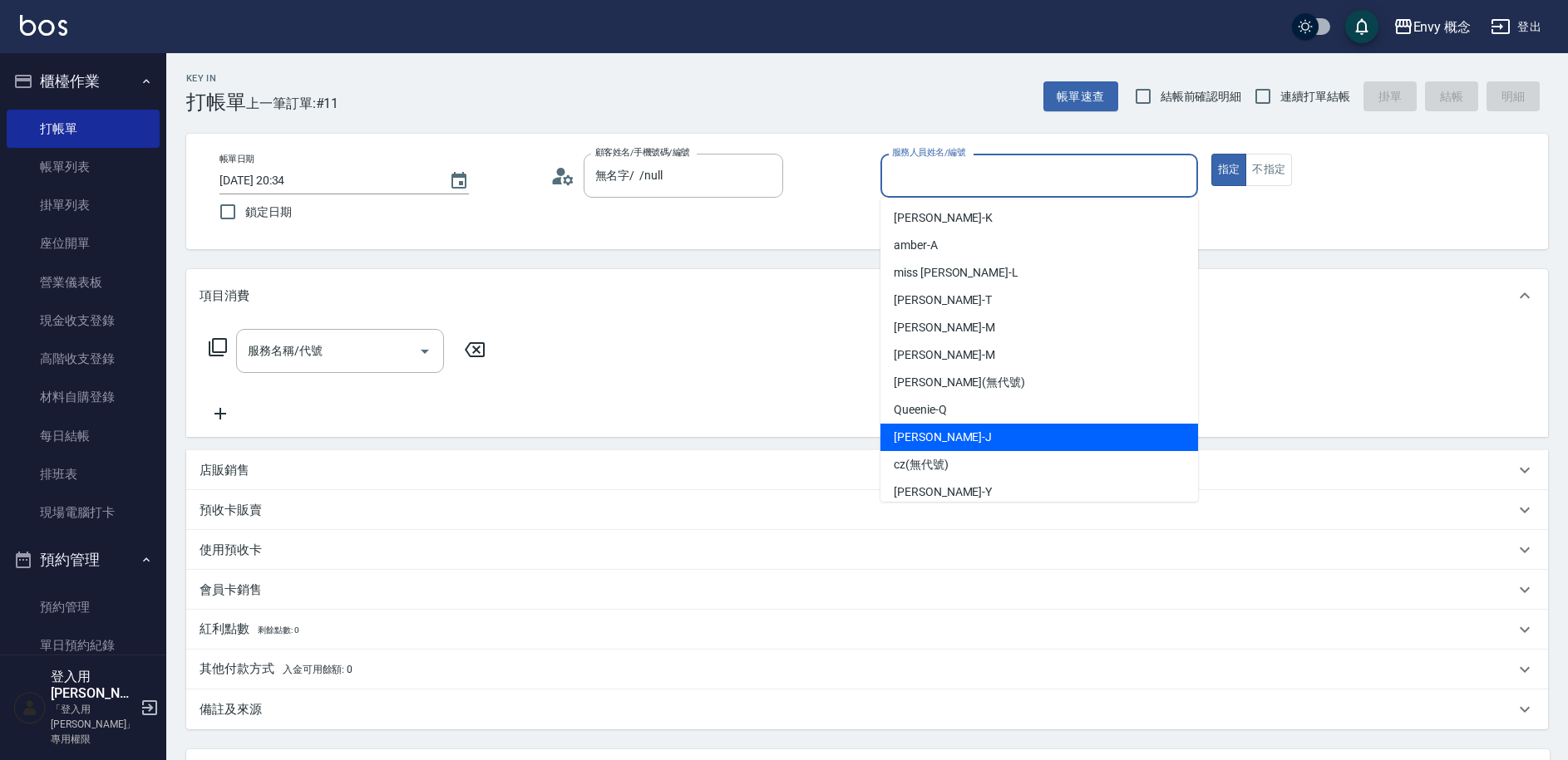
click at [933, 441] on span "[PERSON_NAME]" at bounding box center [942, 437] width 98 height 18
type input "[PERSON_NAME]"
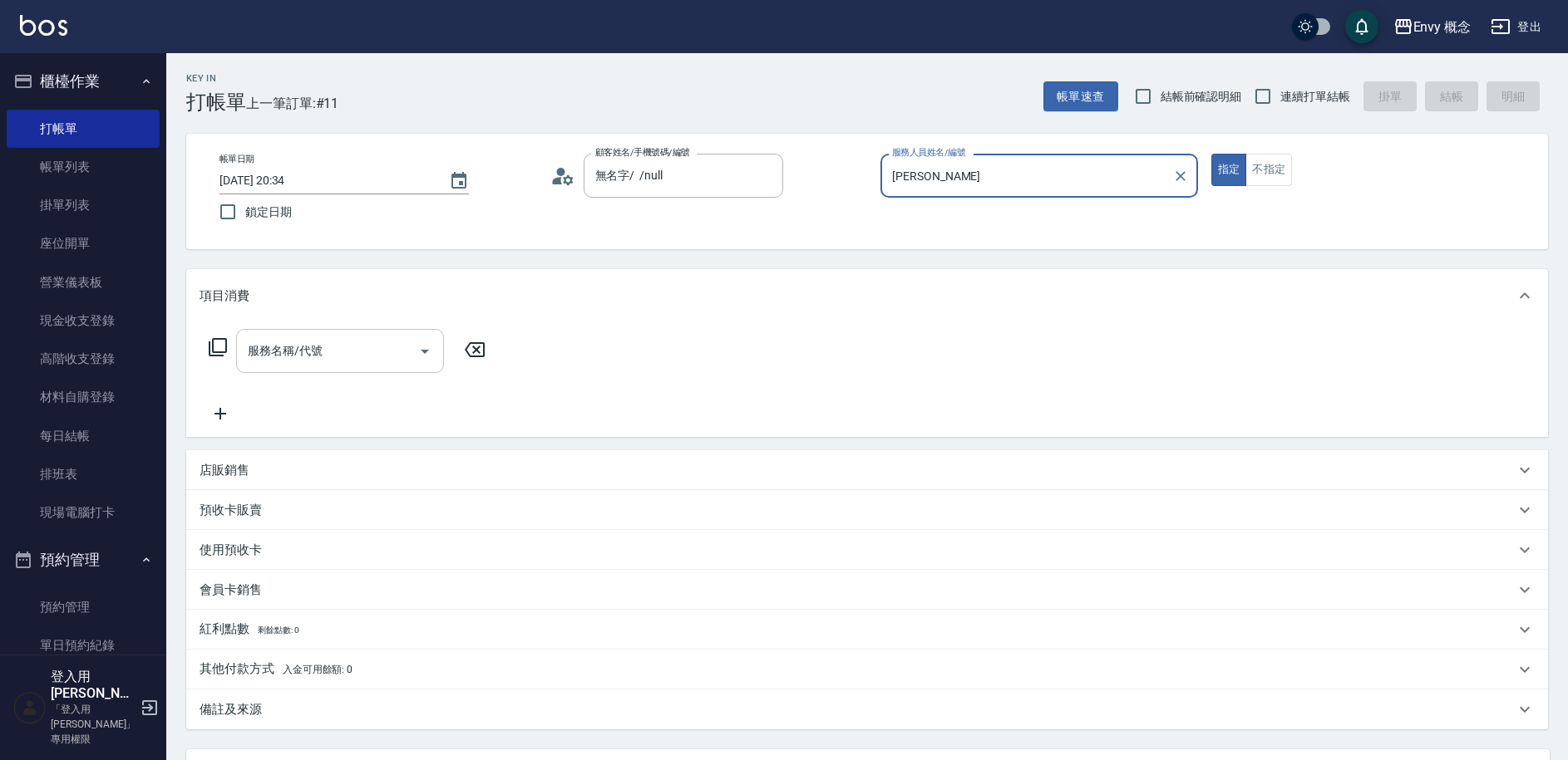
click at [308, 356] on input "服務名稱/代號" at bounding box center [327, 351] width 168 height 29
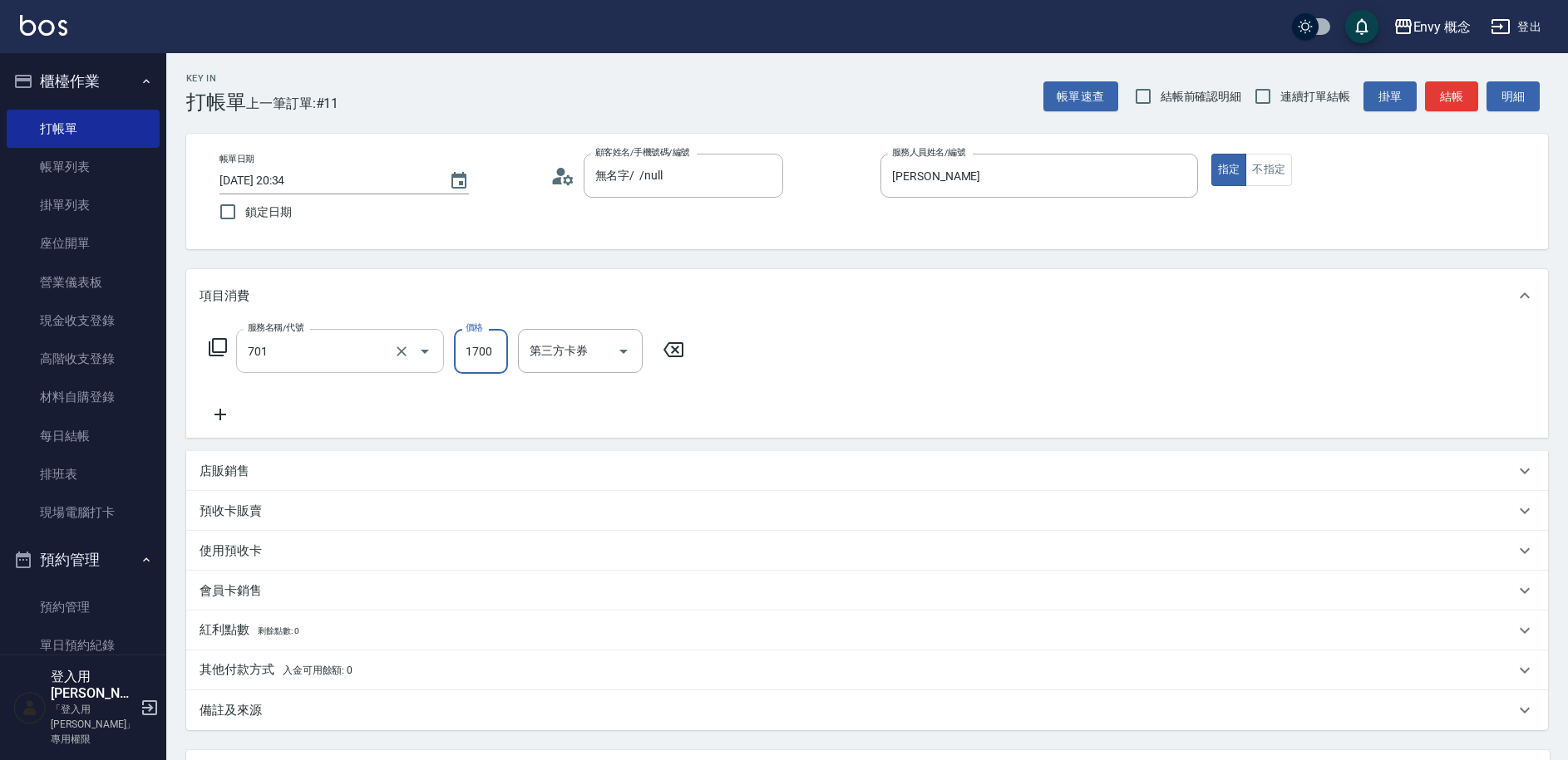
type input "701 染髮(701)"
type input "2500"
drag, startPoint x: 344, startPoint y: 660, endPoint x: 315, endPoint y: 706, distance: 54.4
click at [343, 661] on div "其他付款方式 入金可用餘額: 0" at bounding box center [866, 670] width 1361 height 40
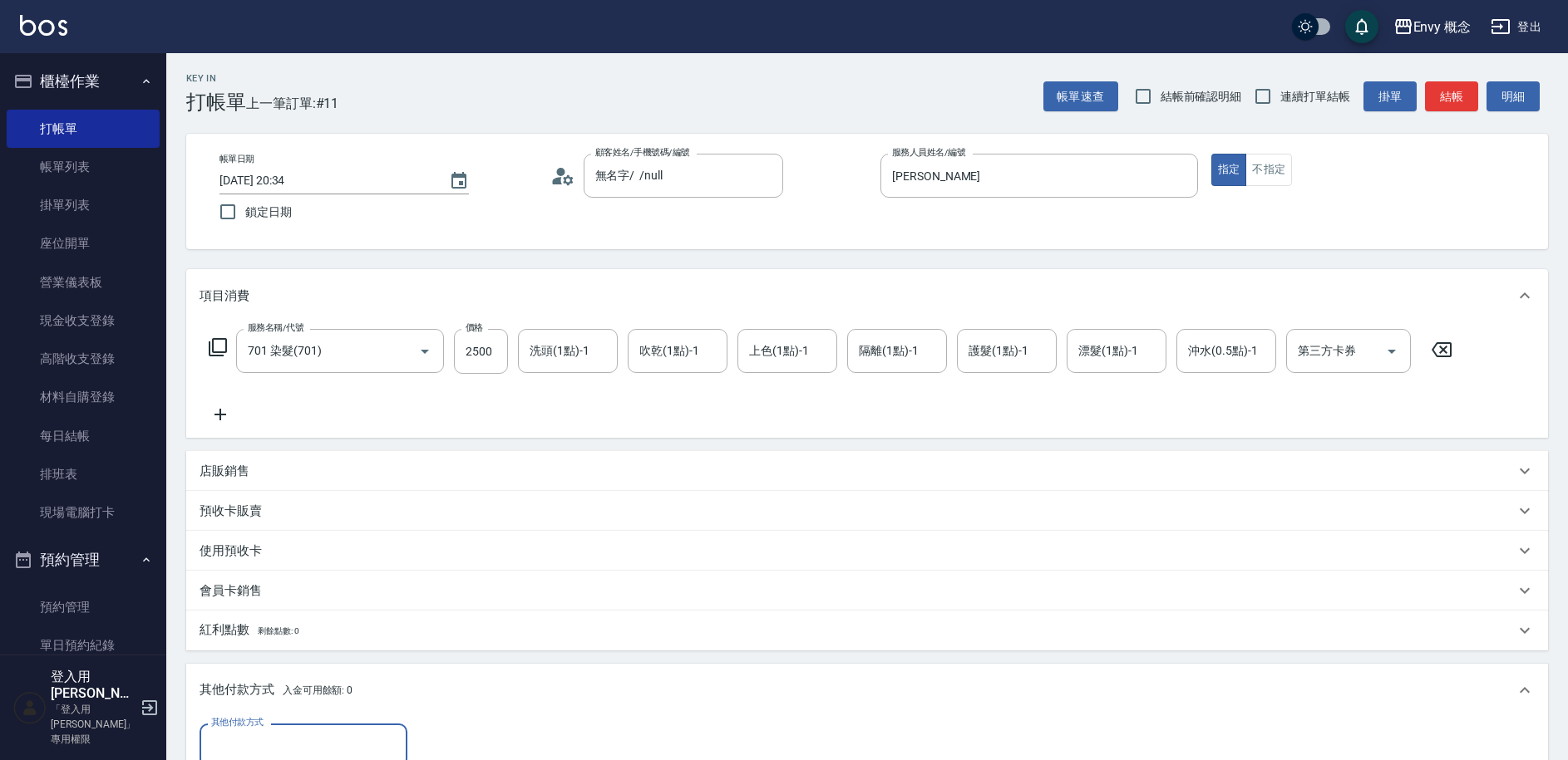
click at [282, 742] on input "其他付款方式" at bounding box center [303, 746] width 193 height 29
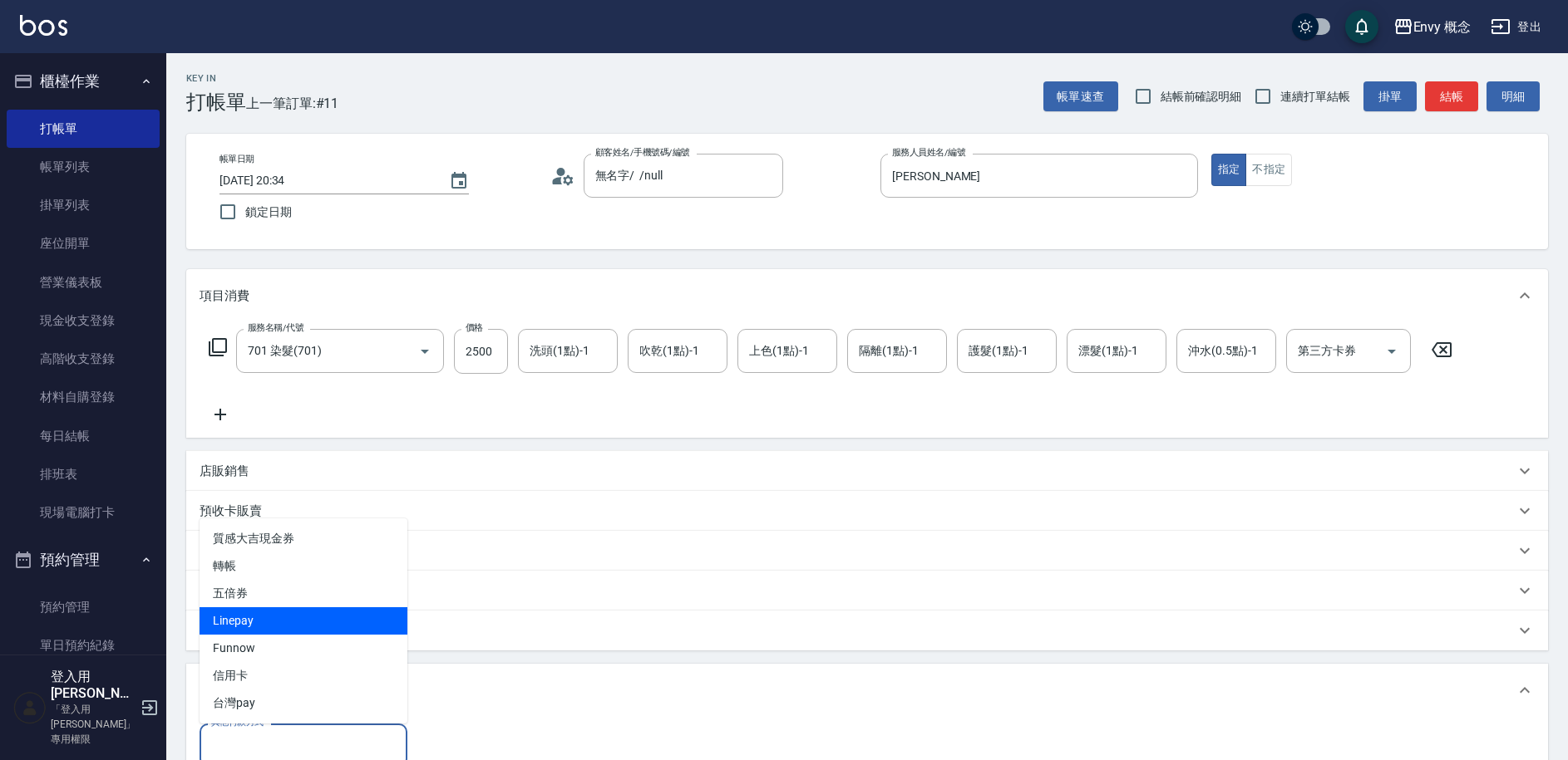
click at [287, 621] on span "Linepay" at bounding box center [304, 621] width 207 height 27
type input "Linepay"
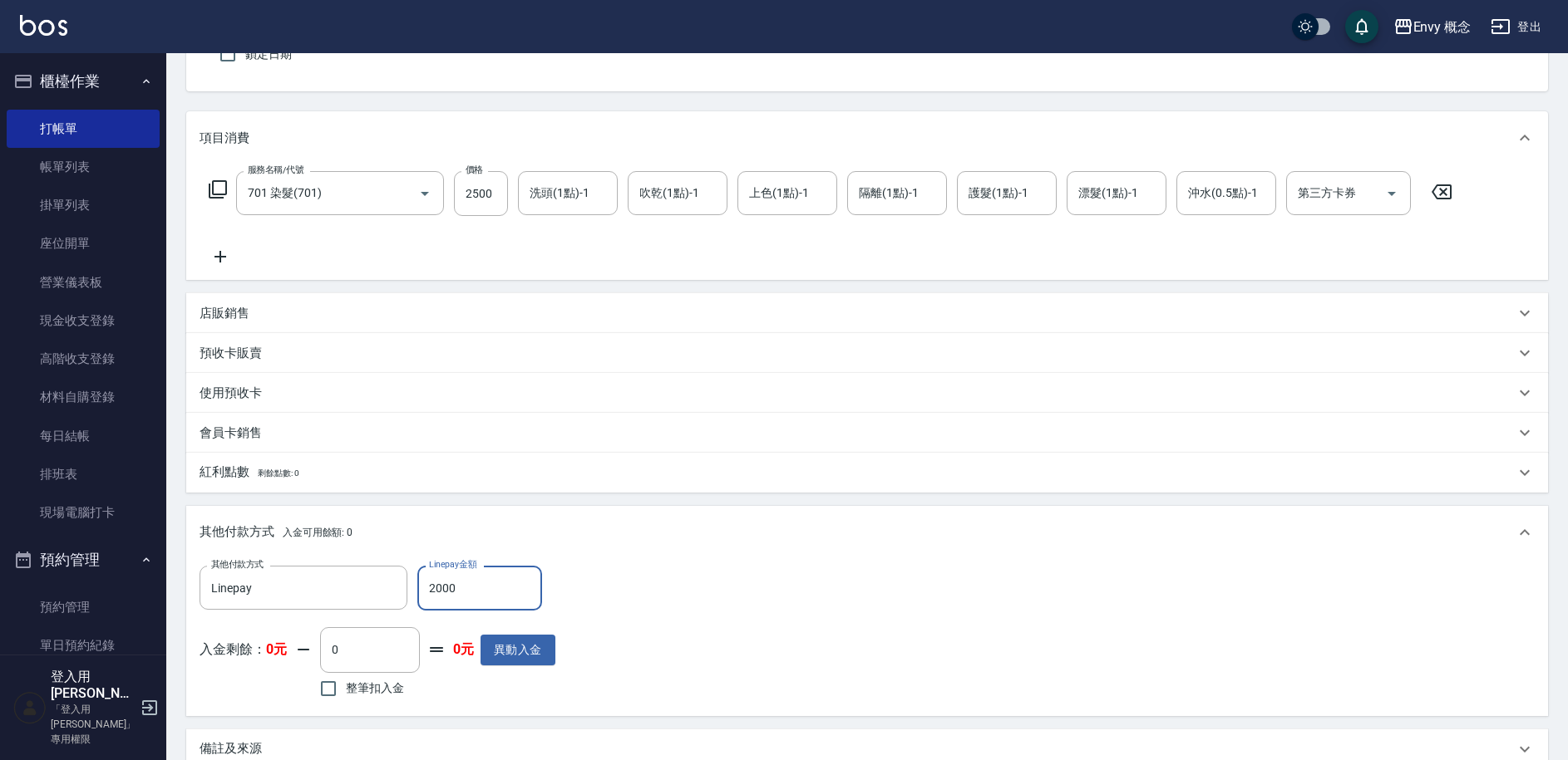
scroll to position [325, 0]
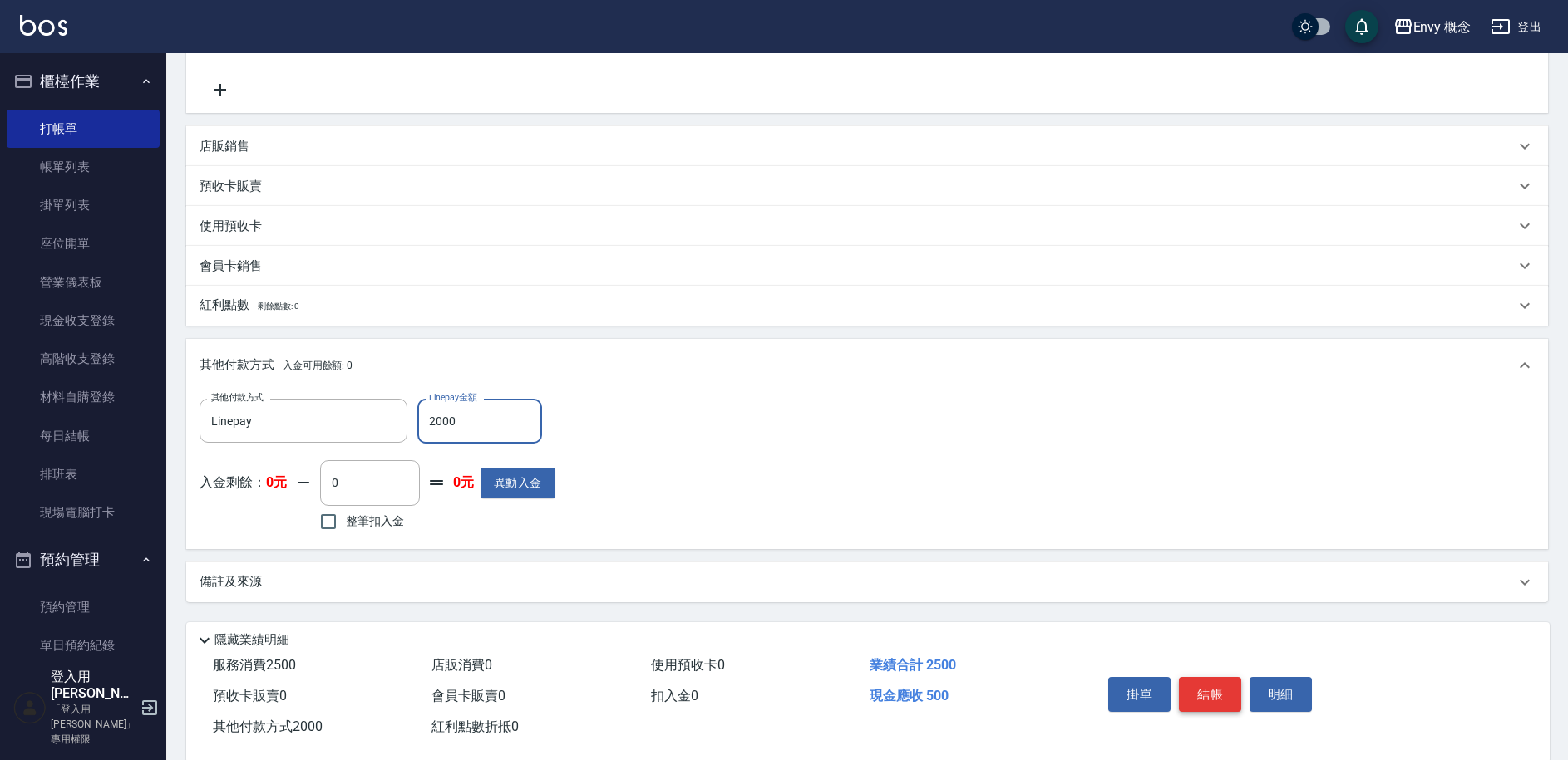
type input "2000"
click at [1224, 688] on button "結帳" at bounding box center [1209, 695] width 62 height 35
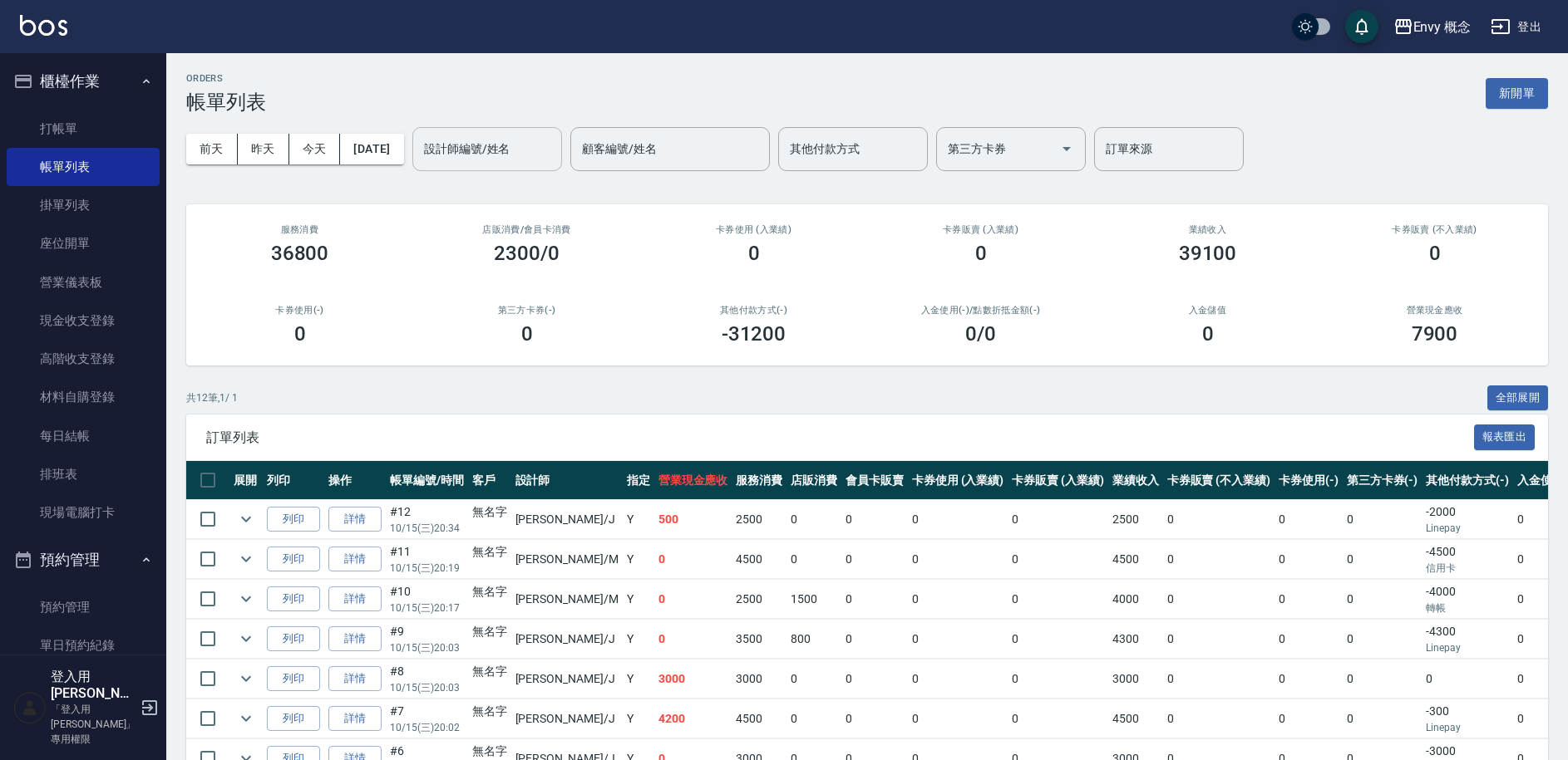
click at [488, 160] on input "設計師編號/姓名" at bounding box center [487, 149] width 134 height 29
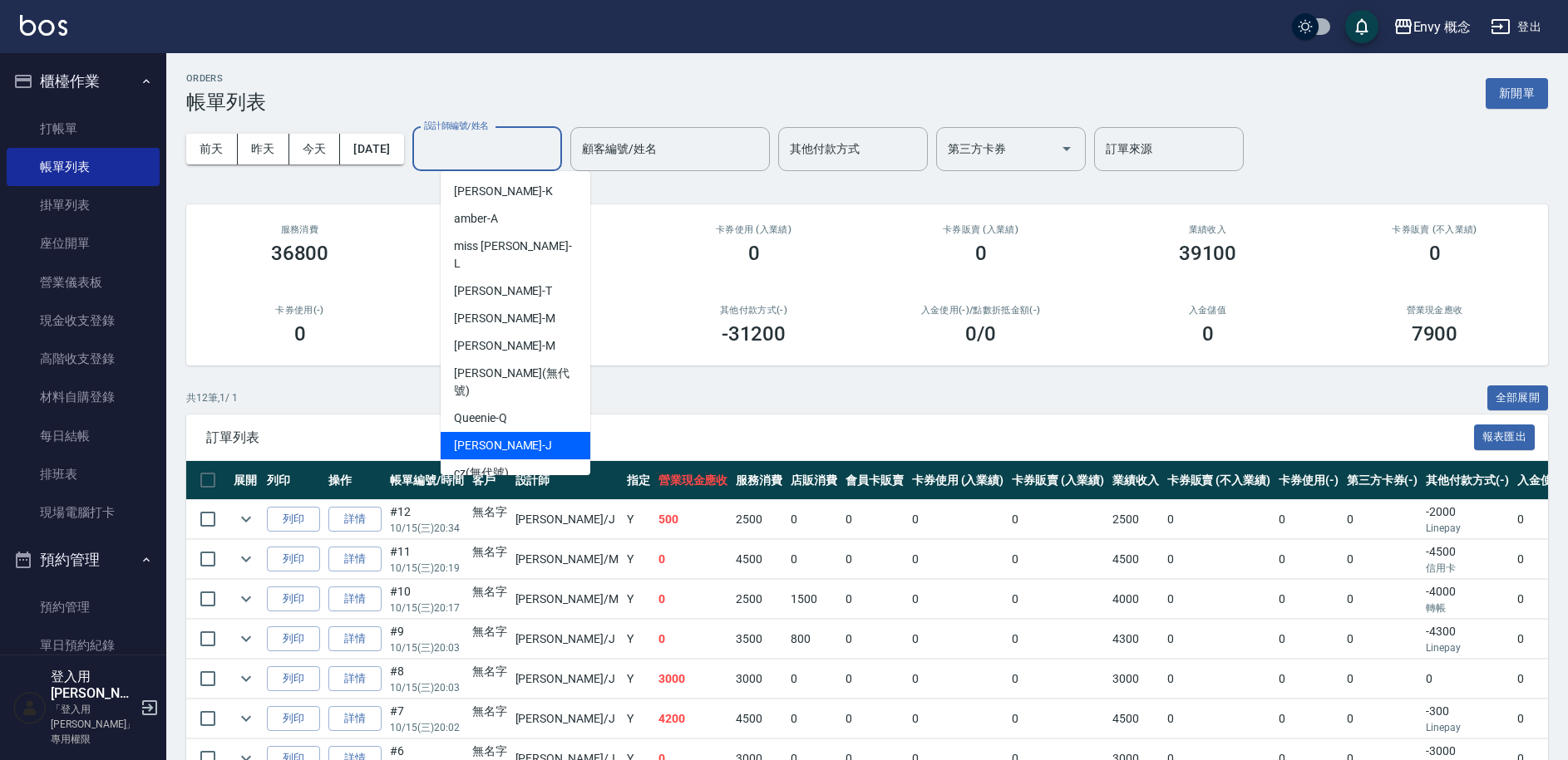
click at [541, 432] on div "[PERSON_NAME]" at bounding box center [515, 445] width 150 height 27
type input "[PERSON_NAME]"
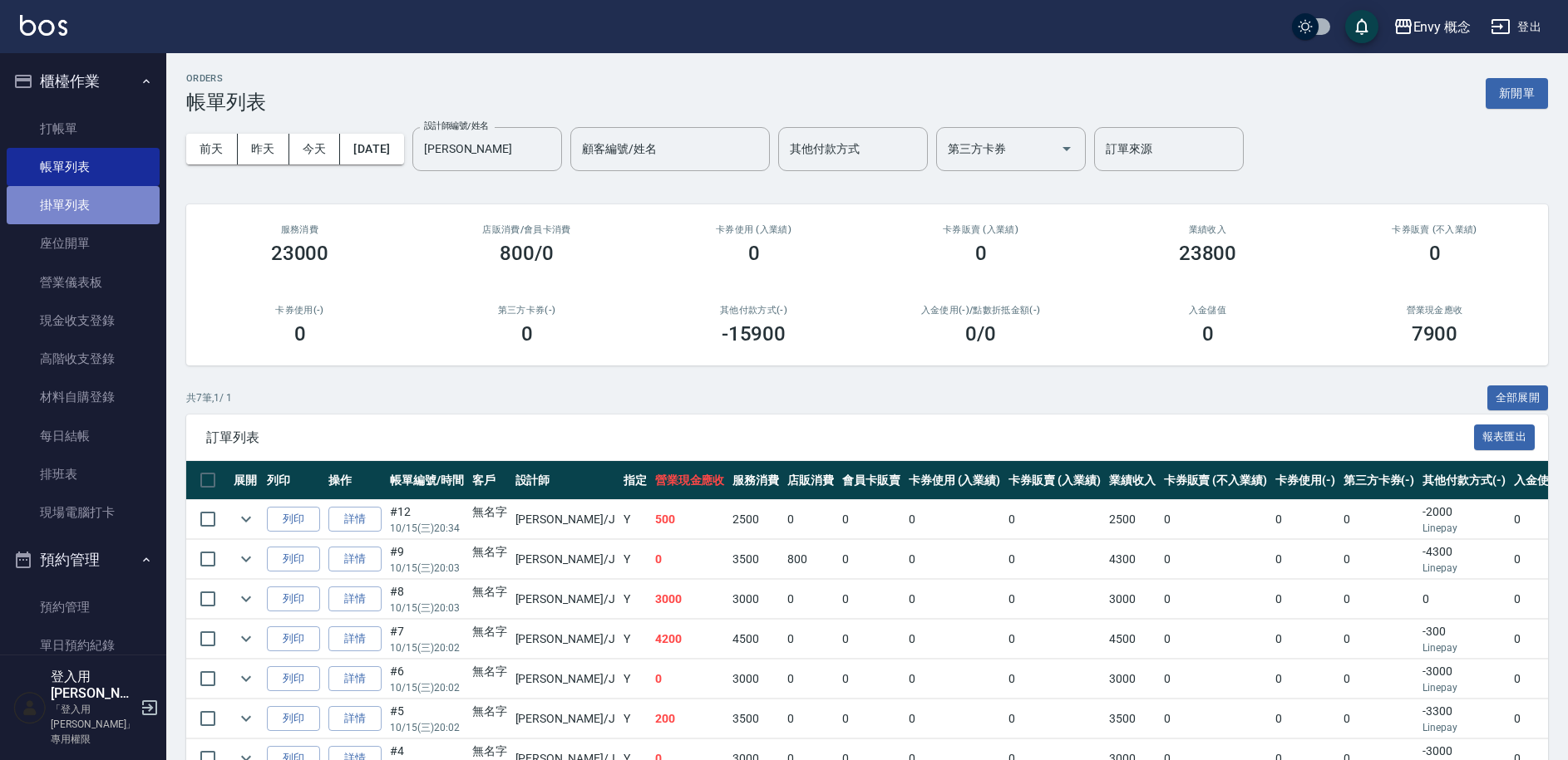
click at [88, 211] on link "掛單列表" at bounding box center [83, 205] width 153 height 38
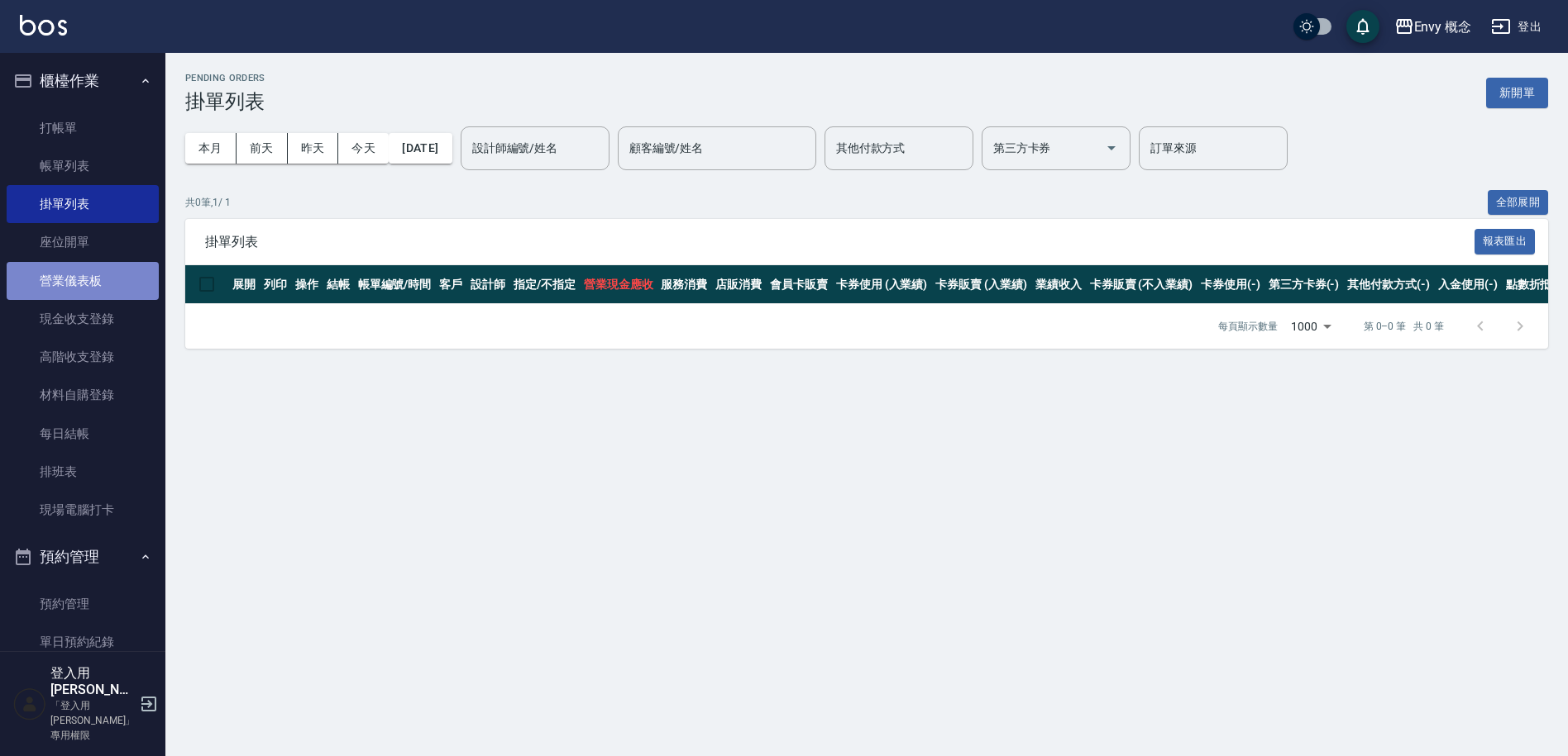
click at [85, 295] on link "營業儀表板" at bounding box center [83, 281] width 152 height 38
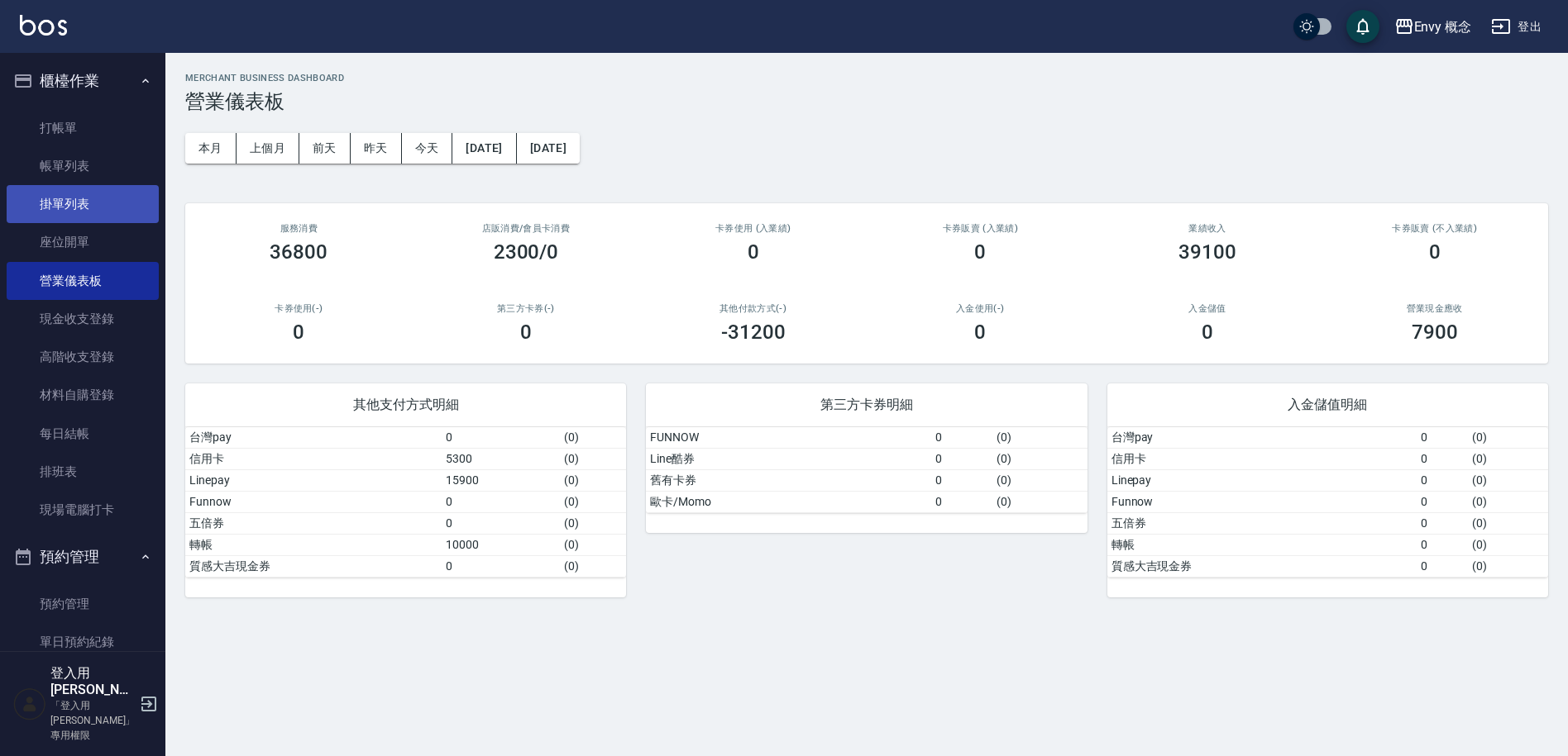
click at [69, 207] on link "掛單列表" at bounding box center [83, 204] width 152 height 38
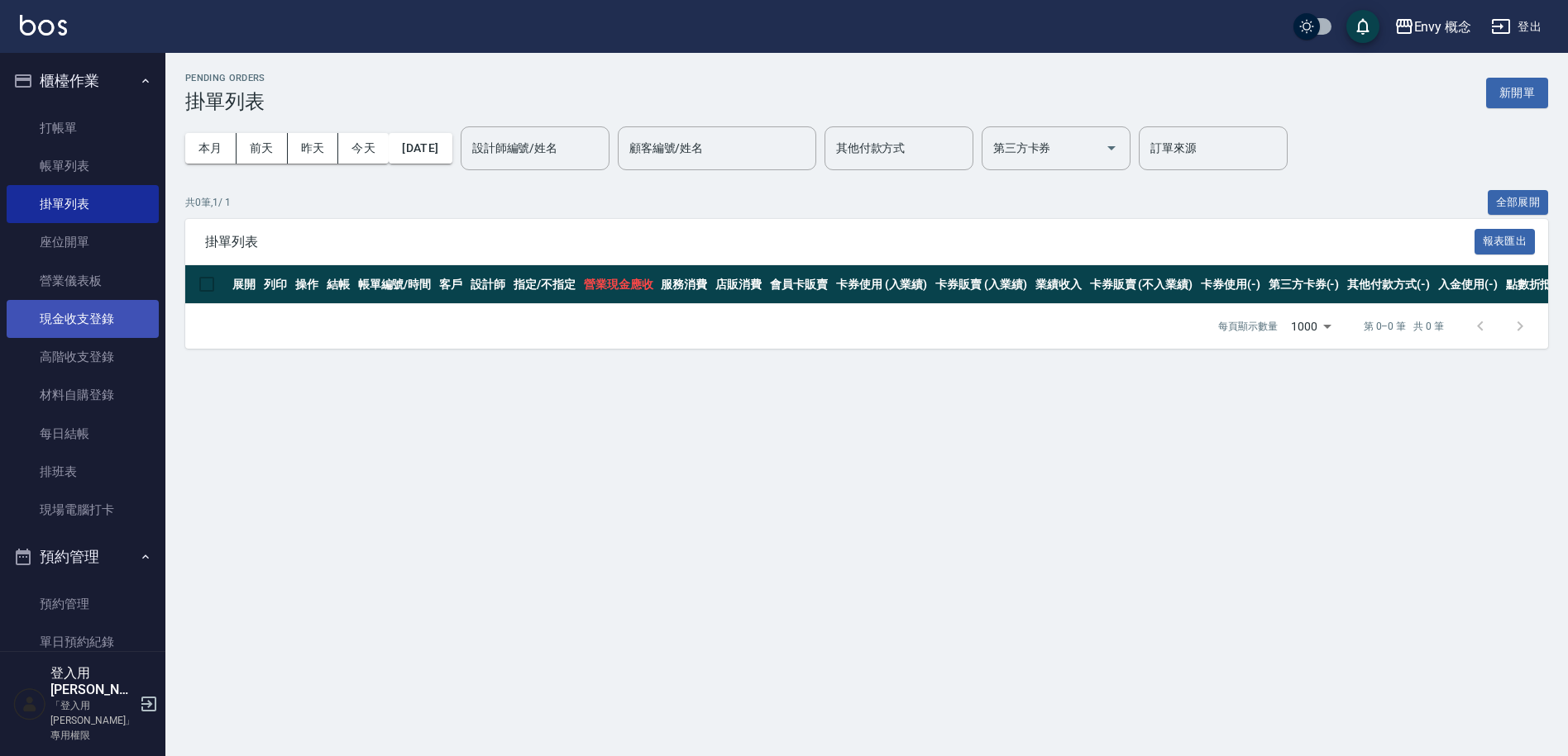
click at [115, 318] on link "現金收支登錄" at bounding box center [83, 319] width 152 height 38
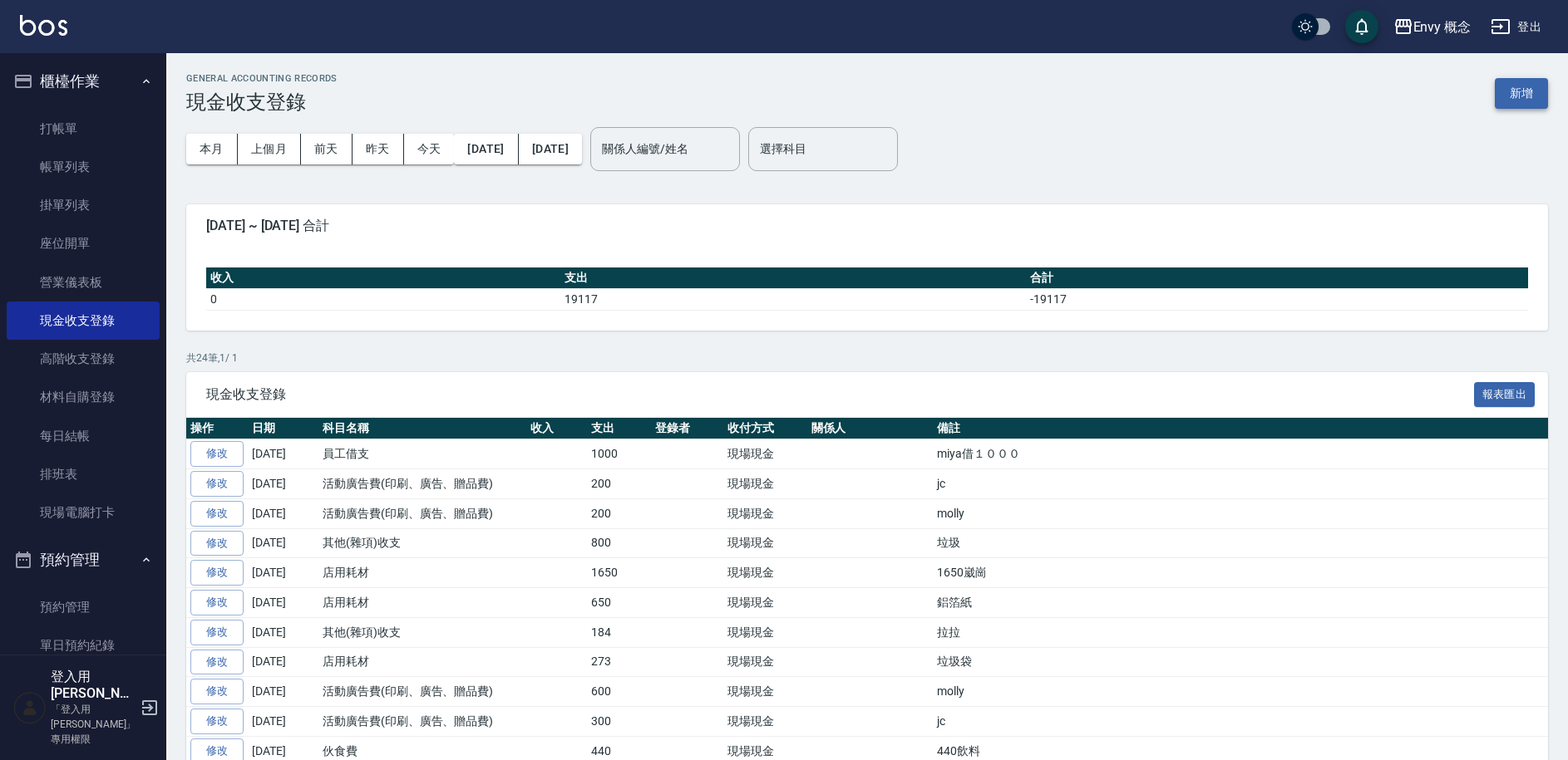
click at [1529, 97] on button "新增" at bounding box center [1521, 94] width 54 height 31
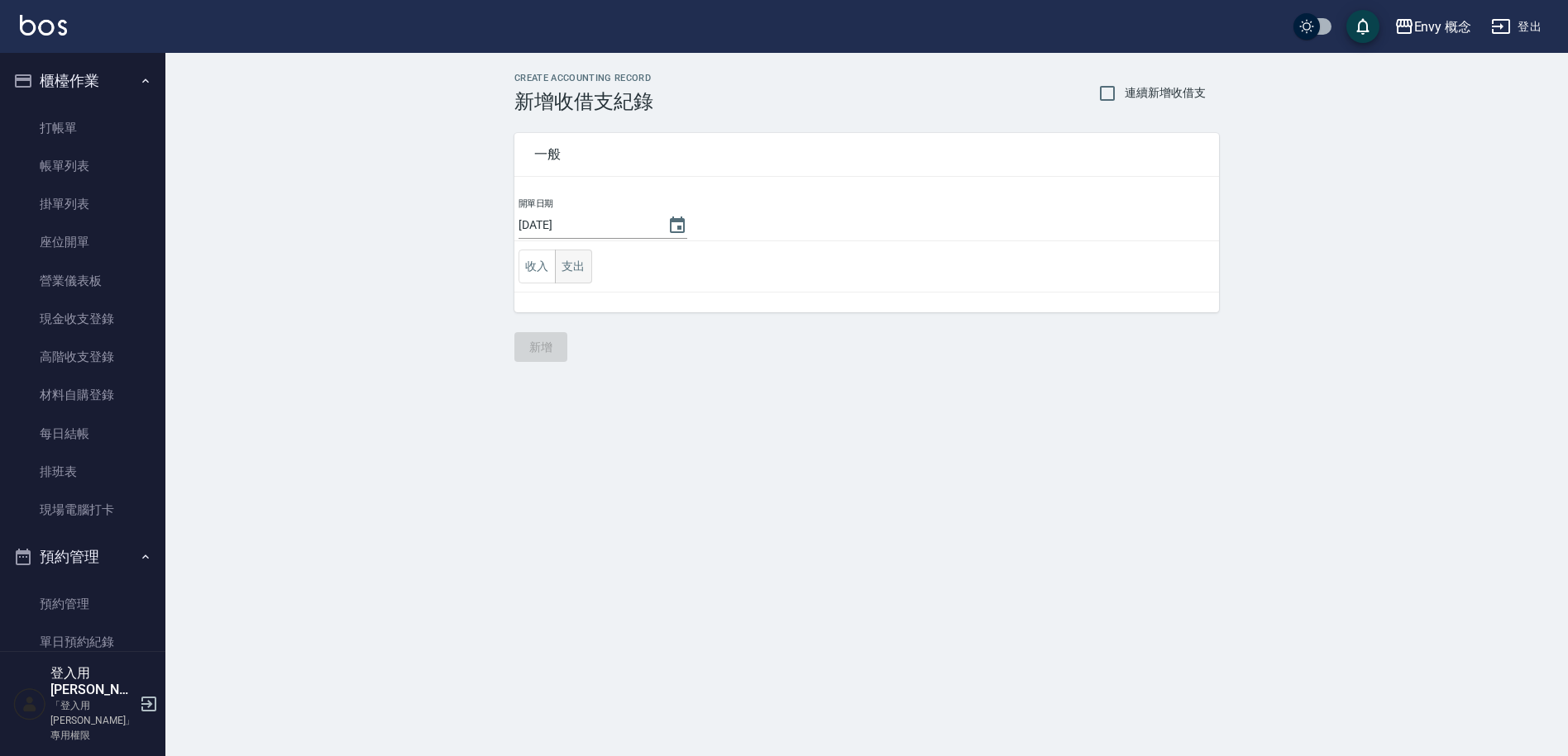
click at [573, 256] on button "支出" at bounding box center [574, 266] width 37 height 34
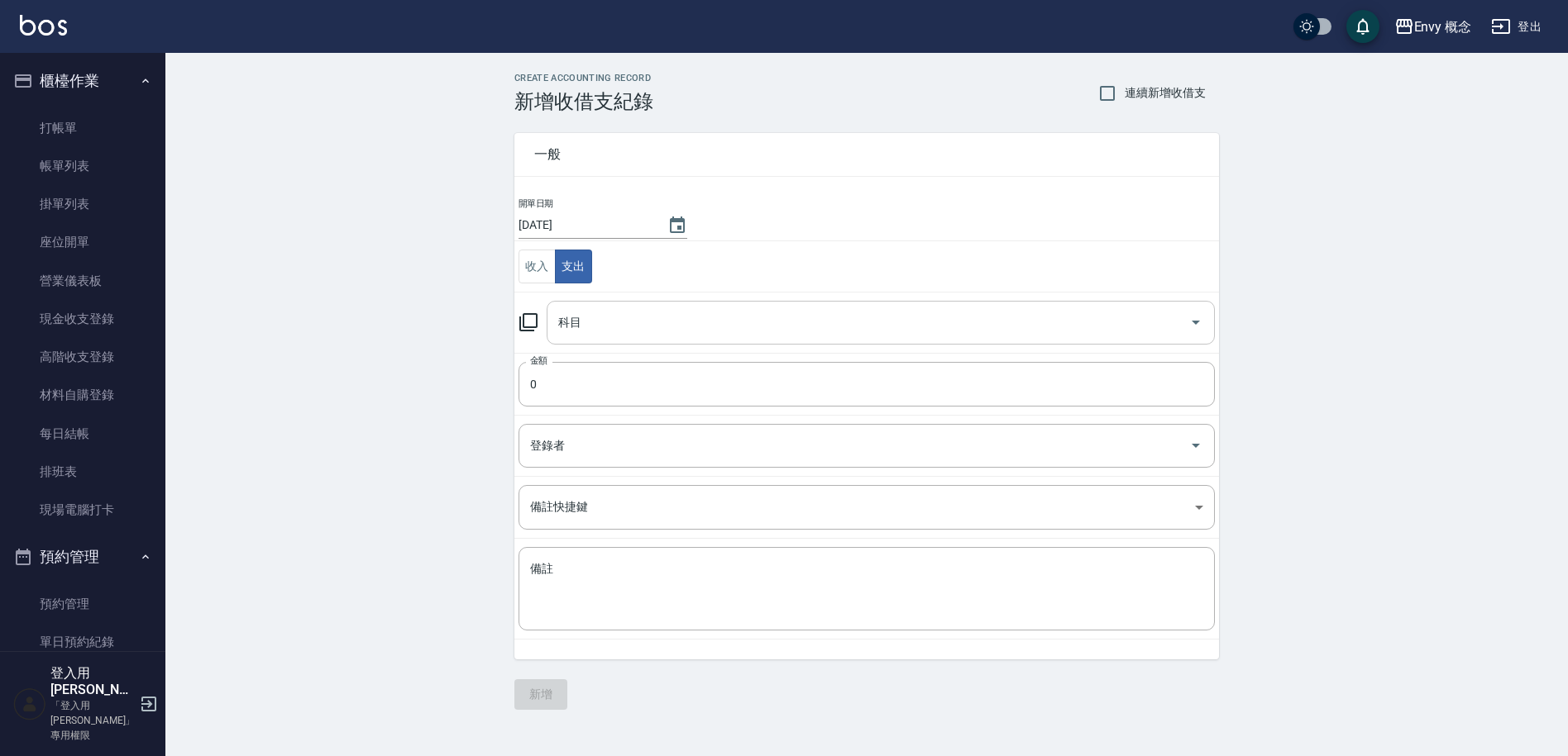
click at [601, 312] on input "科目" at bounding box center [868, 323] width 629 height 29
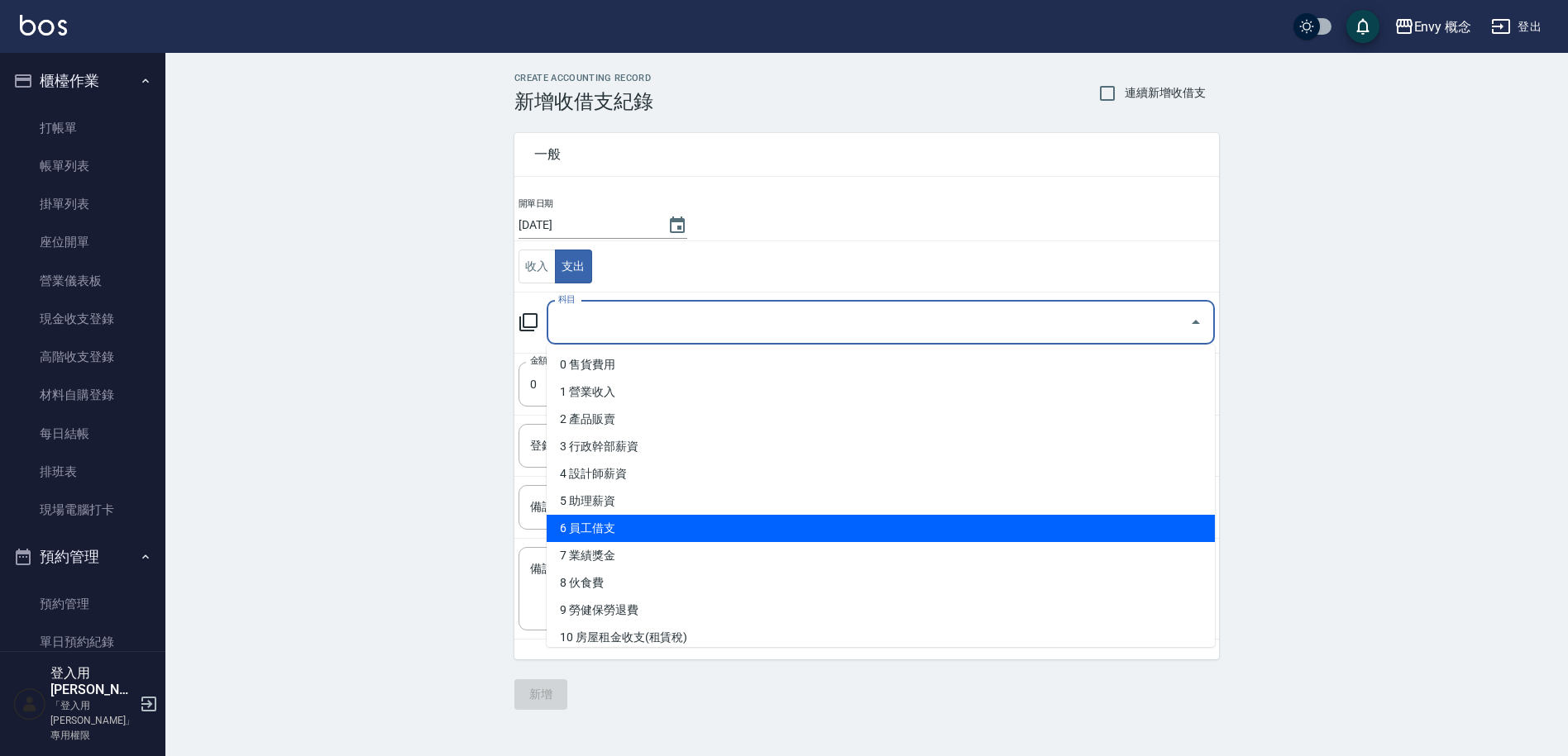
click at [729, 529] on li "6 員工借支" at bounding box center [881, 529] width 668 height 27
type input "6 員工借支"
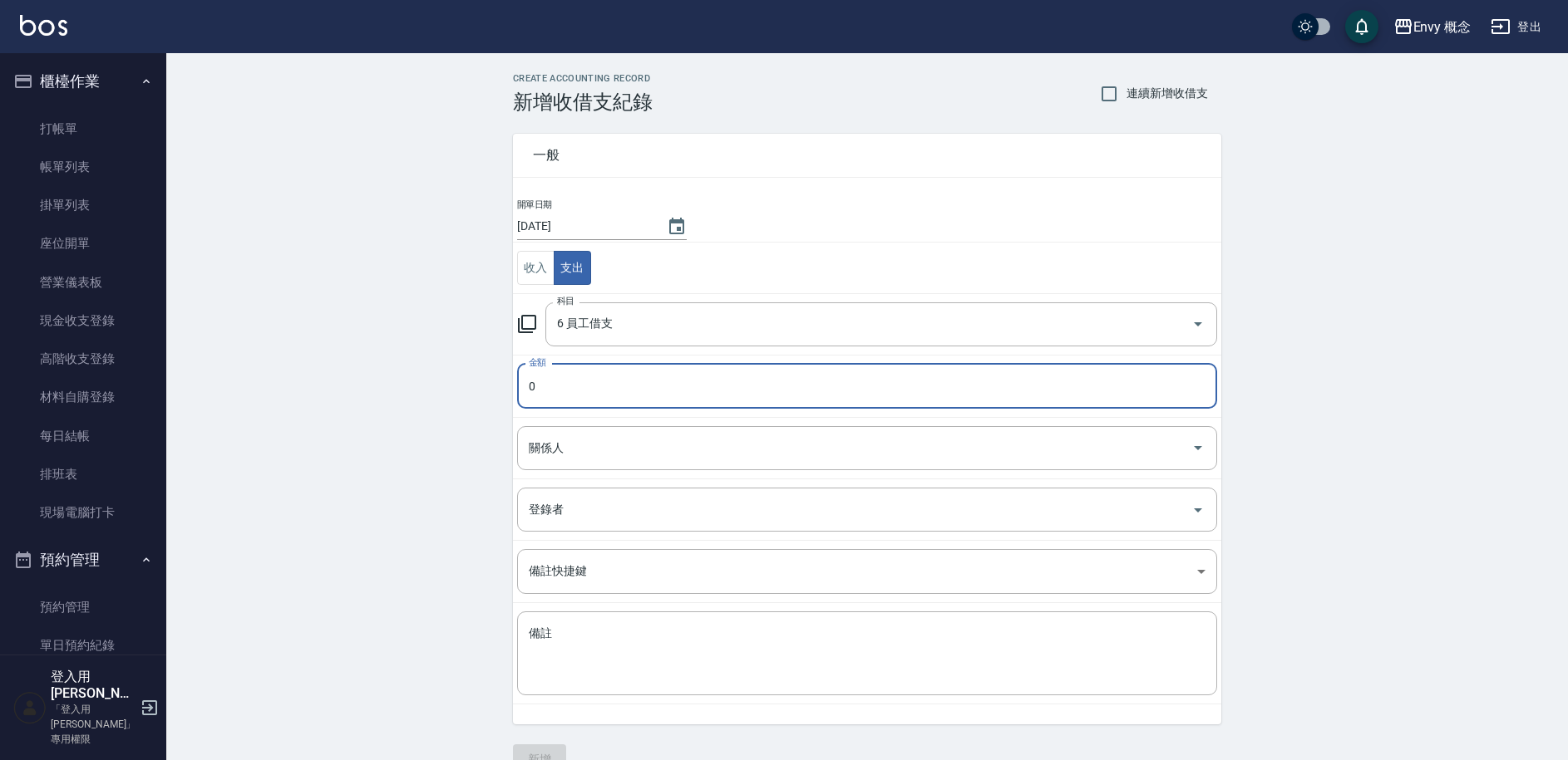
click at [632, 381] on input "0" at bounding box center [866, 386] width 700 height 45
type input "0125"
click at [602, 628] on textarea "備註" at bounding box center [867, 654] width 677 height 56
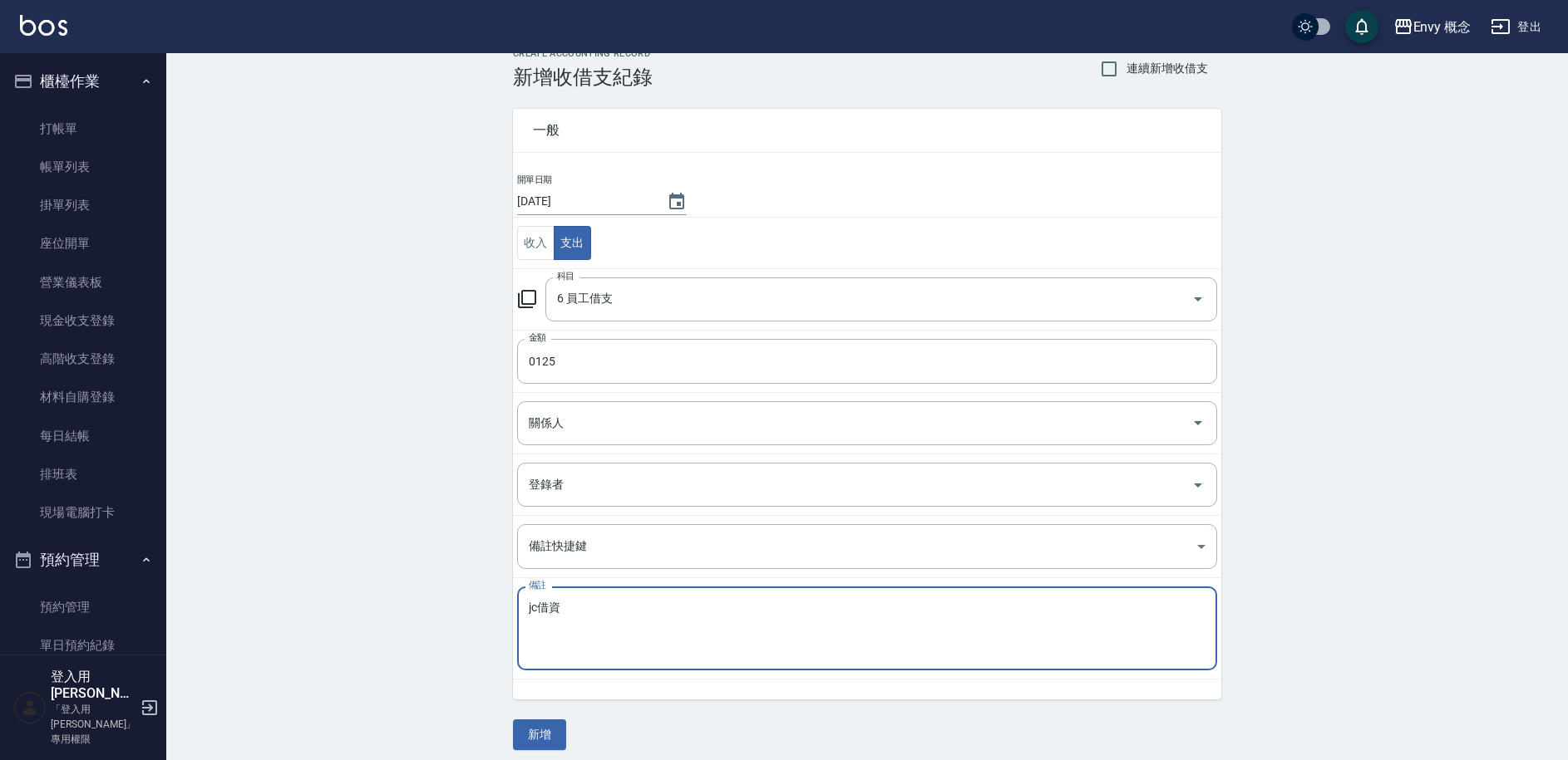
scroll to position [35, 0]
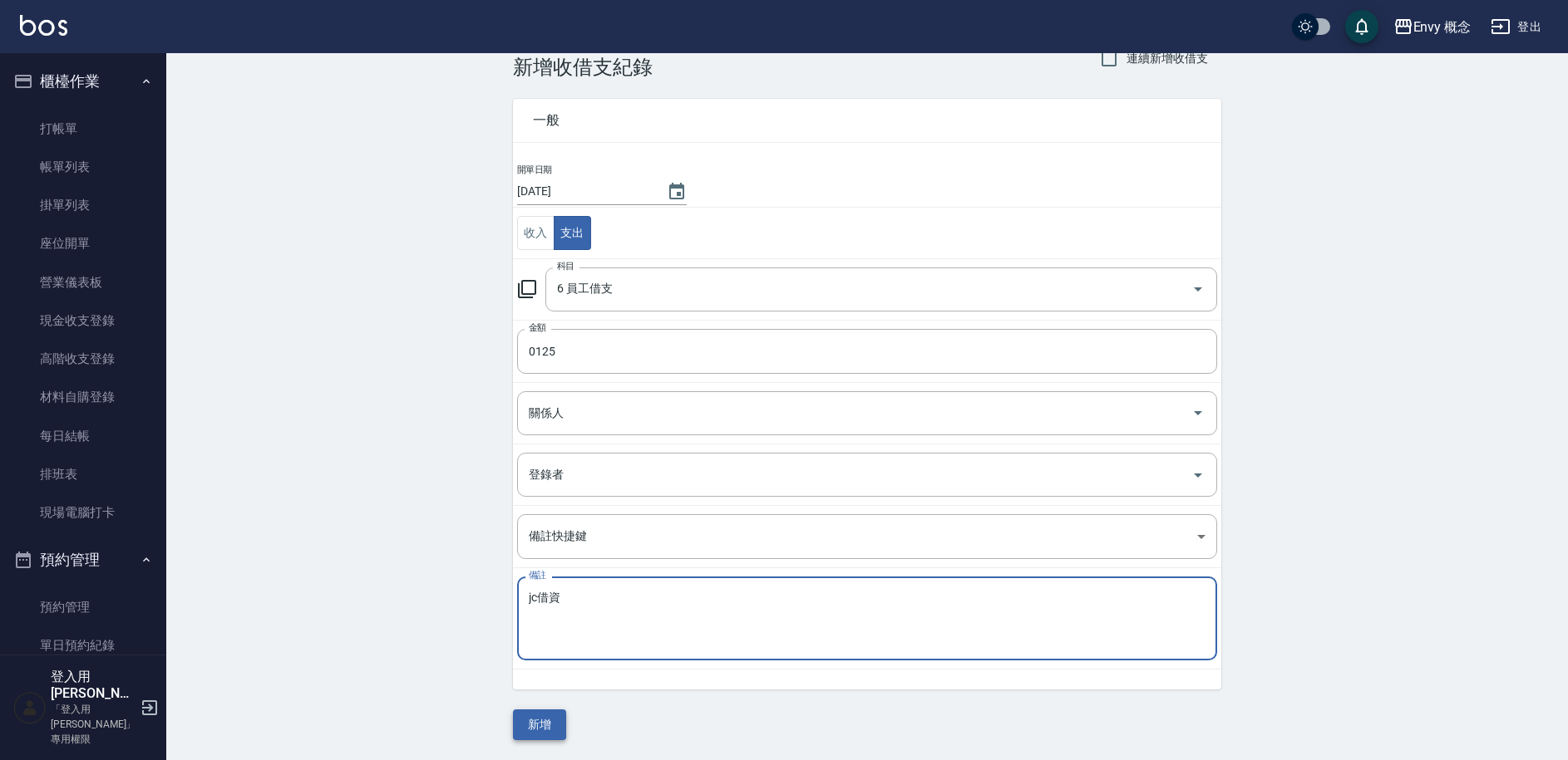
type textarea "jc借資"
click at [560, 721] on button "新增" at bounding box center [539, 725] width 54 height 31
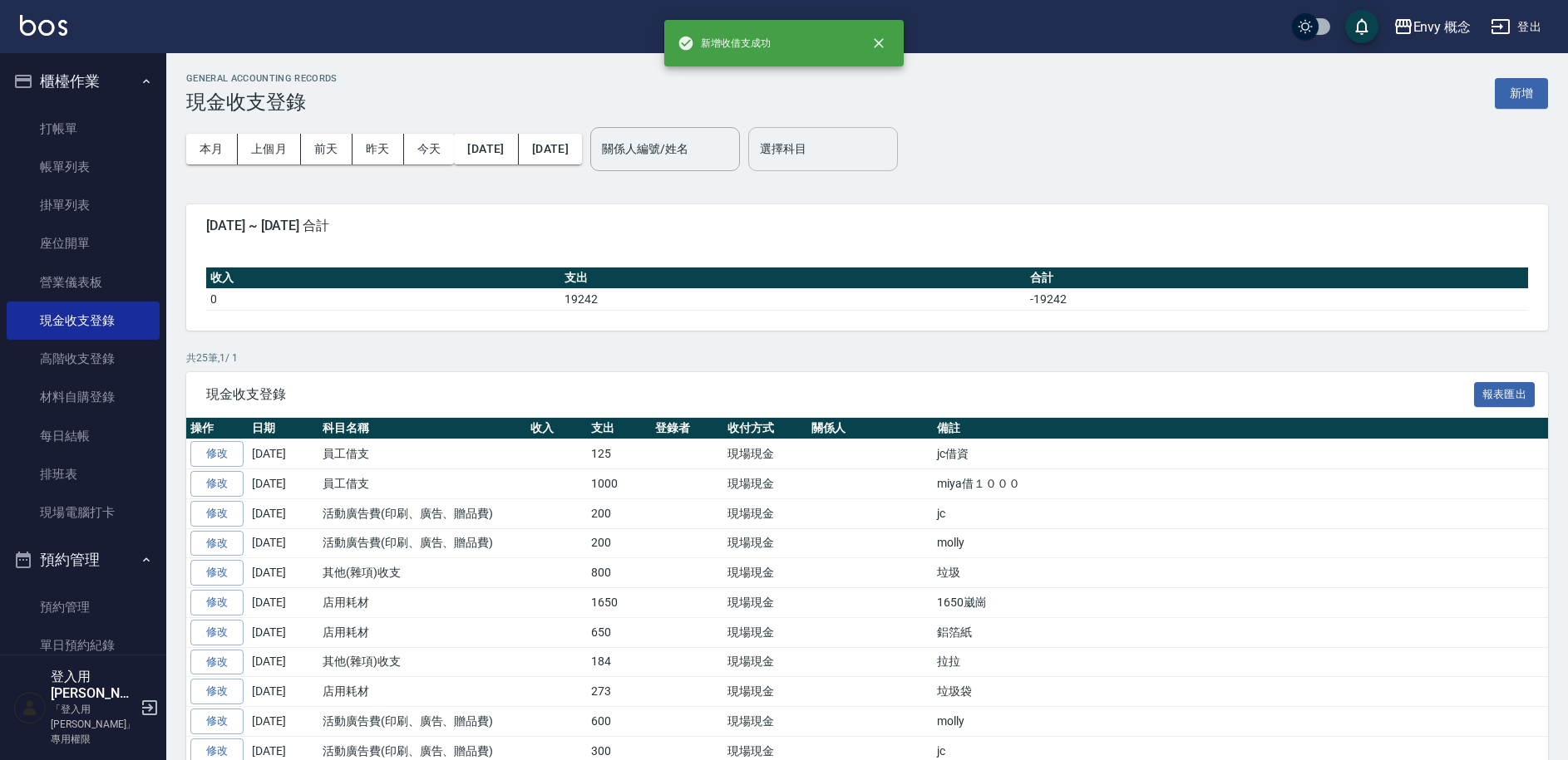
click at [877, 155] on input "選擇科目" at bounding box center [823, 149] width 134 height 29
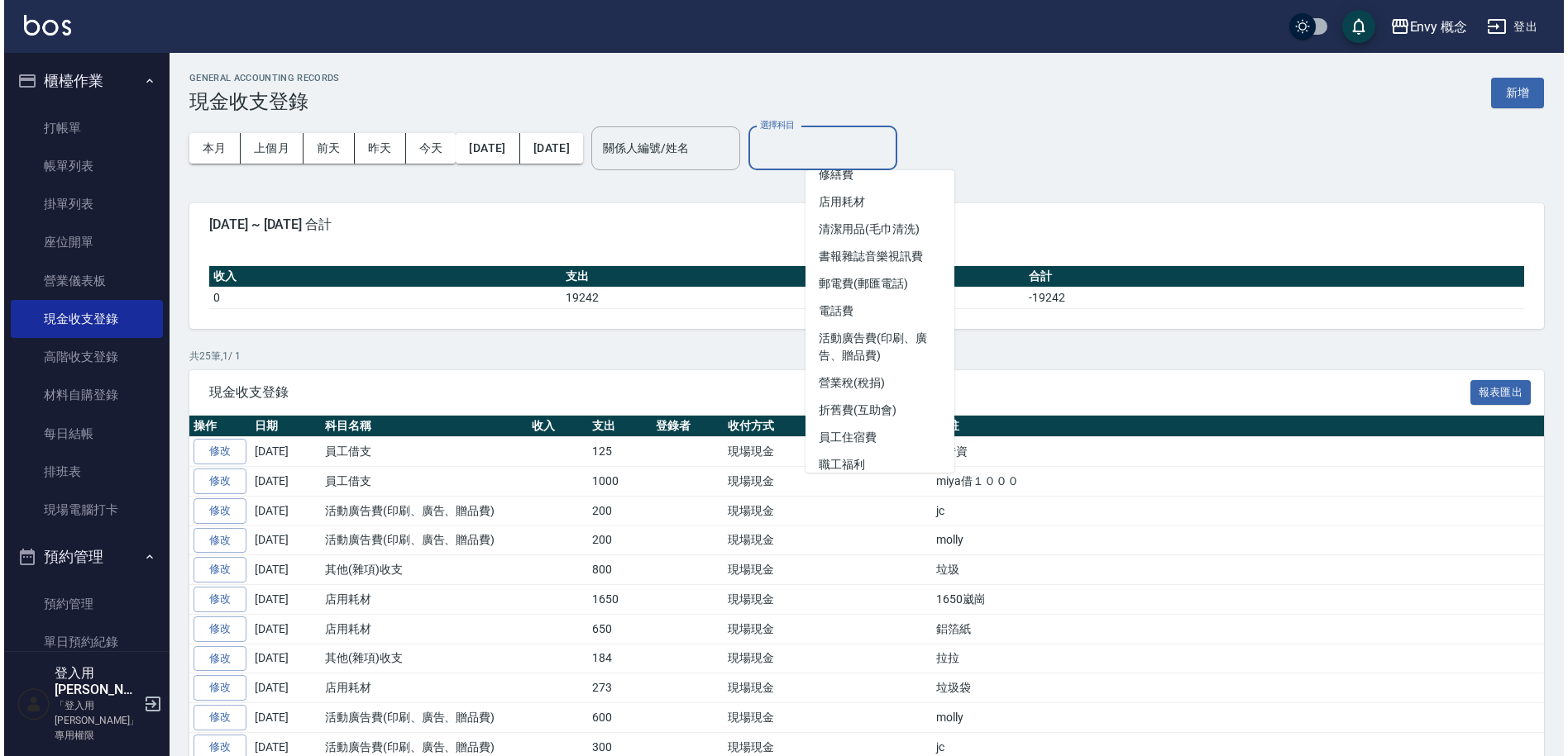
scroll to position [426, 0]
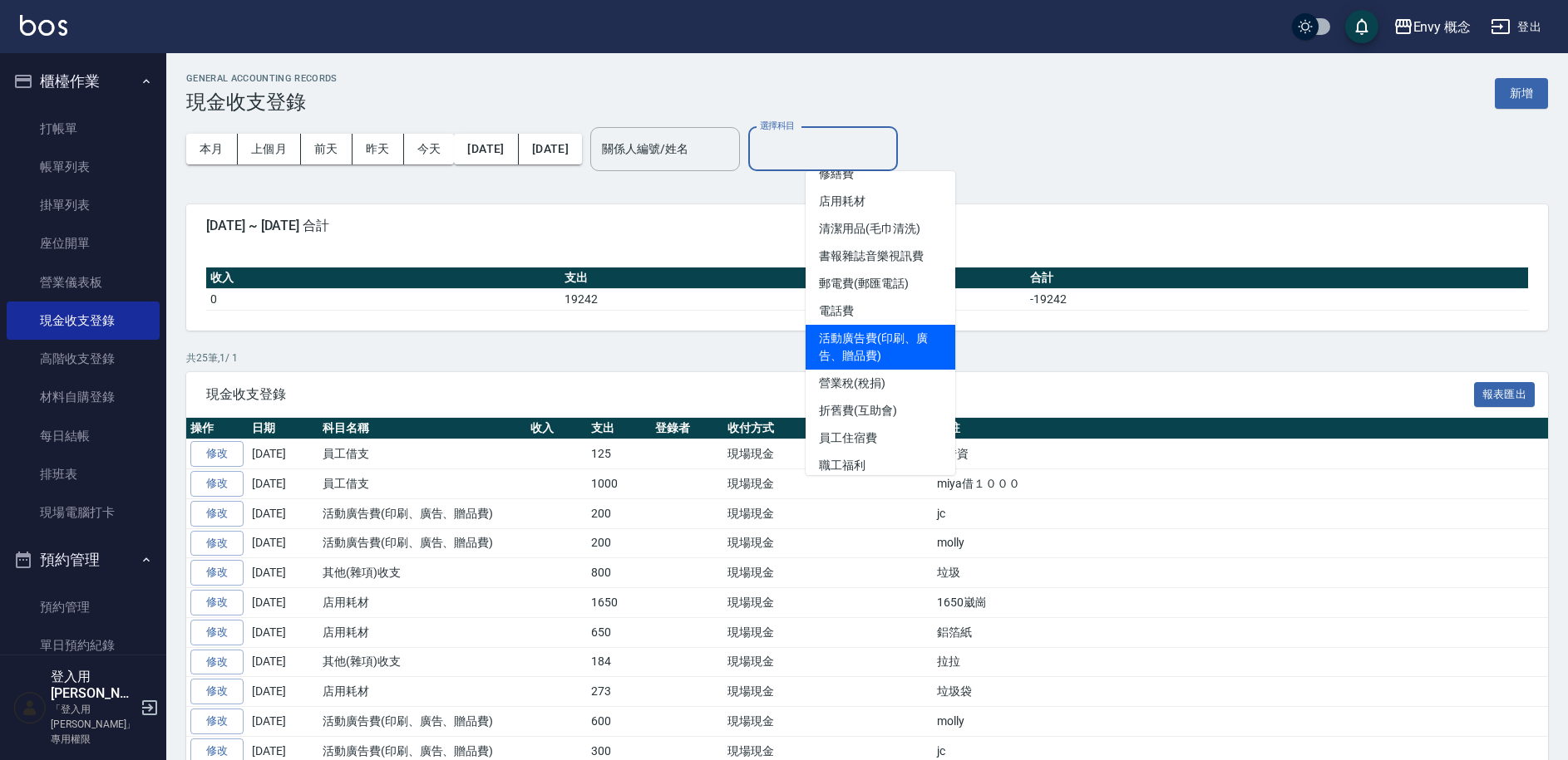
click at [916, 353] on li "活動廣告費(印刷、廣告、贈品費)" at bounding box center [880, 347] width 150 height 45
type input "活動廣告費(印刷、廣告、贈品費)"
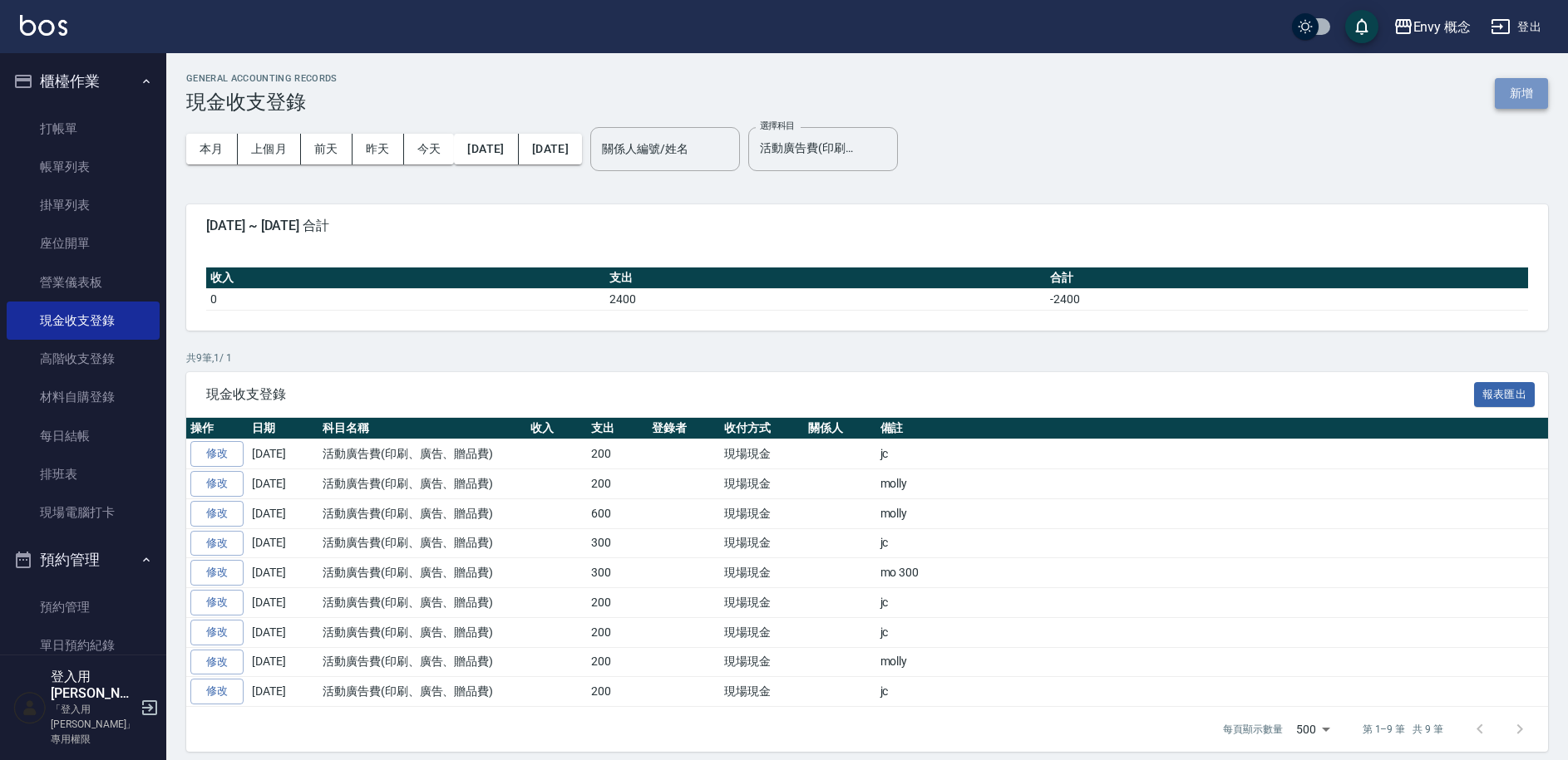
click at [1514, 104] on button "新增" at bounding box center [1521, 94] width 54 height 31
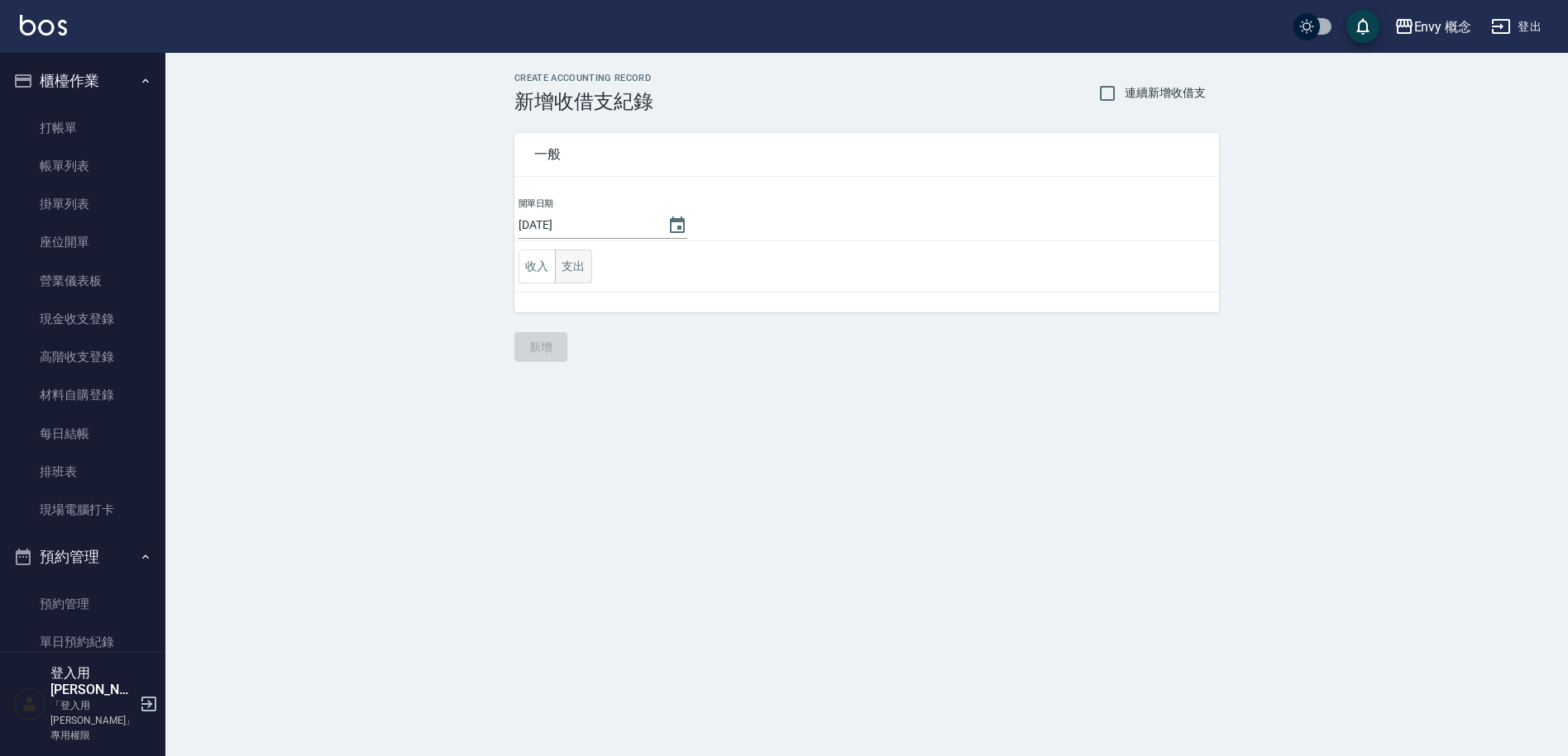
click at [581, 269] on button "支出" at bounding box center [574, 266] width 37 height 34
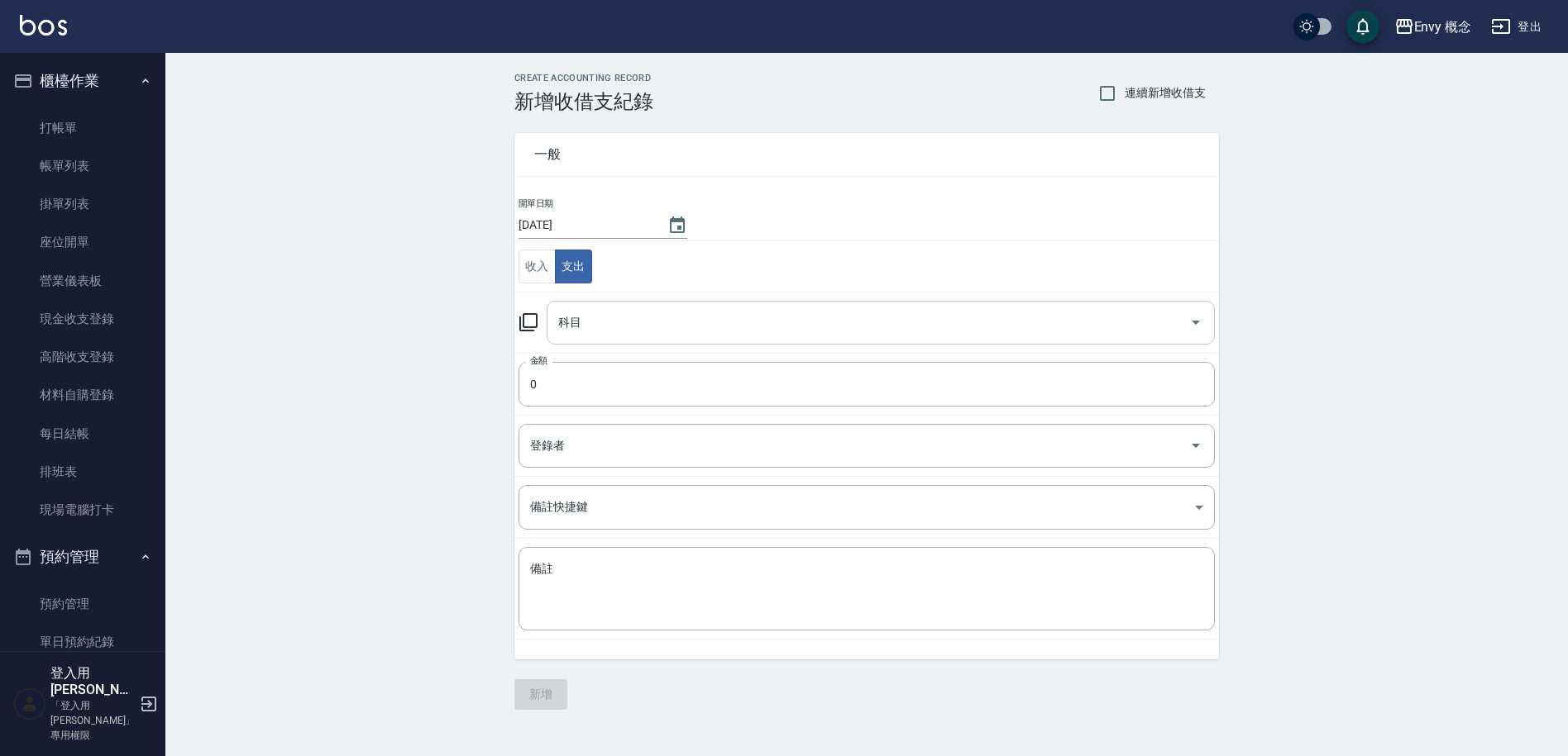
click at [598, 323] on input "科目" at bounding box center [868, 323] width 629 height 29
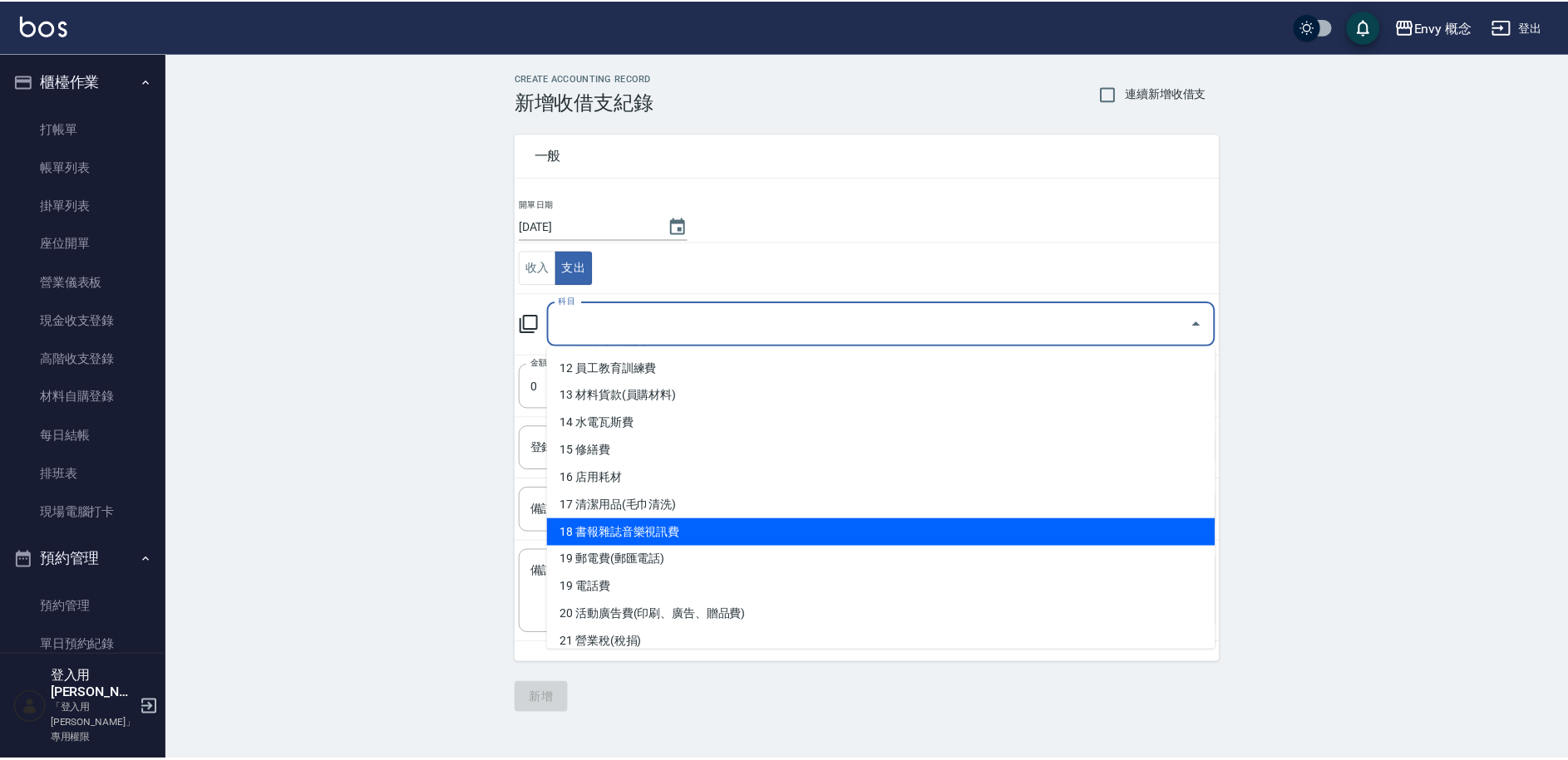
scroll to position [328, 0]
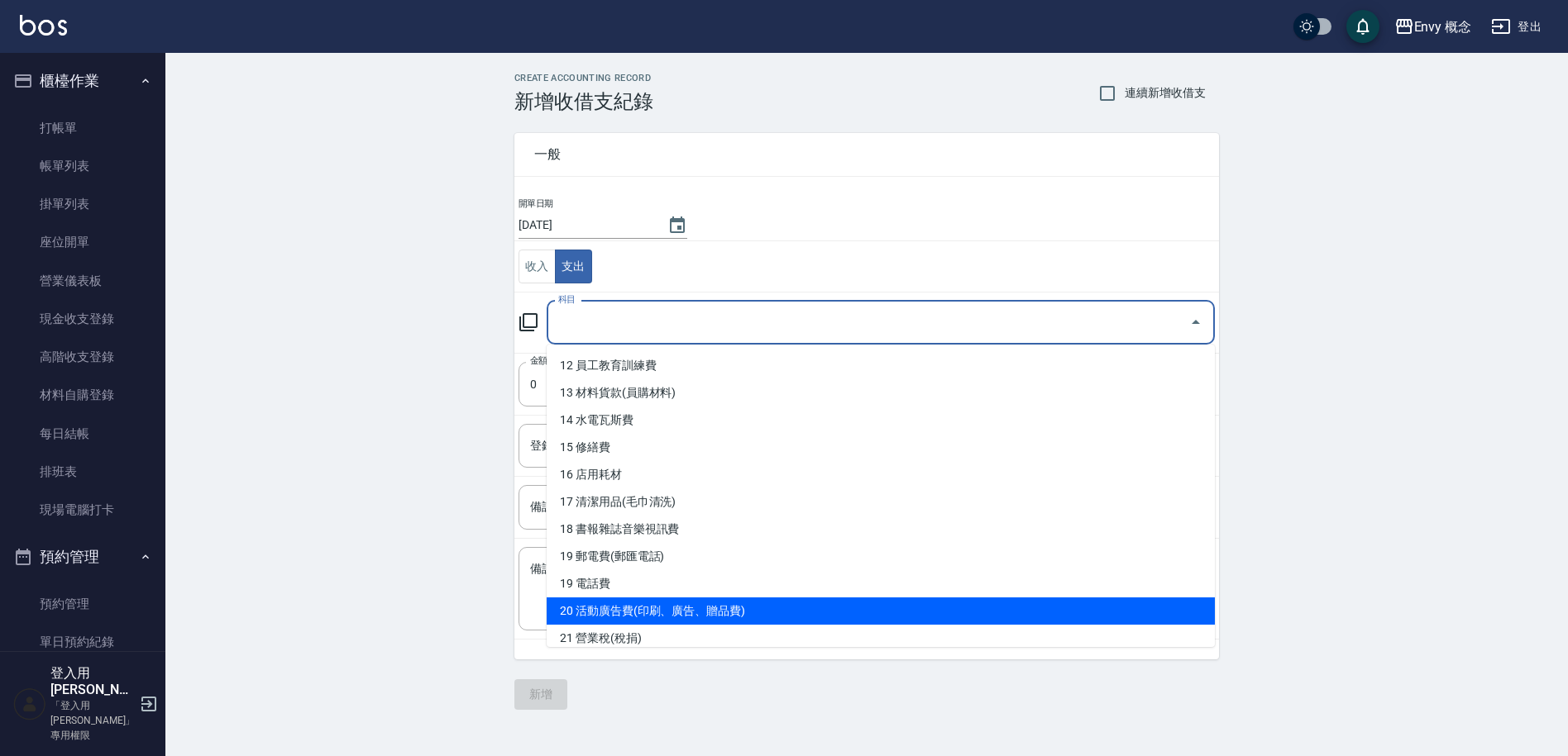
click at [721, 611] on li "20 活動廣告費(印刷、廣告、贈品費)" at bounding box center [881, 611] width 668 height 27
type input "20 活動廣告費(印刷、廣告、贈品費)"
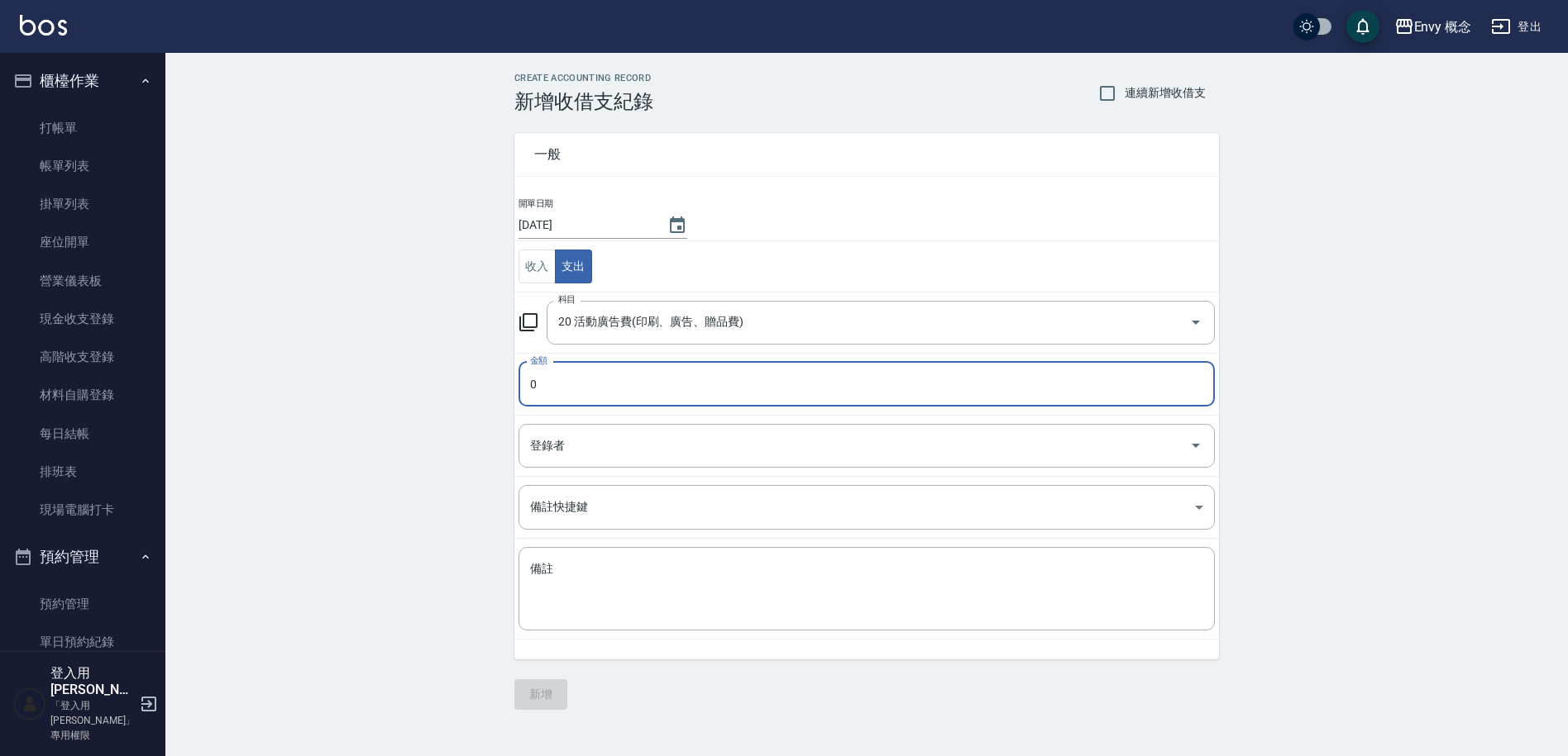
click at [615, 397] on input "0" at bounding box center [867, 384] width 696 height 45
type input "0200"
click at [608, 562] on textarea "備註" at bounding box center [867, 589] width 674 height 56
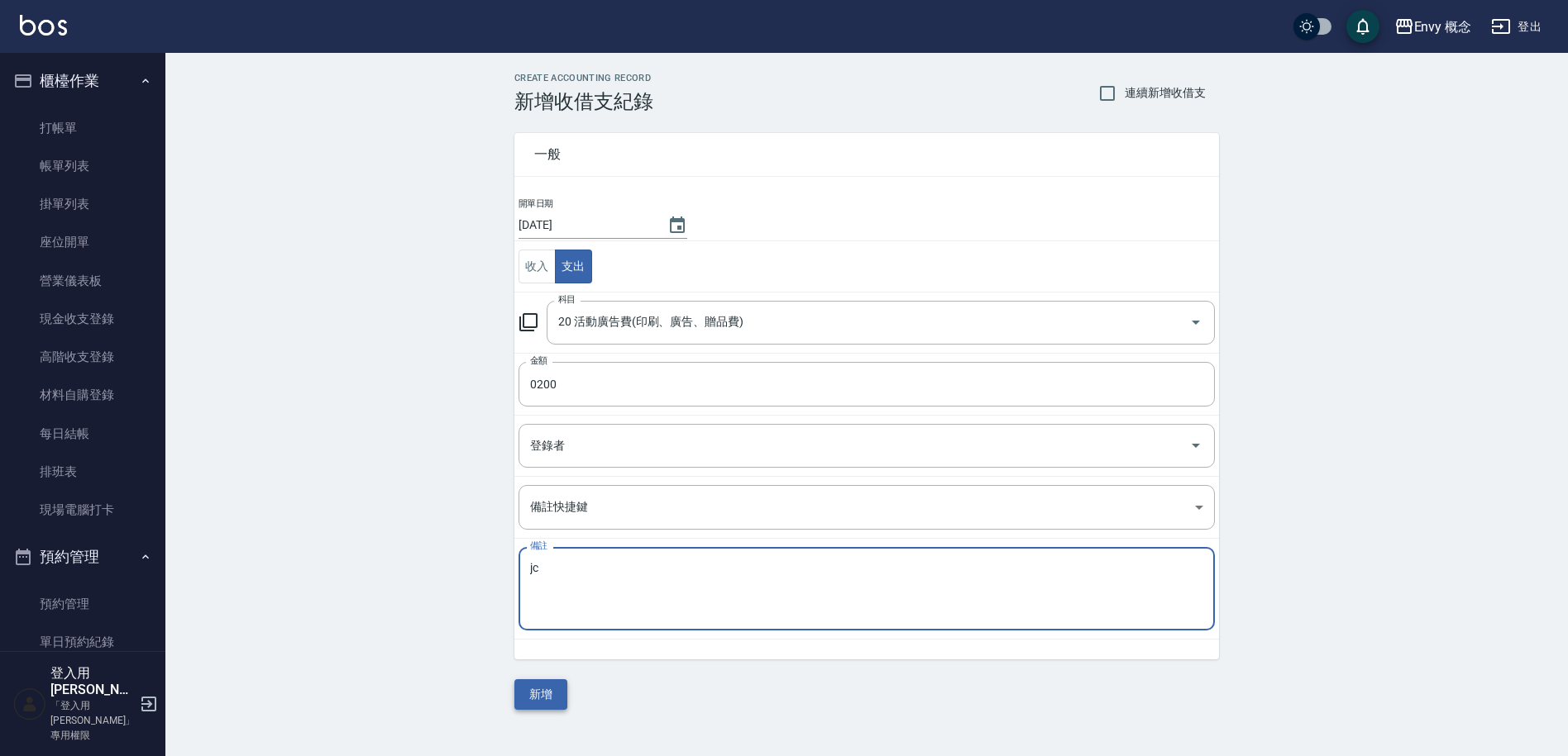
type textarea "jc"
click at [554, 683] on button "新增" at bounding box center [541, 694] width 53 height 30
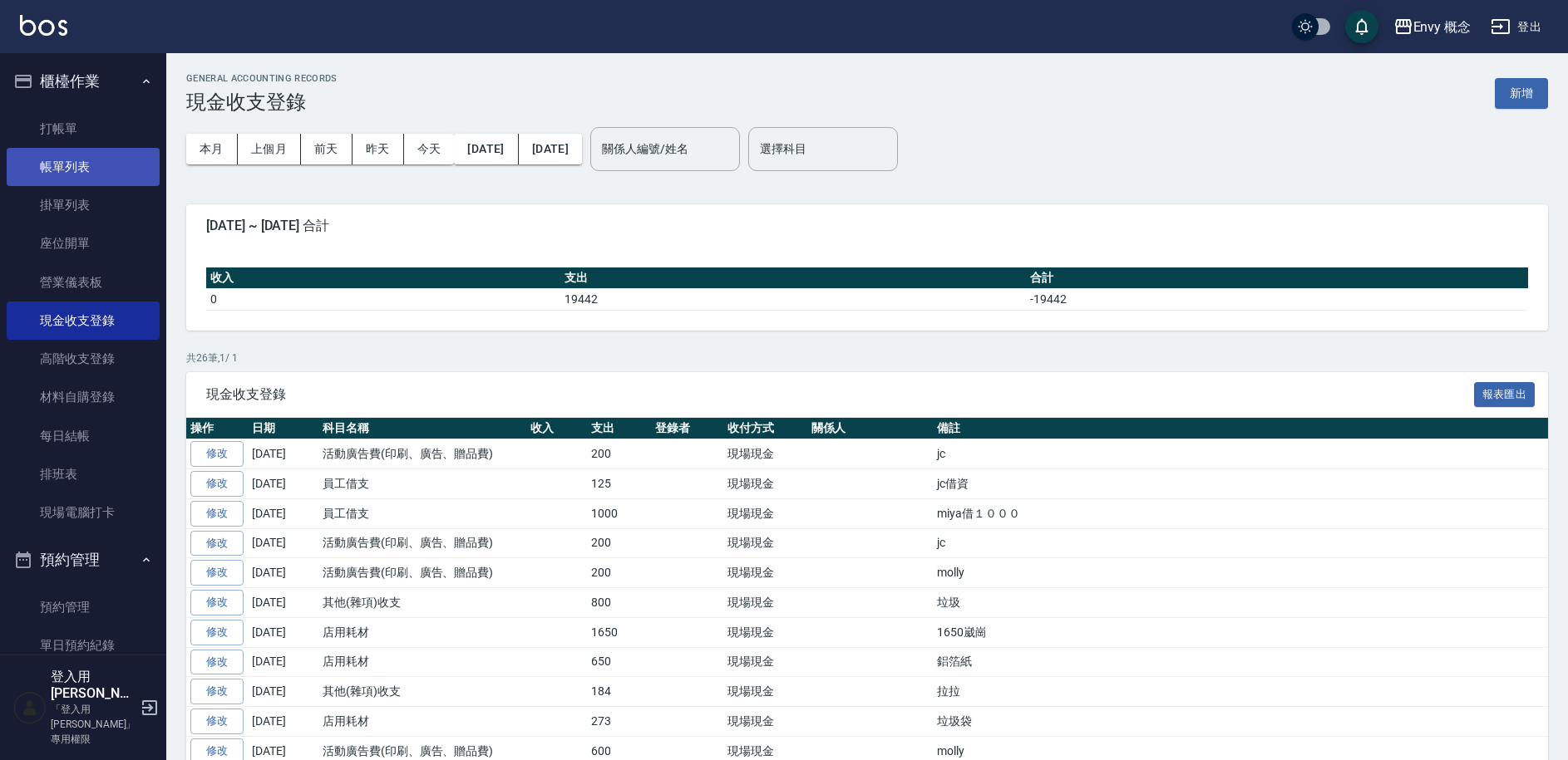
click at [67, 175] on link "帳單列表" at bounding box center [83, 167] width 153 height 38
click at [68, 173] on link "帳單列表" at bounding box center [83, 167] width 153 height 38
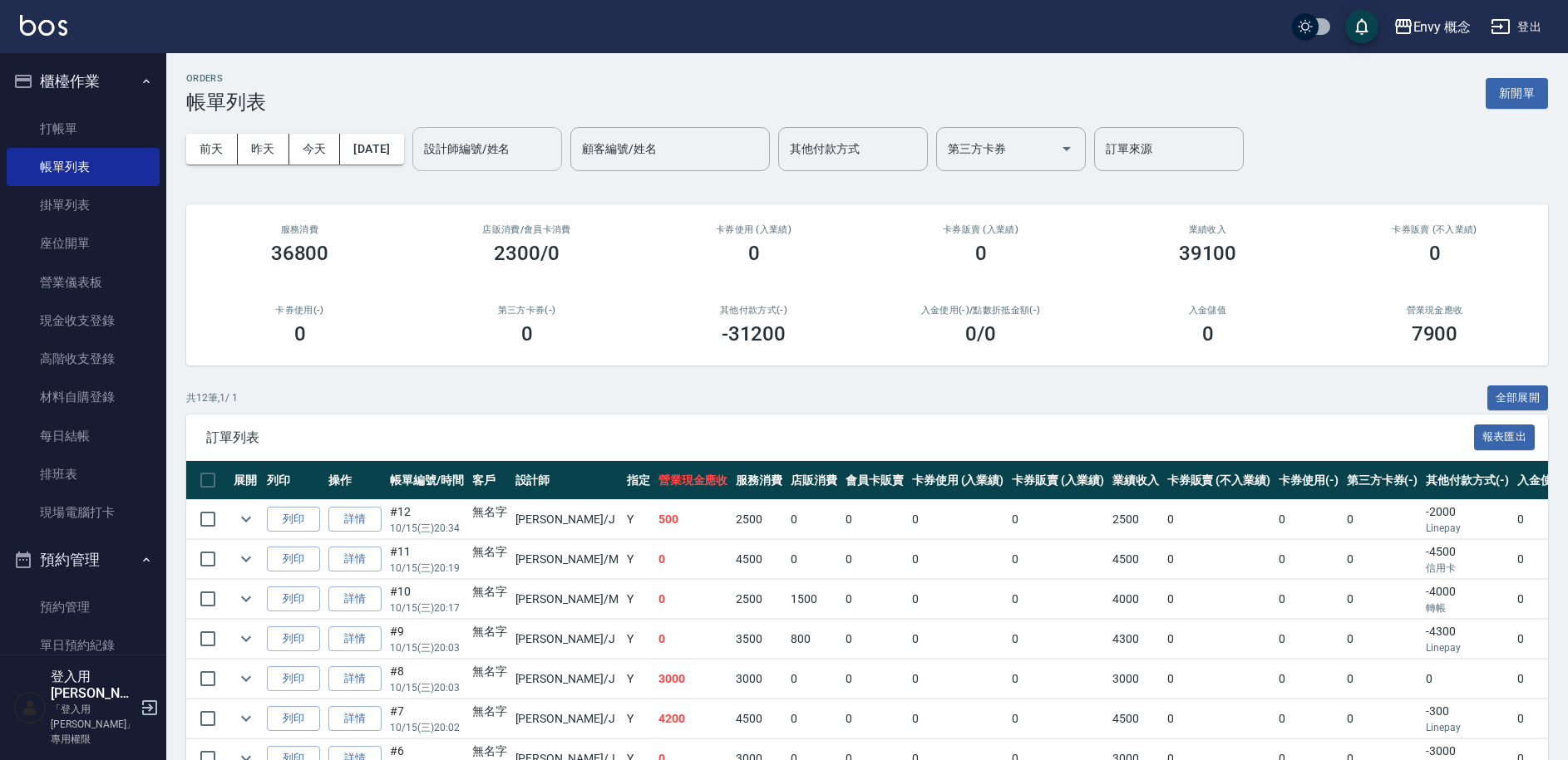
click at [505, 153] on input "設計師編號/姓名" at bounding box center [487, 149] width 134 height 29
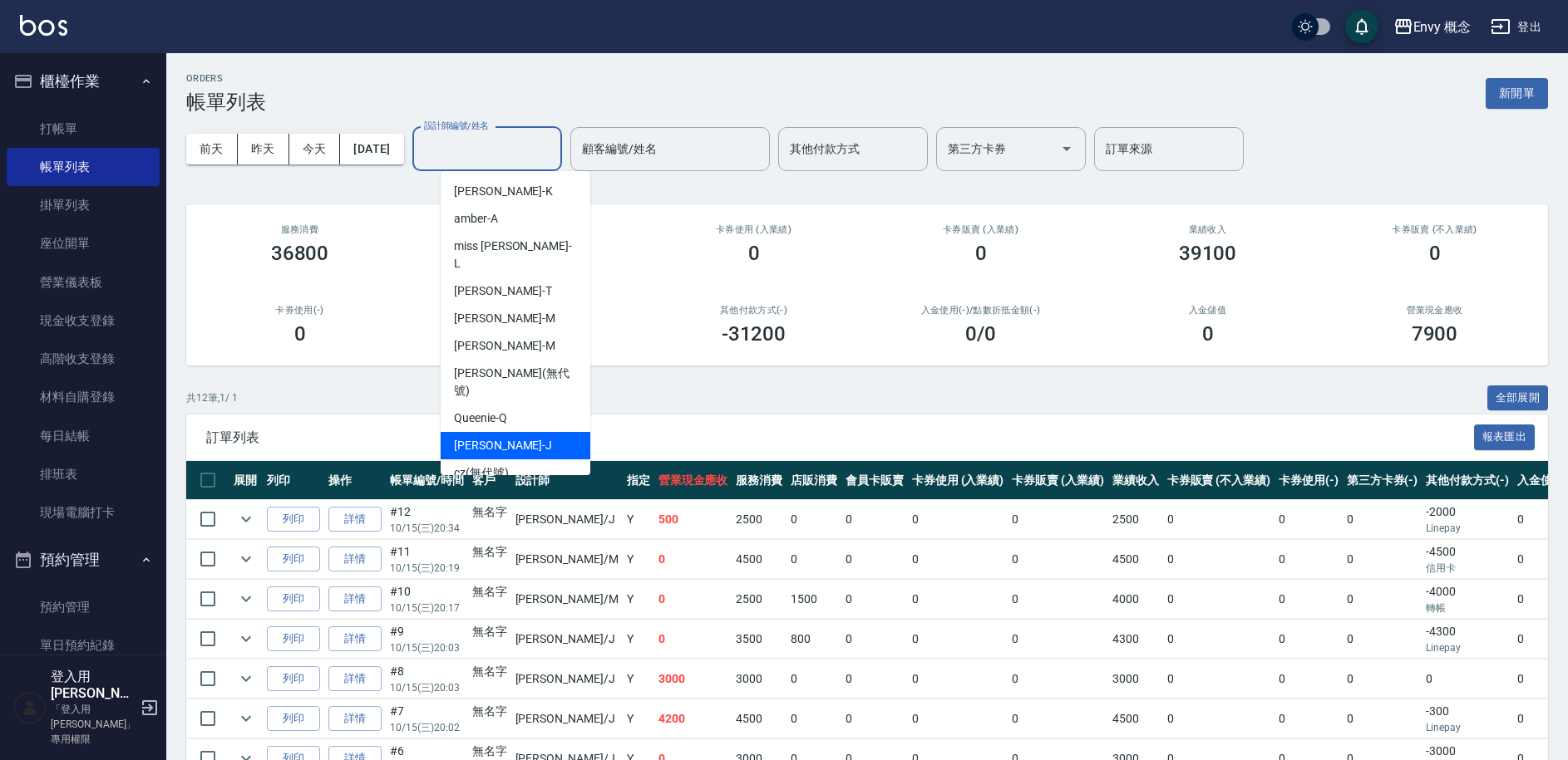
click at [553, 432] on div "[PERSON_NAME]" at bounding box center [515, 445] width 150 height 27
type input "[PERSON_NAME]"
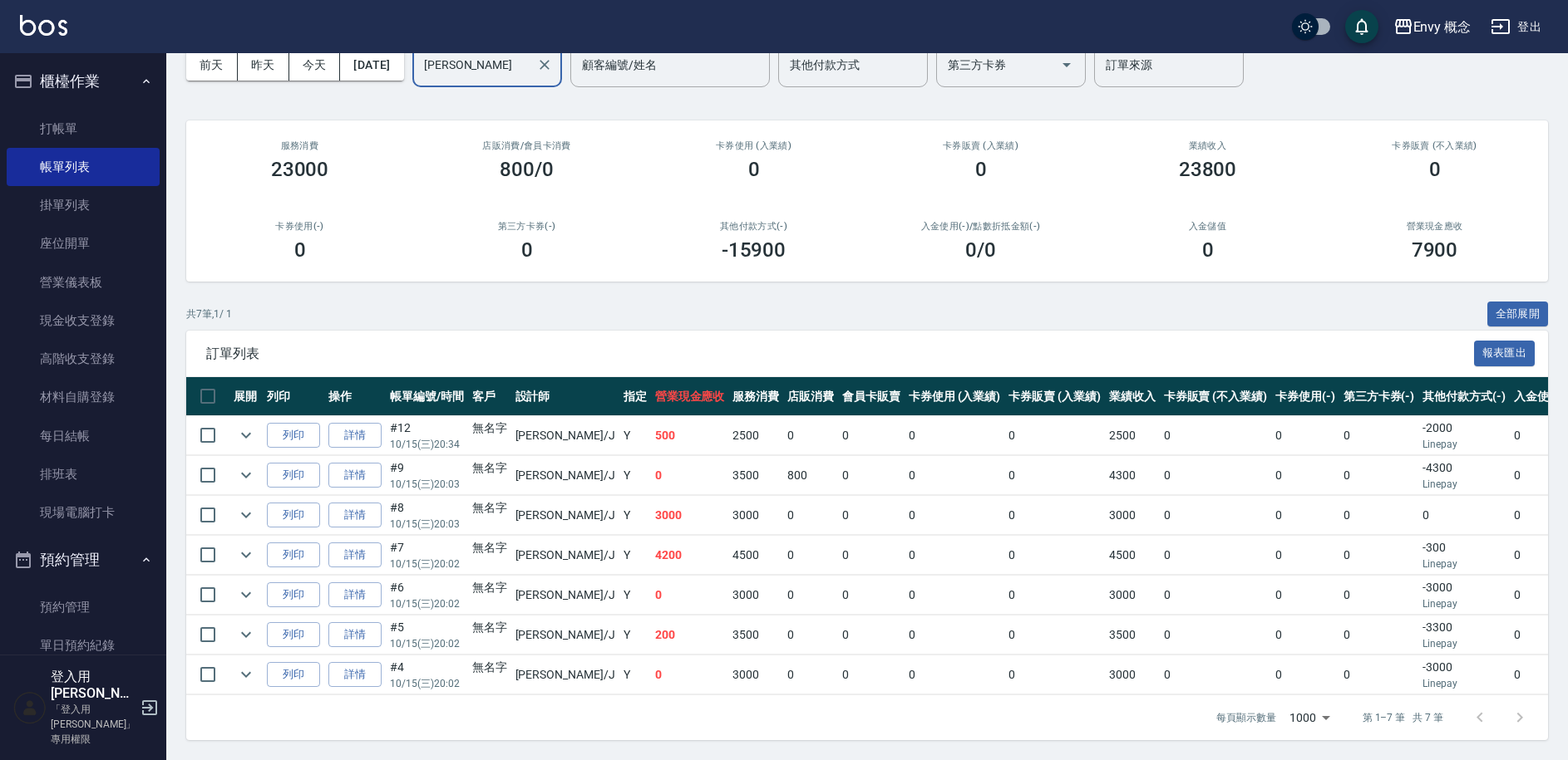
scroll to position [96, 0]
click at [538, 380] on th "設計師" at bounding box center [565, 397] width 108 height 39
click at [357, 424] on link "詳情" at bounding box center [355, 436] width 54 height 26
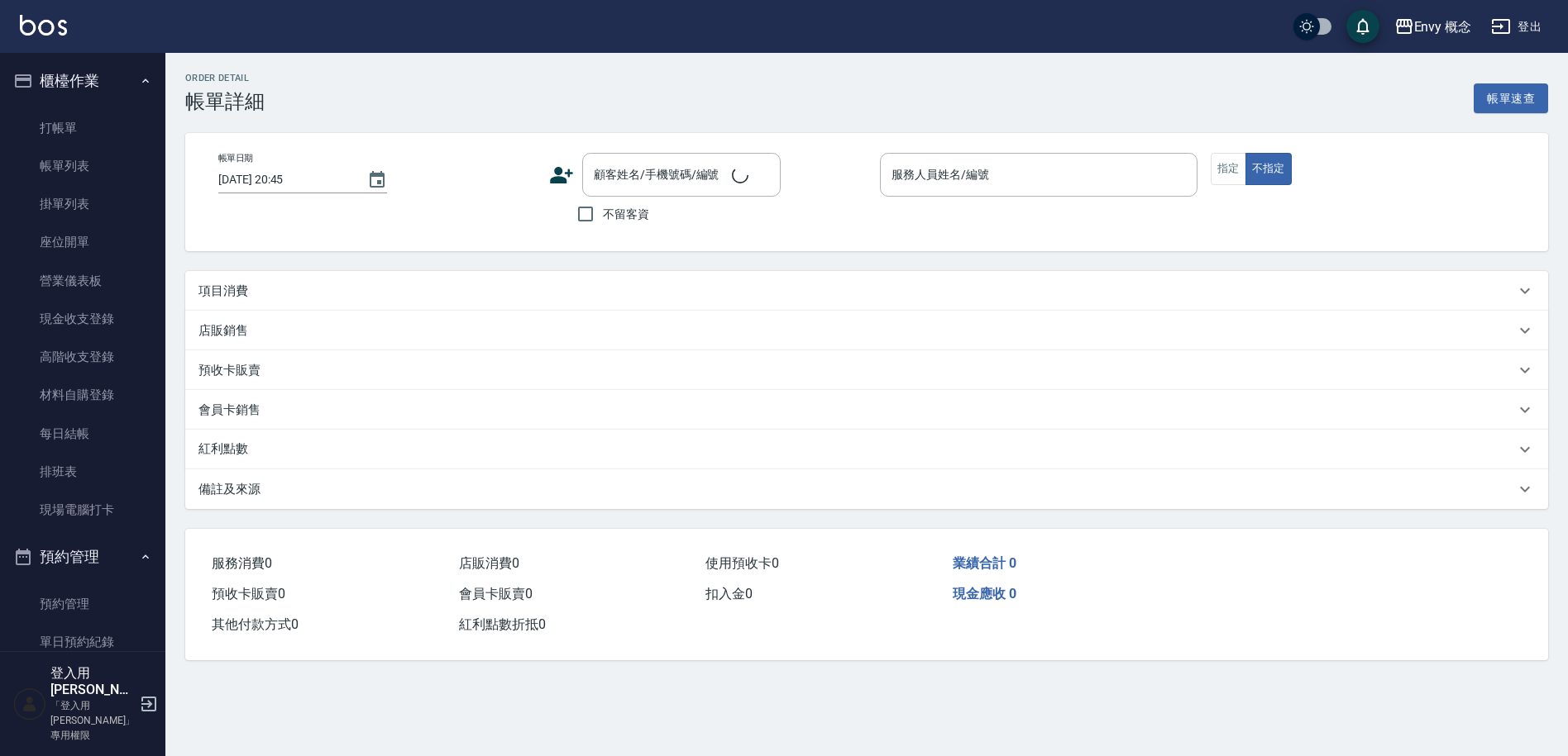
type input "[DATE] 20:34"
type input "[PERSON_NAME]"
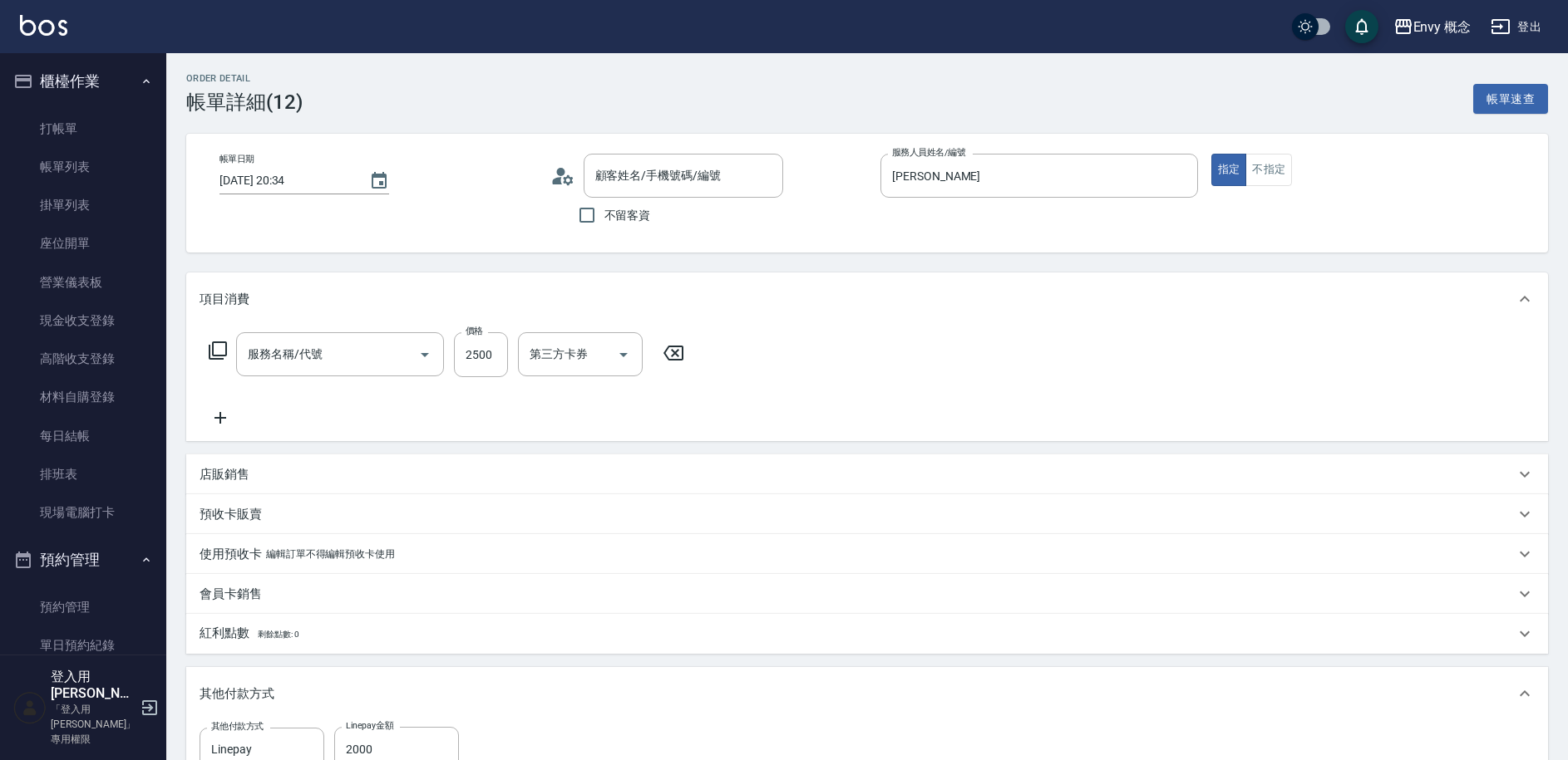
type input "無名字/ /null"
type input "701 染髮(701)"
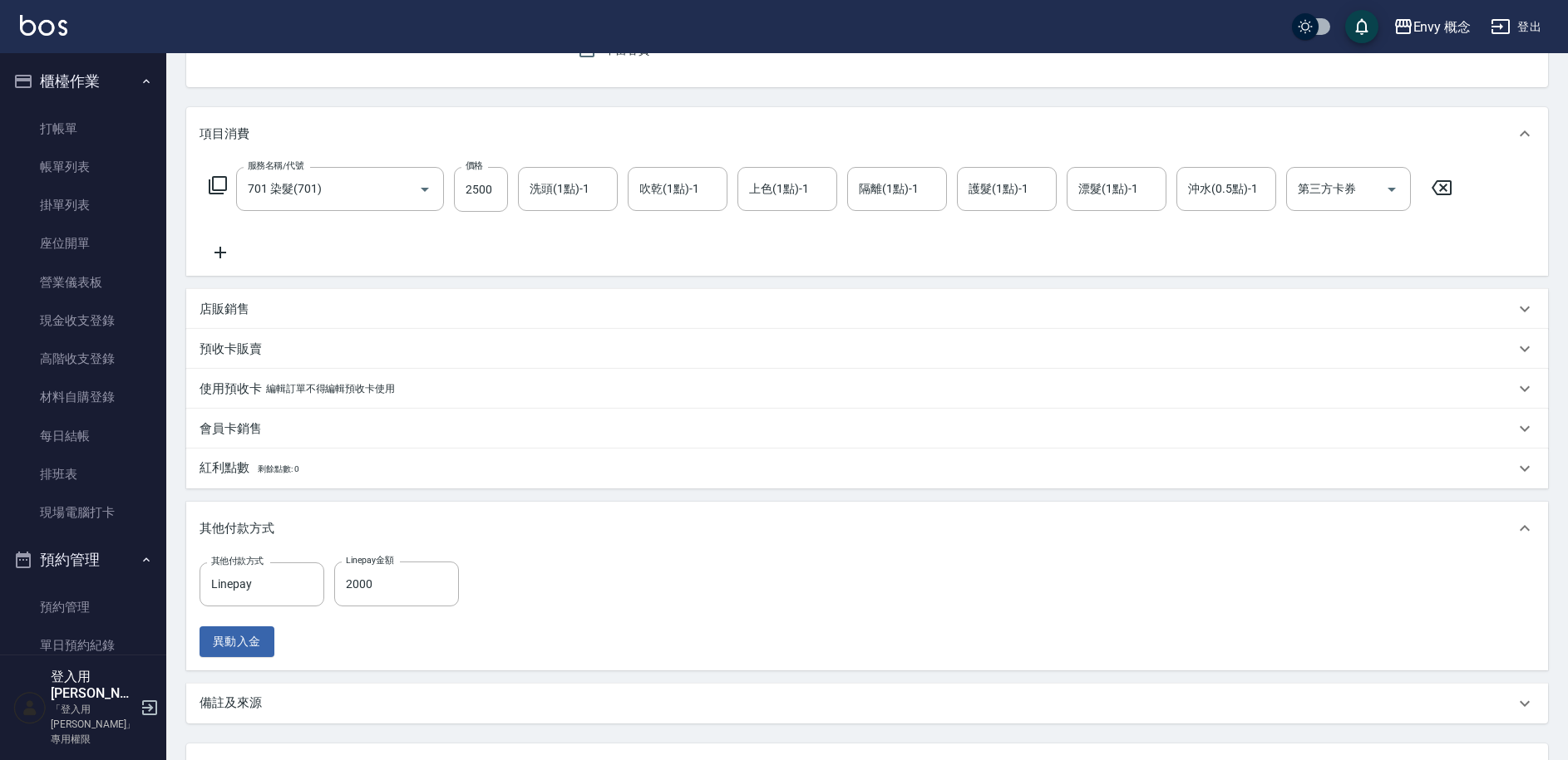
scroll to position [309, 0]
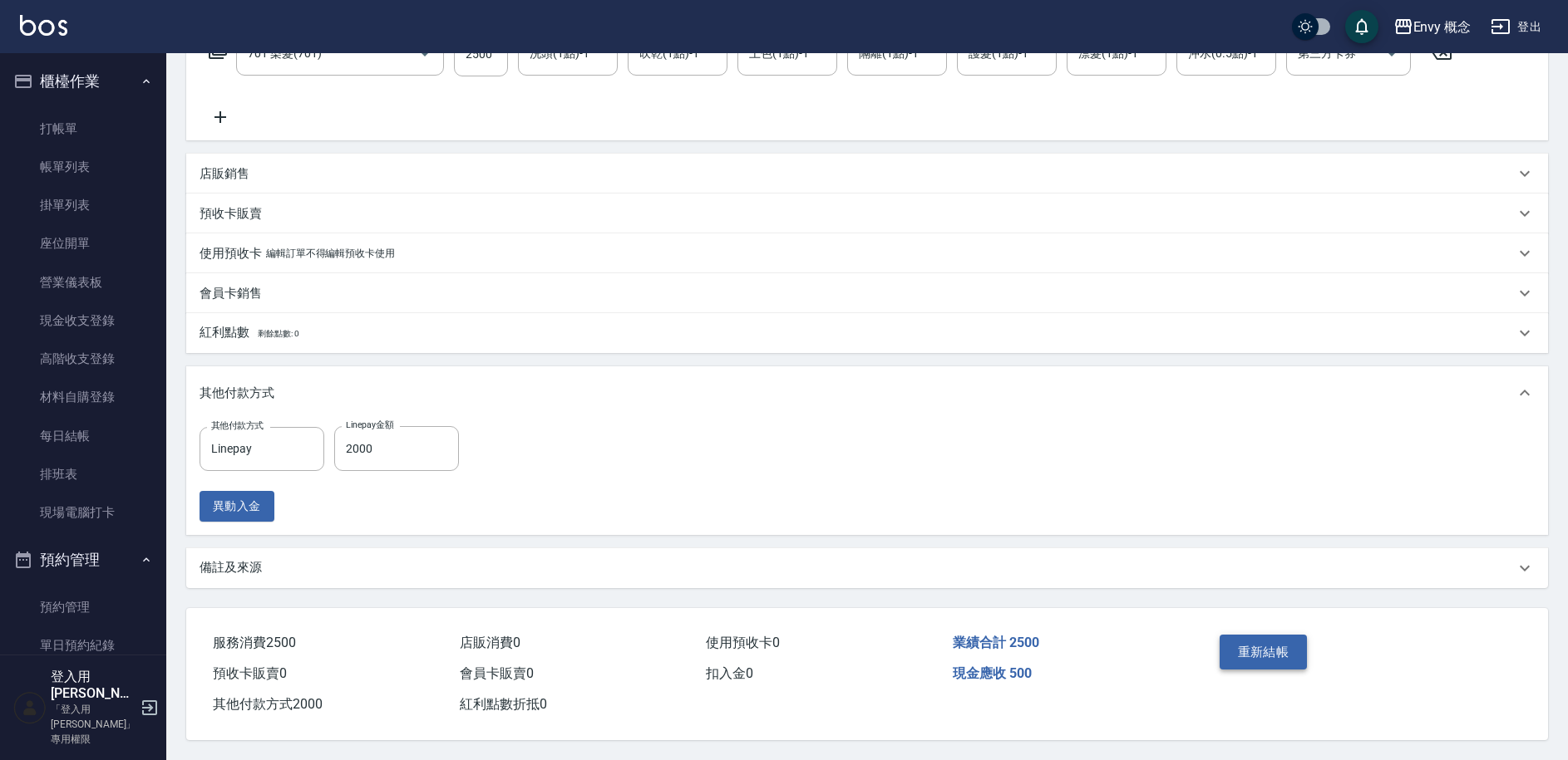
click at [1237, 653] on button "重新結帳" at bounding box center [1264, 652] width 88 height 35
click at [98, 203] on link "掛單列表" at bounding box center [83, 205] width 153 height 38
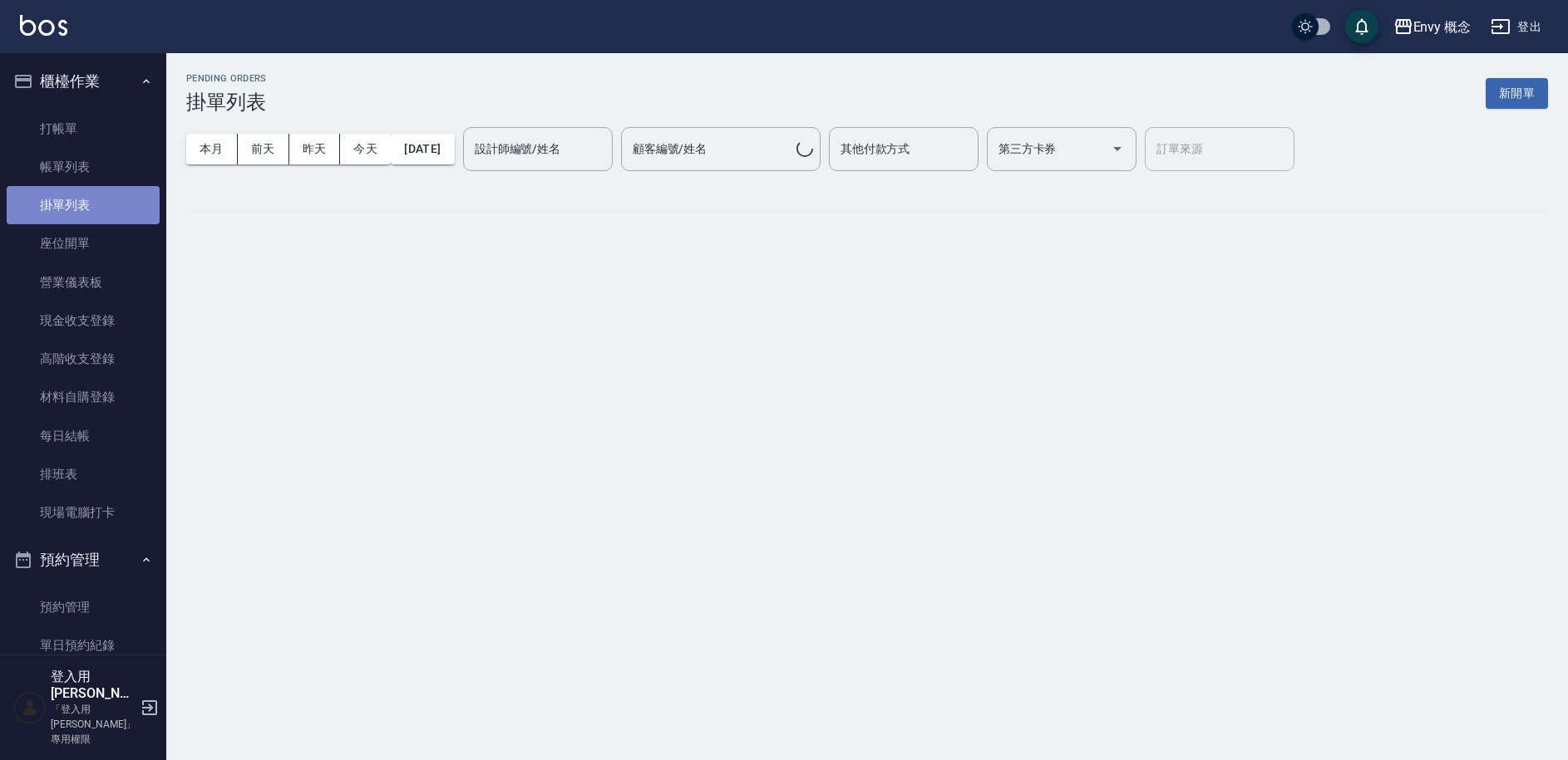
click at [98, 203] on link "掛單列表" at bounding box center [83, 205] width 153 height 38
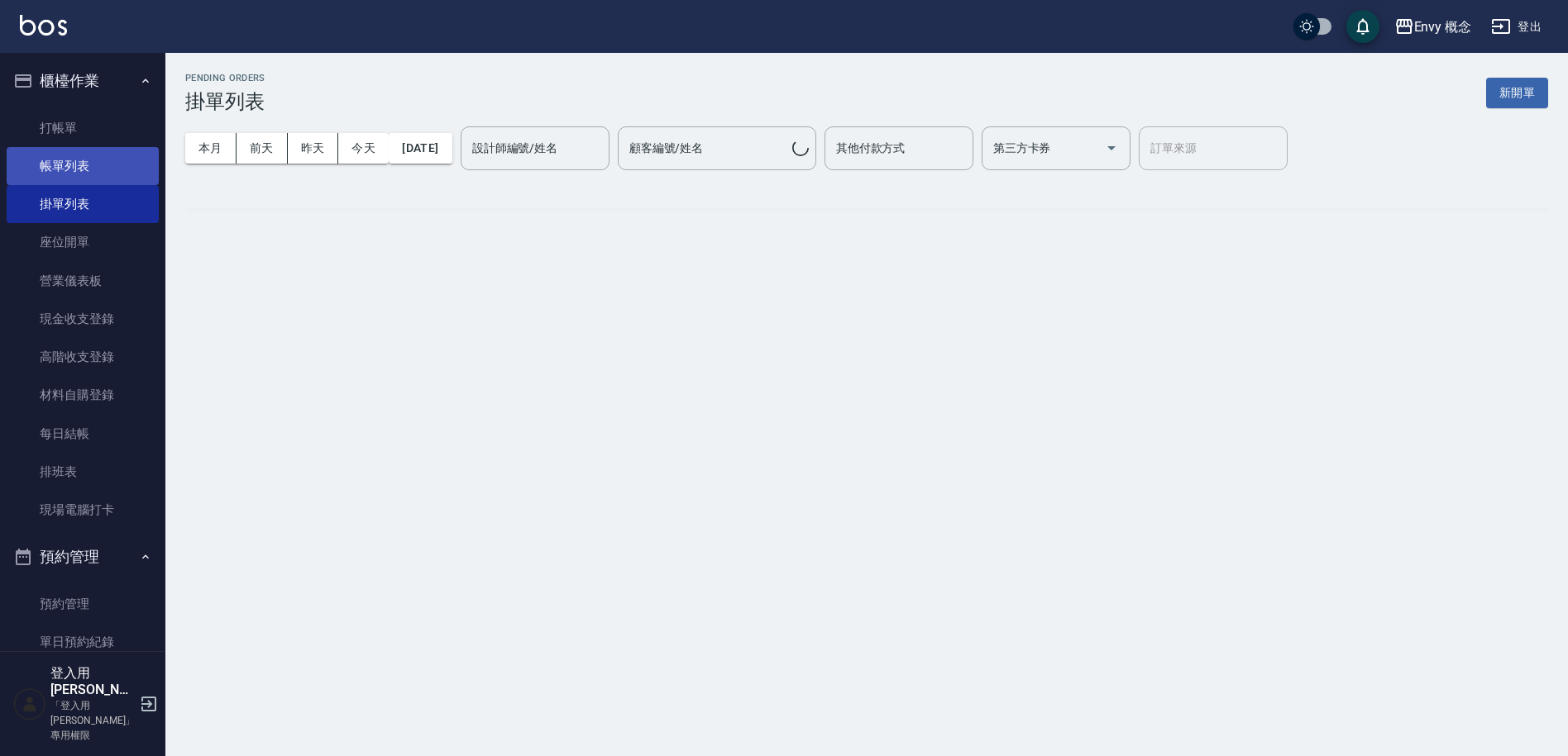
click at [104, 167] on link "帳單列表" at bounding box center [83, 166] width 152 height 38
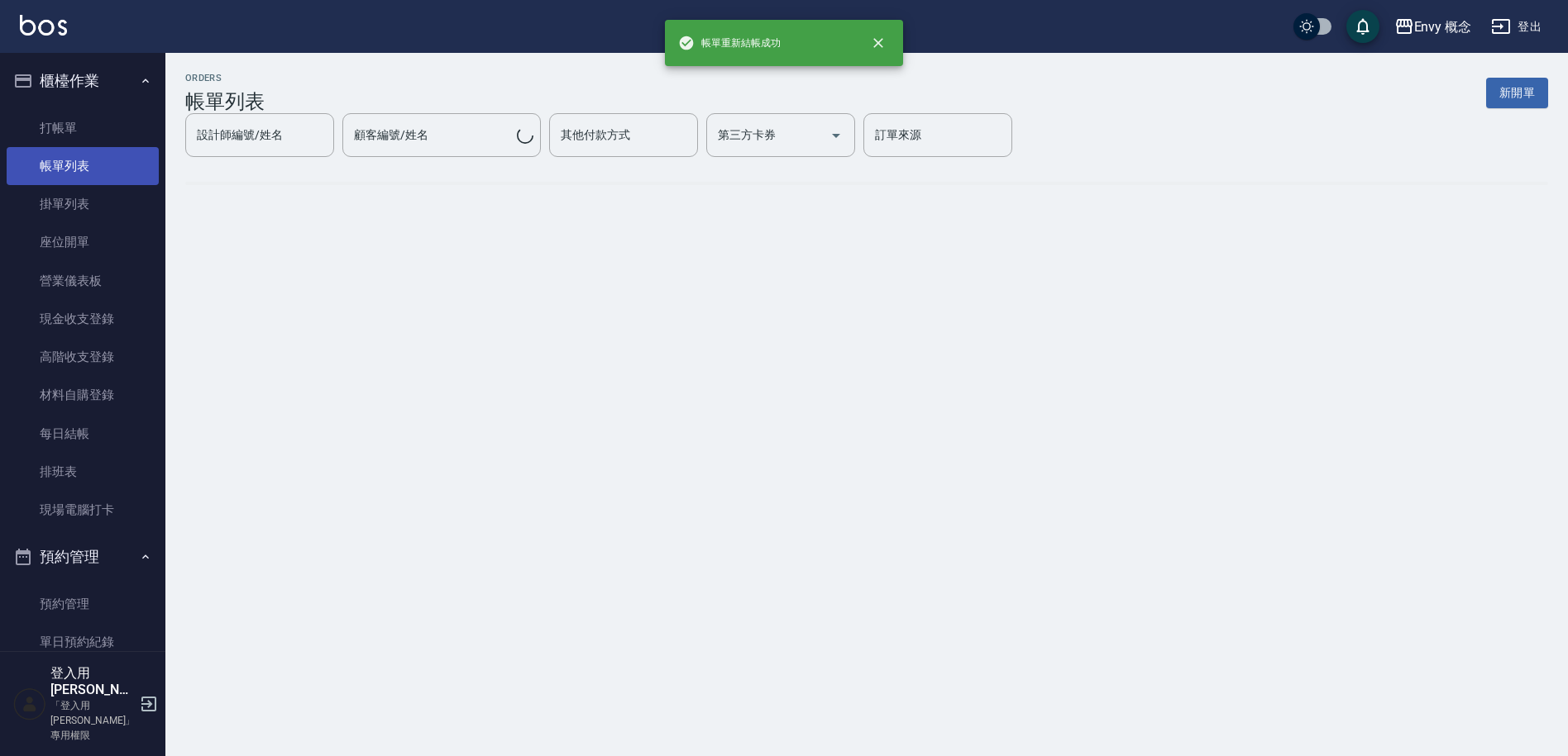
click at [52, 165] on link "帳單列表" at bounding box center [83, 166] width 152 height 38
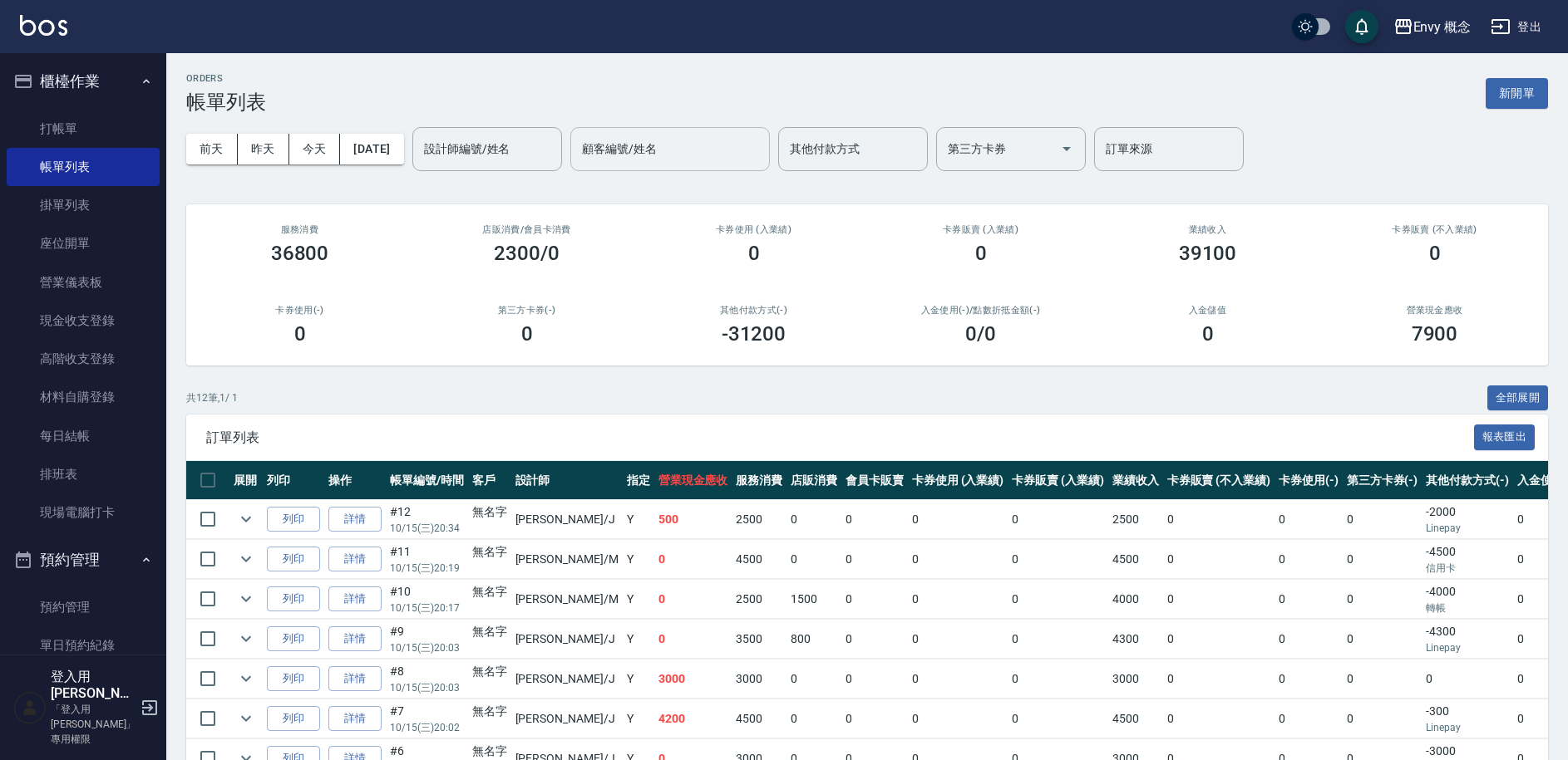
click at [702, 154] on input "顧客編號/姓名" at bounding box center [669, 149] width 185 height 29
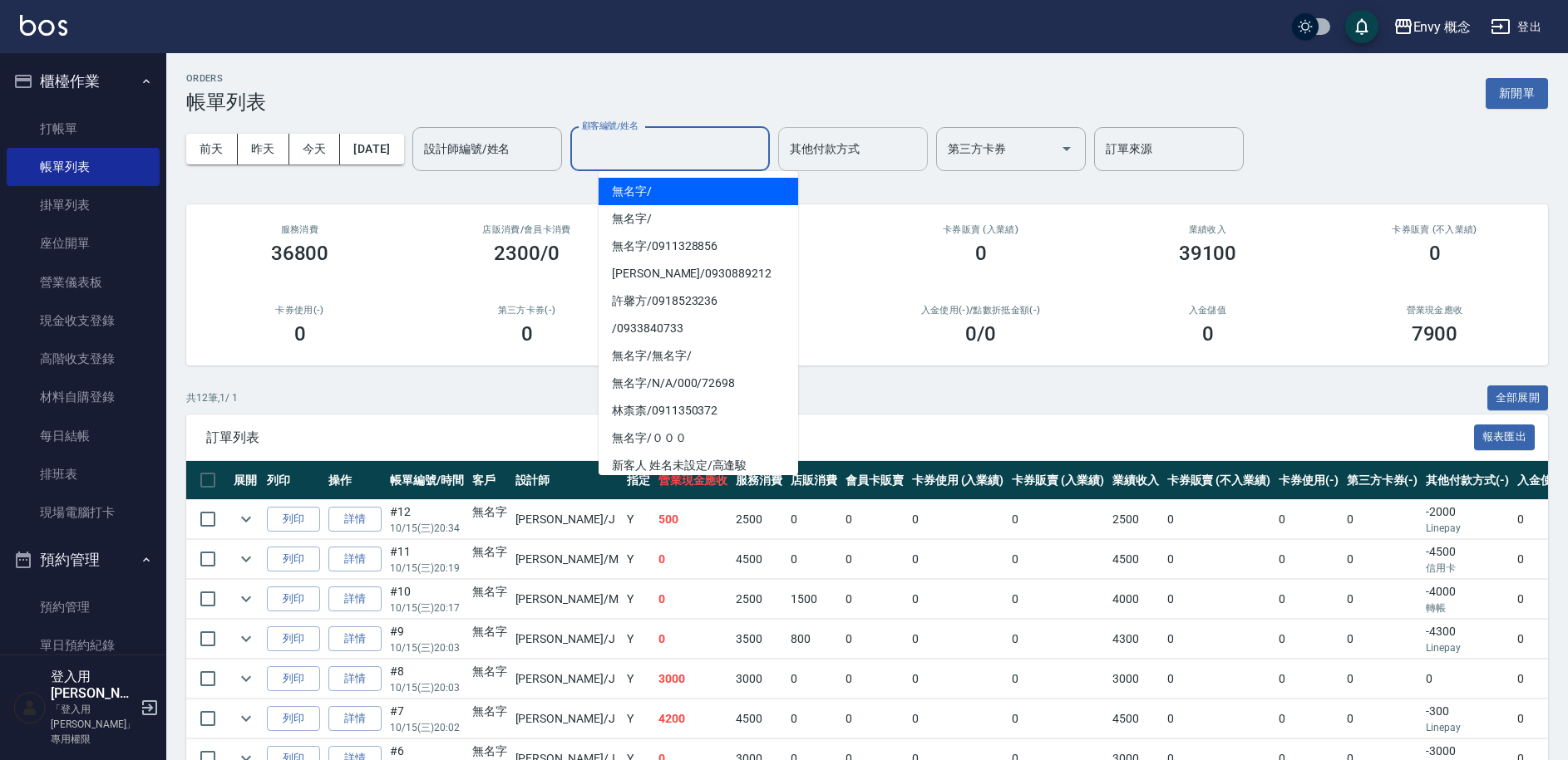
click at [845, 151] on input "其他付款方式" at bounding box center [853, 149] width 134 height 29
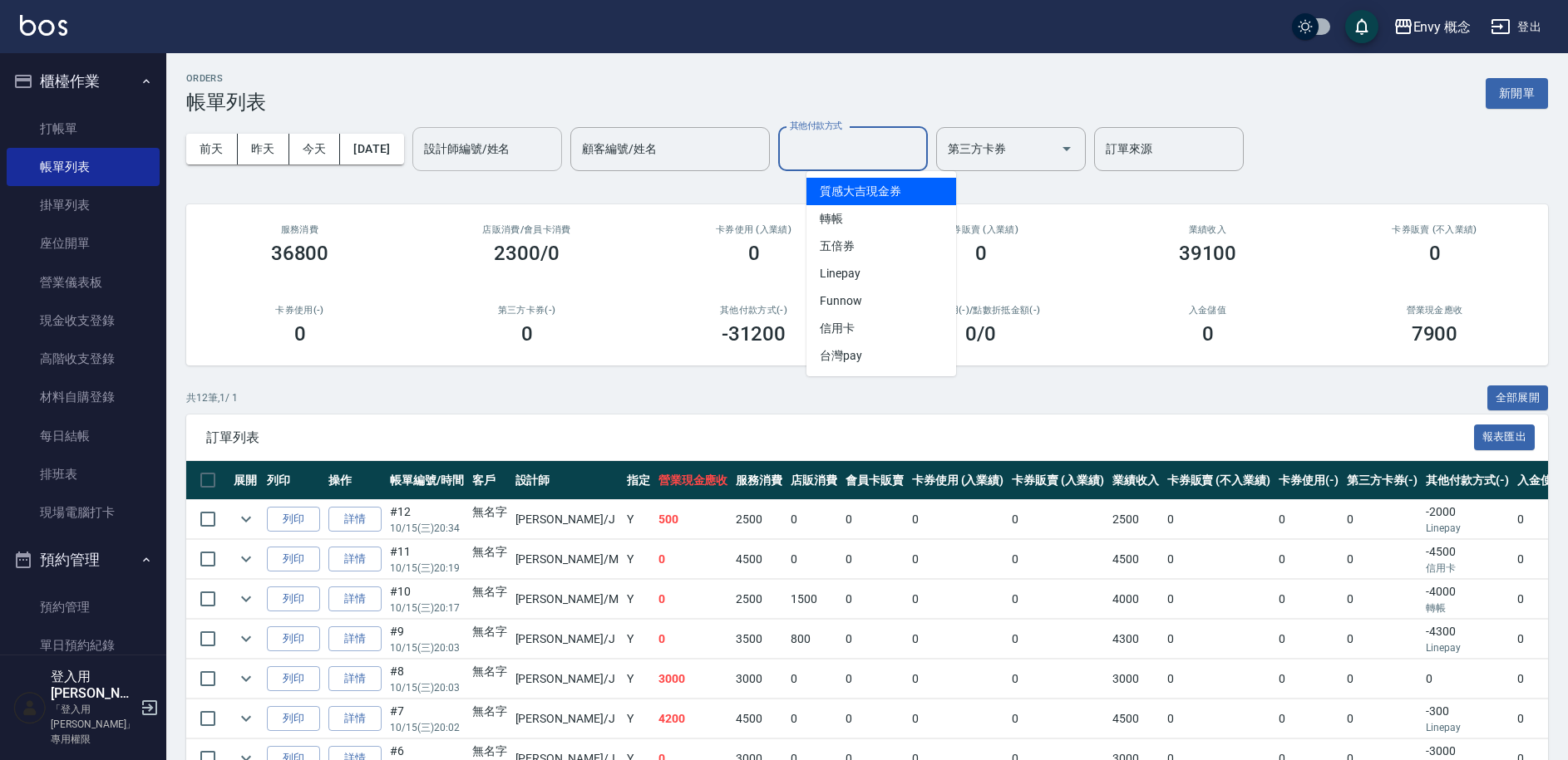
click at [538, 140] on input "設計師編號/姓名" at bounding box center [487, 149] width 134 height 29
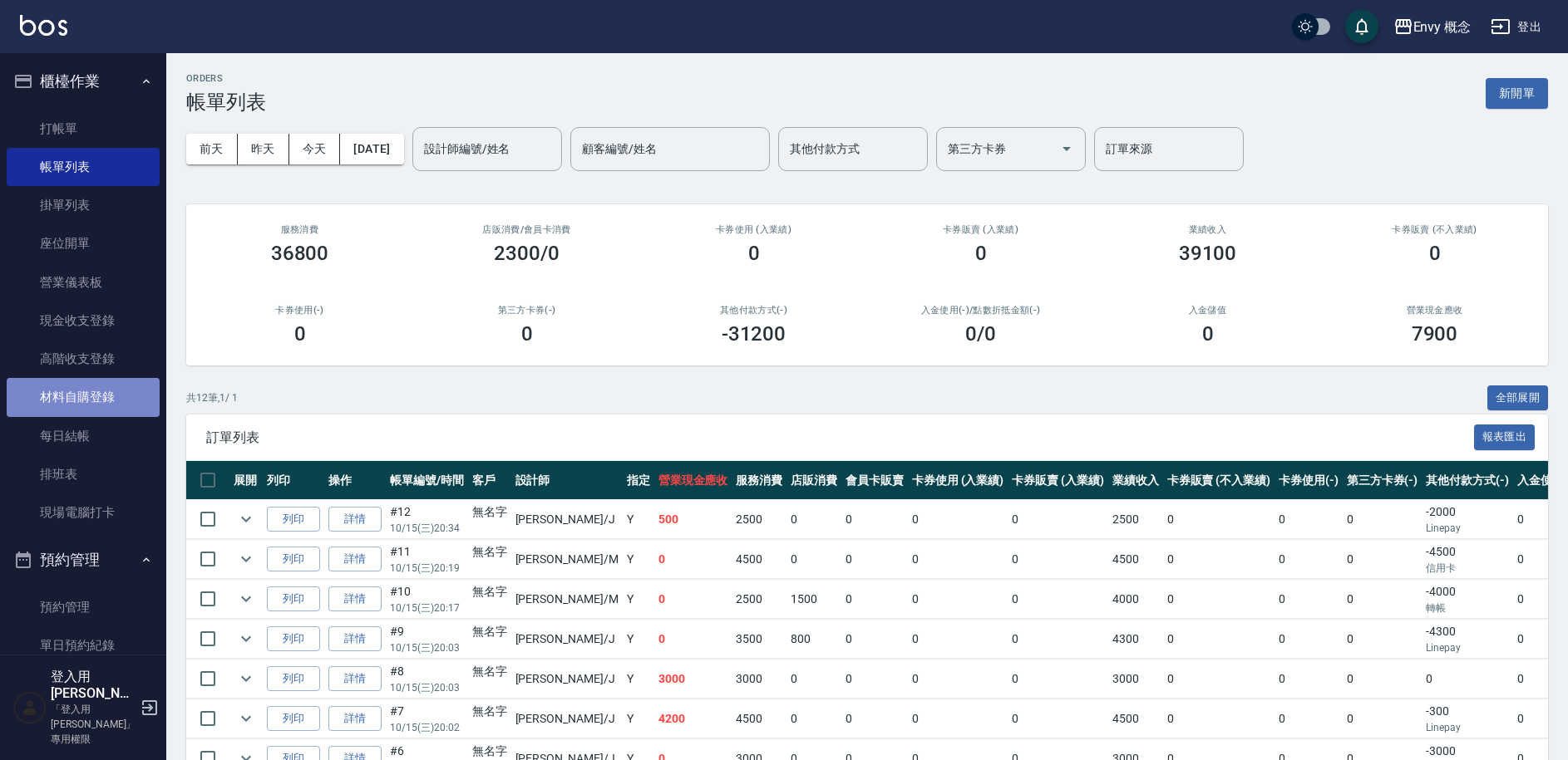
click at [93, 393] on link "材料自購登錄" at bounding box center [83, 397] width 153 height 38
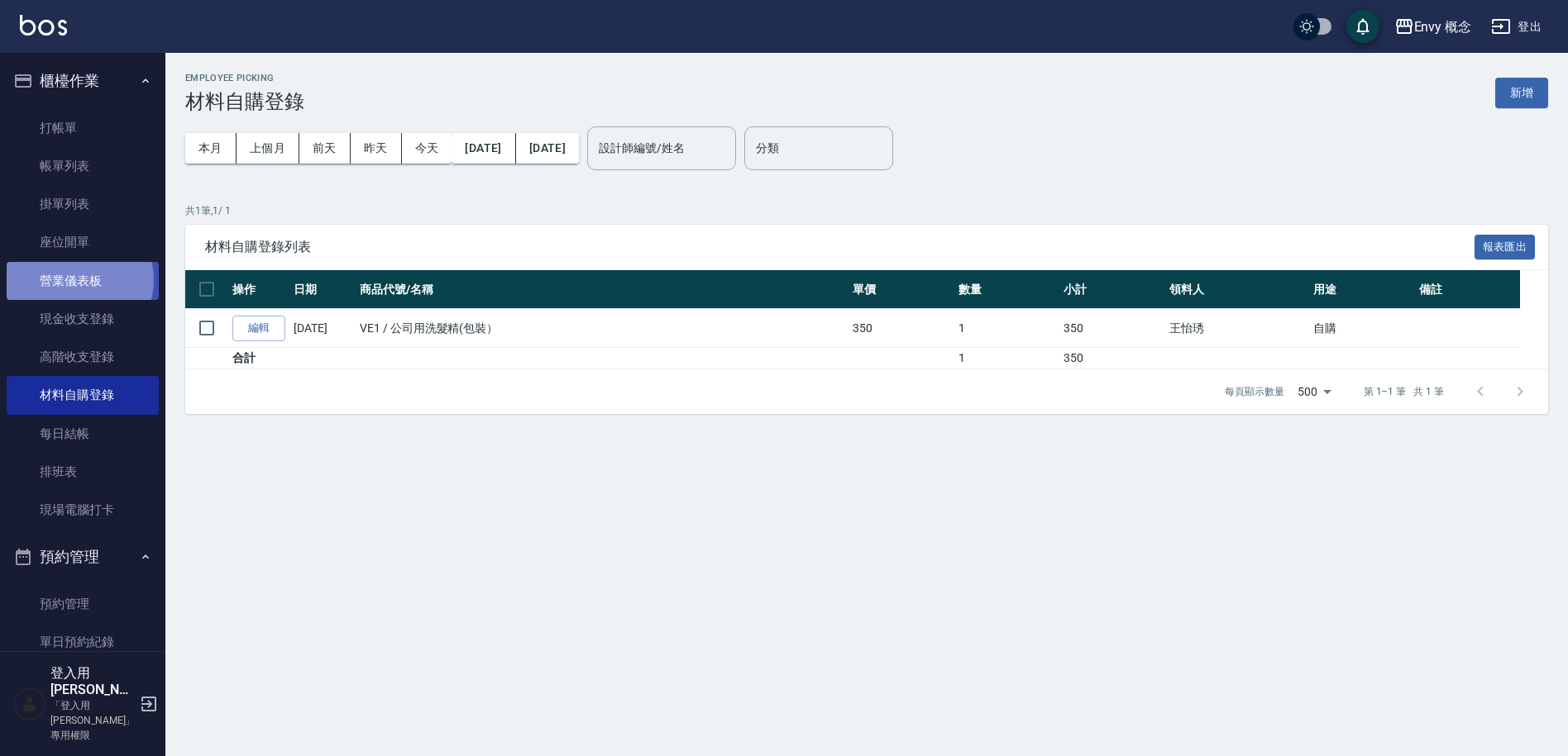
click at [79, 279] on link "營業儀表板" at bounding box center [83, 281] width 152 height 38
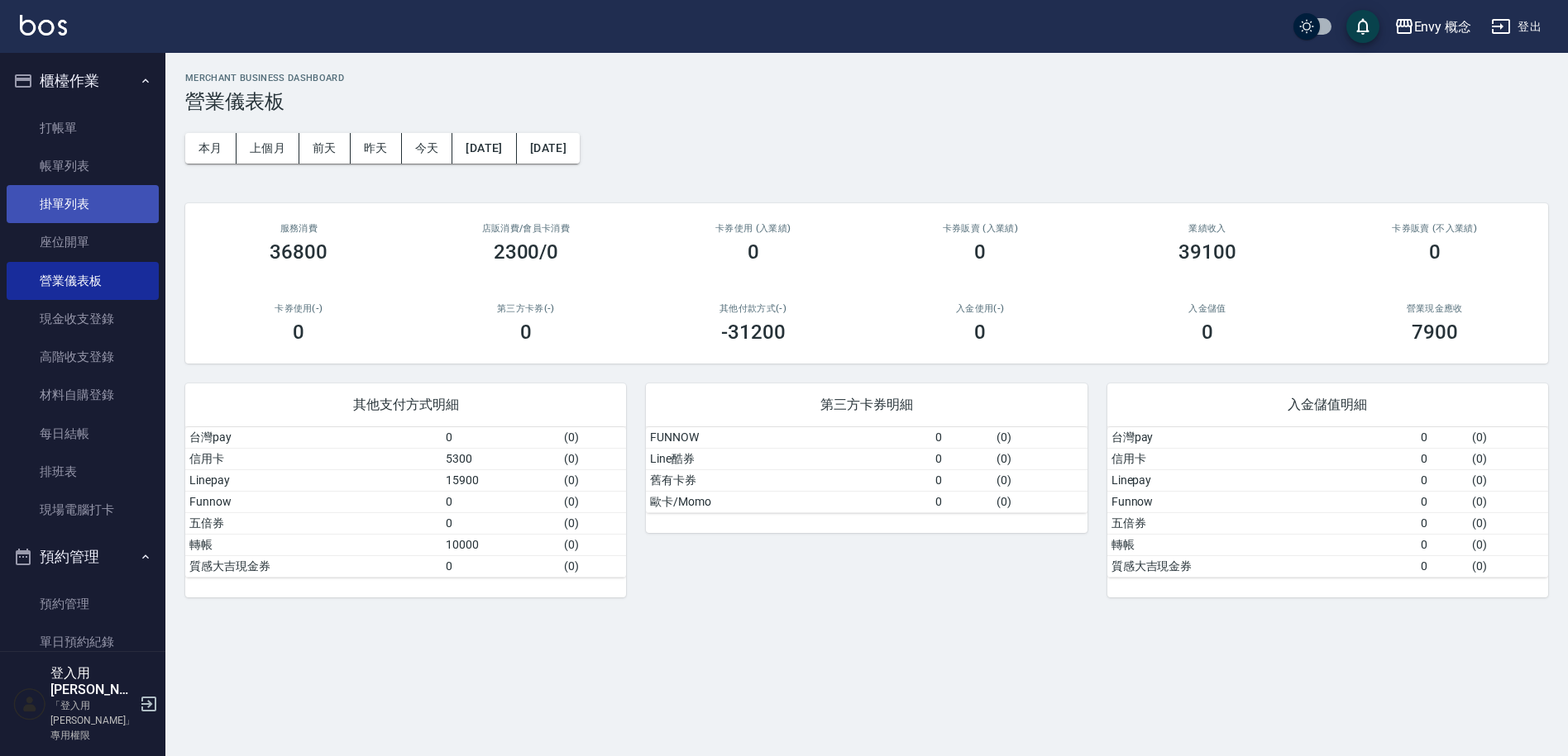
click at [133, 186] on link "掛單列表" at bounding box center [83, 204] width 152 height 38
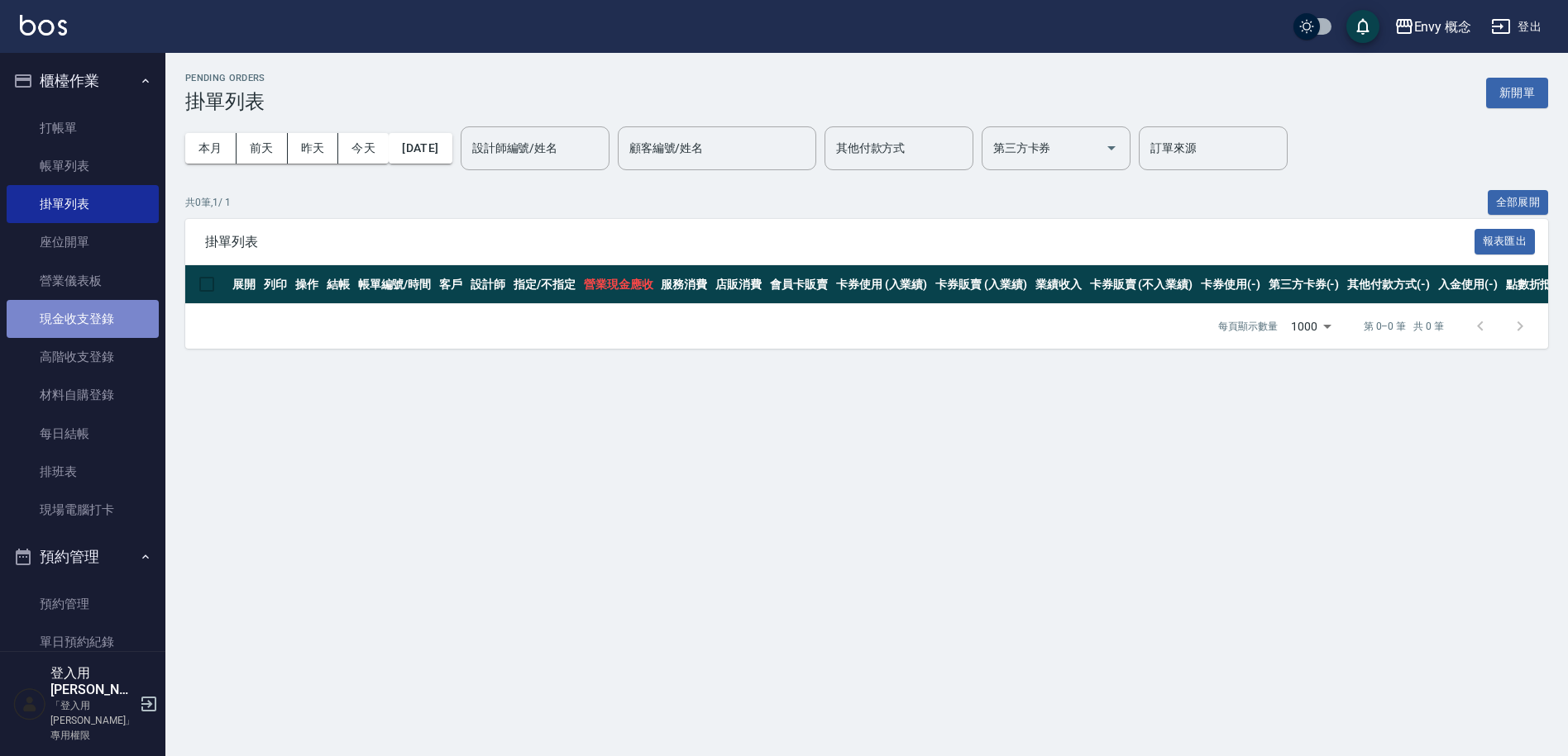
click at [102, 323] on link "現金收支登錄" at bounding box center [83, 319] width 152 height 38
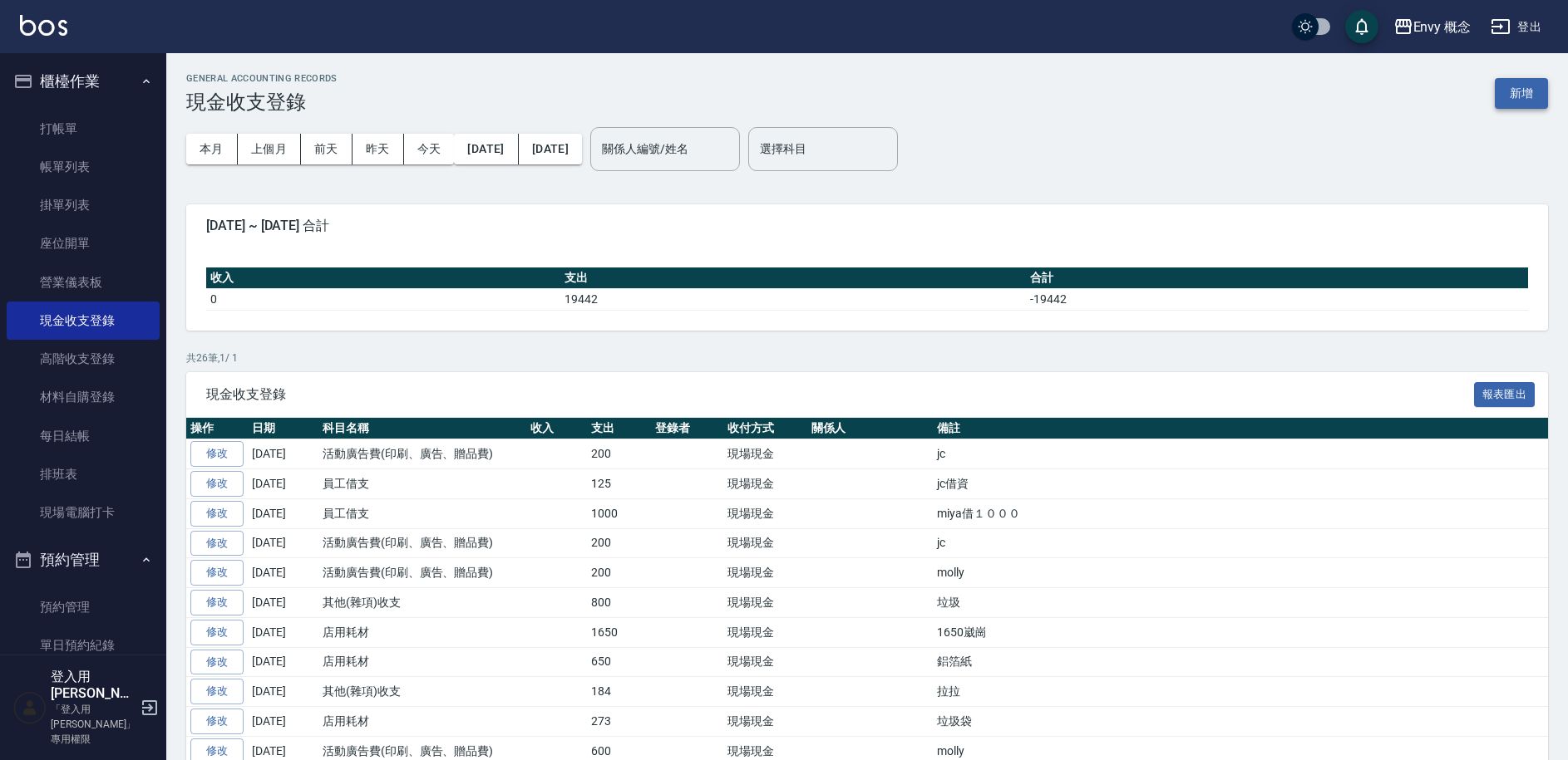
click at [1540, 95] on button "新增" at bounding box center [1521, 94] width 54 height 31
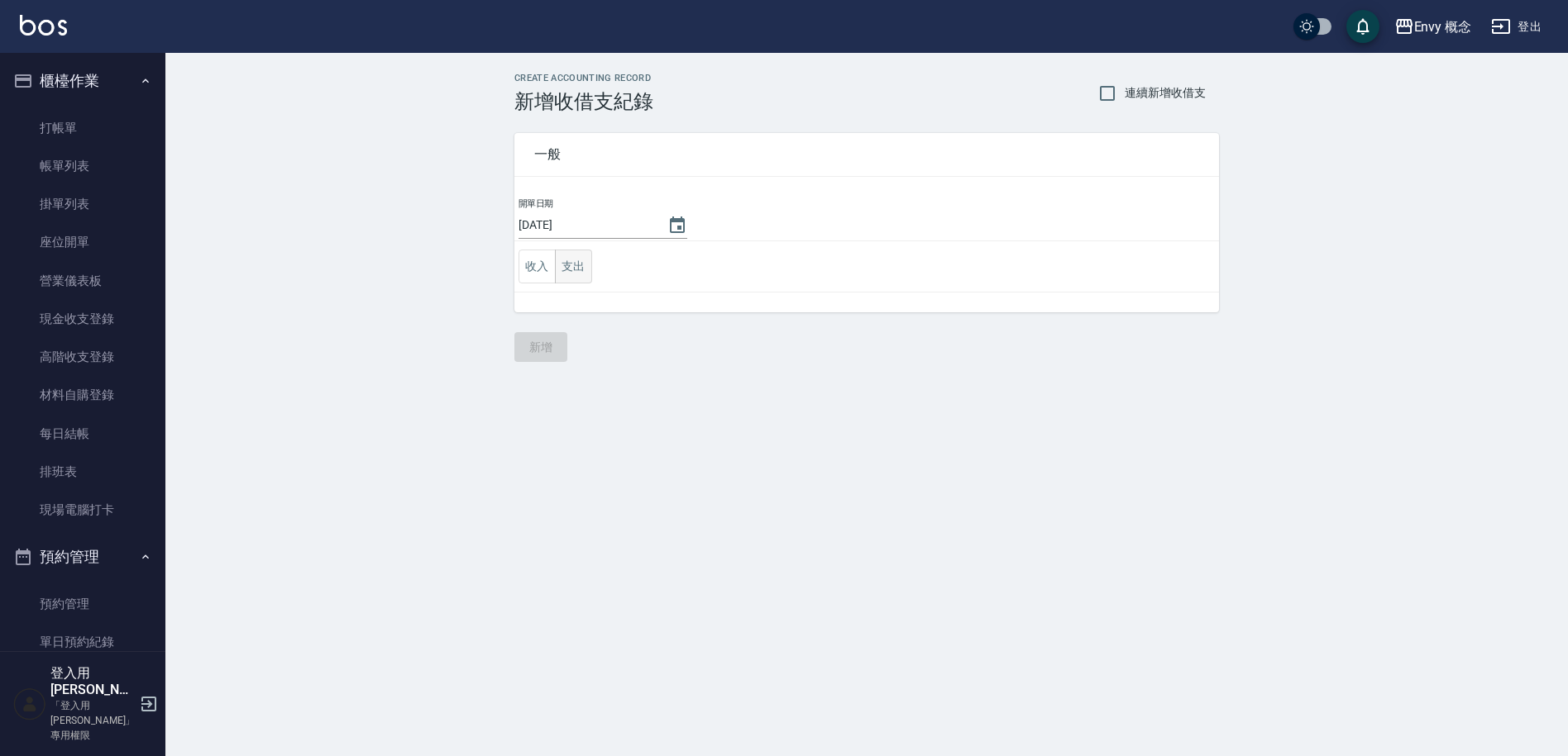
click at [588, 261] on button "支出" at bounding box center [574, 266] width 37 height 34
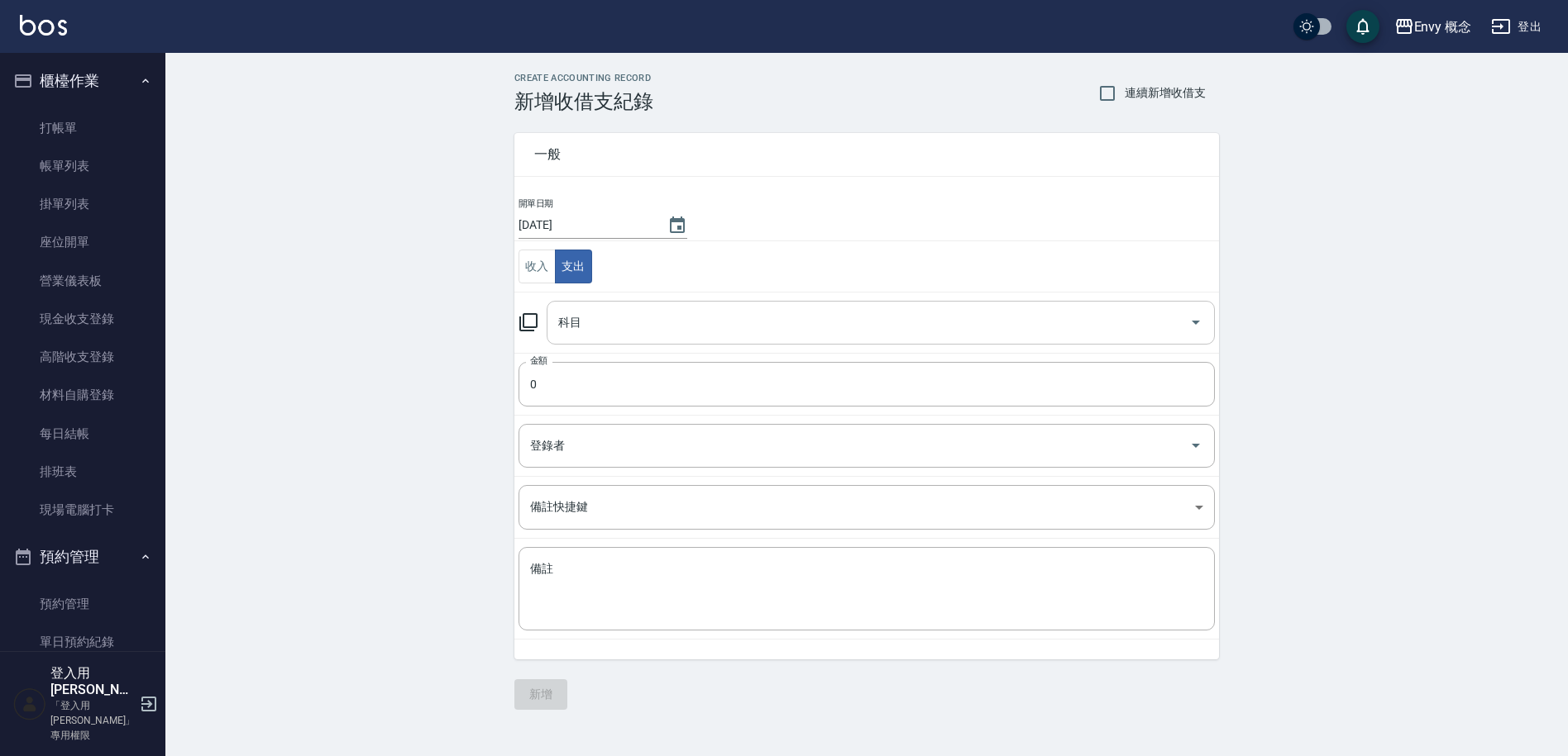
click at [616, 329] on input "科目" at bounding box center [868, 323] width 629 height 29
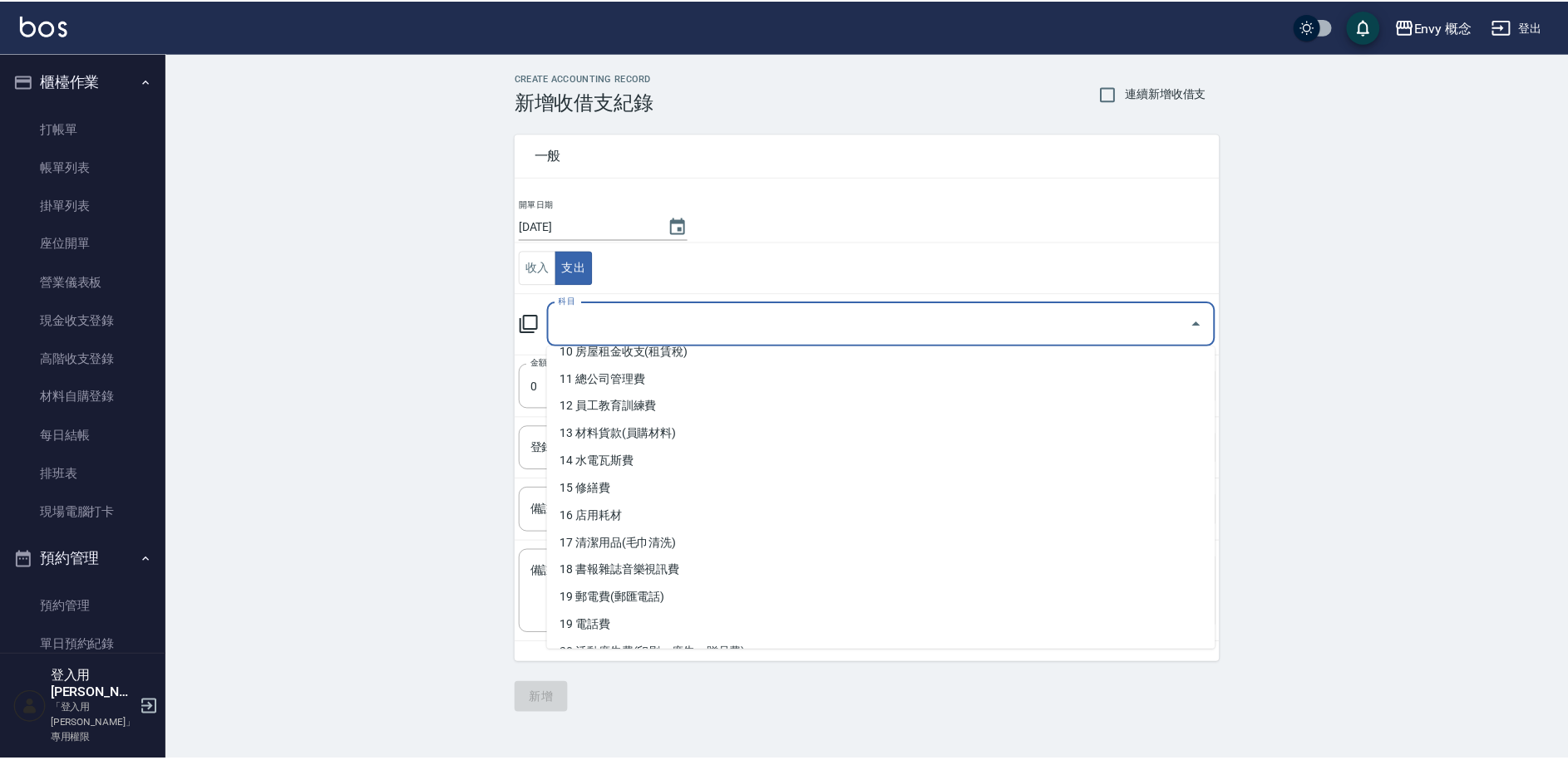
scroll to position [301, 0]
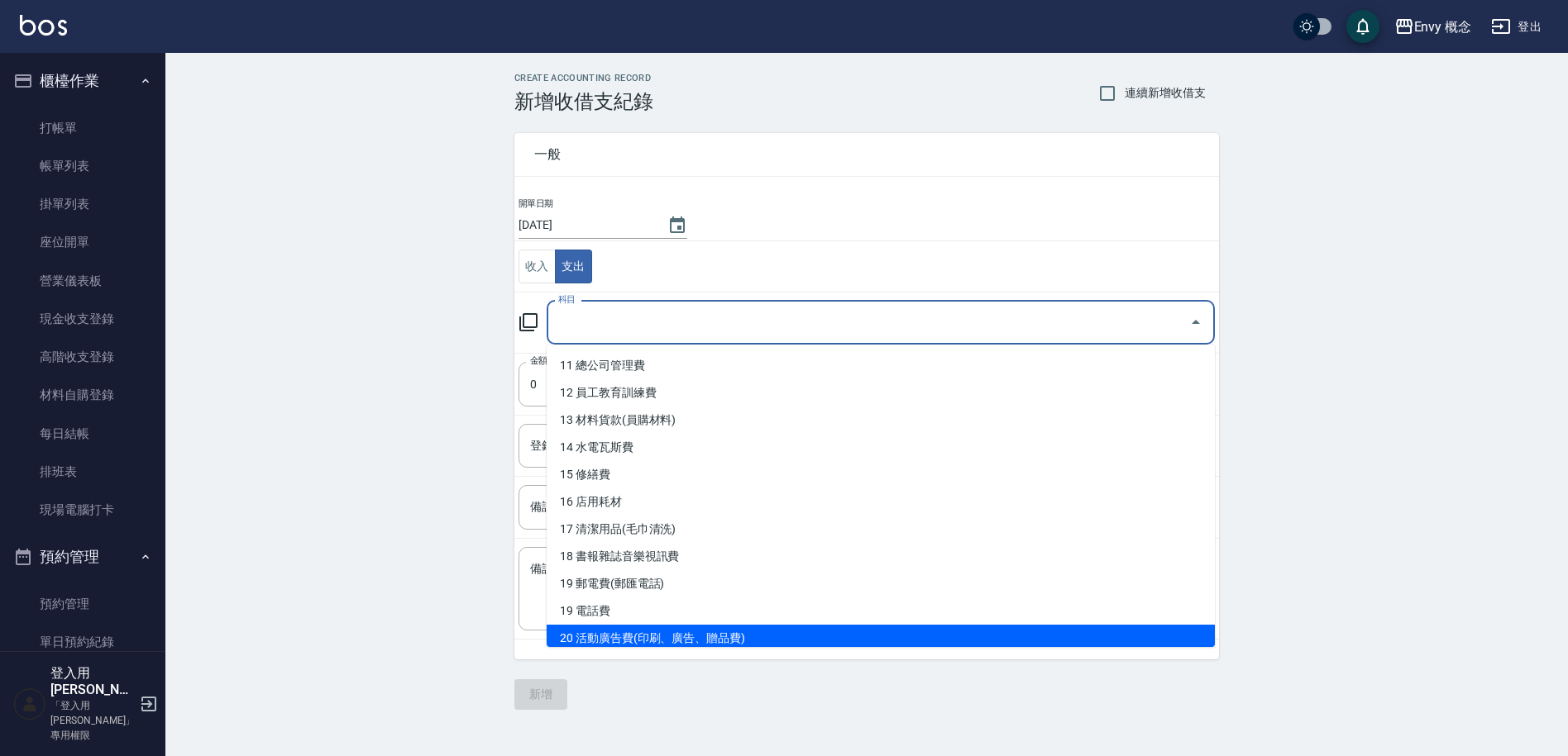
click at [718, 628] on li "20 活動廣告費(印刷、廣告、贈品費)" at bounding box center [881, 638] width 668 height 27
type input "20 活動廣告費(印刷、廣告、贈品費)"
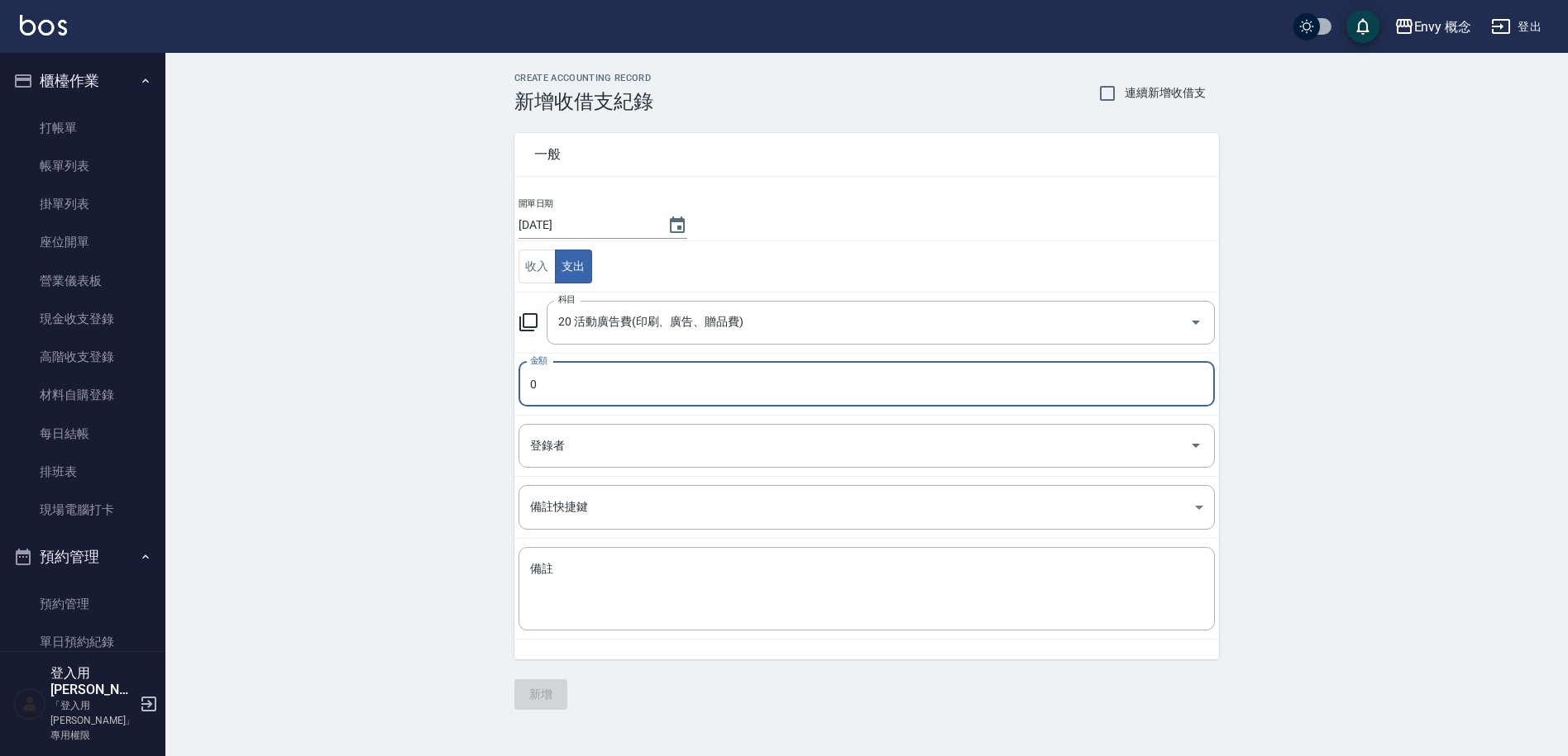
click at [620, 389] on input "0" at bounding box center [867, 384] width 696 height 45
type input "0200"
click at [689, 554] on div "x 備註" at bounding box center [867, 589] width 696 height 84
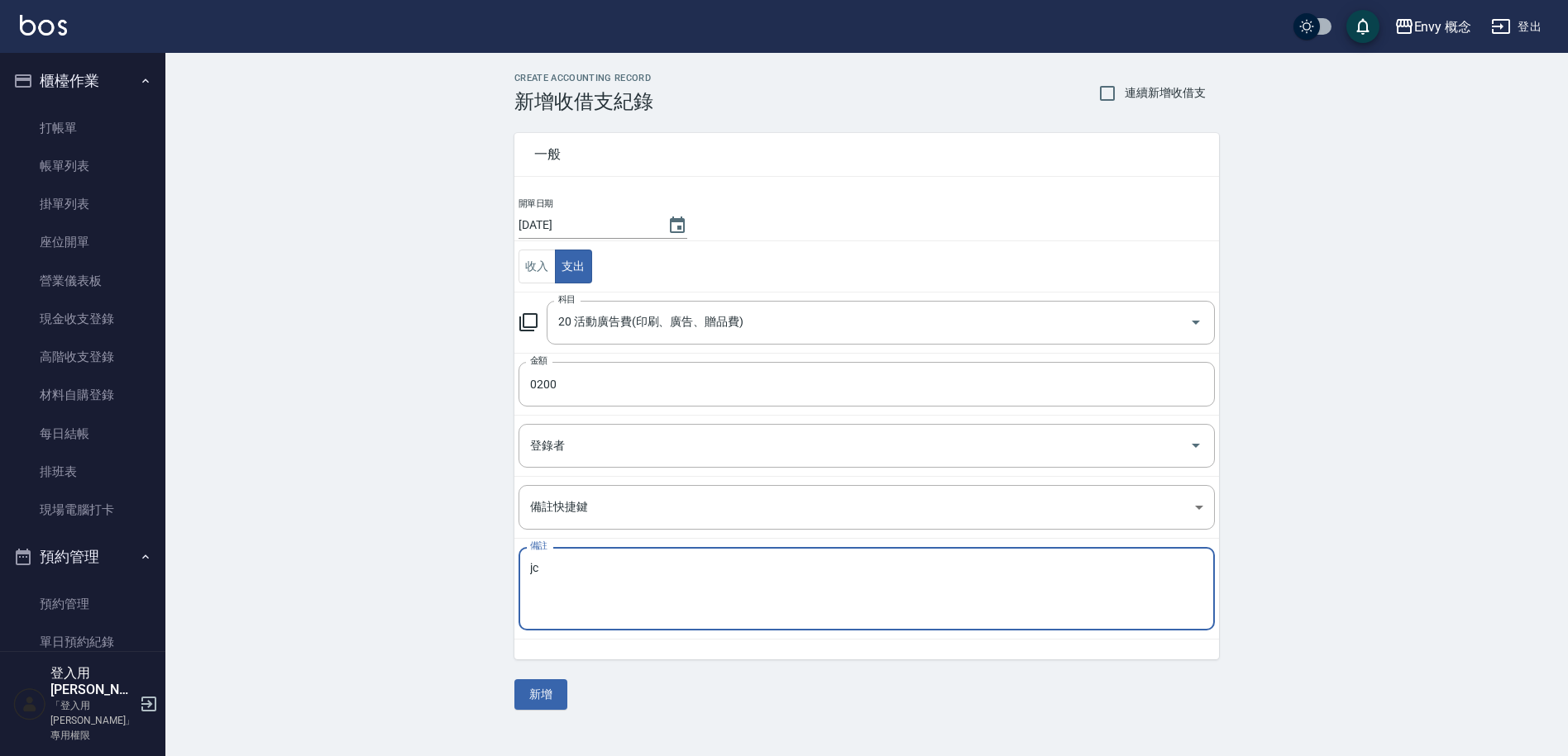
type textarea "jc"
click at [551, 695] on button "新增" at bounding box center [541, 694] width 53 height 30
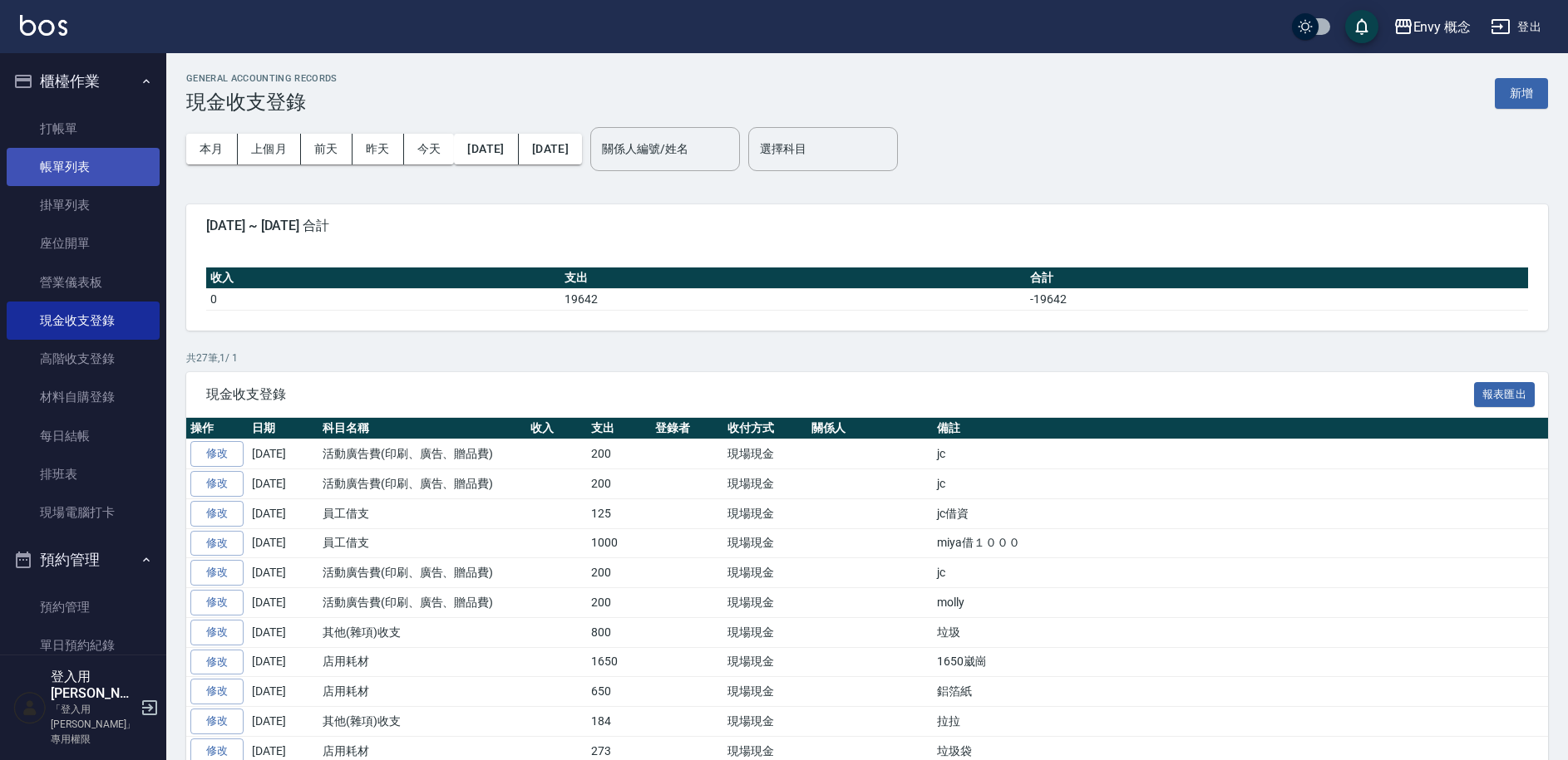
click at [86, 169] on link "帳單列表" at bounding box center [83, 167] width 153 height 38
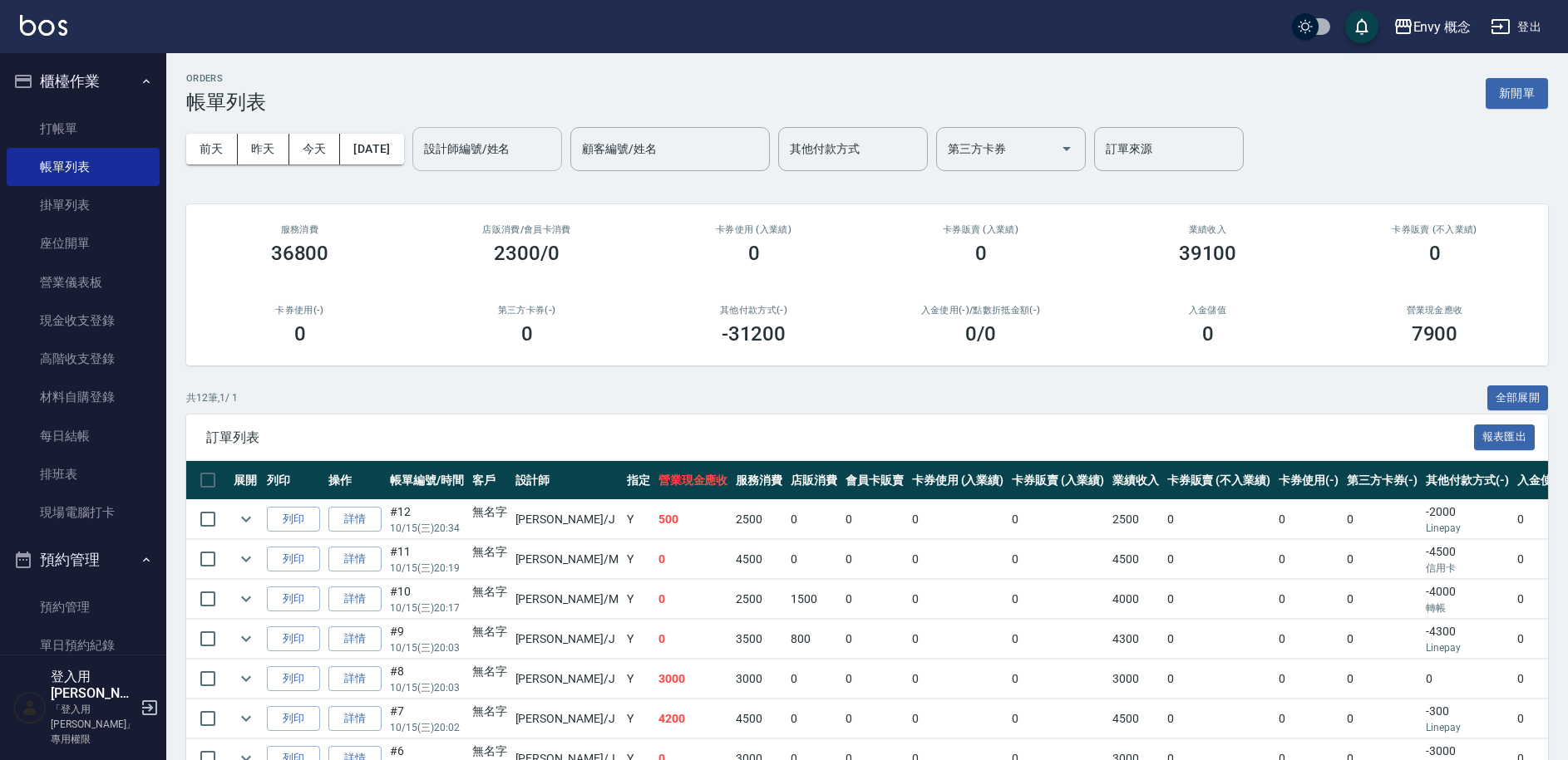
click at [512, 160] on input "設計師編號/姓名" at bounding box center [487, 149] width 134 height 29
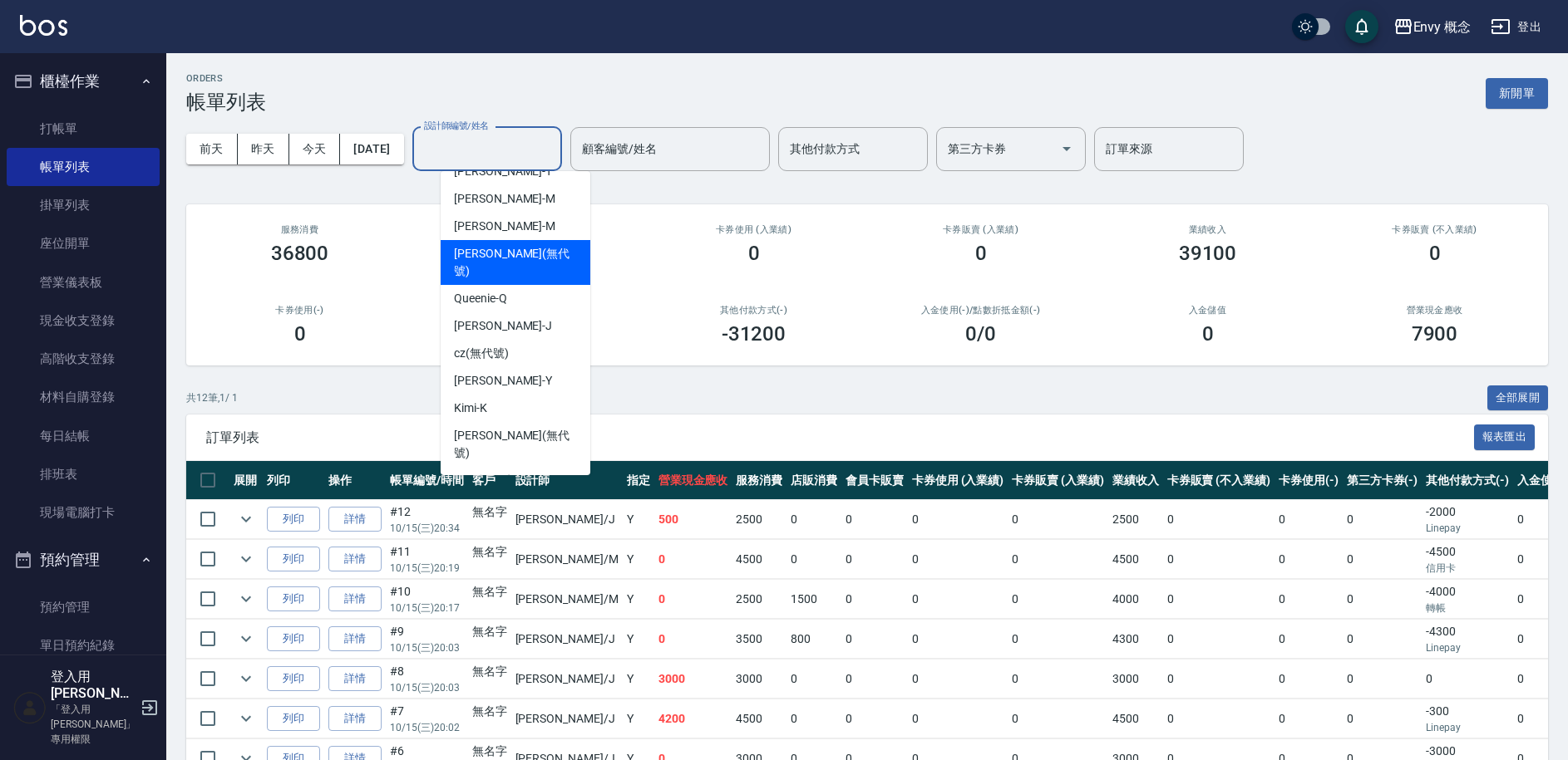
scroll to position [121, 0]
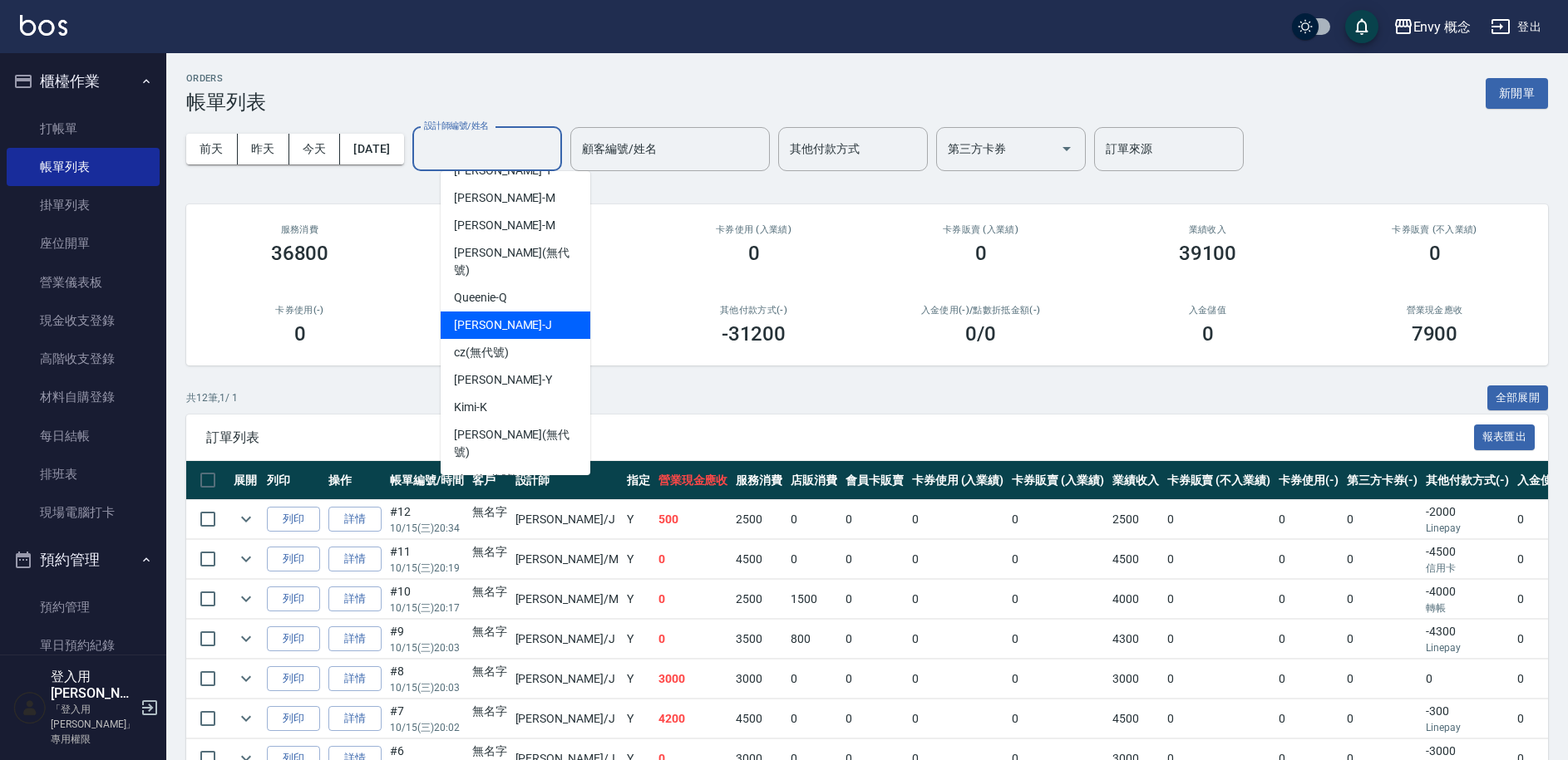
click at [532, 312] on div "[PERSON_NAME]" at bounding box center [515, 326] width 150 height 27
type input "[PERSON_NAME]"
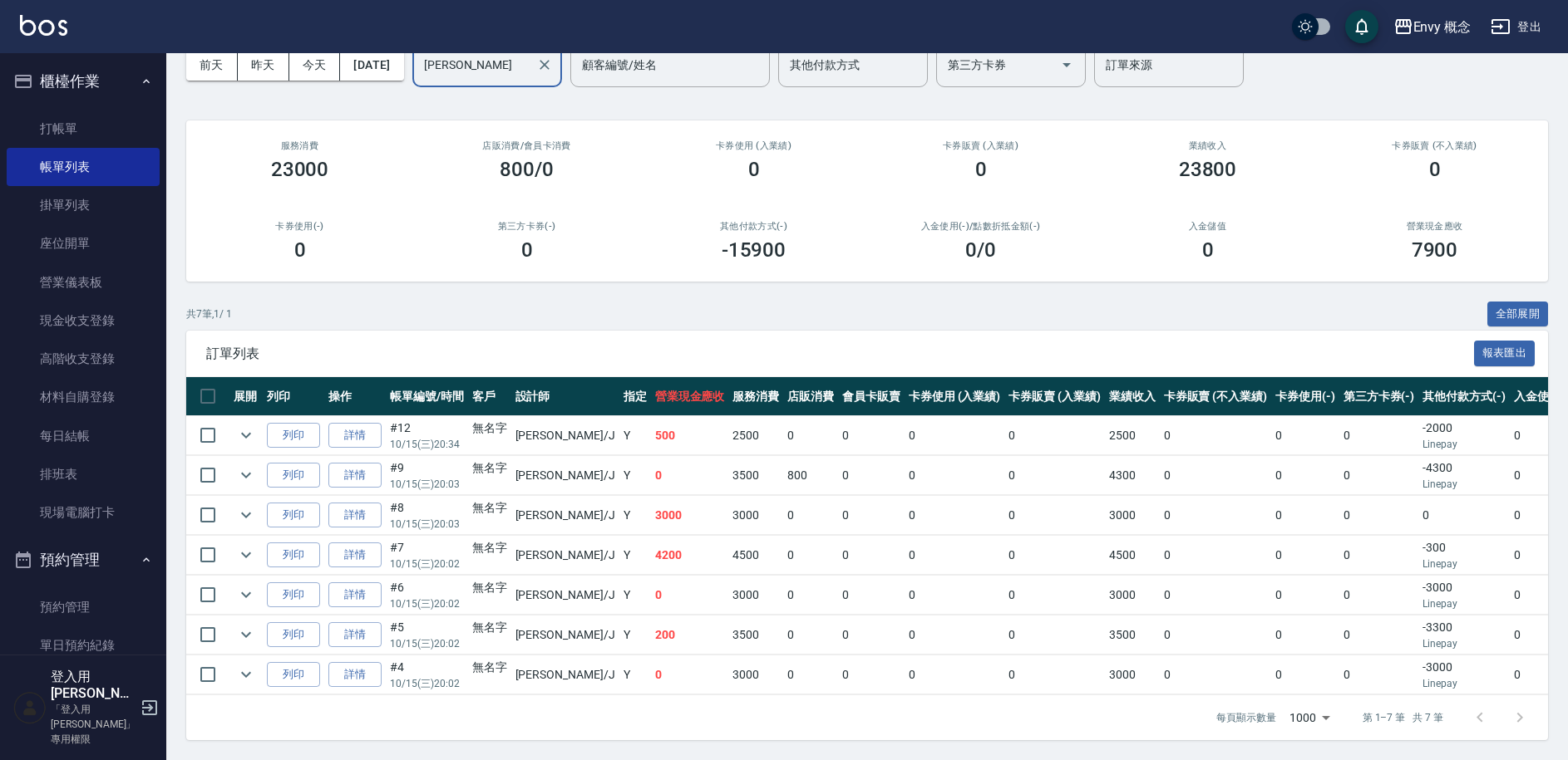
scroll to position [96, 0]
click at [85, 198] on link "掛單列表" at bounding box center [83, 205] width 153 height 38
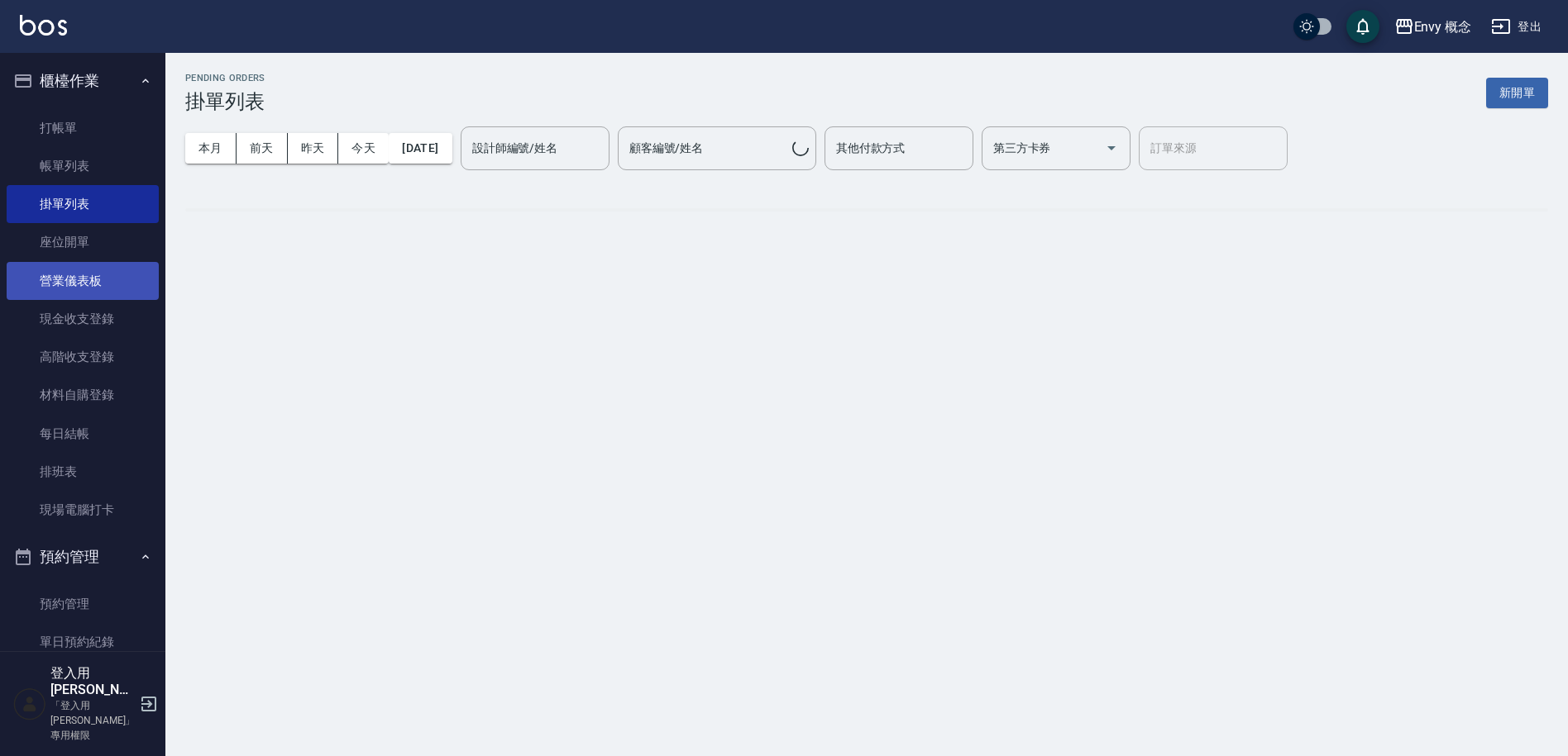
click at [106, 292] on link "營業儀表板" at bounding box center [83, 281] width 152 height 38
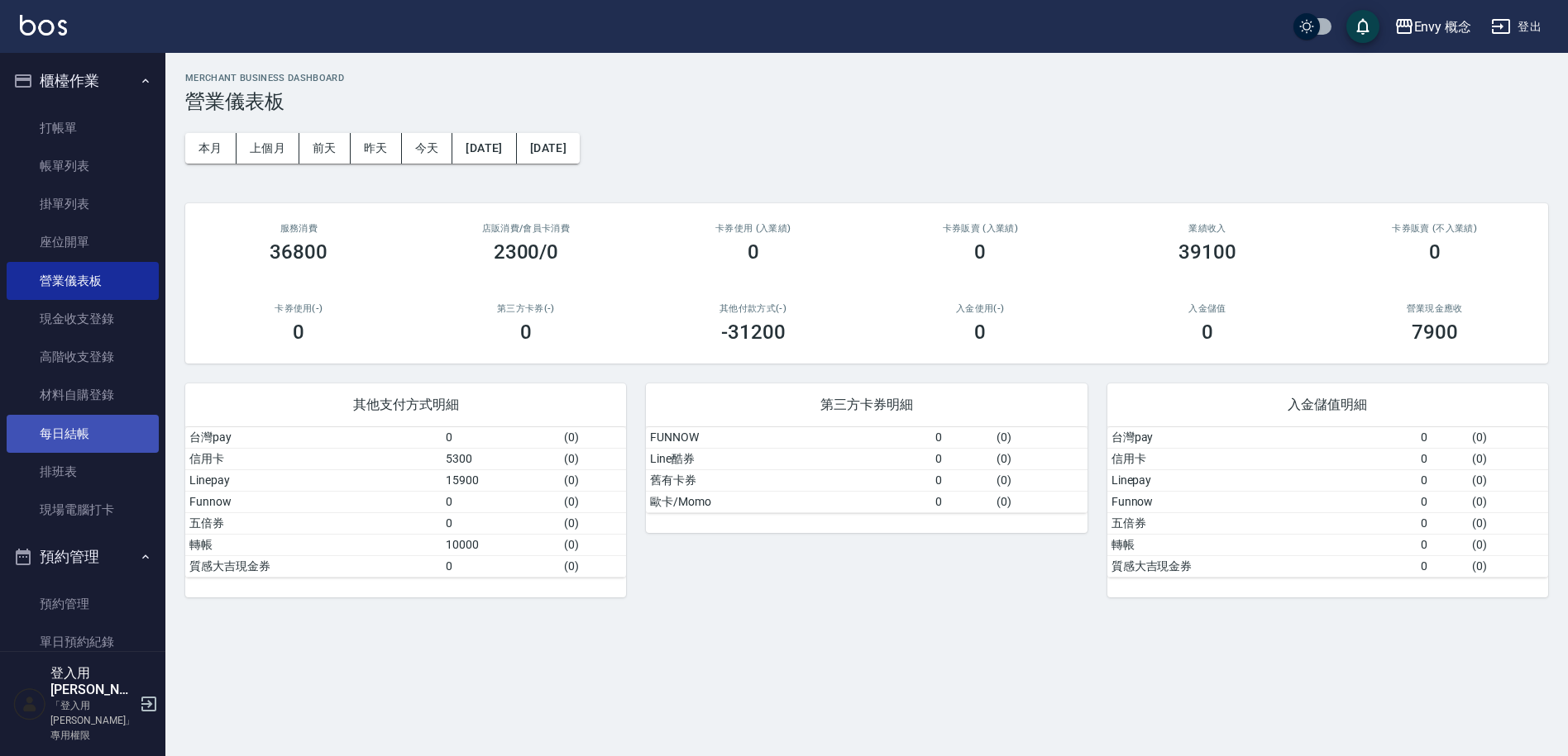
click at [102, 428] on link "每日結帳" at bounding box center [83, 434] width 152 height 38
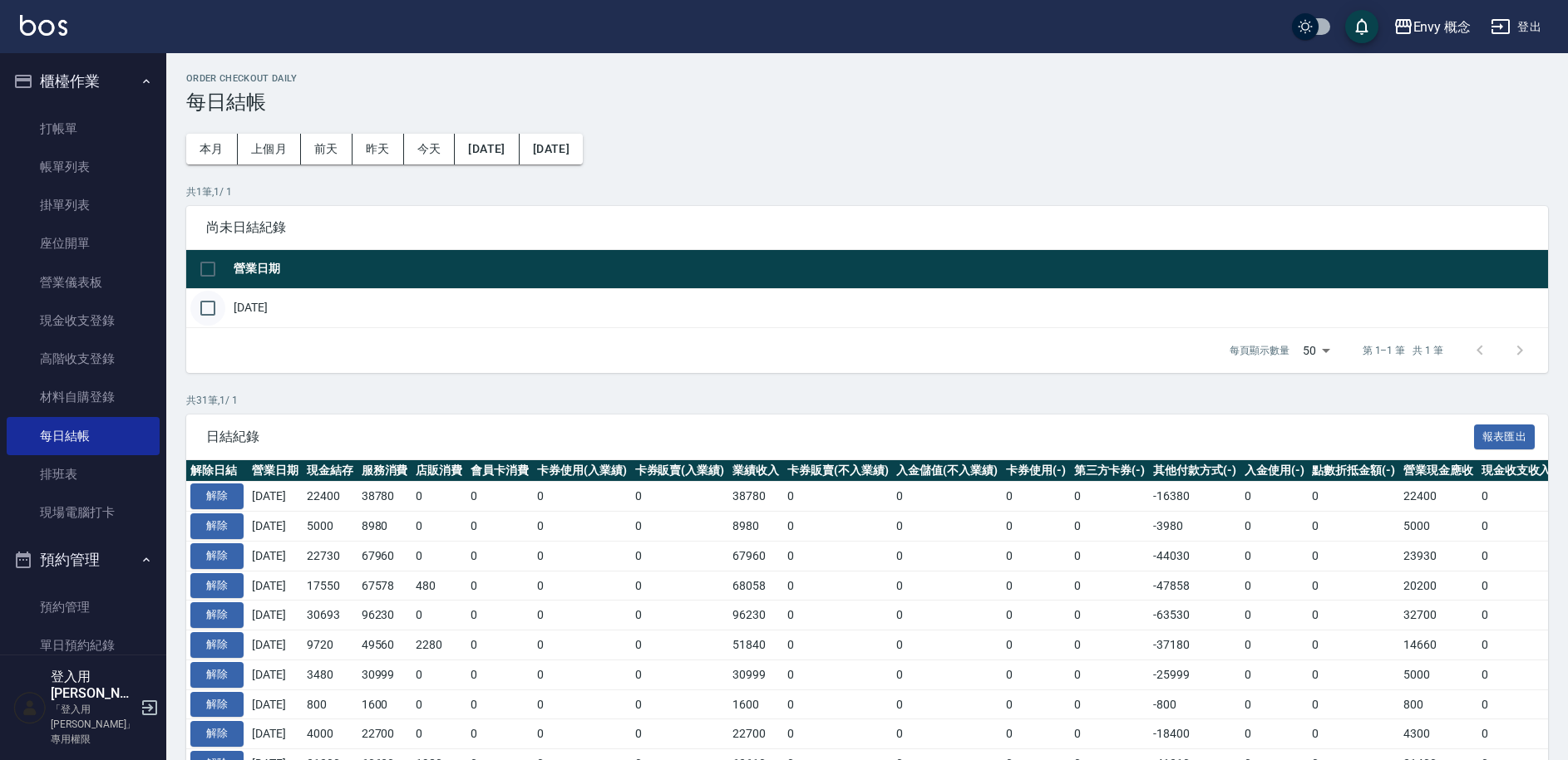
click at [196, 313] on input "checkbox" at bounding box center [207, 308] width 35 height 35
checkbox input "true"
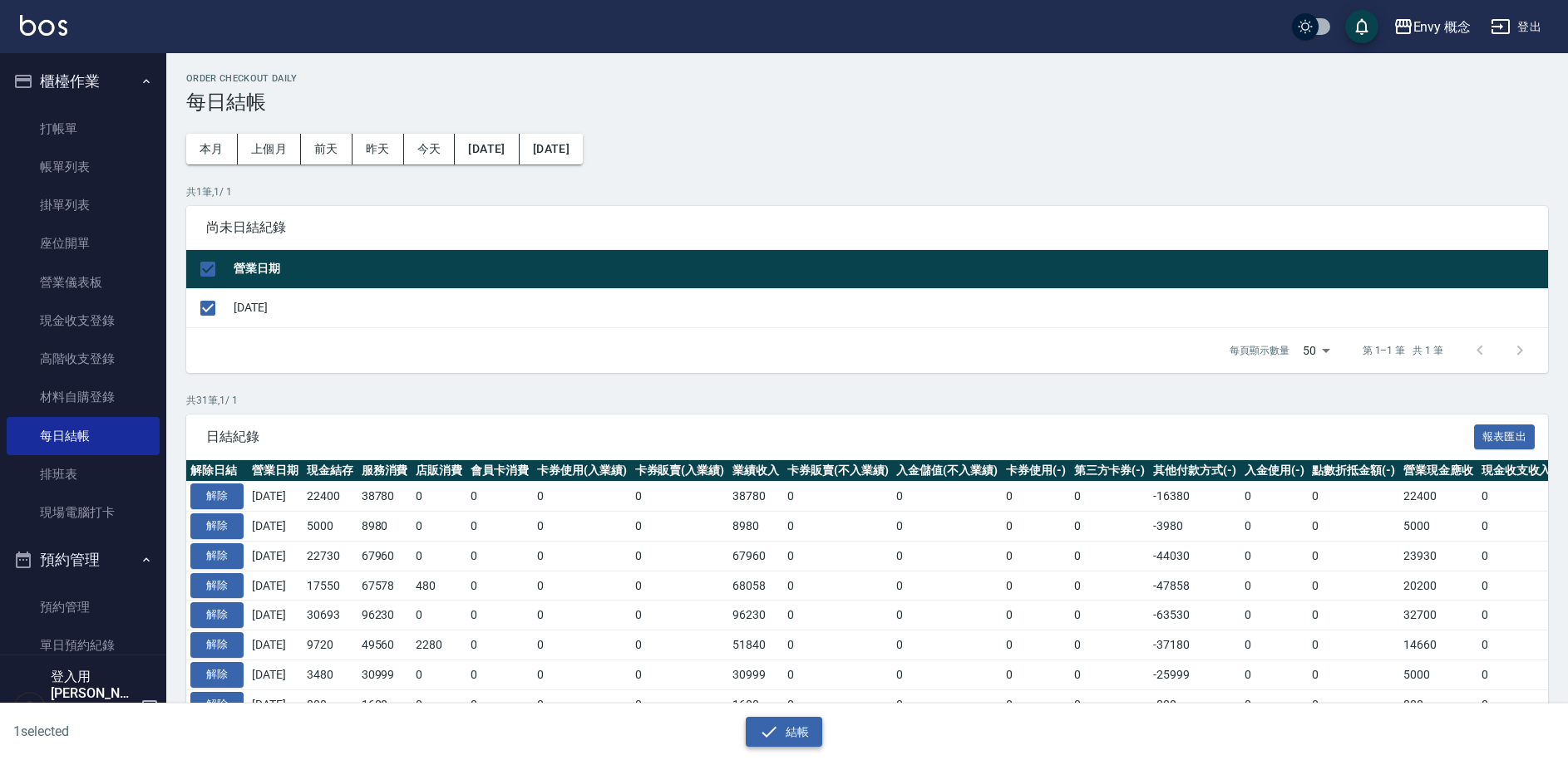
click at [808, 735] on button "結帳" at bounding box center [784, 733] width 77 height 31
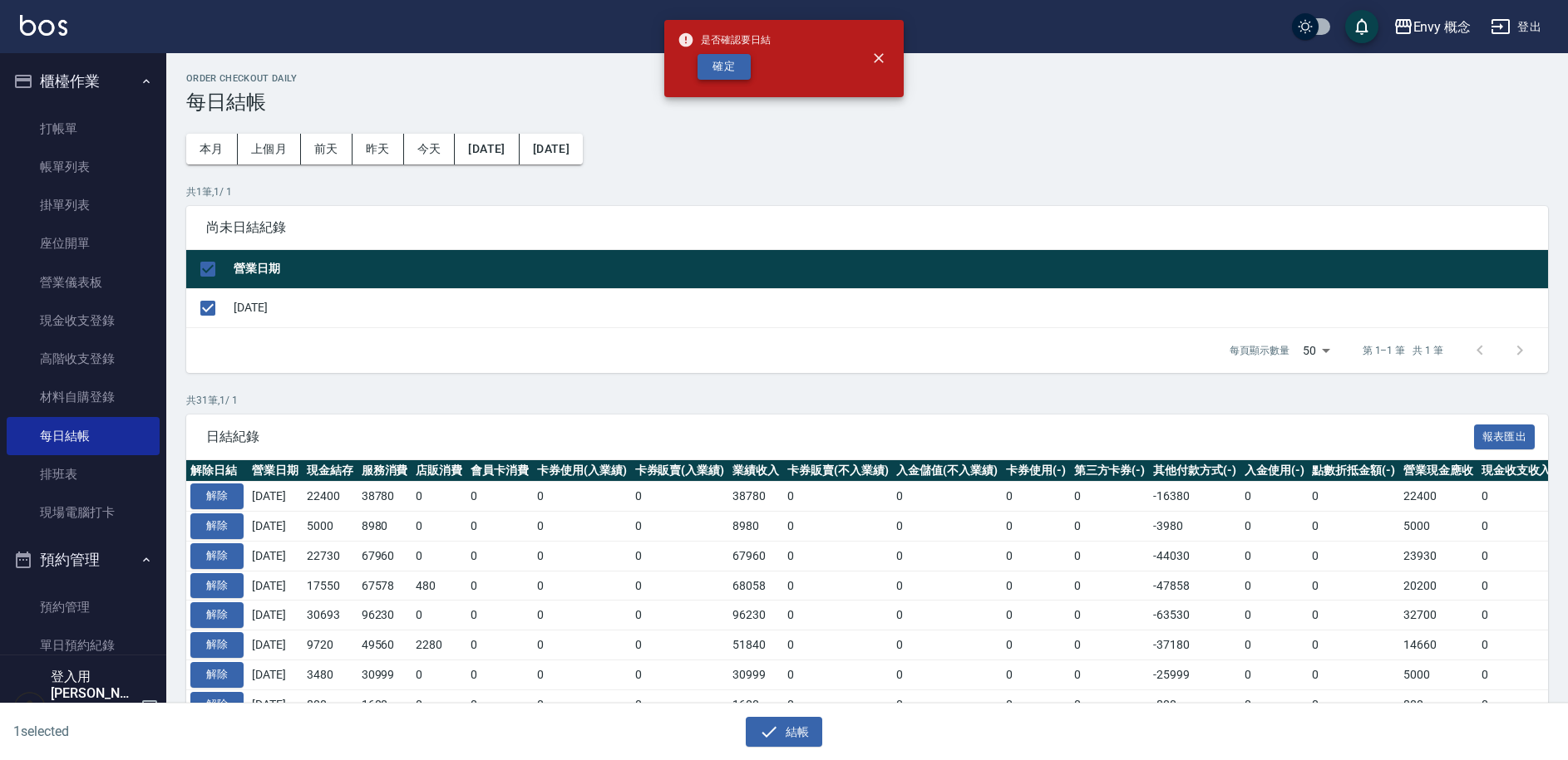
click at [725, 67] on button "確定" at bounding box center [724, 67] width 54 height 26
checkbox input "false"
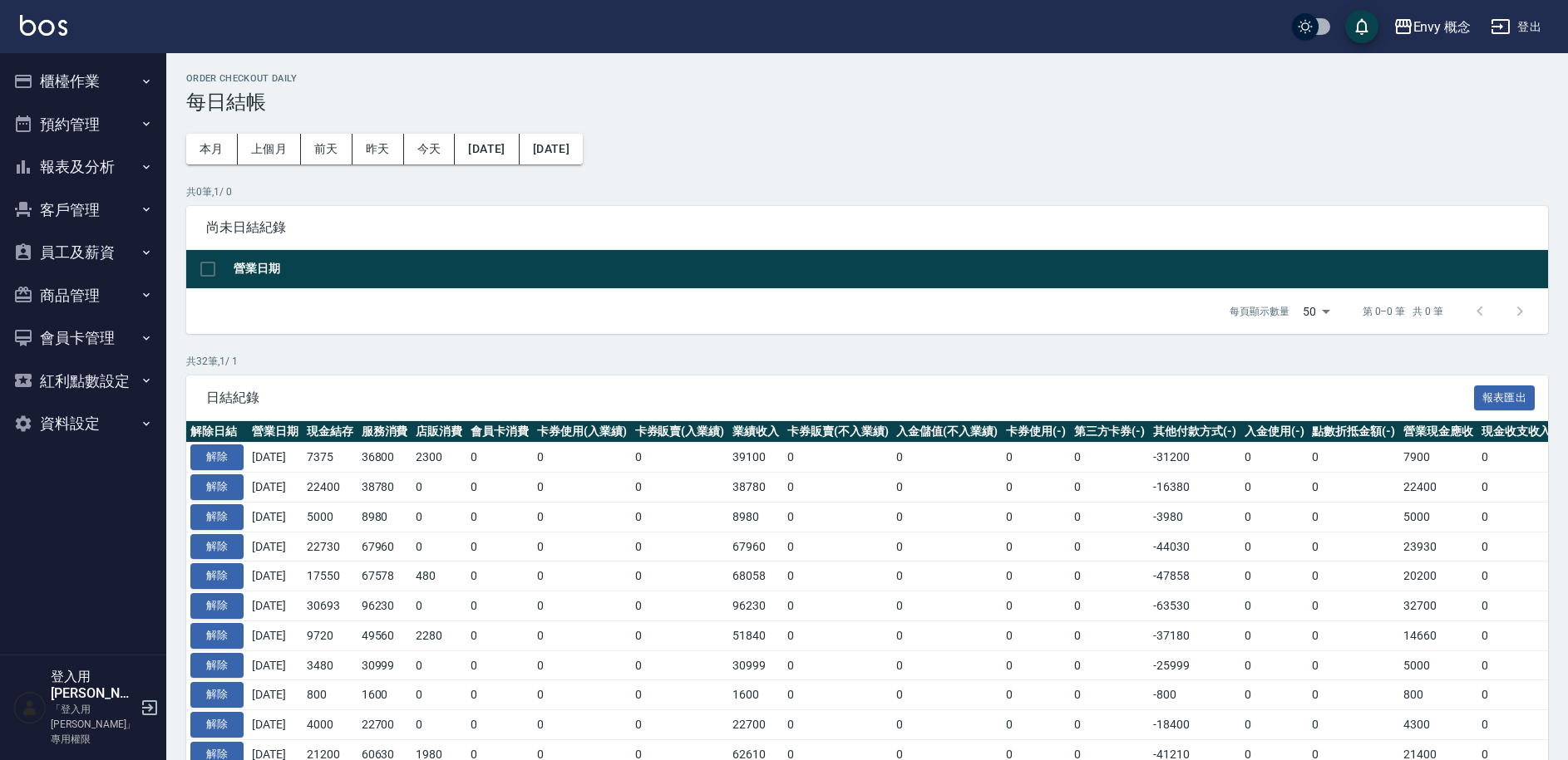
click at [73, 125] on button "預約管理" at bounding box center [83, 124] width 153 height 43
click at [78, 90] on button "櫃檯作業" at bounding box center [83, 81] width 153 height 43
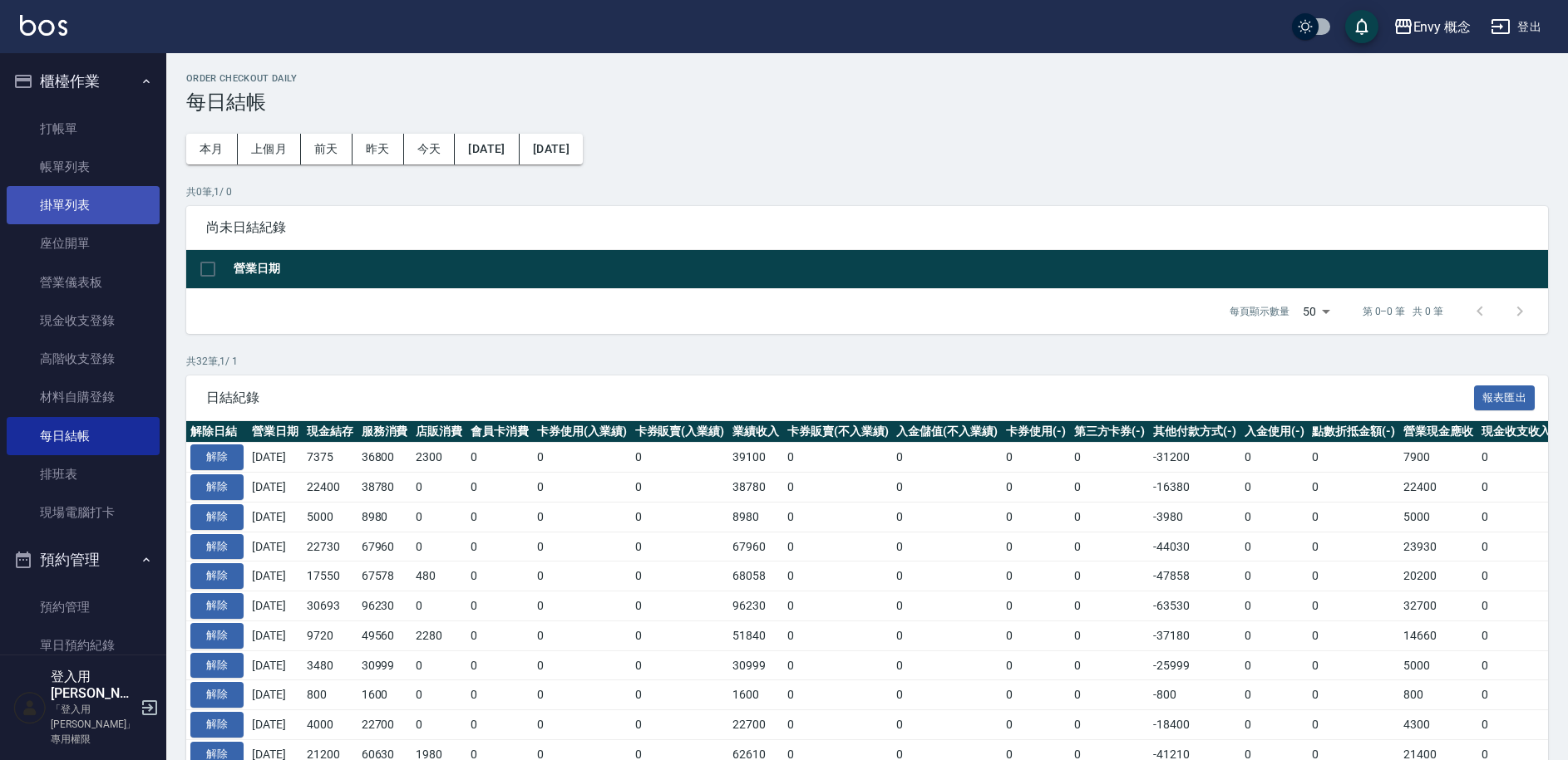
click at [94, 206] on link "掛單列表" at bounding box center [83, 205] width 153 height 38
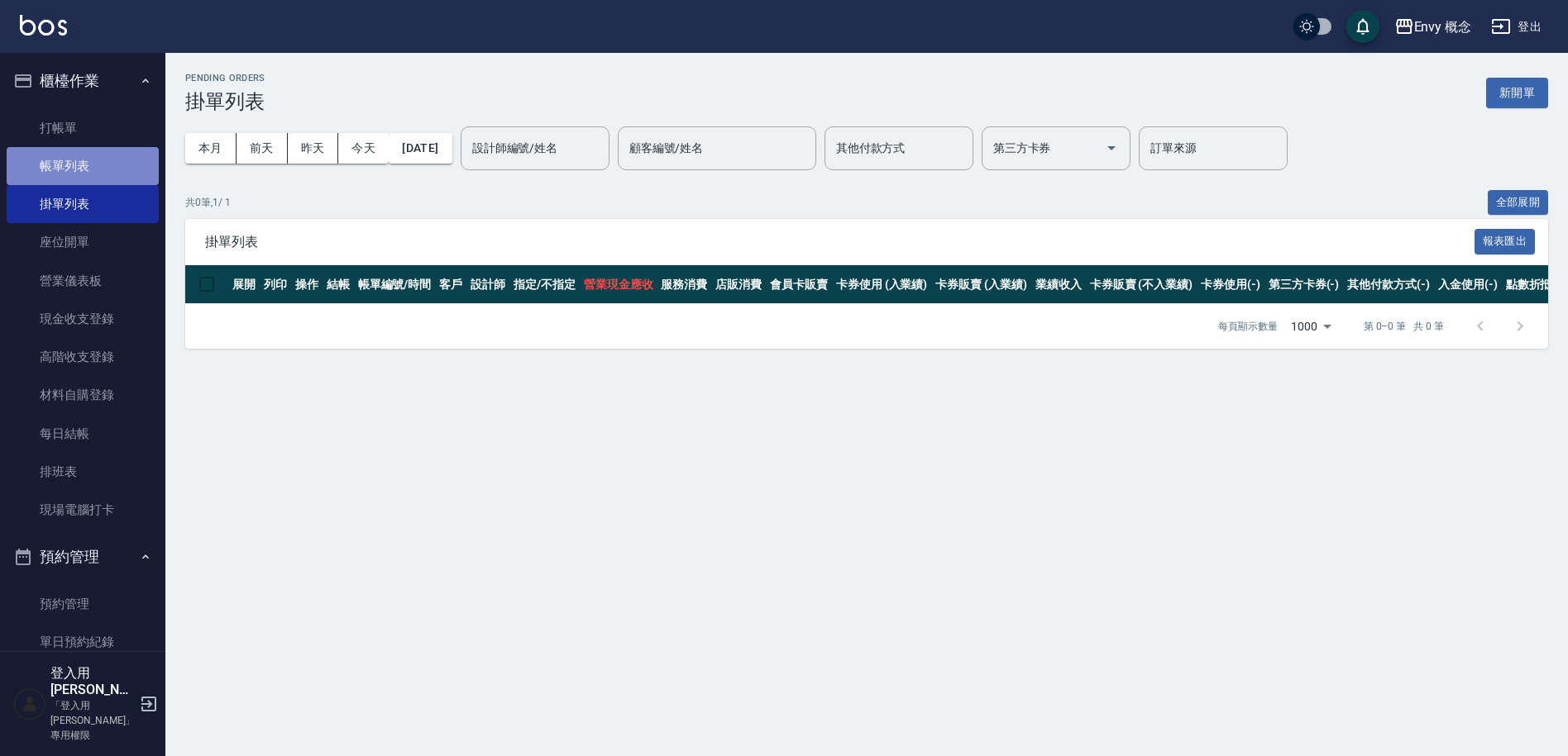
click at [85, 174] on link "帳單列表" at bounding box center [83, 166] width 152 height 38
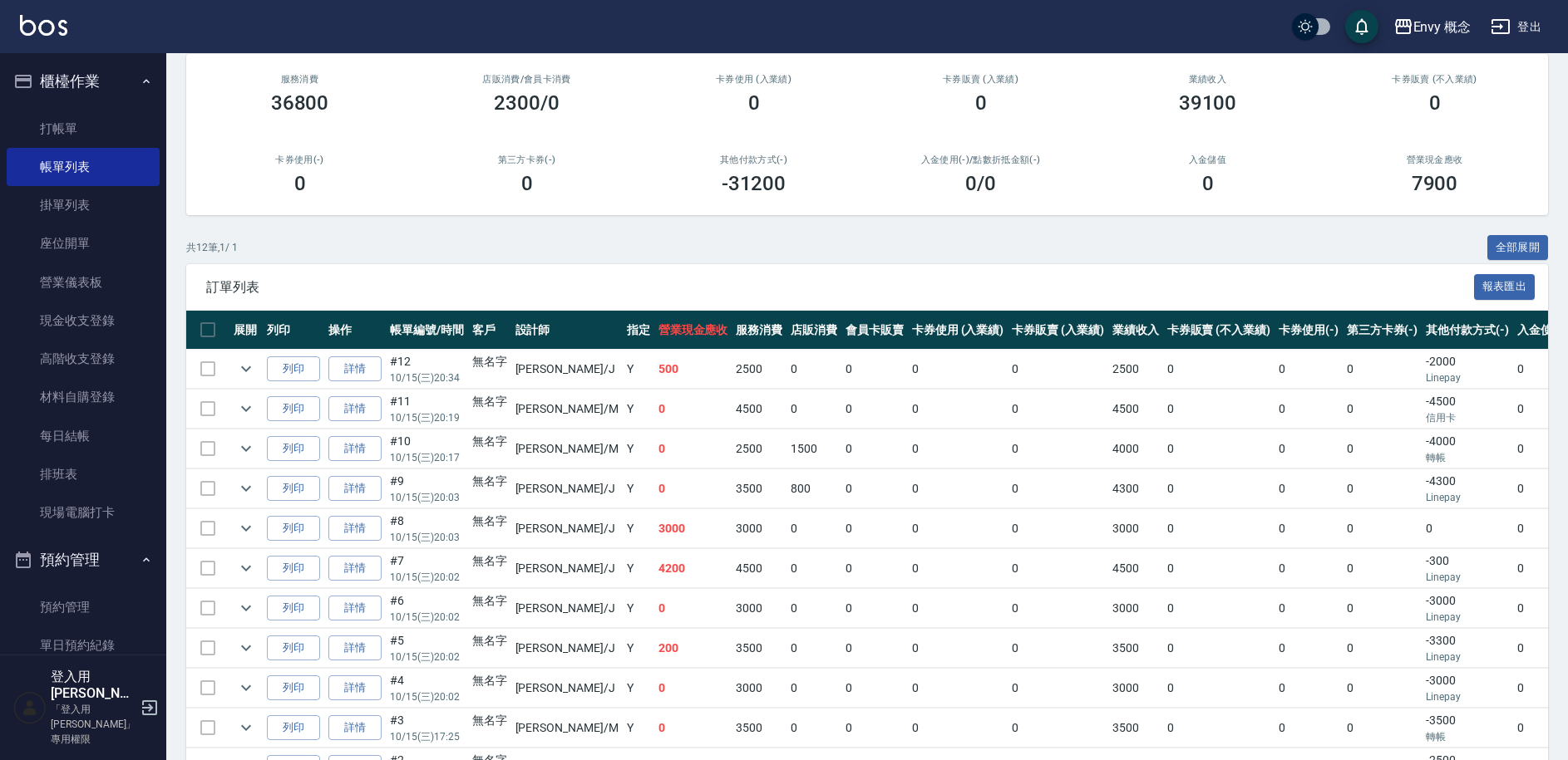
scroll to position [160, 0]
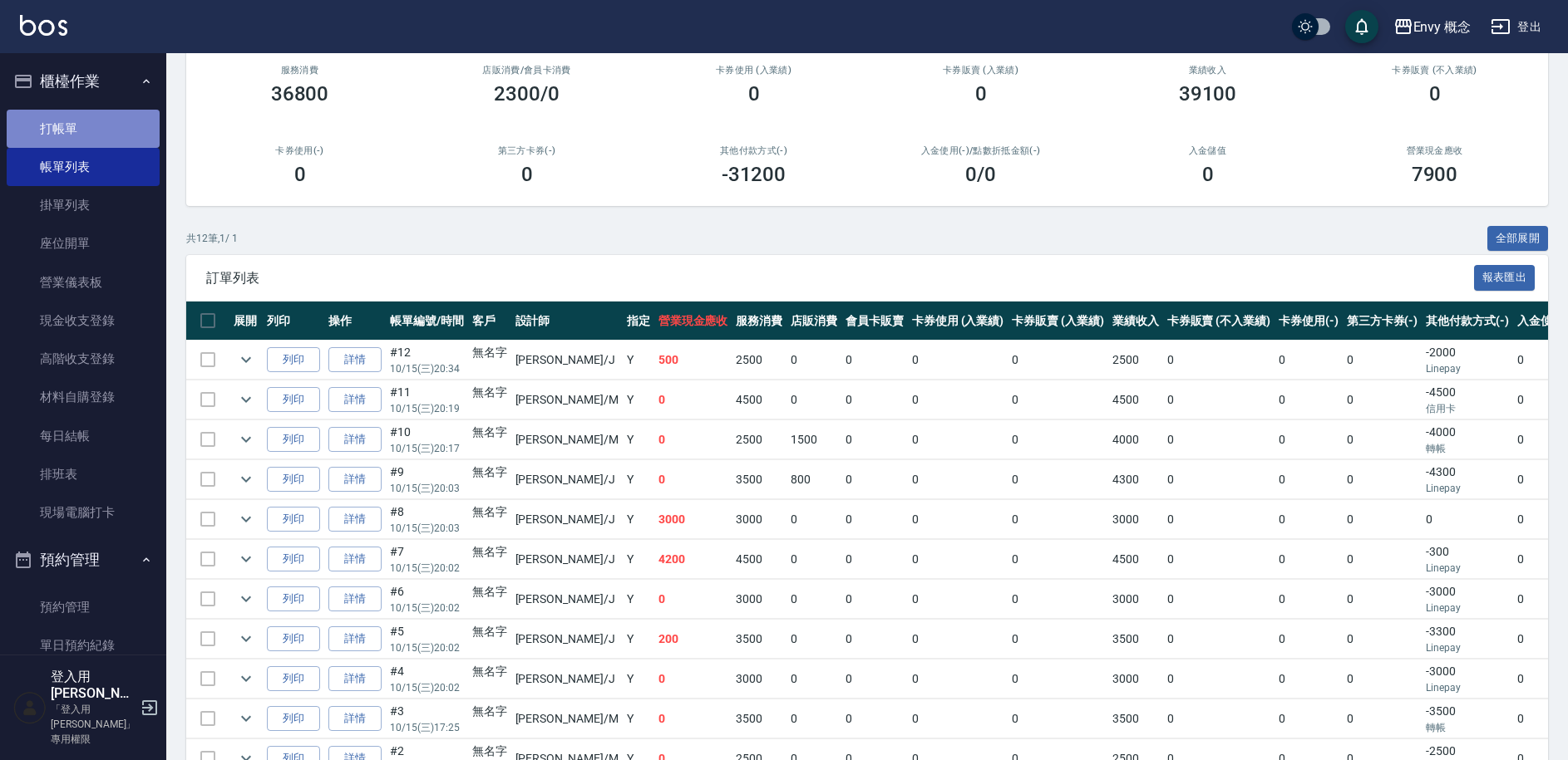
click at [109, 139] on link "打帳單" at bounding box center [83, 128] width 153 height 38
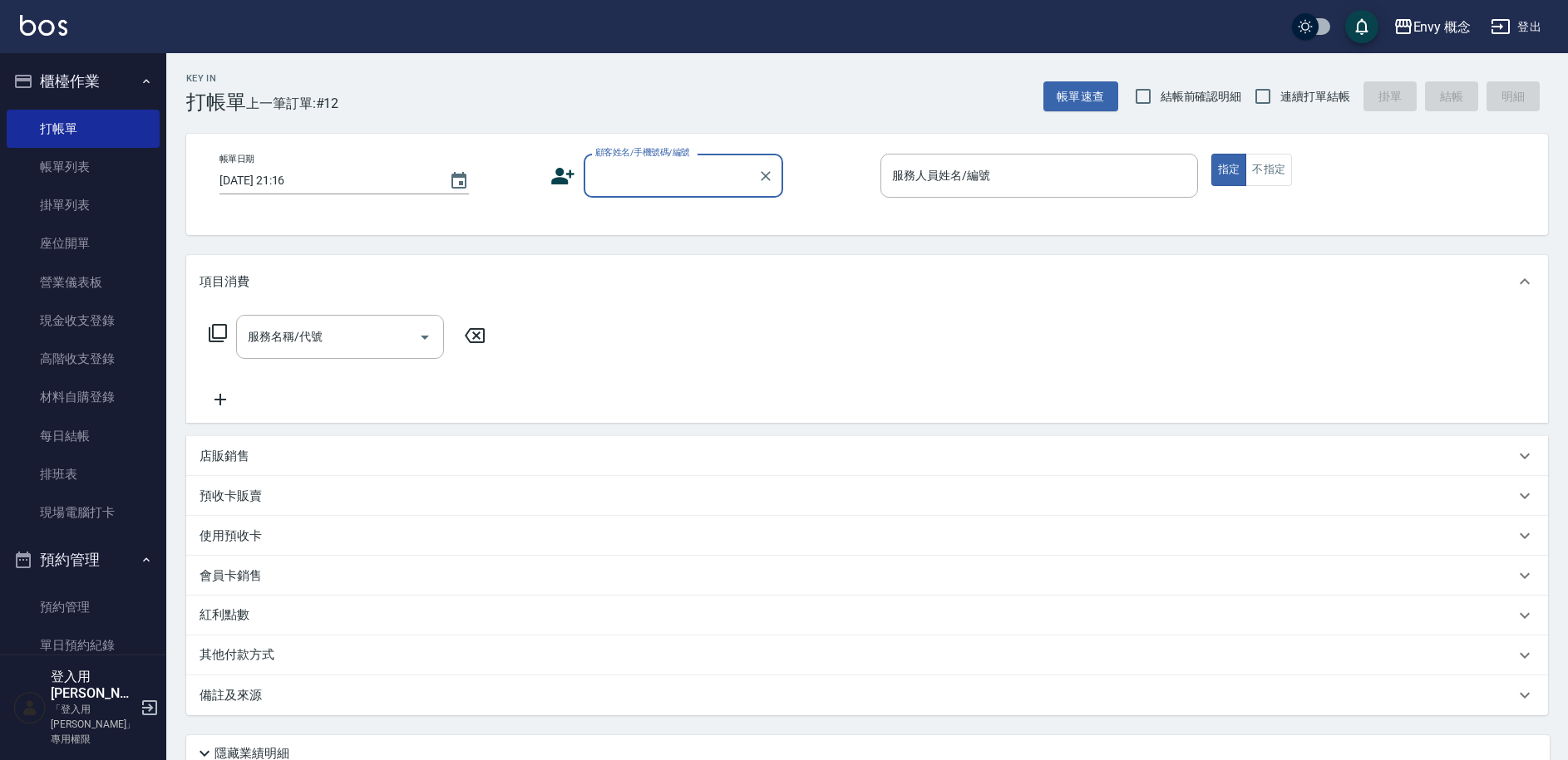
click at [704, 179] on input "顧客姓名/手機號碼/編號" at bounding box center [671, 176] width 160 height 29
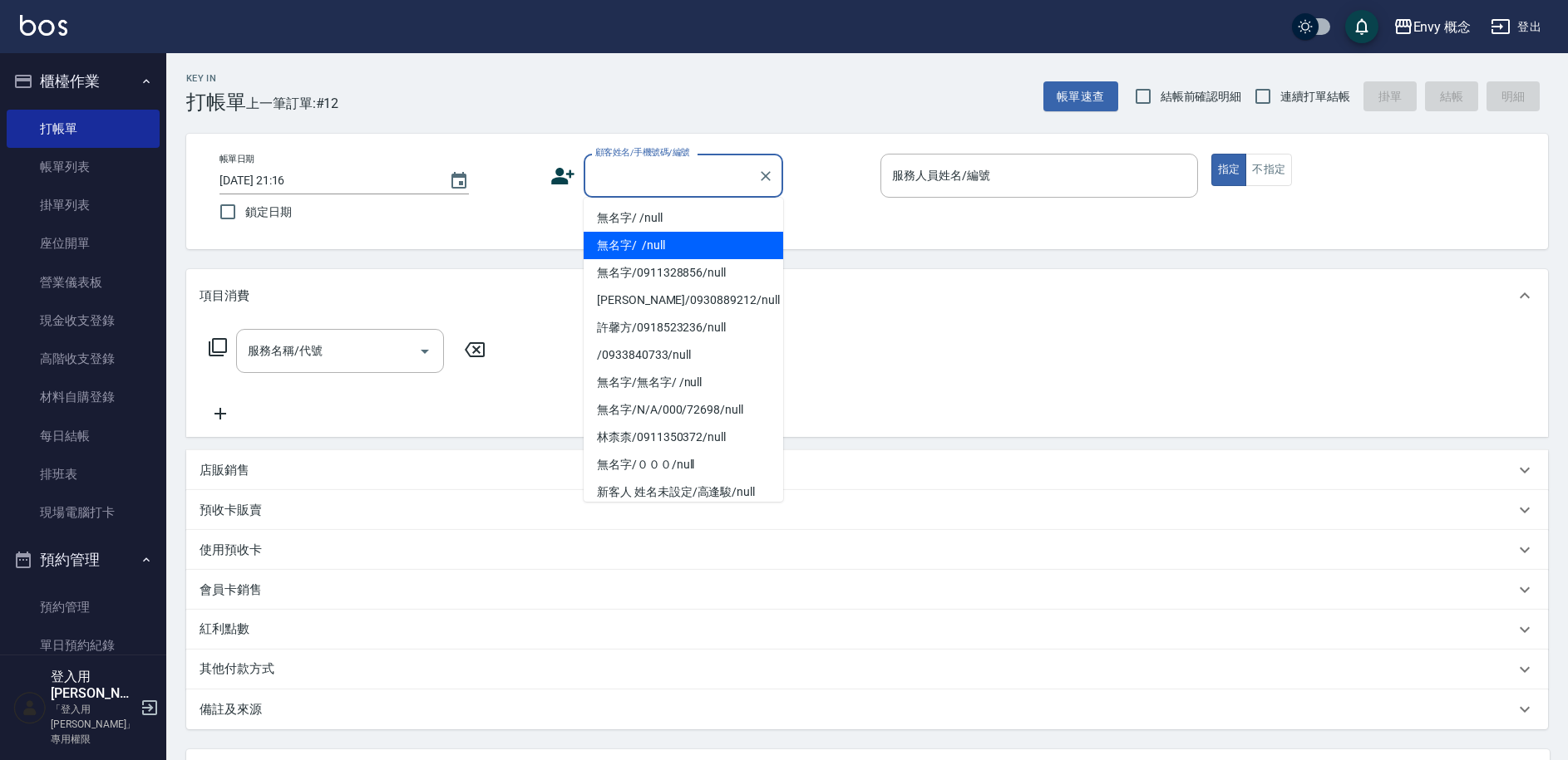
click at [679, 235] on li "無名字/ /null" at bounding box center [683, 246] width 200 height 27
type input "無名字/ /null"
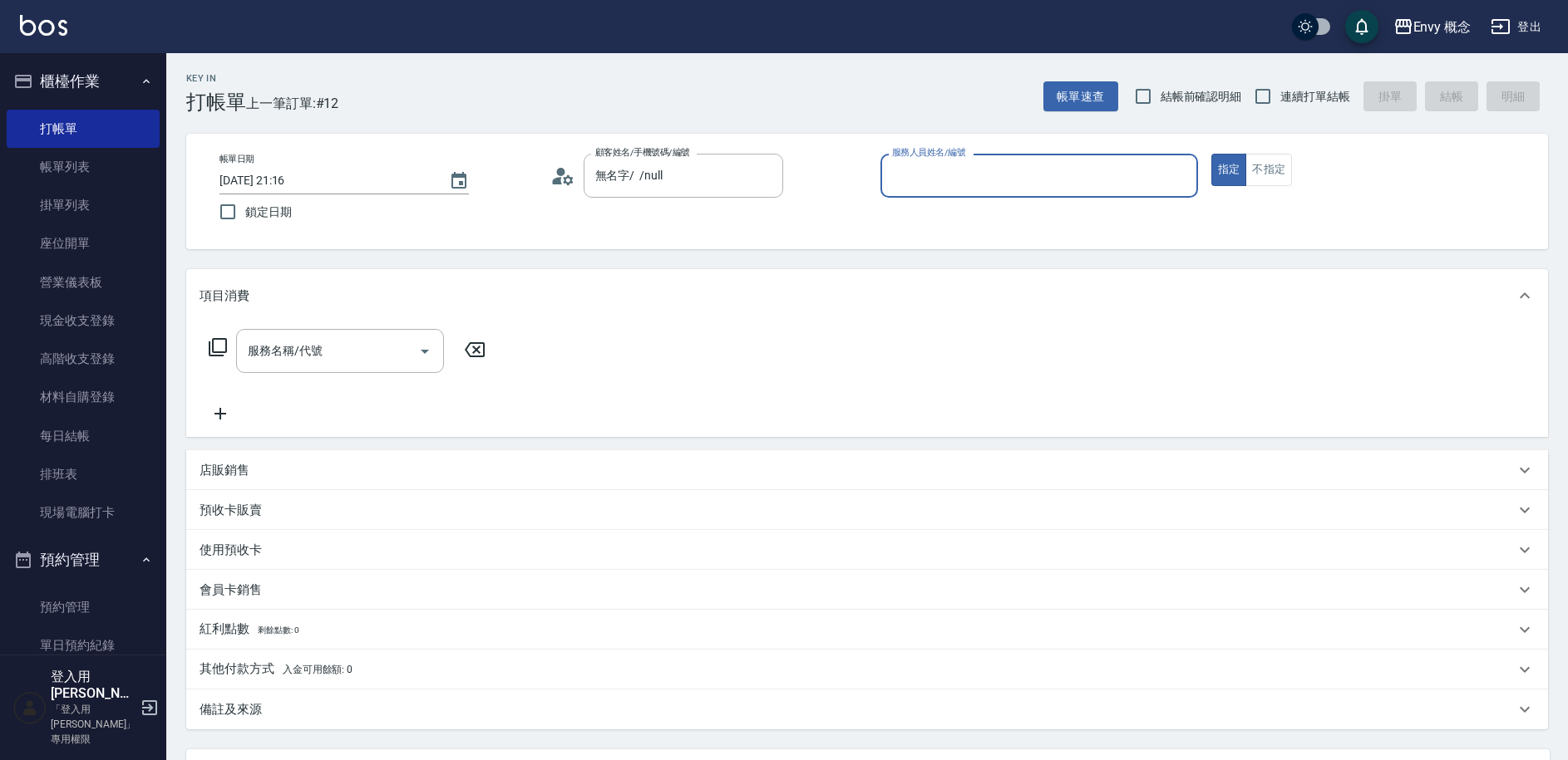
click at [912, 179] on input "服務人員姓名/編號" at bounding box center [1039, 176] width 303 height 29
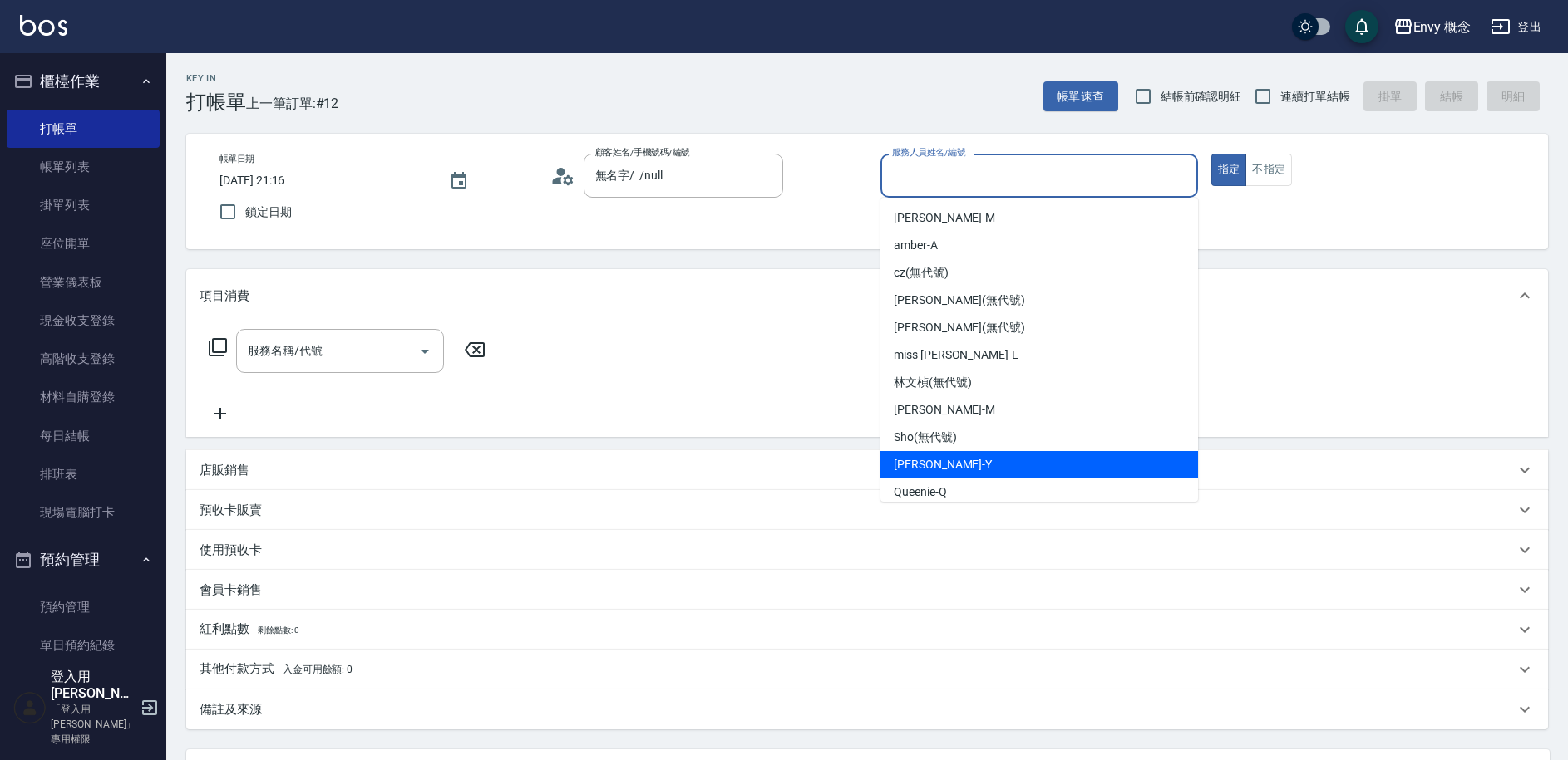
scroll to position [111, 0]
click at [962, 465] on div "Yang -Y" at bounding box center [1038, 464] width 317 height 27
type input "Yang-Y"
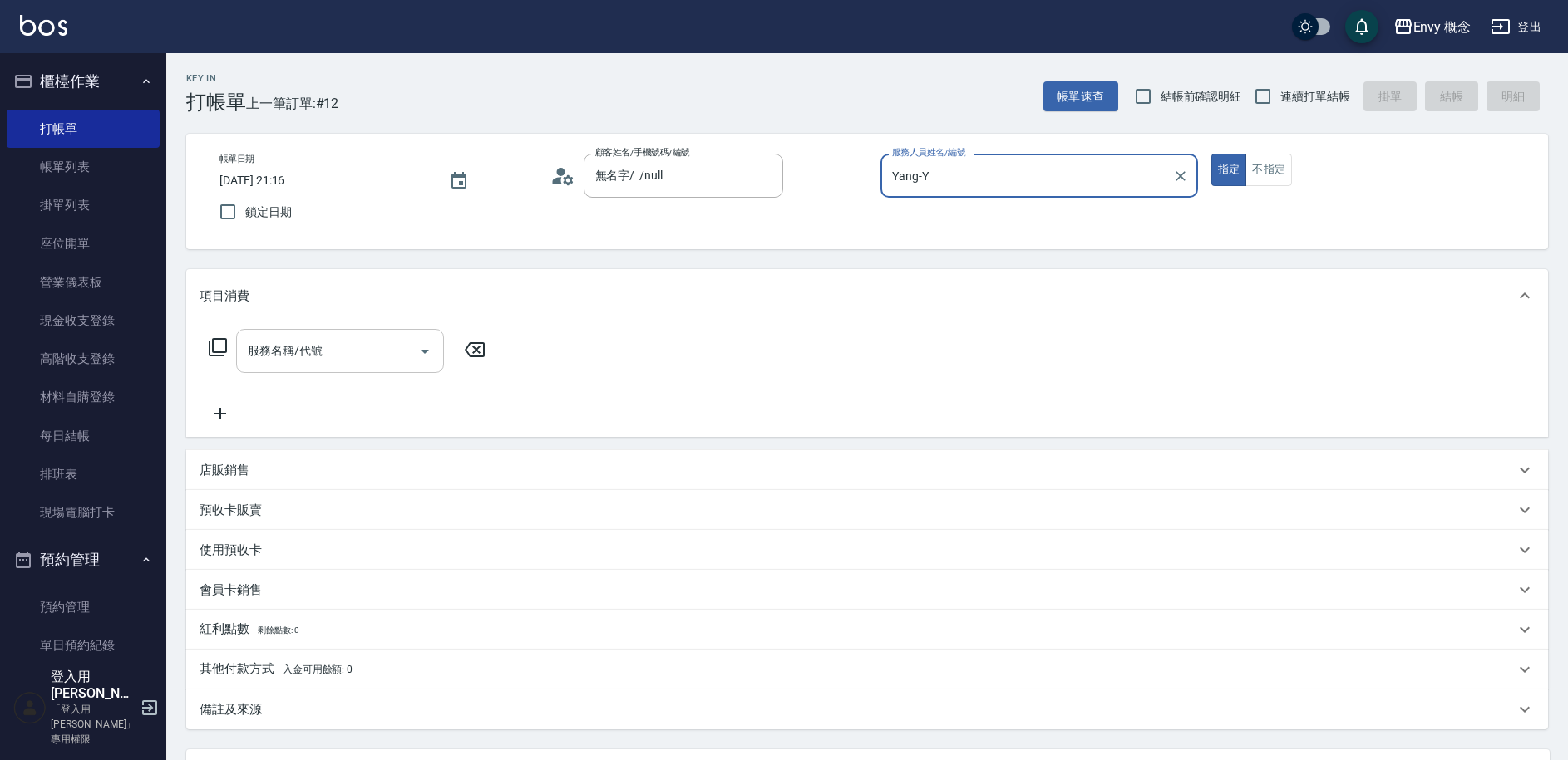
click at [266, 352] on div "服務名稱/代號 服務名稱/代號" at bounding box center [340, 351] width 207 height 44
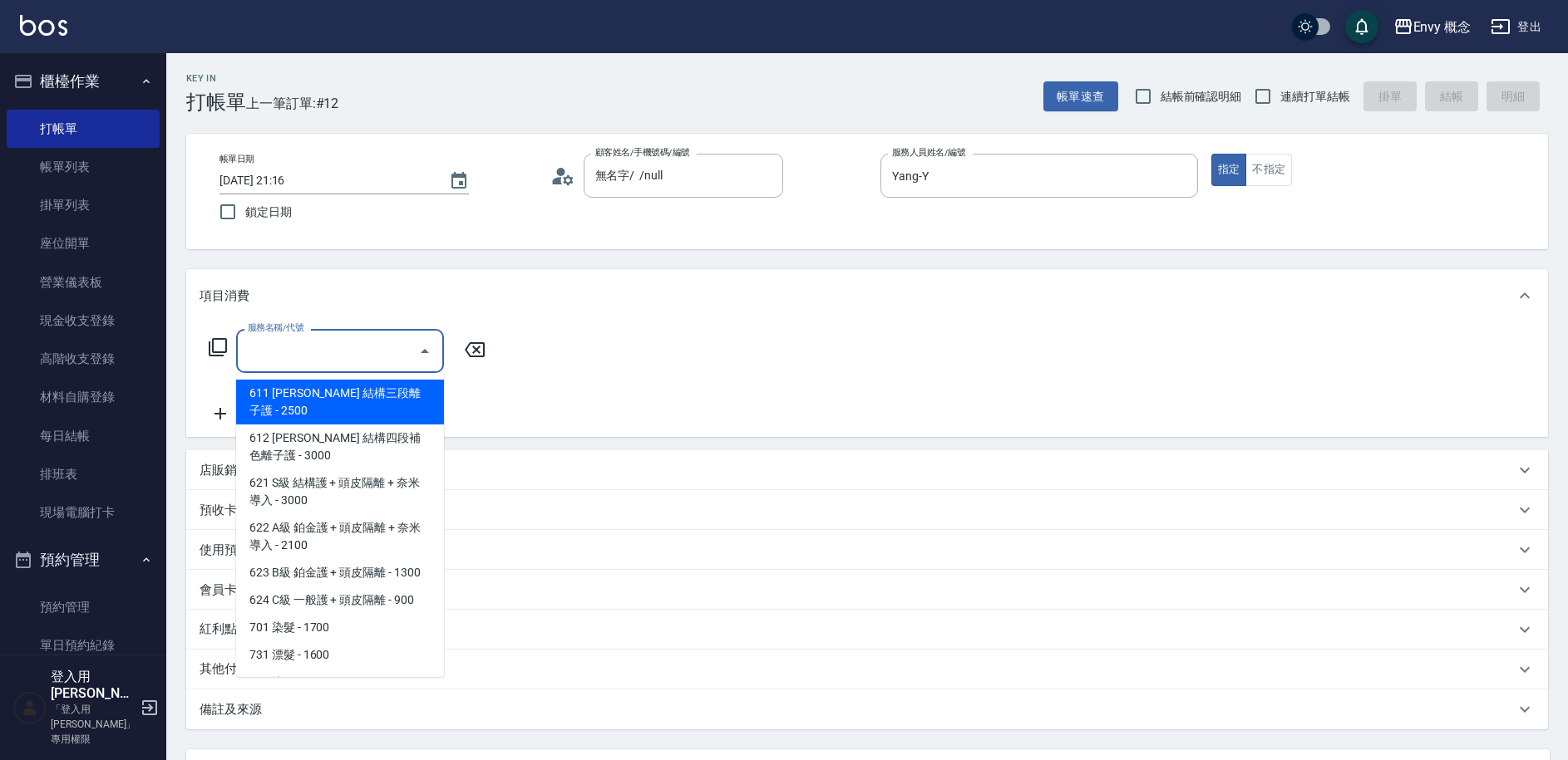
scroll to position [432, 0]
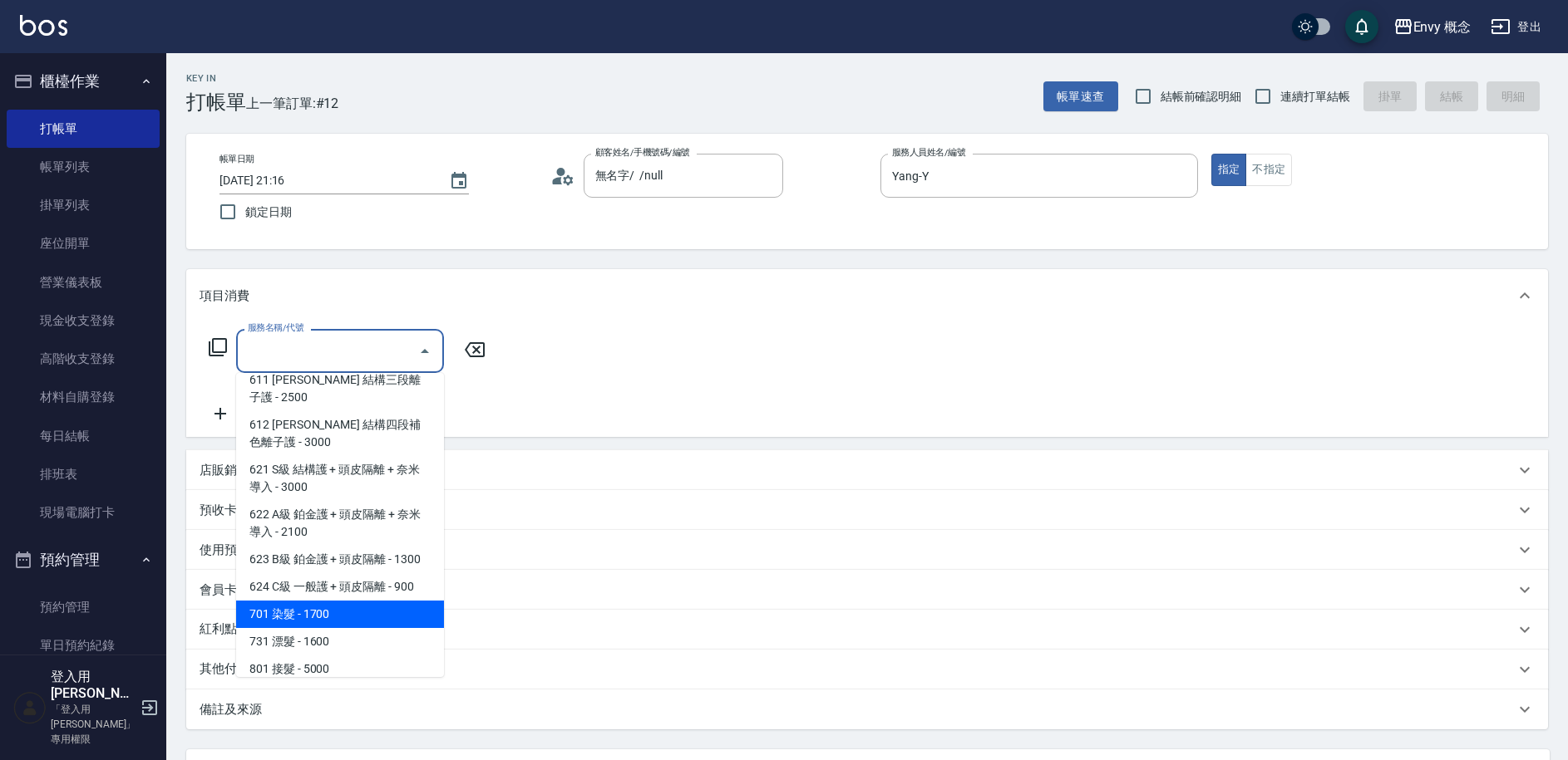
click at [355, 601] on span "701 染髮 - 1700" at bounding box center [340, 615] width 207 height 27
type input "701 染髮(701)"
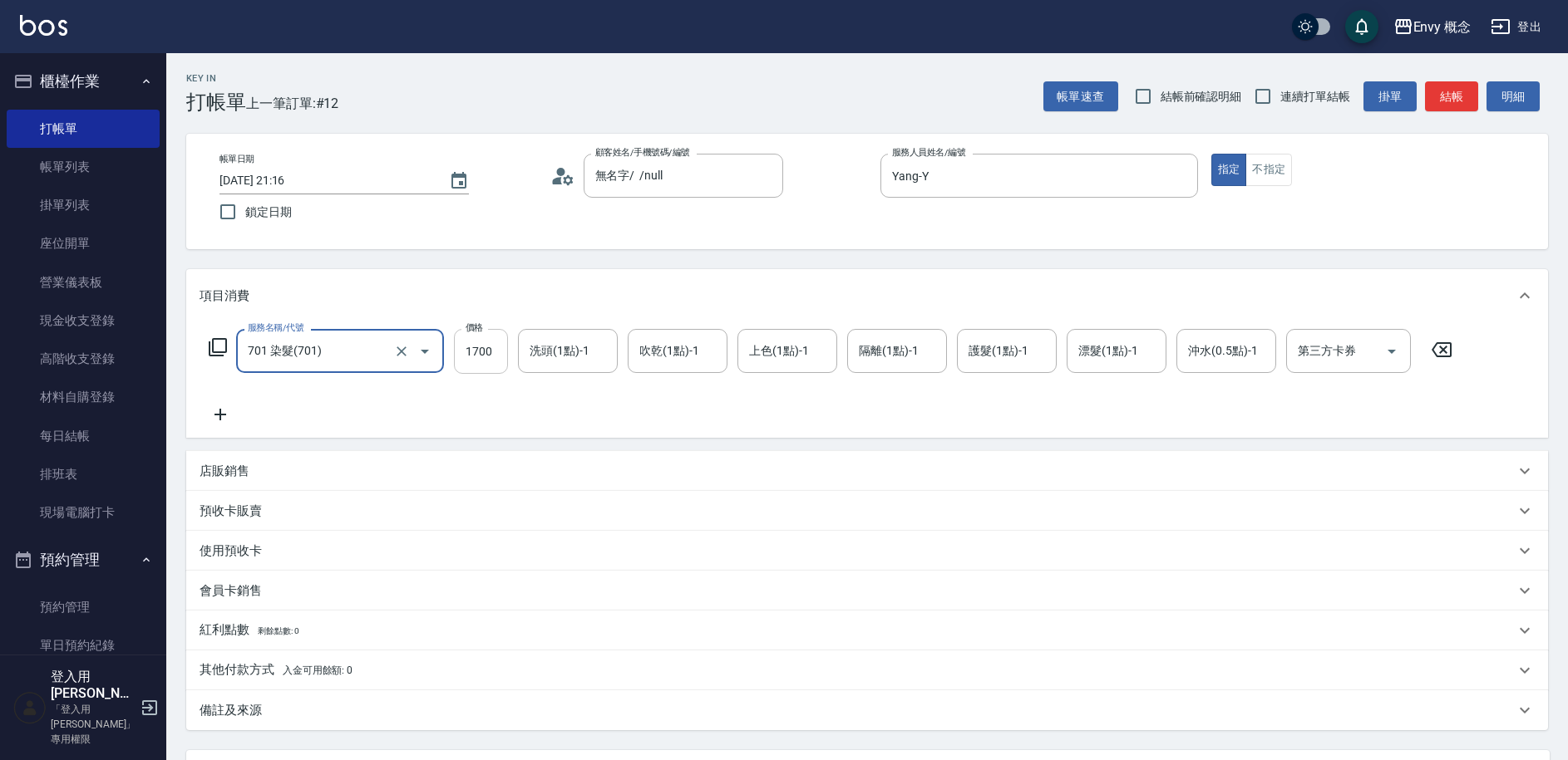
click at [496, 358] on input "1700" at bounding box center [481, 351] width 54 height 45
type input "2300"
click at [211, 676] on p "其他付款方式 入金可用餘額: 0" at bounding box center [276, 671] width 153 height 19
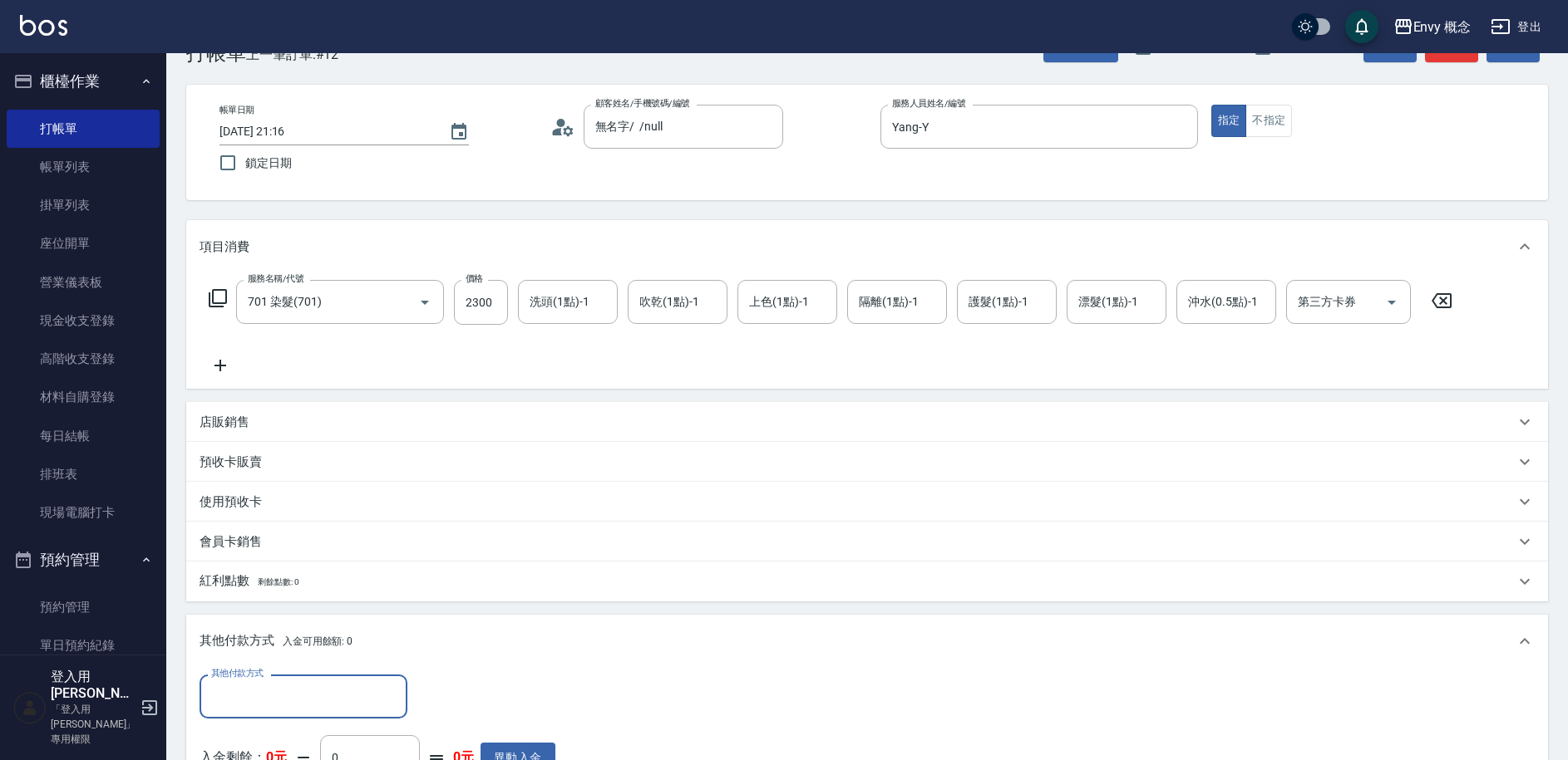
scroll to position [57, 0]
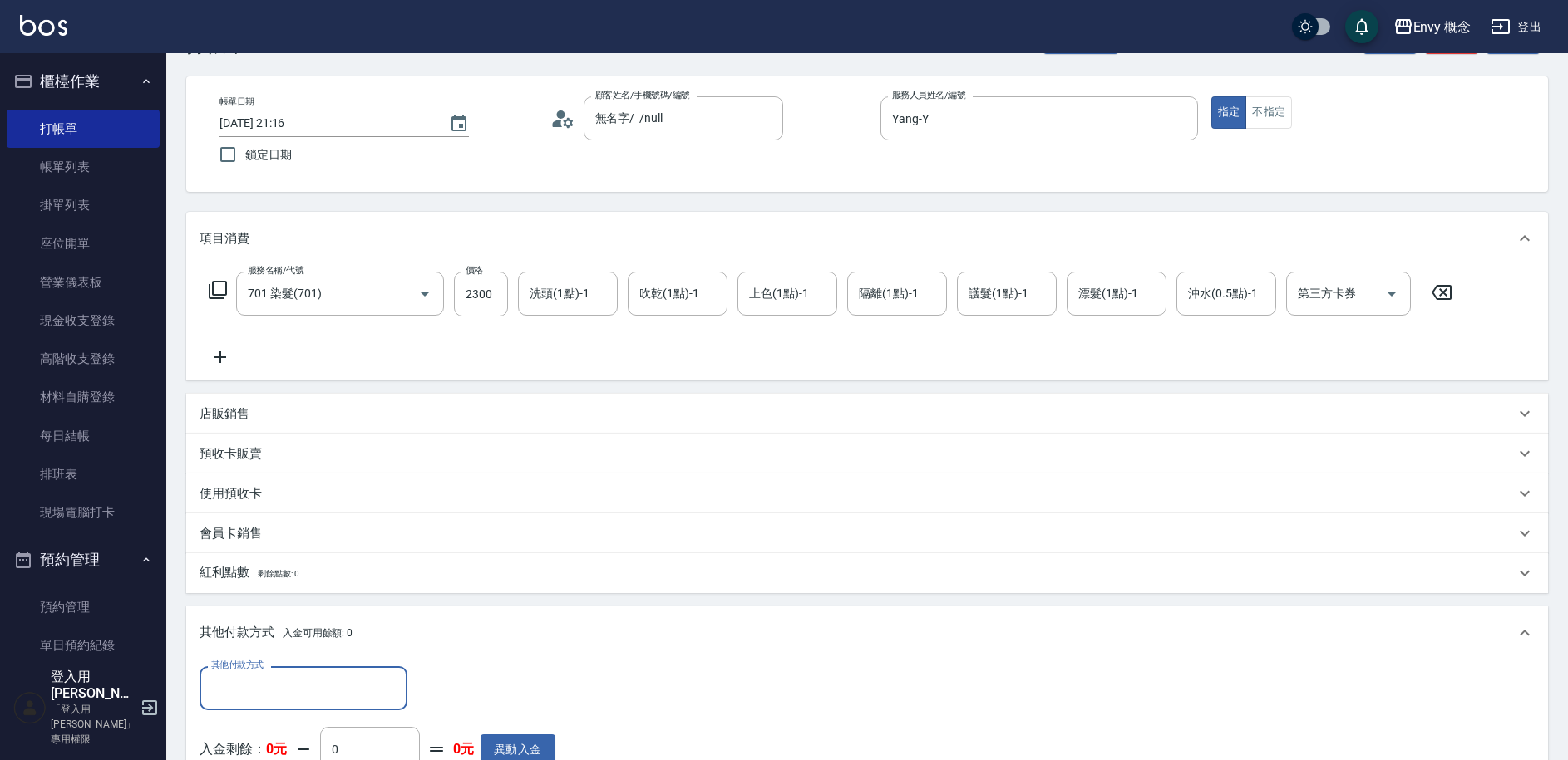
click at [329, 695] on input "其他付款方式" at bounding box center [303, 689] width 193 height 29
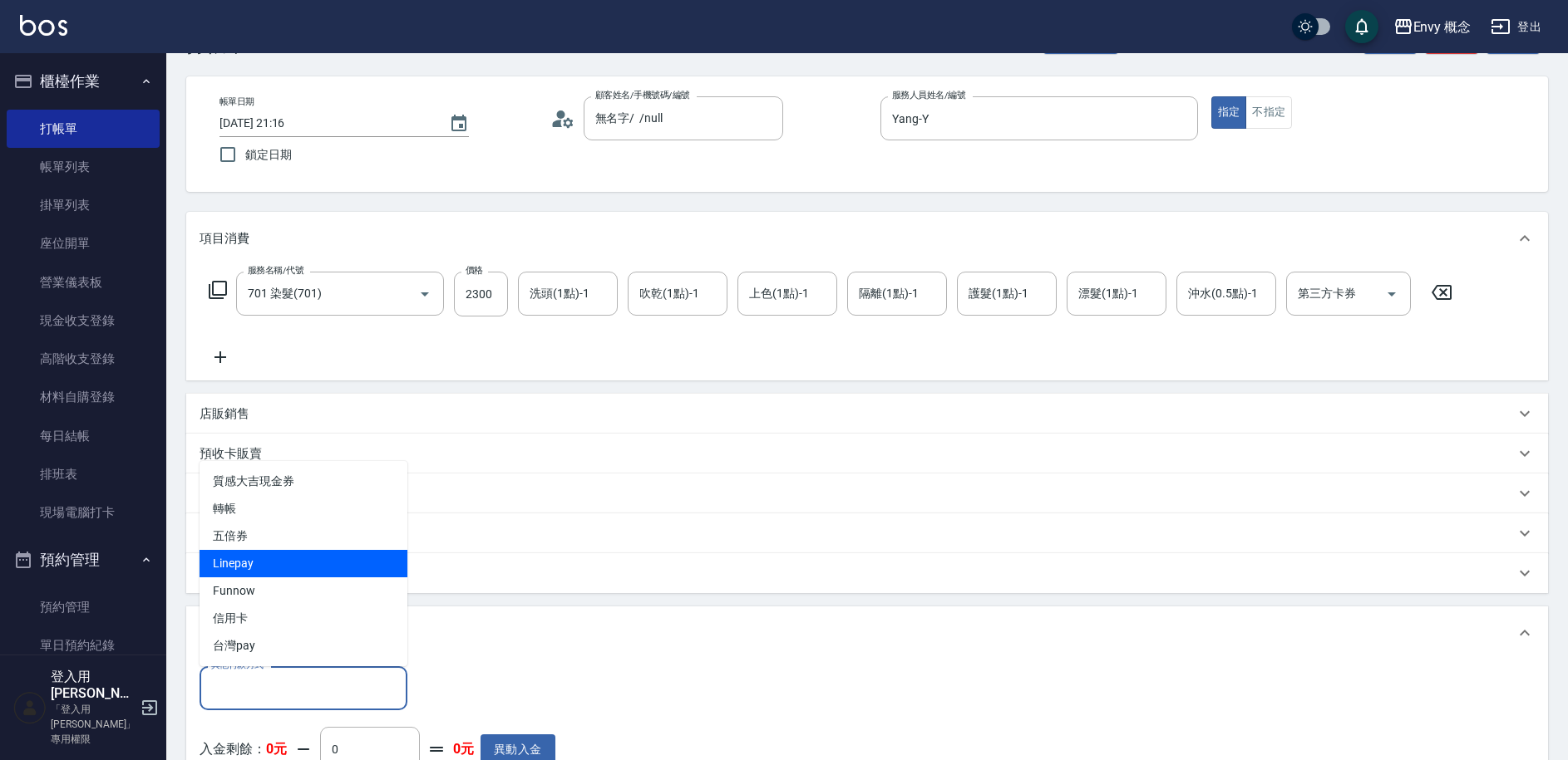
click at [327, 555] on span "Linepay" at bounding box center [304, 564] width 207 height 27
type input "Linepay"
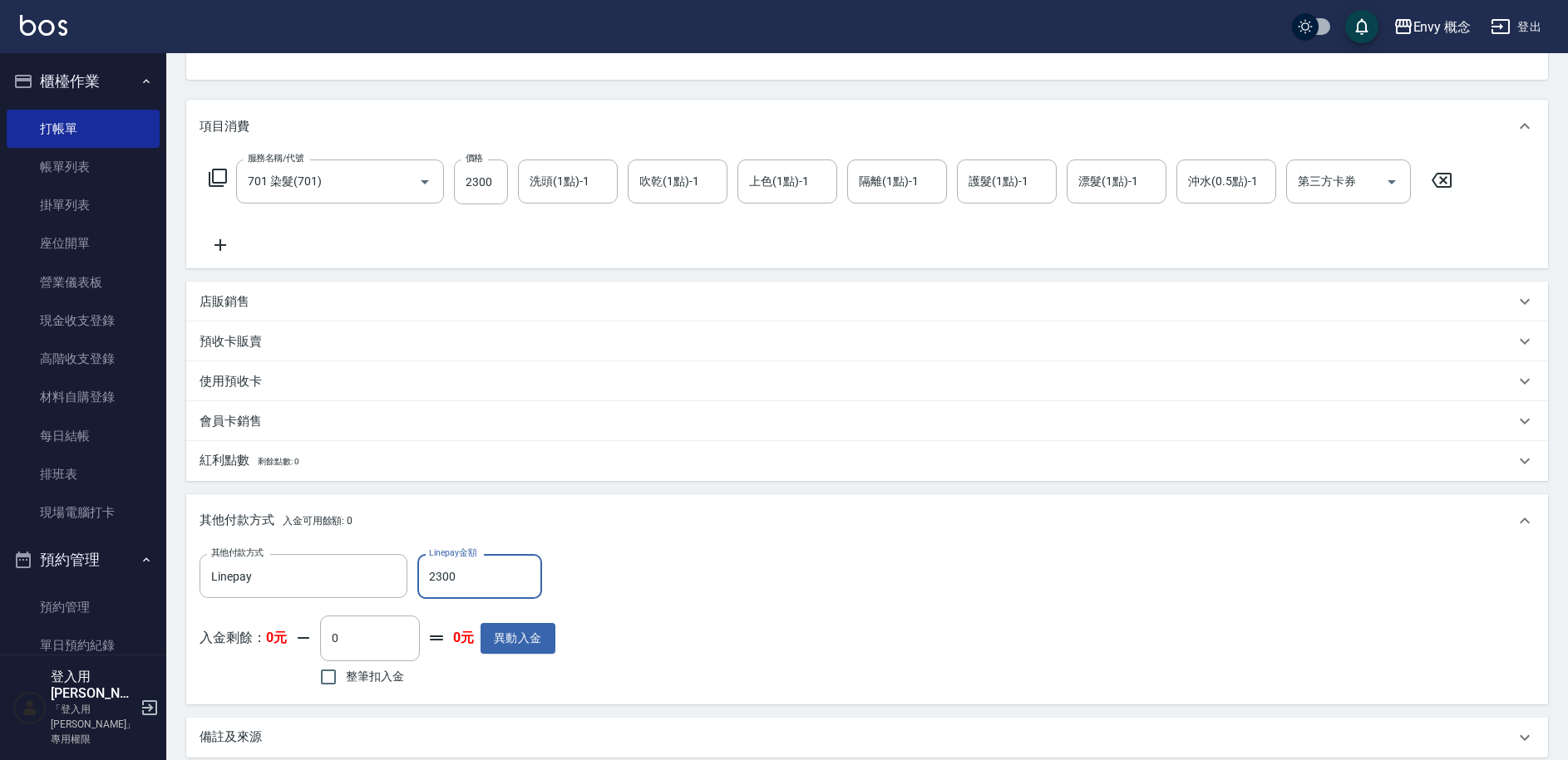
scroll to position [354, 0]
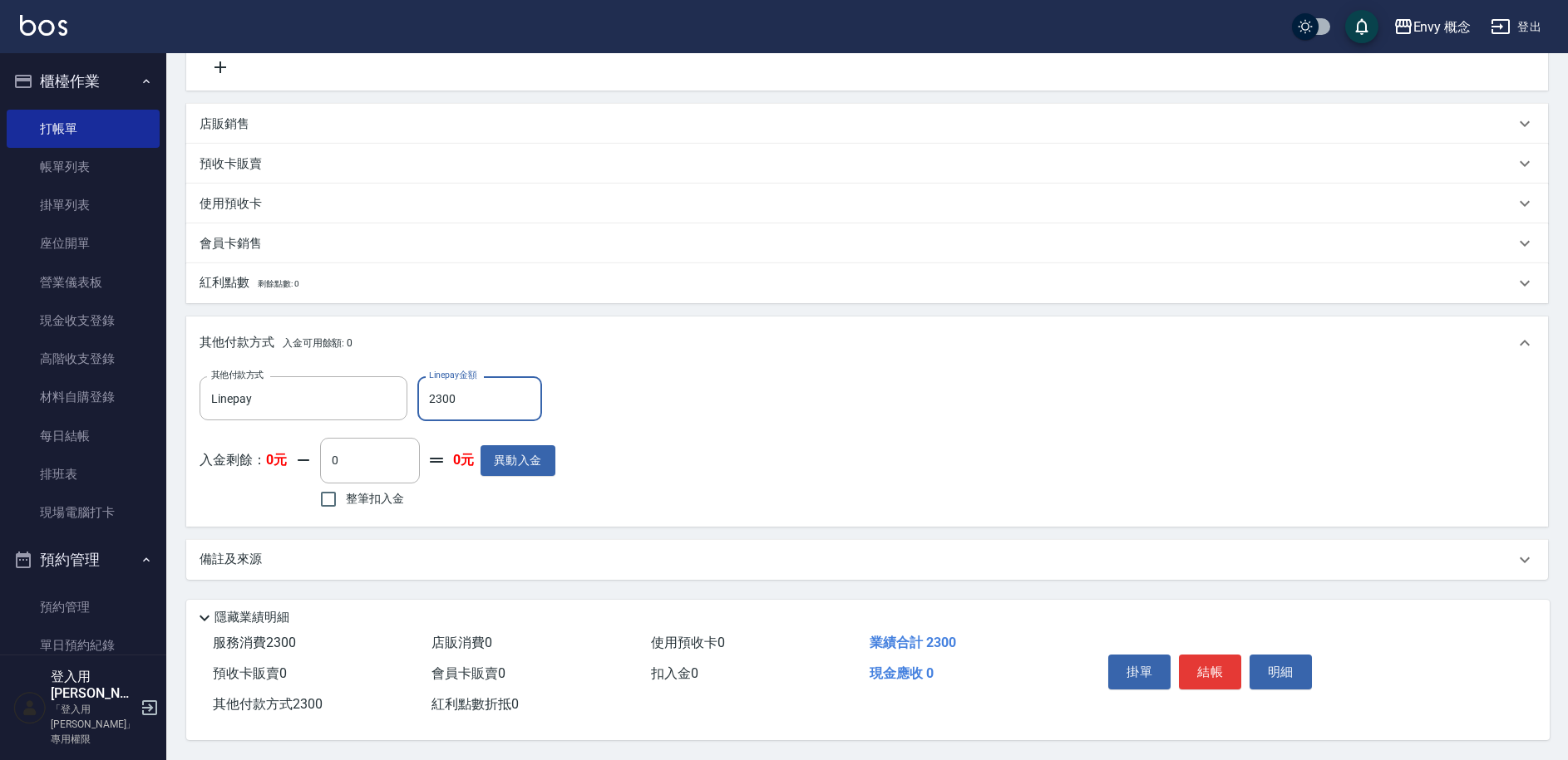
type input "2300"
click at [524, 551] on div "備註及來源" at bounding box center [857, 559] width 1315 height 18
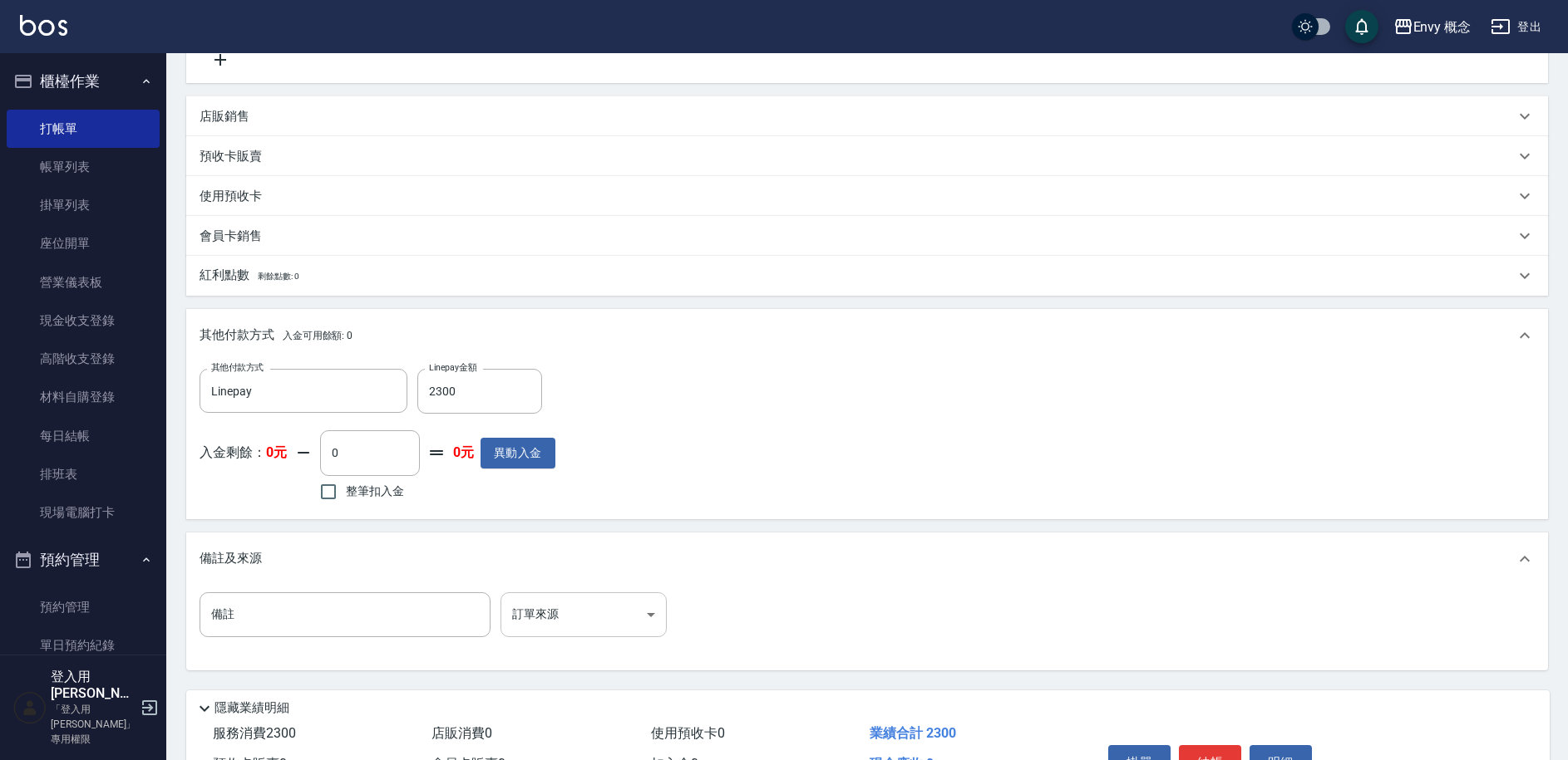
click at [565, 604] on body "Envy 概念 登出 櫃檯作業 打帳單 帳單列表 掛單列表 座位開單 營業儀表板 現金收支登錄 高階收支登錄 材料自購登錄 每日結帳 排班表 現場電腦打卡 預…" at bounding box center [784, 248] width 1568 height 1205
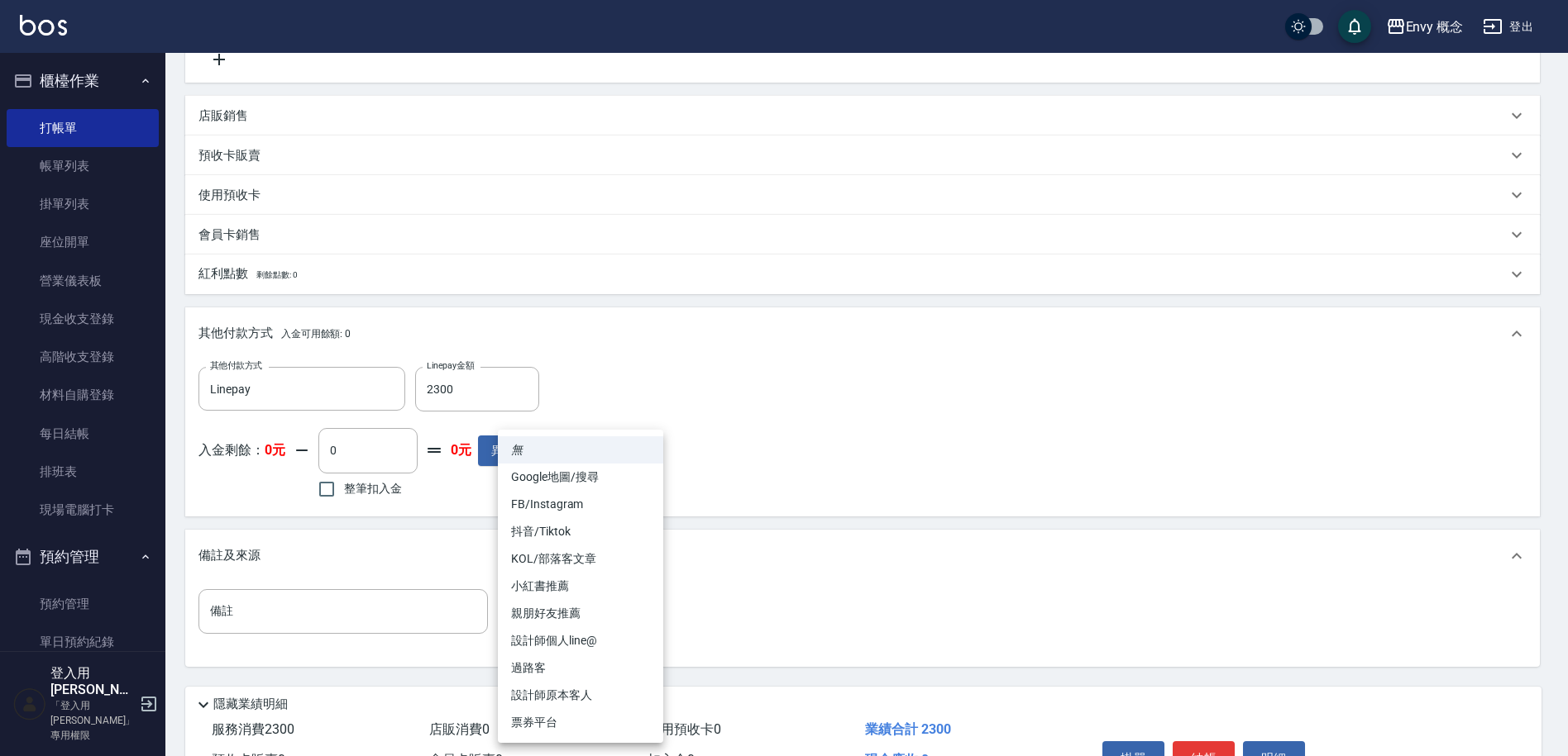
click at [605, 693] on li "設計師原本客人" at bounding box center [580, 695] width 165 height 27
type input "設計師原本客人"
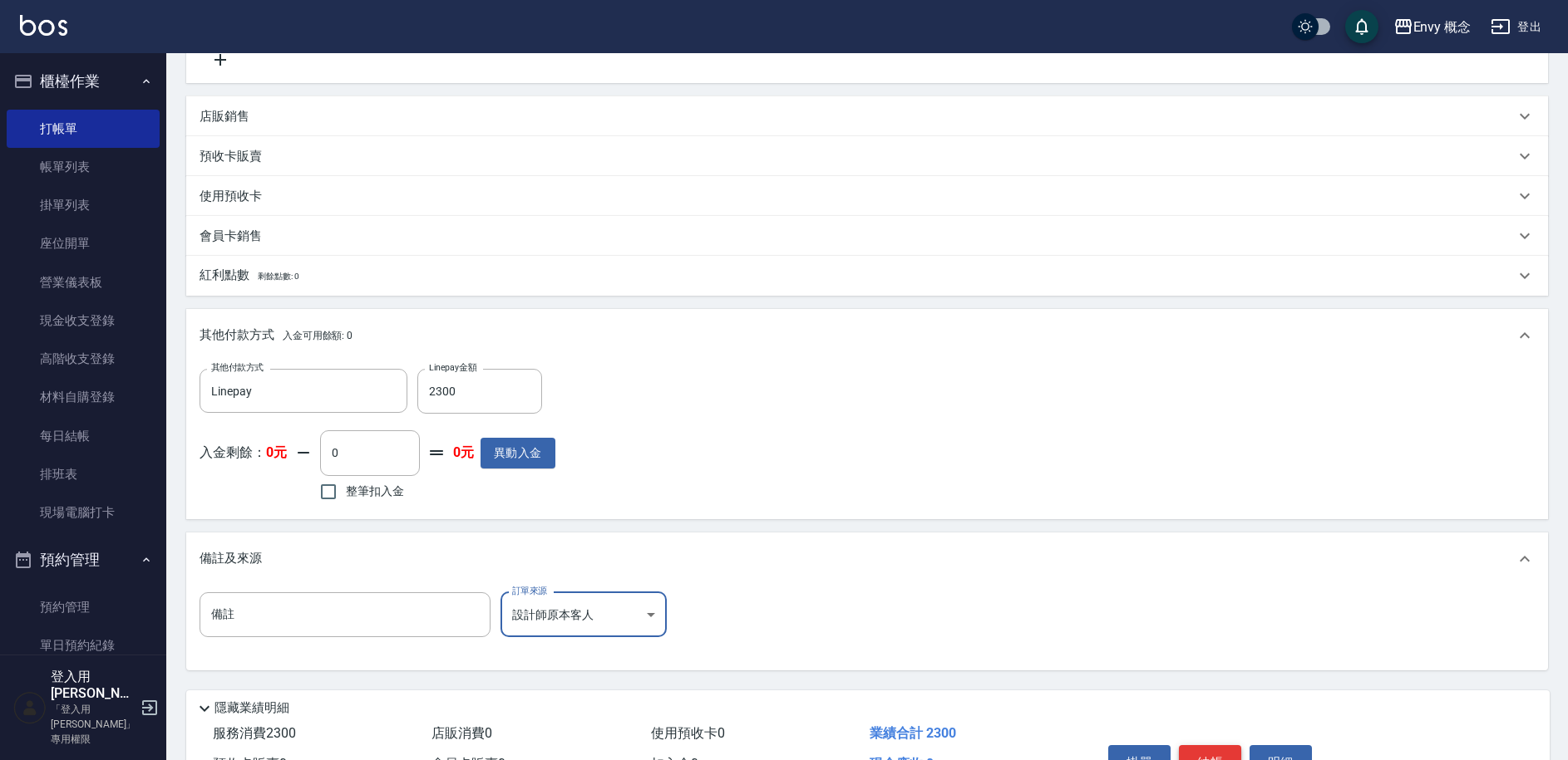
click at [1203, 755] on button "結帳" at bounding box center [1209, 763] width 62 height 35
